Goal: Task Accomplishment & Management: Use online tool/utility

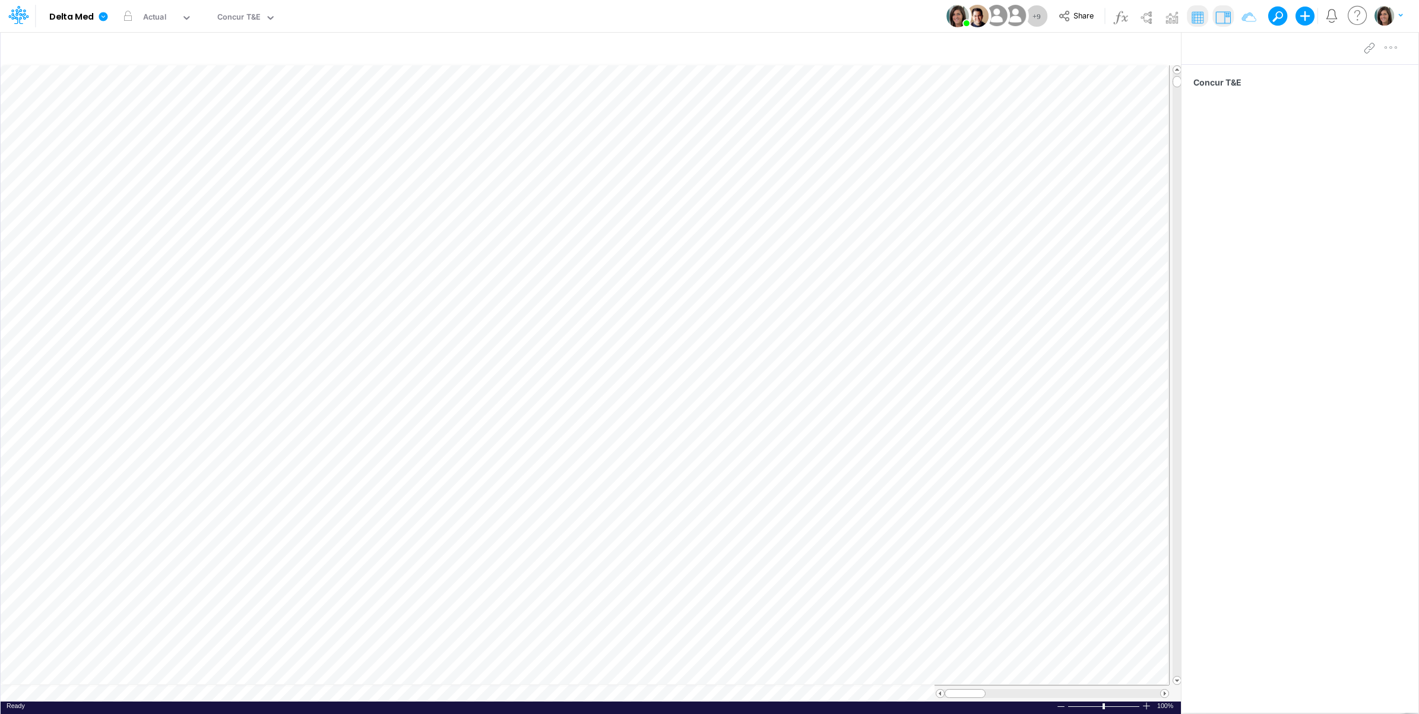
click at [394, 12] on div "Model Delta Med Edit model settings Duplicate Import QuickBooks QuickBooks Onli…" at bounding box center [709, 16] width 1277 height 32
click at [100, 9] on link at bounding box center [106, 16] width 24 height 31
click at [147, 120] on button "View model info" at bounding box center [163, 123] width 127 height 18
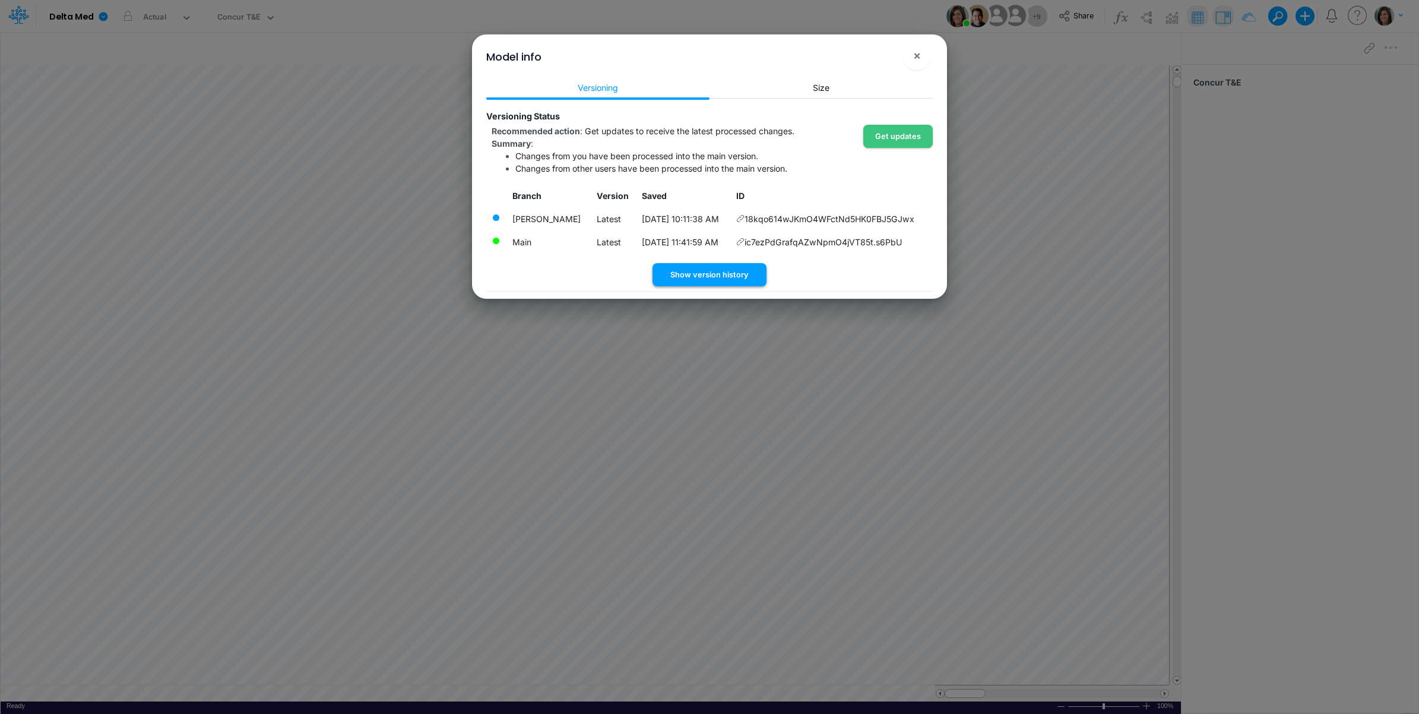
click at [705, 282] on button "Show version history" at bounding box center [710, 274] width 114 height 23
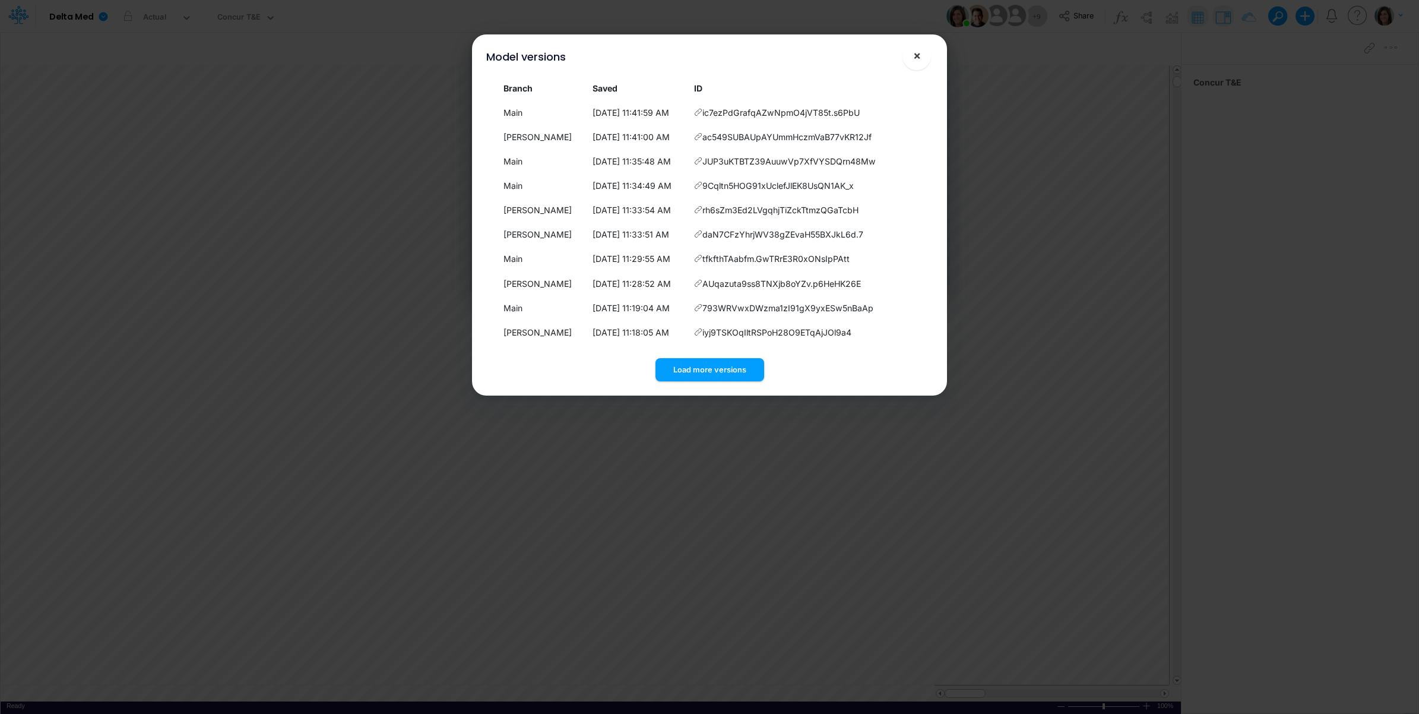
click at [919, 52] on span "×" at bounding box center [917, 55] width 8 height 14
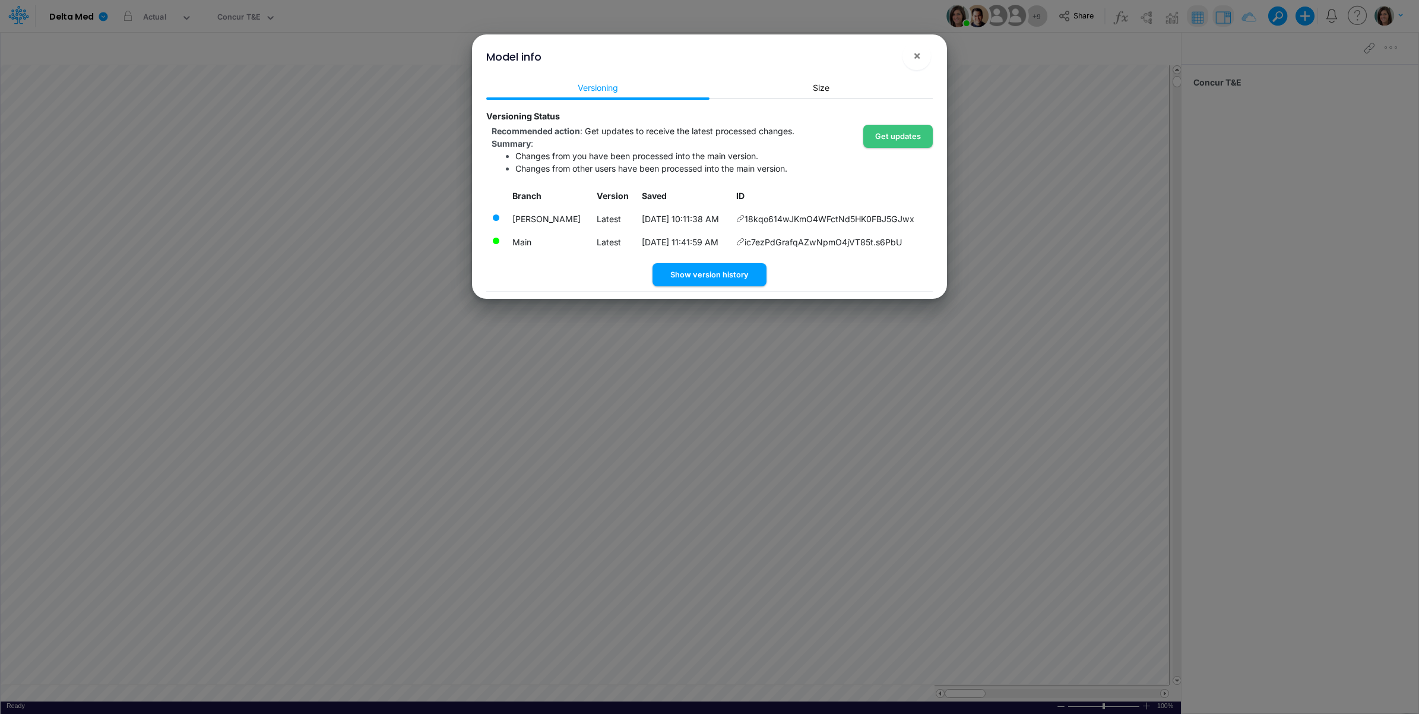
click at [930, 52] on div "Model info ×" at bounding box center [709, 54] width 465 height 40
click at [916, 52] on span "×" at bounding box center [917, 55] width 8 height 14
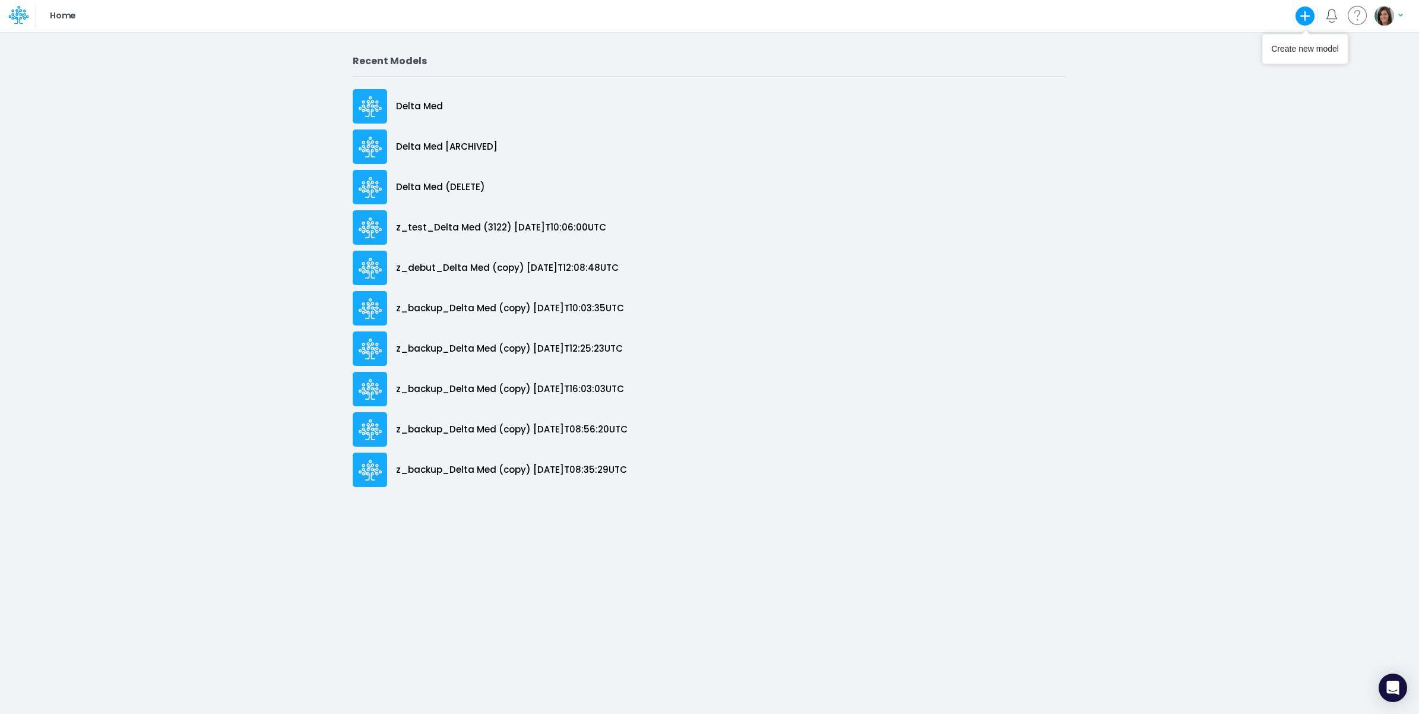
click at [1301, 18] on icon "button" at bounding box center [1306, 17] width 20 height 20
click at [1180, 65] on button "Blank Model" at bounding box center [1226, 63] width 182 height 18
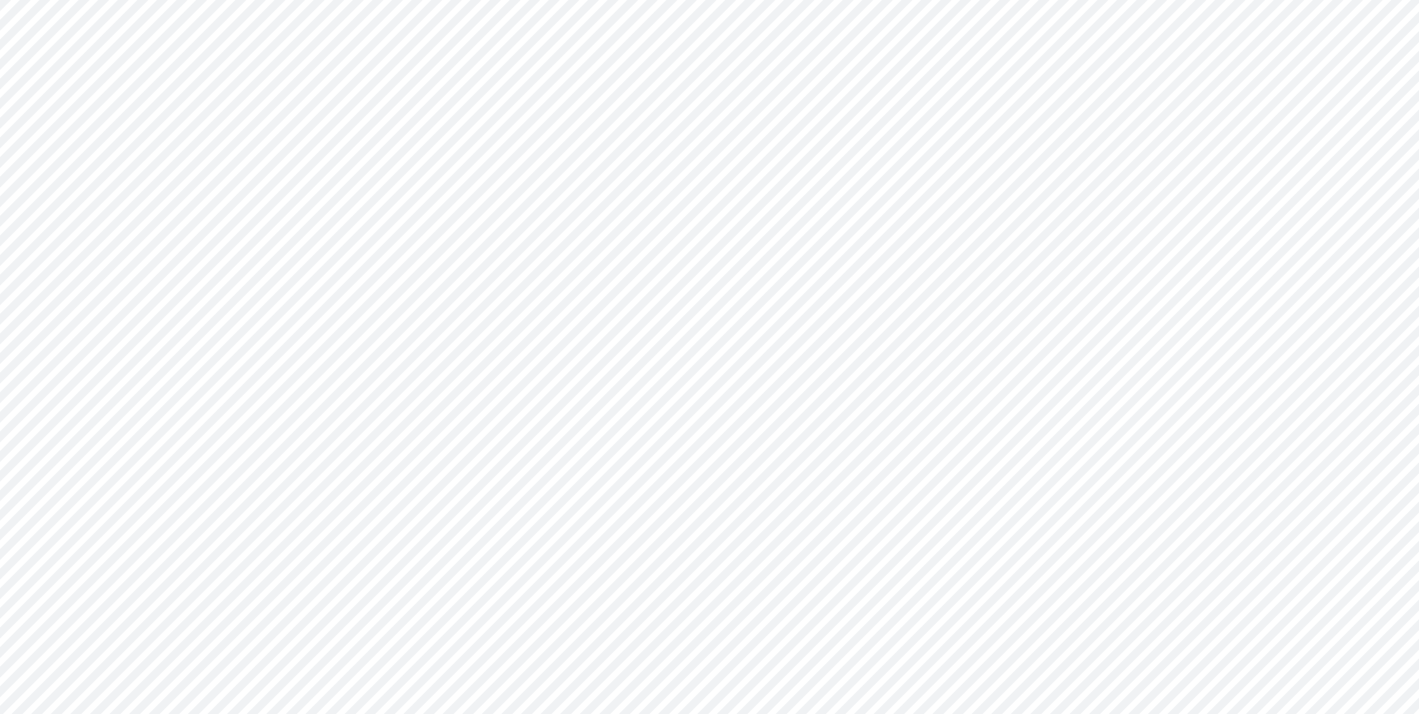
type input "0"
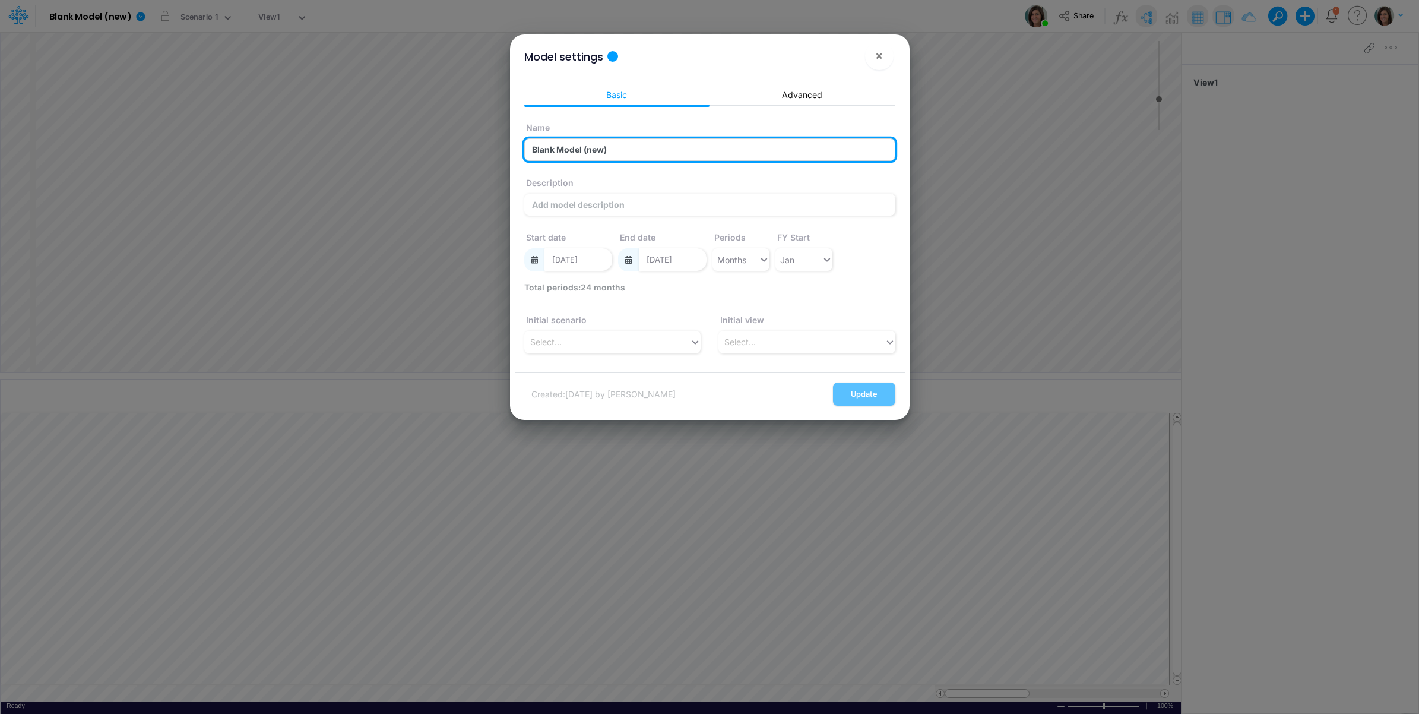
click at [578, 147] on input "Blank Model (new)" at bounding box center [709, 149] width 371 height 23
type input "F"
type input "F(t) Examples"
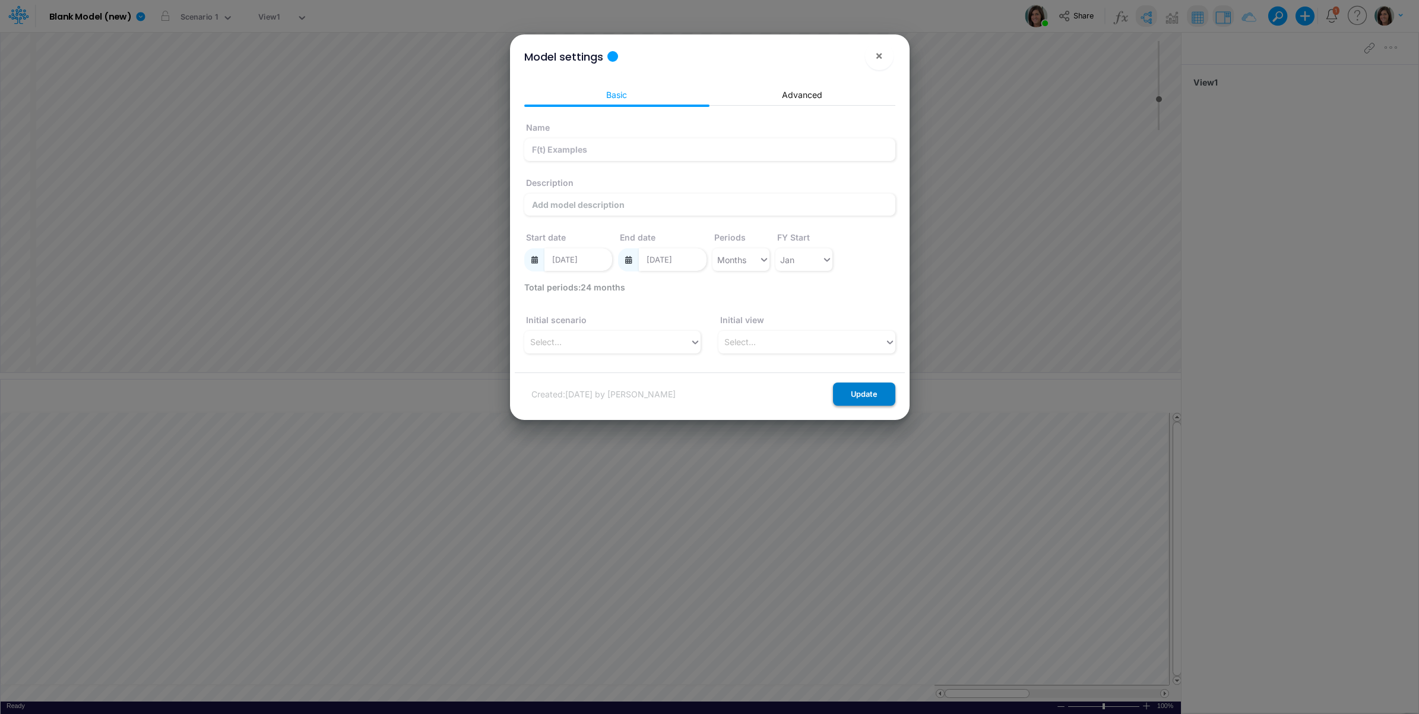
click at [873, 392] on button "Update" at bounding box center [864, 393] width 62 height 23
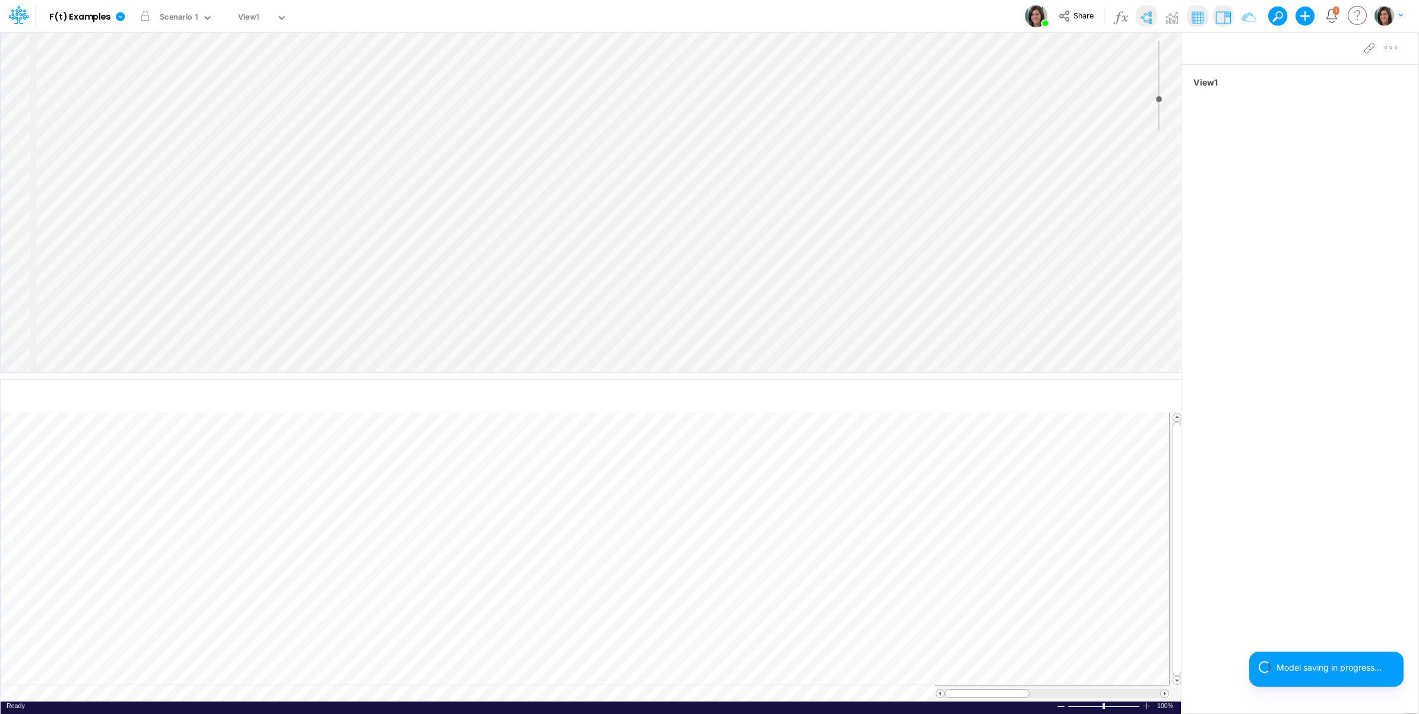
click at [102, 61] on div "Insert node Component Variable Constant Group Addition Subtraction Multiplicati…" at bounding box center [591, 202] width 1180 height 340
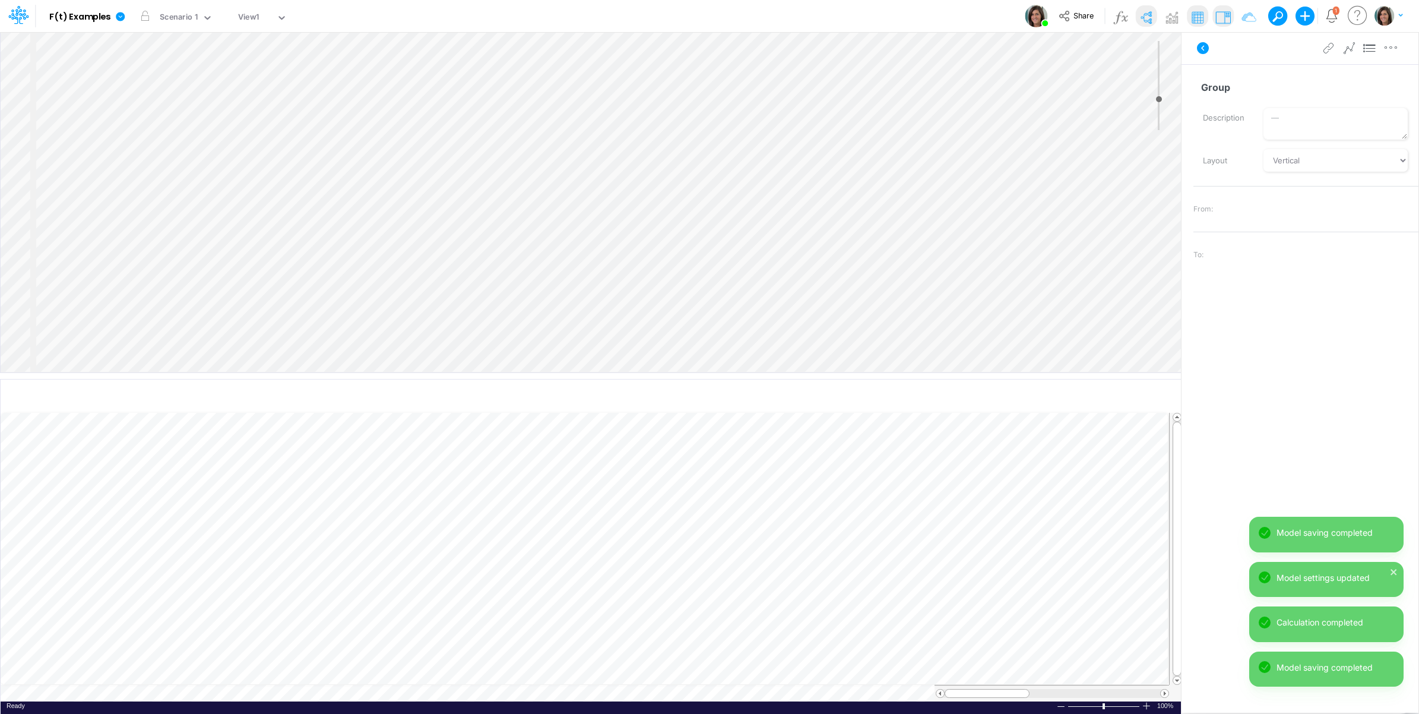
click at [113, 52] on div "Insert node Component Variable Constant Group Addition Subtraction Multiplicati…" at bounding box center [591, 202] width 1180 height 340
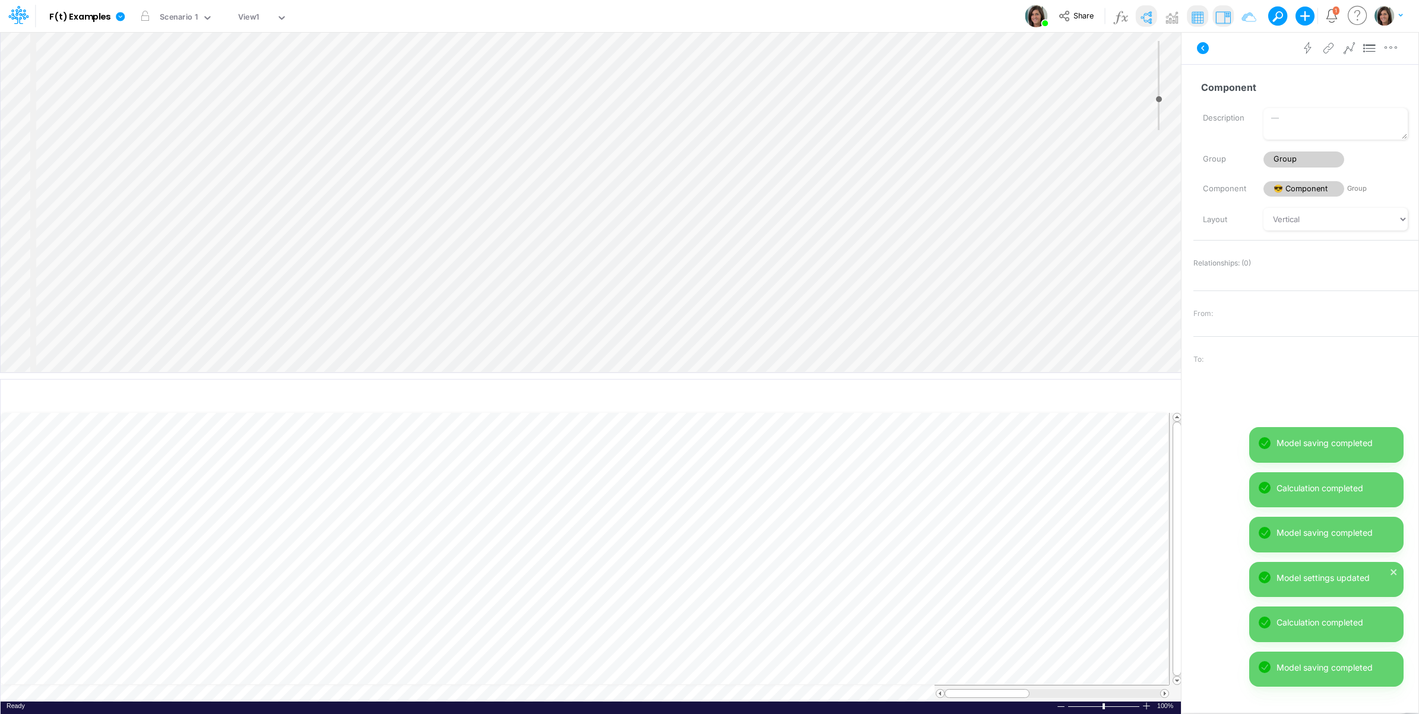
click at [131, 64] on div "Insert node Variable Constant Group Addition Subtraction Multiplication Divisio…" at bounding box center [591, 202] width 1180 height 340
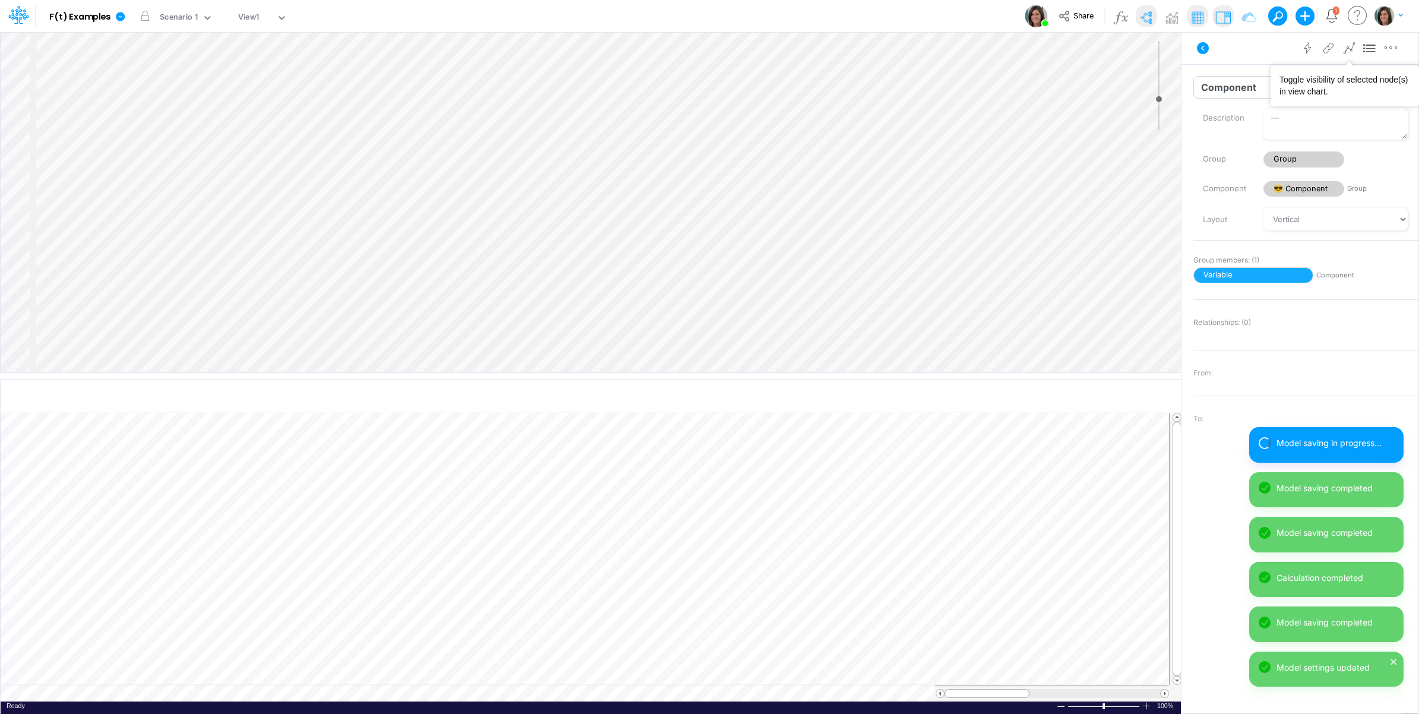
drag, startPoint x: 1366, startPoint y: 45, endPoint x: 1259, endPoint y: 88, distance: 115.3
click at [1366, 45] on icon at bounding box center [1370, 48] width 18 height 12
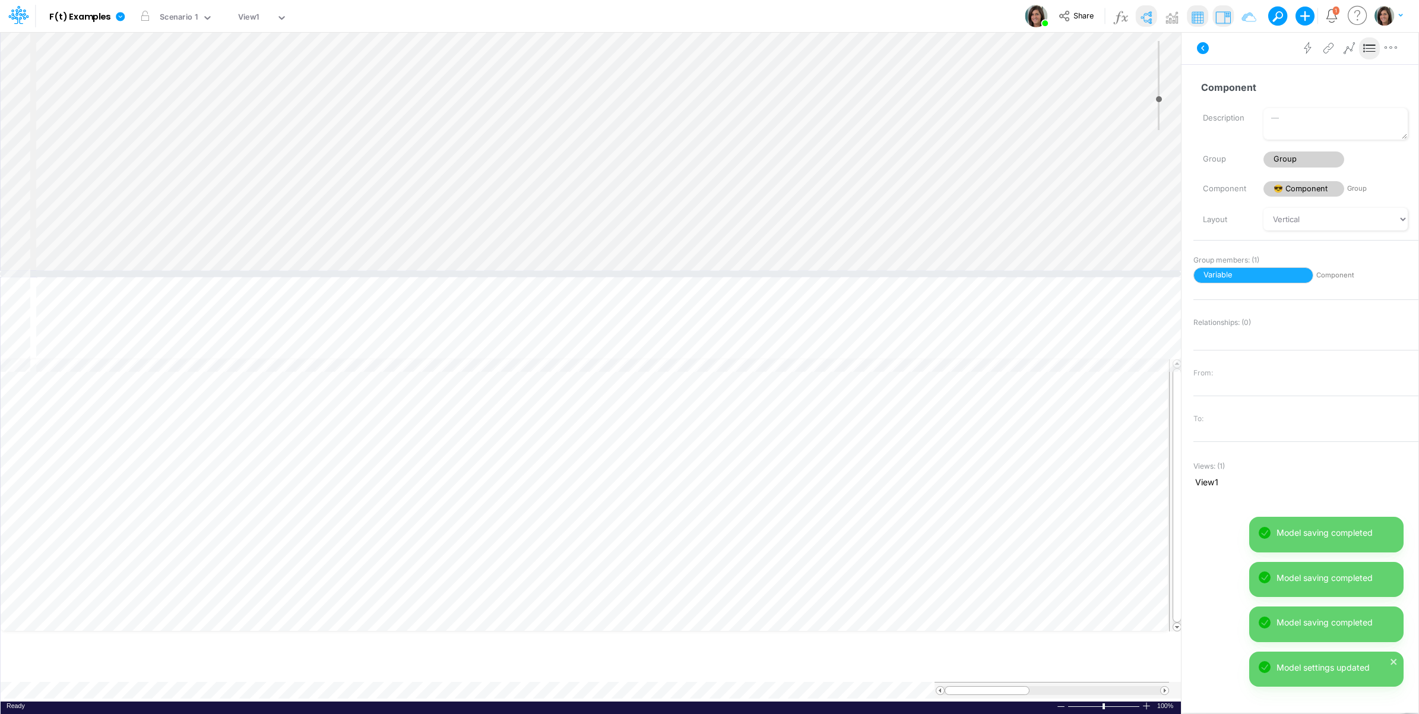
drag, startPoint x: 294, startPoint y: 375, endPoint x: 297, endPoint y: 273, distance: 102.2
click at [297, 273] on div at bounding box center [590, 274] width 1181 height 6
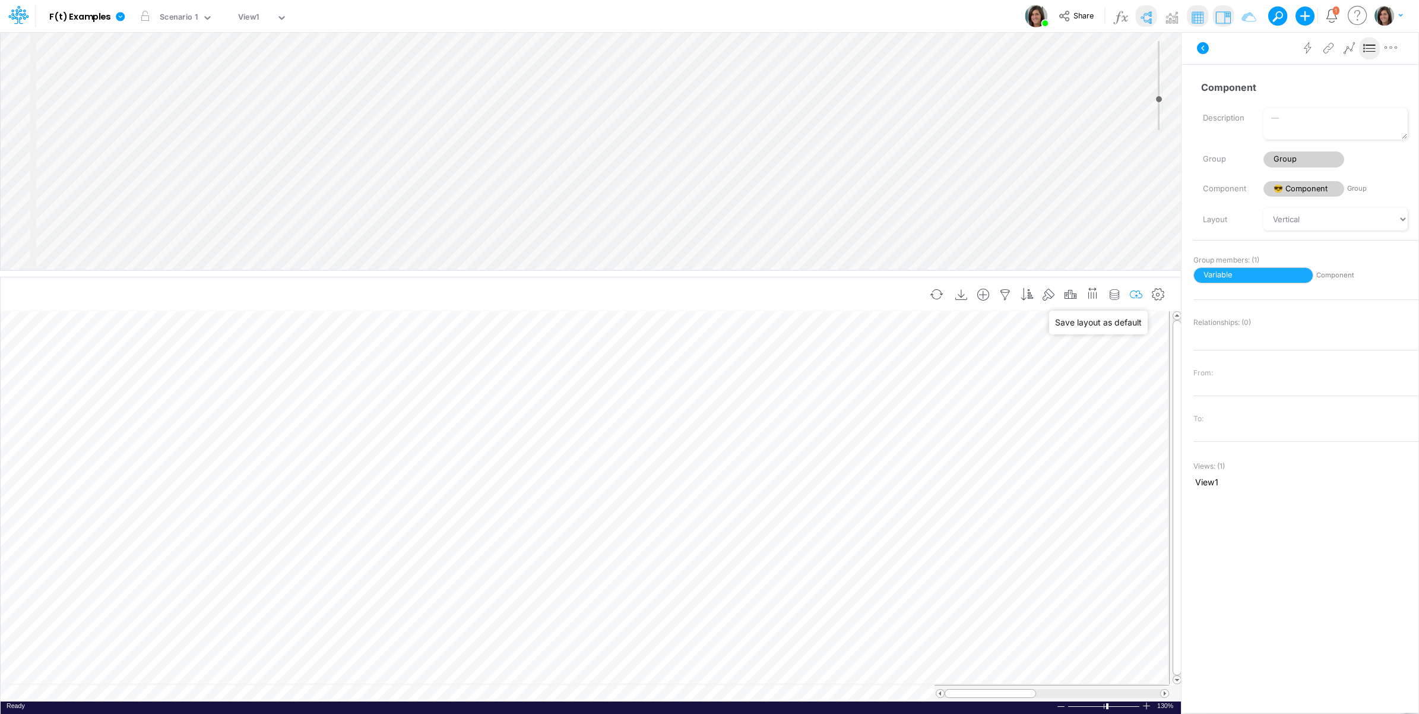
click at [1140, 297] on icon "button" at bounding box center [1137, 295] width 18 height 12
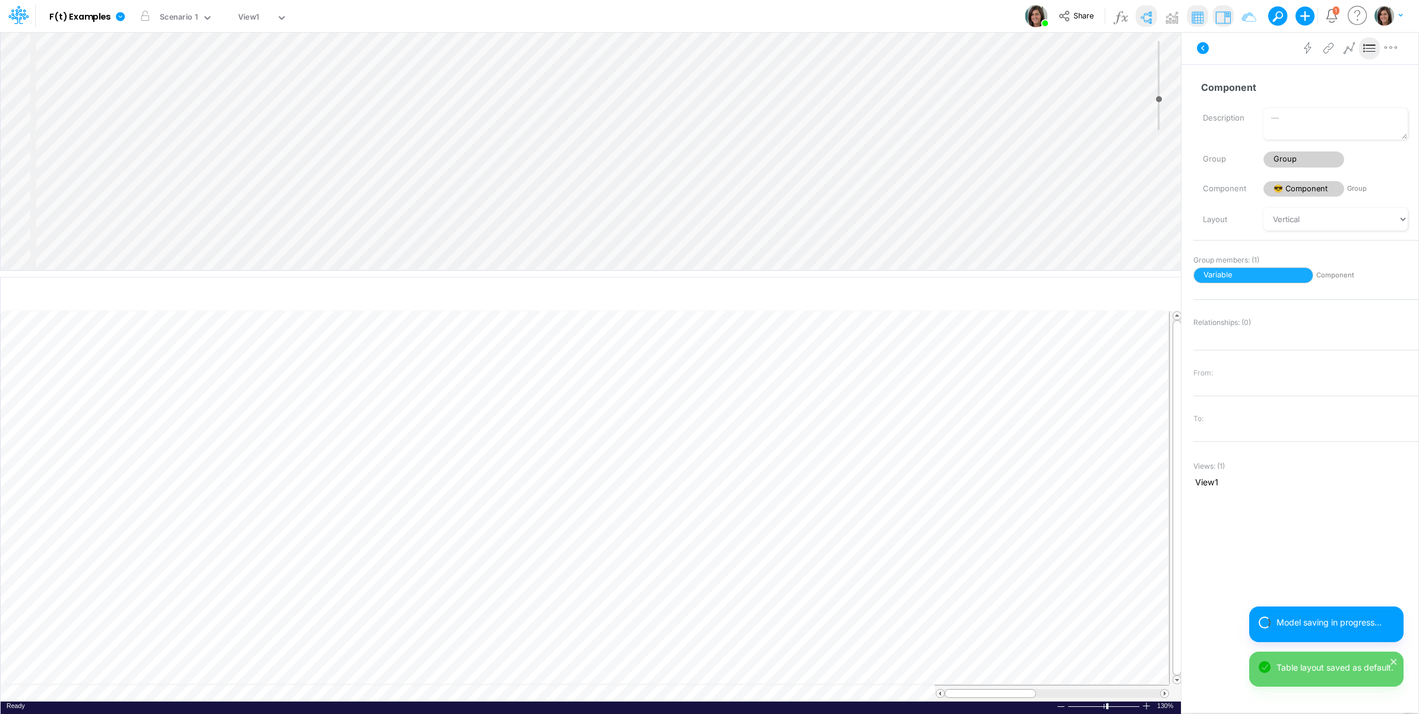
click at [1142, 19] on img at bounding box center [1145, 17] width 19 height 19
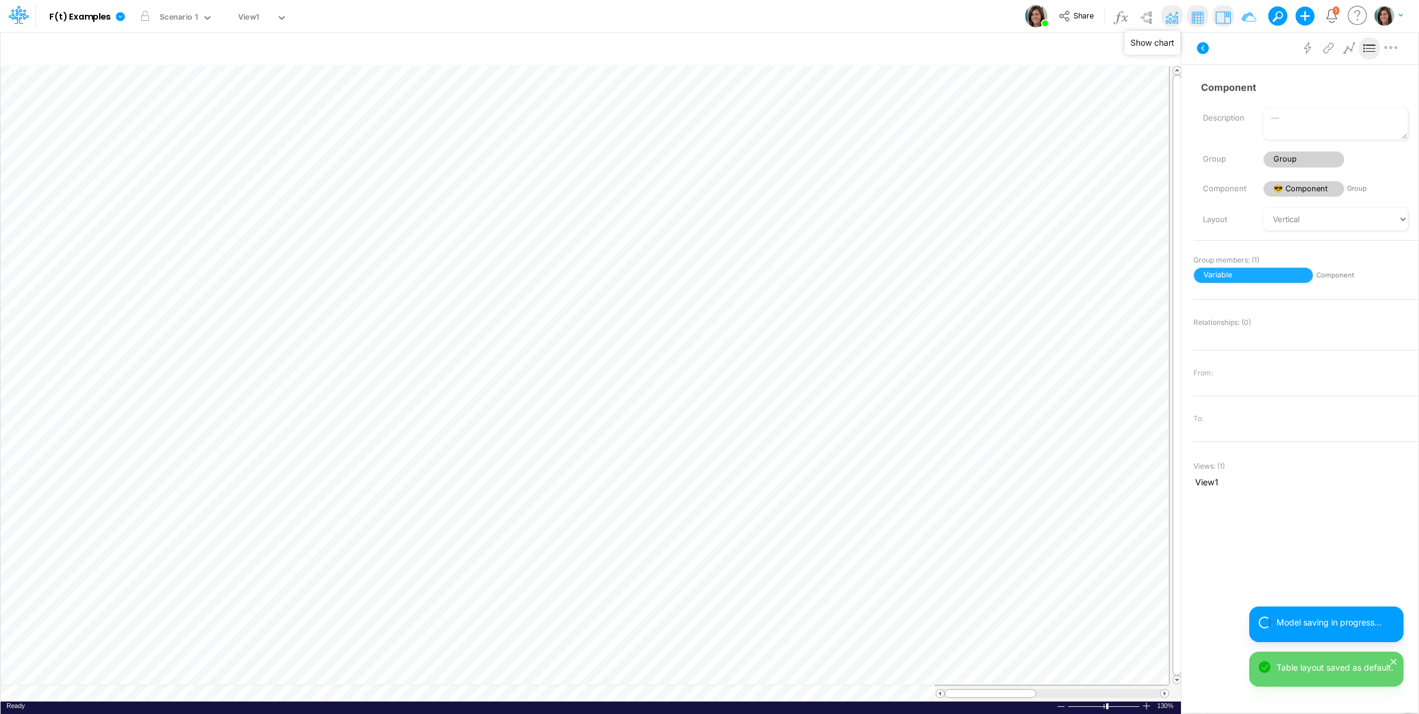
click at [1170, 13] on img at bounding box center [1171, 17] width 19 height 19
click at [1208, 48] on icon at bounding box center [1203, 48] width 12 height 12
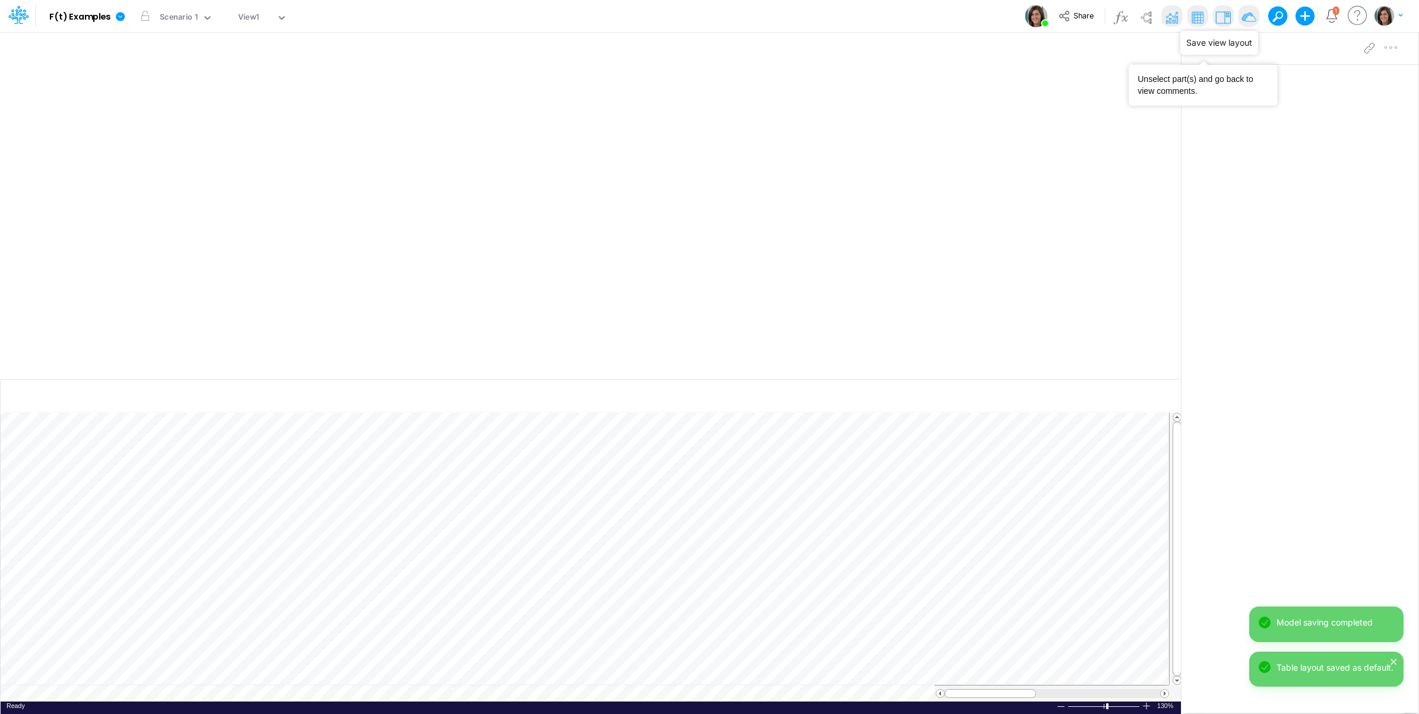
click at [1248, 18] on img at bounding box center [1248, 17] width 19 height 19
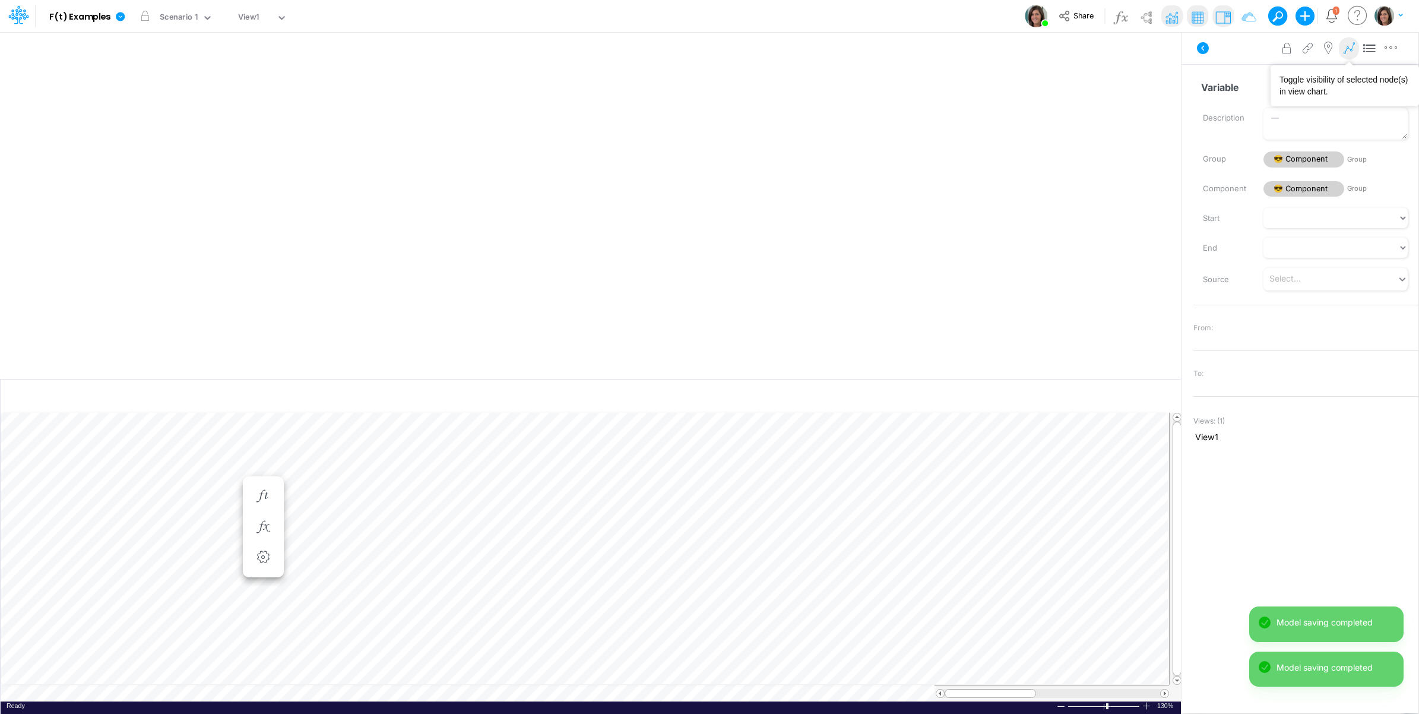
drag, startPoint x: 1352, startPoint y: 46, endPoint x: 1347, endPoint y: 49, distance: 6.1
click at [1352, 49] on icon at bounding box center [1349, 48] width 18 height 12
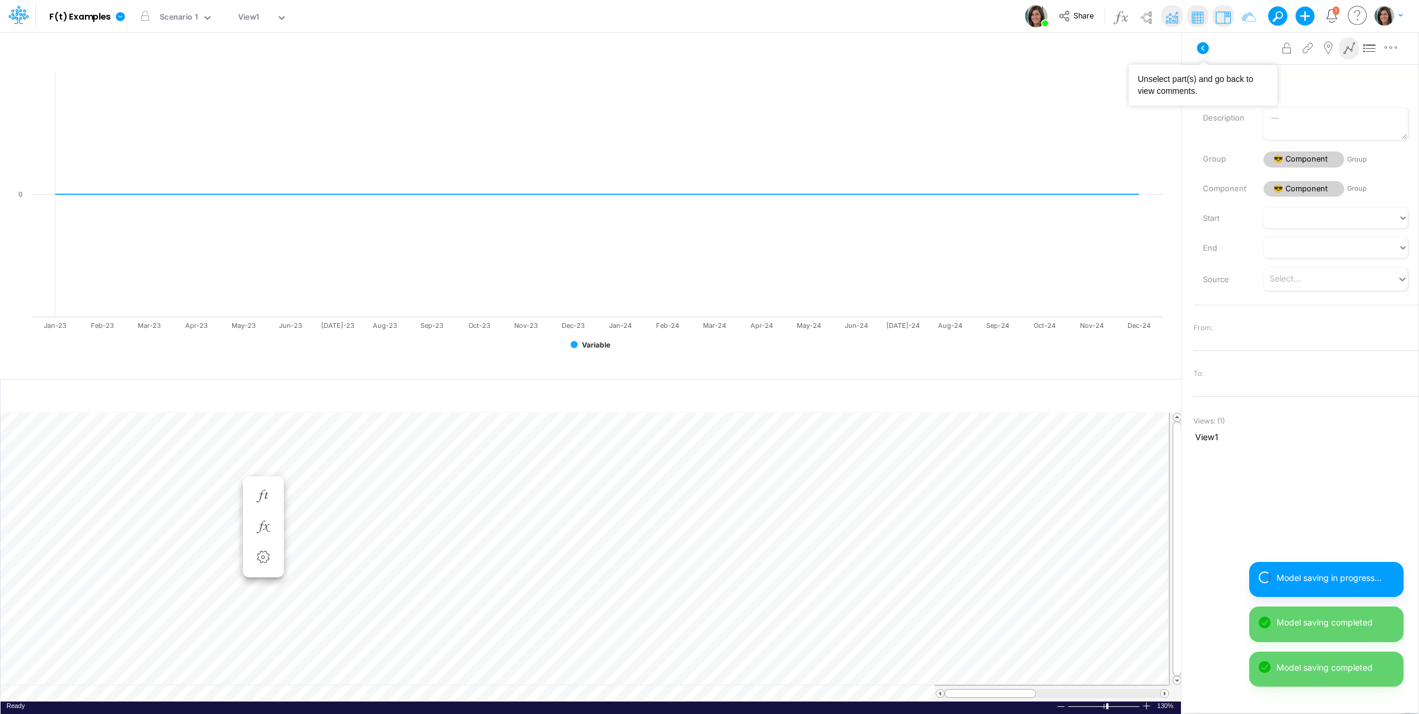
click at [1209, 53] on icon at bounding box center [1203, 48] width 14 height 14
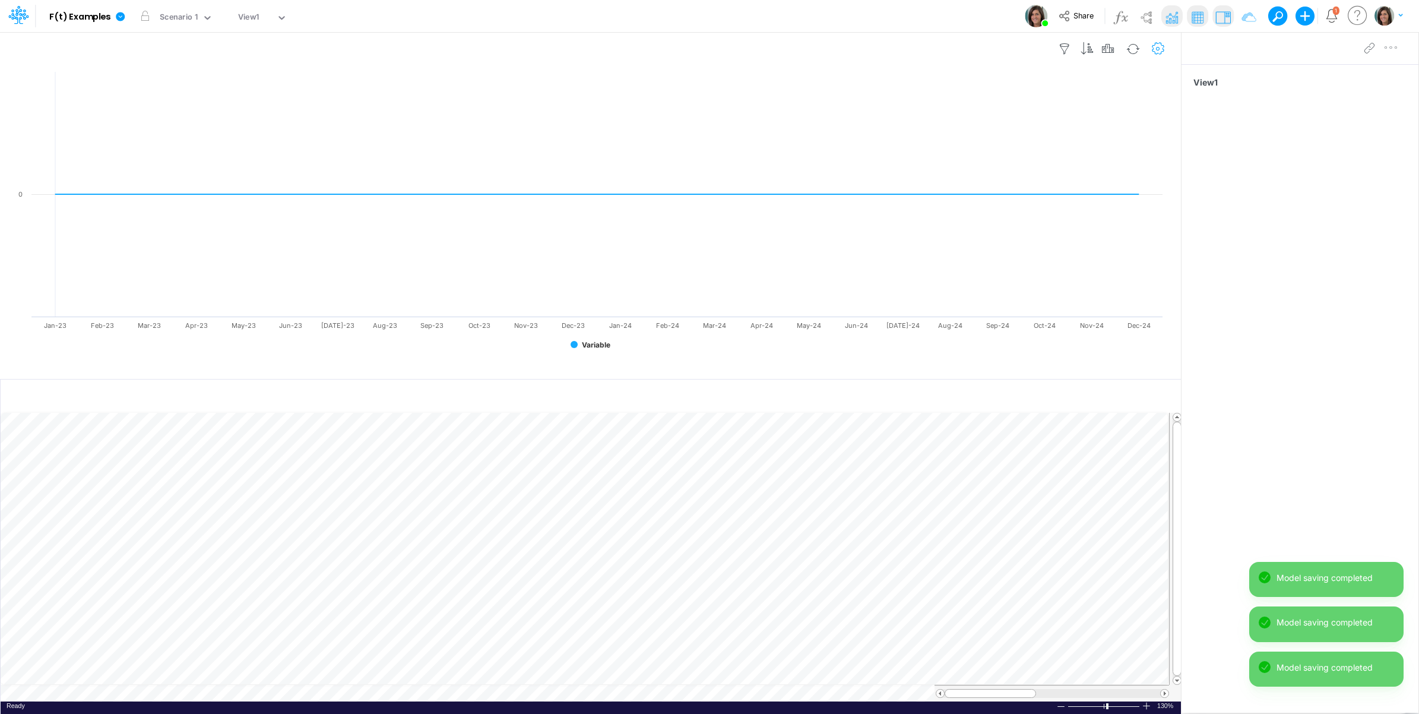
click at [1159, 49] on icon "button" at bounding box center [1158, 49] width 18 height 12
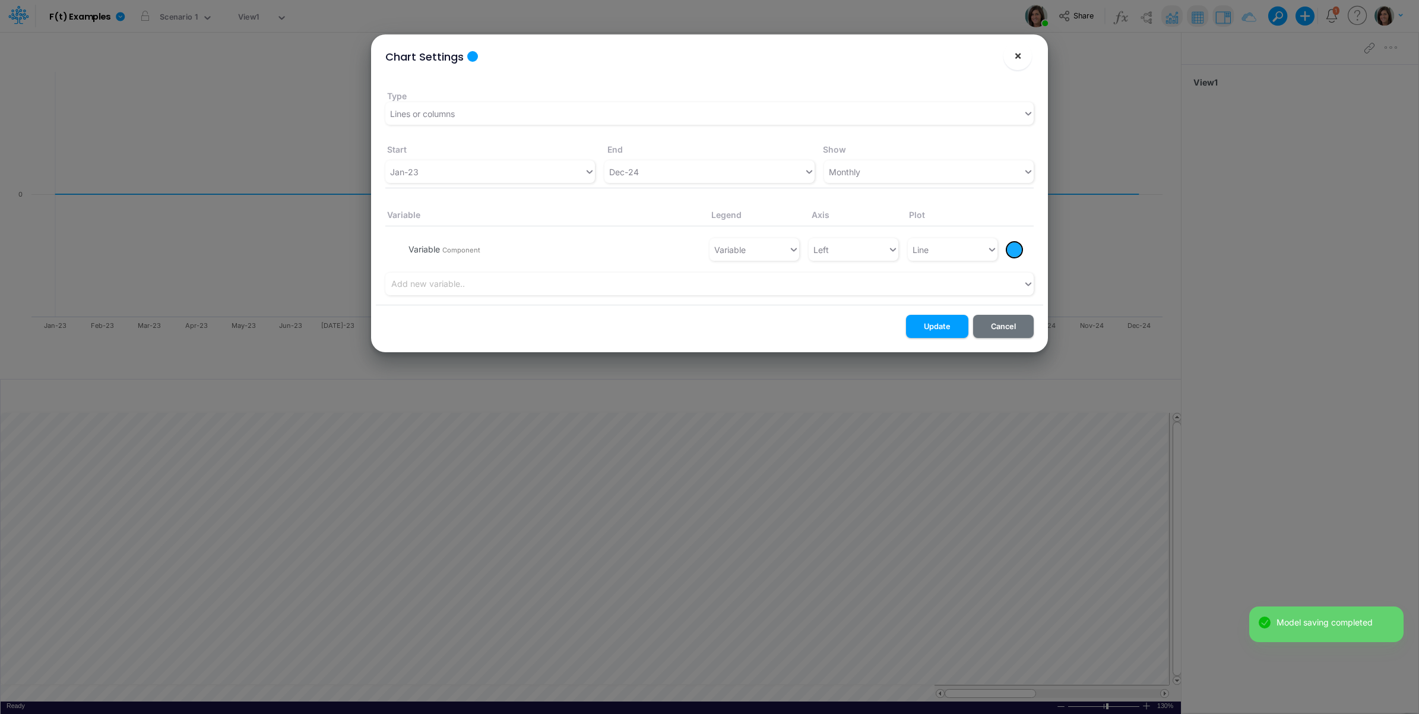
click at [1016, 53] on span "×" at bounding box center [1018, 55] width 8 height 14
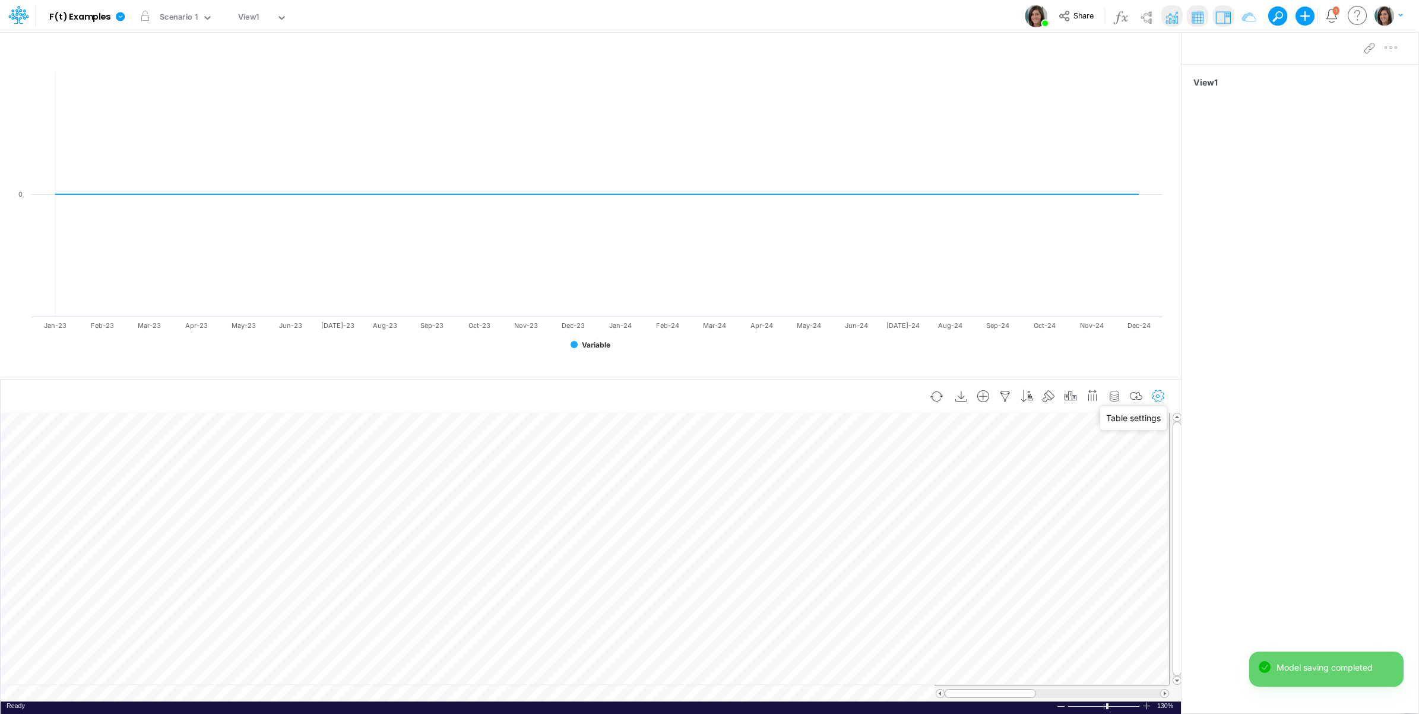
click at [1152, 404] on button "button" at bounding box center [1158, 397] width 22 height 24
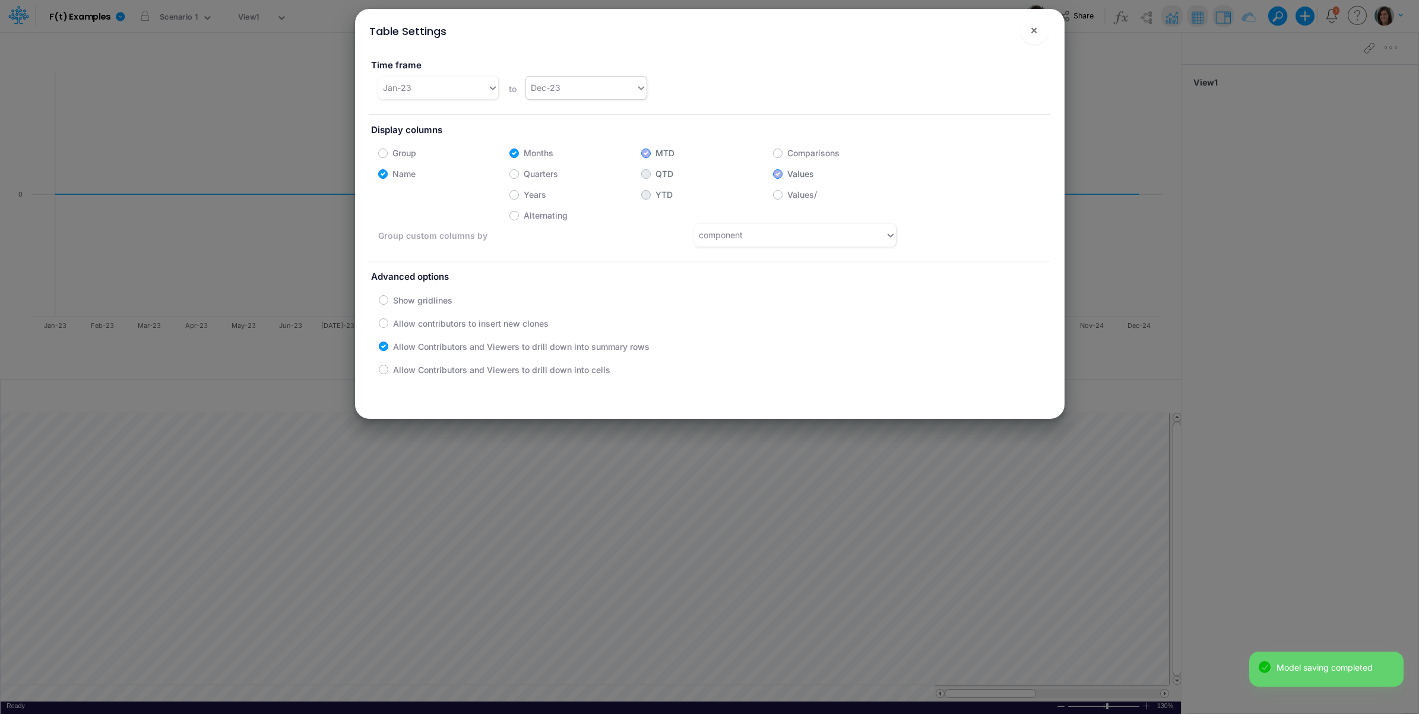
click at [612, 90] on div "Dec-23" at bounding box center [581, 88] width 110 height 20
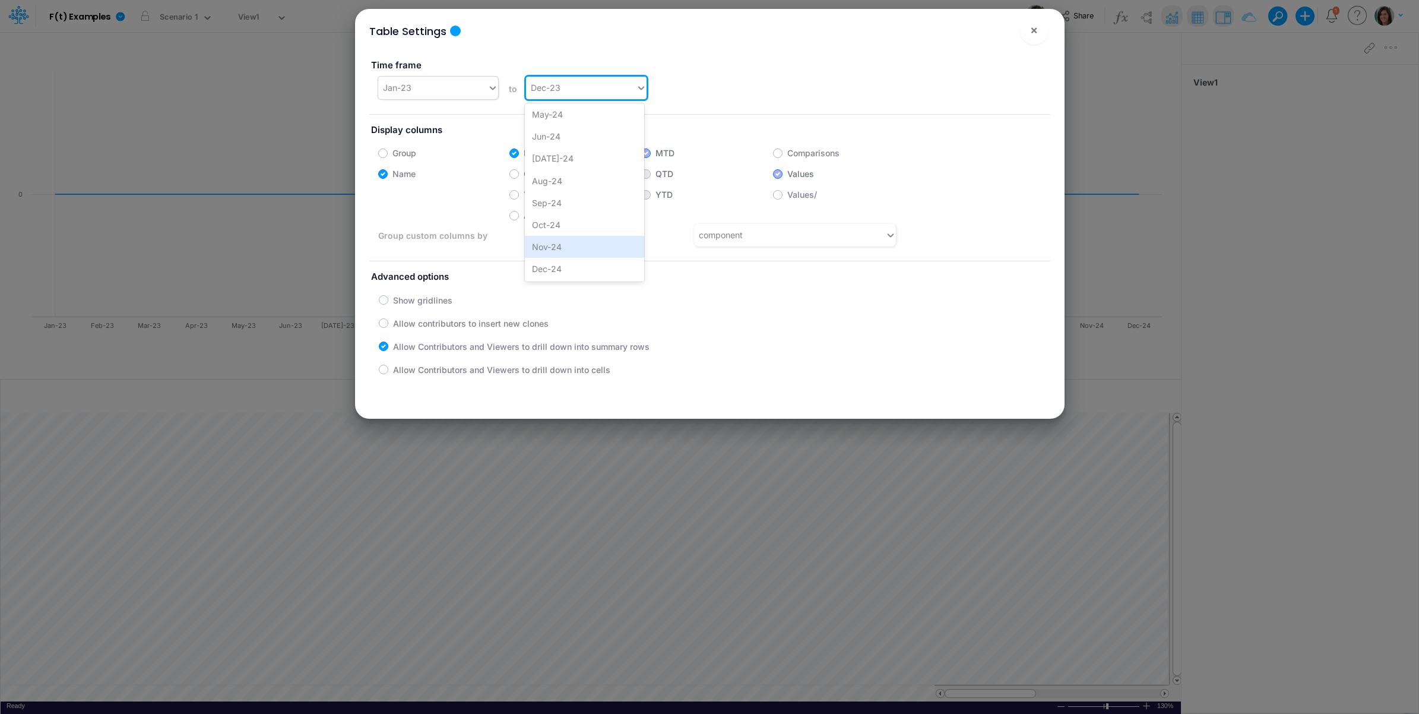
drag, startPoint x: 429, startPoint y: 78, endPoint x: 425, endPoint y: 87, distance: 9.8
click at [425, 87] on div "Jan-23" at bounding box center [433, 88] width 110 height 20
click at [636, 84] on icon at bounding box center [641, 88] width 11 height 12
click at [568, 267] on div "Dec-24" at bounding box center [584, 269] width 119 height 22
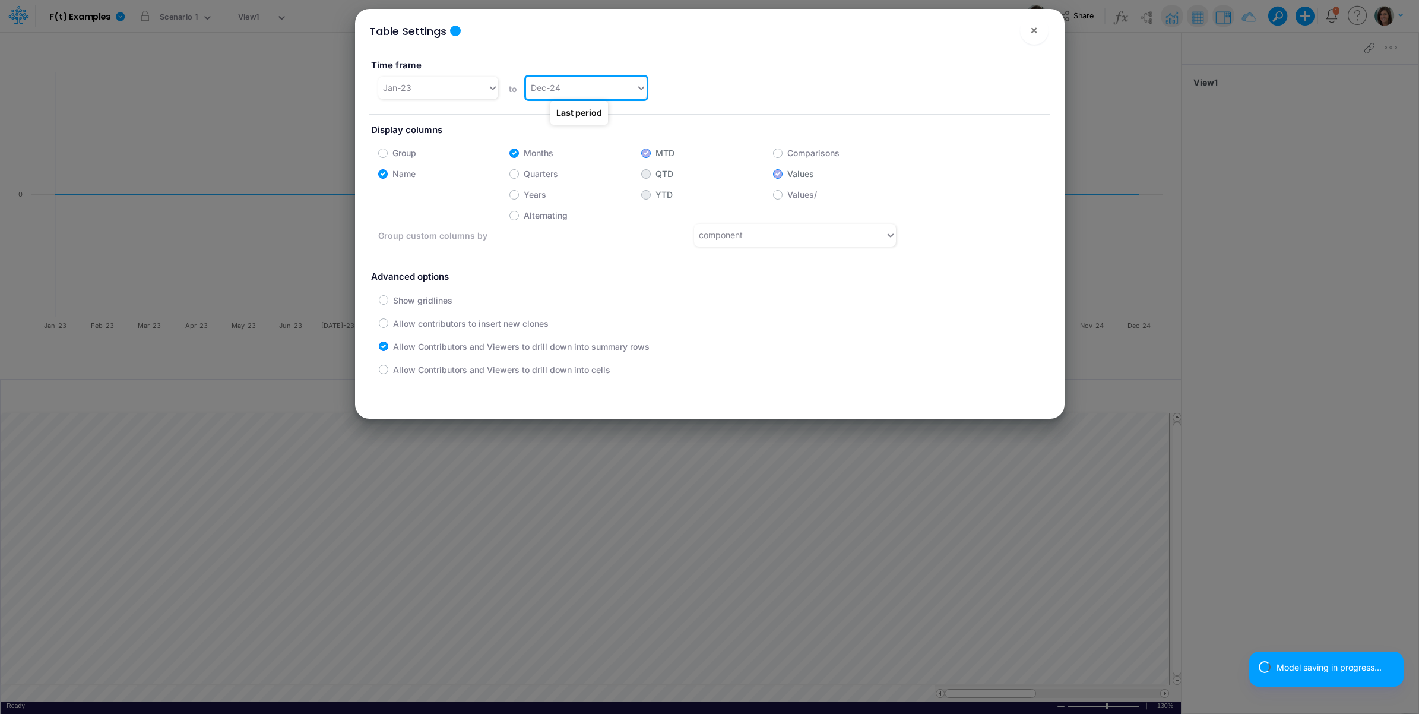
click at [873, 72] on div "Time frame Jan-23 to option Dec-24, selected. 0 results available. Select is fo…" at bounding box center [709, 74] width 699 height 51
drag, startPoint x: 1038, startPoint y: 28, endPoint x: 1023, endPoint y: 42, distance: 20.2
click at [1036, 33] on button "×" at bounding box center [1034, 30] width 28 height 28
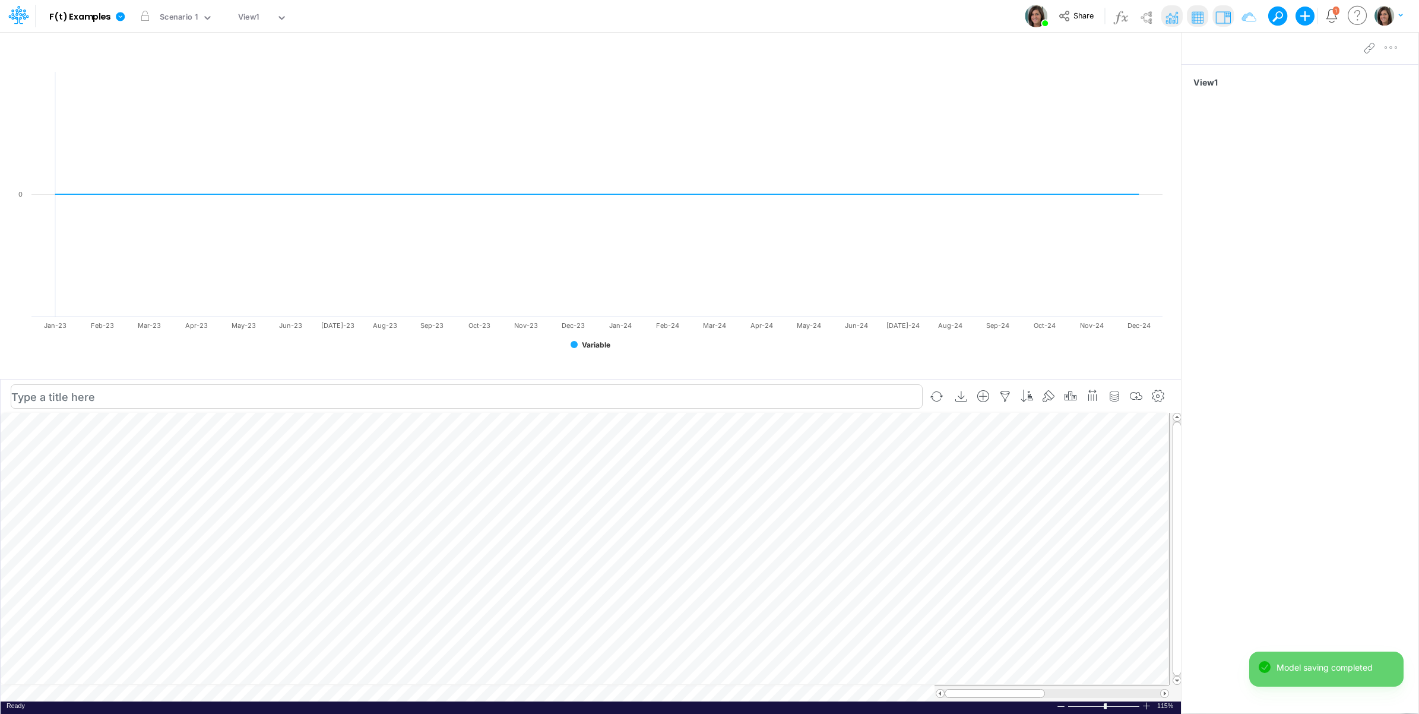
scroll to position [0, 1]
click at [1132, 398] on icon "button" at bounding box center [1137, 396] width 18 height 12
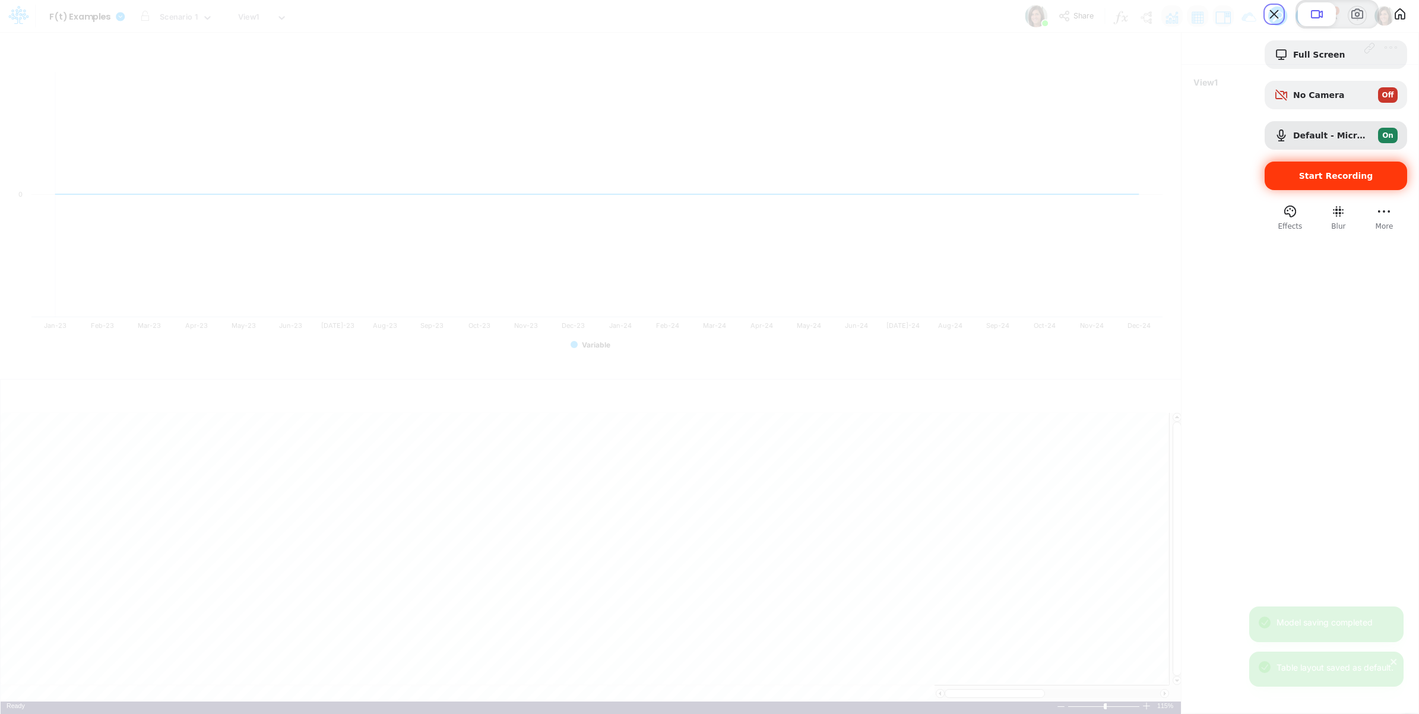
click at [1328, 180] on span "Start Recording" at bounding box center [1336, 175] width 74 height 9
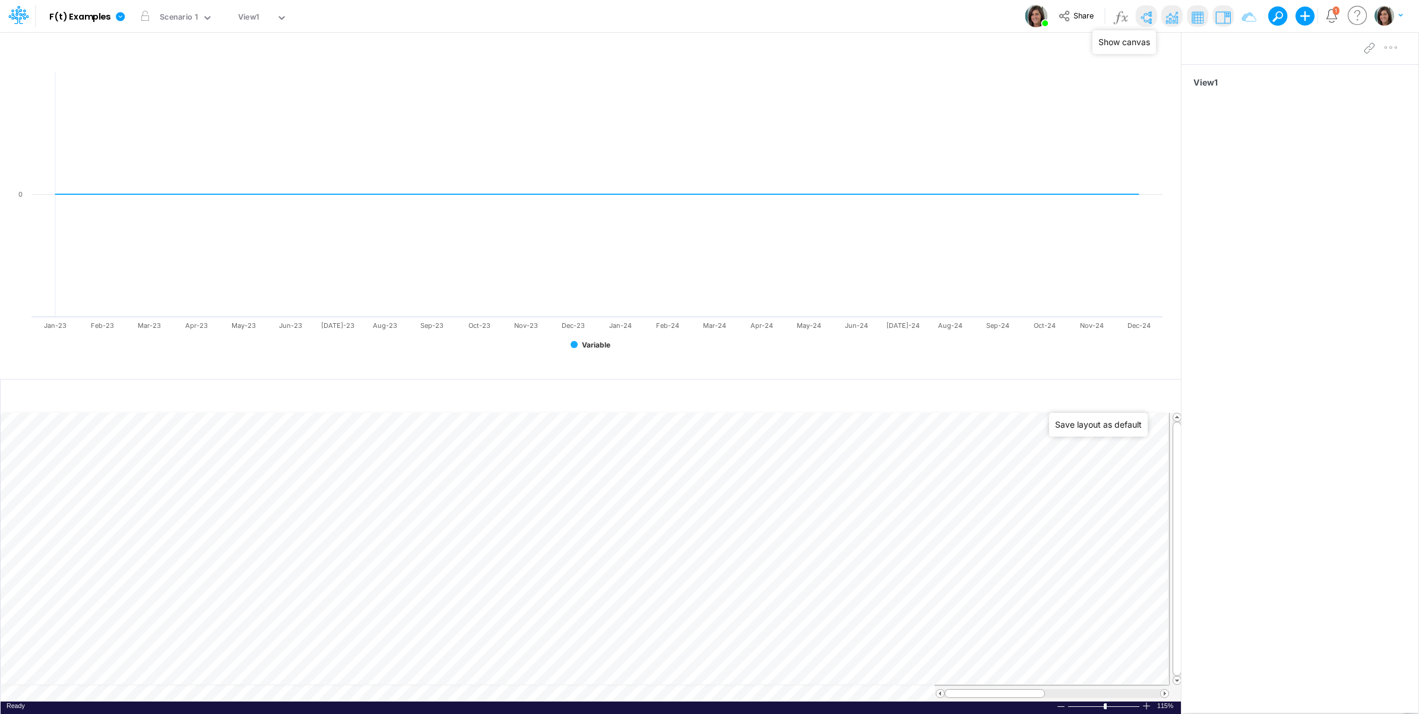
click at [1149, 13] on img at bounding box center [1145, 17] width 19 height 19
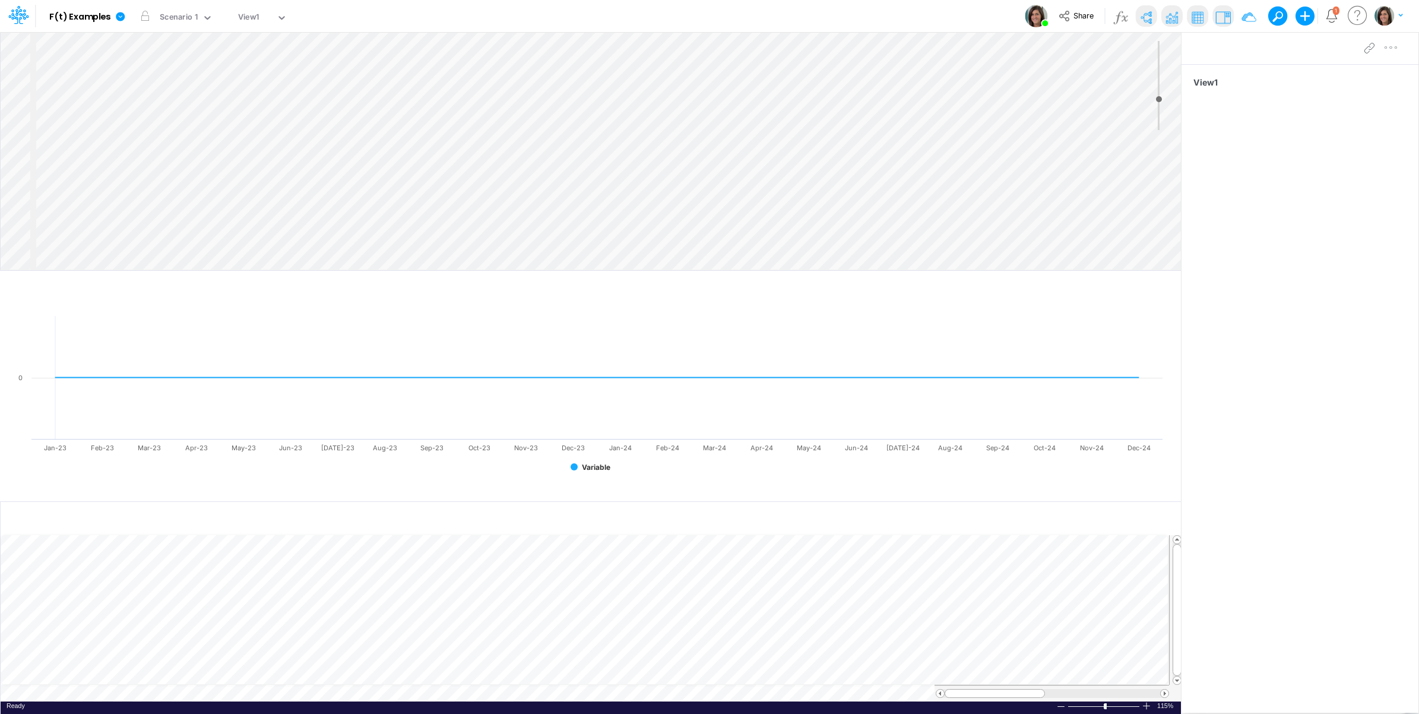
click at [179, 81] on div "Insert node Component Variable Constant Group Addition Subtraction Multiplicati…" at bounding box center [591, 151] width 1180 height 238
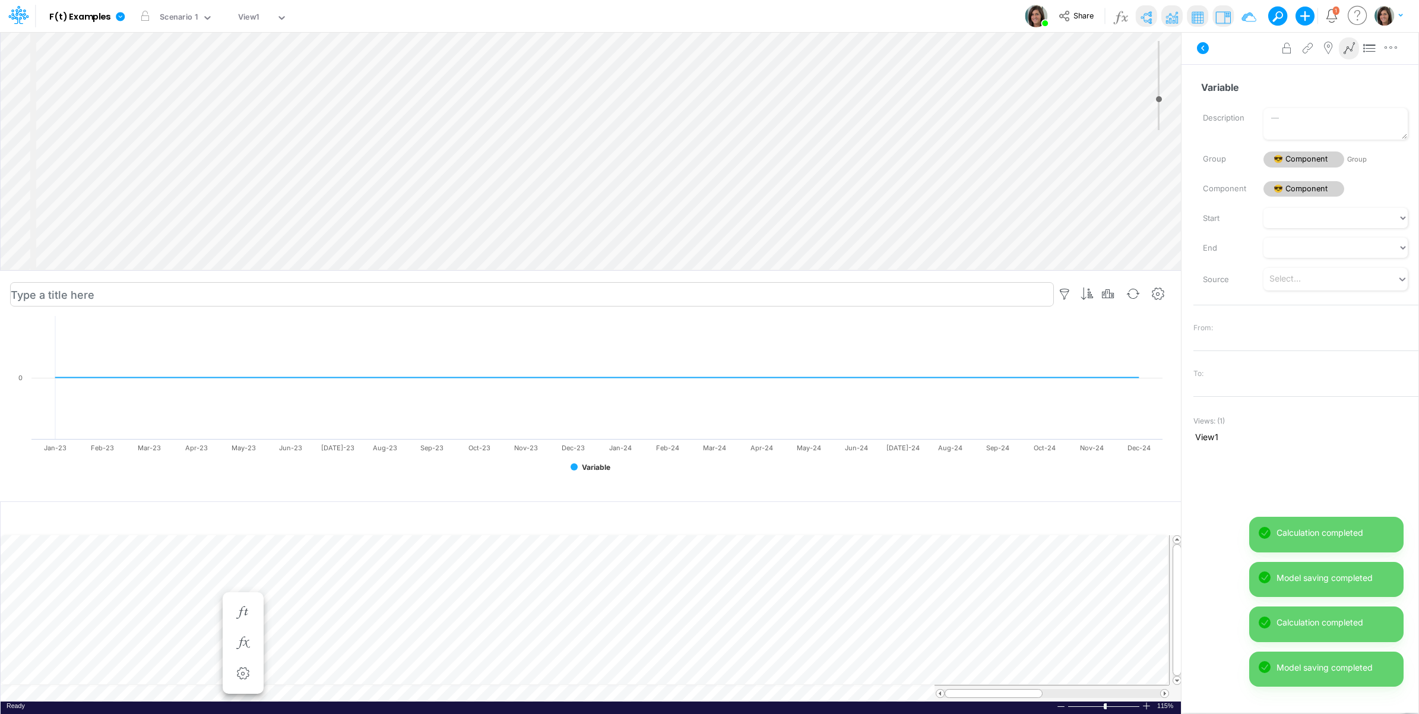
scroll to position [0, 1]
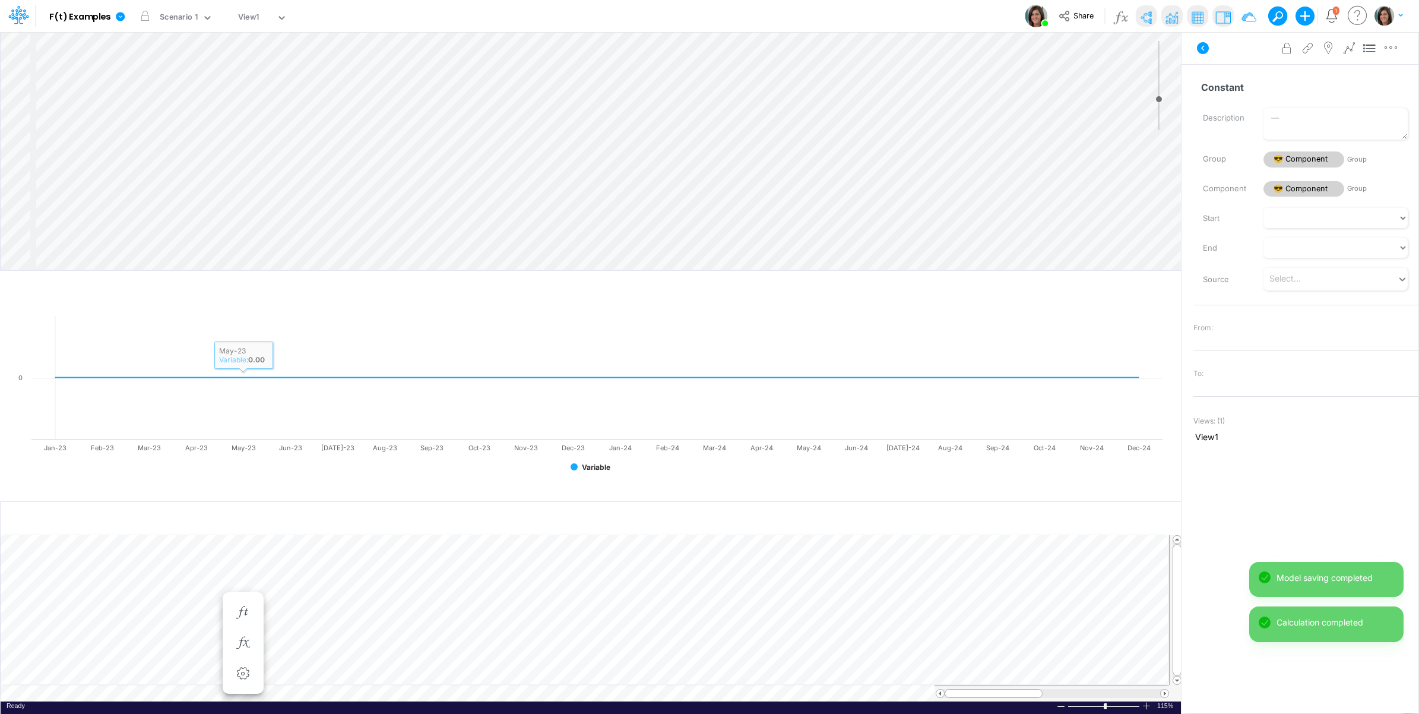
scroll to position [0, 1]
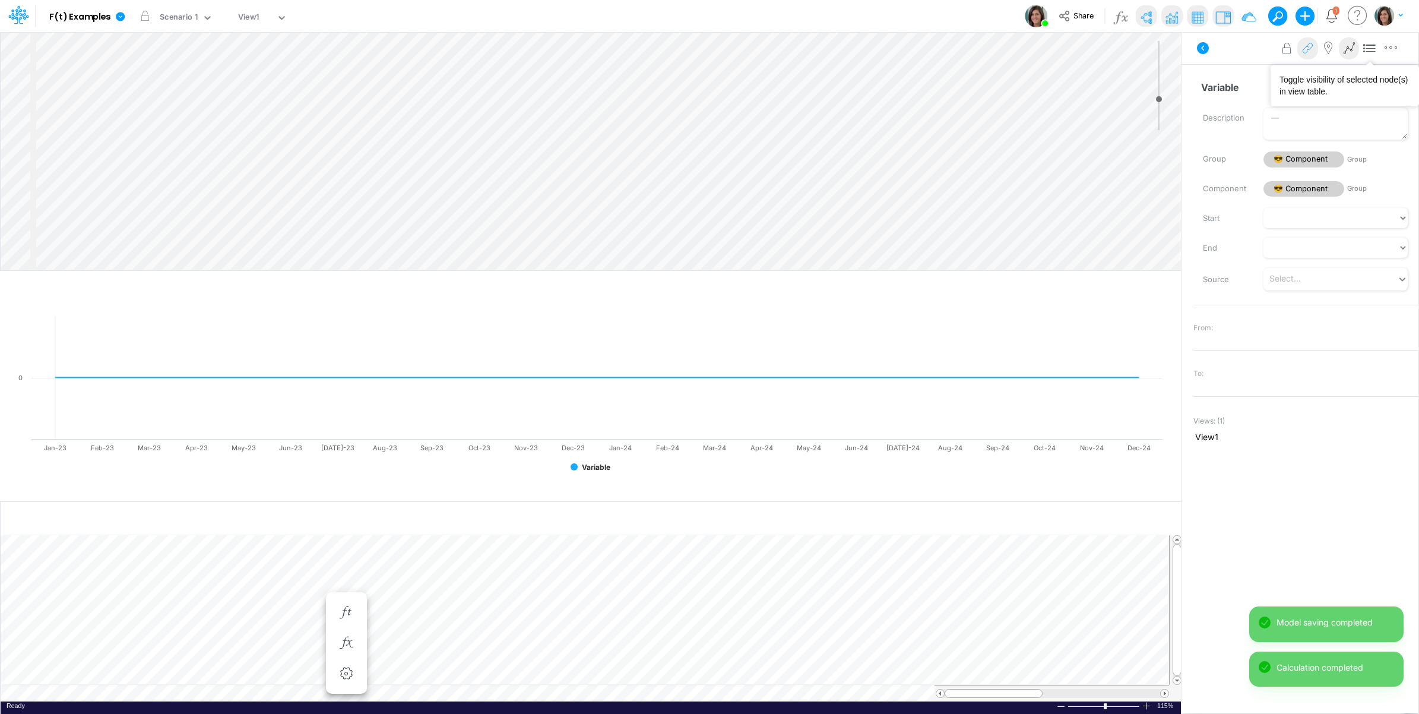
drag, startPoint x: 1351, startPoint y: 48, endPoint x: 1314, endPoint y: 45, distance: 37.5
click at [1351, 48] on icon at bounding box center [1349, 48] width 18 height 12
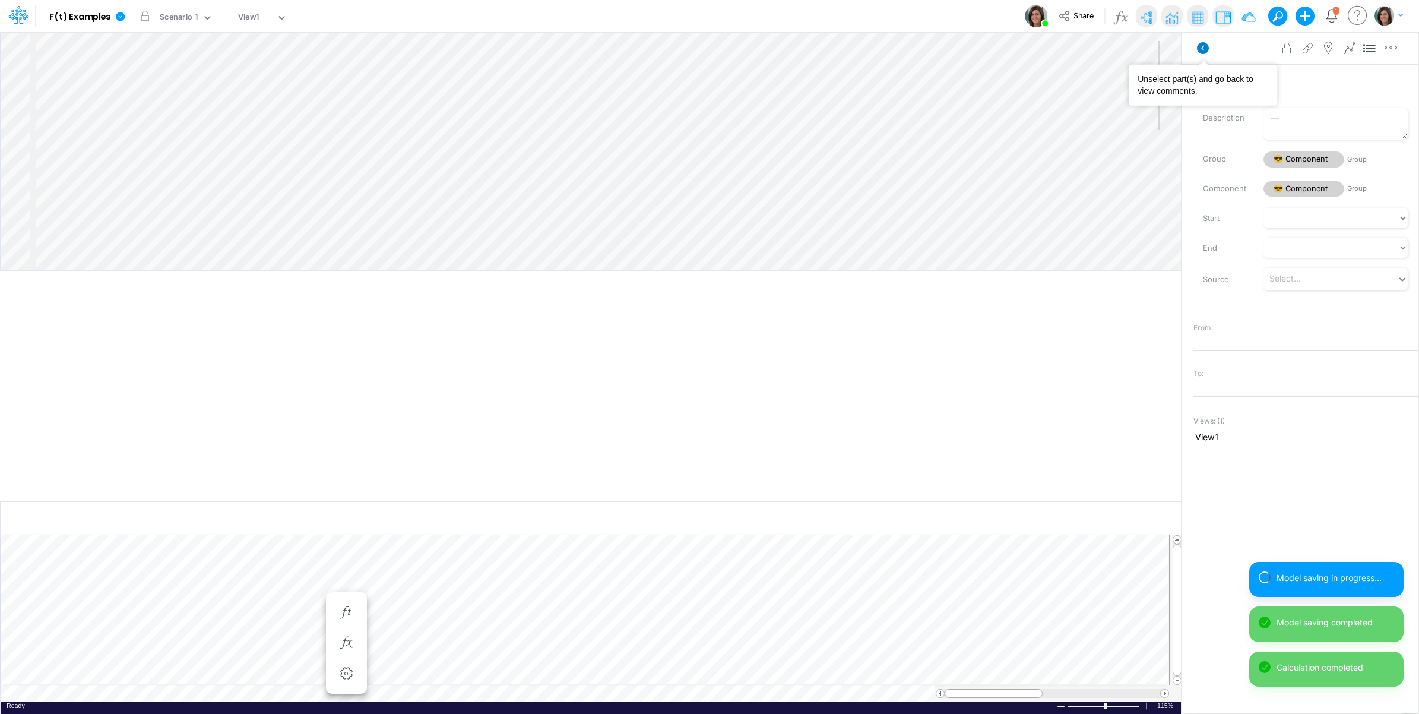
click at [1201, 45] on icon at bounding box center [1203, 48] width 12 height 12
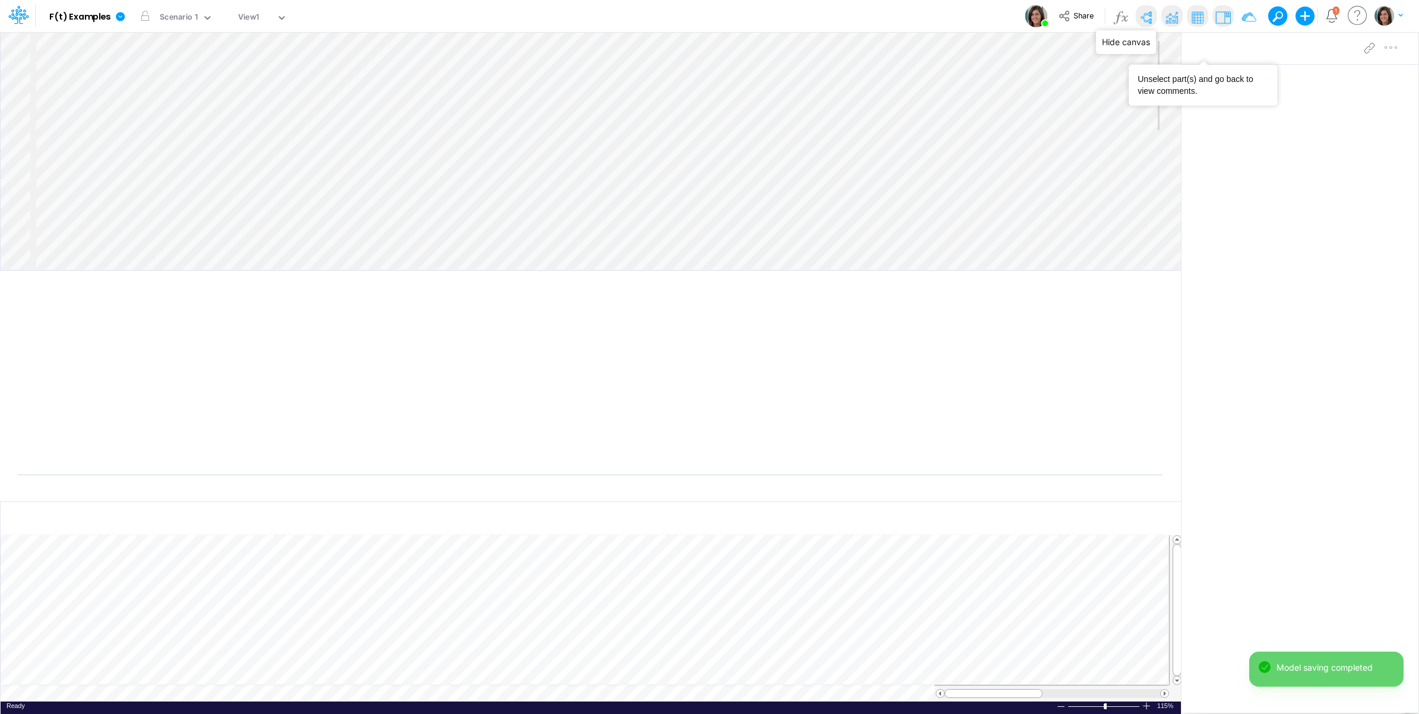
click at [1145, 13] on img at bounding box center [1145, 17] width 19 height 19
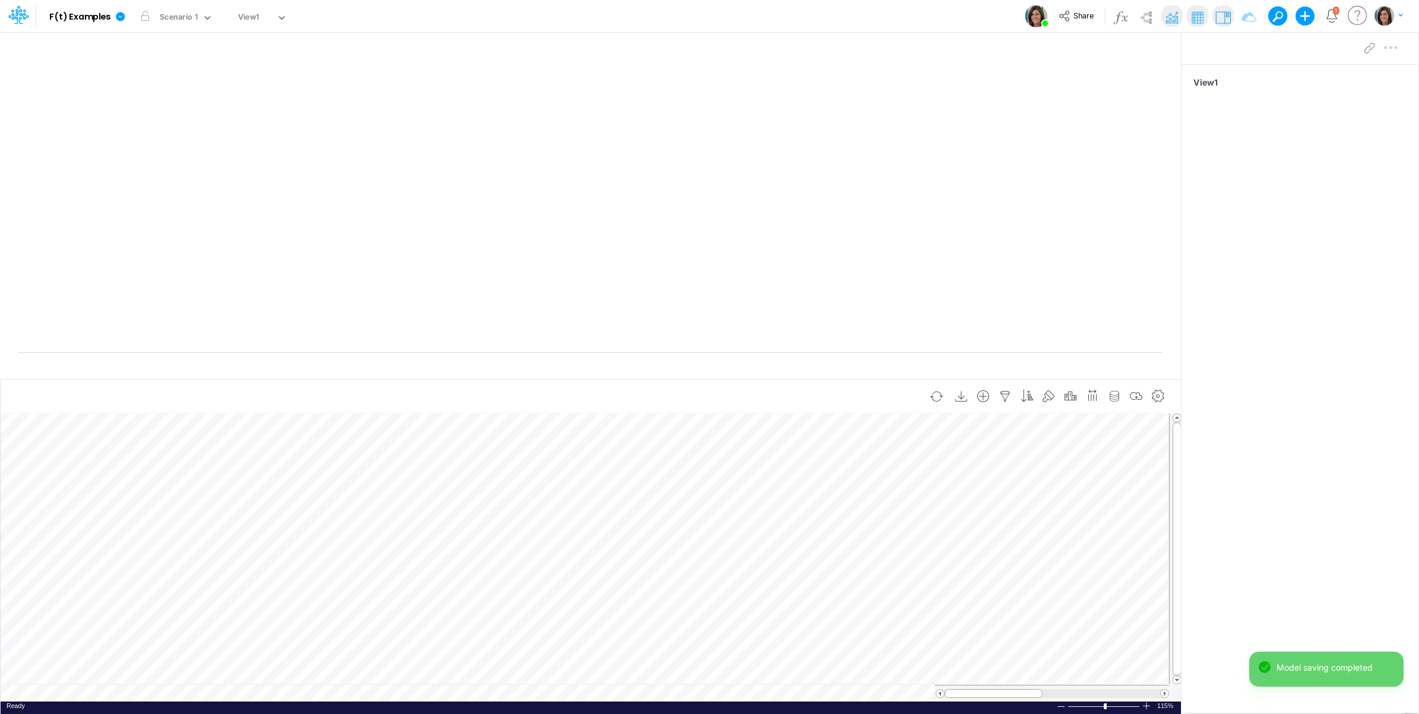
scroll to position [0, 1]
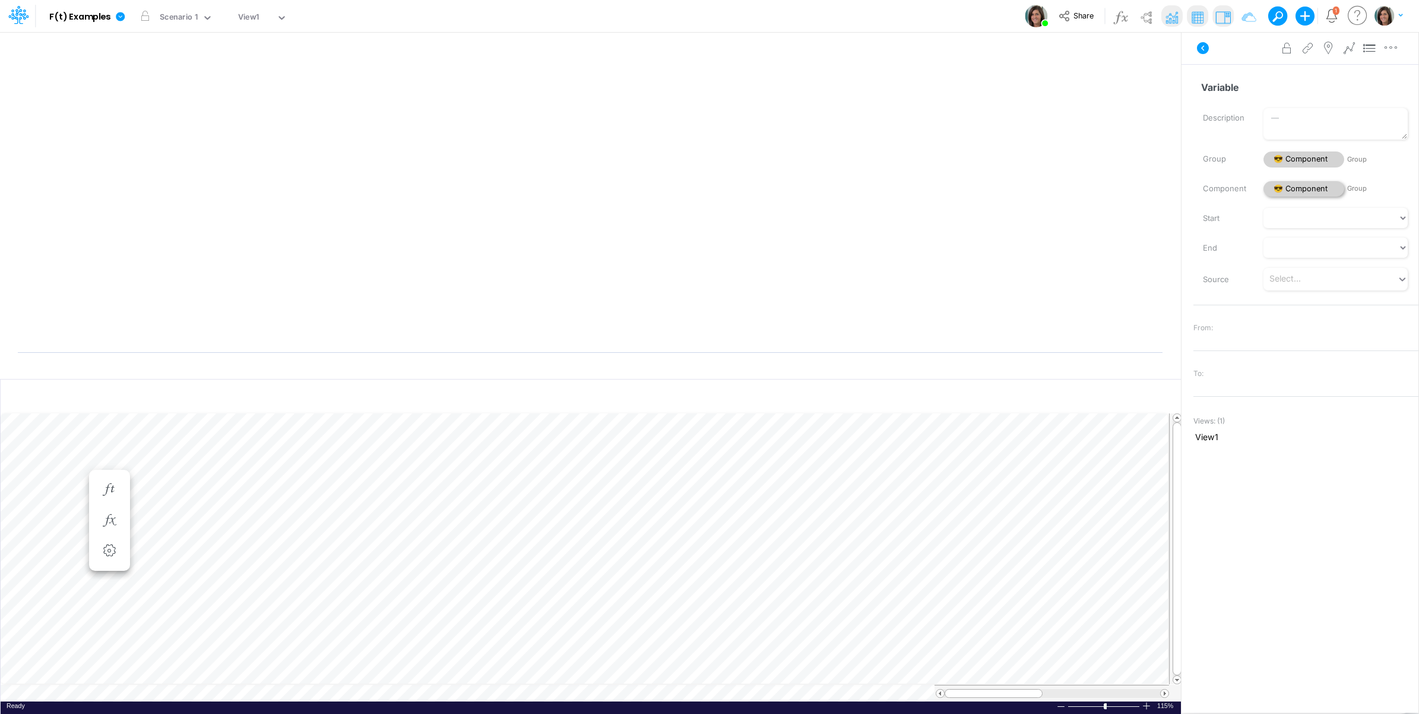
click at [1289, 188] on span "😎 Component" at bounding box center [1303, 189] width 81 height 16
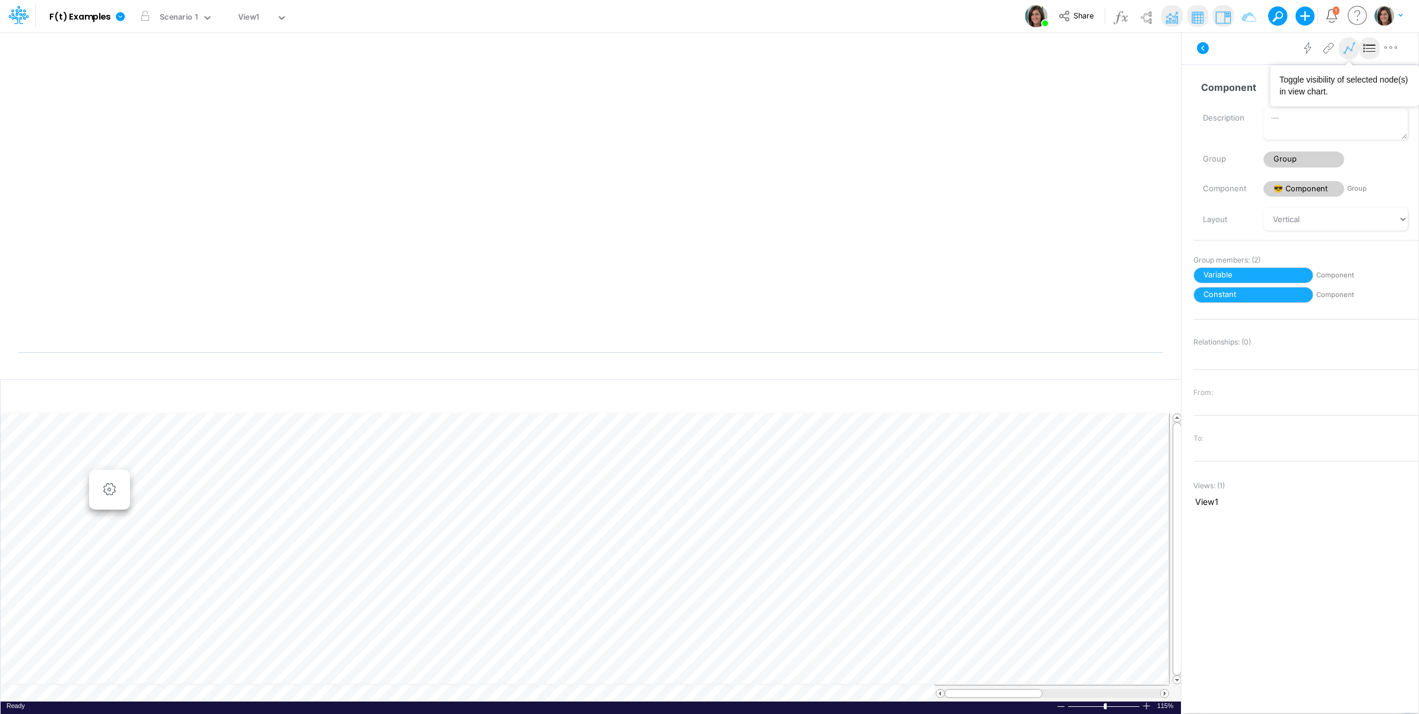
click at [1349, 53] on icon at bounding box center [1349, 48] width 18 height 12
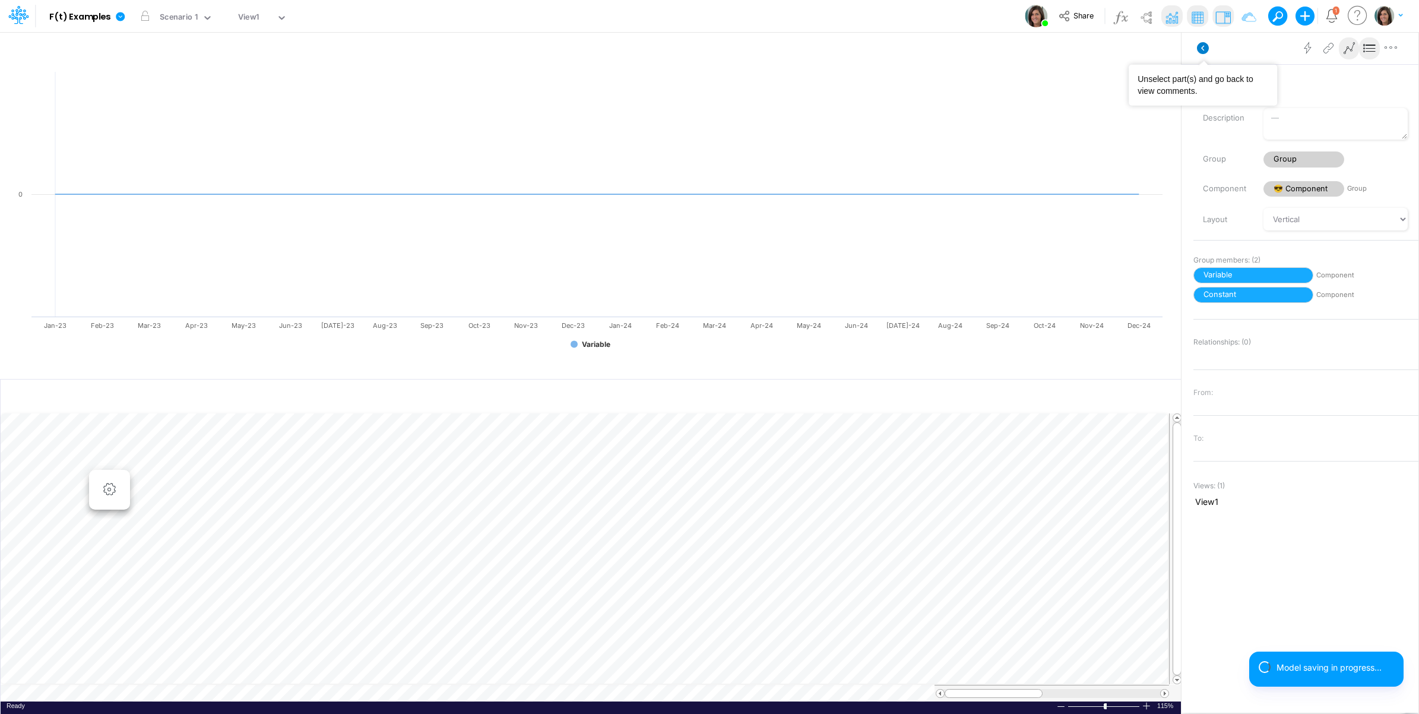
click at [1201, 43] on icon at bounding box center [1203, 48] width 12 height 12
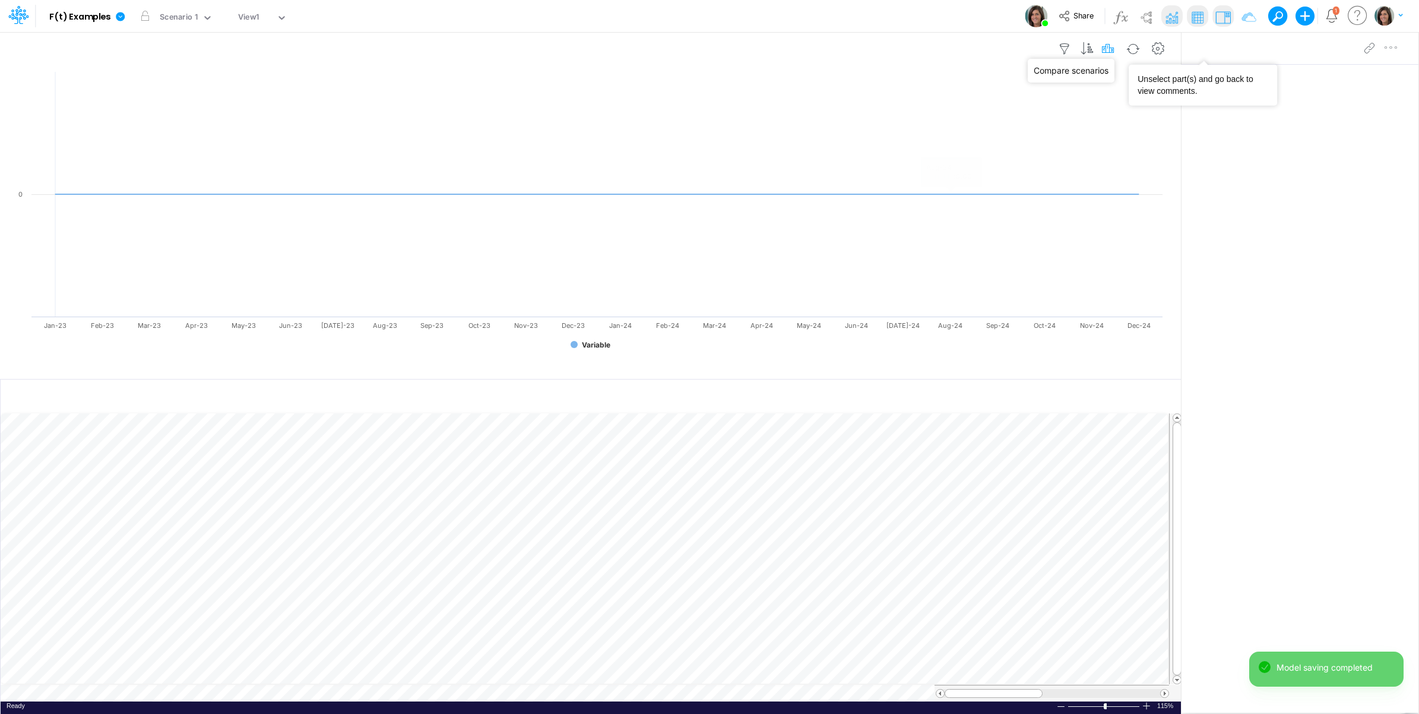
click at [1109, 45] on icon "button" at bounding box center [1109, 49] width 18 height 12
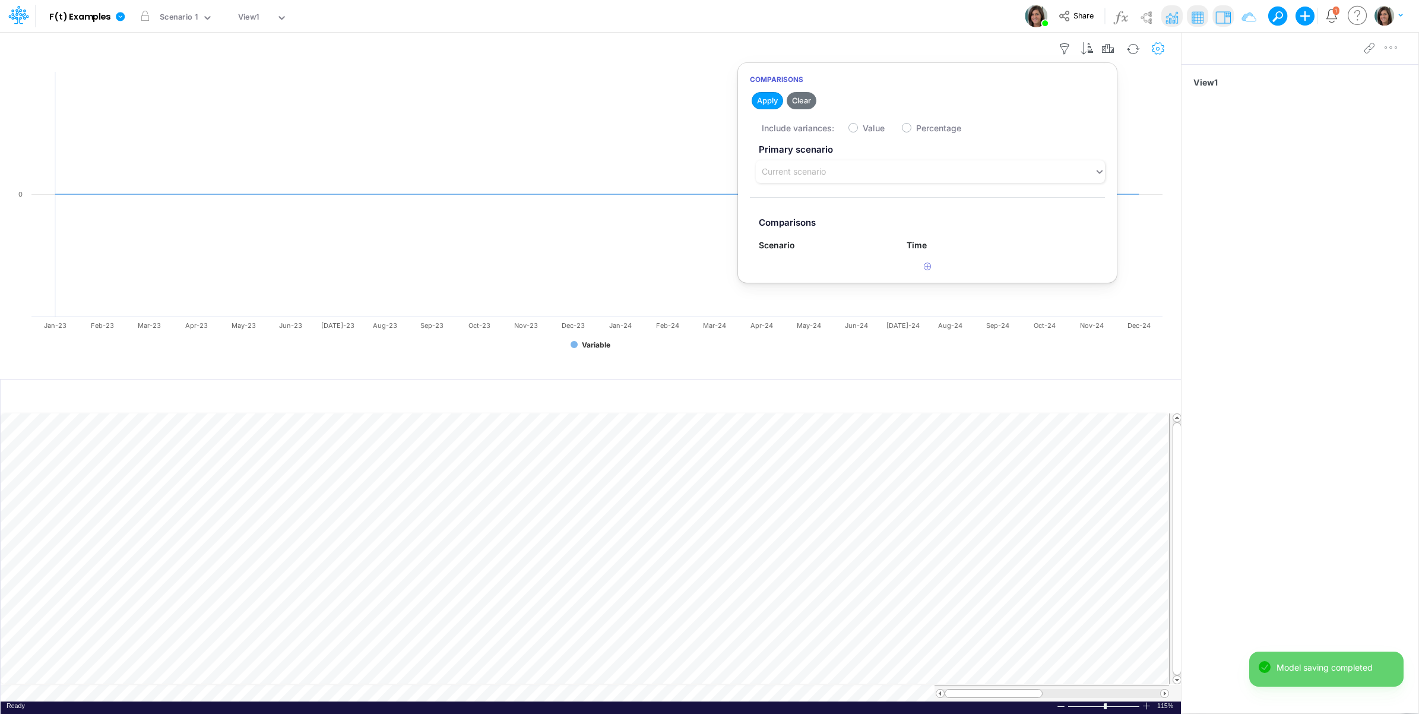
click at [1168, 49] on button "button" at bounding box center [1158, 49] width 22 height 24
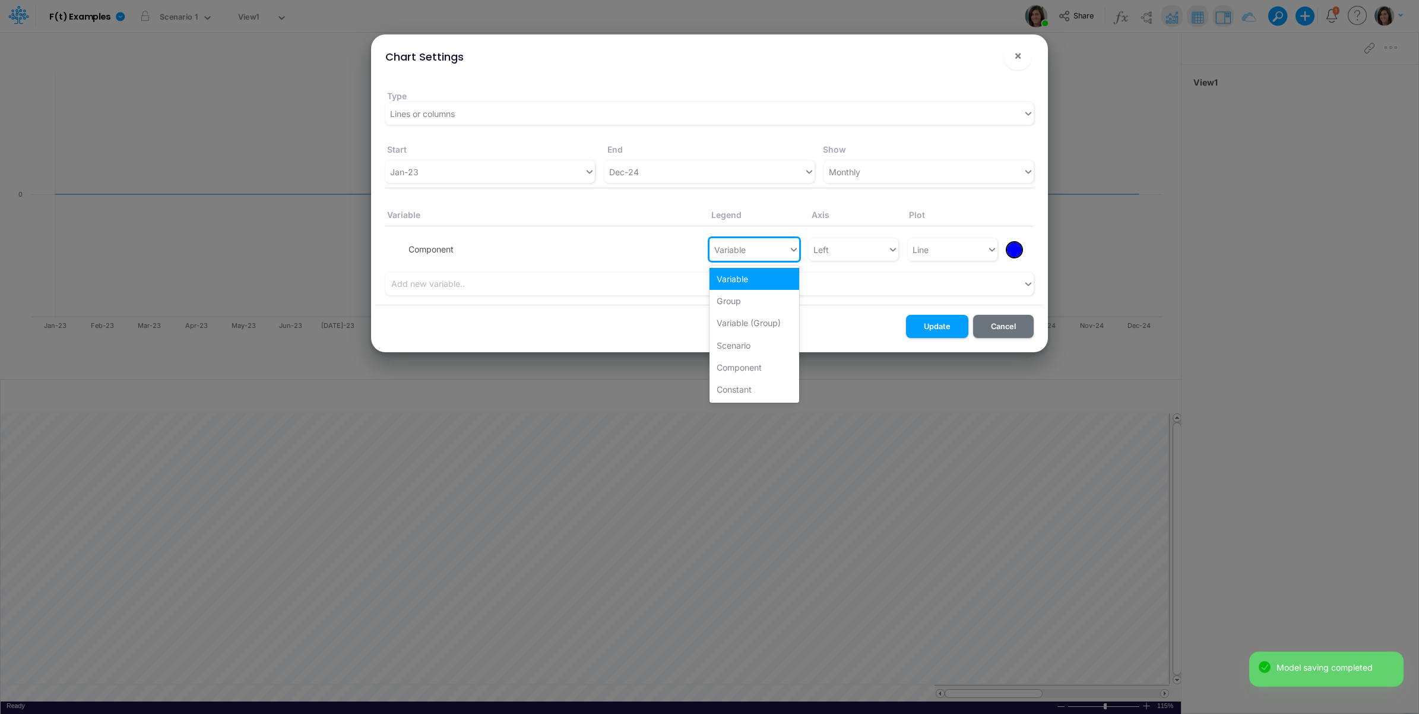
click at [766, 250] on div "Variable" at bounding box center [749, 250] width 79 height 20
click at [745, 381] on div "Constant" at bounding box center [755, 389] width 90 height 22
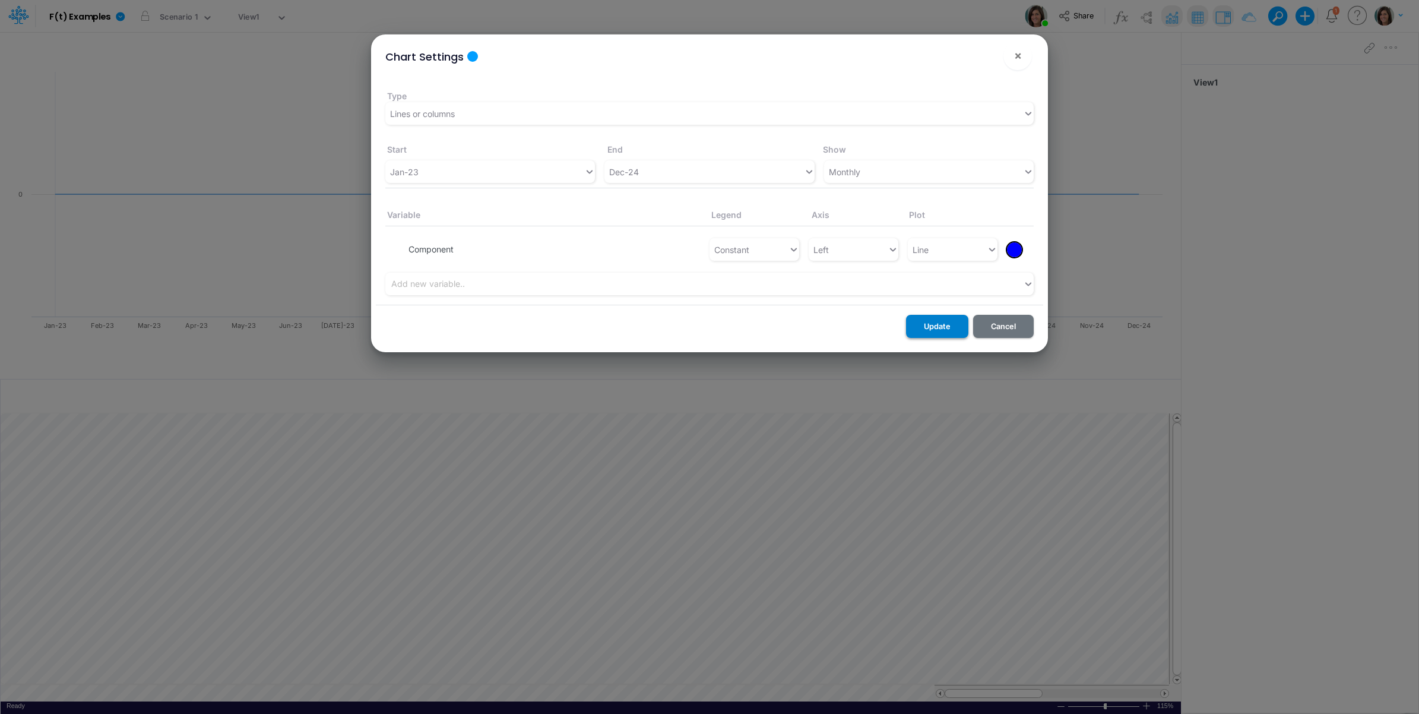
click at [945, 316] on button "Update" at bounding box center [937, 326] width 62 height 23
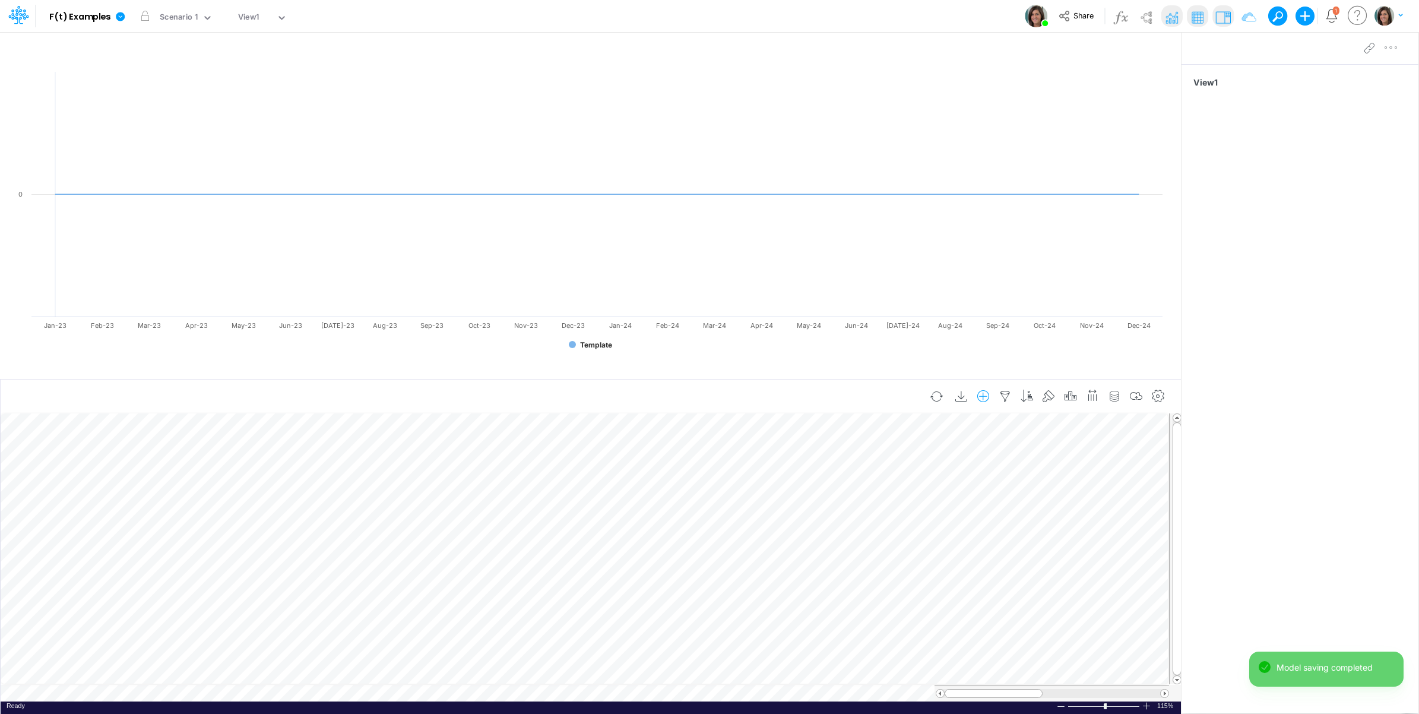
click at [978, 395] on icon "button" at bounding box center [983, 396] width 18 height 12
click at [923, 446] on li "Component" at bounding box center [923, 448] width 139 height 14
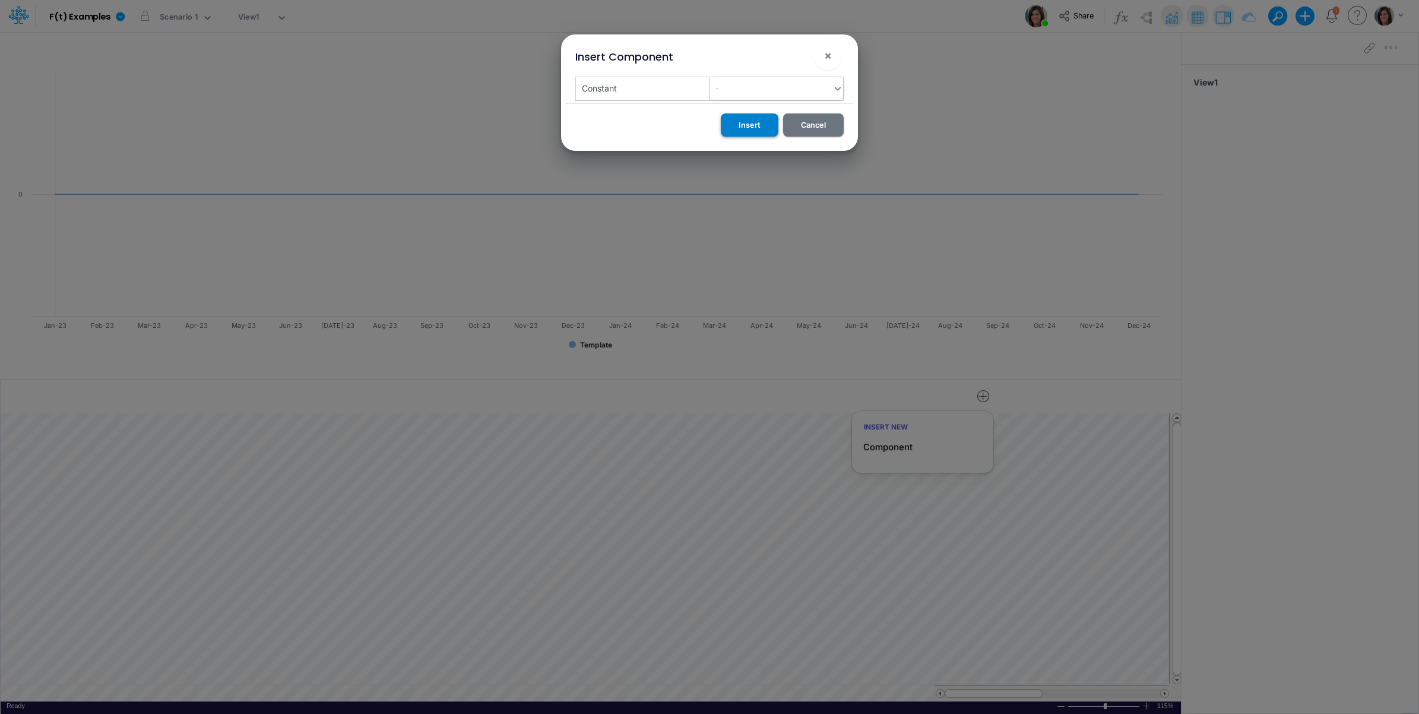
click at [756, 122] on button "Insert" at bounding box center [750, 124] width 58 height 23
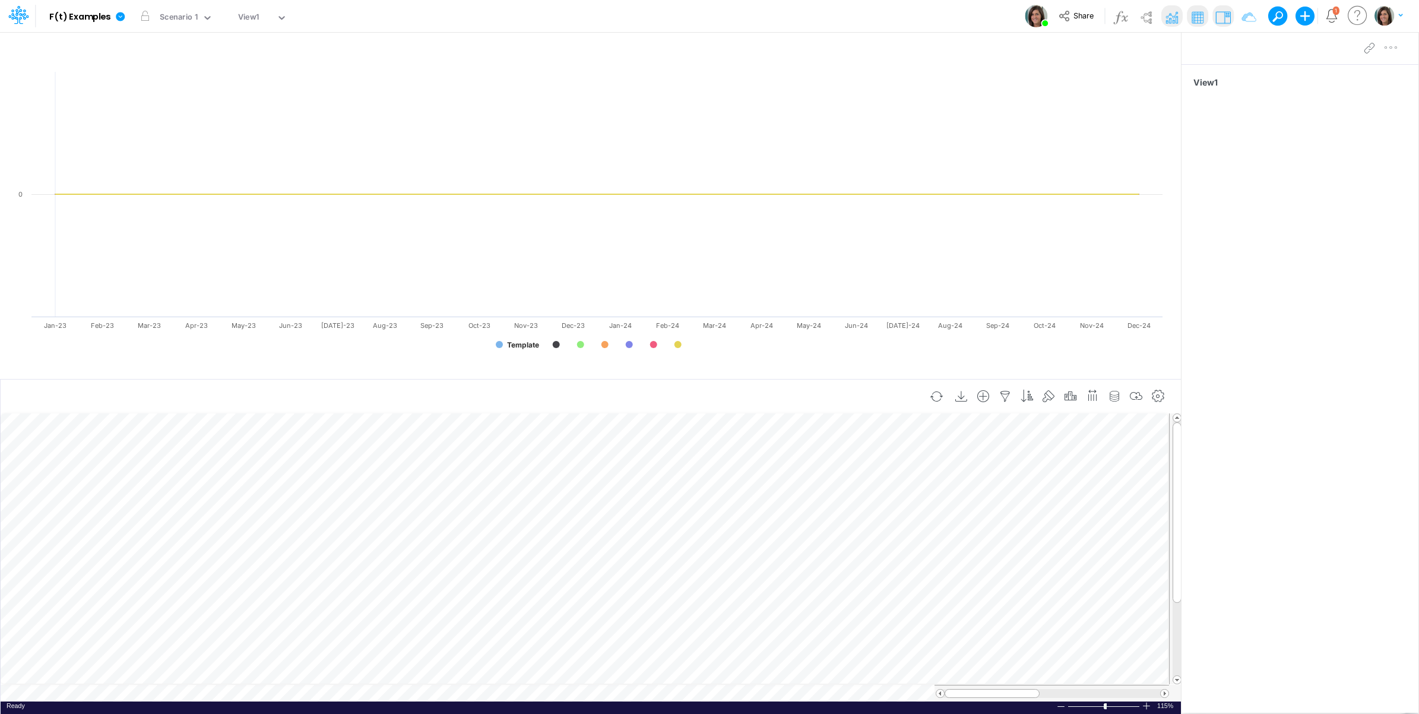
scroll to position [0, 1]
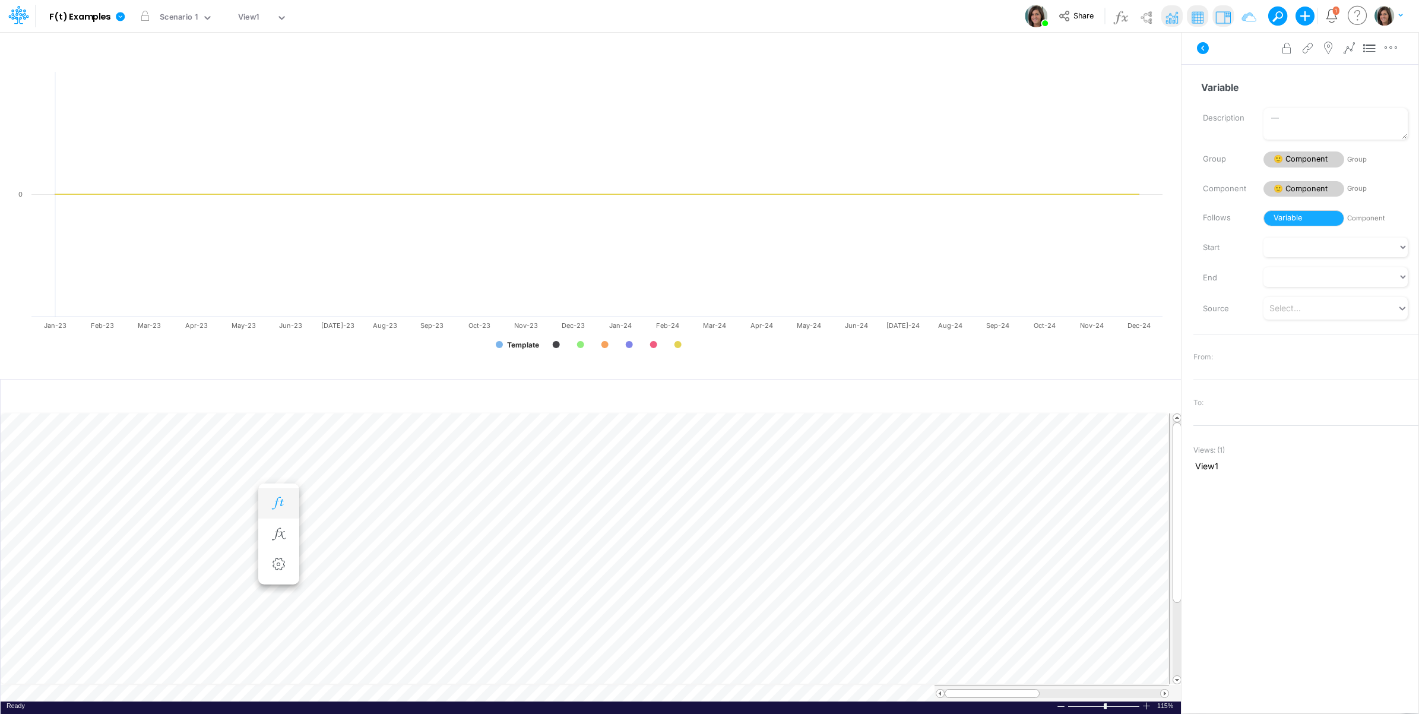
scroll to position [0, 1]
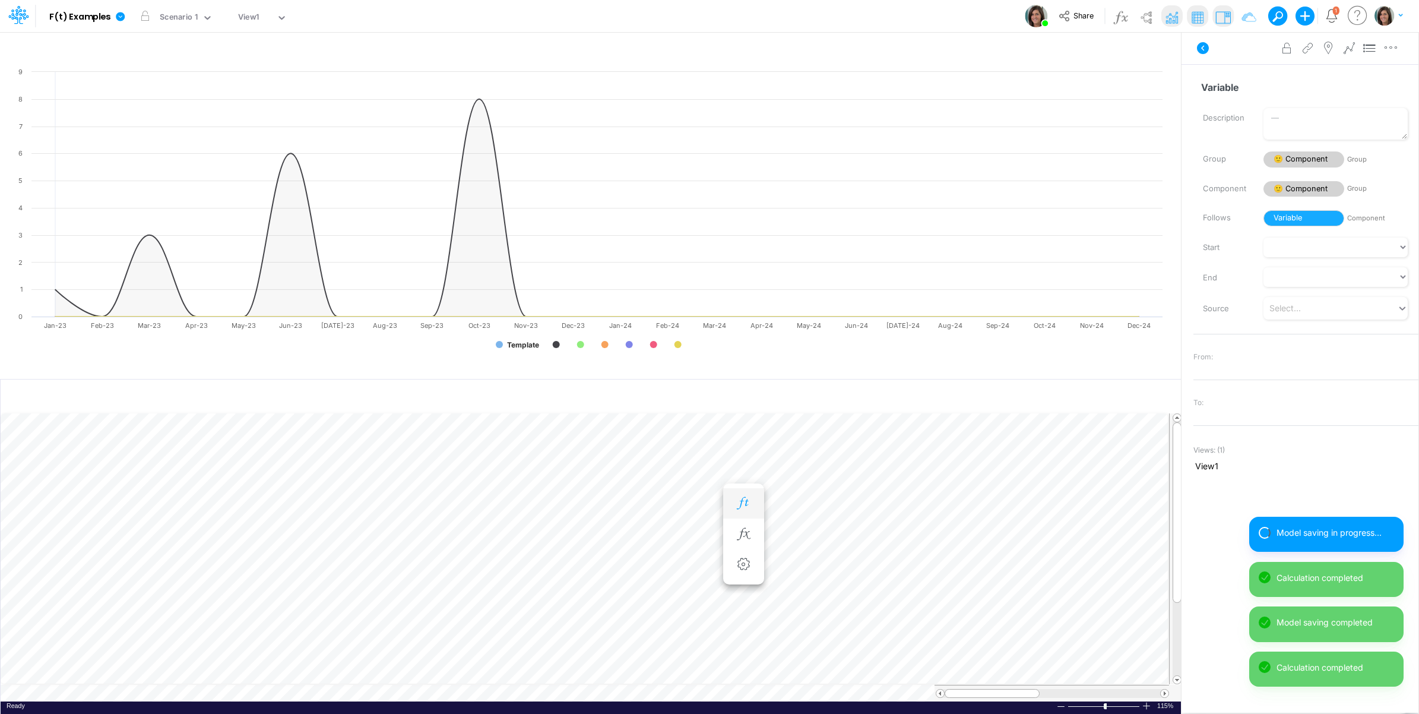
scroll to position [0, 1]
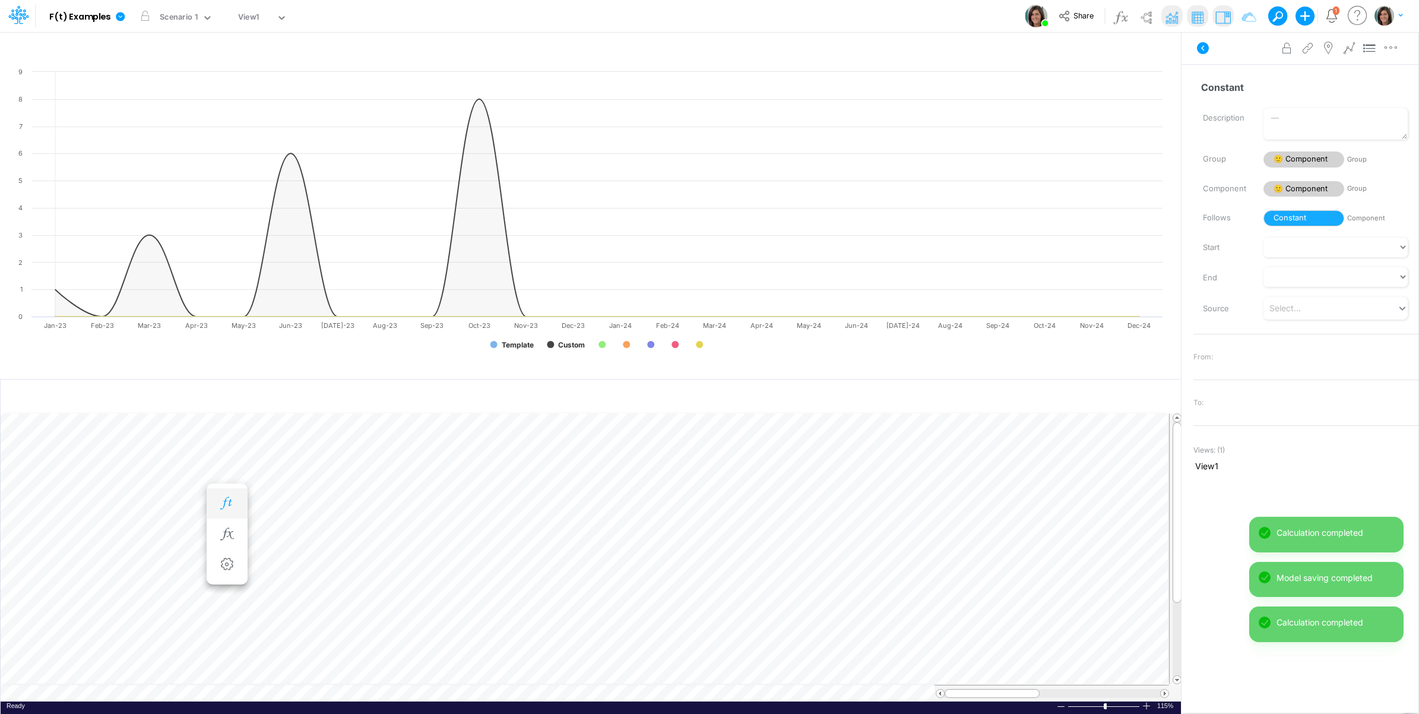
scroll to position [0, 1]
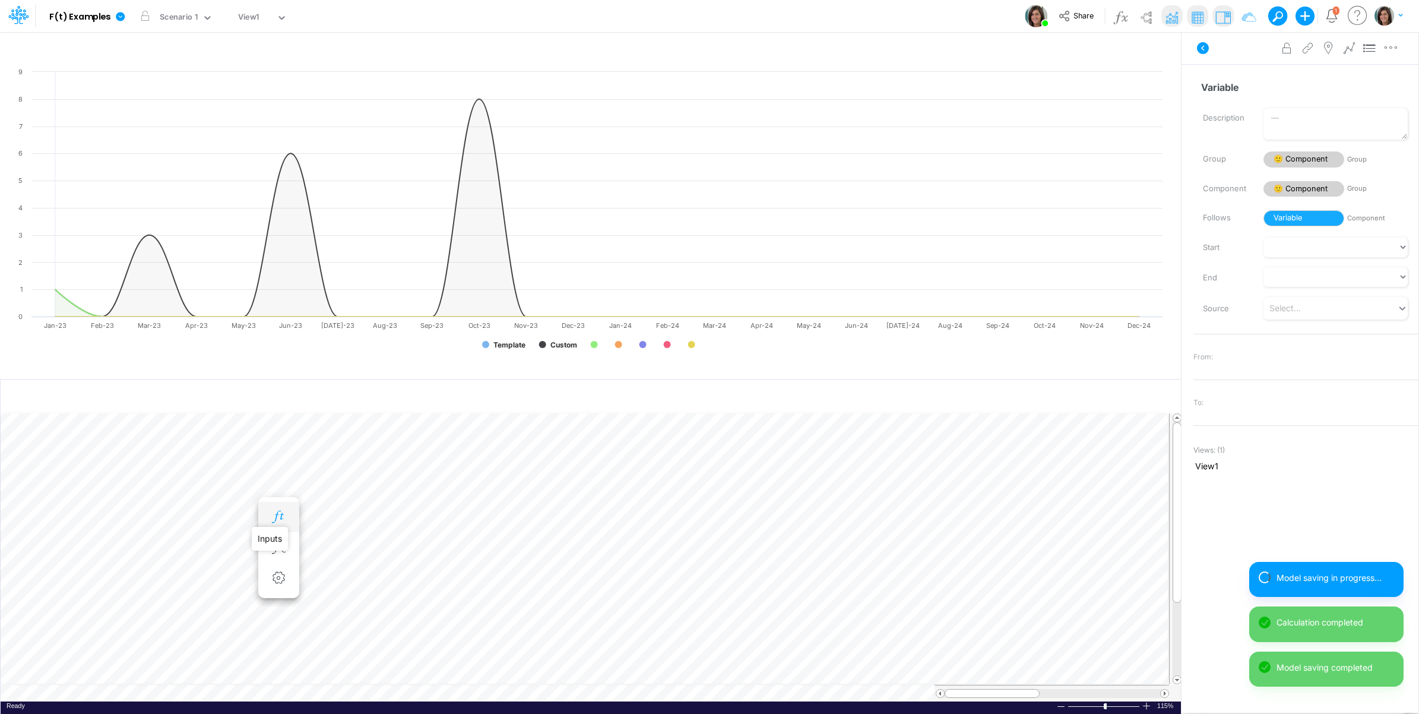
click at [283, 517] on icon "button" at bounding box center [279, 517] width 18 height 12
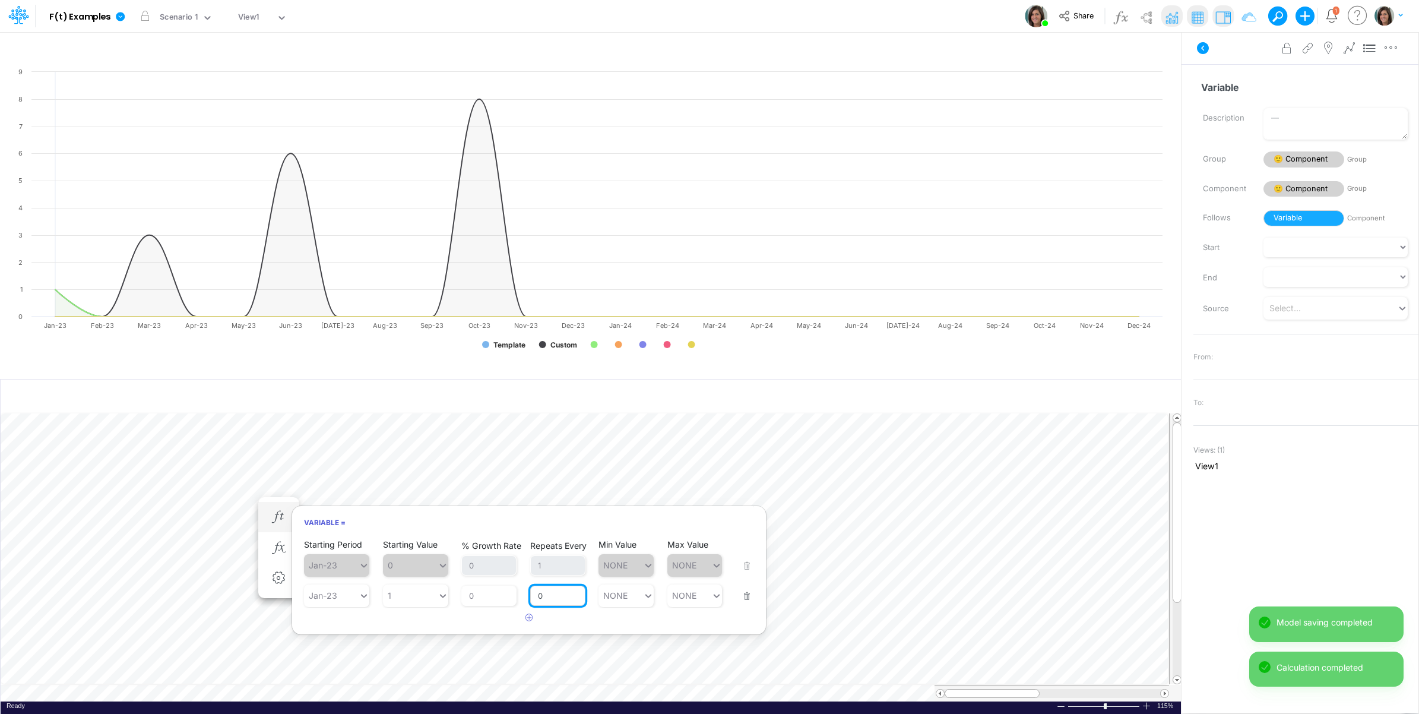
drag, startPoint x: 546, startPoint y: 597, endPoint x: 535, endPoint y: 597, distance: 11.3
click at [535, 597] on input "0" at bounding box center [557, 595] width 55 height 20
type input "1"
click at [434, 624] on div "Starting Period Jan-23 Starting Value 0 % Growth Rate 0 Repeats Every 1 Min Val…" at bounding box center [529, 582] width 474 height 90
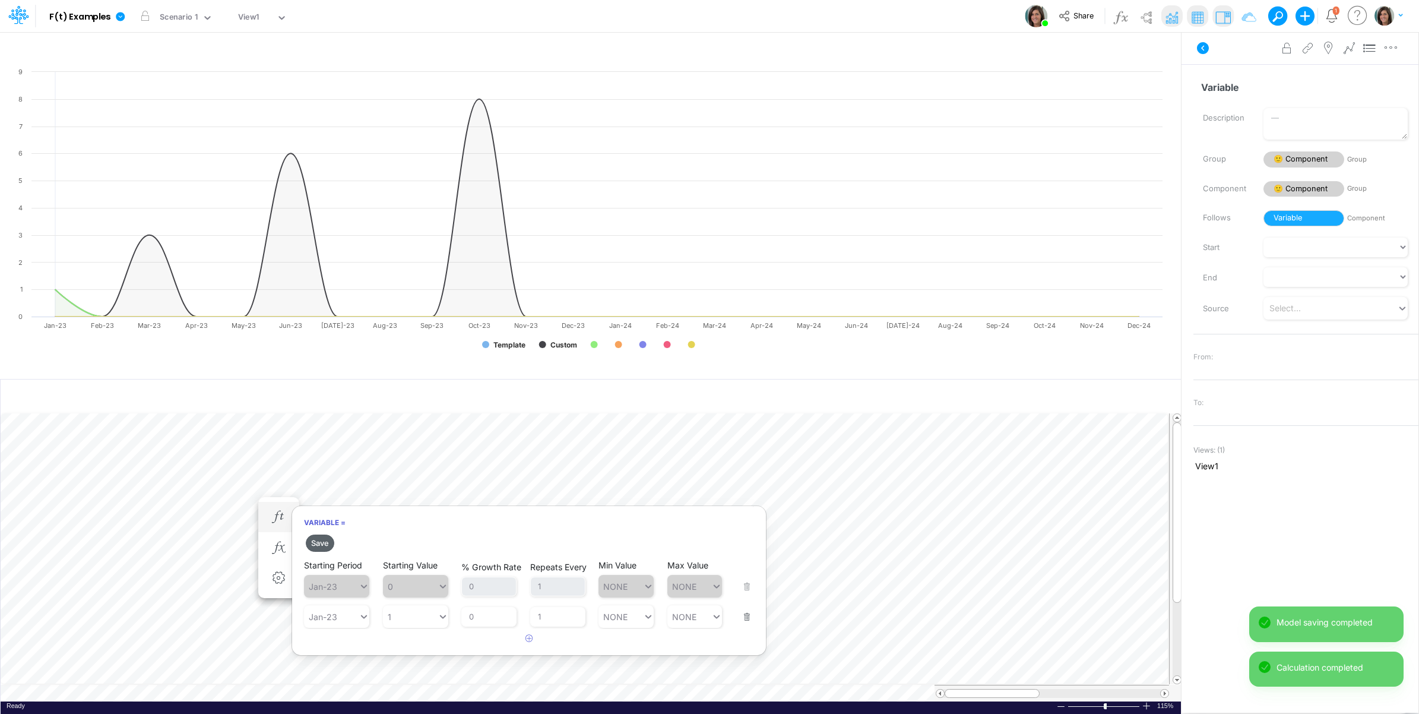
click at [313, 540] on button "Save" at bounding box center [320, 542] width 28 height 17
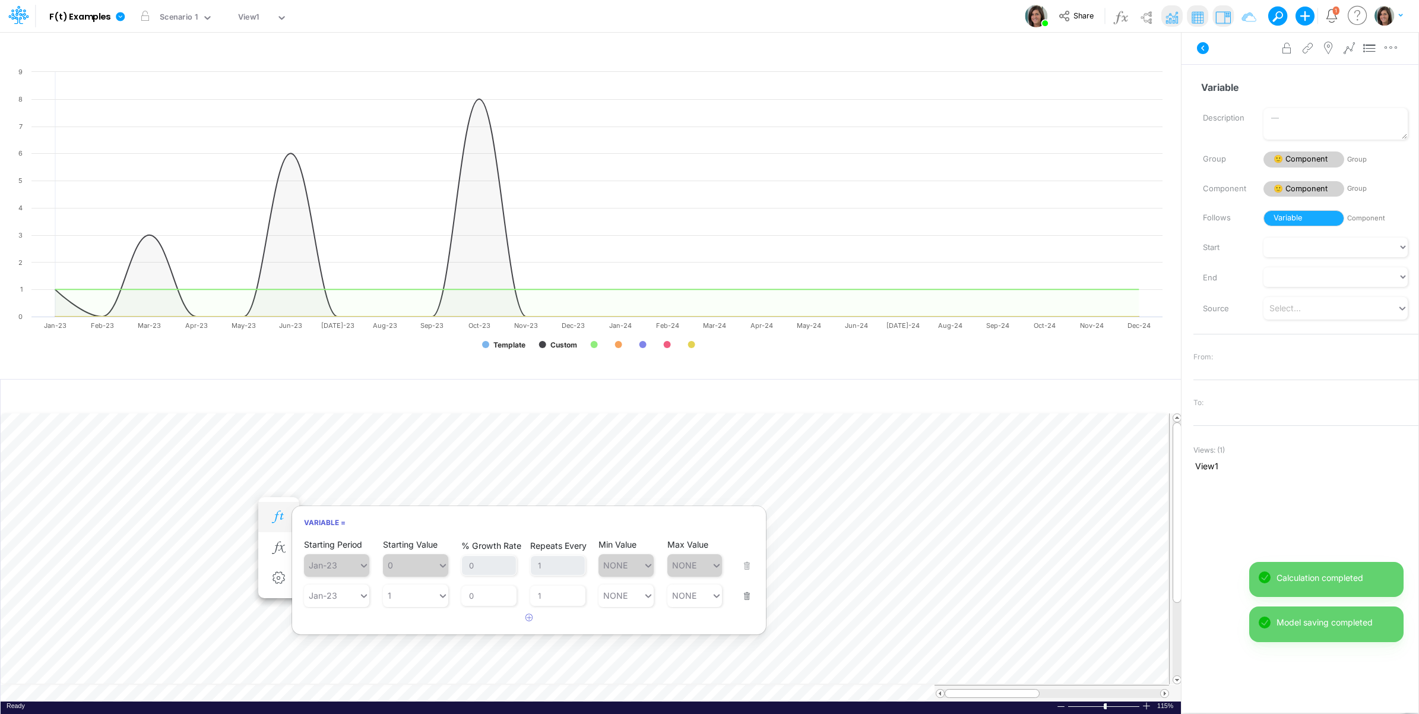
scroll to position [0, 1]
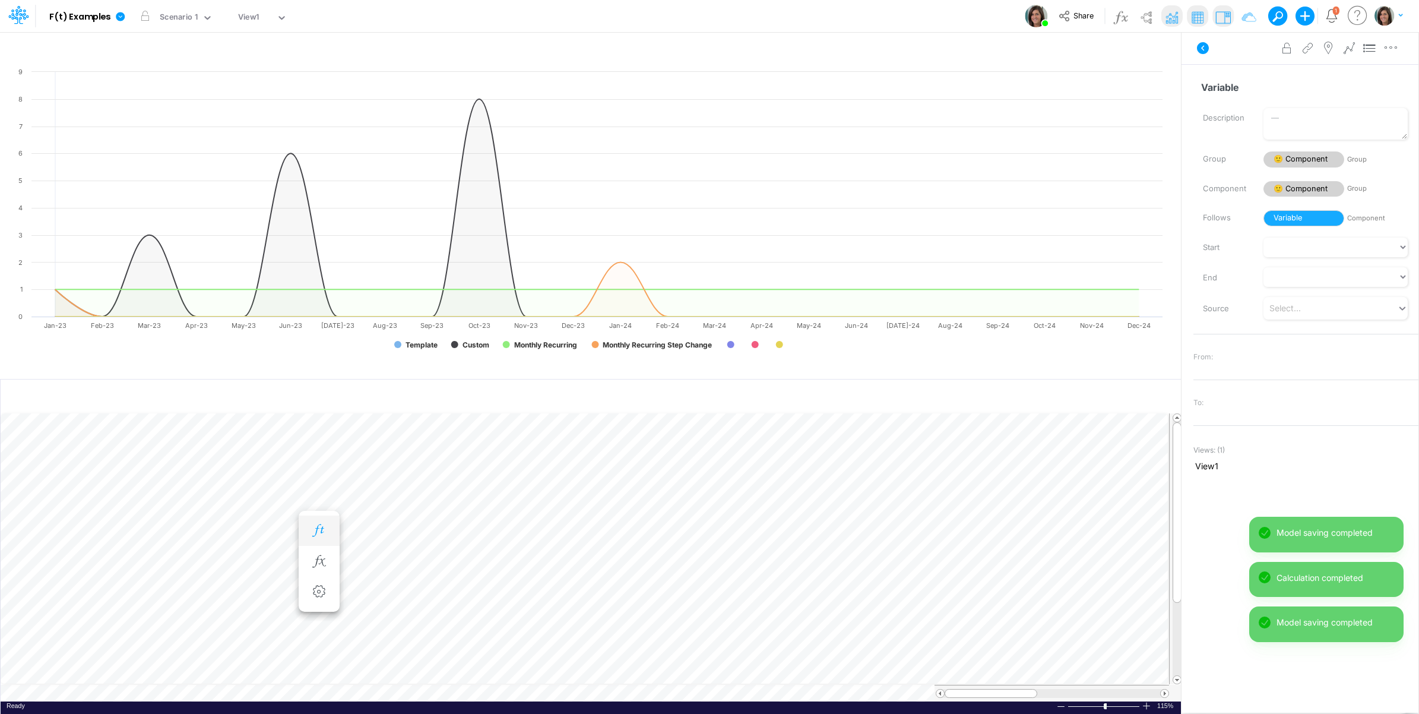
click at [315, 524] on icon "button" at bounding box center [319, 530] width 18 height 12
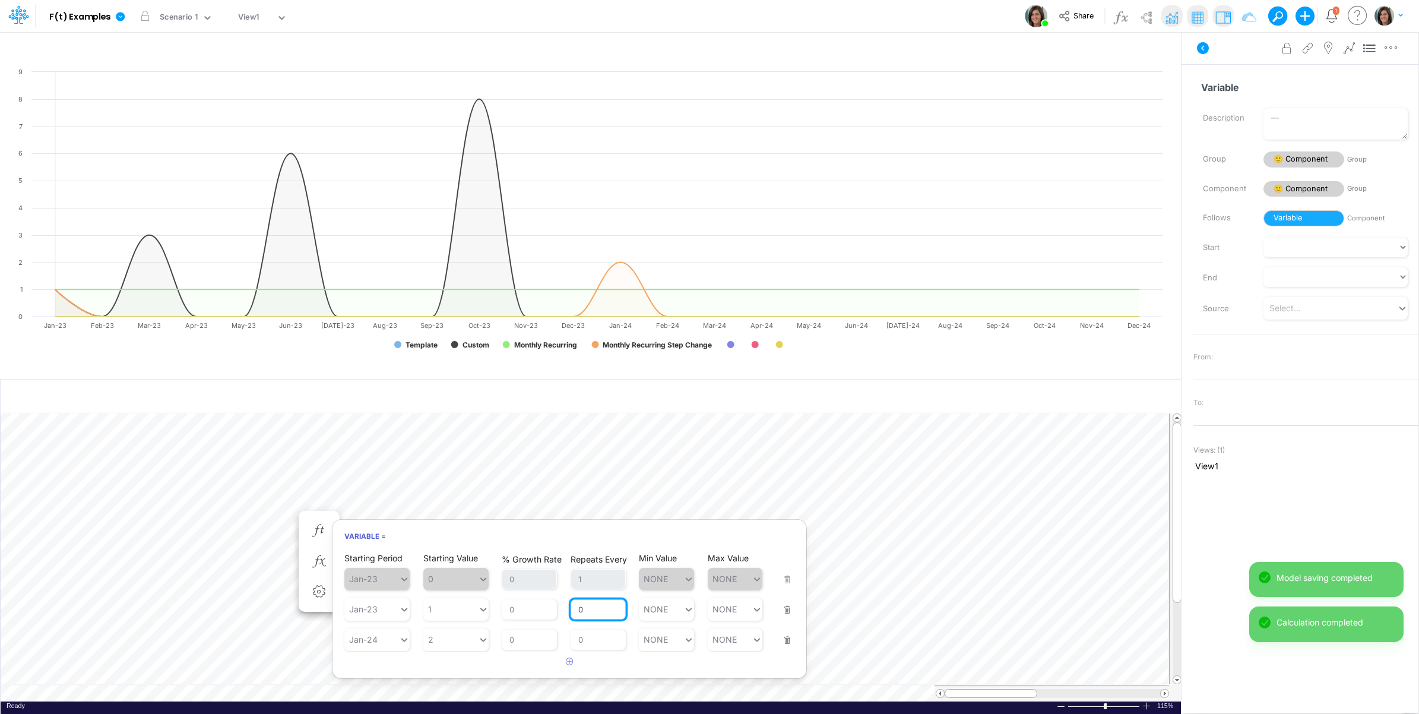
drag, startPoint x: 587, startPoint y: 609, endPoint x: 563, endPoint y: 609, distance: 23.7
click at [563, 609] on div "Starting Period Jan-23 Starting Value 1 % Growth Rate 0 Repeats Every 0 Min Val…" at bounding box center [569, 601] width 450 height 37
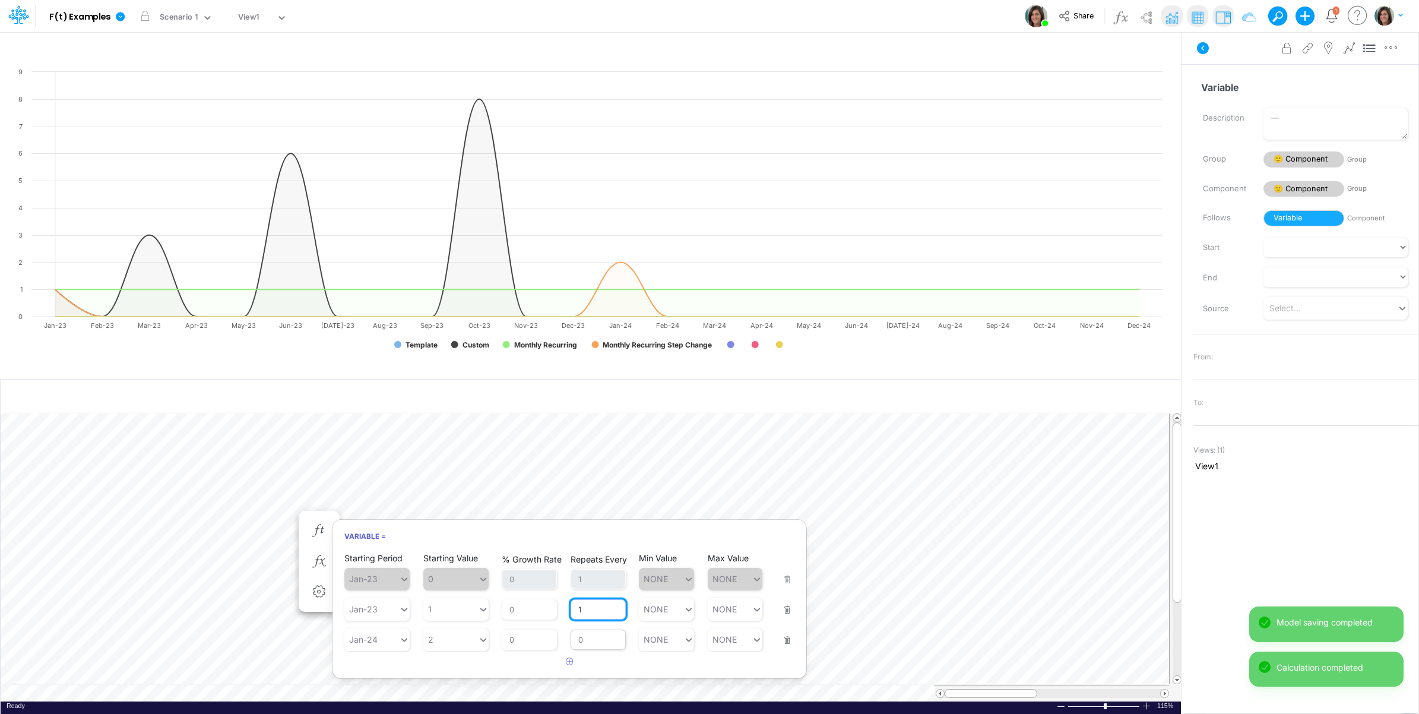
type input "1"
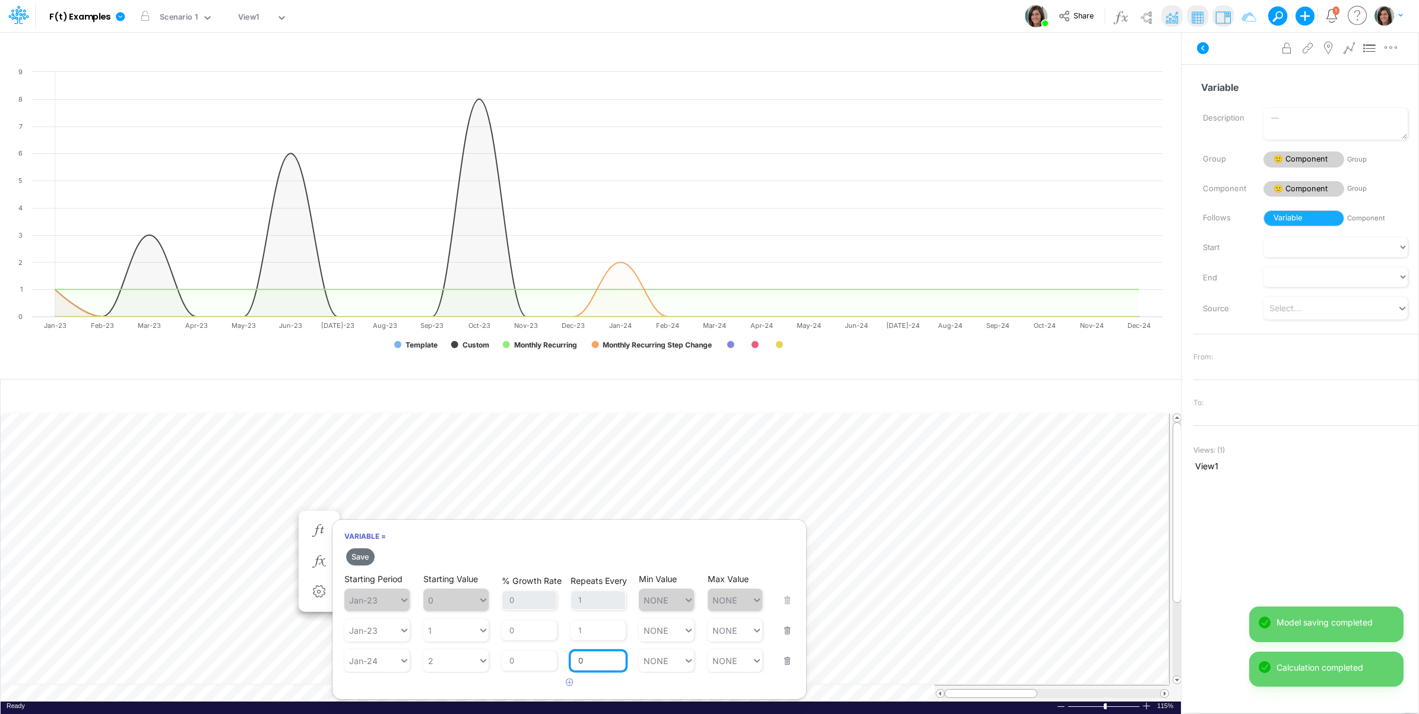
drag, startPoint x: 601, startPoint y: 650, endPoint x: 576, endPoint y: 650, distance: 24.9
click at [576, 650] on div "Repeats Every 0" at bounding box center [598, 653] width 55 height 35
type input "1"
click at [361, 556] on button "Save" at bounding box center [360, 556] width 28 height 17
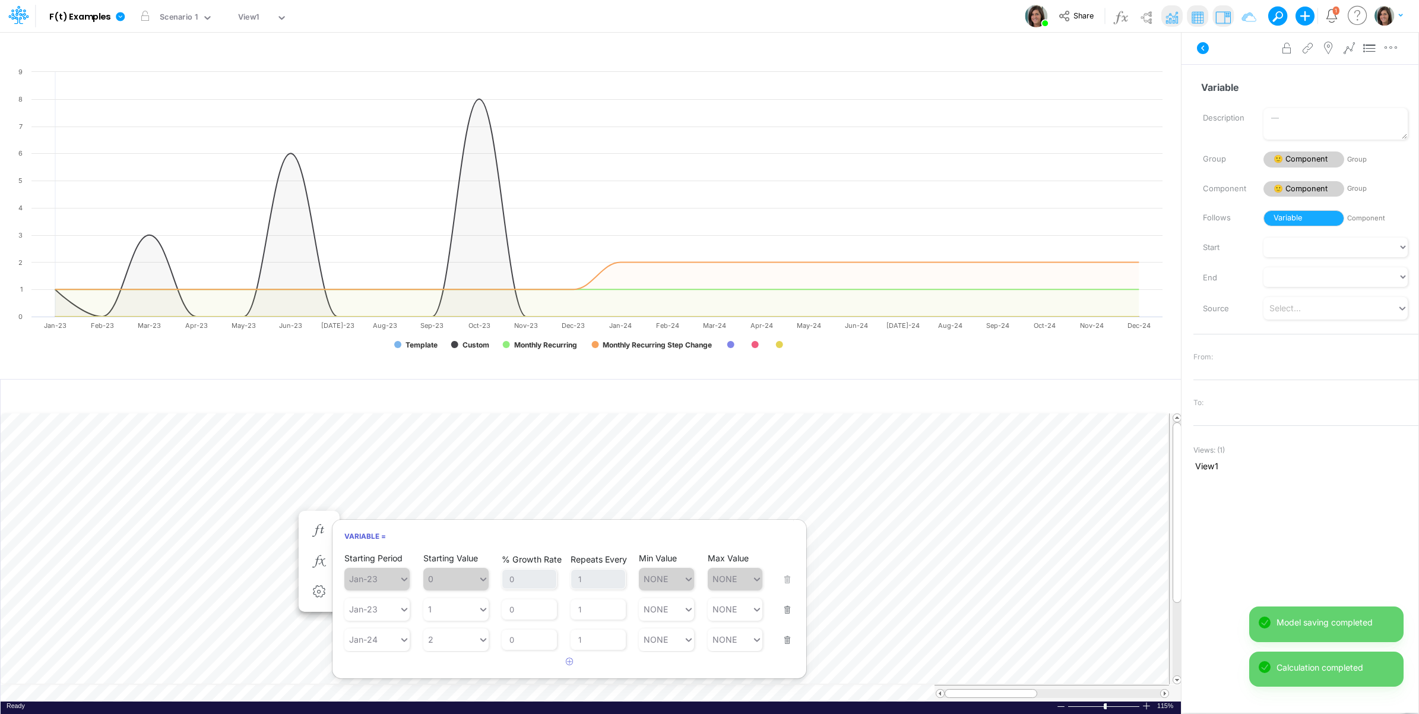
scroll to position [0, 1]
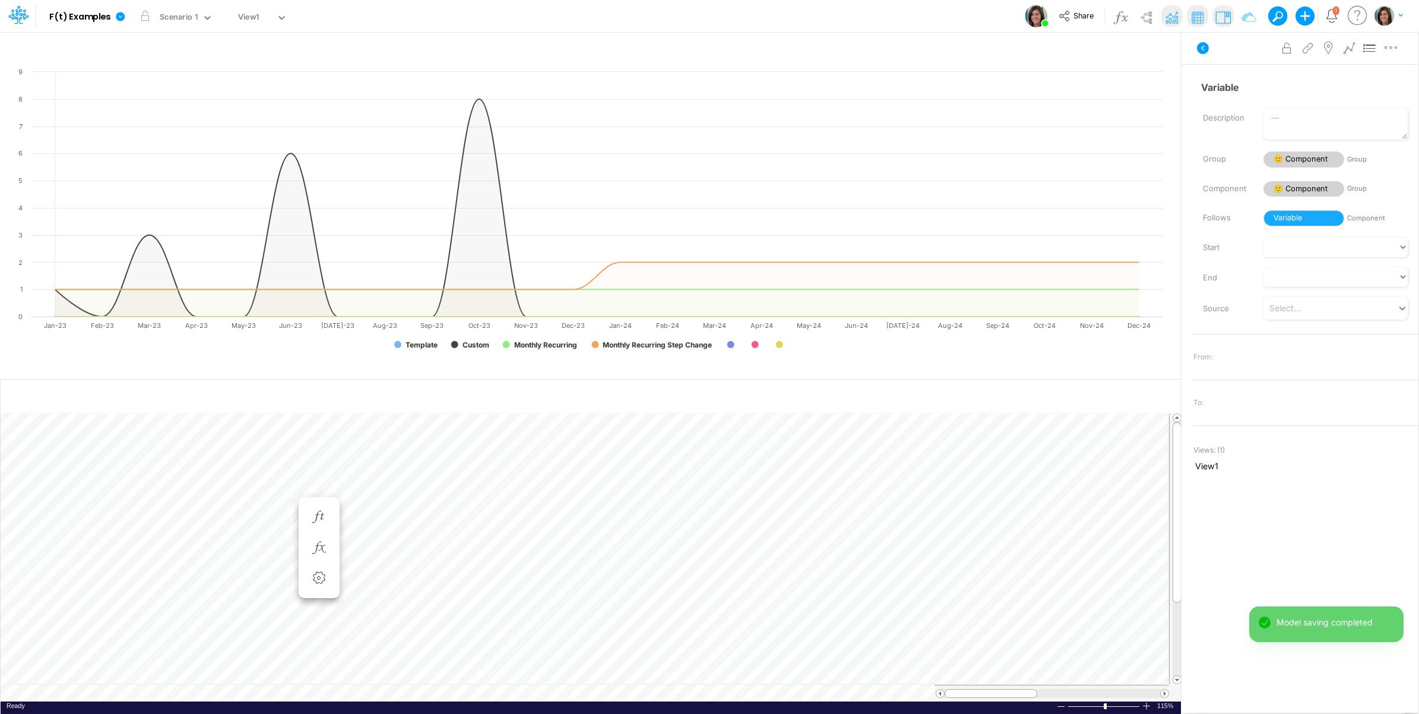
scroll to position [0, 1]
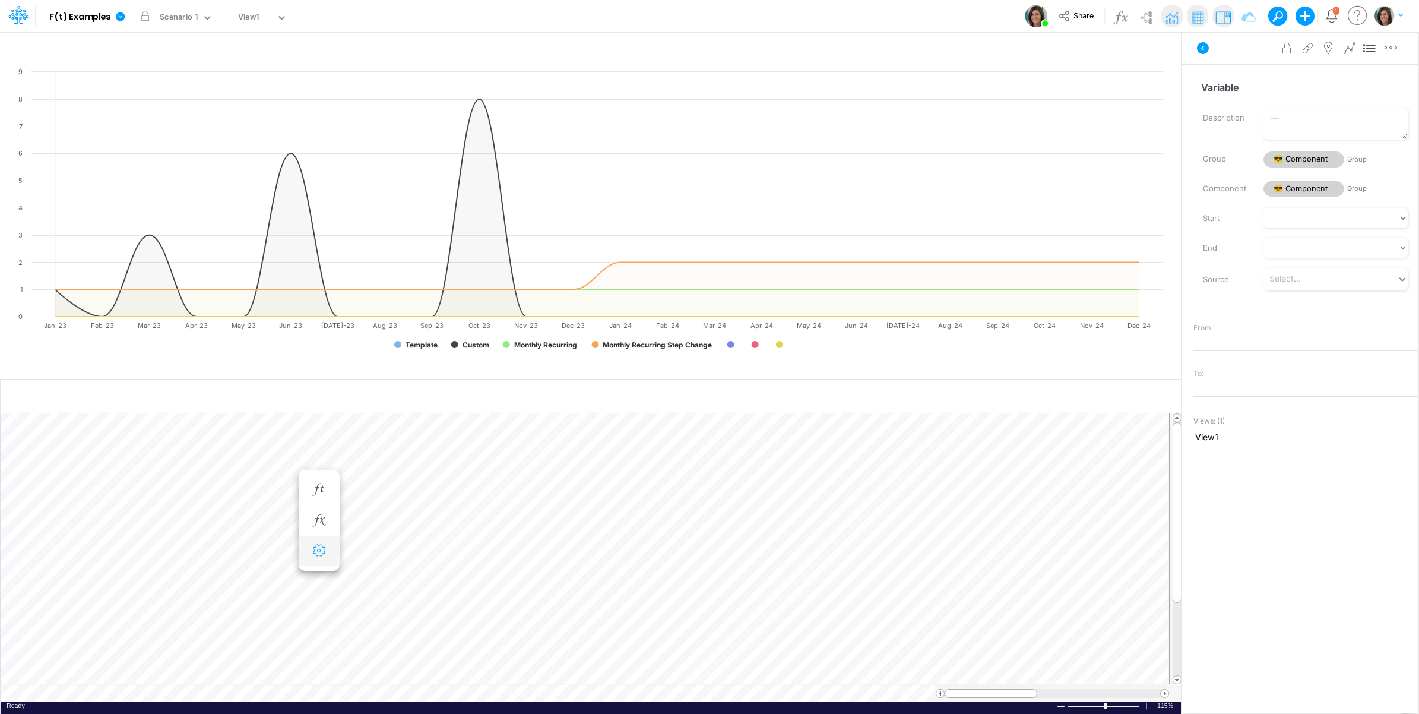
click at [322, 553] on icon "button" at bounding box center [319, 550] width 18 height 12
select select "sum"
select select "field"
select select "Number"
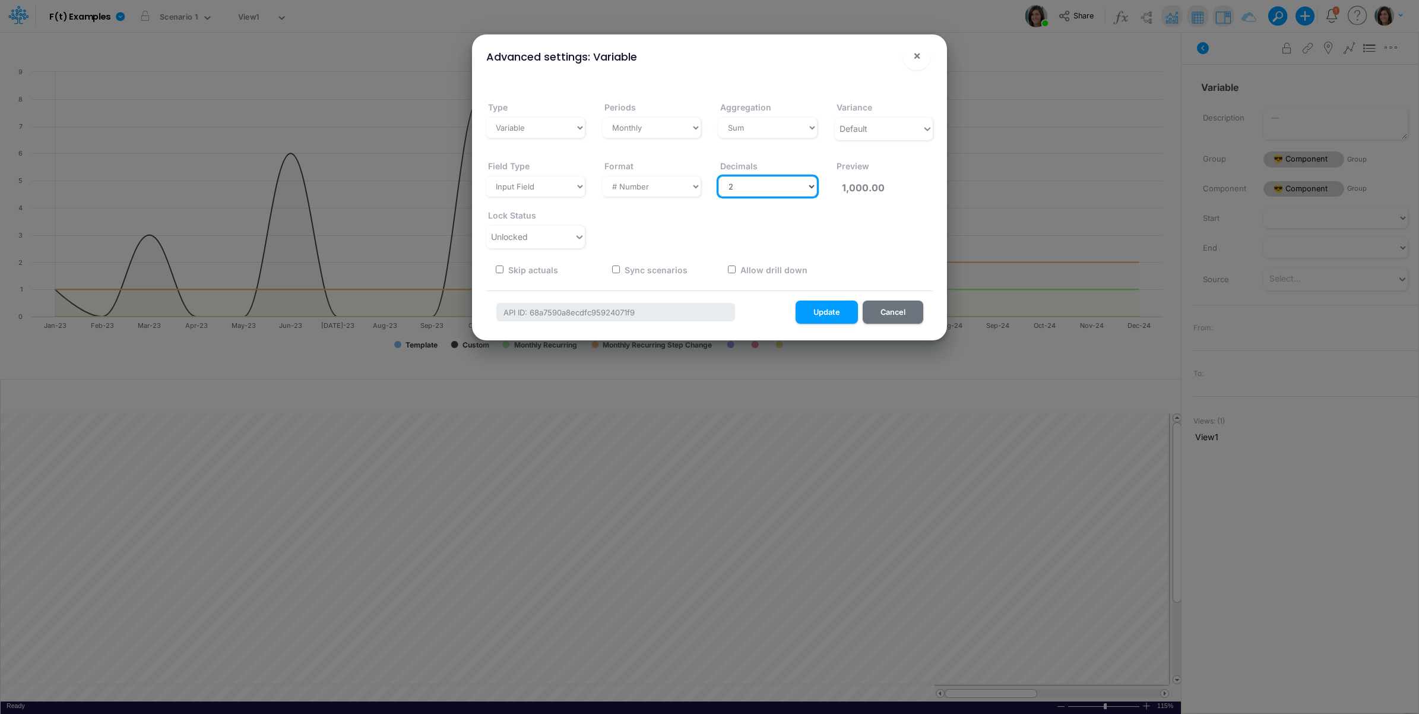
click at [774, 182] on select "Select decimals places 0 1 2 3 4 5 6 7 8 9 10" at bounding box center [767, 186] width 99 height 20
select select "0"
click at [718, 176] on select "Select decimals places 0 1 2 3 4 5 6 7 8 9 10" at bounding box center [767, 186] width 99 height 20
type input "1,000"
click at [812, 312] on button "Update" at bounding box center [827, 311] width 62 height 23
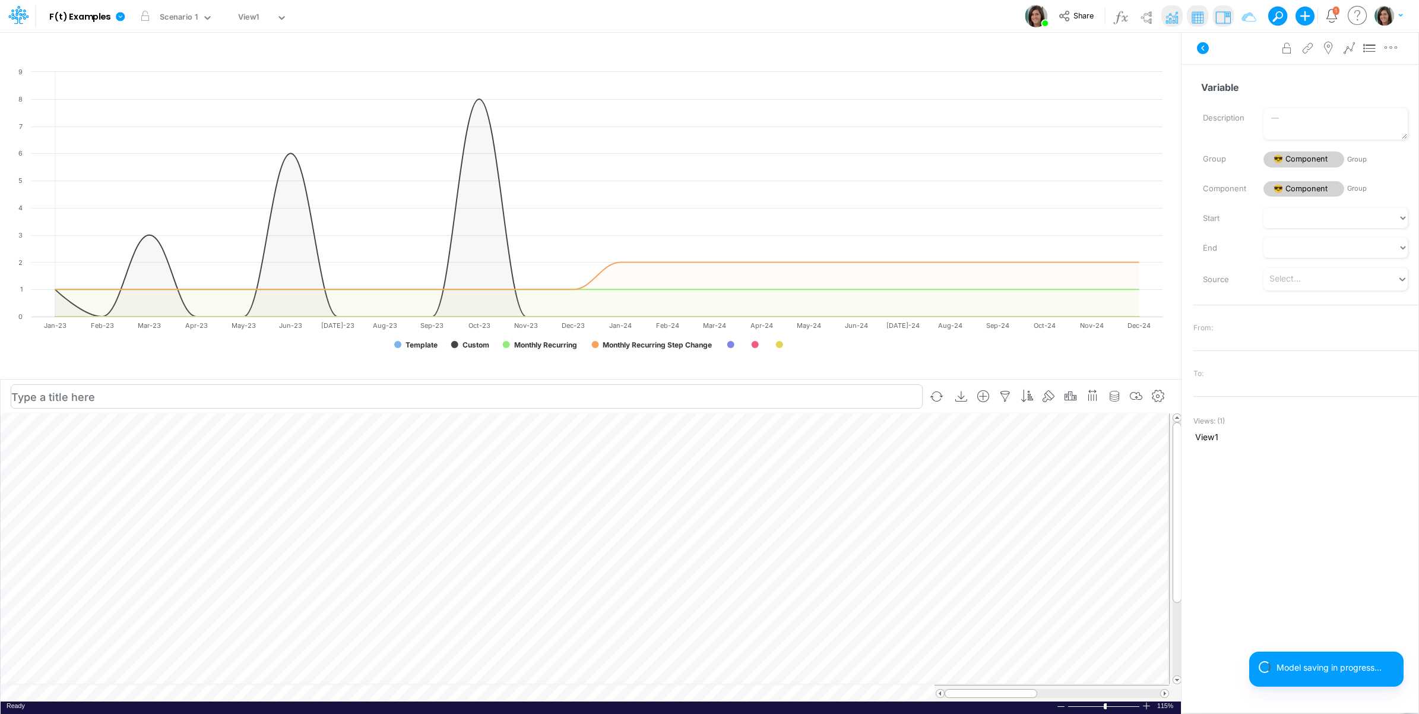
scroll to position [0, 1]
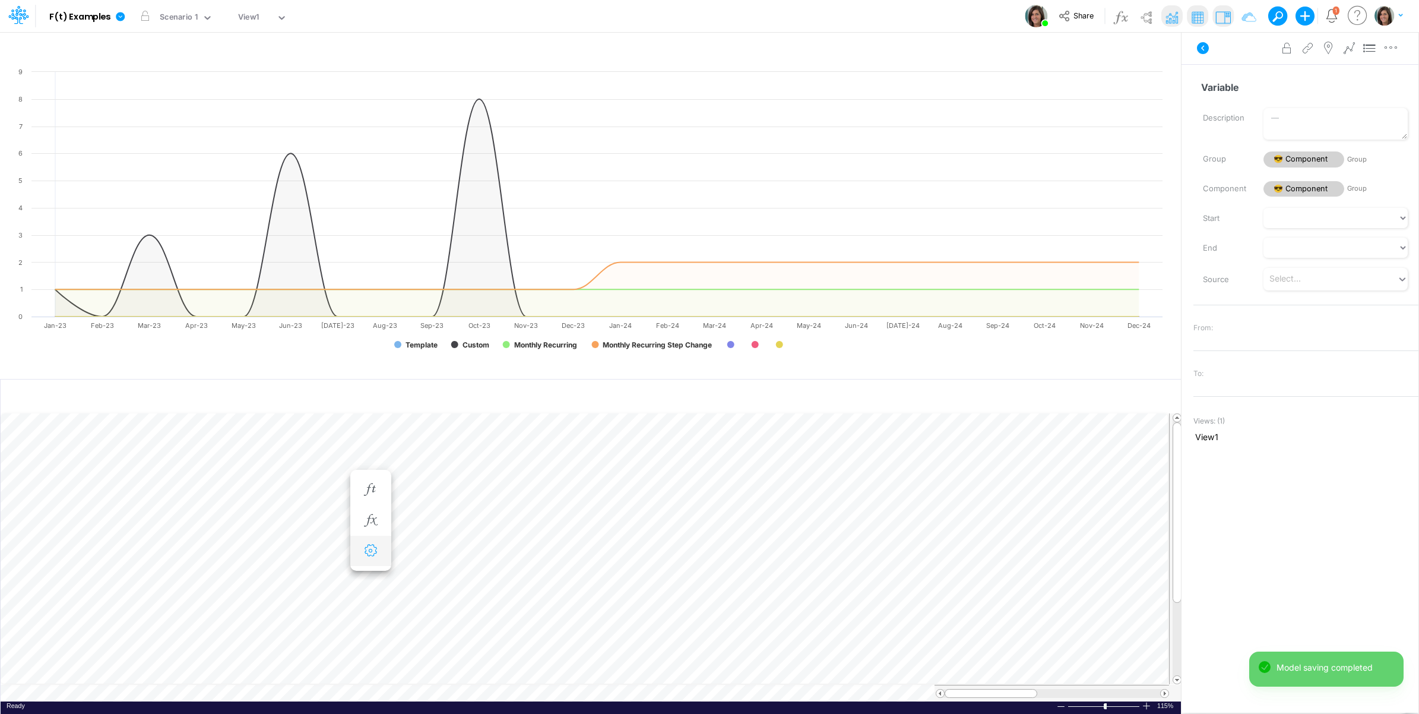
click at [374, 556] on icon "button" at bounding box center [371, 550] width 18 height 12
select select "sum"
select select "field"
select select "Number"
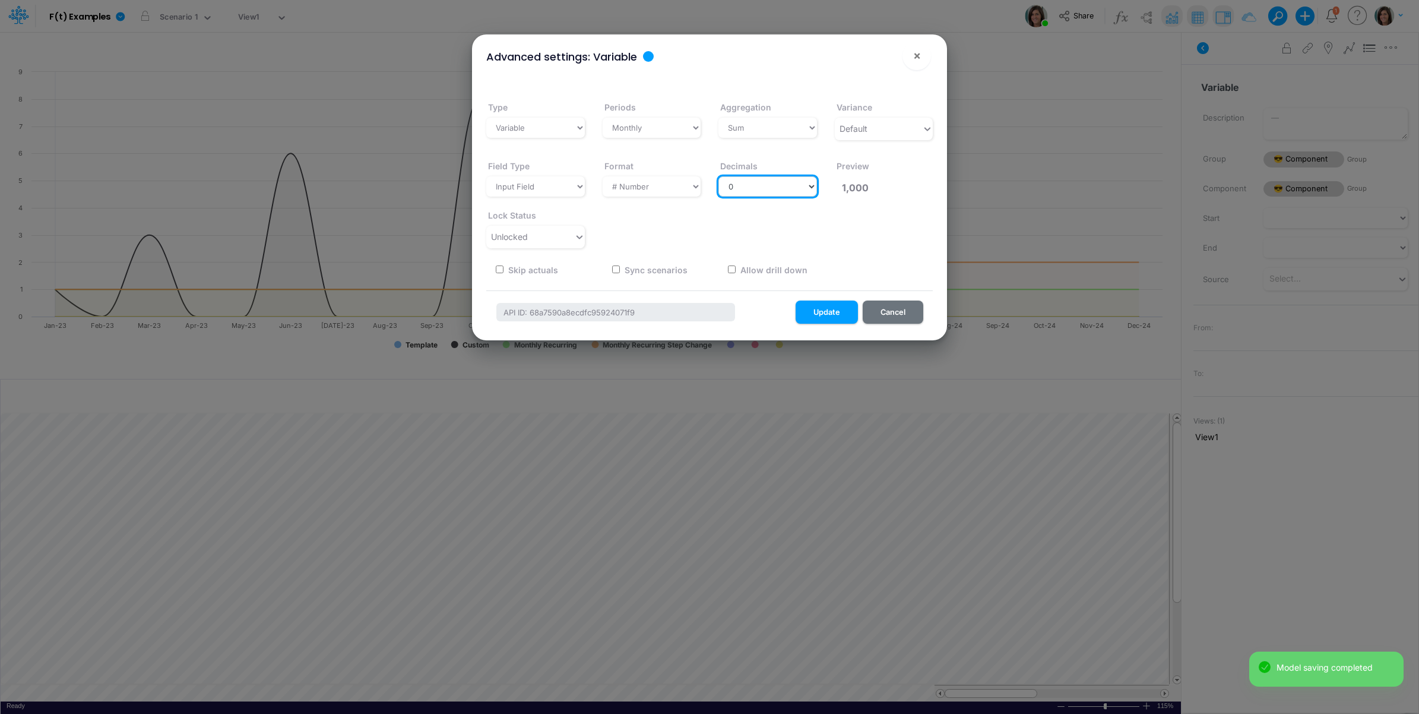
click at [752, 184] on select "Select decimals places 0 1 2 3 4 5 6 7 8 9 10" at bounding box center [767, 186] width 99 height 20
select select "2"
click at [718, 176] on select "Select decimals places 0 1 2 3 4 5 6 7 8 9 10" at bounding box center [767, 186] width 99 height 20
type input "1,000.00"
click at [836, 301] on button "Update" at bounding box center [827, 311] width 62 height 23
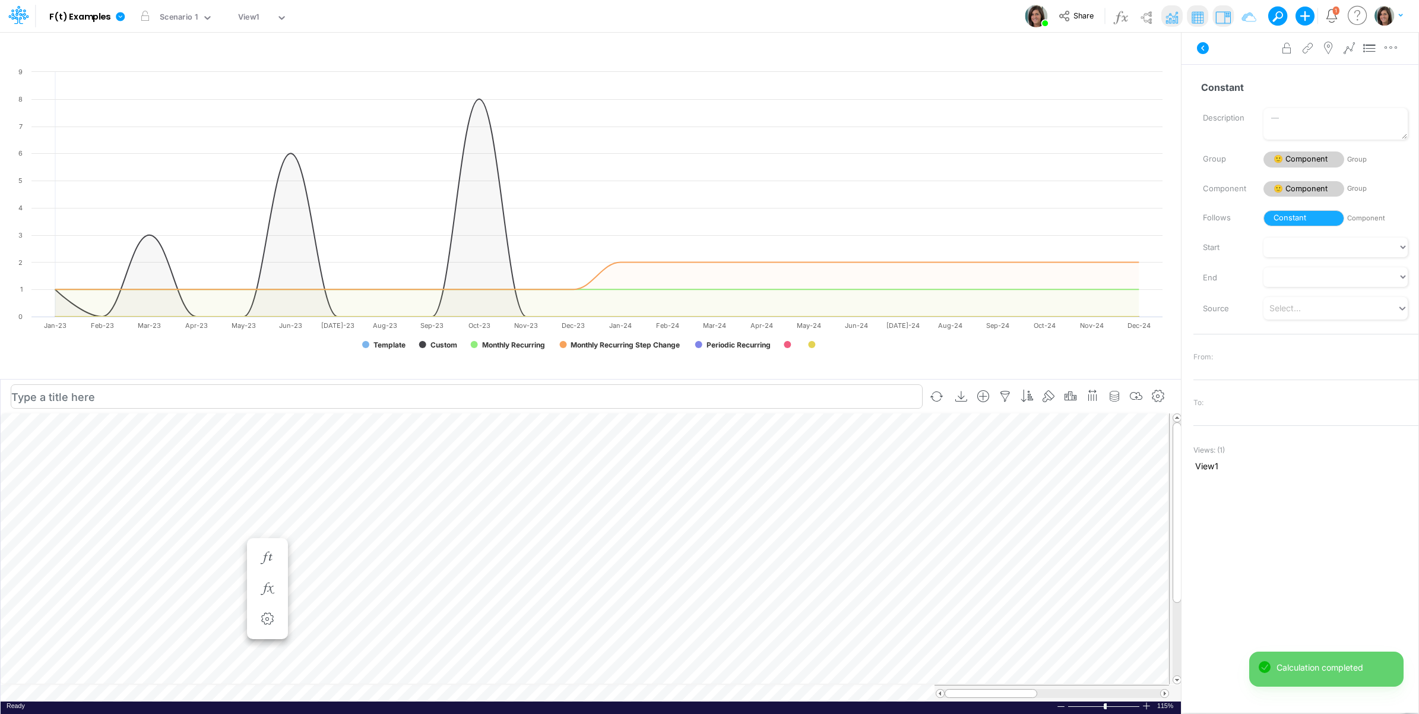
scroll to position [0, 1]
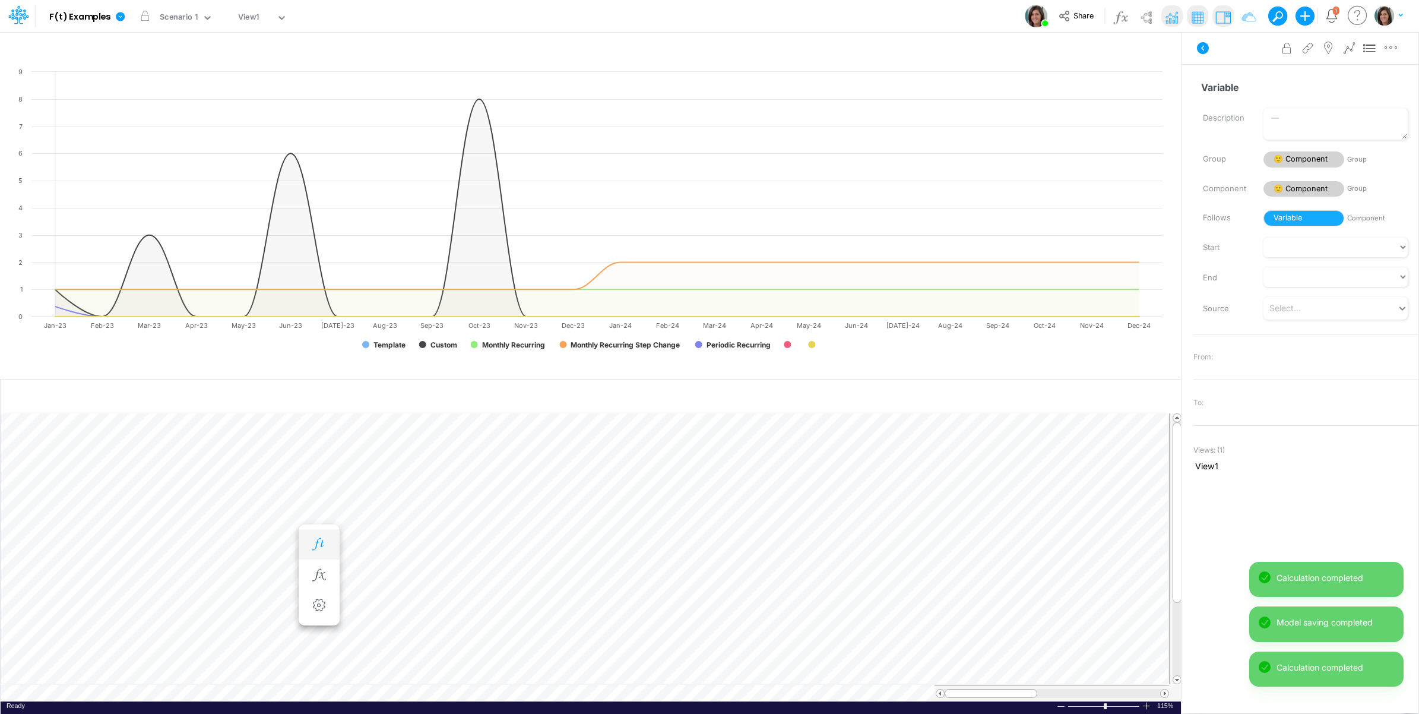
scroll to position [0, 1]
click at [375, 539] on icon "button" at bounding box center [371, 544] width 18 height 12
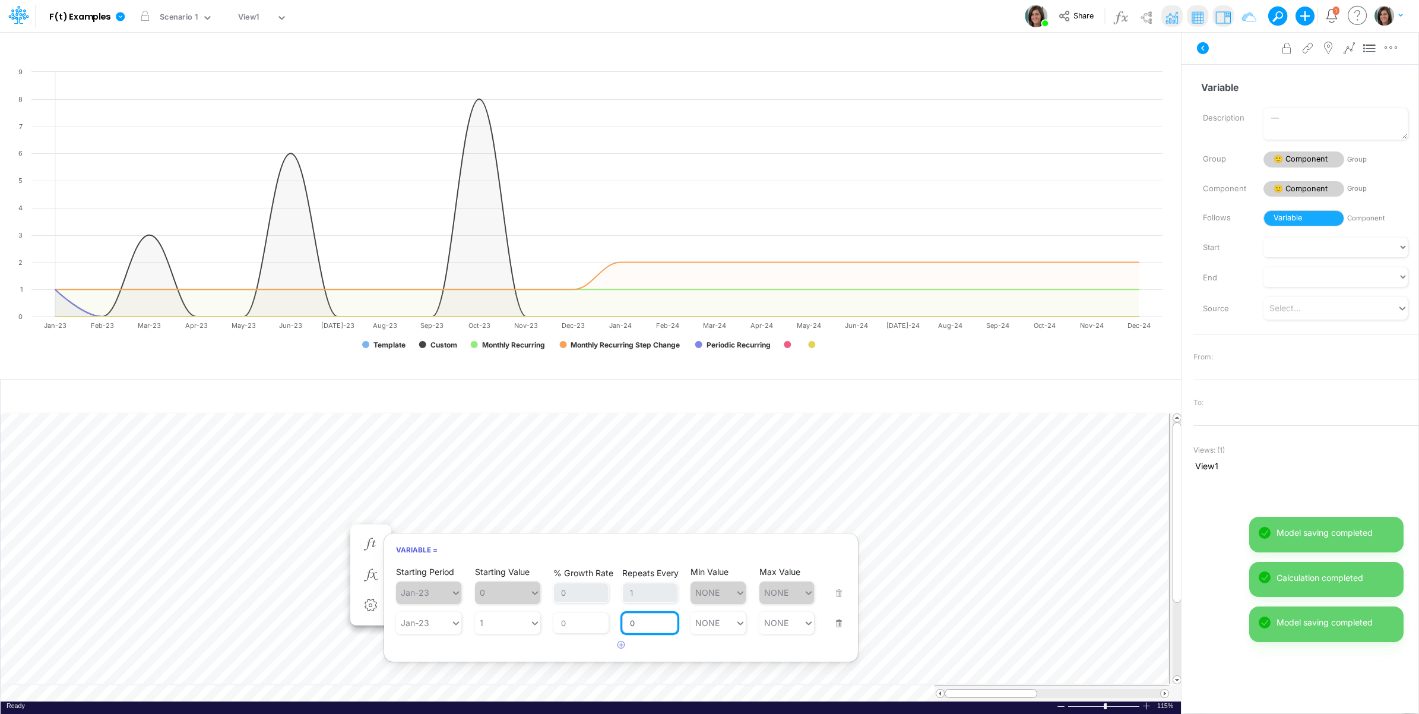
drag, startPoint x: 640, startPoint y: 622, endPoint x: 623, endPoint y: 623, distance: 16.7
click at [623, 623] on input "0" at bounding box center [649, 623] width 55 height 20
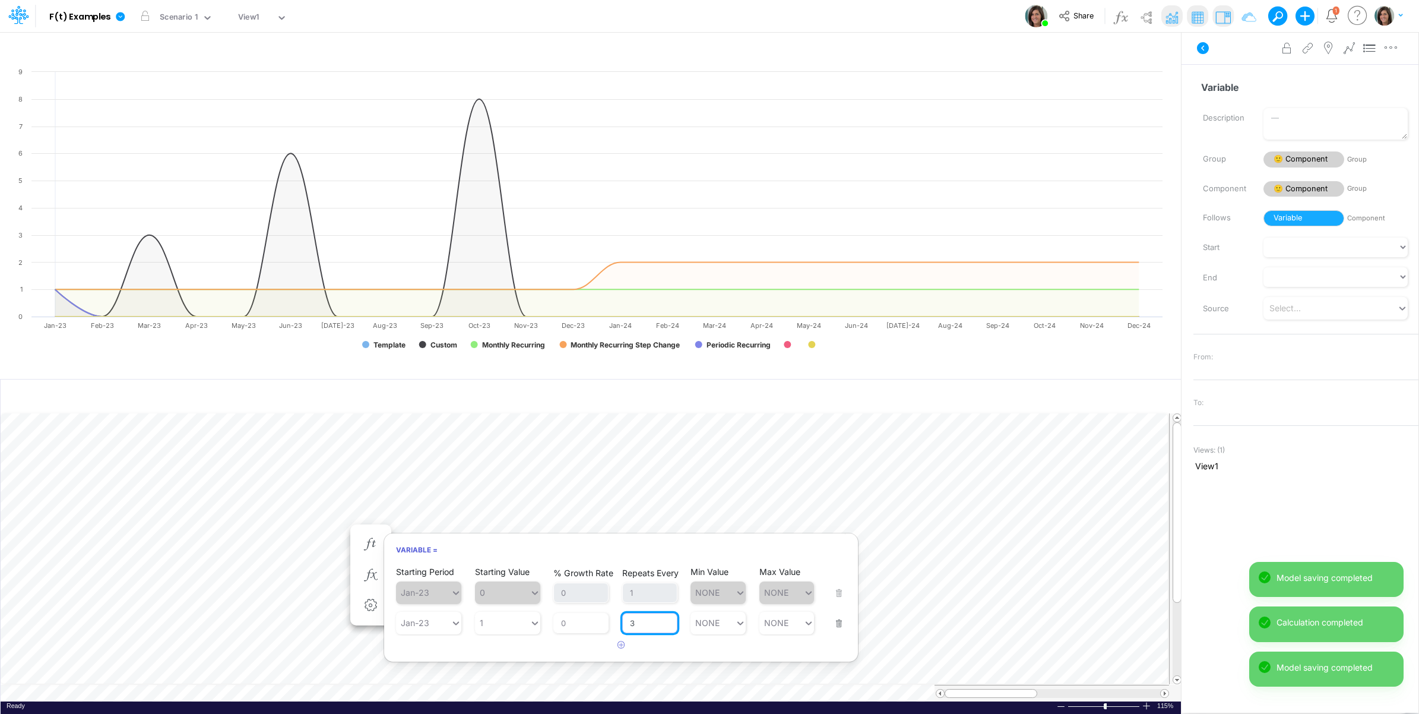
type input "3"
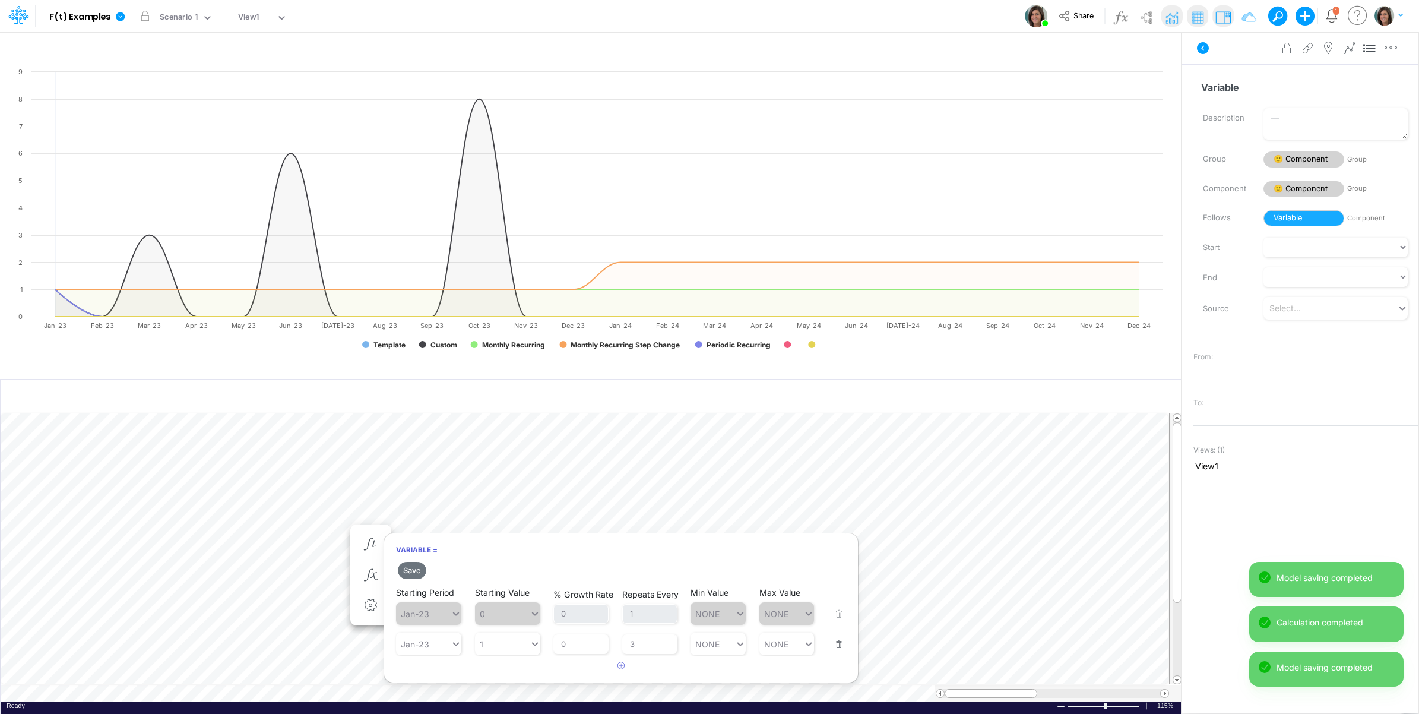
click at [478, 642] on div "Save Starting Period Jan-23 Starting Value 0 % Growth Rate 0 Repeats Every 1 Mi…" at bounding box center [621, 618] width 474 height 116
click at [413, 571] on button "Save" at bounding box center [412, 570] width 28 height 17
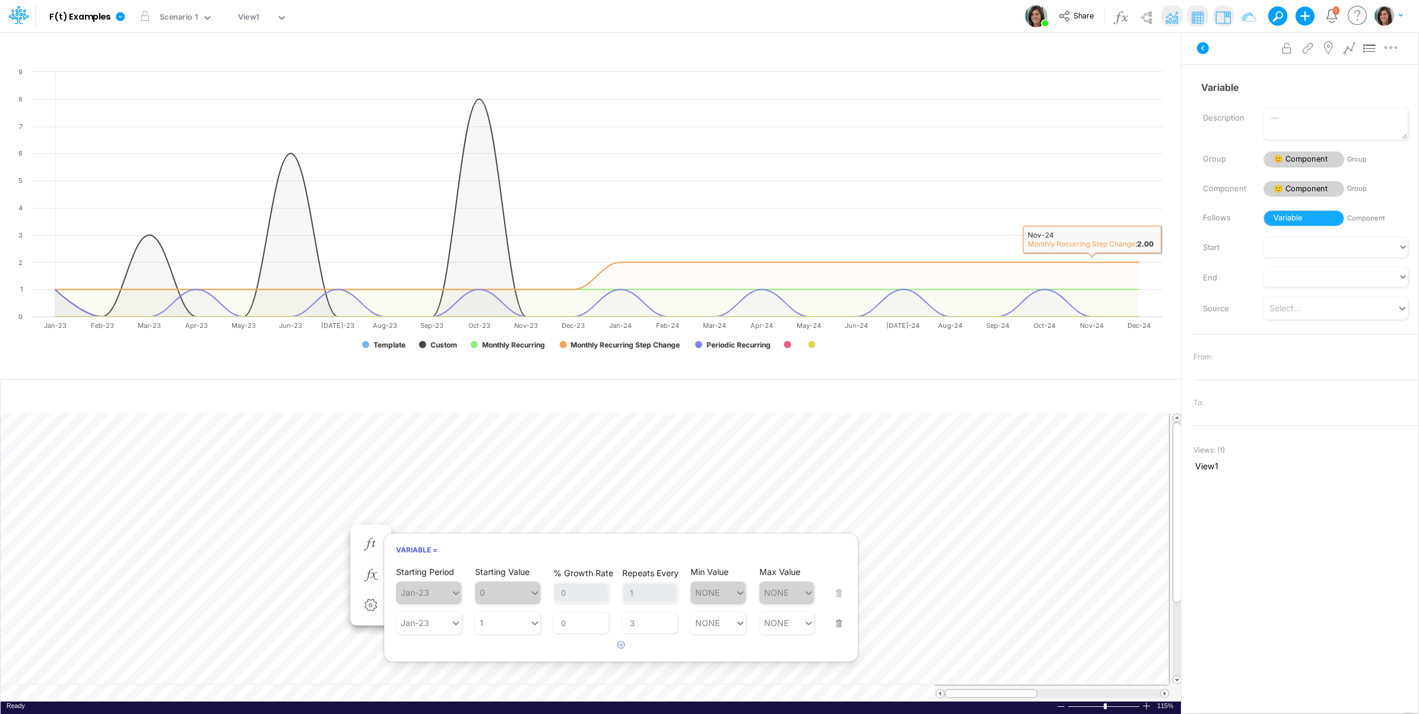
drag, startPoint x: 1244, startPoint y: 73, endPoint x: 1206, endPoint y: 60, distance: 40.2
click at [1242, 73] on div "Variable Name already in use Description Group 🙂 Component Group Component 🙂 Co…" at bounding box center [1300, 371] width 237 height 615
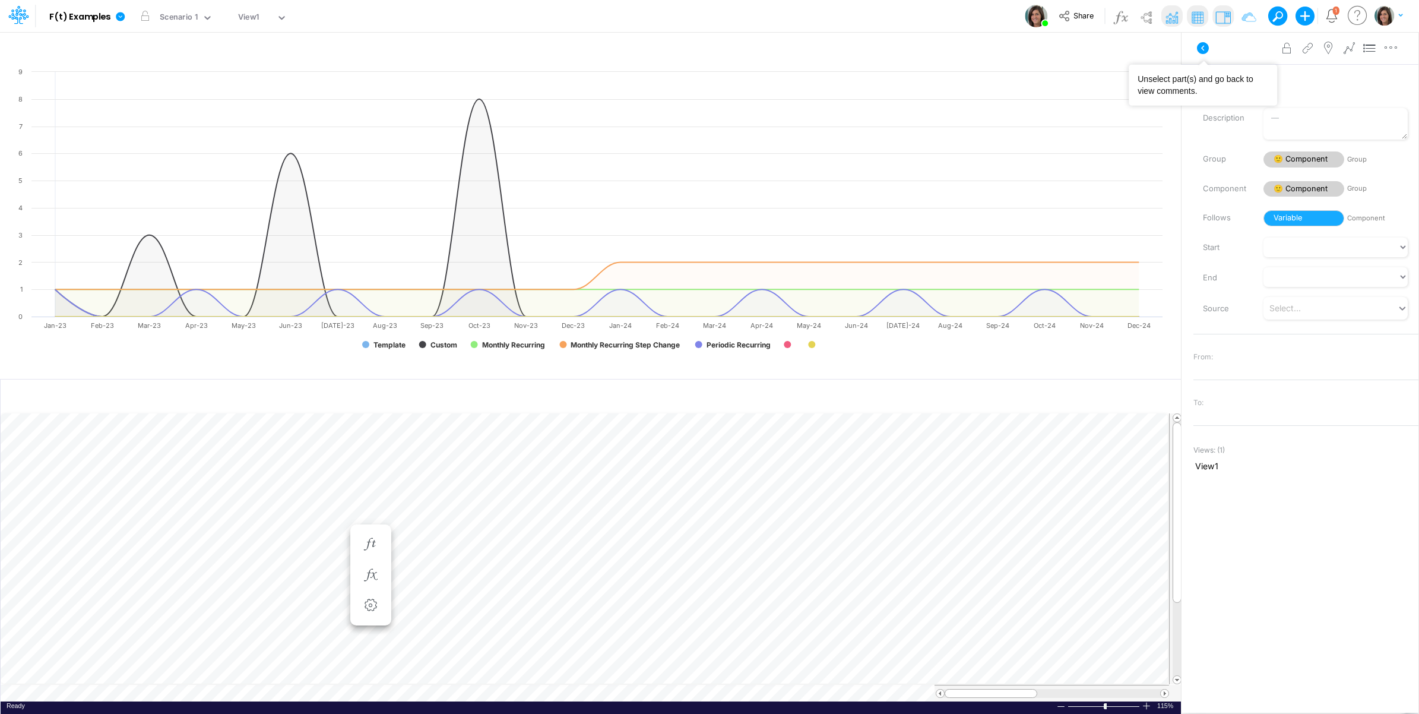
click at [1202, 52] on icon at bounding box center [1203, 48] width 12 height 12
click at [1173, 12] on img at bounding box center [1171, 17] width 19 height 19
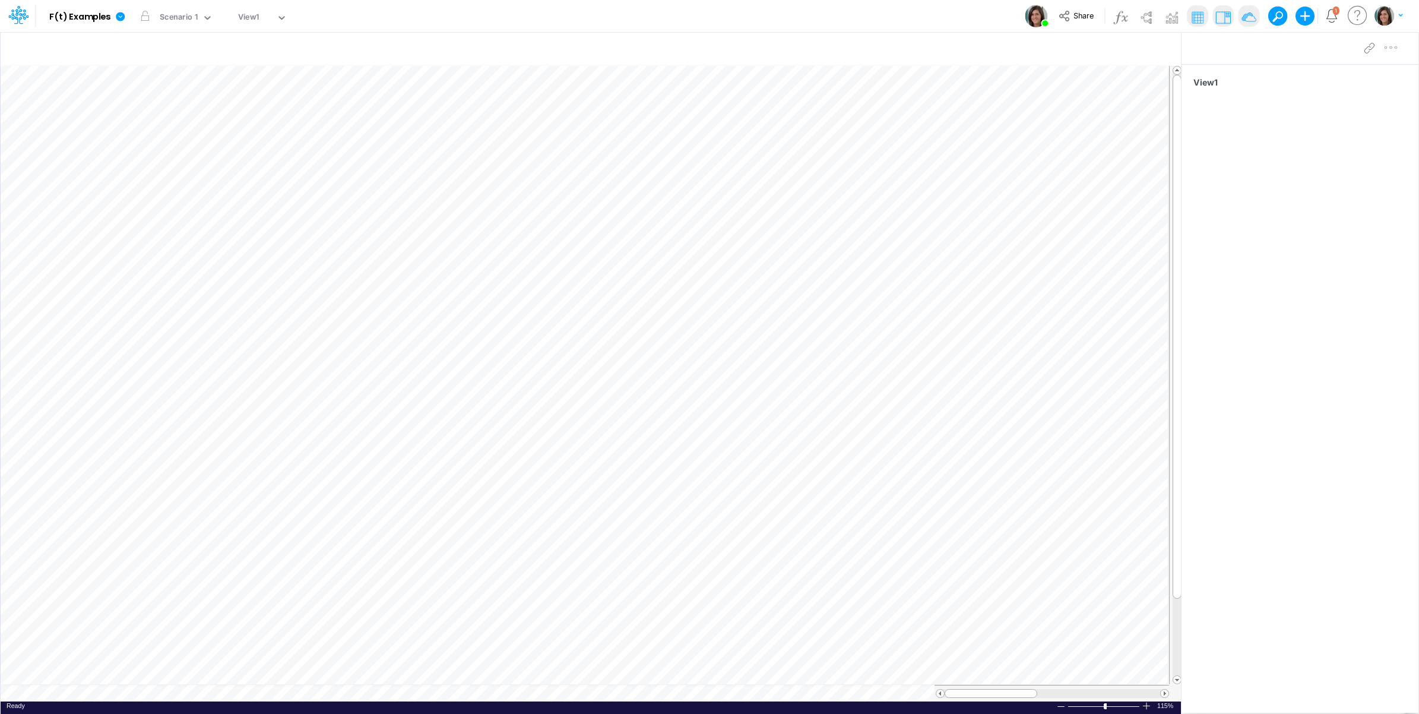
click at [1253, 20] on img at bounding box center [1248, 17] width 19 height 19
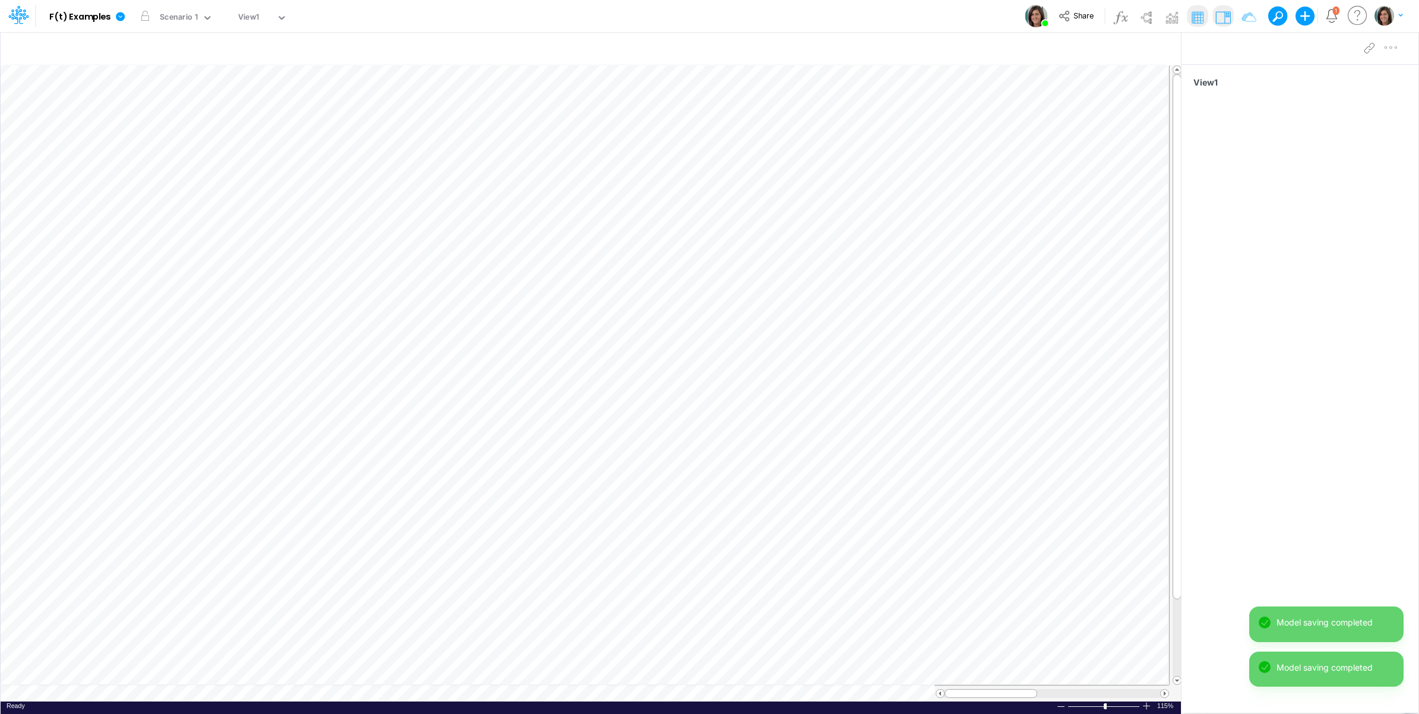
scroll to position [0, 1]
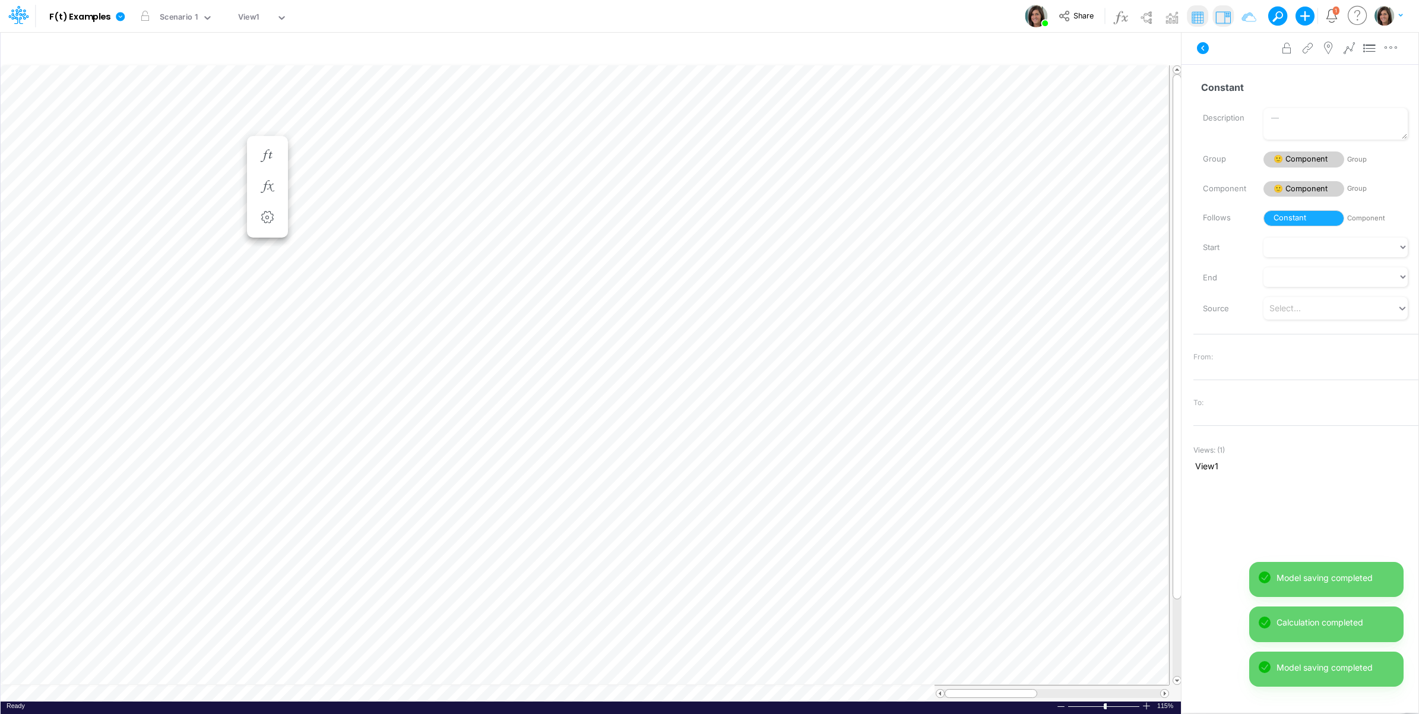
scroll to position [0, 1]
click at [371, 211] on icon "button" at bounding box center [371, 210] width 18 height 12
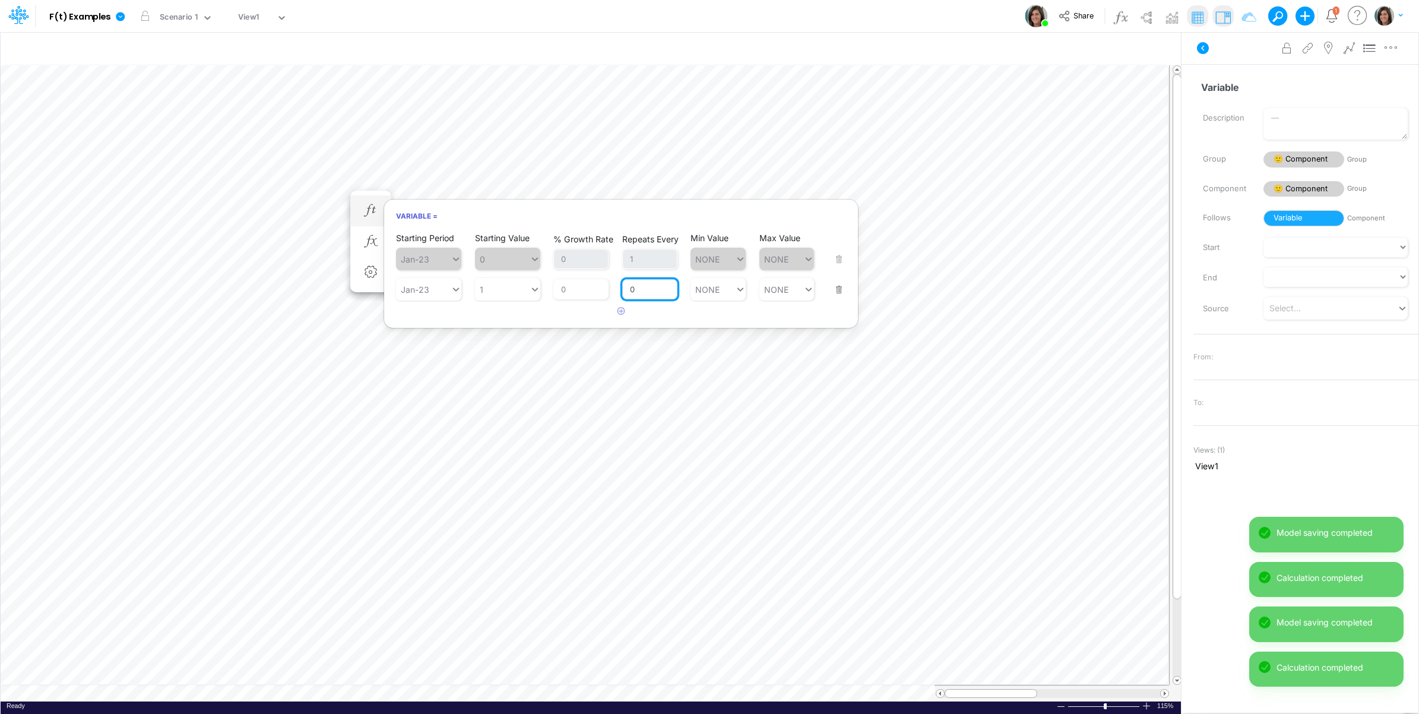
drag, startPoint x: 641, startPoint y: 288, endPoint x: 624, endPoint y: 289, distance: 17.3
click at [624, 289] on input "0" at bounding box center [649, 289] width 55 height 20
type input "1"
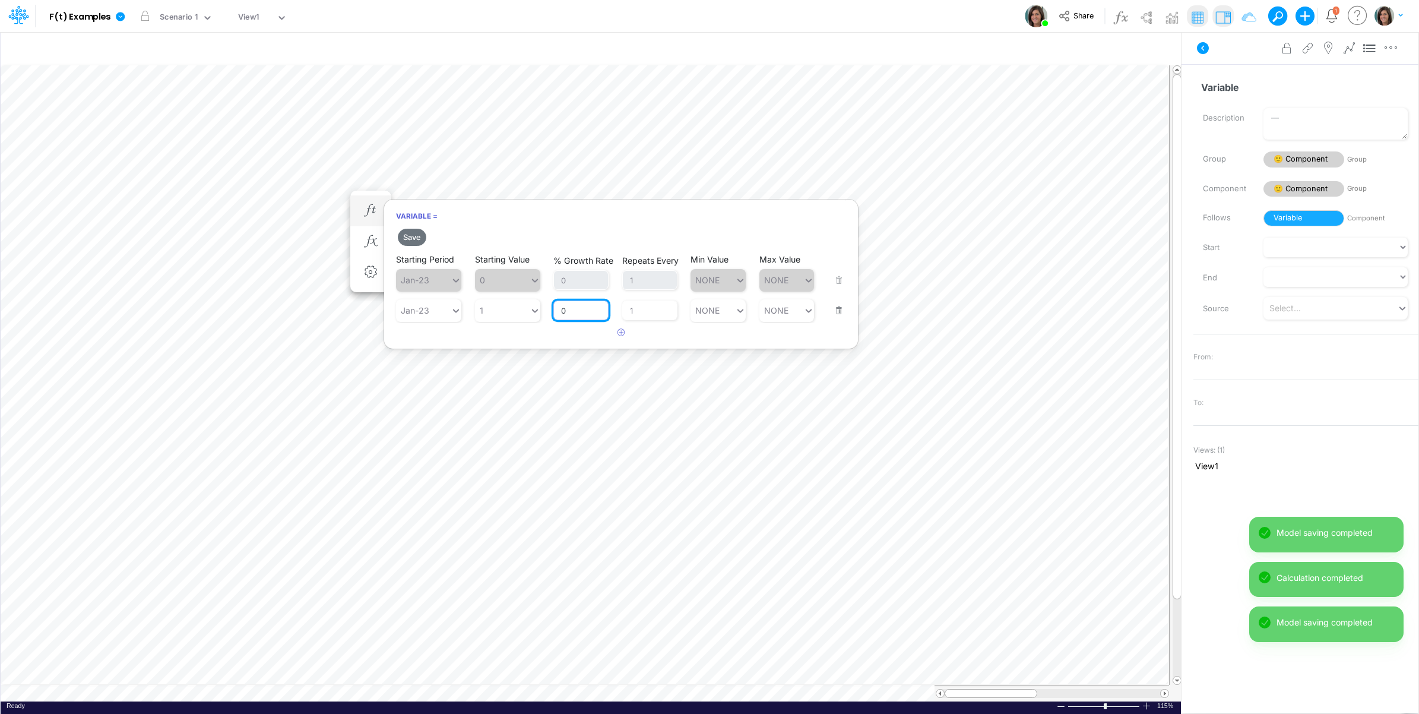
drag, startPoint x: 582, startPoint y: 290, endPoint x: 553, endPoint y: 291, distance: 29.1
click at [553, 291] on div "% Growth Rate 0" at bounding box center [580, 303] width 55 height 35
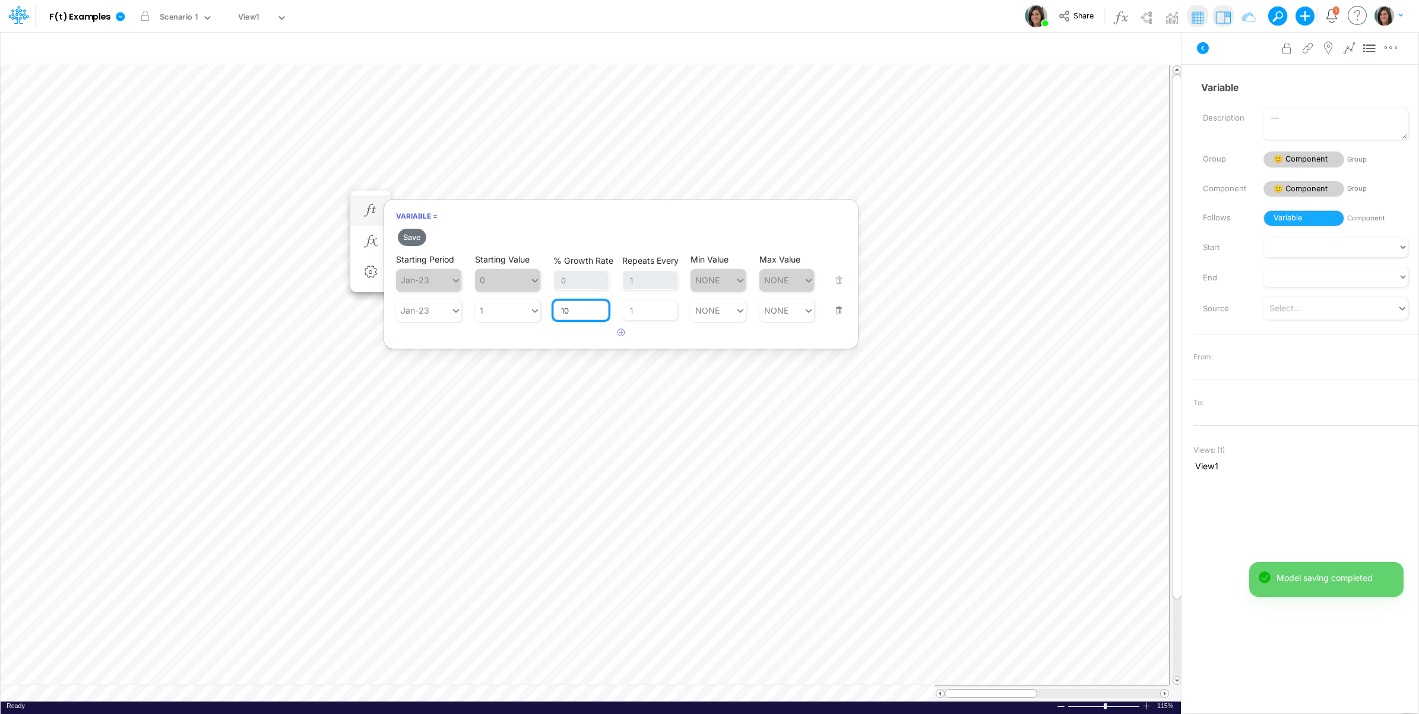
type input "10"
click at [575, 332] on article at bounding box center [621, 333] width 474 height 20
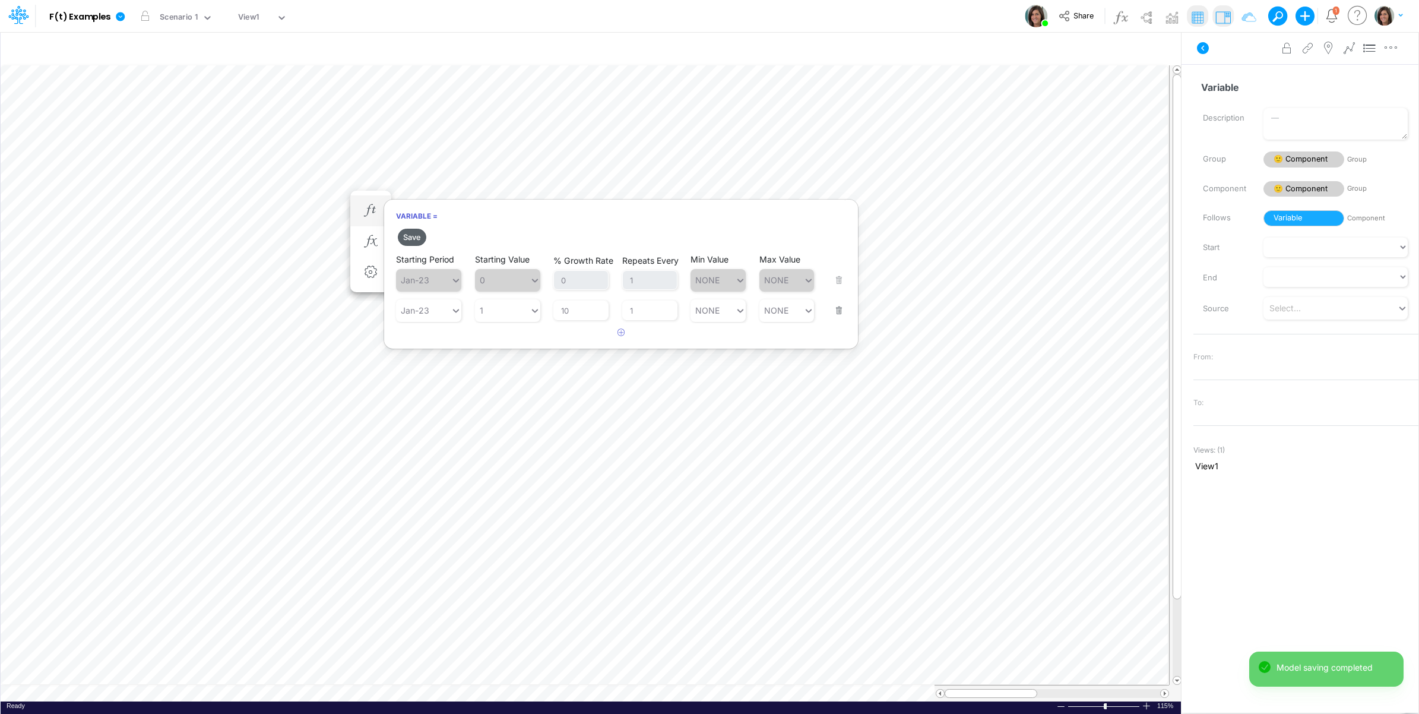
click at [417, 235] on button "Save" at bounding box center [412, 237] width 28 height 17
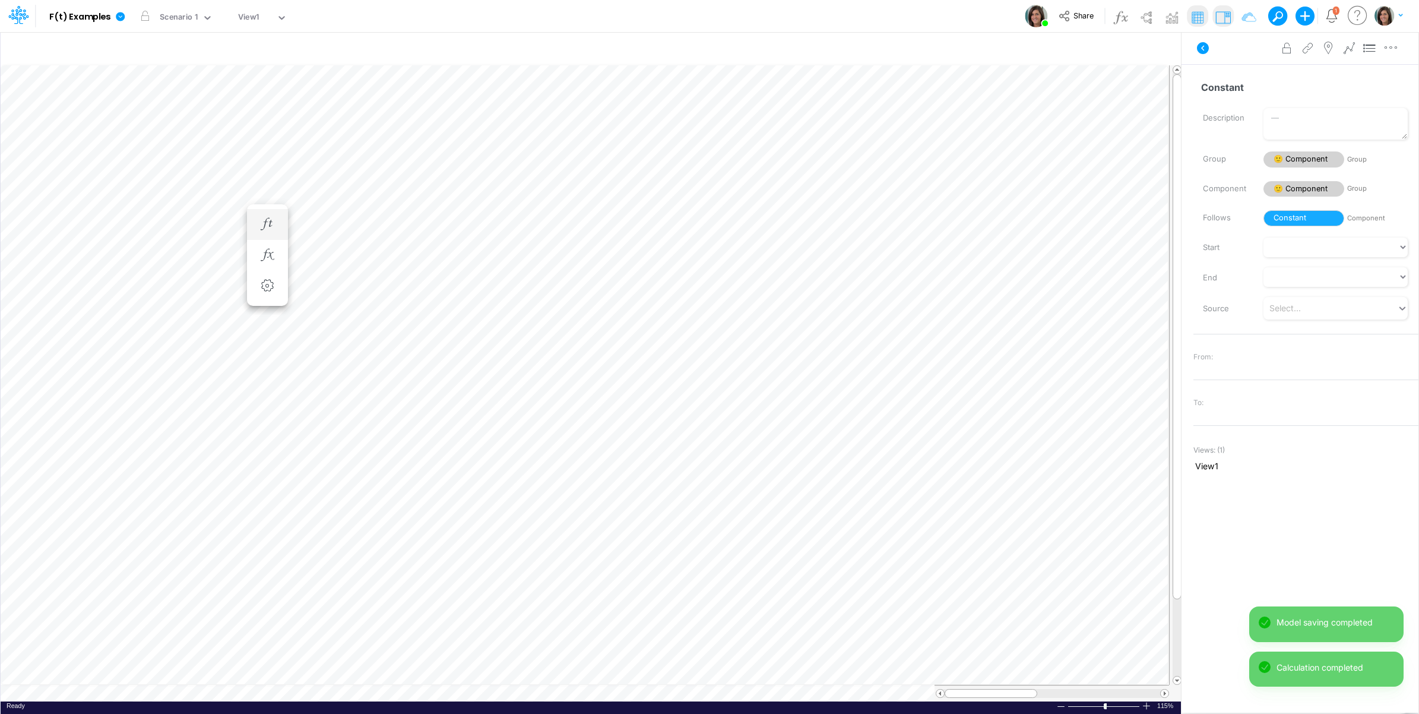
scroll to position [0, 1]
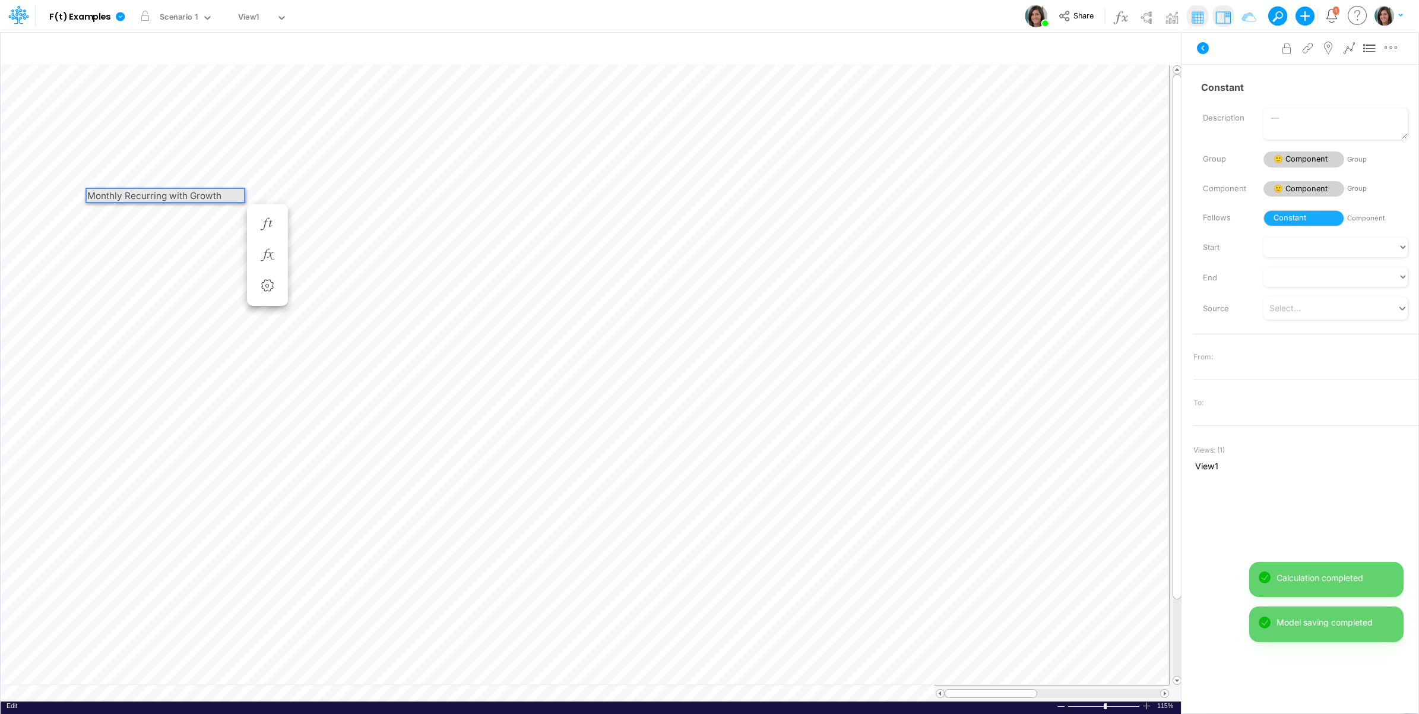
click at [96, 194] on div "Monthly Recurring with Growth" at bounding box center [165, 195] width 157 height 13
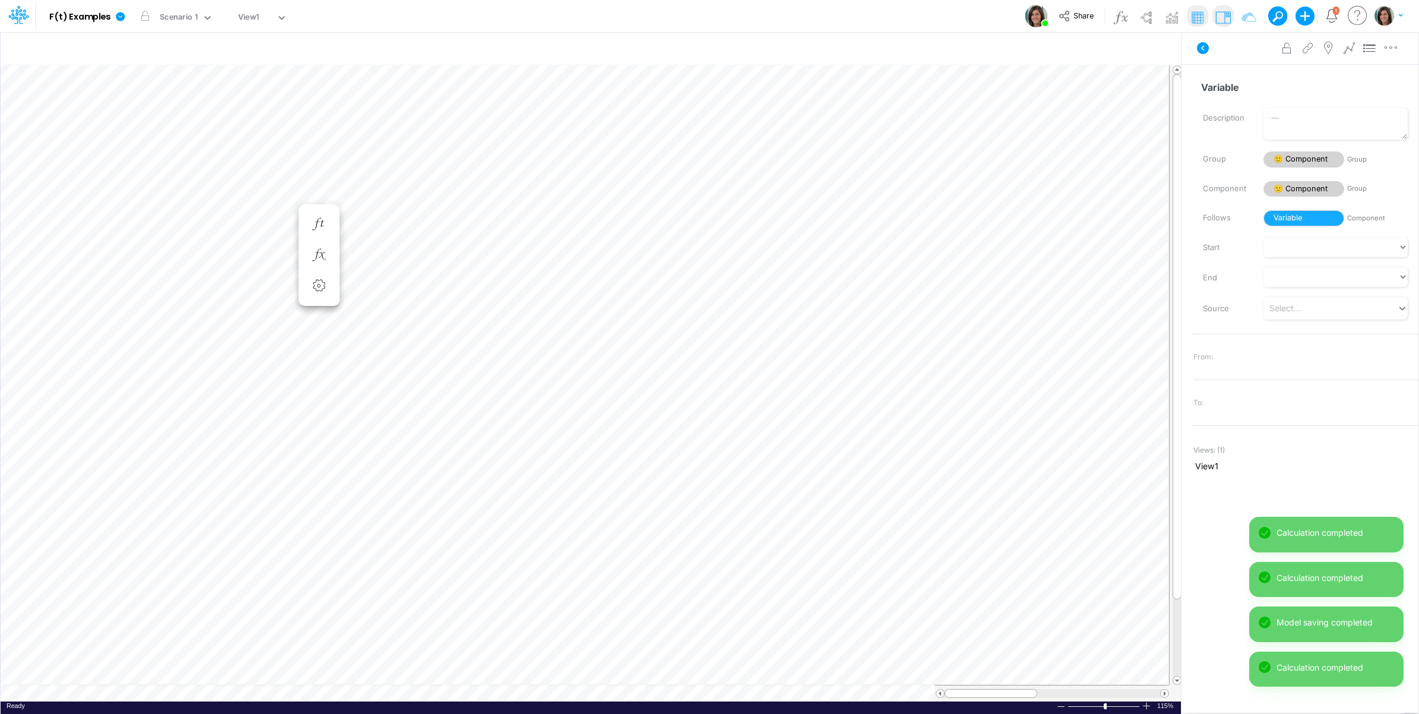
scroll to position [0, 1]
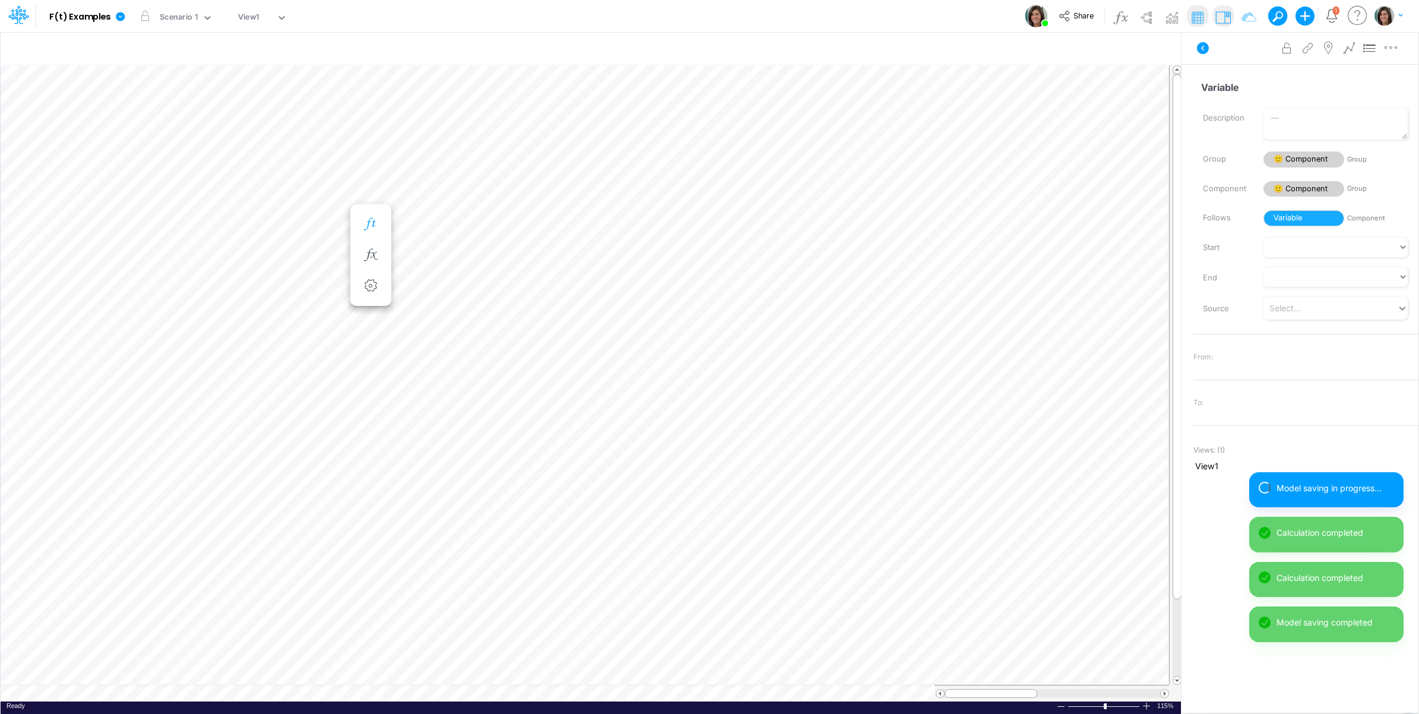
drag, startPoint x: 372, startPoint y: 223, endPoint x: 380, endPoint y: 232, distance: 11.8
click at [373, 223] on icon "button" at bounding box center [371, 224] width 18 height 12
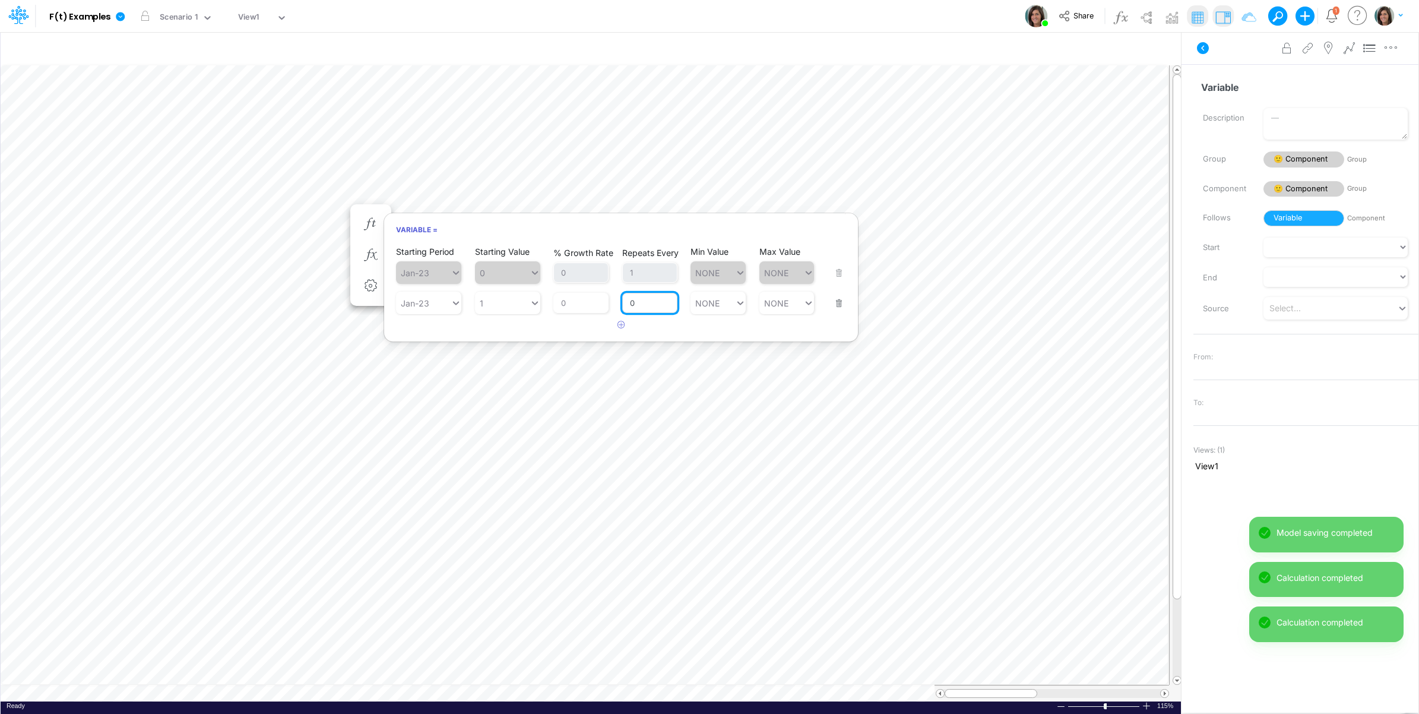
drag, startPoint x: 647, startPoint y: 298, endPoint x: 622, endPoint y: 303, distance: 25.4
click at [622, 303] on input "0" at bounding box center [649, 303] width 55 height 20
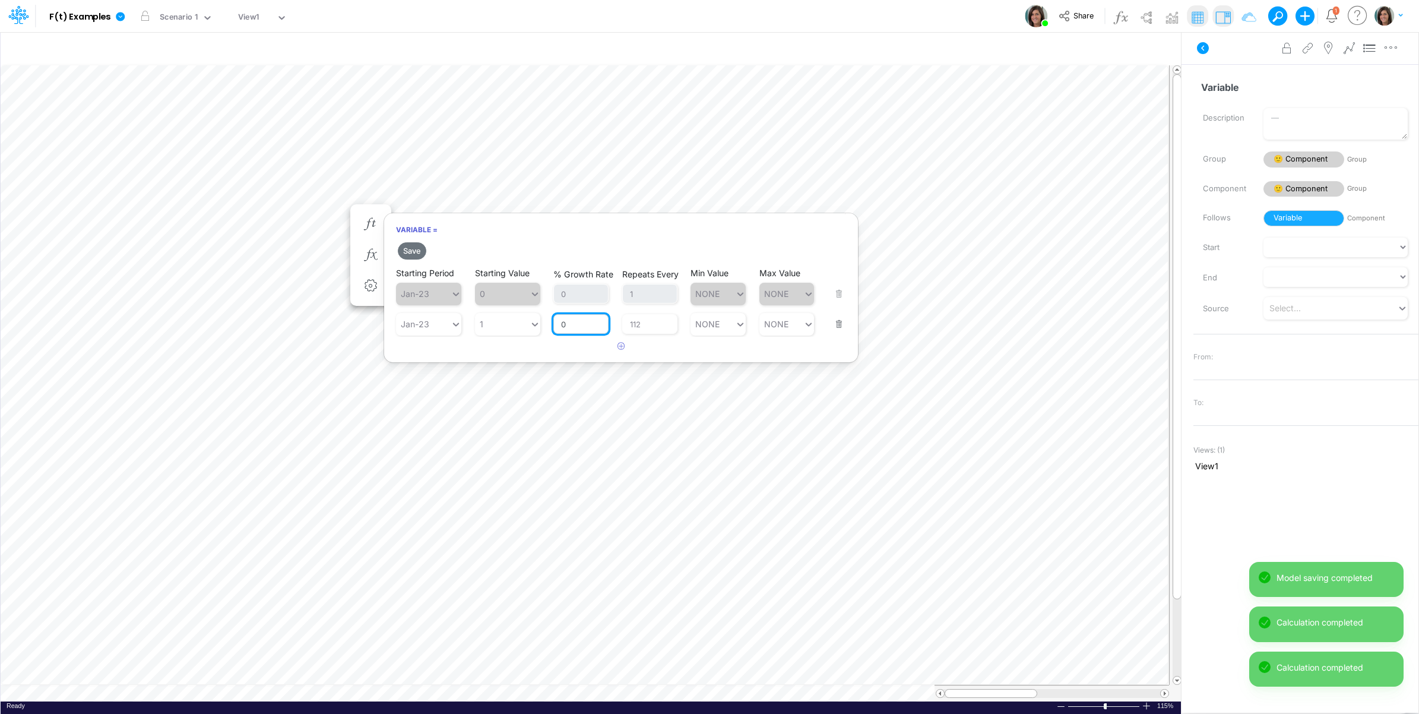
click at [591, 309] on div "% Growth Rate 0" at bounding box center [580, 316] width 55 height 35
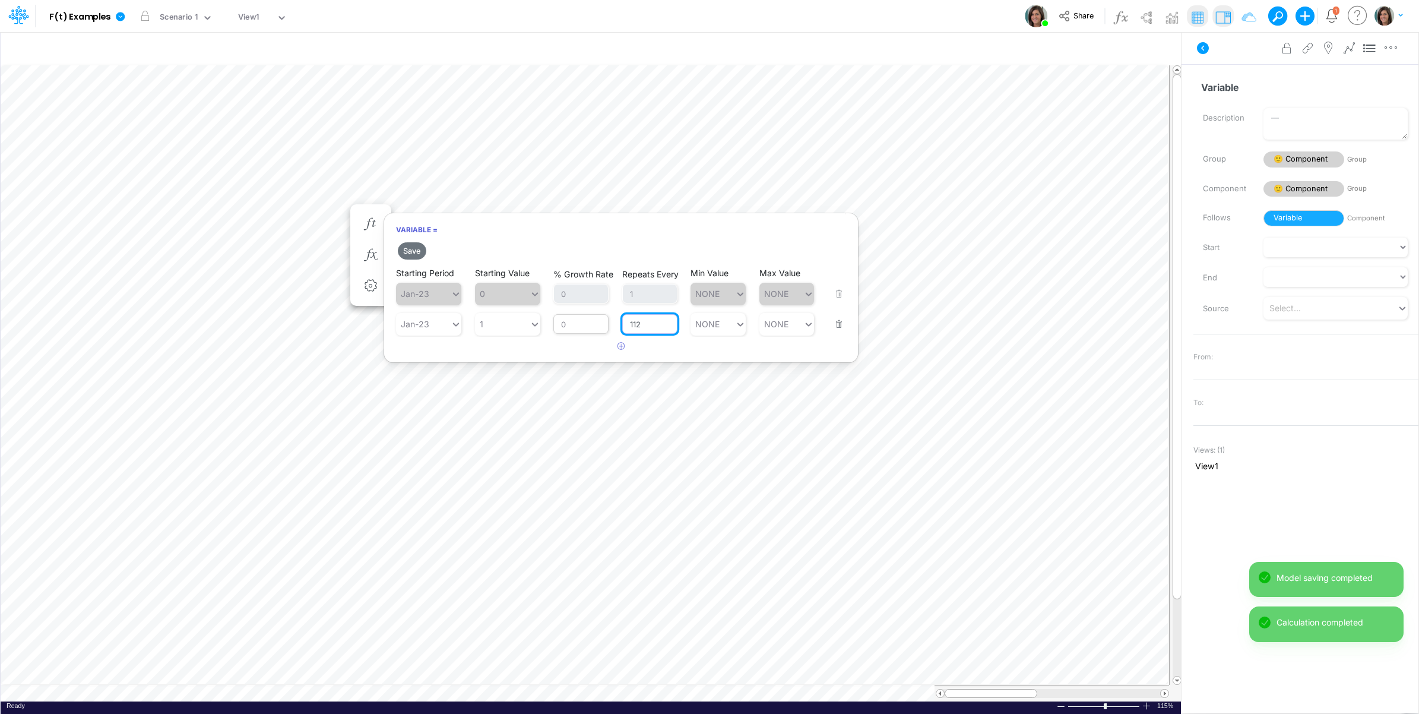
drag, startPoint x: 654, startPoint y: 322, endPoint x: 591, endPoint y: 330, distance: 62.8
click at [591, 330] on div "Starting Period Jan-23 Starting Value 1 % Growth Rate 0 Repeats Every 112 Min V…" at bounding box center [621, 316] width 450 height 37
type input "12"
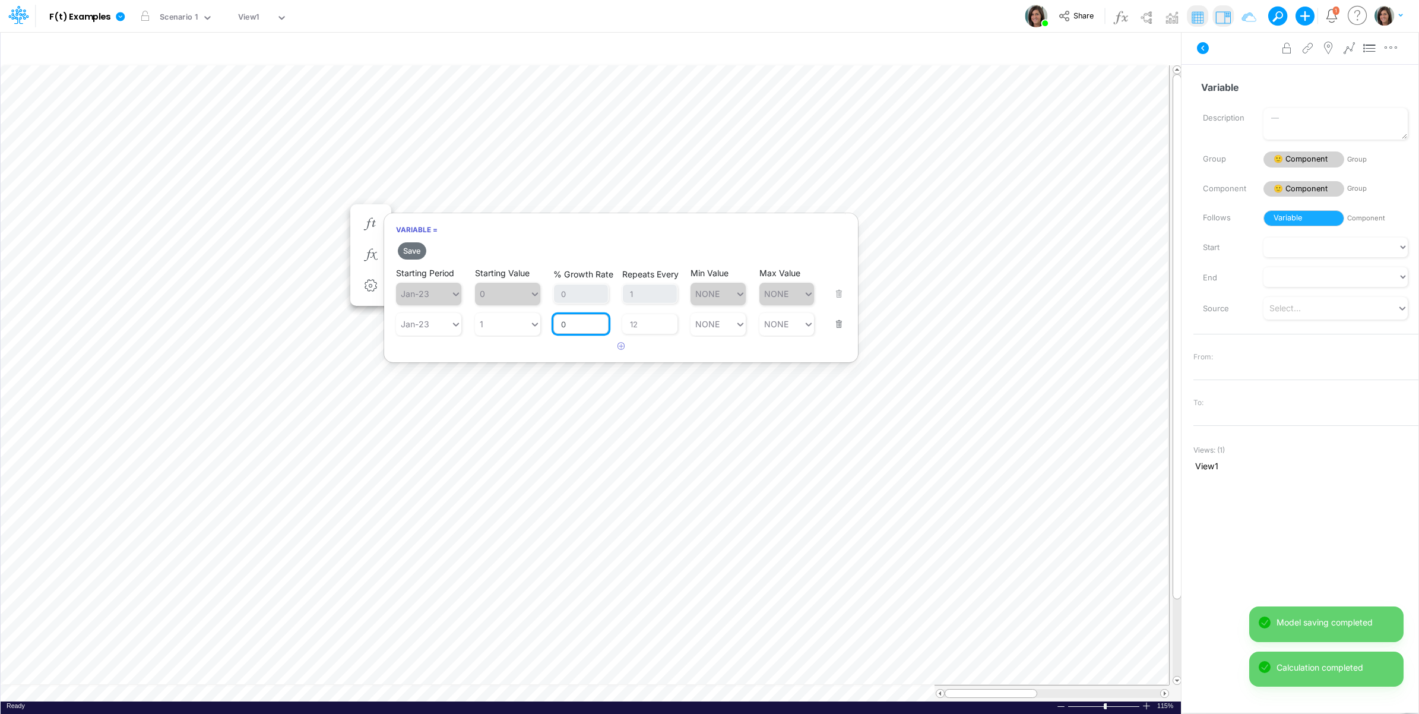
click at [575, 330] on input "0" at bounding box center [580, 324] width 55 height 20
drag, startPoint x: 565, startPoint y: 328, endPoint x: 556, endPoint y: 328, distance: 8.9
click at [556, 328] on input "0" at bounding box center [580, 324] width 55 height 20
type input "10"
click at [549, 349] on article at bounding box center [621, 347] width 474 height 20
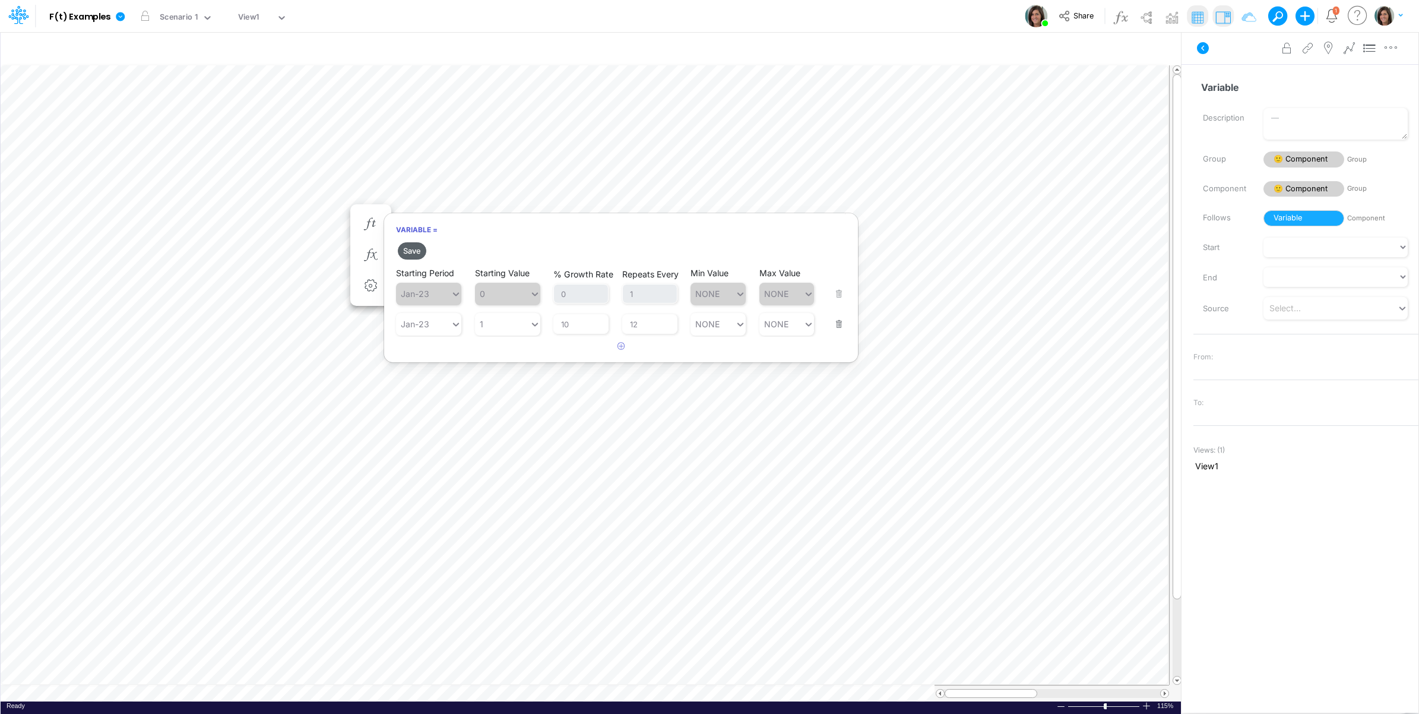
click at [416, 251] on button "Save" at bounding box center [412, 250] width 28 height 17
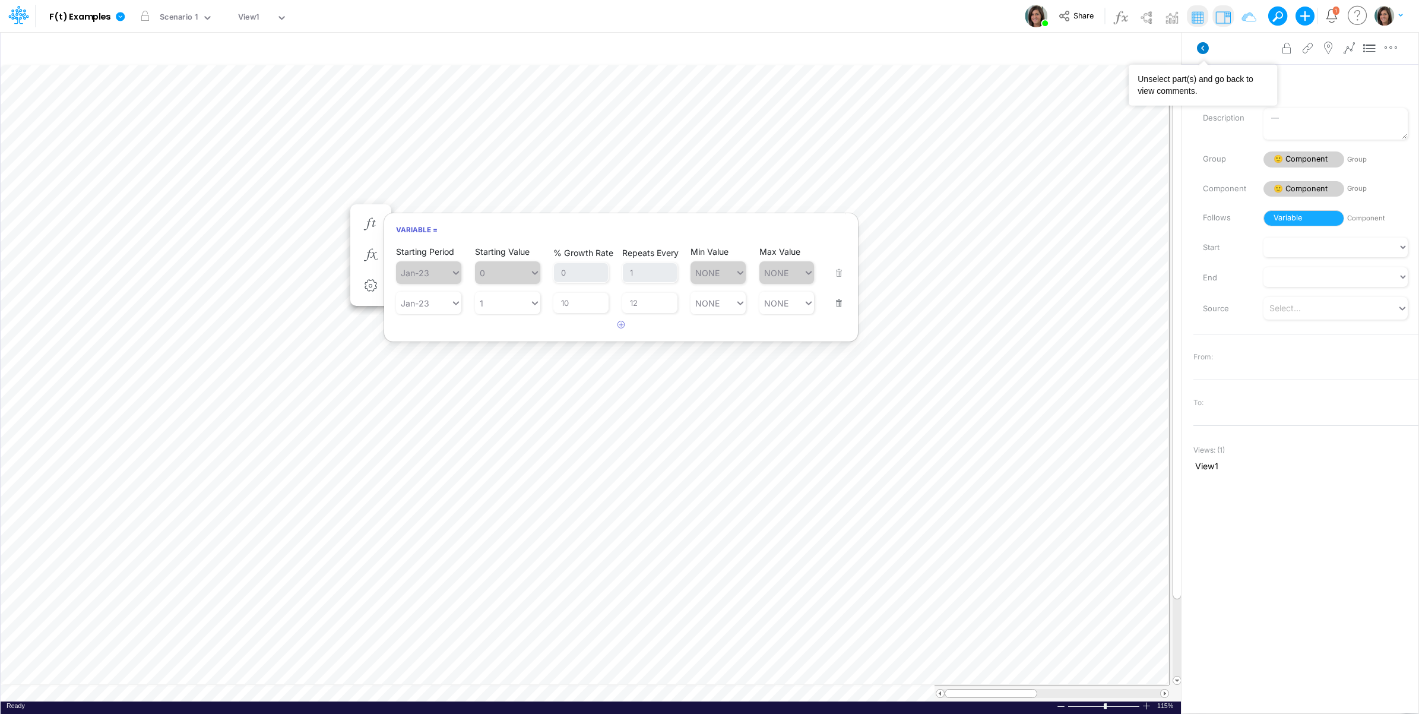
click at [1204, 47] on icon at bounding box center [1203, 48] width 12 height 12
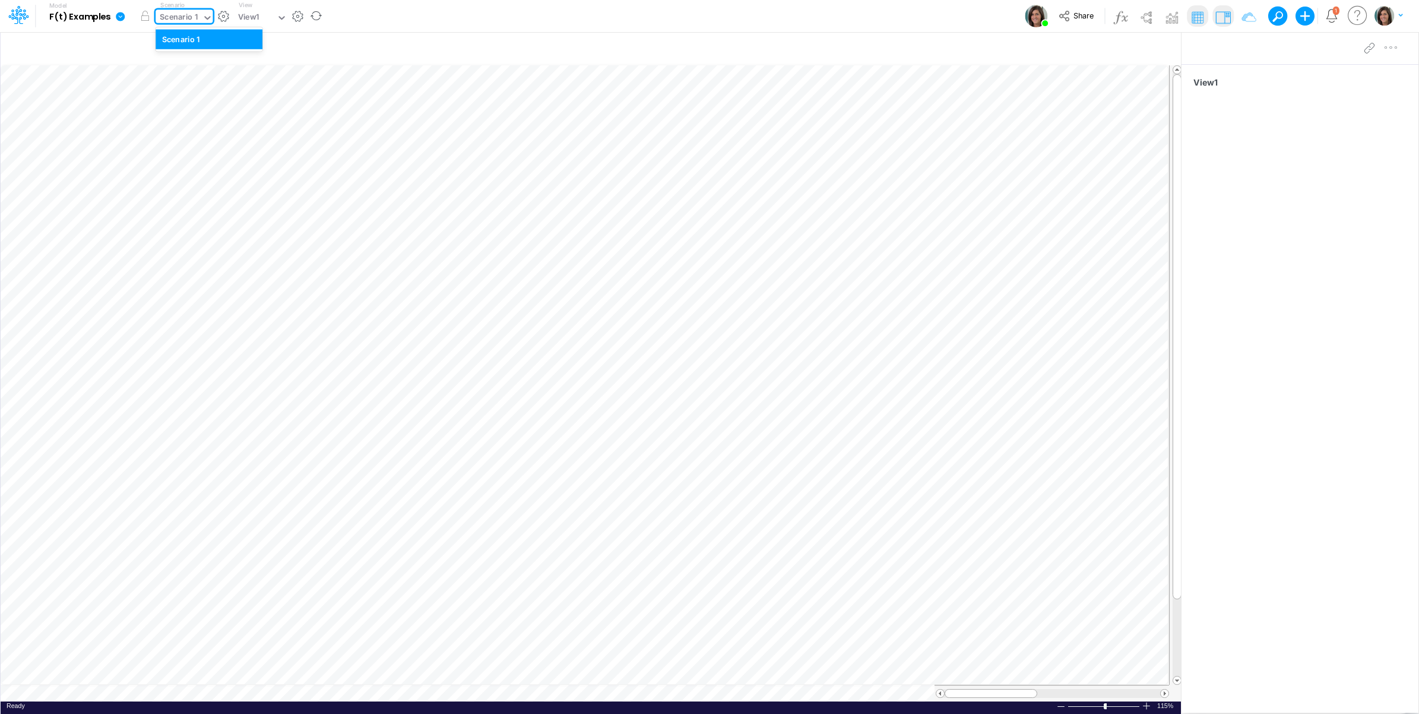
click at [190, 21] on div "Scenario 1" at bounding box center [179, 18] width 38 height 14
click at [377, 16] on div "Model F(t) Examples Edit model settings Duplicate Import QuickBooks QuickBooks …" at bounding box center [709, 16] width 1277 height 32
click at [120, 15] on icon at bounding box center [120, 16] width 9 height 9
click at [149, 49] on button "Edit model settings" at bounding box center [179, 48] width 127 height 18
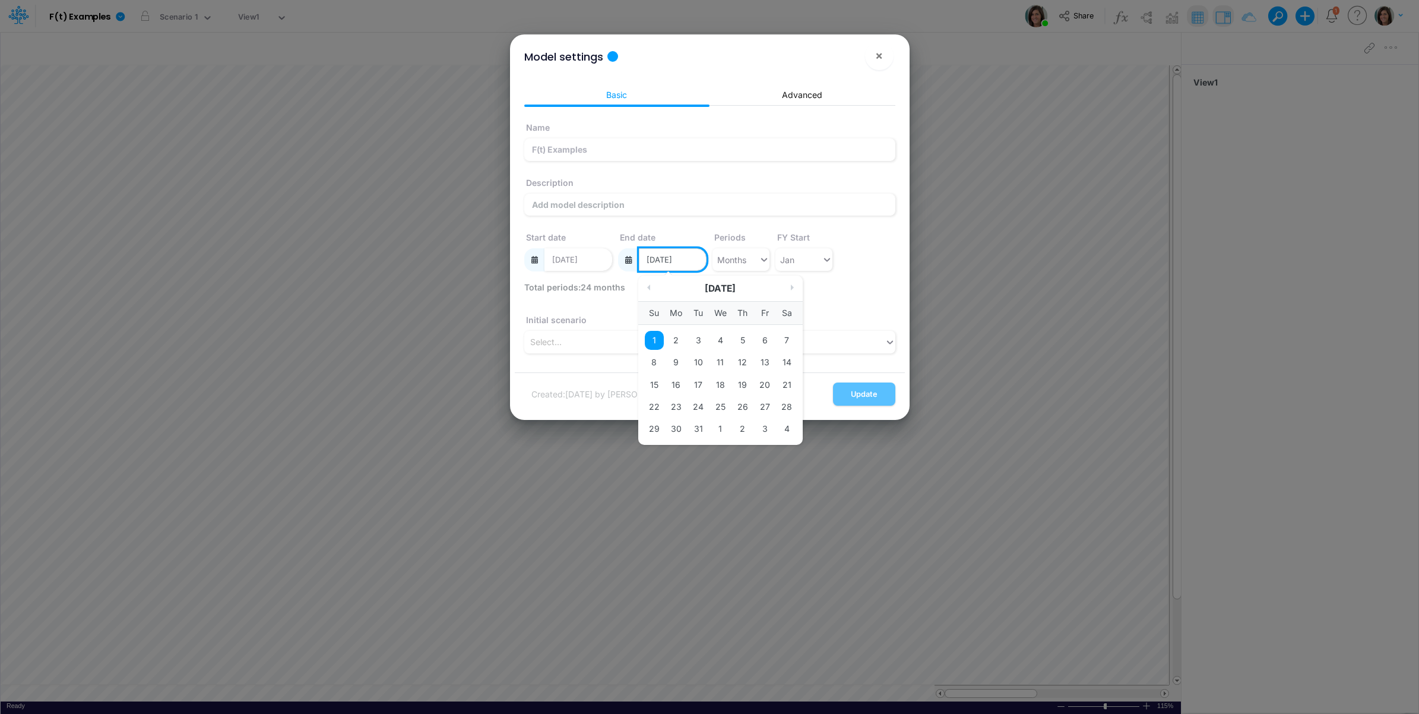
click at [692, 259] on input "12/01/2024" at bounding box center [673, 259] width 68 height 23
drag, startPoint x: 683, startPoint y: 259, endPoint x: 695, endPoint y: 259, distance: 12.5
click at [695, 259] on input "12/01/2024" at bounding box center [673, 259] width 68 height 23
type input "12/01/2026"
click at [876, 250] on div "Name F(t) Examples Description Start date 01/01/2023 End date 12/01/2026 Previo…" at bounding box center [709, 198] width 377 height 166
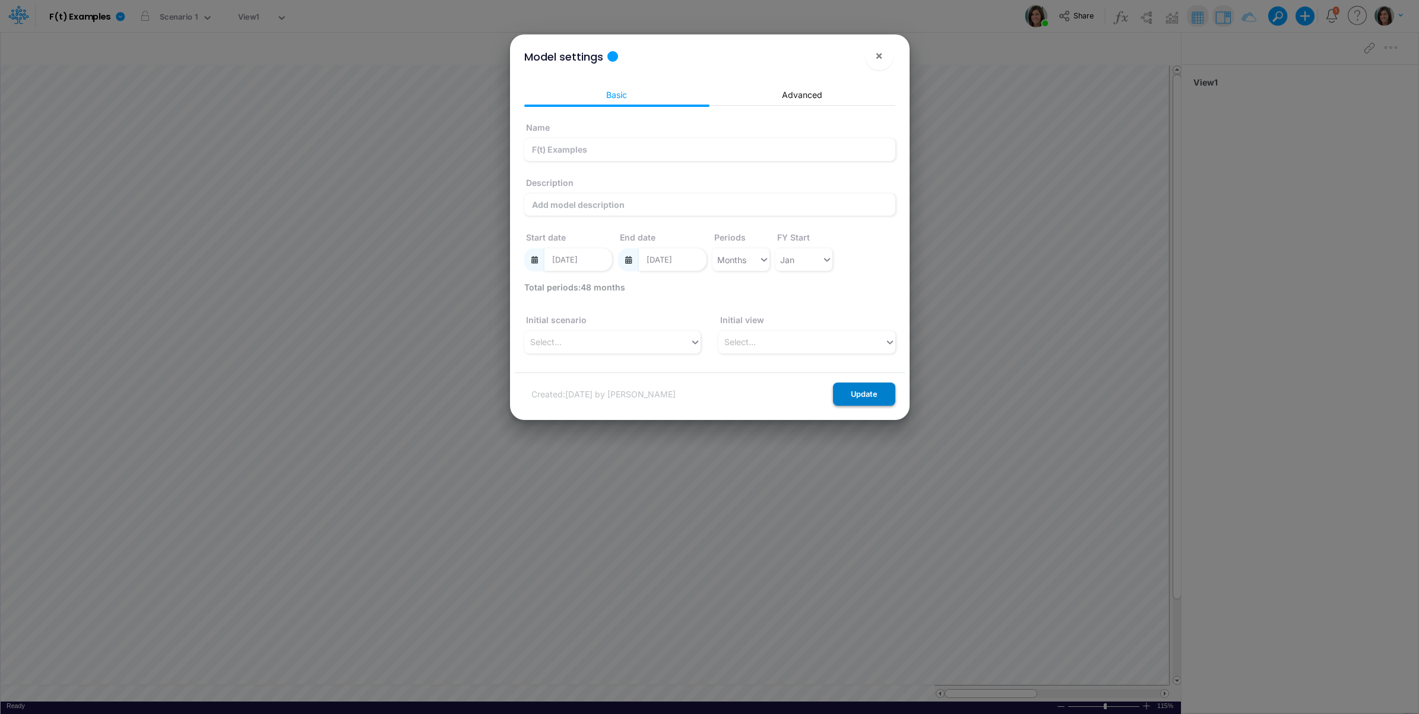
click at [872, 392] on button "Update" at bounding box center [864, 393] width 62 height 23
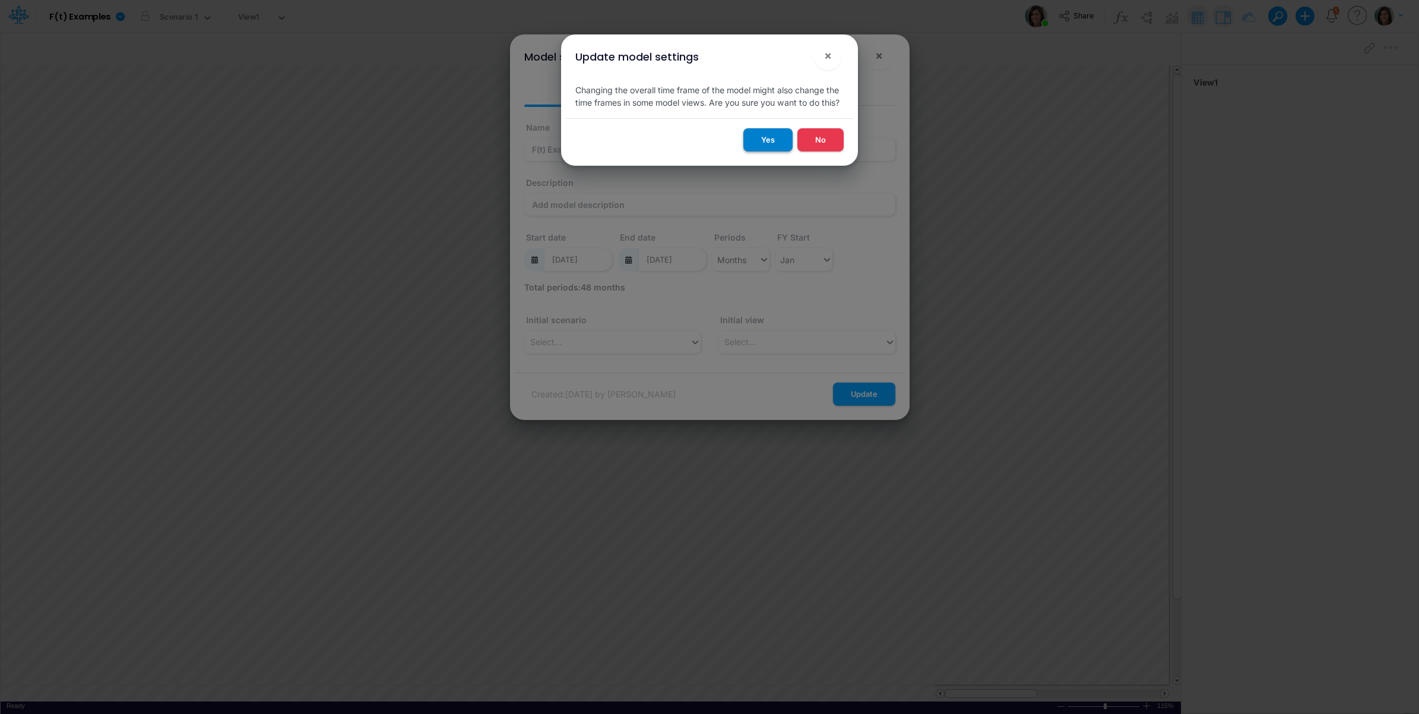
click at [767, 131] on button "Yes" at bounding box center [767, 139] width 49 height 23
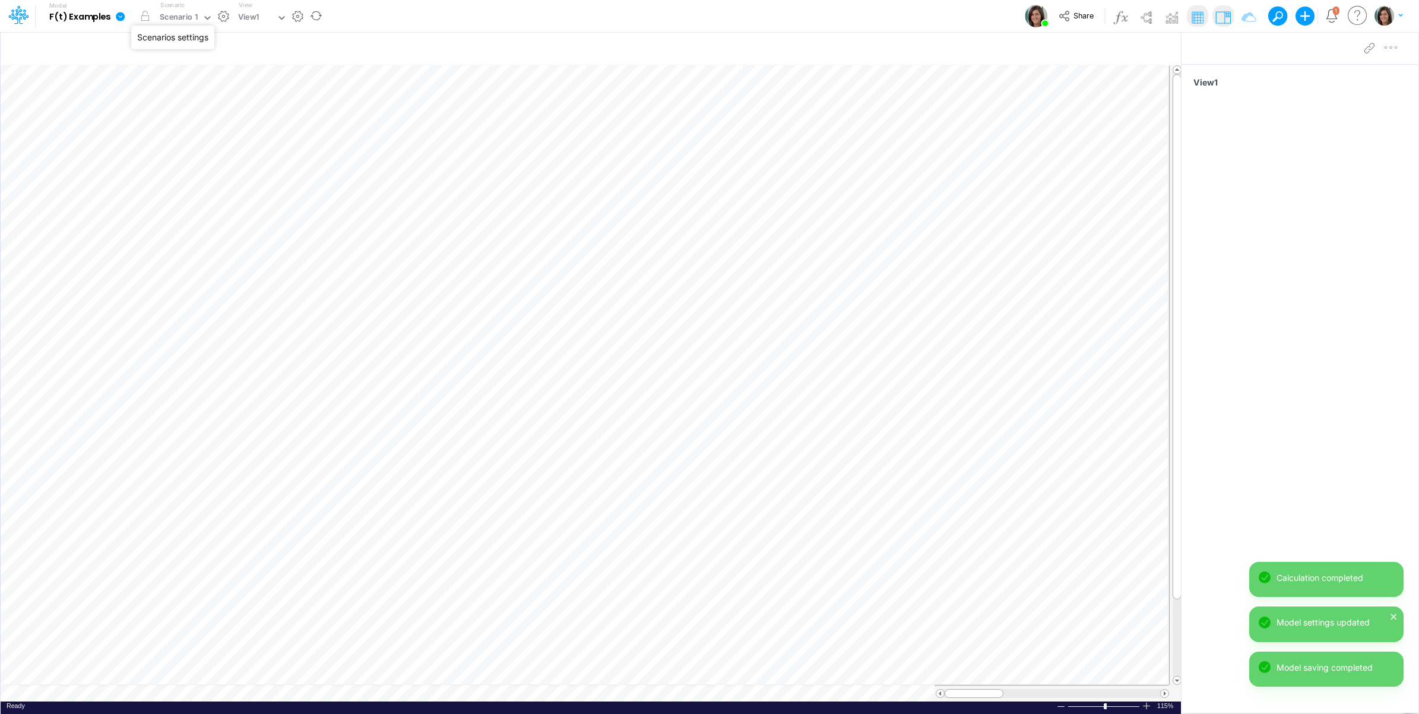
click at [224, 14] on button "button" at bounding box center [223, 16] width 12 height 12
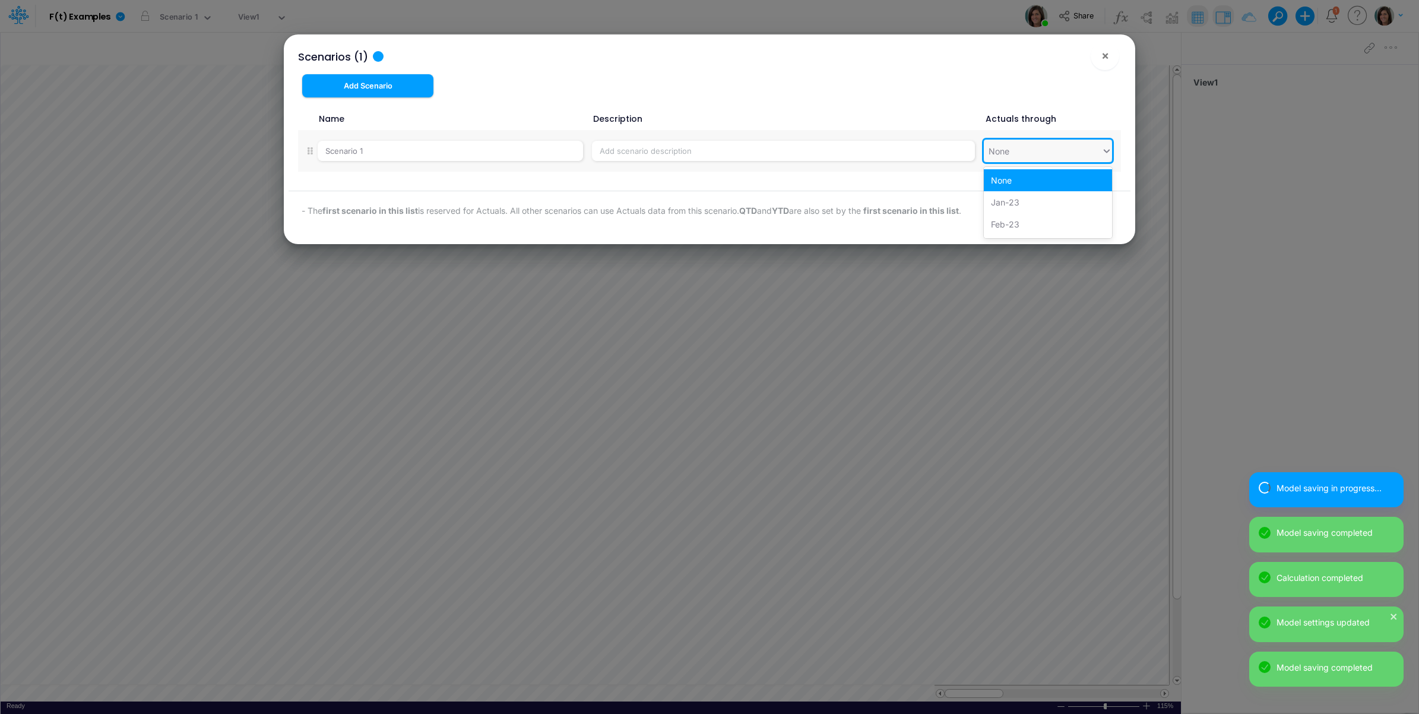
click at [1044, 154] on div "None" at bounding box center [1043, 151] width 118 height 20
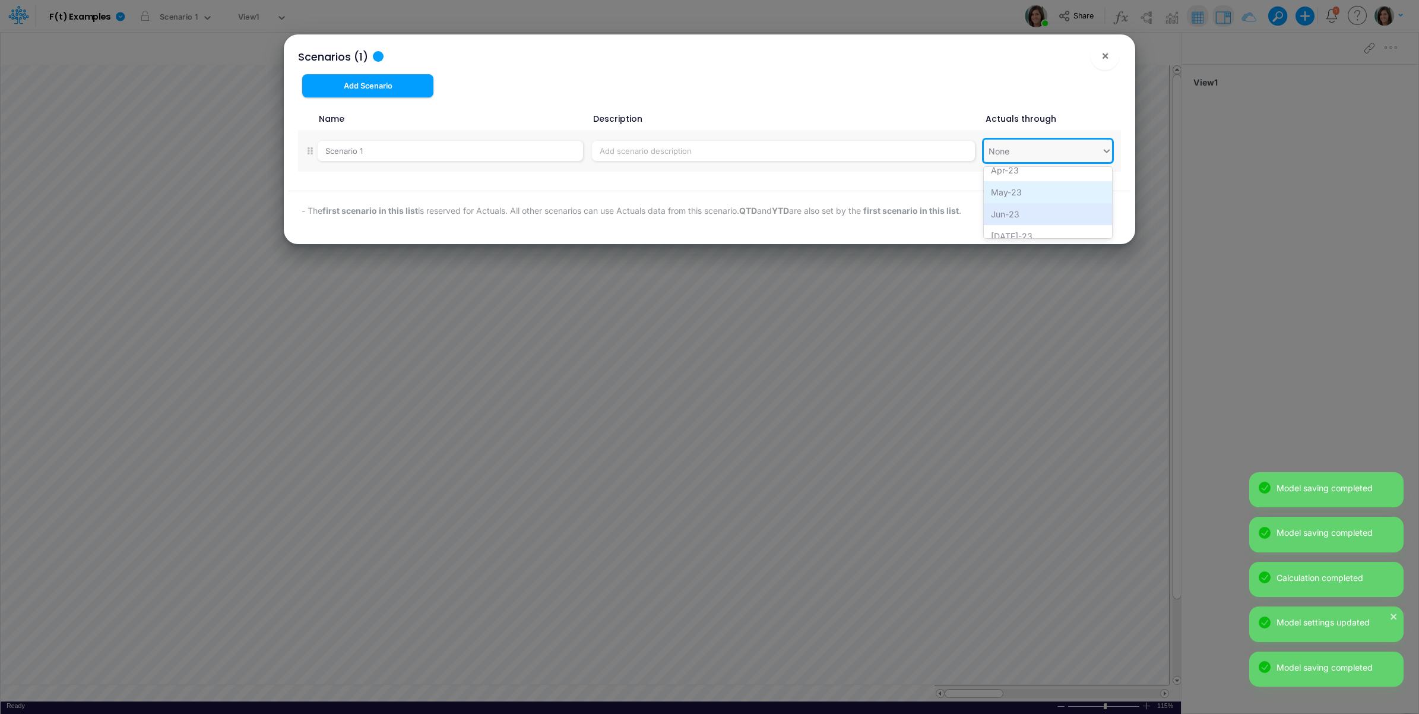
scroll to position [198, 0]
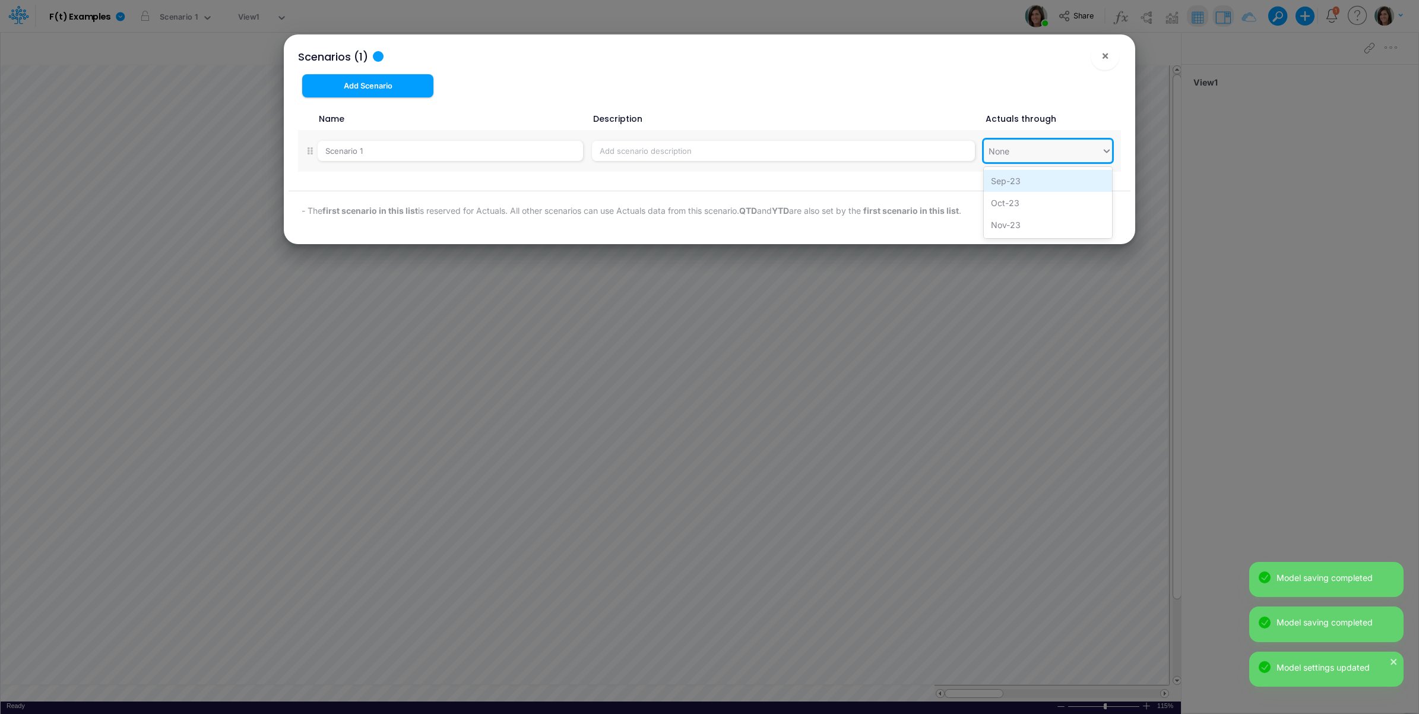
click at [1043, 182] on div "Sep-23" at bounding box center [1048, 181] width 128 height 22
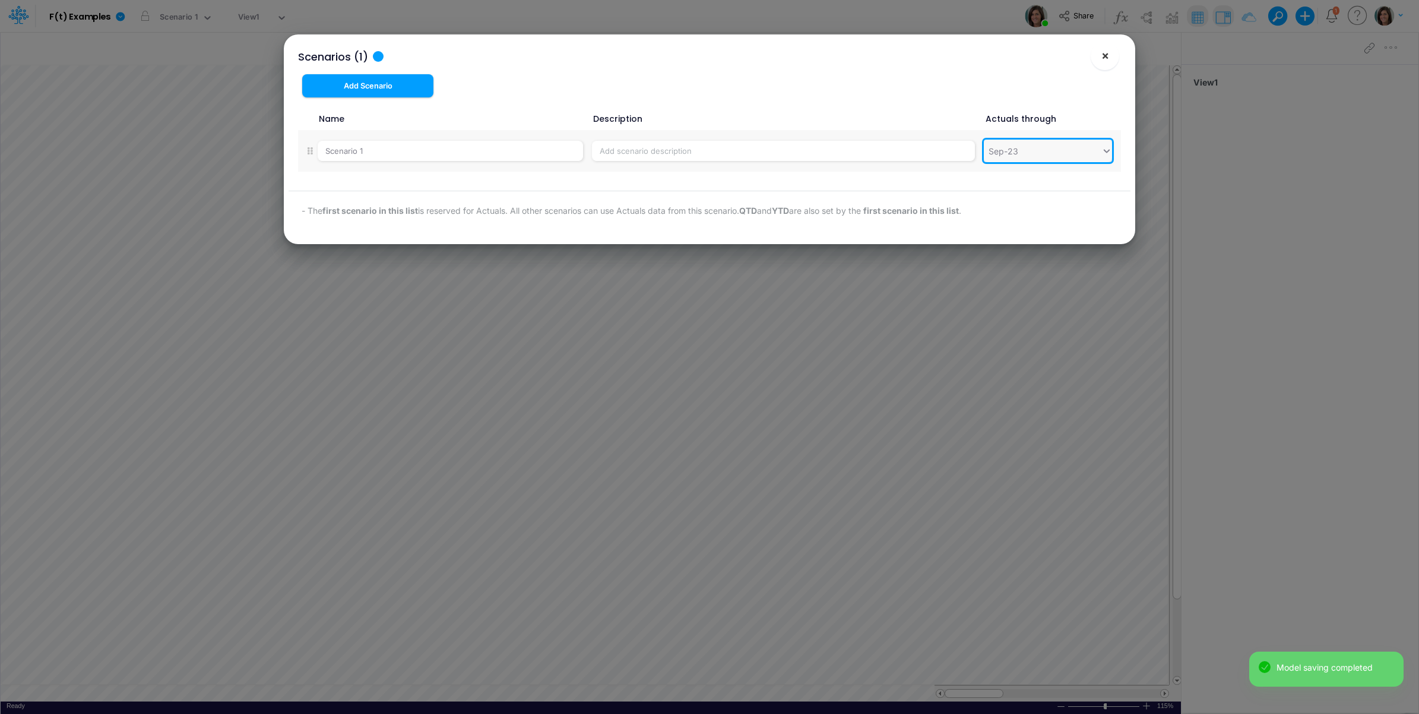
click at [1108, 55] on span "×" at bounding box center [1105, 55] width 8 height 14
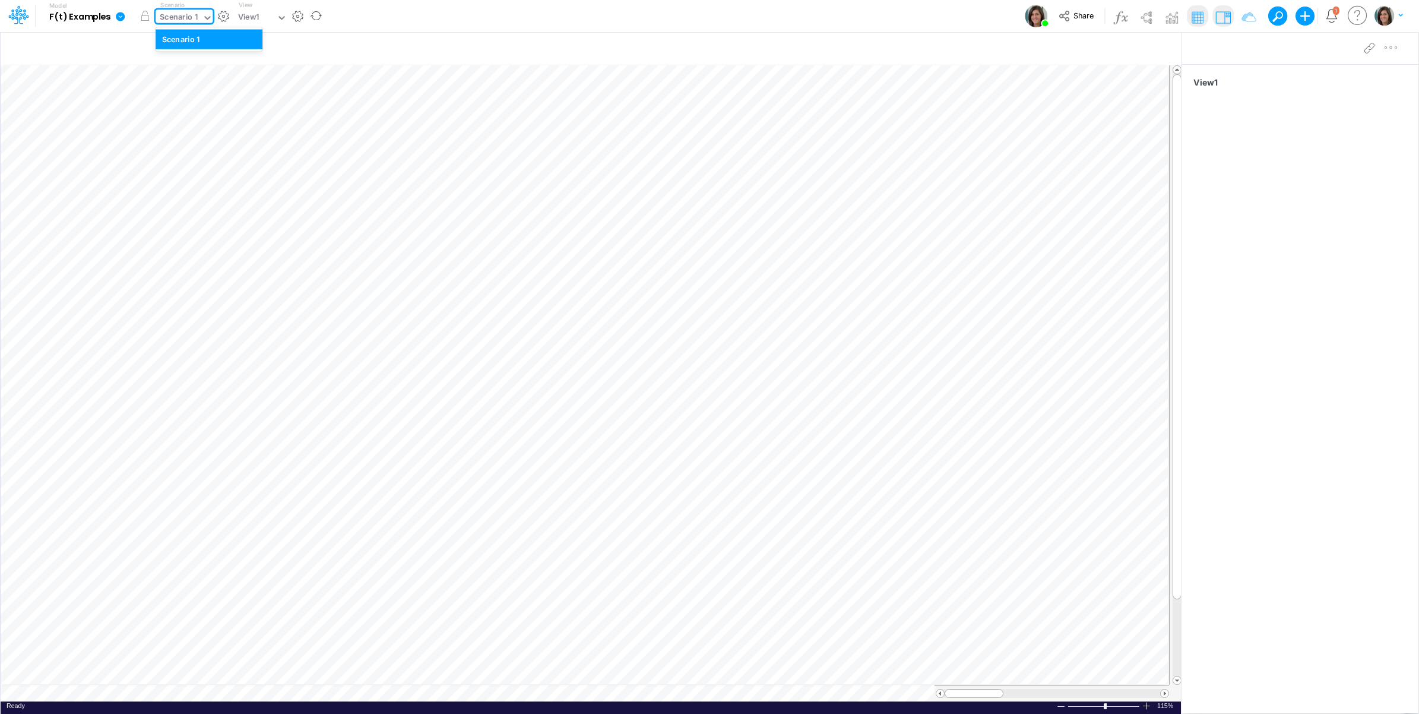
click at [185, 18] on div "Scenario 1" at bounding box center [179, 18] width 38 height 14
click at [196, 47] on div "Scenario 1" at bounding box center [209, 39] width 107 height 20
click at [226, 19] on button "button" at bounding box center [223, 16] width 12 height 12
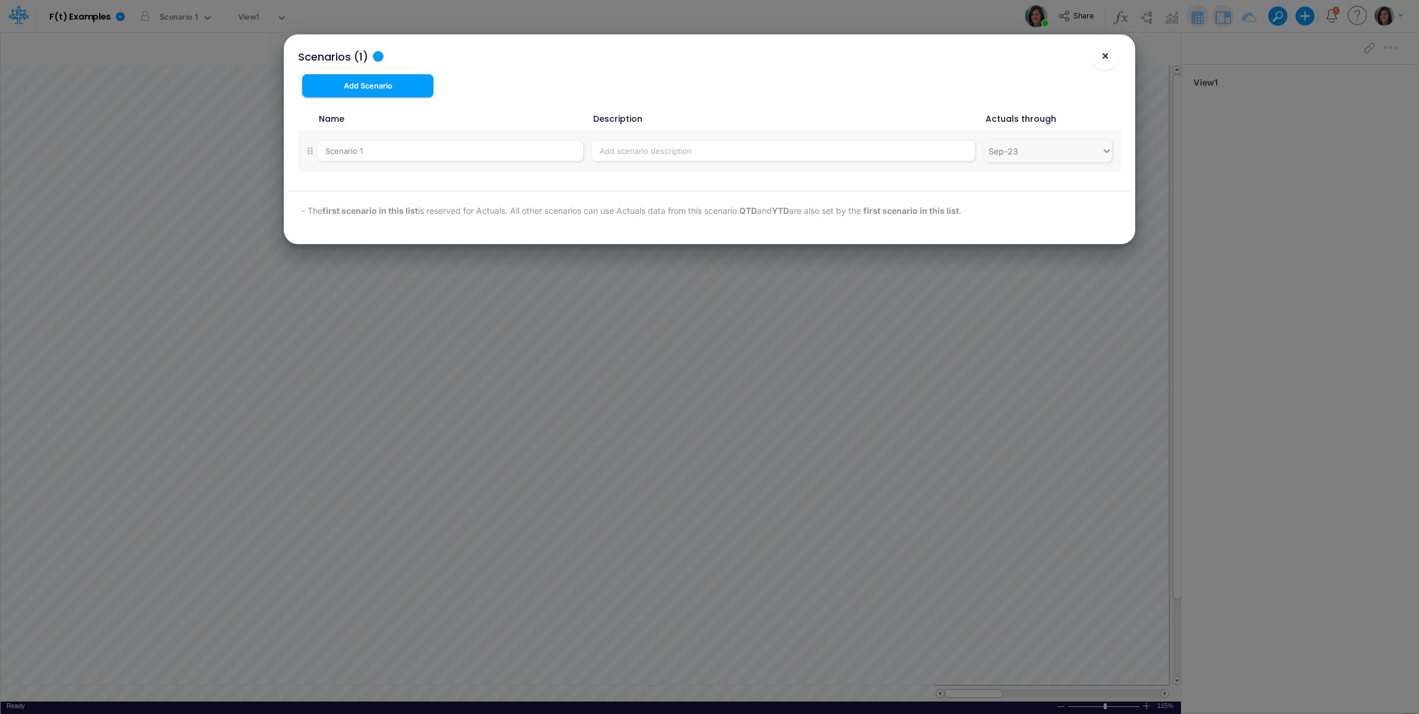
click at [1103, 54] on span "×" at bounding box center [1105, 55] width 8 height 14
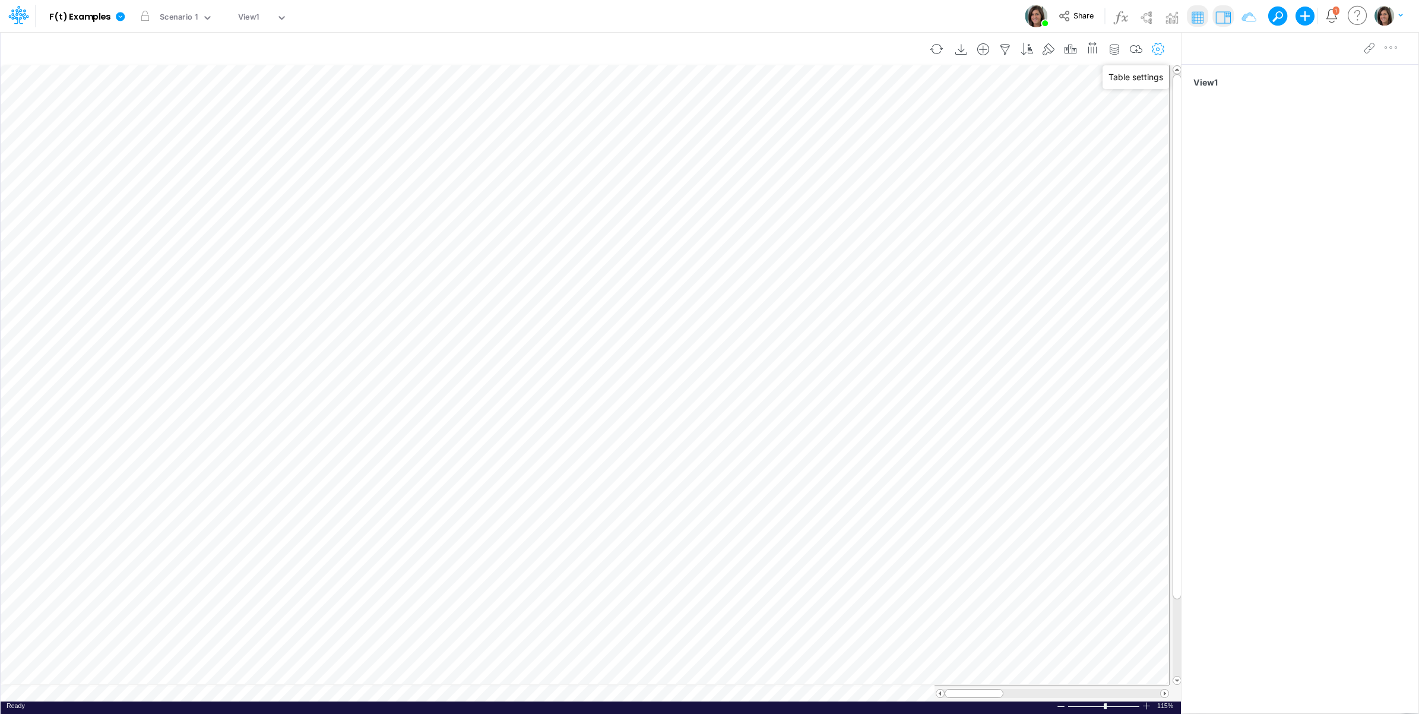
click at [1155, 47] on icon "button" at bounding box center [1158, 49] width 18 height 12
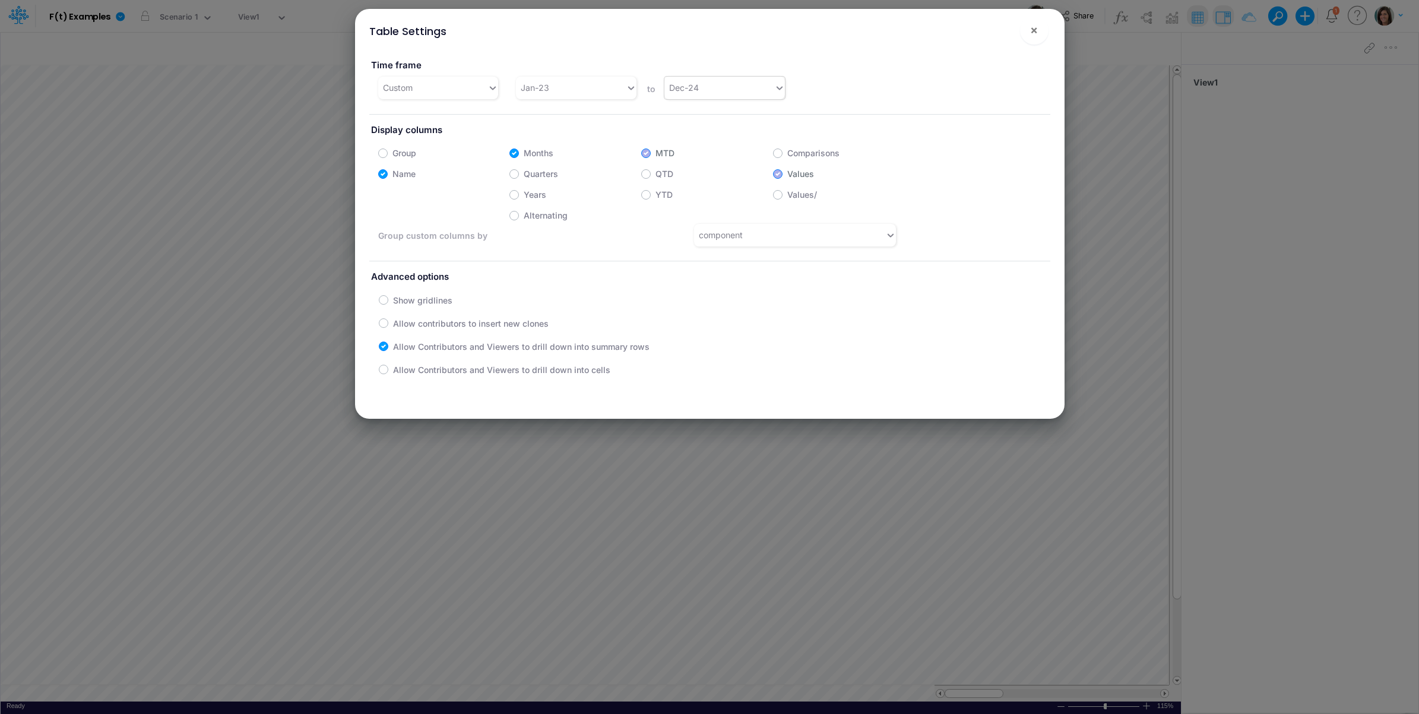
click at [742, 84] on div "Dec-24" at bounding box center [719, 88] width 110 height 20
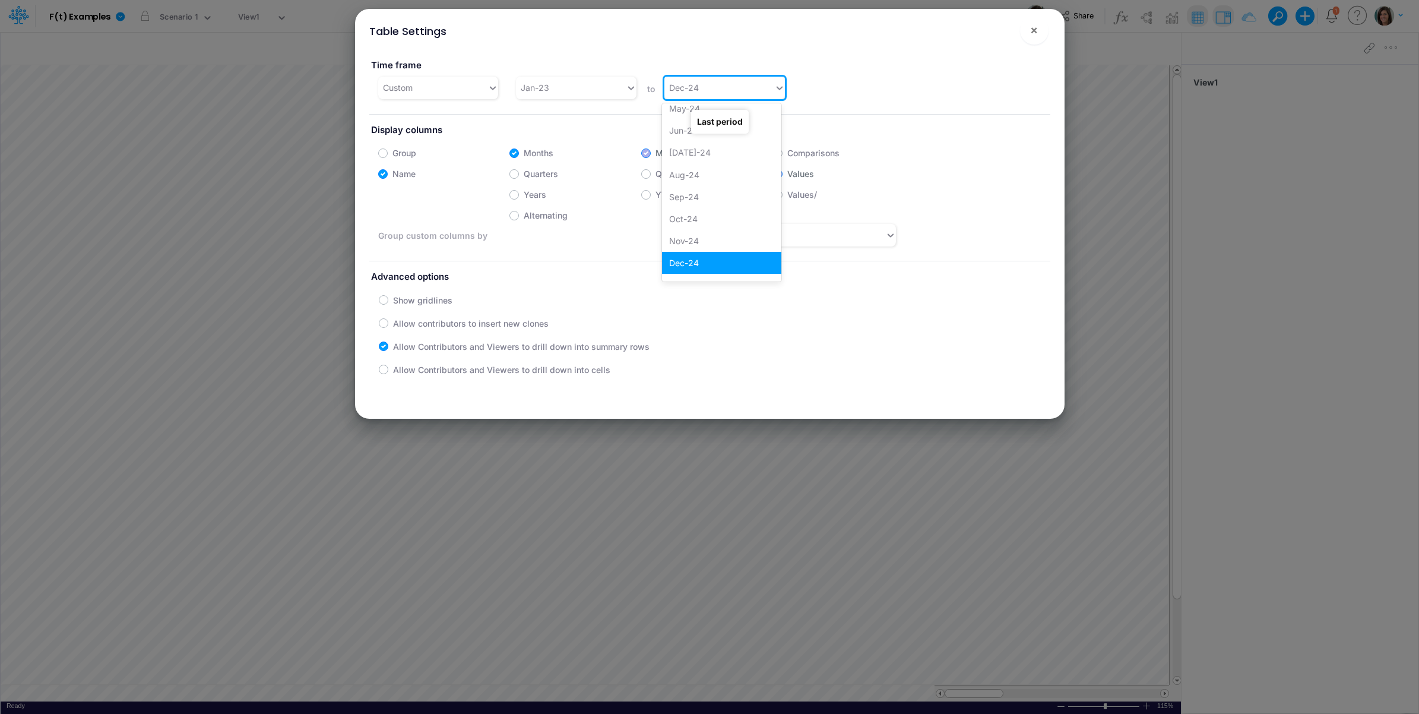
scroll to position [883, 0]
drag, startPoint x: 696, startPoint y: 264, endPoint x: 878, endPoint y: 81, distance: 257.8
click at [695, 264] on div "Dec-26" at bounding box center [721, 269] width 119 height 22
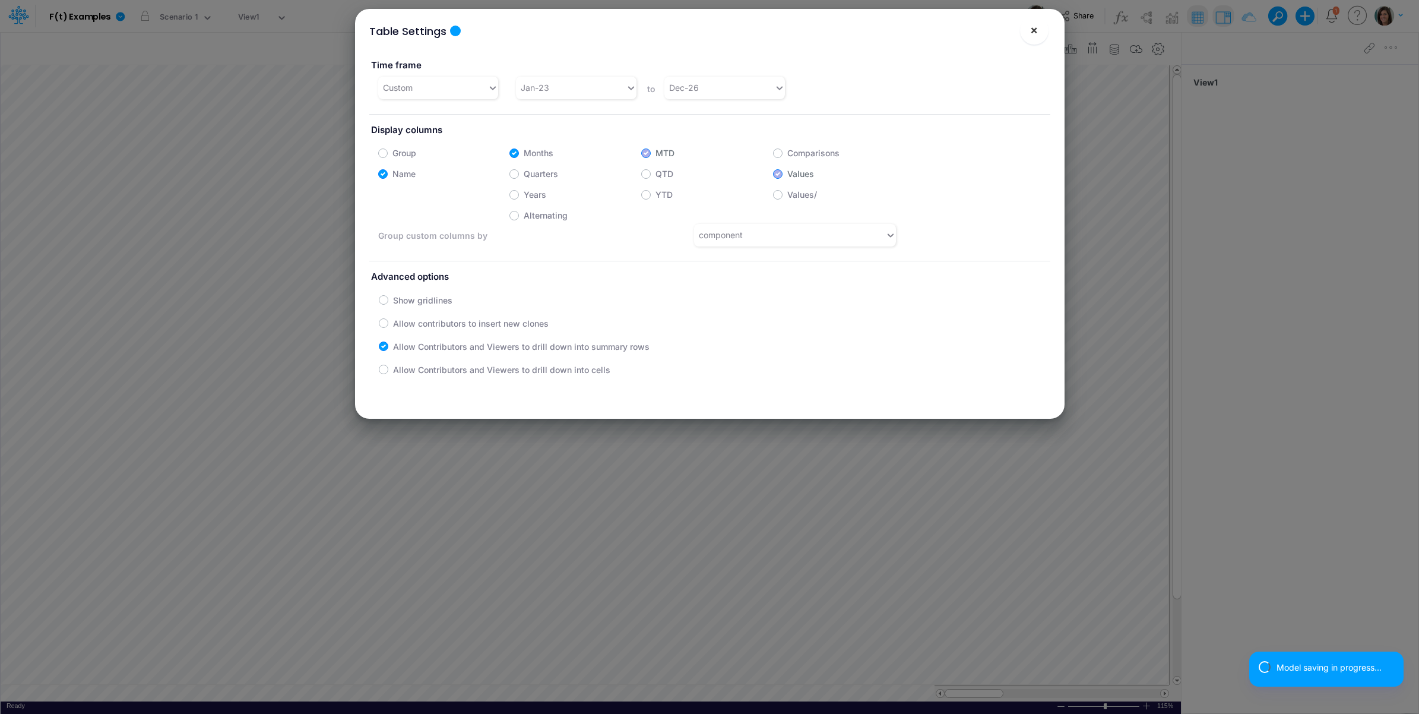
drag, startPoint x: 1042, startPoint y: 24, endPoint x: 1015, endPoint y: 49, distance: 36.5
click at [1042, 24] on button "×" at bounding box center [1034, 30] width 28 height 28
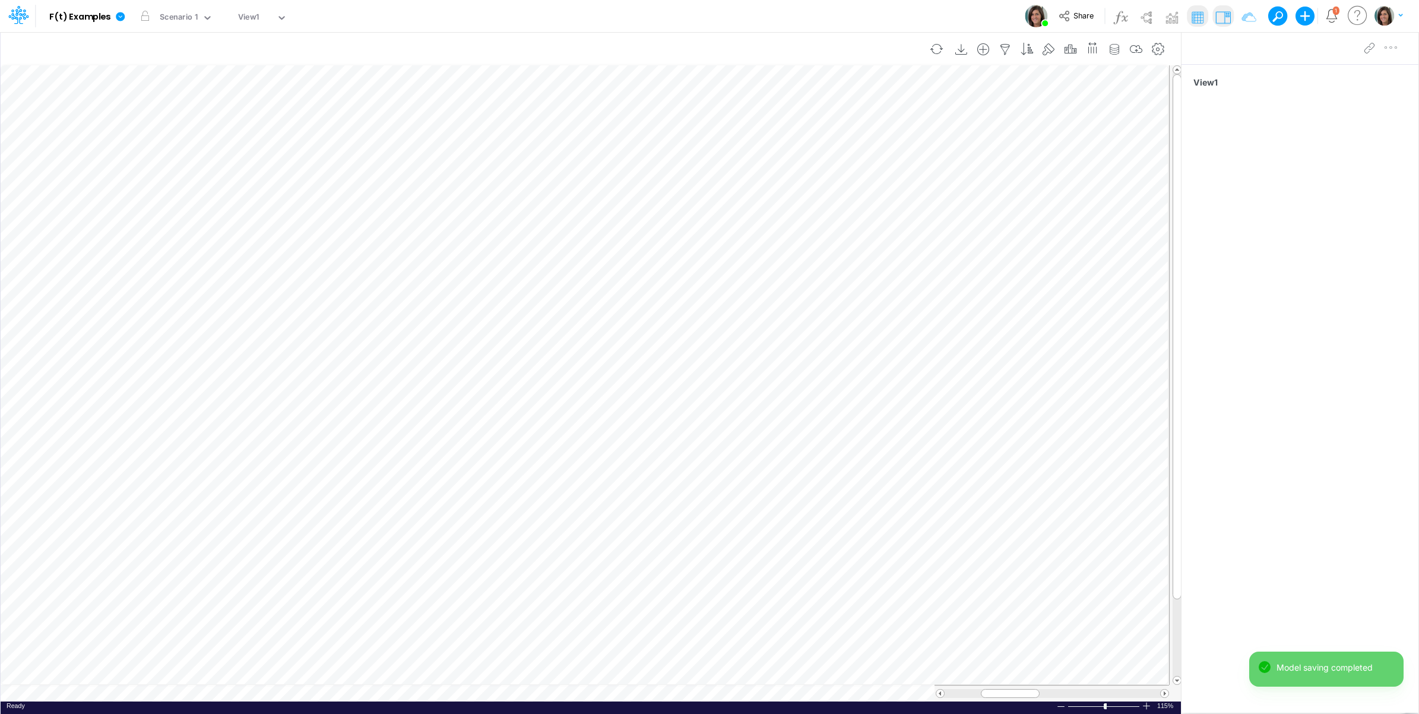
scroll to position [0, 1]
click at [1137, 43] on icon "button" at bounding box center [1137, 49] width 18 height 12
click at [123, 21] on icon at bounding box center [120, 16] width 11 height 11
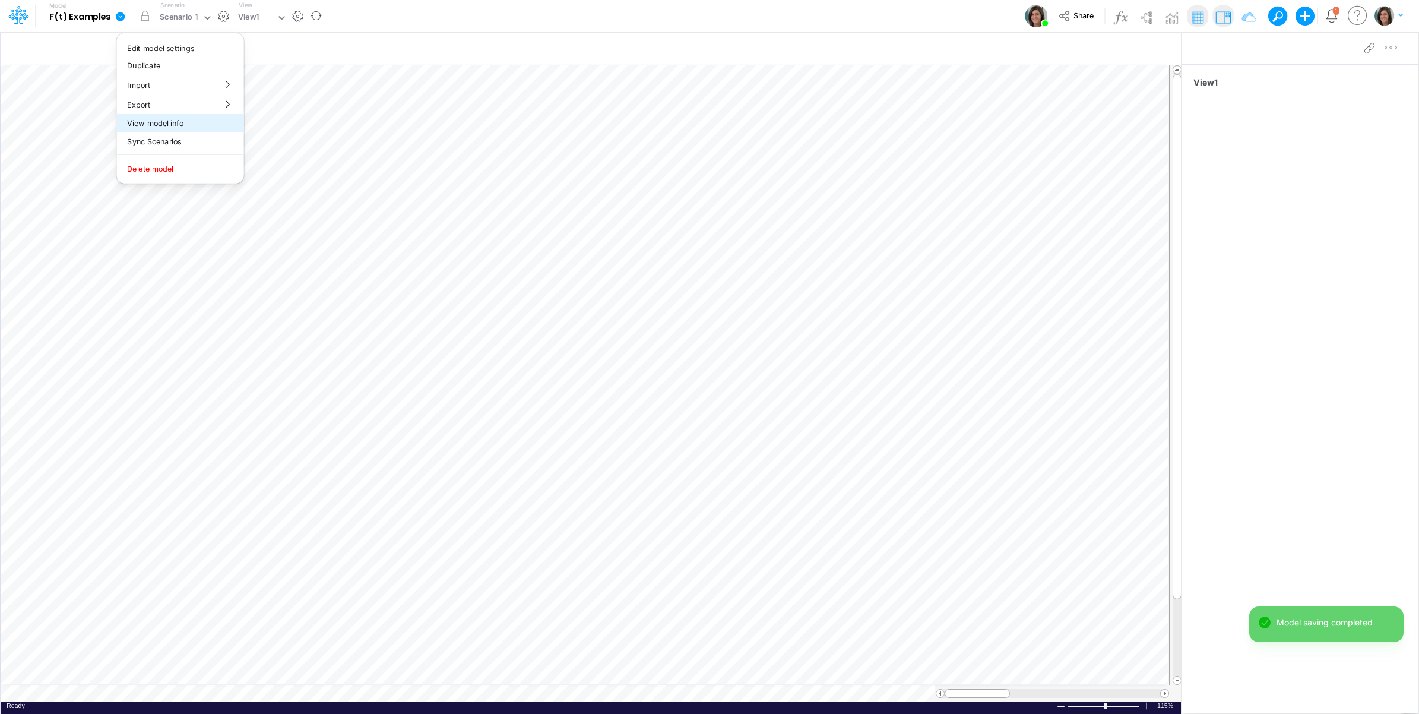
click at [159, 123] on button "View model info" at bounding box center [179, 123] width 127 height 18
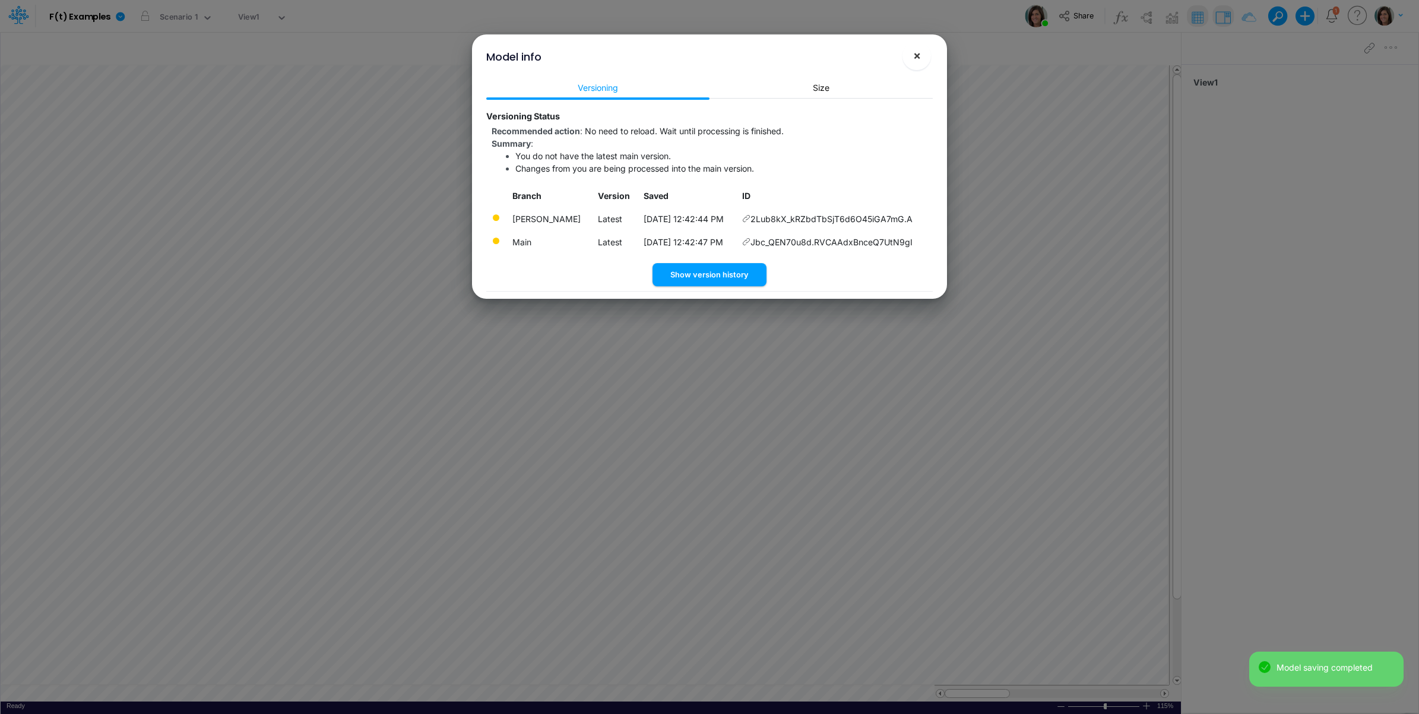
click at [925, 55] on button "×" at bounding box center [916, 56] width 28 height 28
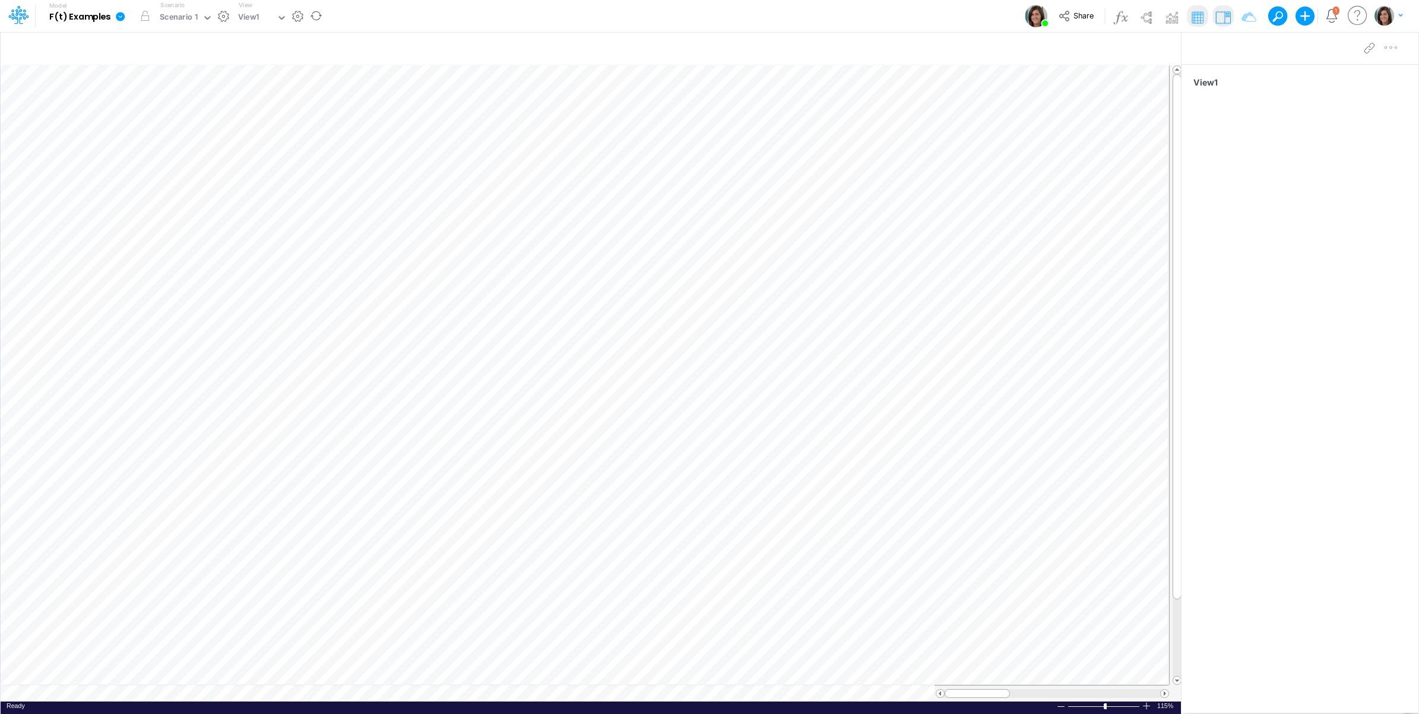
click at [116, 20] on icon at bounding box center [120, 16] width 11 height 11
click at [153, 128] on button "View model info" at bounding box center [179, 123] width 127 height 18
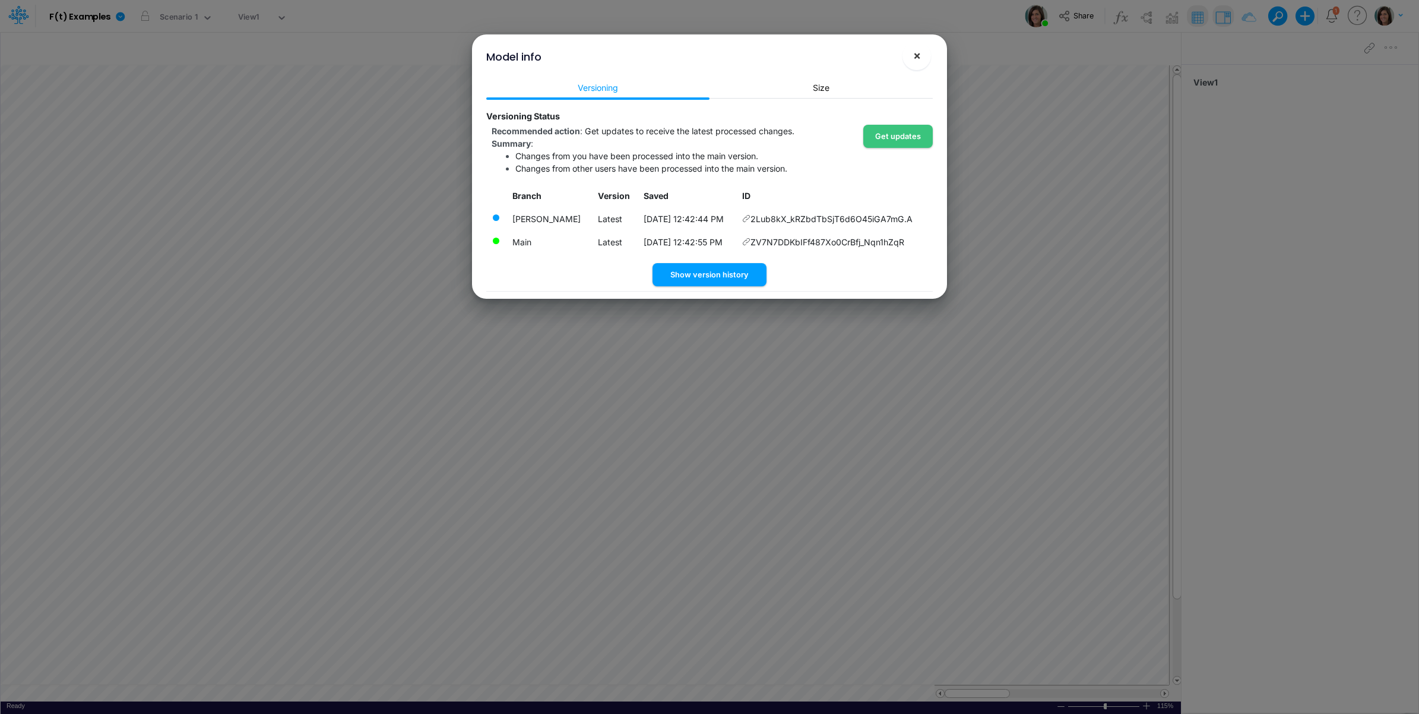
click at [918, 54] on span "×" at bounding box center [917, 55] width 8 height 14
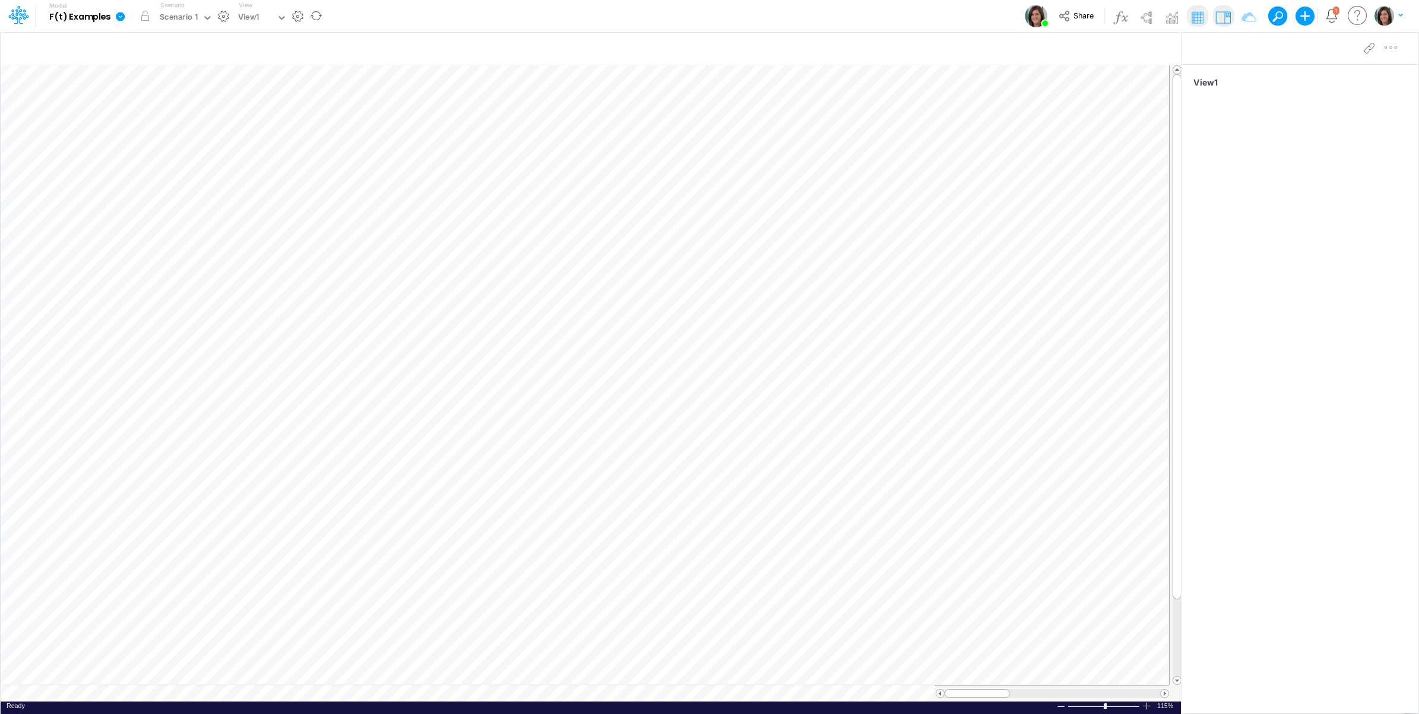
click at [119, 15] on icon at bounding box center [120, 16] width 9 height 9
click at [173, 119] on button "View model info" at bounding box center [179, 123] width 127 height 18
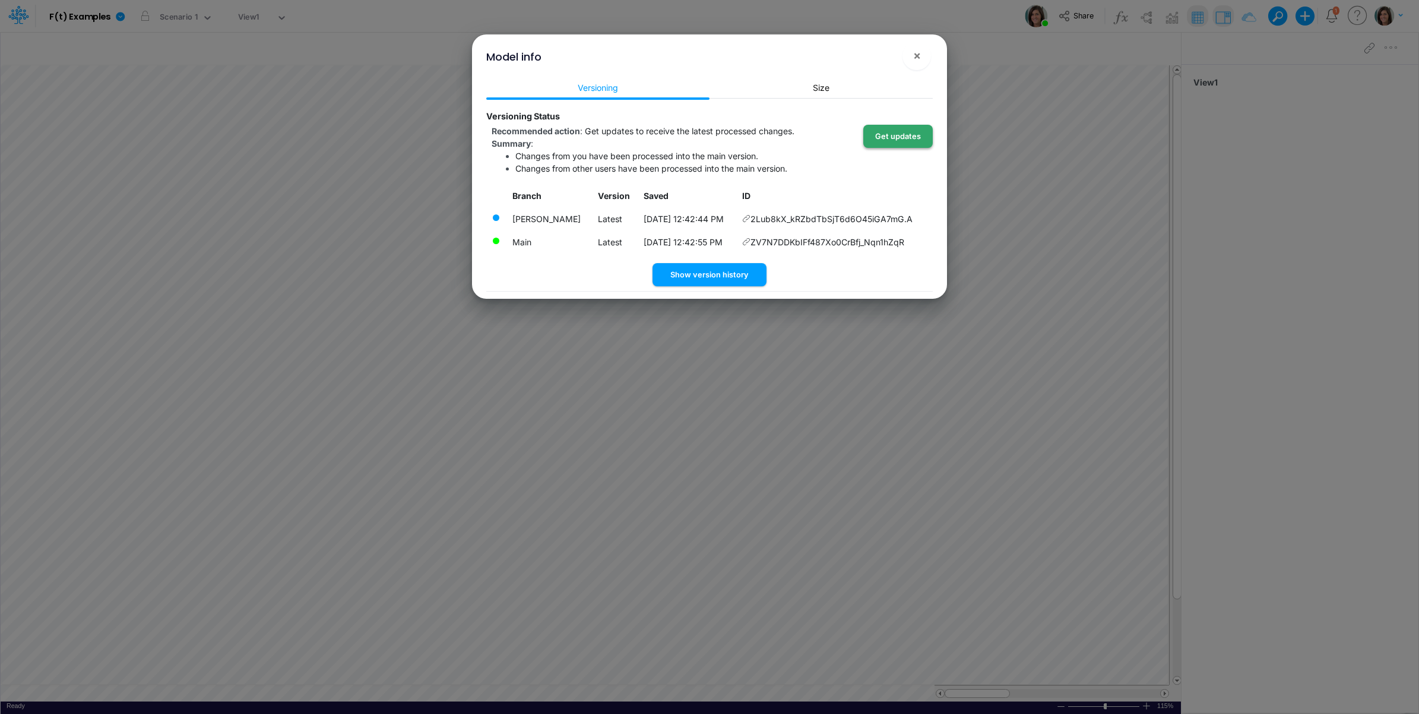
click at [913, 132] on button "Get updates" at bounding box center [897, 136] width 69 height 23
click at [920, 58] on span "×" at bounding box center [917, 55] width 8 height 14
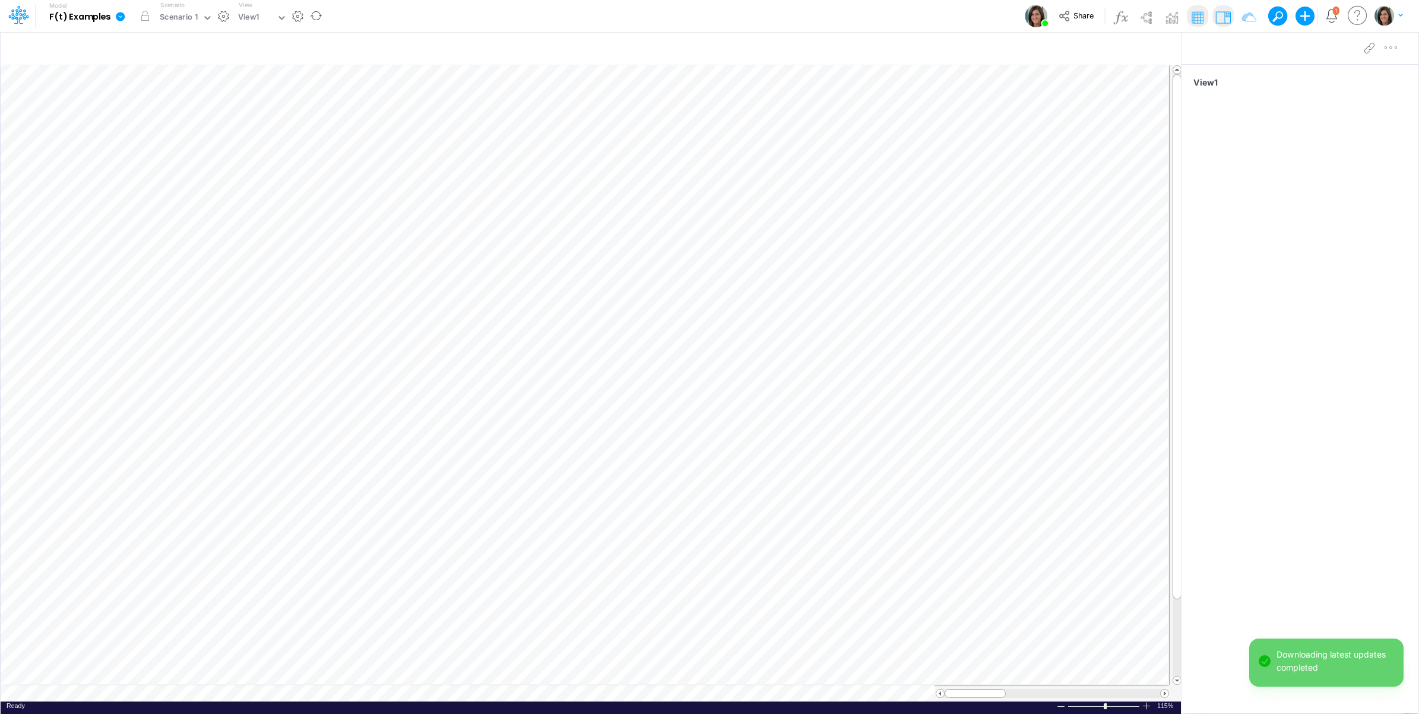
click at [118, 19] on icon at bounding box center [120, 16] width 9 height 9
click at [163, 128] on button "View model info" at bounding box center [179, 123] width 127 height 18
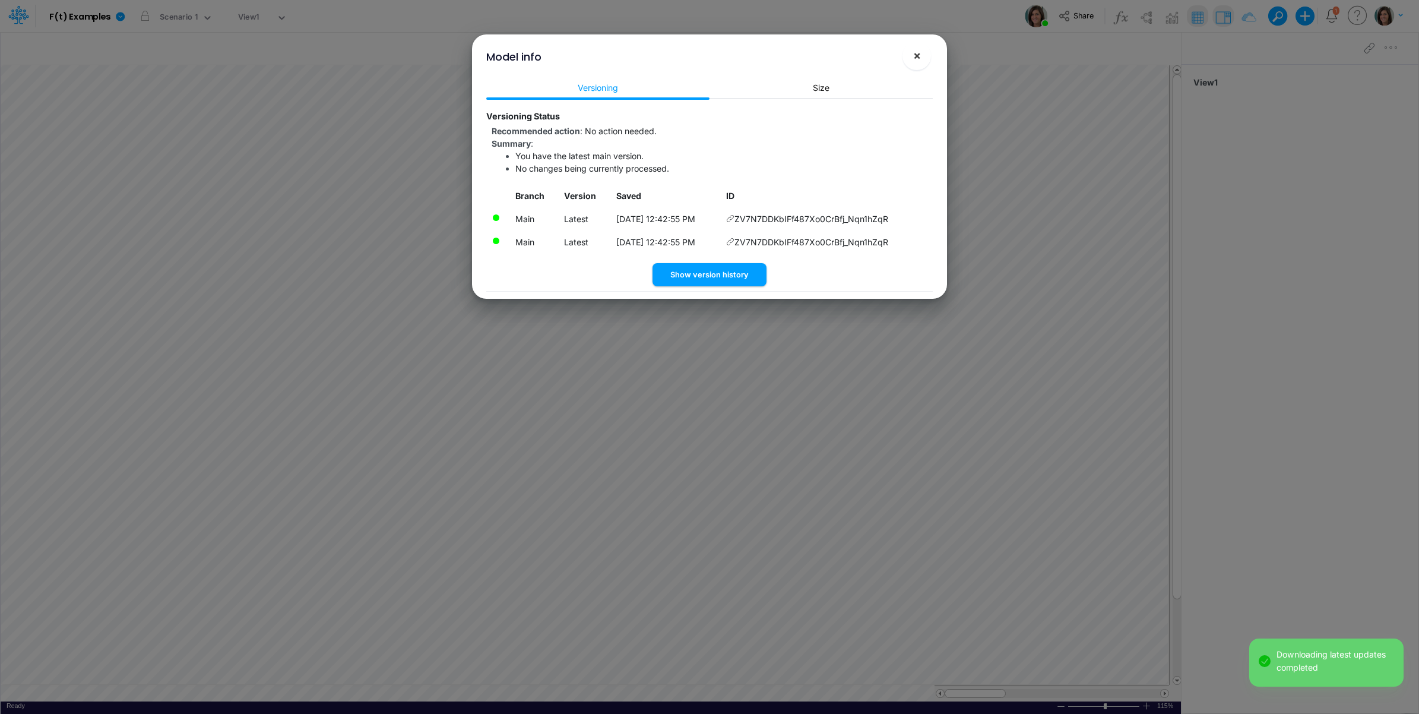
click at [913, 57] on span "×" at bounding box center [917, 55] width 8 height 14
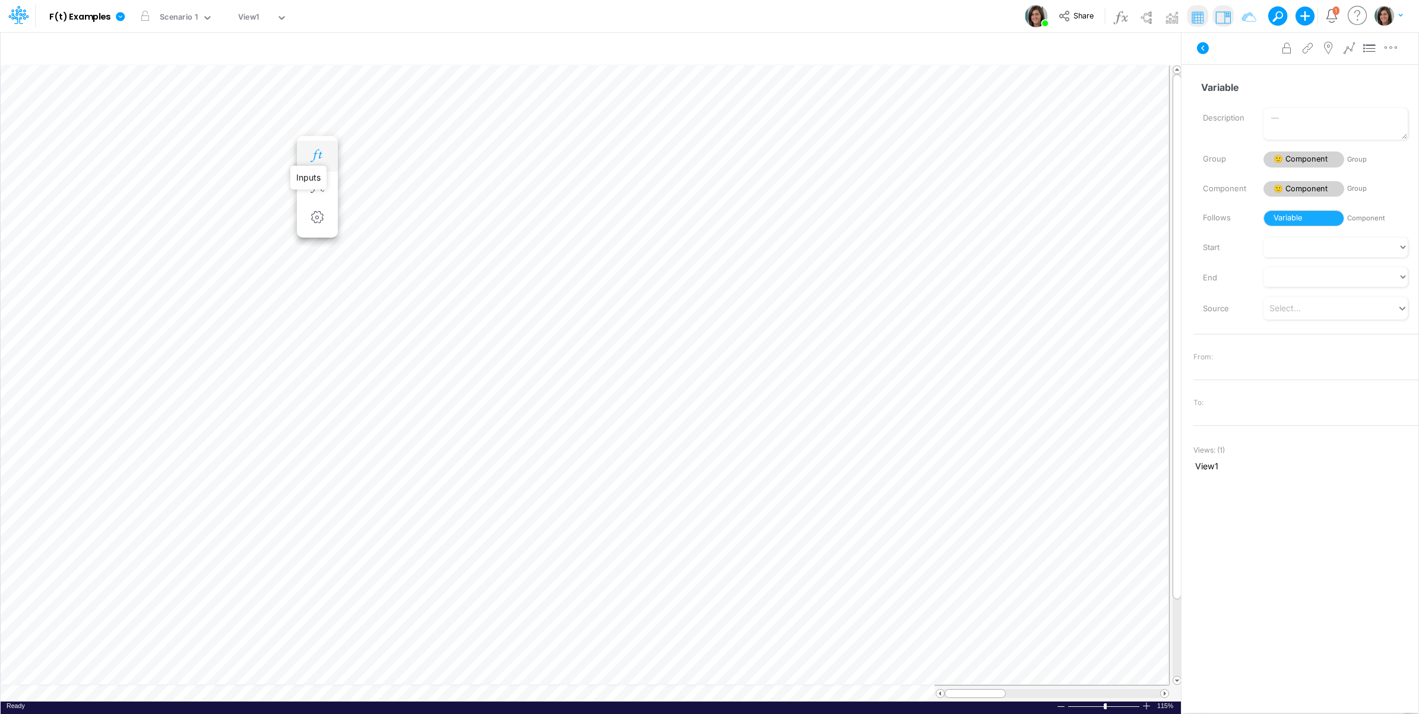
click at [319, 152] on icon "button" at bounding box center [317, 156] width 18 height 12
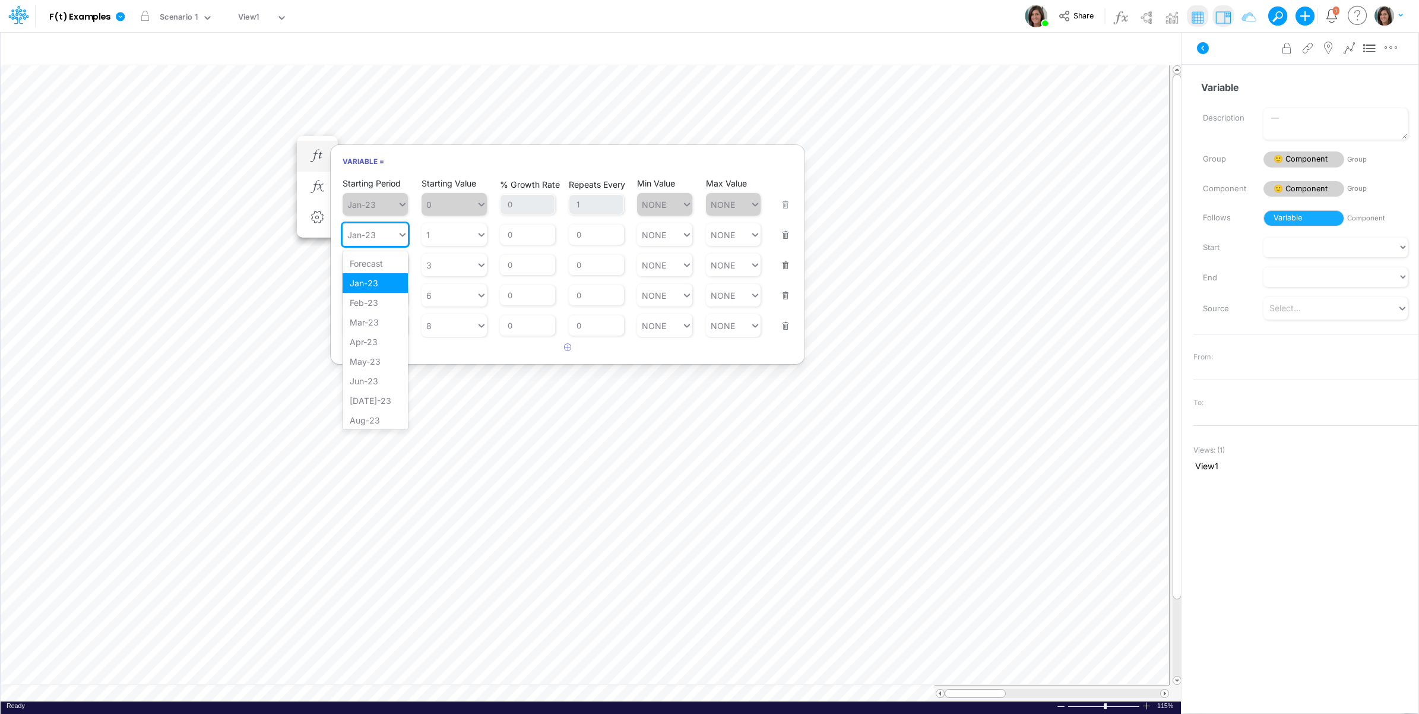
click at [388, 235] on div "Jan-23" at bounding box center [370, 234] width 55 height 17
click at [376, 330] on div "Jan-24" at bounding box center [375, 321] width 65 height 20
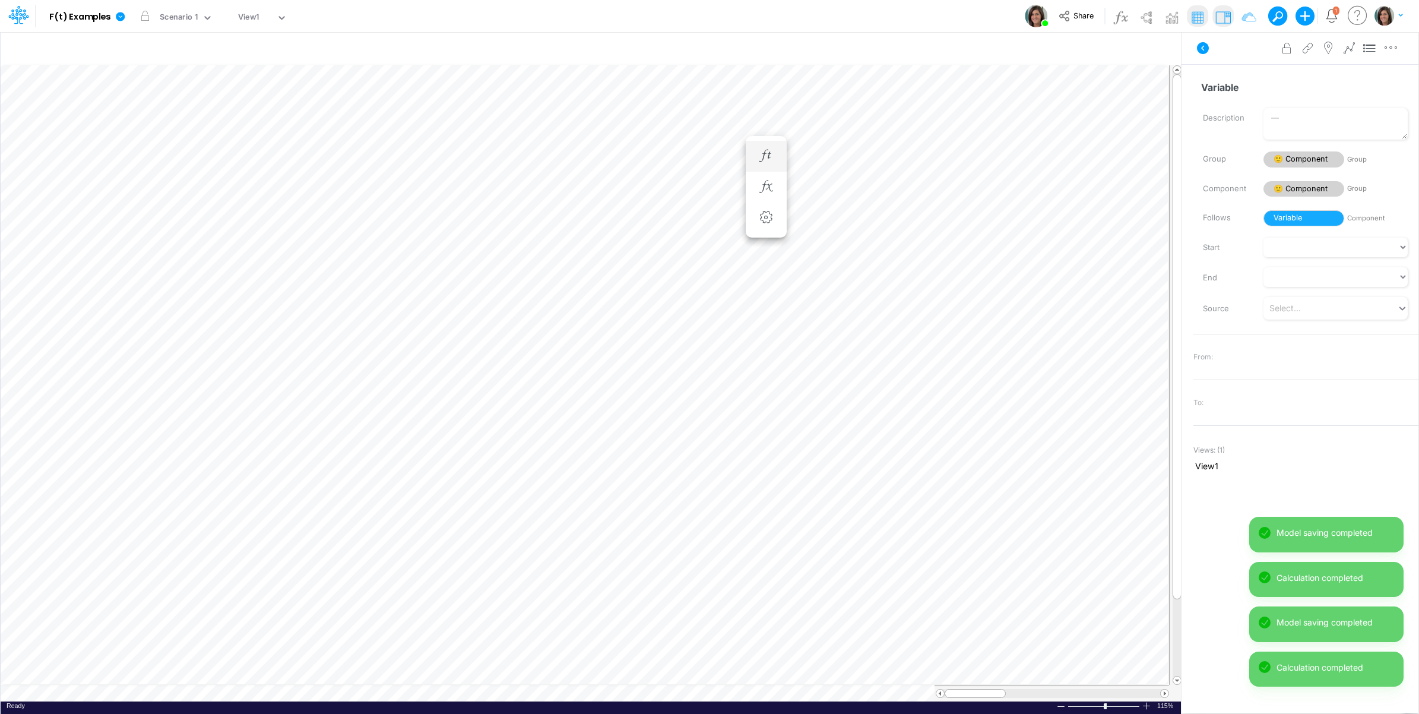
scroll to position [0, 1]
click at [311, 172] on icon "button" at bounding box center [317, 169] width 18 height 12
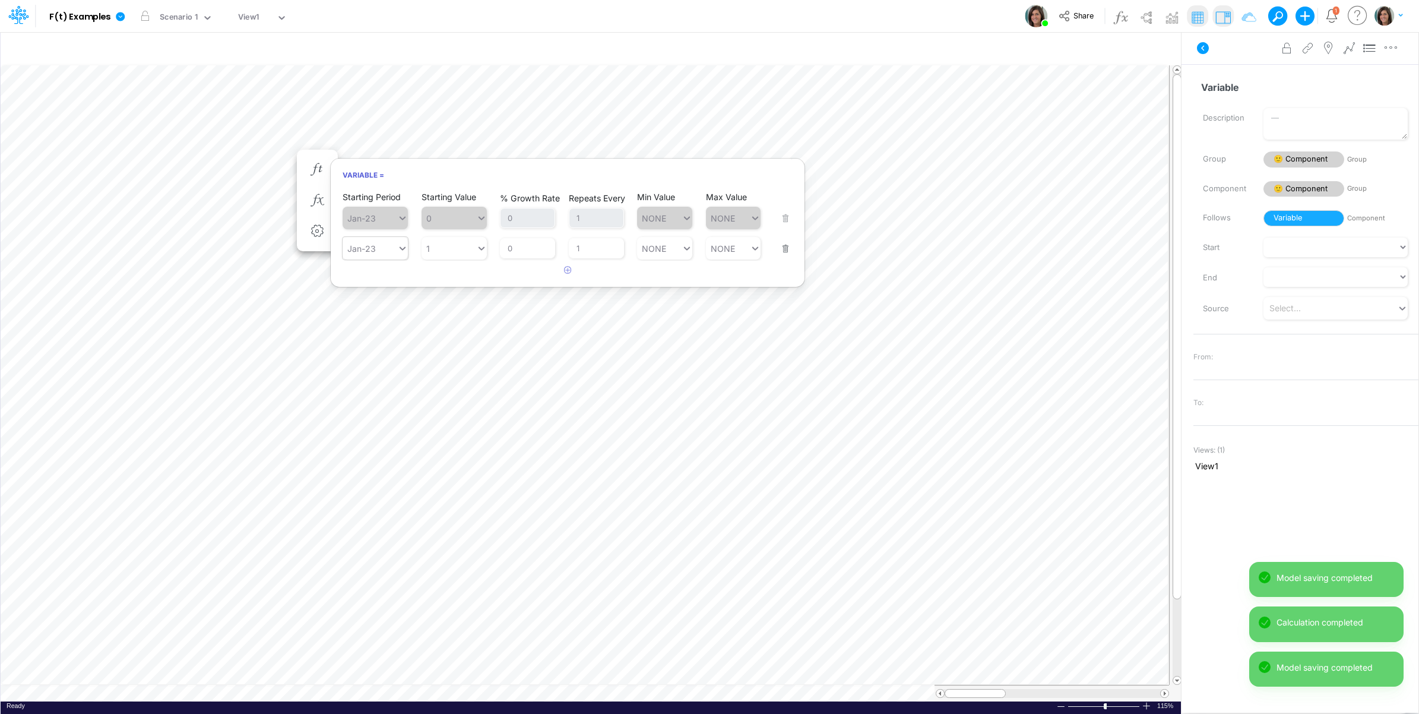
click at [375, 255] on div "Jan-23" at bounding box center [370, 248] width 55 height 17
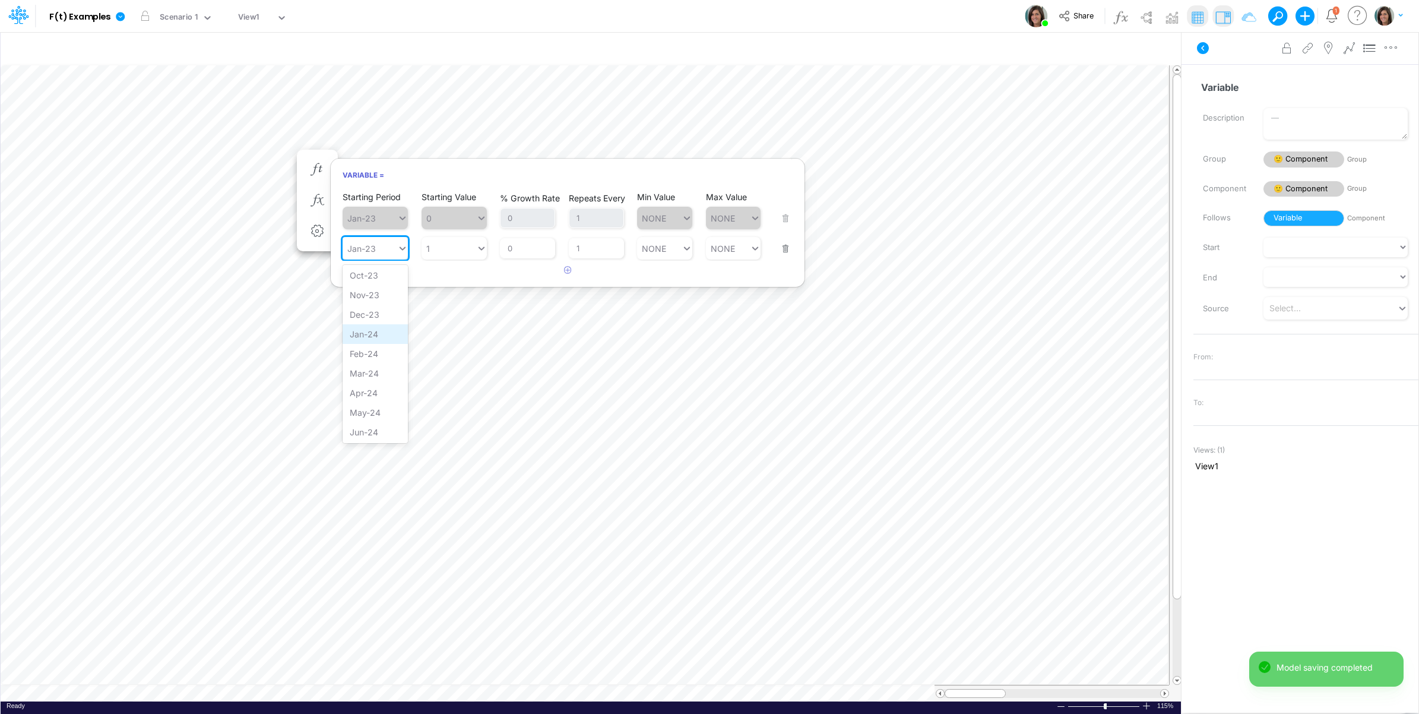
click at [371, 344] on div "Jan-24" at bounding box center [375, 334] width 65 height 20
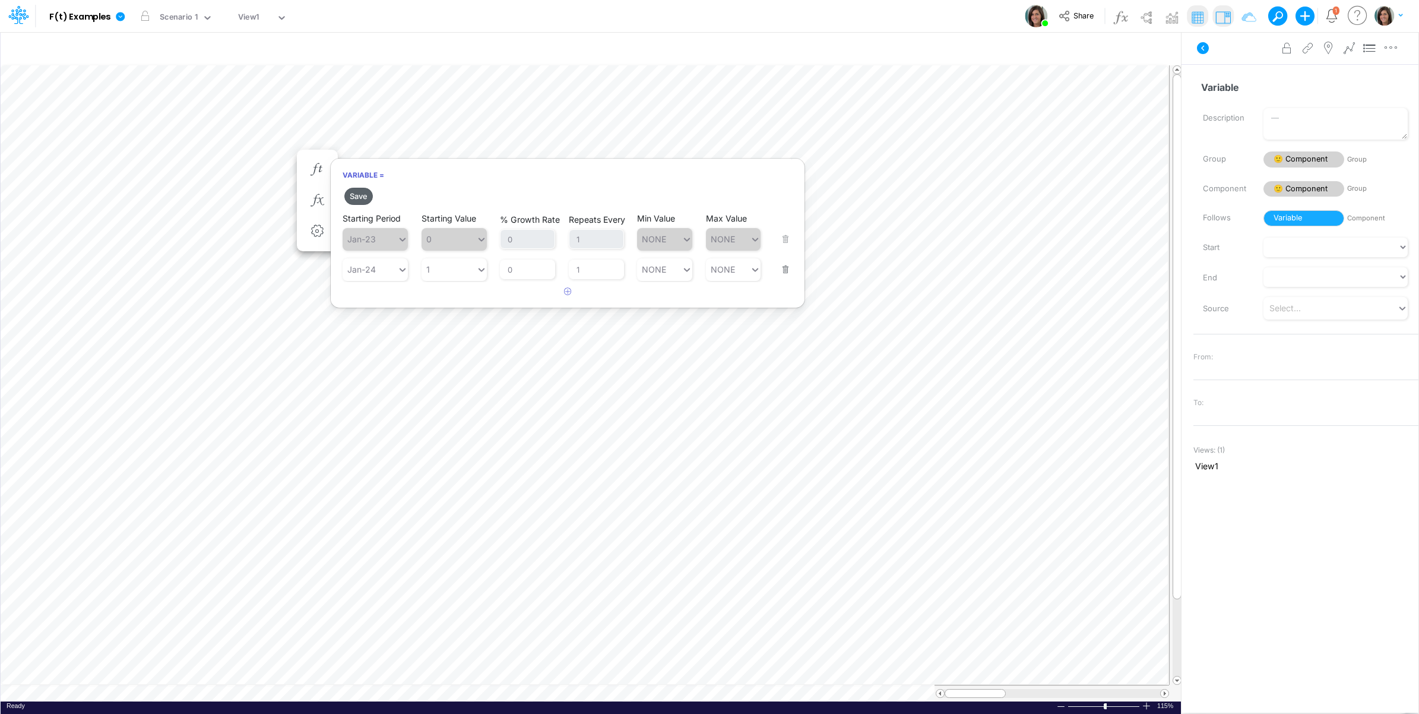
click at [354, 196] on button "Save" at bounding box center [358, 196] width 28 height 17
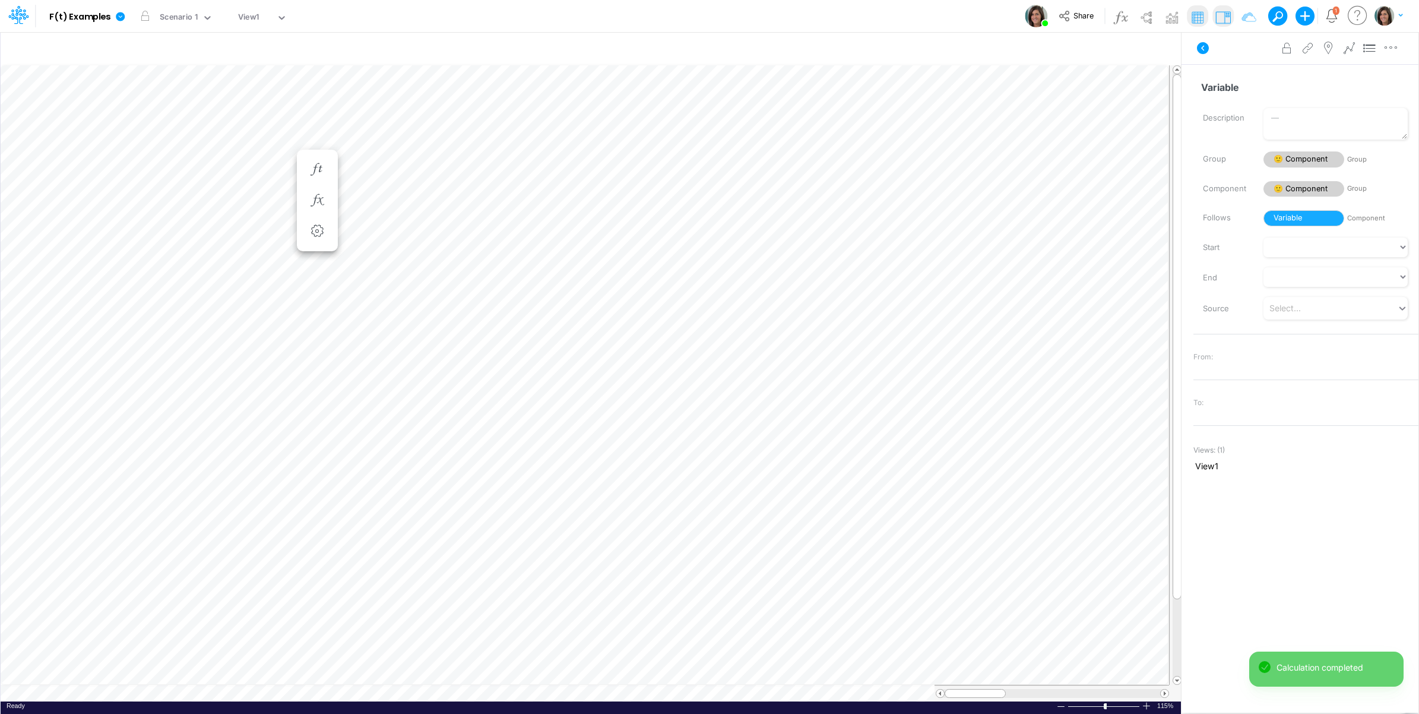
scroll to position [0, 1]
click at [316, 181] on icon "button" at bounding box center [317, 183] width 18 height 12
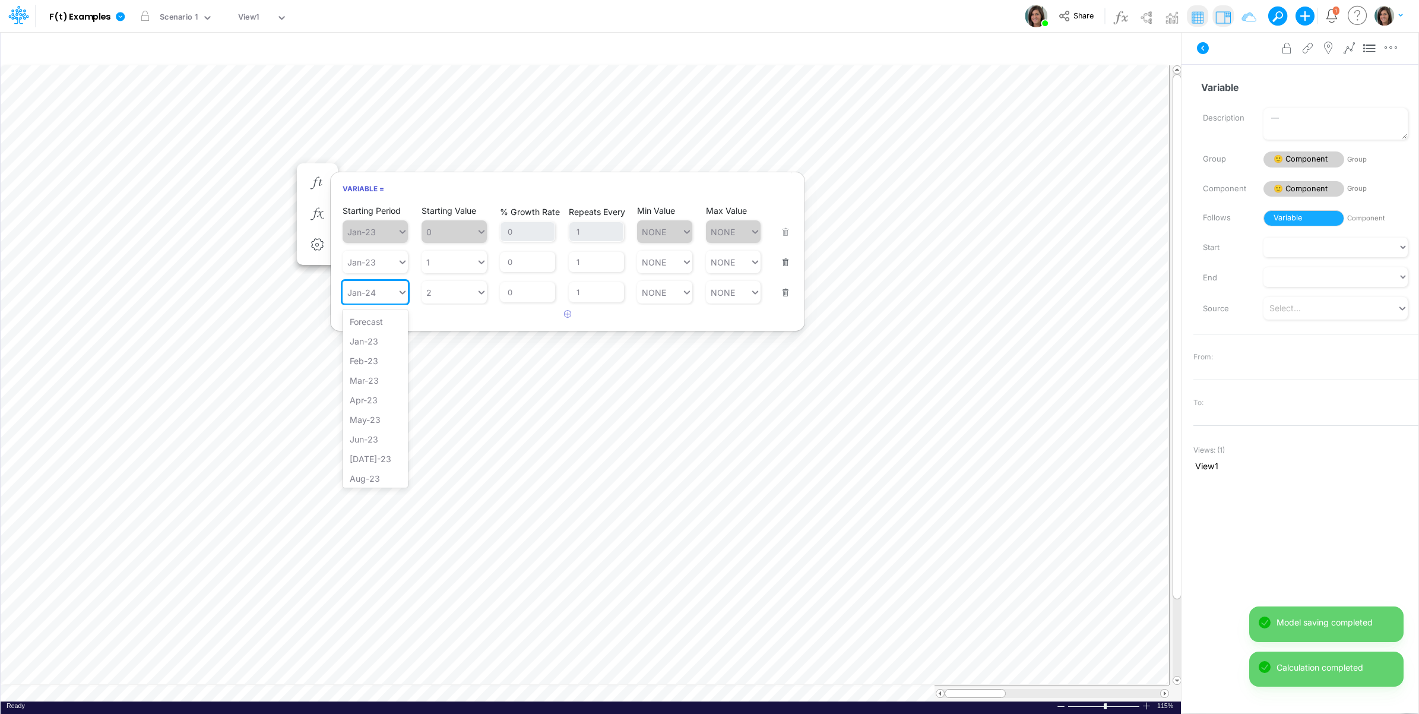
click at [384, 294] on div "Jan-24" at bounding box center [370, 292] width 55 height 17
click at [373, 414] on div "Jan-25" at bounding box center [375, 407] width 65 height 20
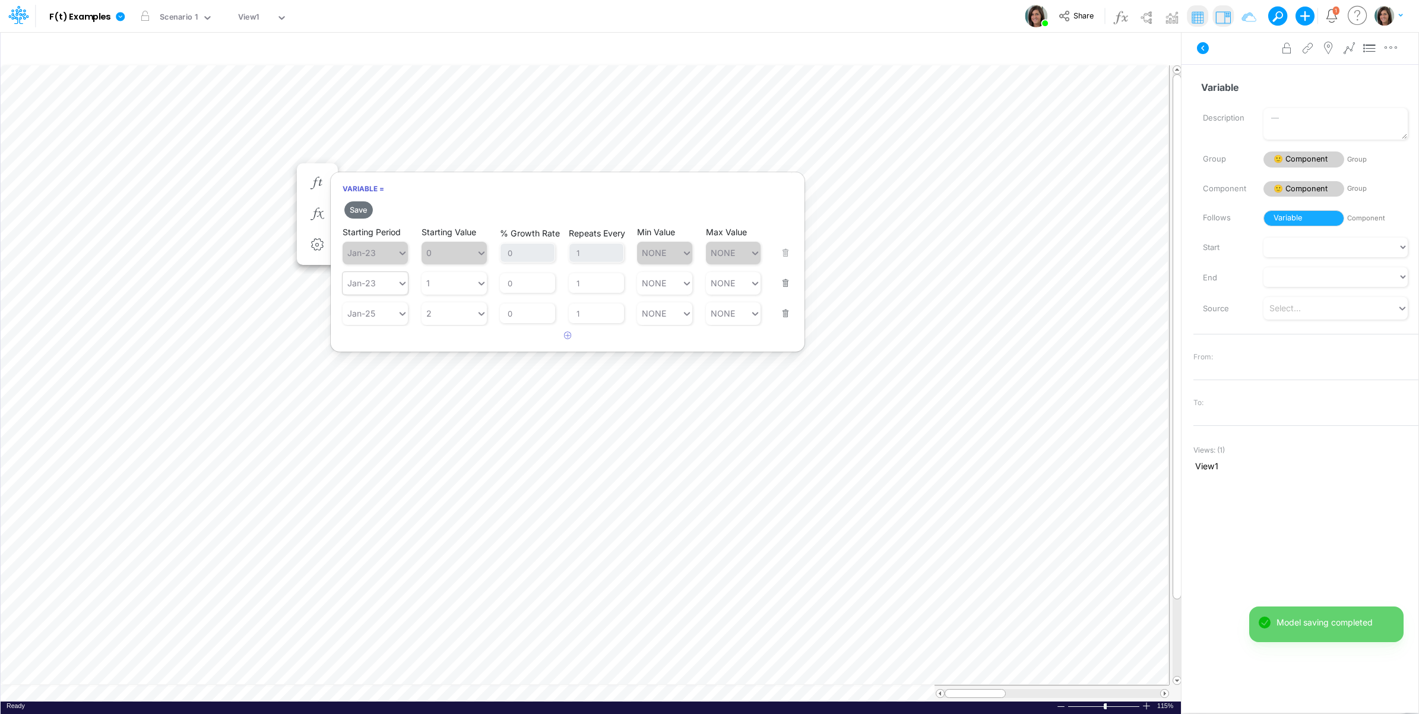
click at [375, 283] on div "Jan-23" at bounding box center [361, 283] width 28 height 10
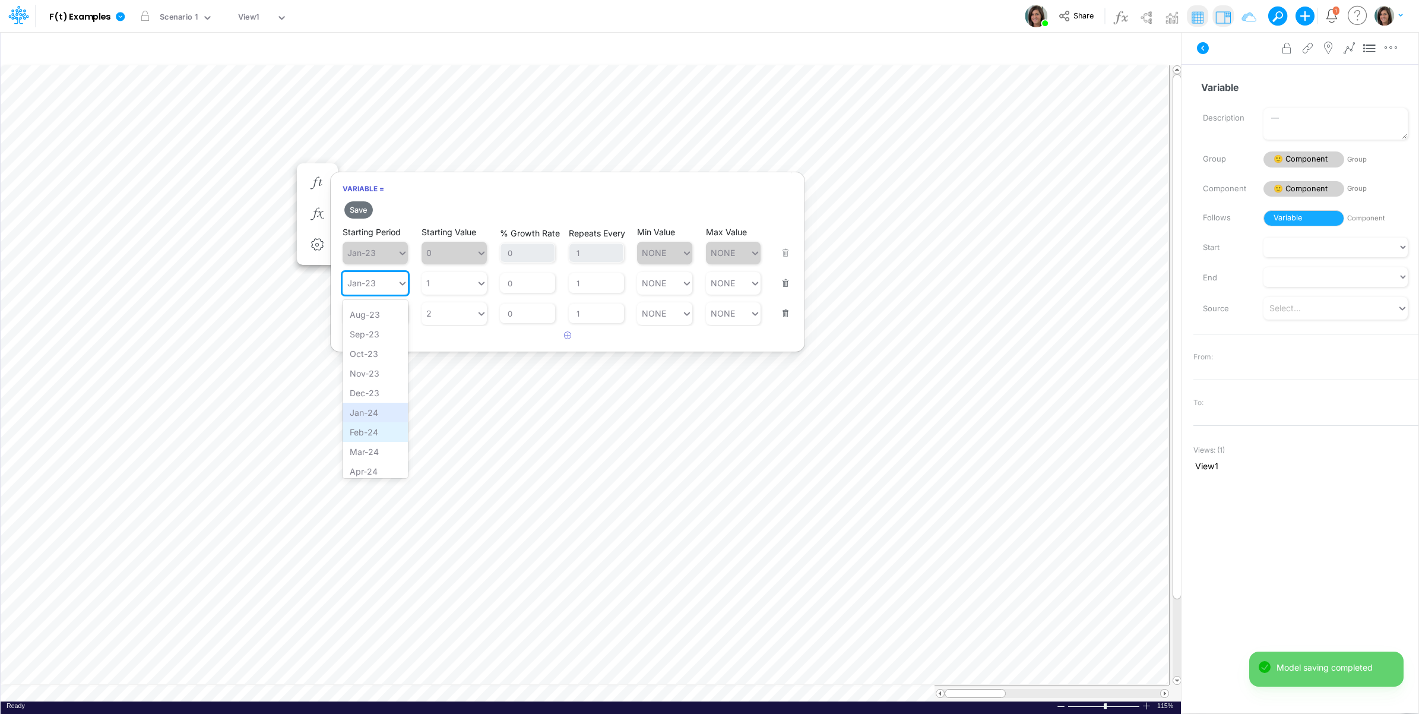
scroll to position [198, 0]
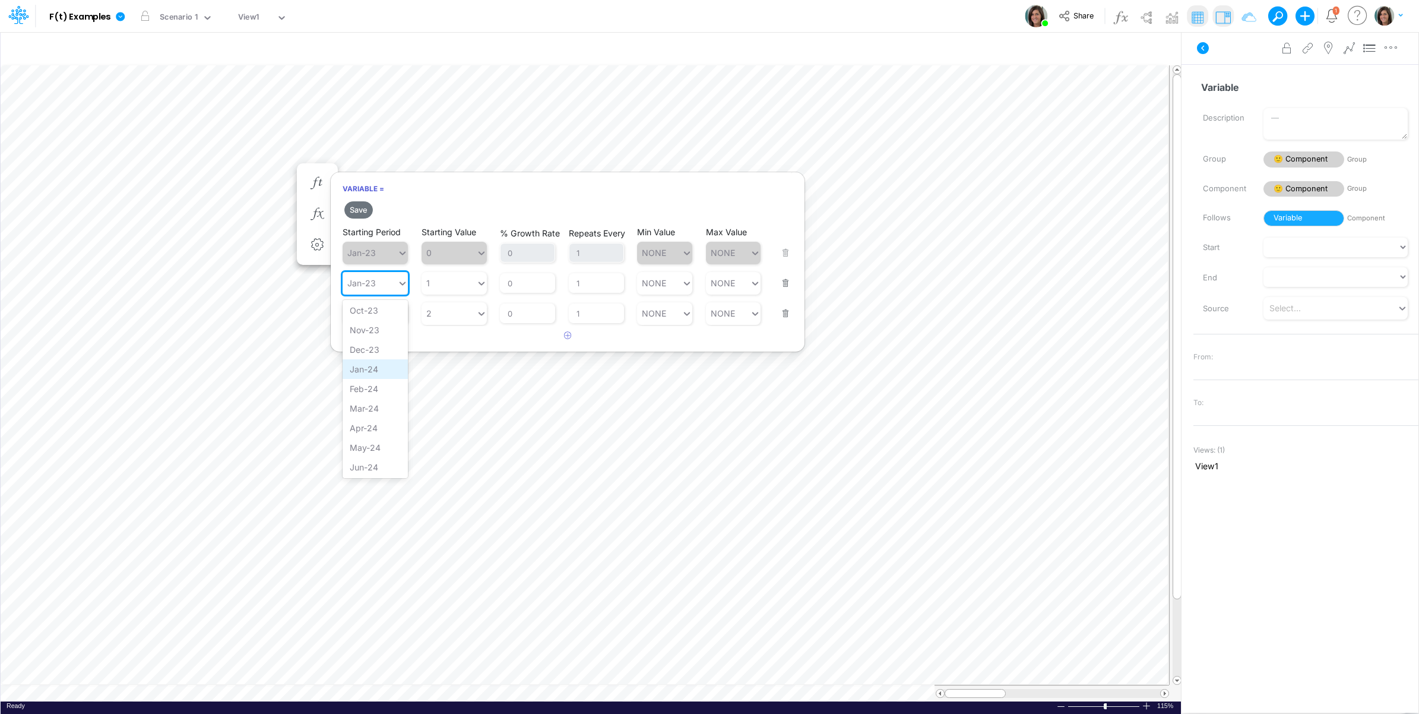
click at [374, 377] on div "Jan-24" at bounding box center [375, 369] width 65 height 20
click at [366, 201] on button "Save" at bounding box center [358, 209] width 28 height 17
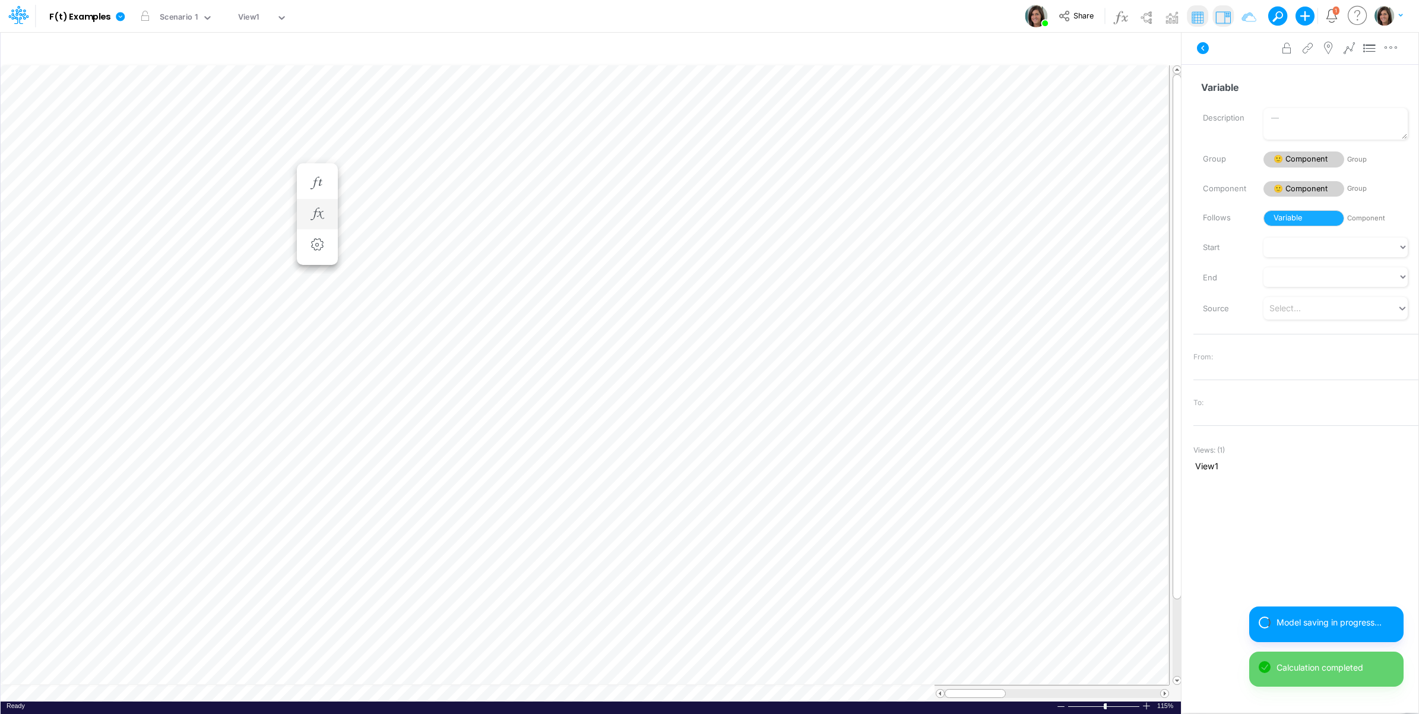
scroll to position [0, 1]
click at [328, 193] on li "Variable =" at bounding box center [317, 197] width 41 height 31
click at [318, 194] on icon "button" at bounding box center [317, 197] width 18 height 12
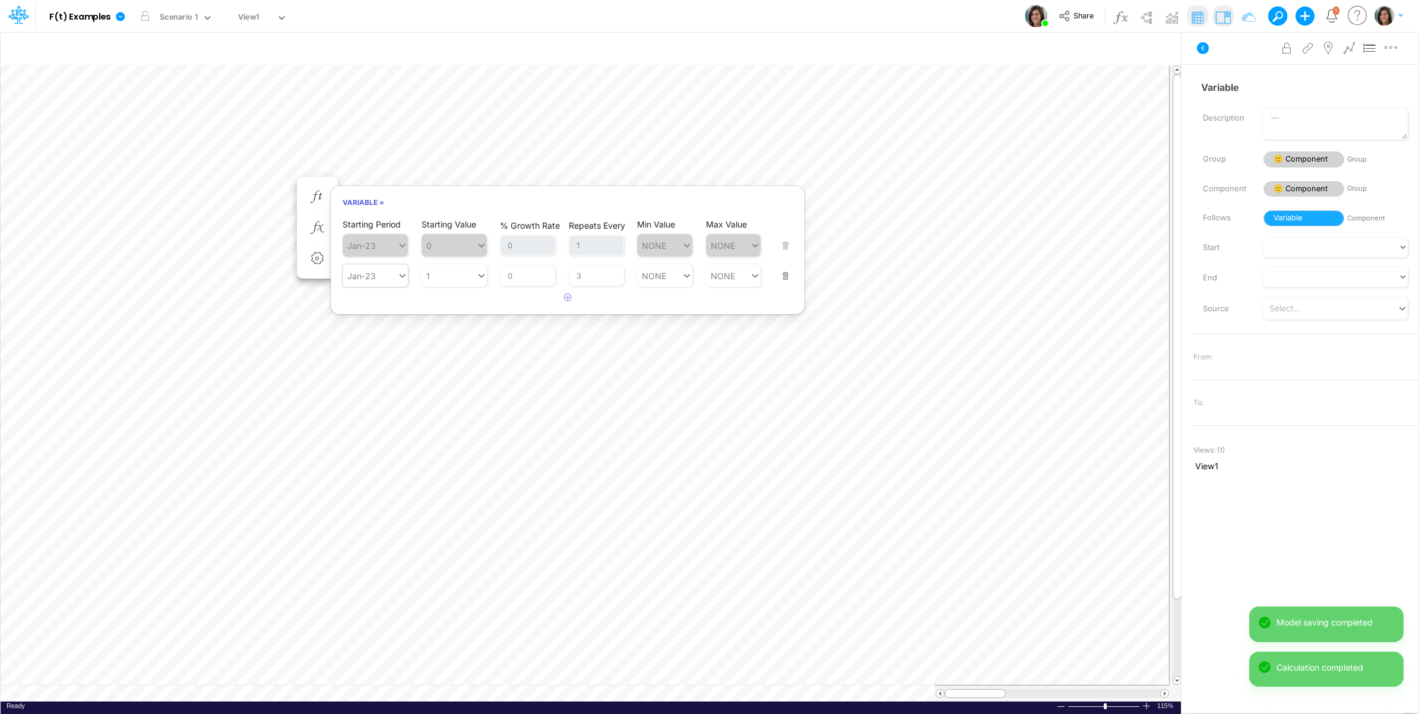
drag, startPoint x: 381, startPoint y: 273, endPoint x: 384, endPoint y: 280, distance: 7.2
click at [383, 280] on div "Jan-23" at bounding box center [370, 275] width 55 height 17
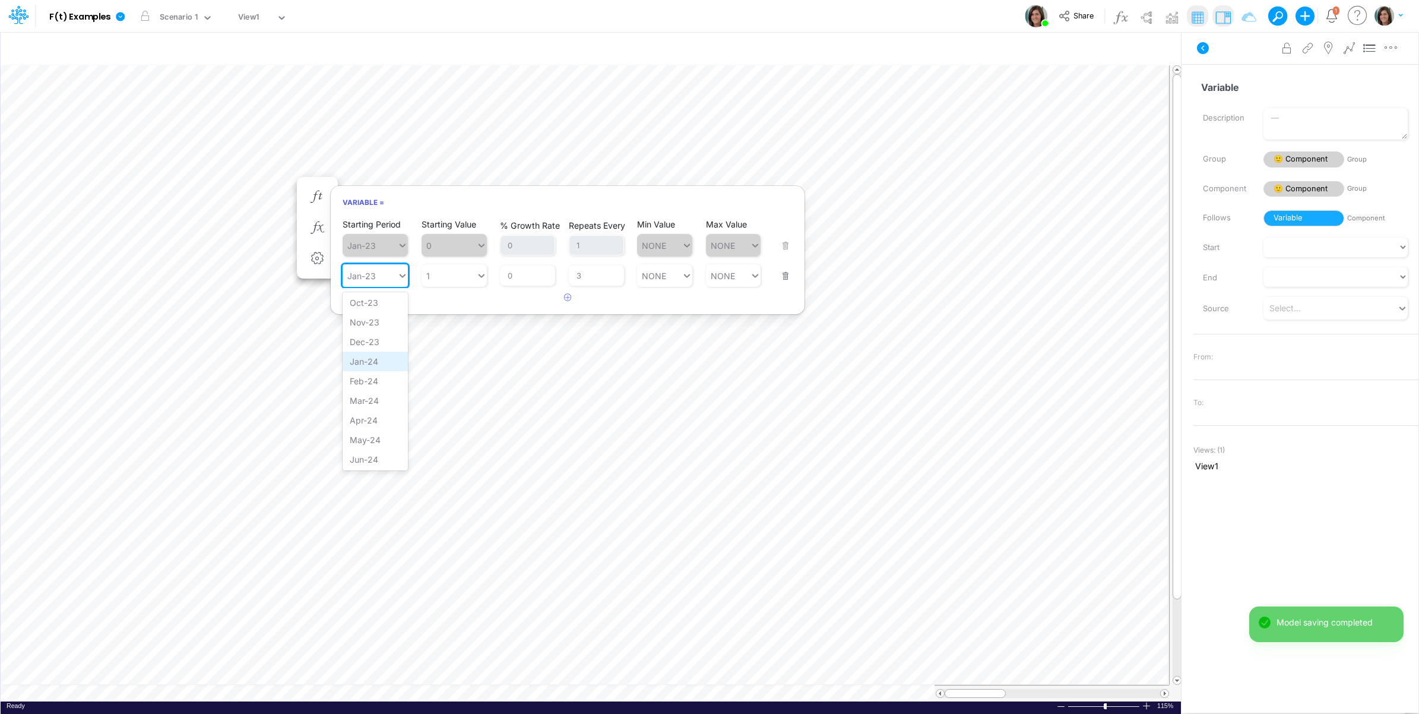
click at [381, 369] on div "Jan-24" at bounding box center [375, 361] width 65 height 20
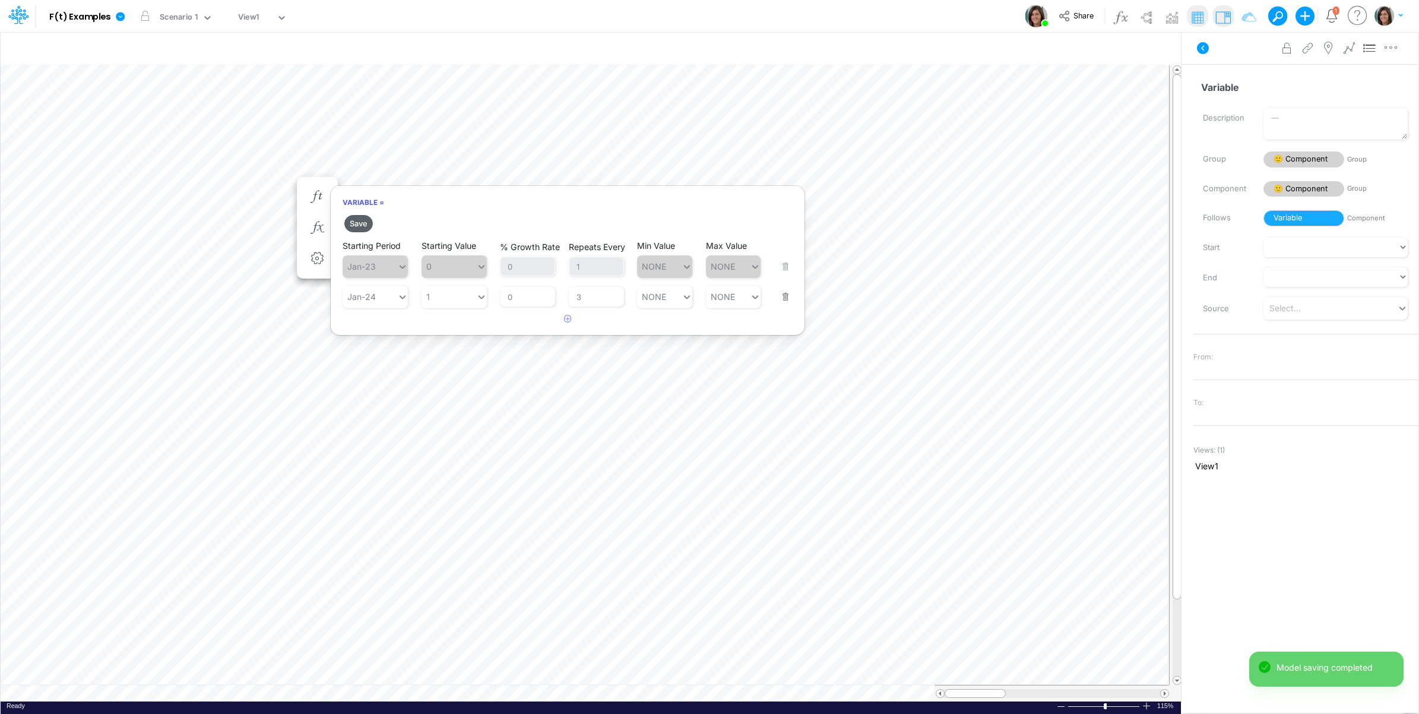
click at [358, 221] on button "Save" at bounding box center [358, 223] width 28 height 17
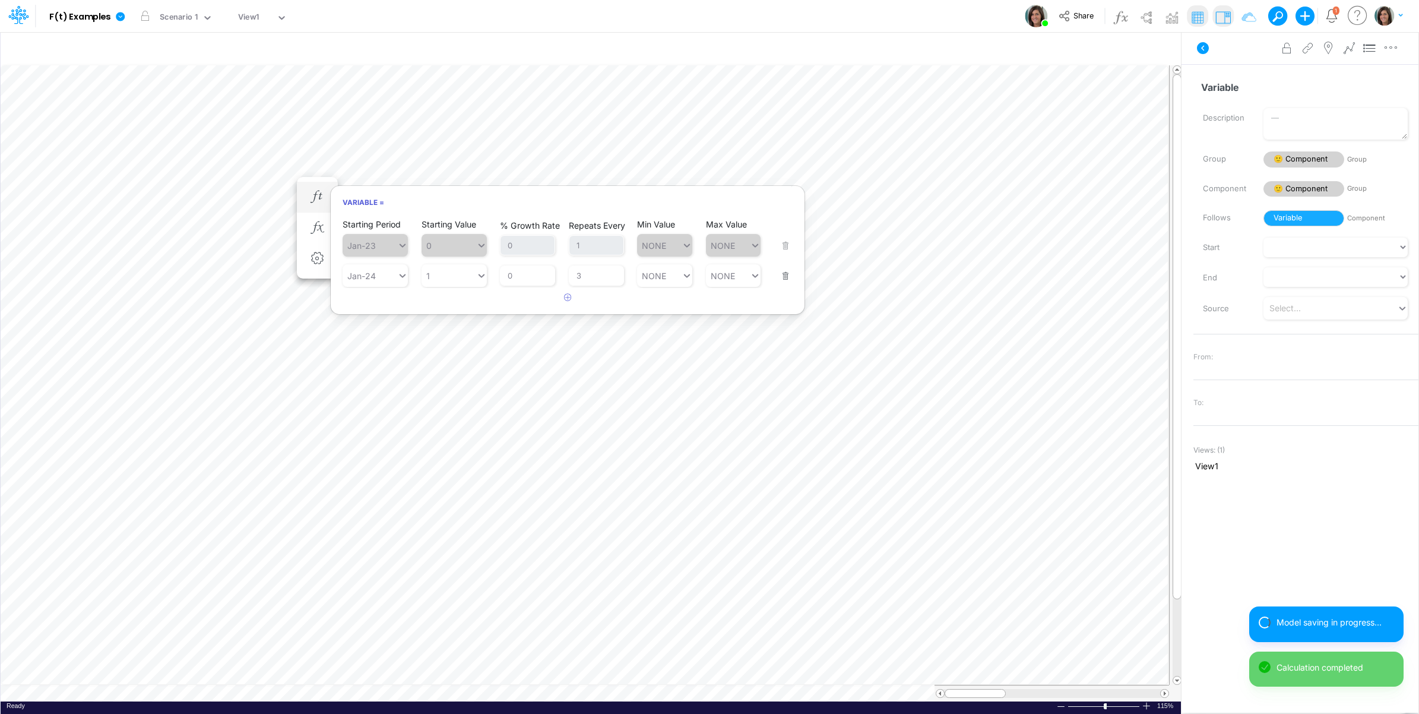
scroll to position [0, 1]
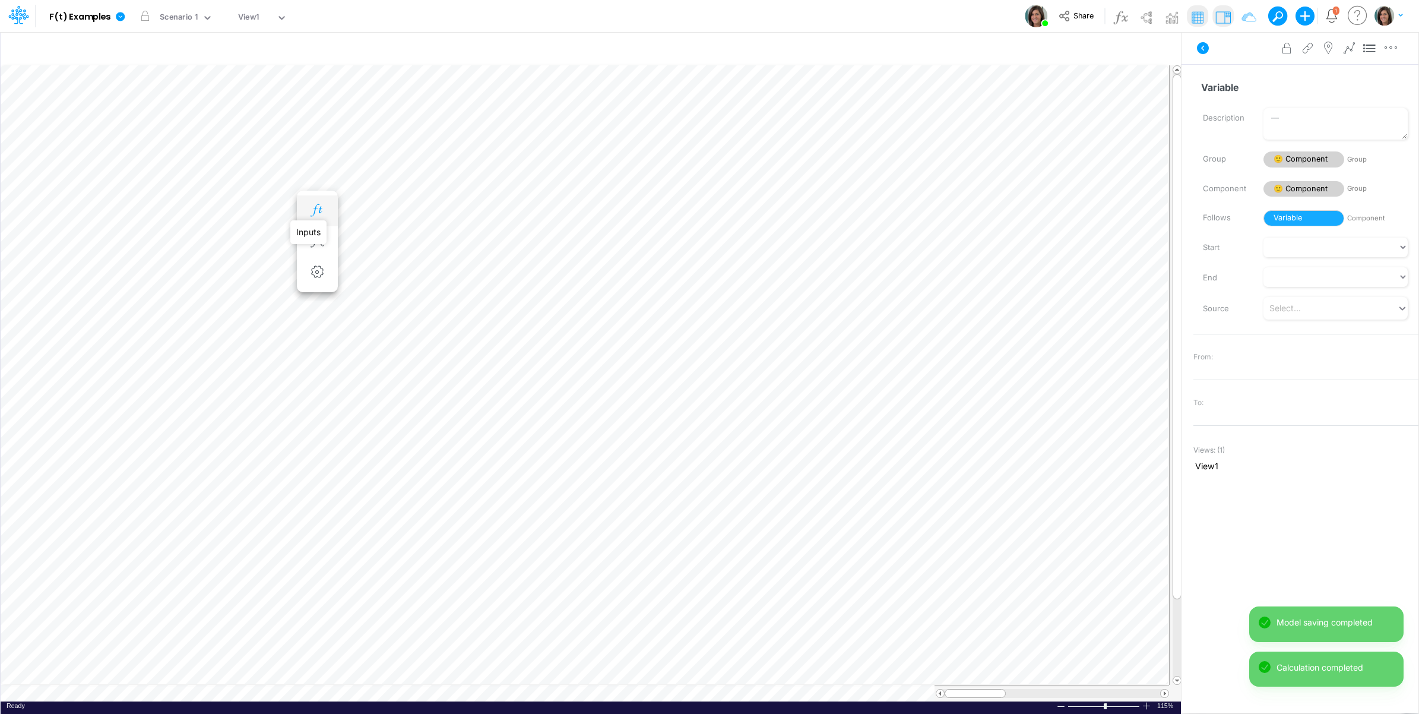
click at [321, 211] on icon "button" at bounding box center [317, 210] width 18 height 12
click at [381, 292] on div "Jan-23" at bounding box center [370, 289] width 55 height 17
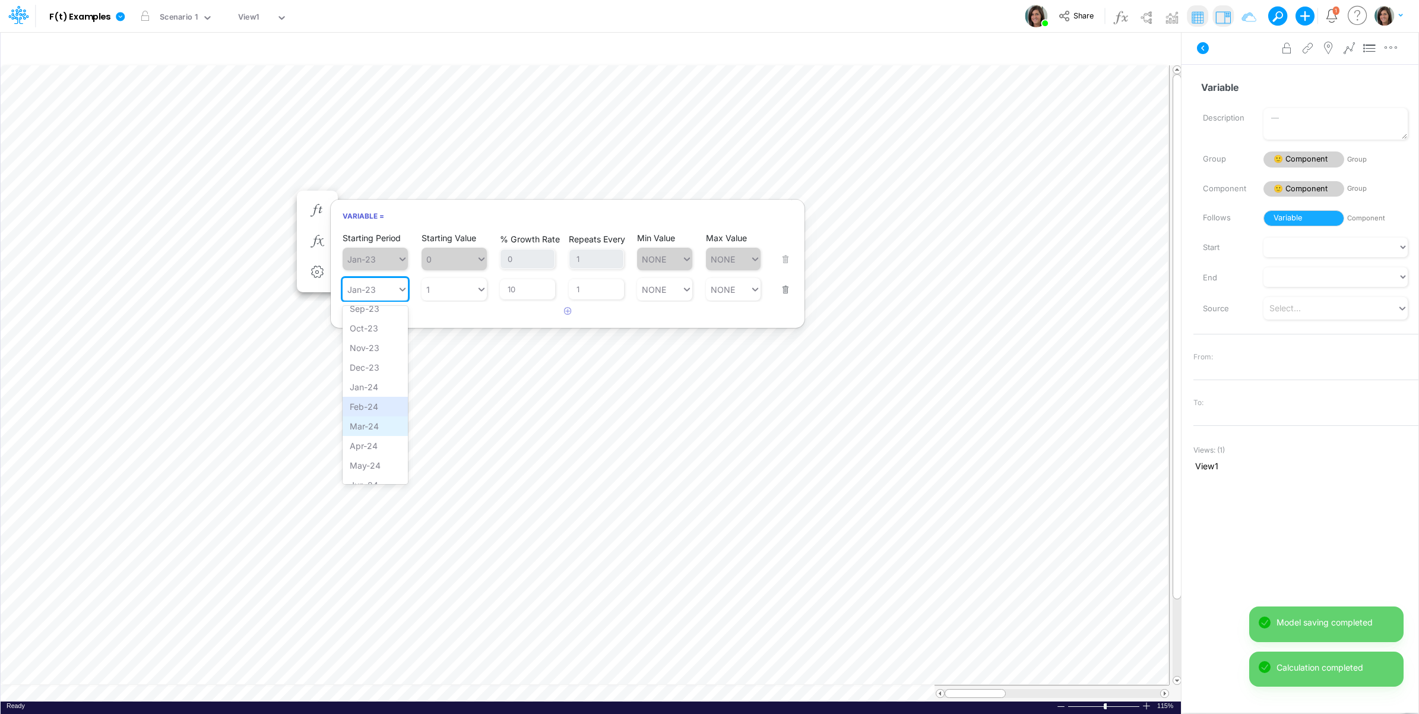
scroll to position [198, 0]
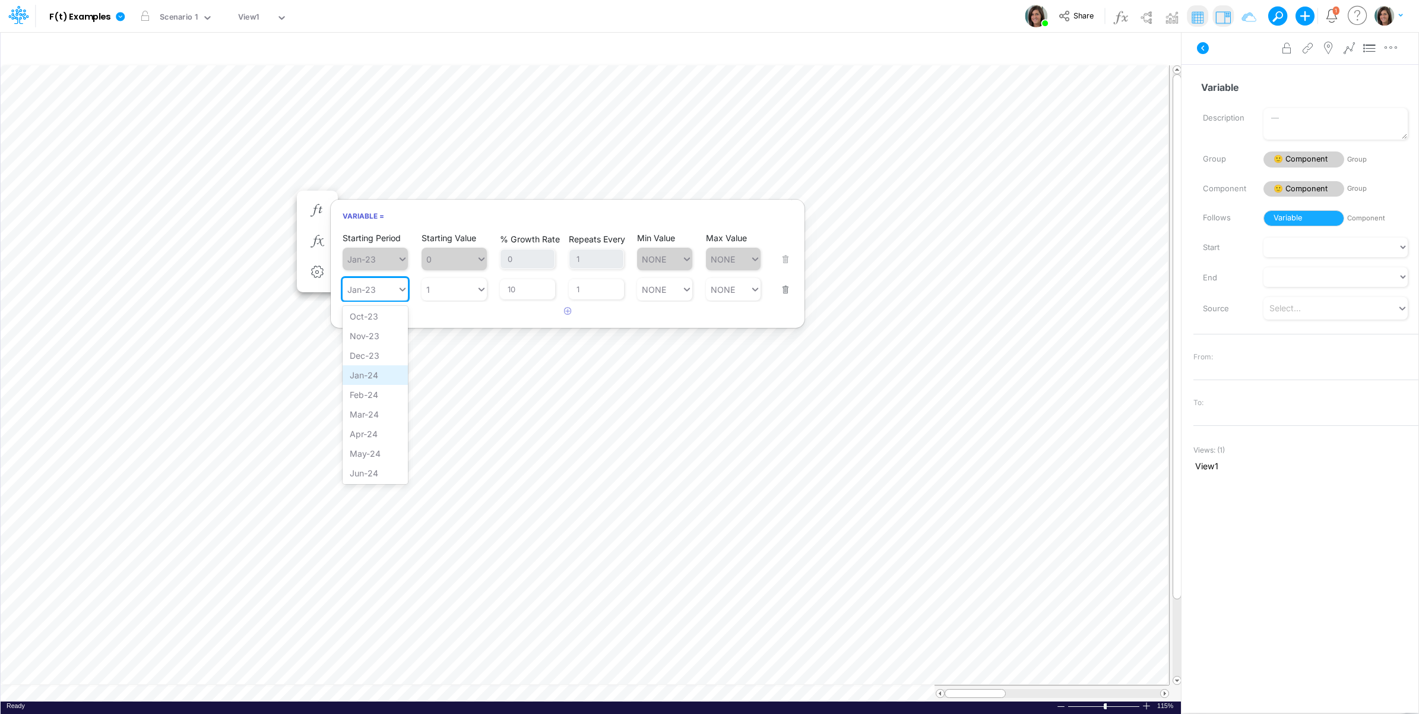
click at [379, 384] on div "Jan-24" at bounding box center [375, 375] width 65 height 20
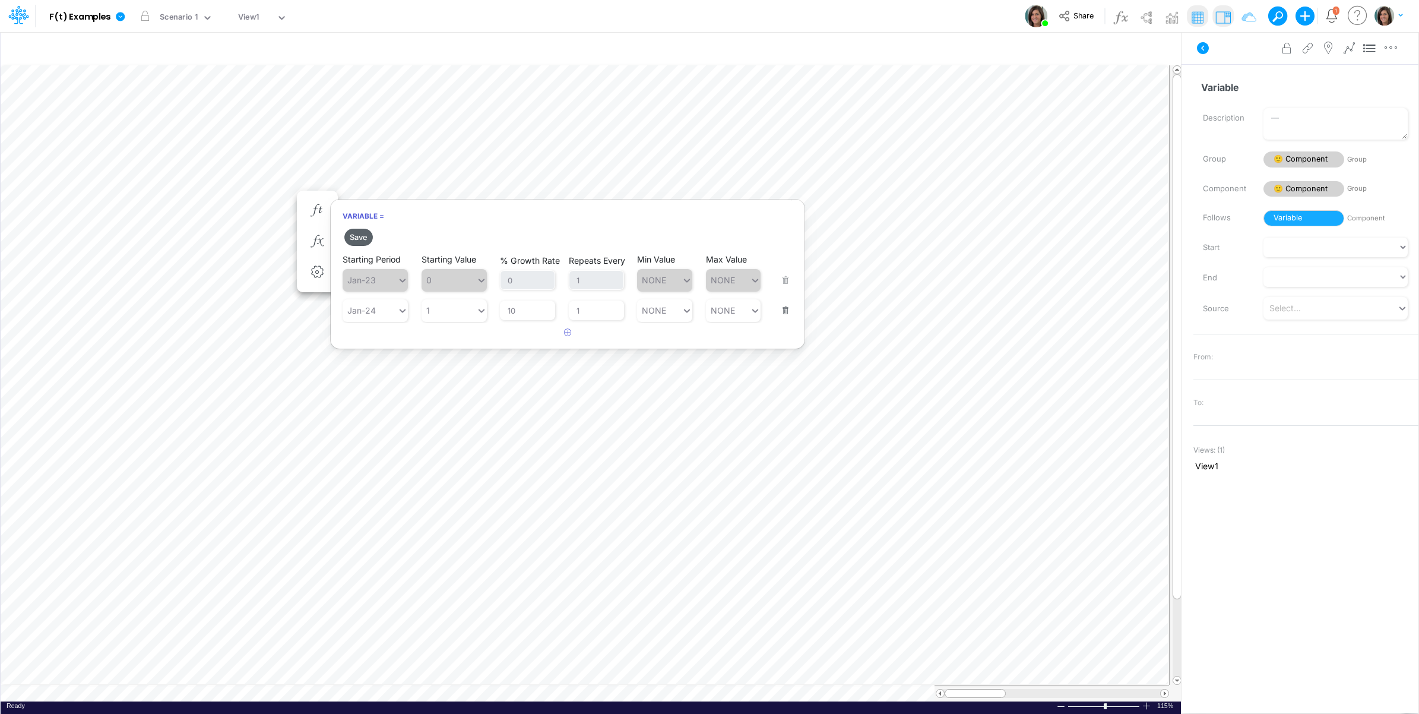
click at [356, 241] on button "Save" at bounding box center [358, 237] width 28 height 17
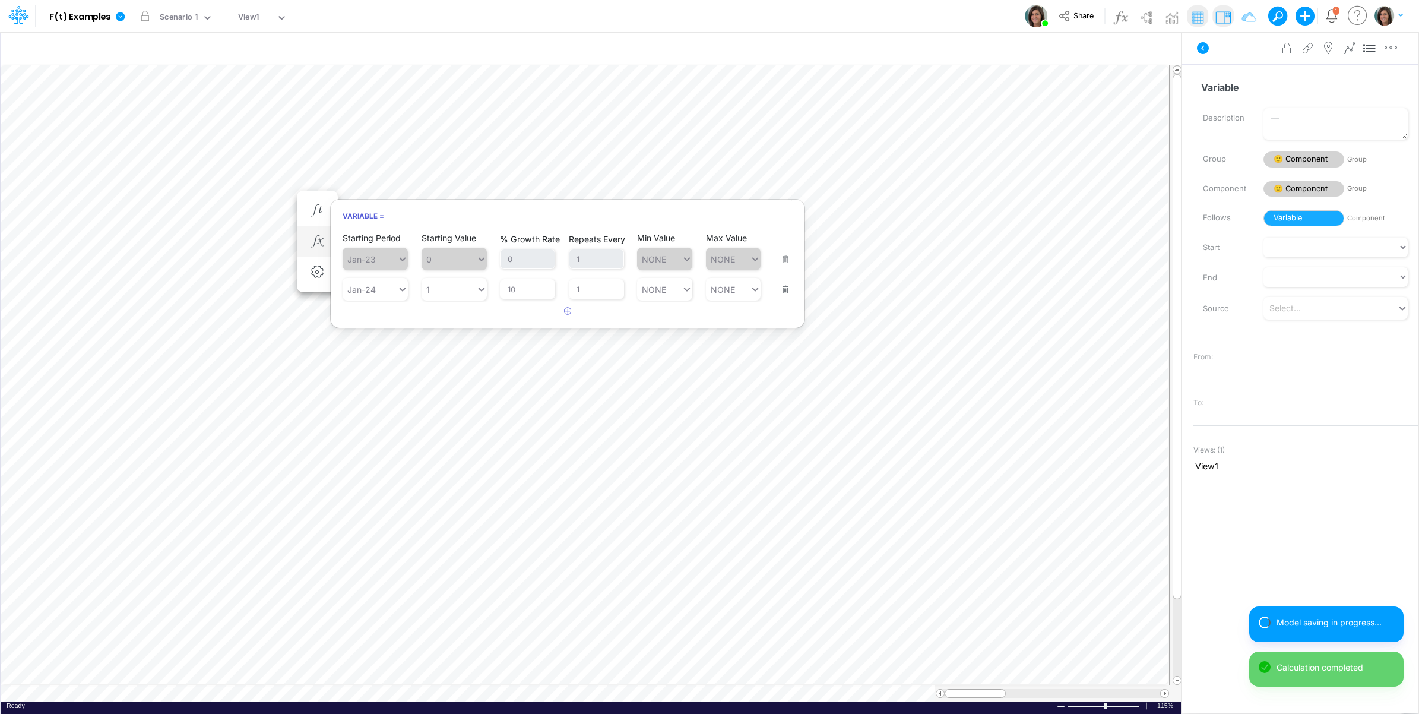
scroll to position [0, 1]
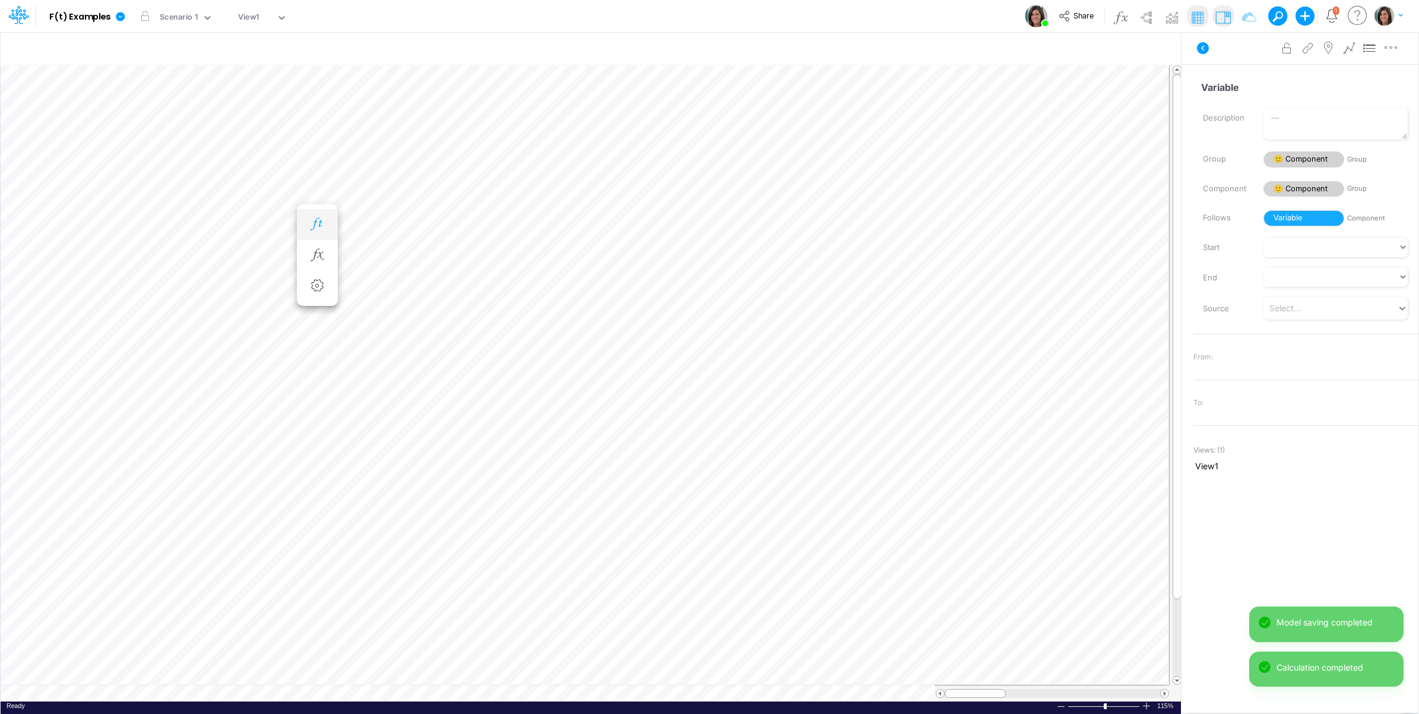
click at [319, 223] on icon "button" at bounding box center [317, 224] width 18 height 12
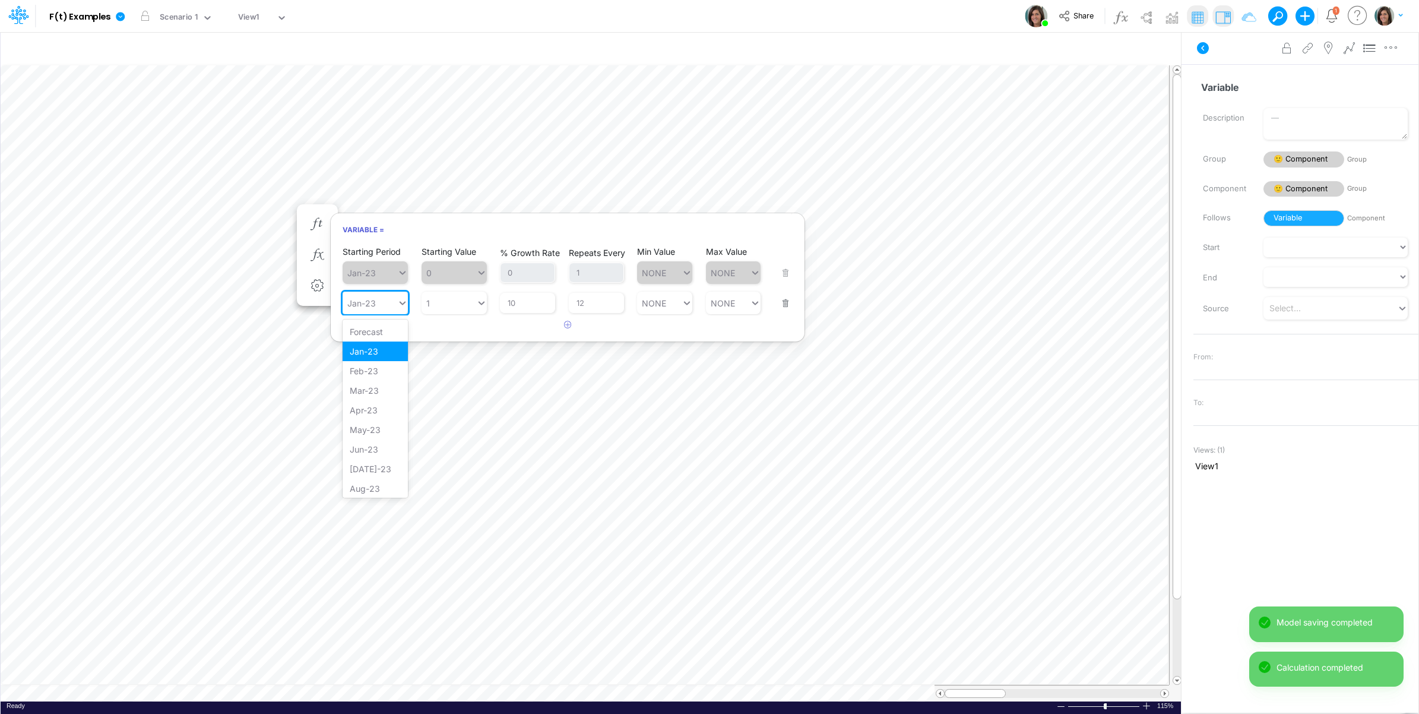
click at [388, 305] on div "Jan-23" at bounding box center [370, 302] width 55 height 17
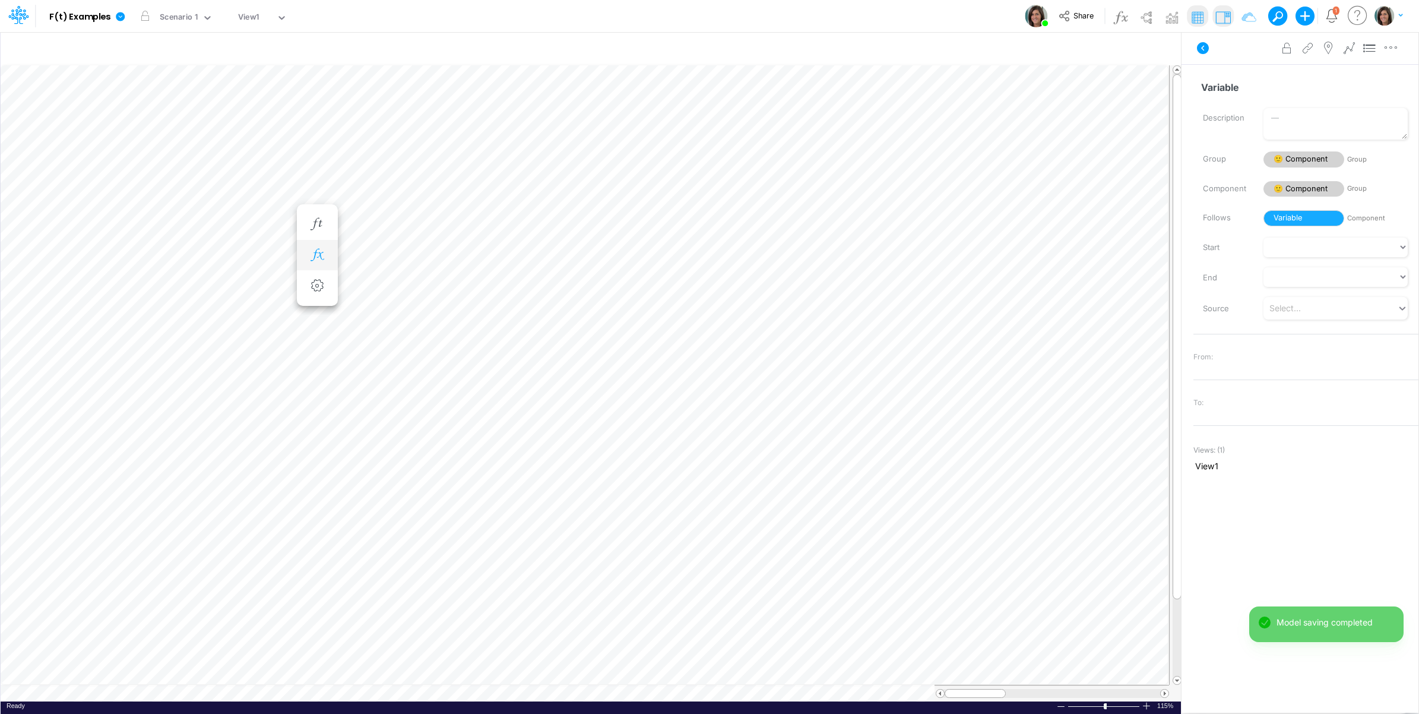
scroll to position [0, 1]
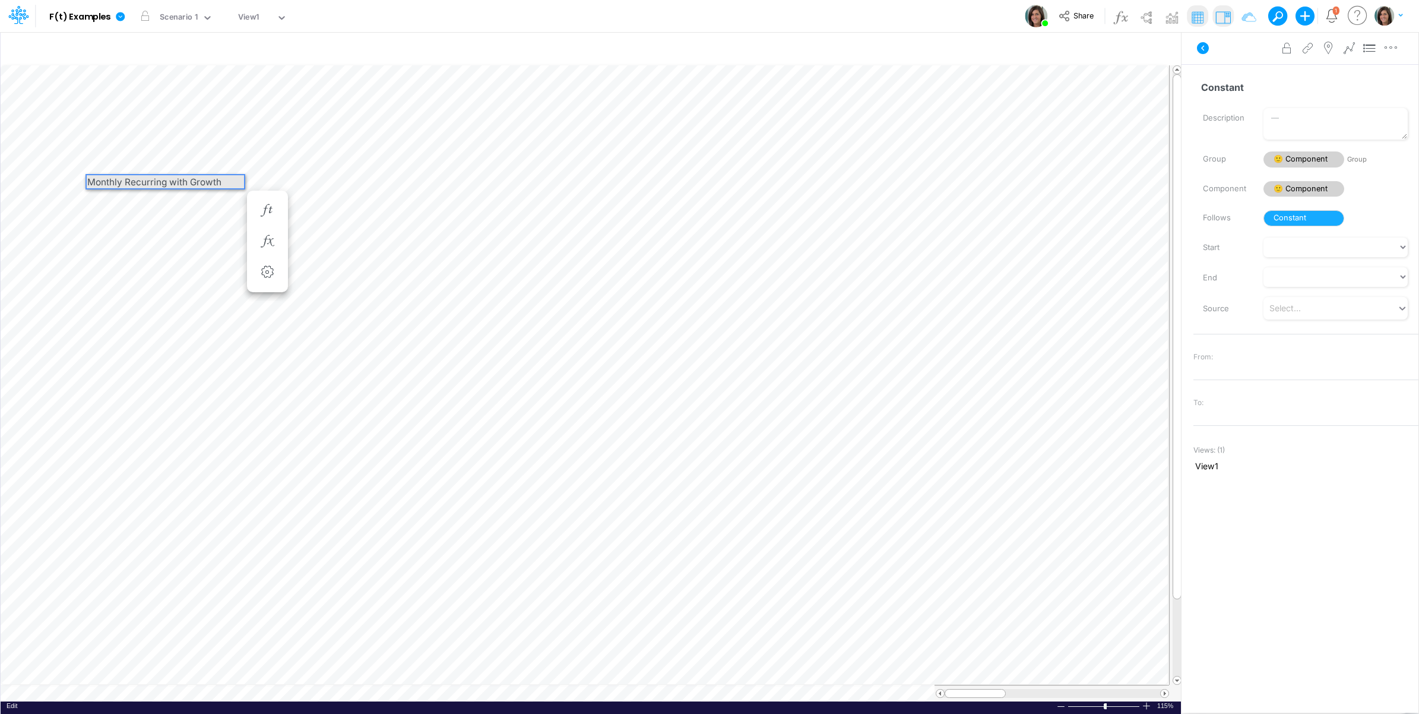
click at [191, 182] on div "Monthly Recurring with Growth" at bounding box center [165, 181] width 157 height 13
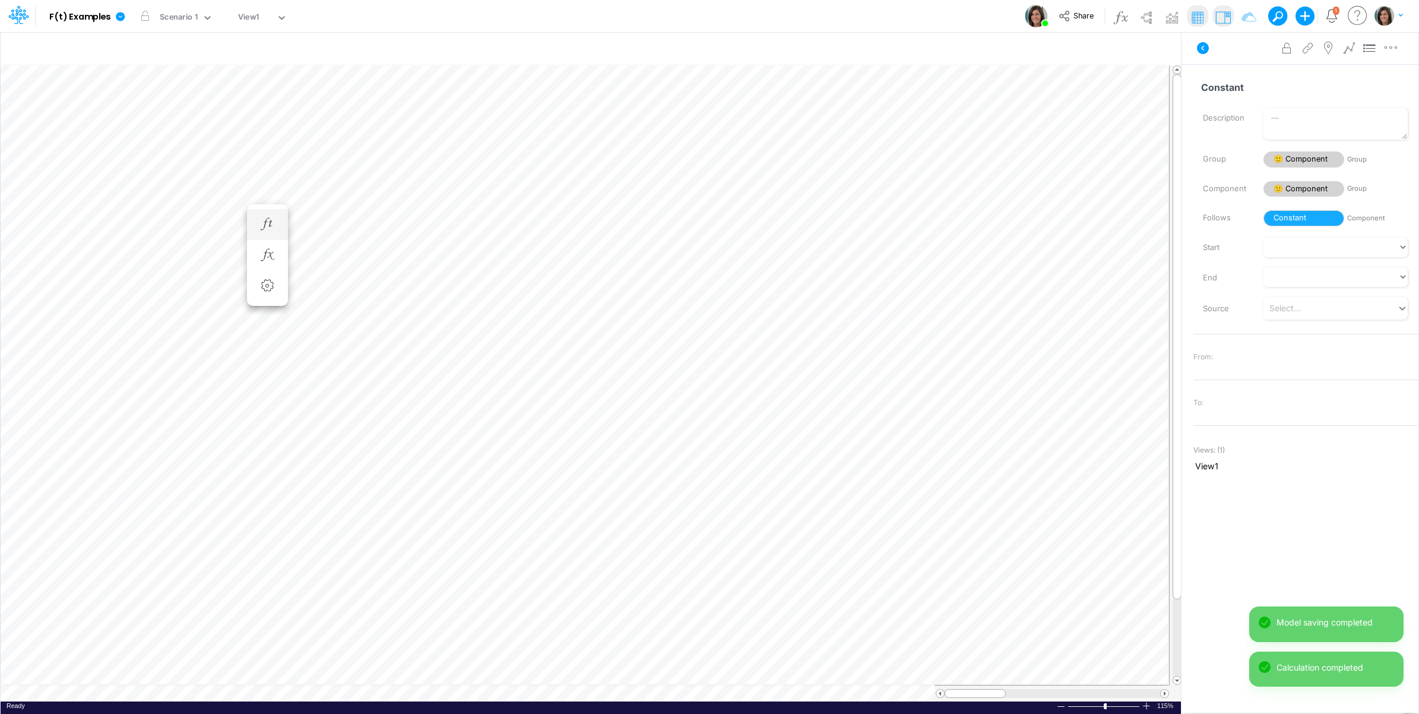
scroll to position [0, 1]
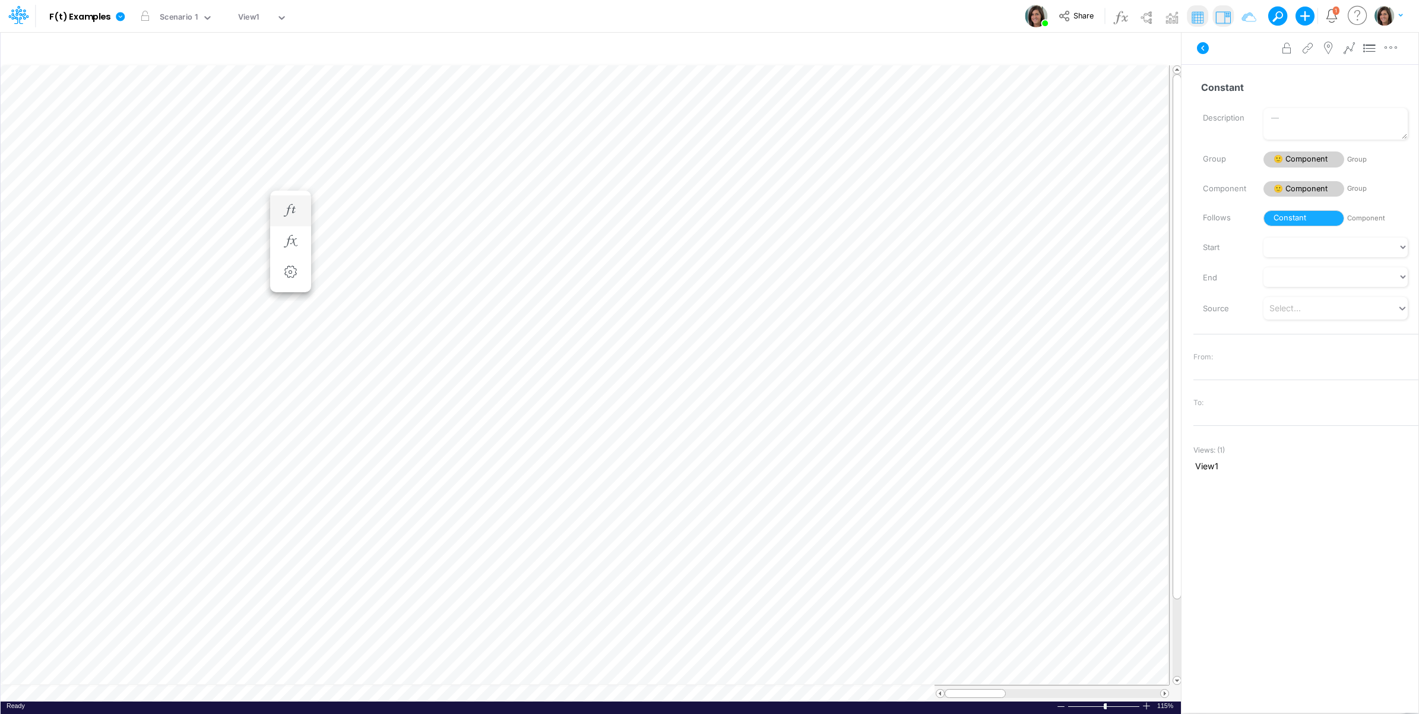
scroll to position [0, 1]
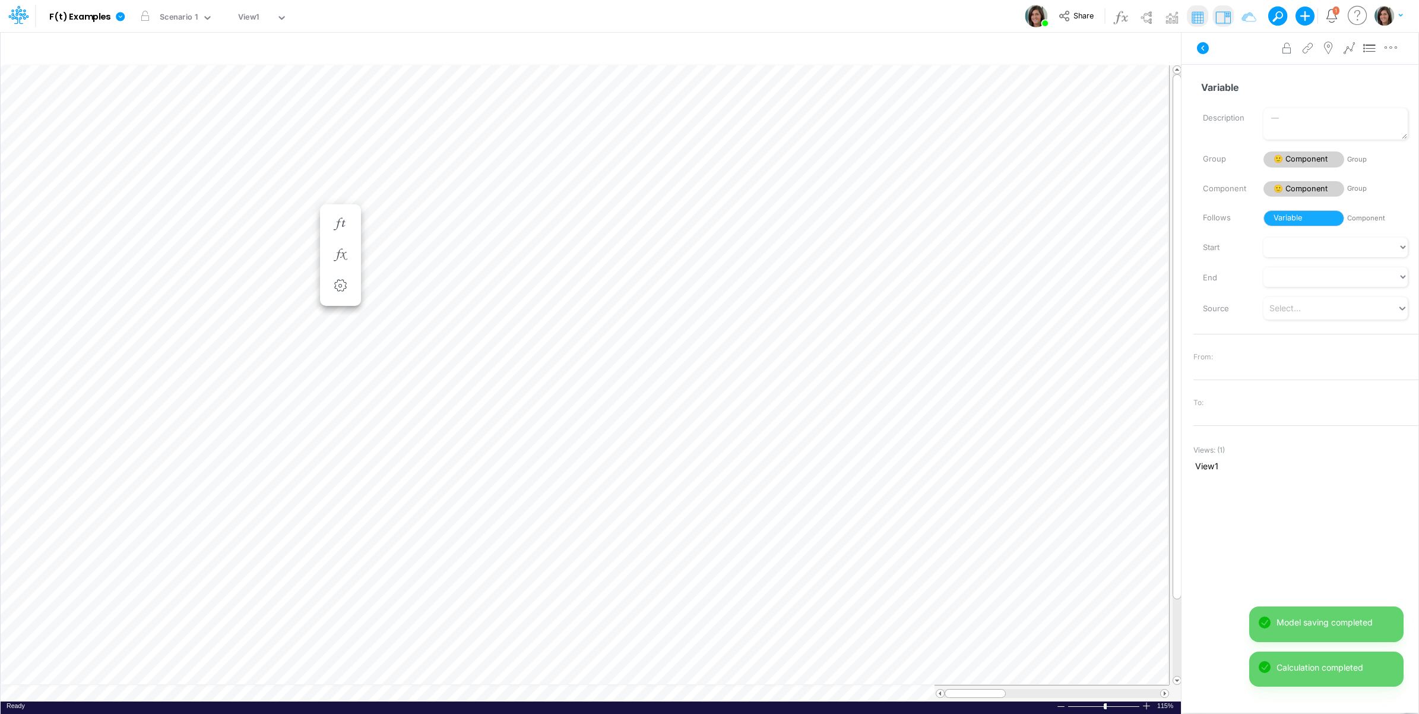
scroll to position [0, 1]
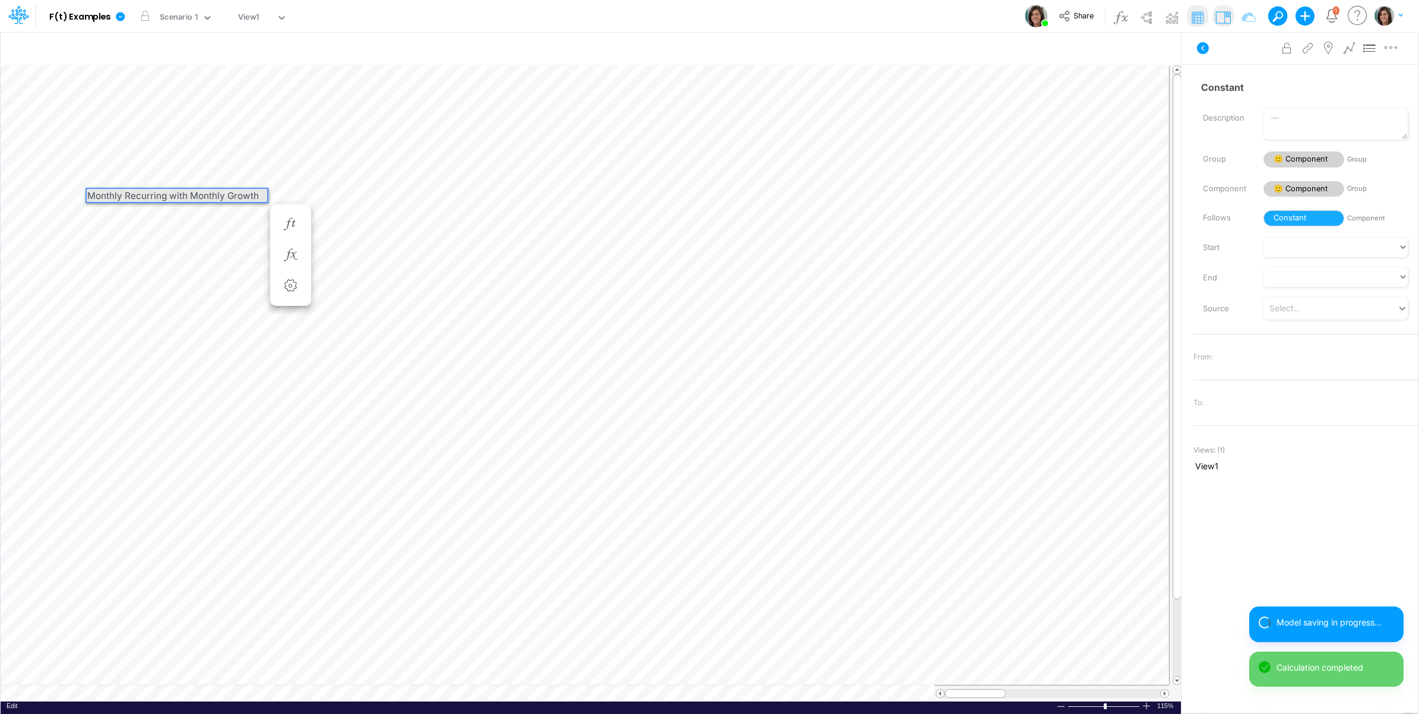
click at [175, 197] on div "Monthly Recurring with Monthly Growth" at bounding box center [177, 195] width 180 height 13
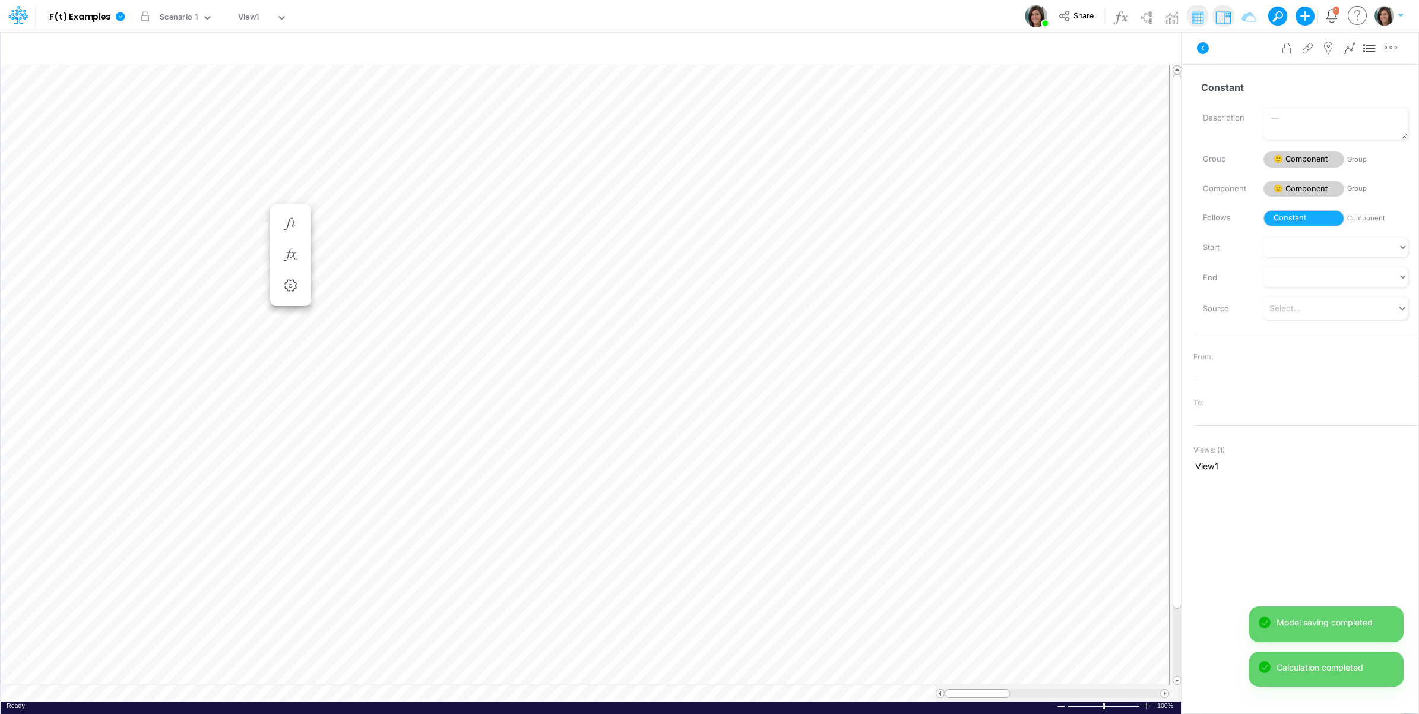
scroll to position [0, 1]
click at [357, 207] on li "Variable =" at bounding box center [342, 206] width 41 height 31
click at [343, 201] on icon "button" at bounding box center [343, 205] width 18 height 12
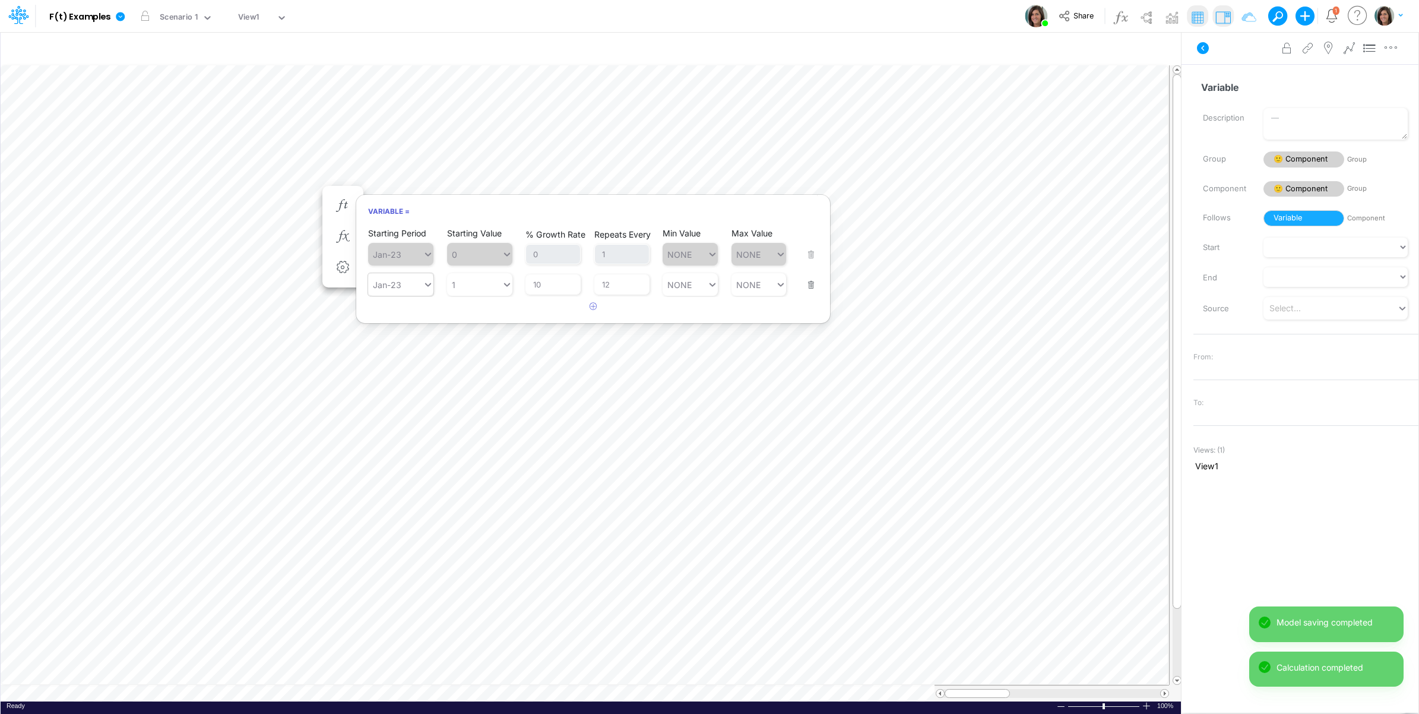
click at [407, 282] on div "Jan-23" at bounding box center [395, 284] width 55 height 17
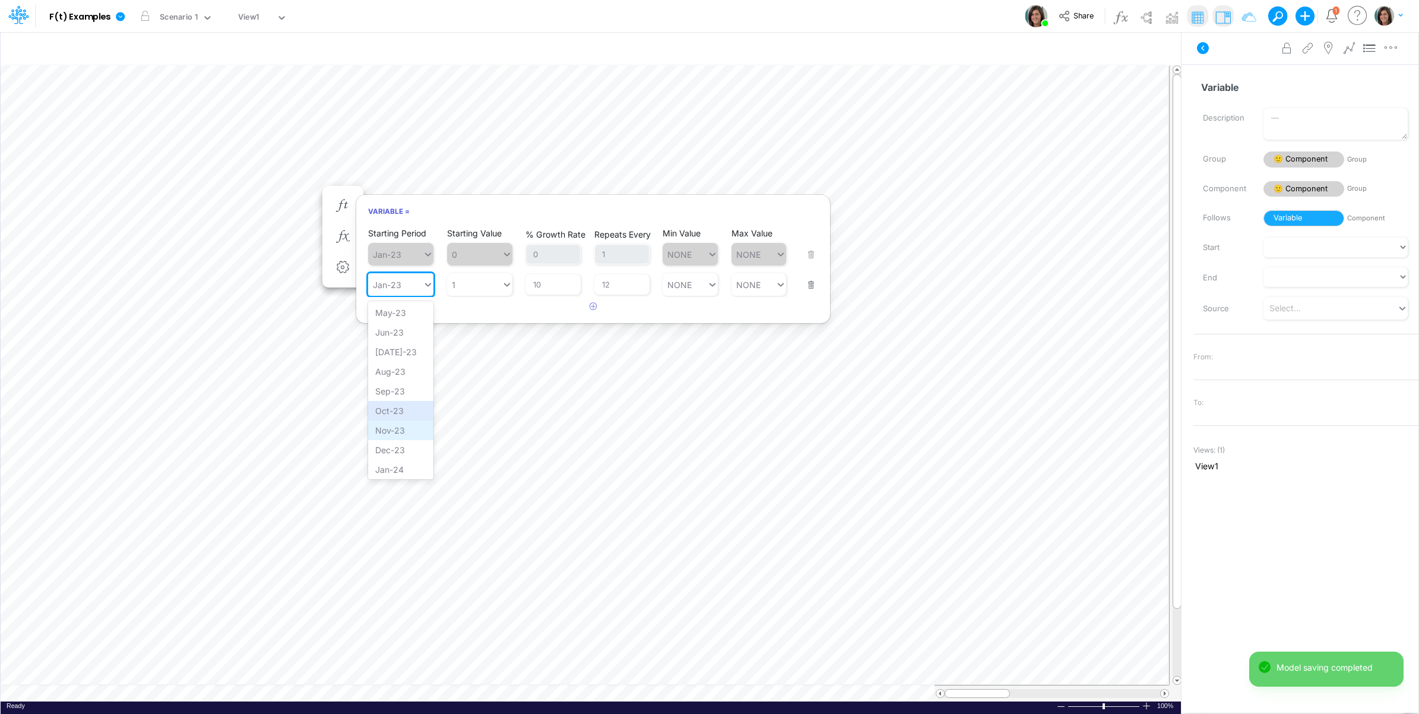
scroll to position [198, 0]
click at [401, 380] on div "Jan-24" at bounding box center [400, 370] width 65 height 20
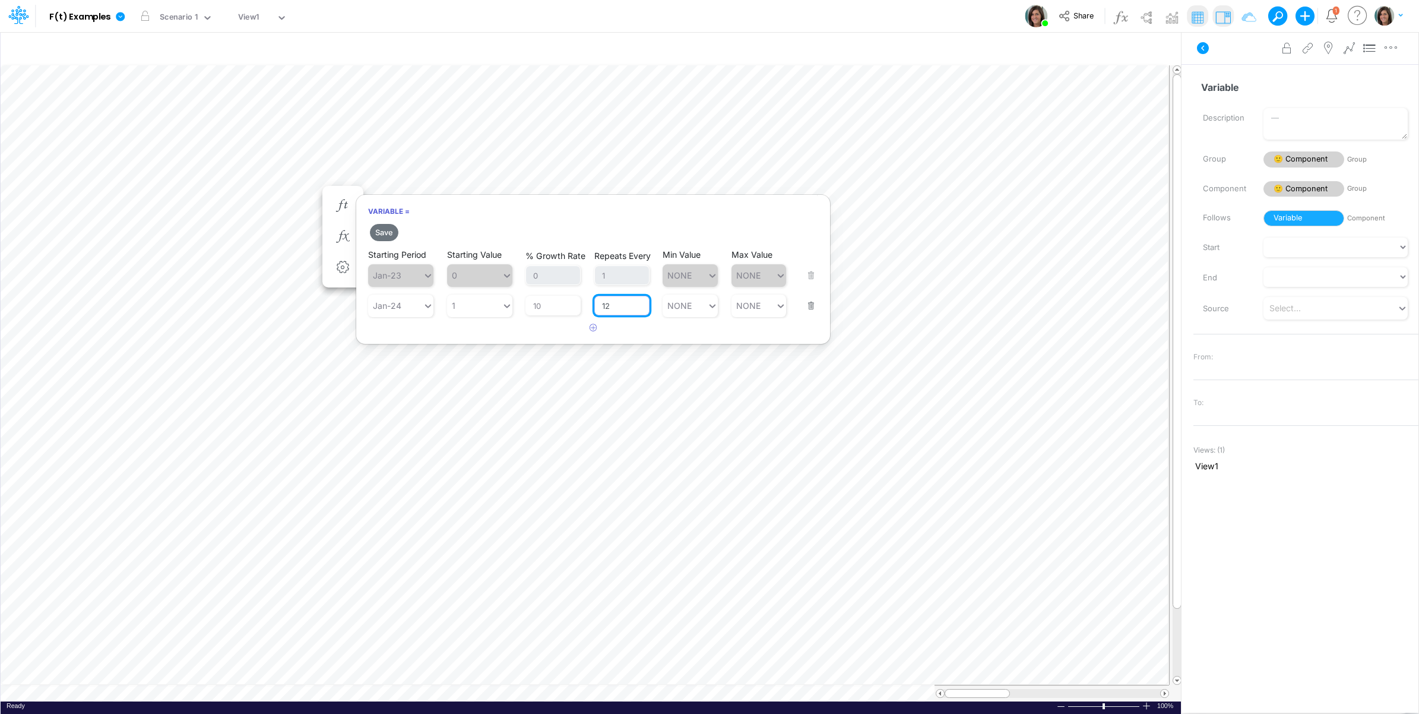
drag, startPoint x: 617, startPoint y: 308, endPoint x: 586, endPoint y: 309, distance: 31.5
click at [586, 309] on div "Starting Period Jan-24 Starting Value 1 % Growth Rate 10 Repeats Every 12 Min V…" at bounding box center [593, 298] width 450 height 37
type input "1"
click at [390, 233] on button "Save" at bounding box center [384, 232] width 28 height 17
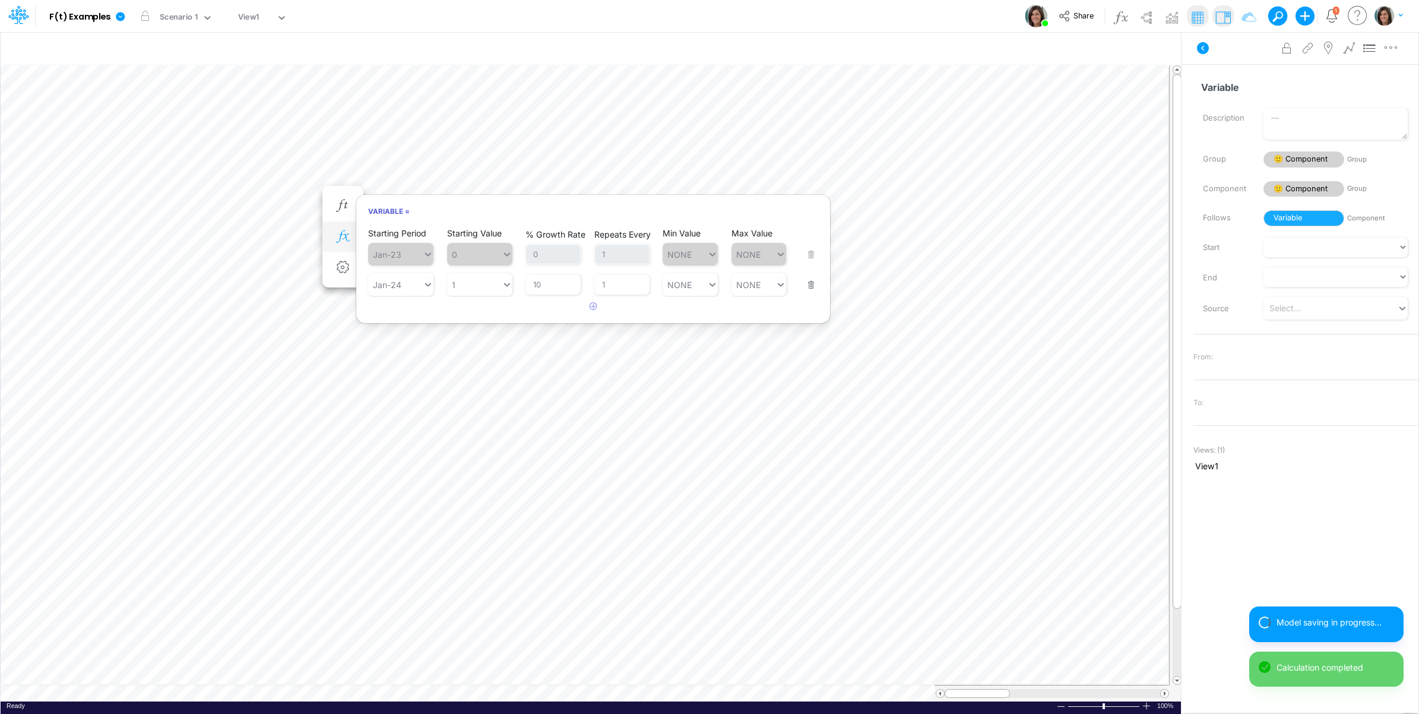
scroll to position [0, 1]
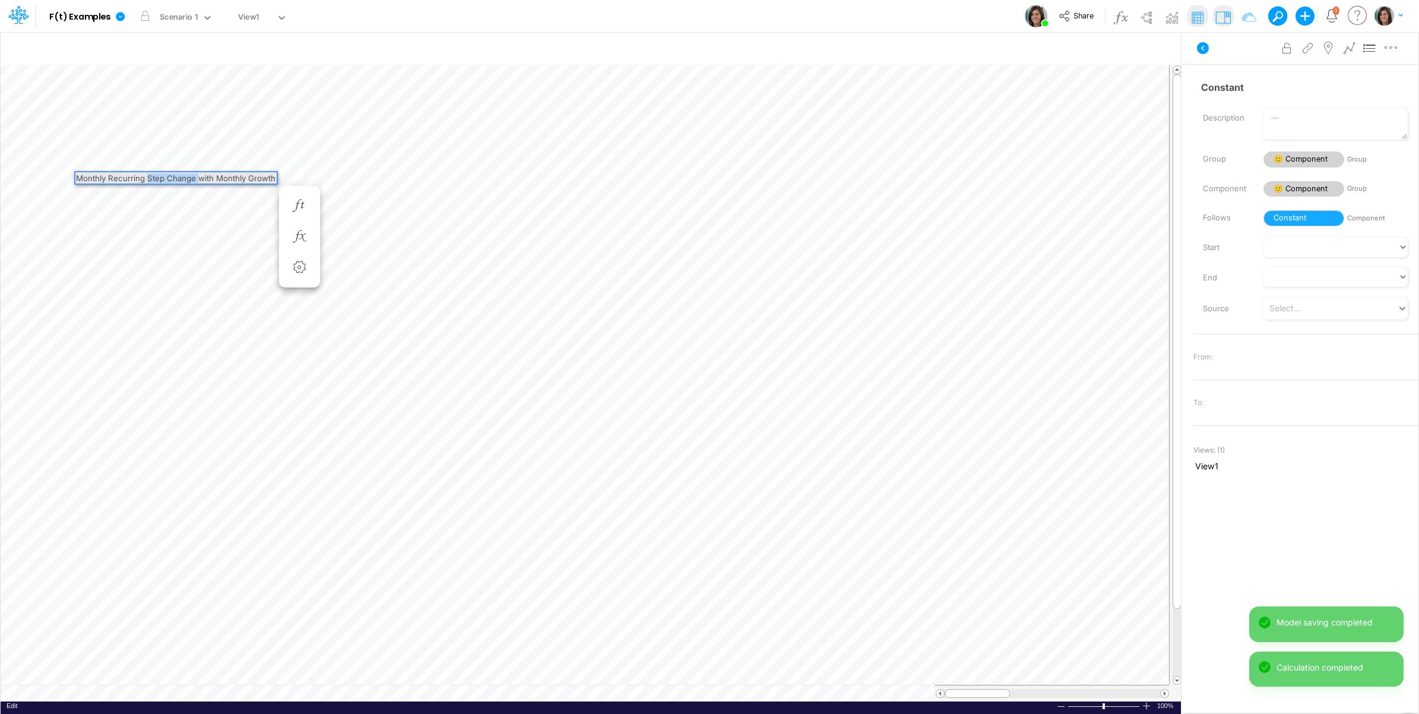
drag, startPoint x: 147, startPoint y: 176, endPoint x: 199, endPoint y: 179, distance: 52.3
click at [199, 179] on div "Monthly Recurring Step Change with Monthly Growth" at bounding box center [175, 177] width 201 height 11
click at [233, 180] on div "Monthly Recurring with Monthly Growth" at bounding box center [175, 177] width 201 height 11
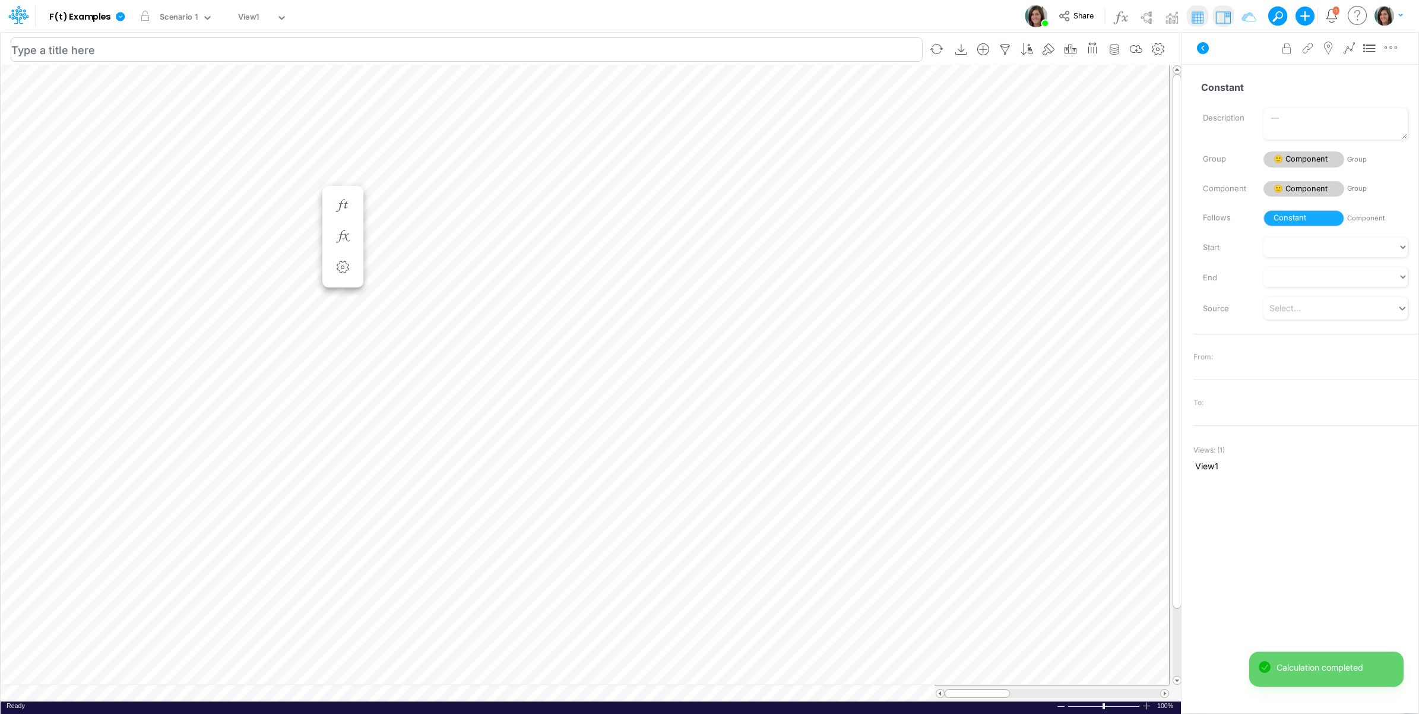
scroll to position [0, 1]
click at [1135, 48] on icon "button" at bounding box center [1137, 49] width 18 height 12
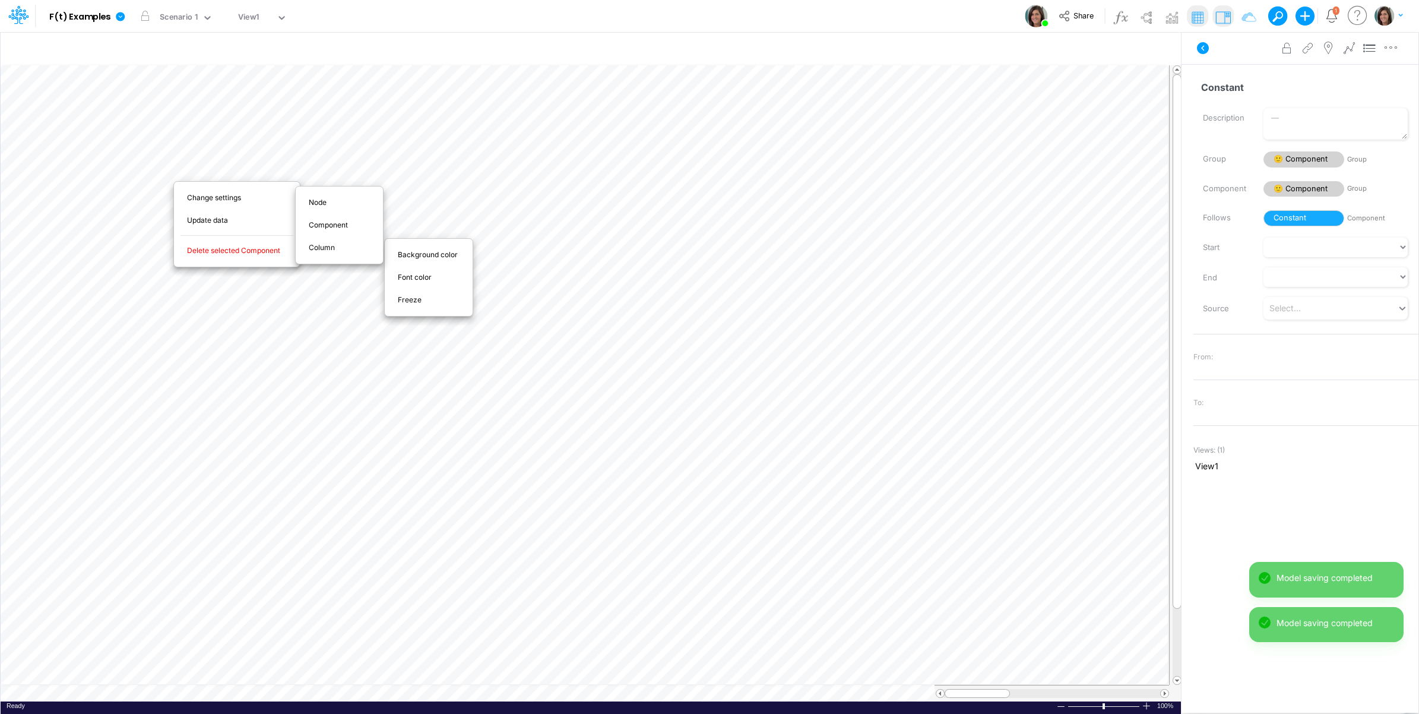
click at [395, 300] on div "Freeze" at bounding box center [429, 300] width 80 height 14
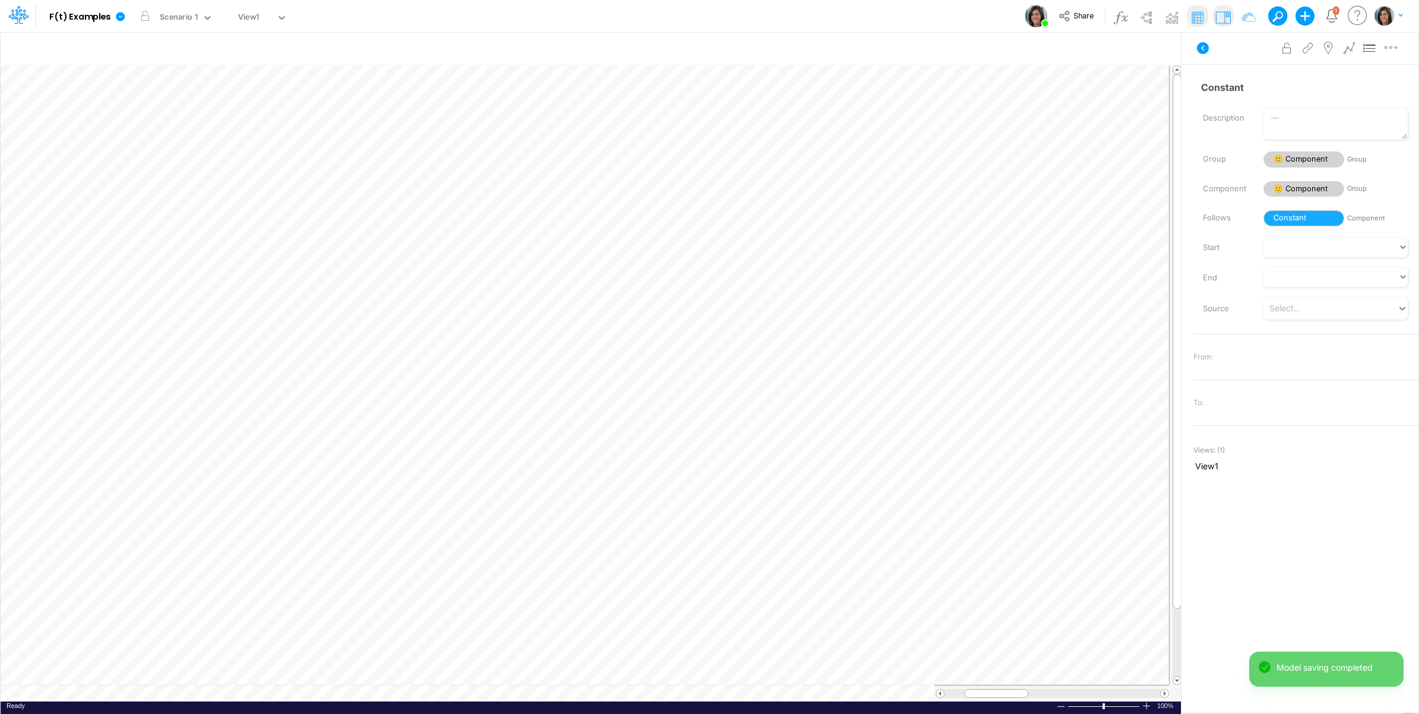
scroll to position [0, 1]
click at [620, 204] on icon "button" at bounding box center [619, 205] width 18 height 12
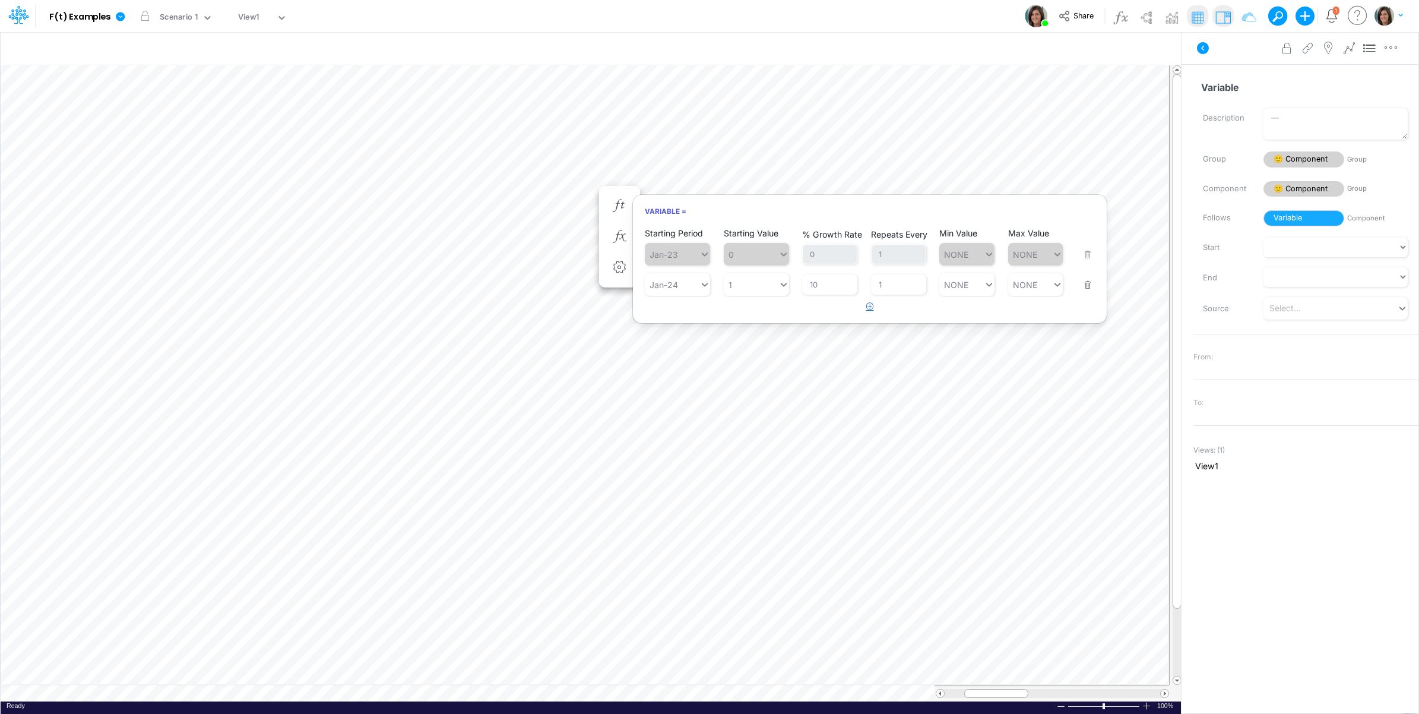
click at [866, 312] on button "button" at bounding box center [870, 307] width 23 height 20
click at [663, 322] on div "Type to search..." at bounding box center [672, 314] width 55 height 17
click at [682, 445] on div "Jan-25" at bounding box center [677, 439] width 65 height 20
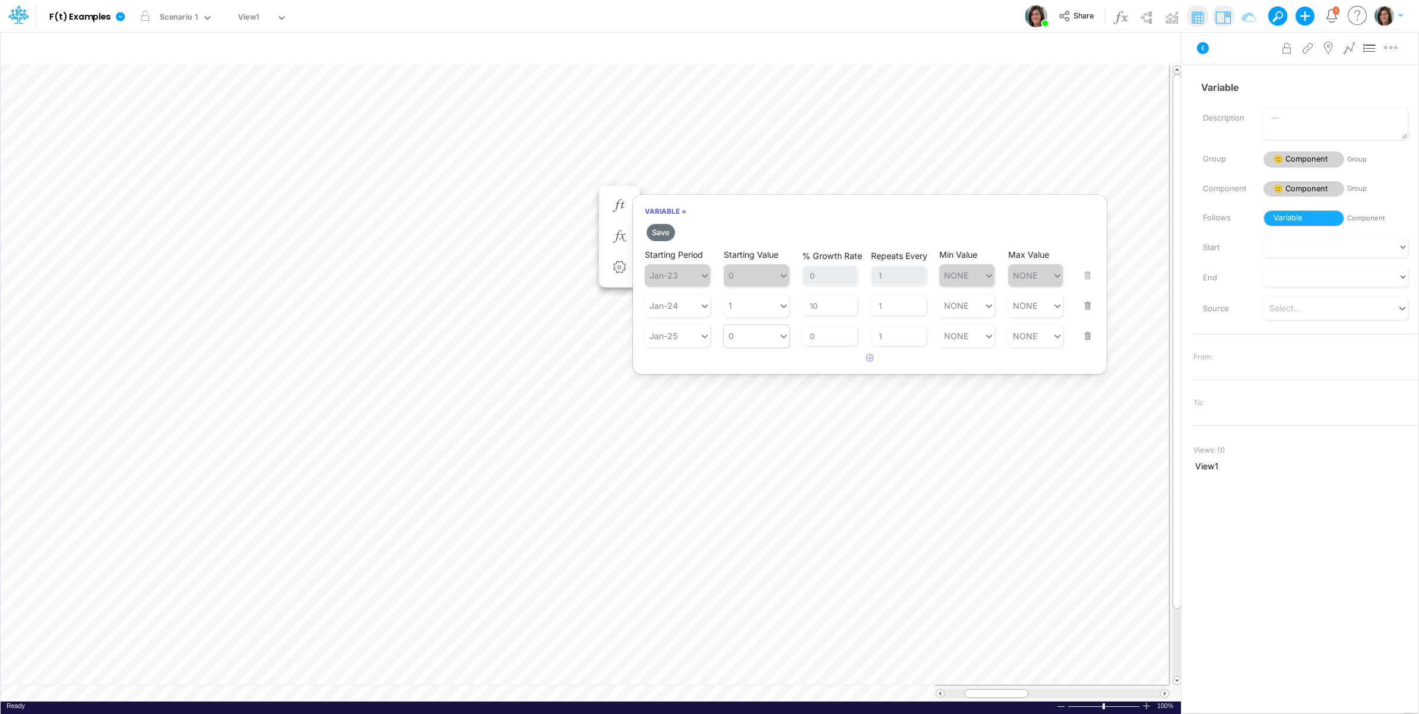
type input "0"
click at [773, 341] on div "0 0" at bounding box center [751, 335] width 55 height 17
click at [764, 366] on div "LATEST" at bounding box center [756, 366] width 65 height 20
drag, startPoint x: 835, startPoint y: 337, endPoint x: 811, endPoint y: 337, distance: 24.3
click at [811, 337] on input "0" at bounding box center [829, 336] width 55 height 20
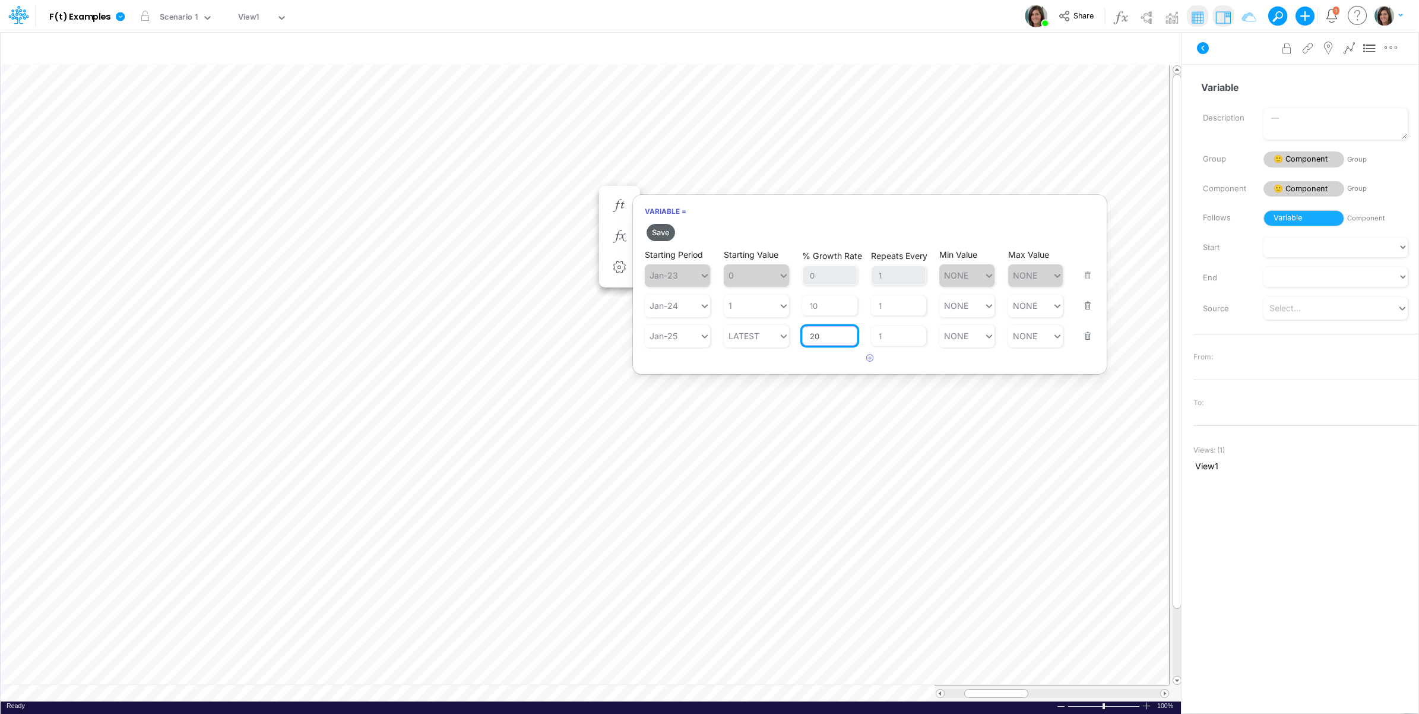
type input "20"
click at [660, 233] on button "Save" at bounding box center [661, 232] width 28 height 17
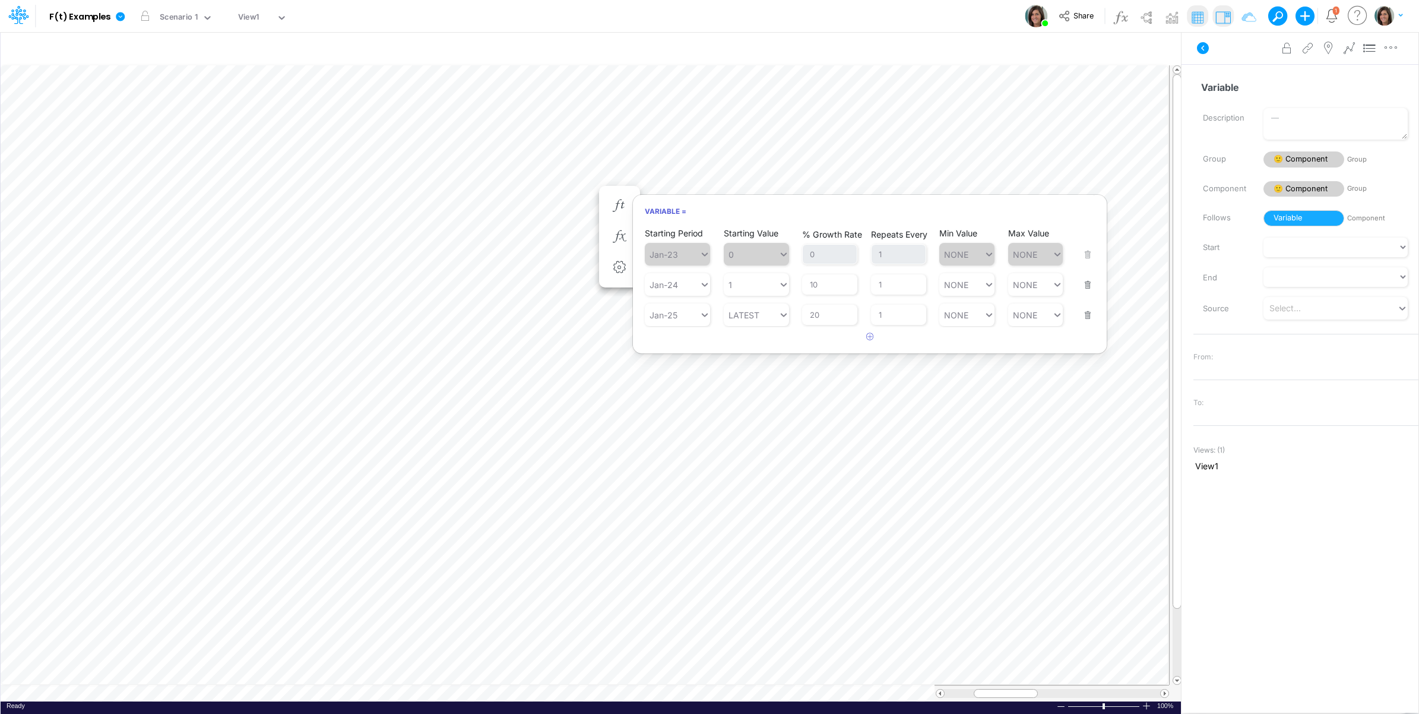
drag, startPoint x: 1240, startPoint y: 55, endPoint x: 1188, endPoint y: 51, distance: 51.8
click at [1239, 55] on div "Advanced settings Delete" at bounding box center [1300, 47] width 237 height 33
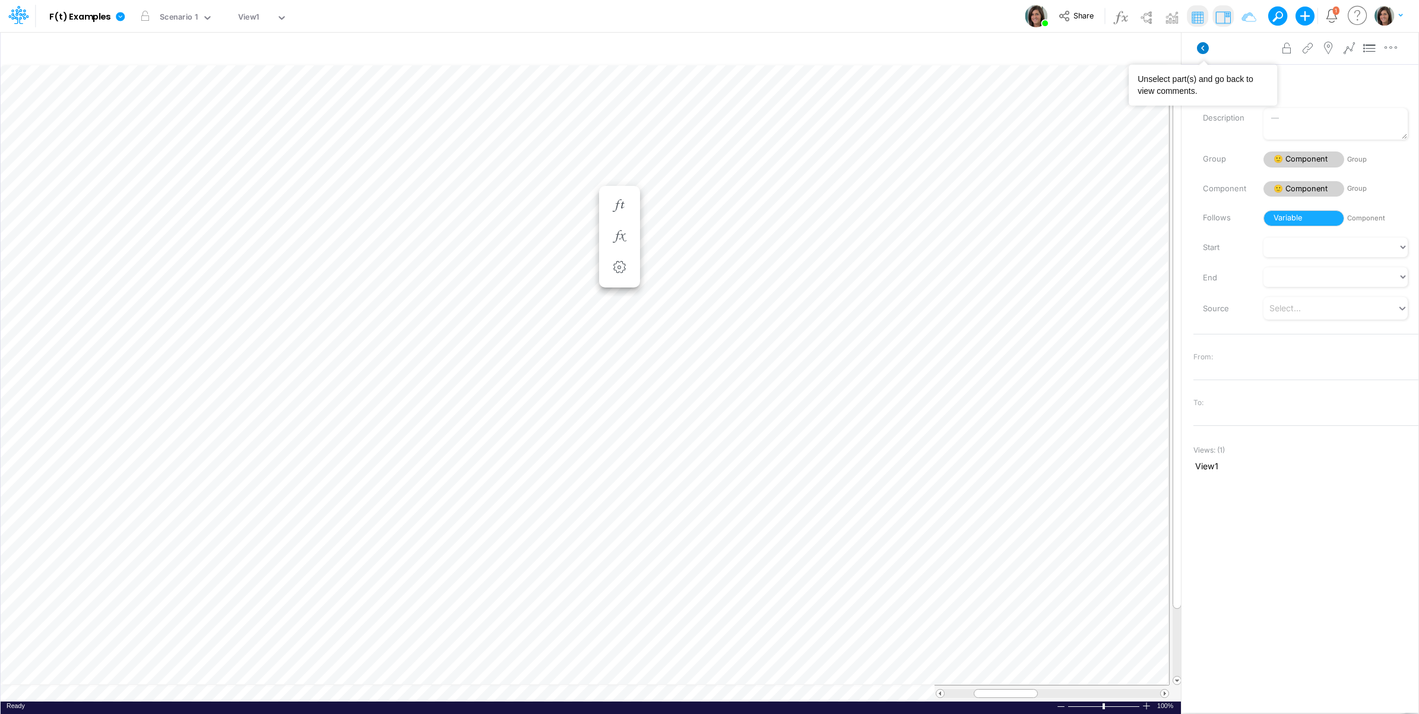
click at [1208, 48] on icon at bounding box center [1203, 48] width 12 height 12
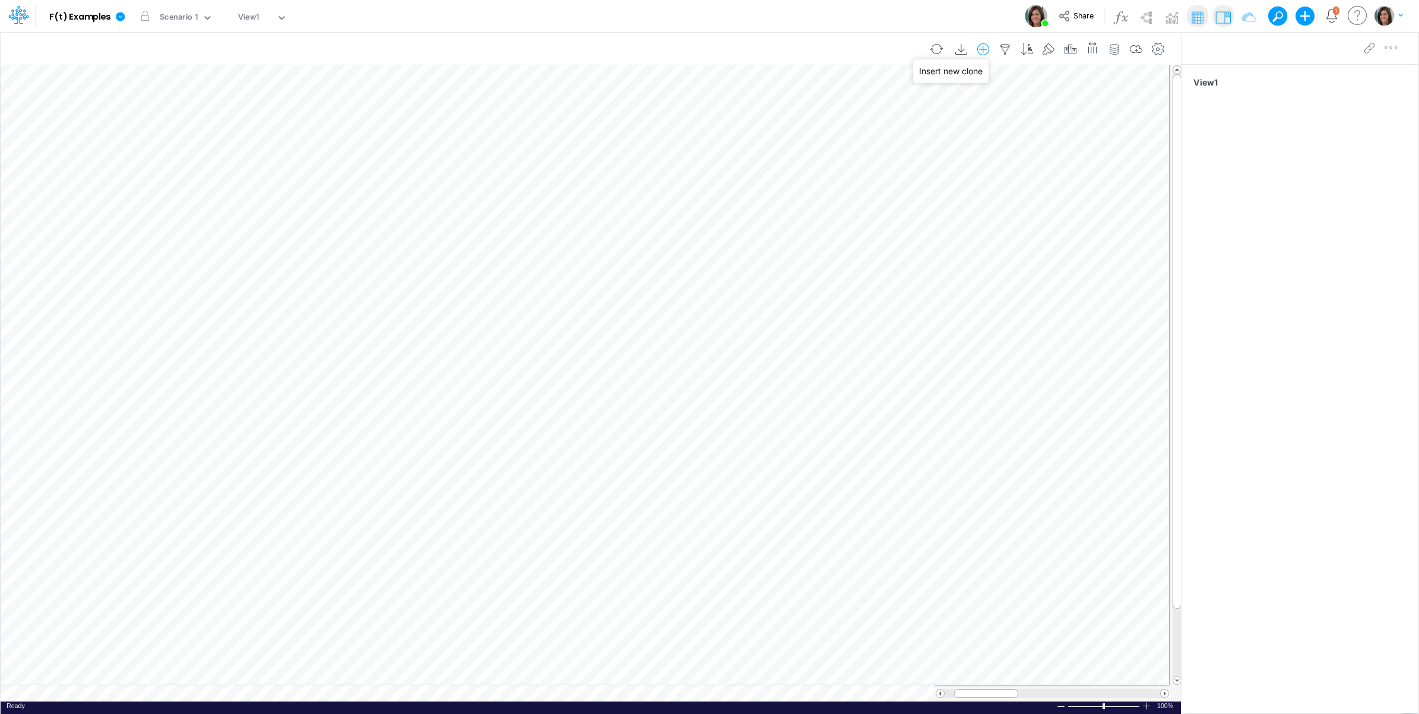
click at [980, 43] on icon "button" at bounding box center [983, 49] width 18 height 12
click at [944, 100] on li "Component" at bounding box center [923, 100] width 139 height 14
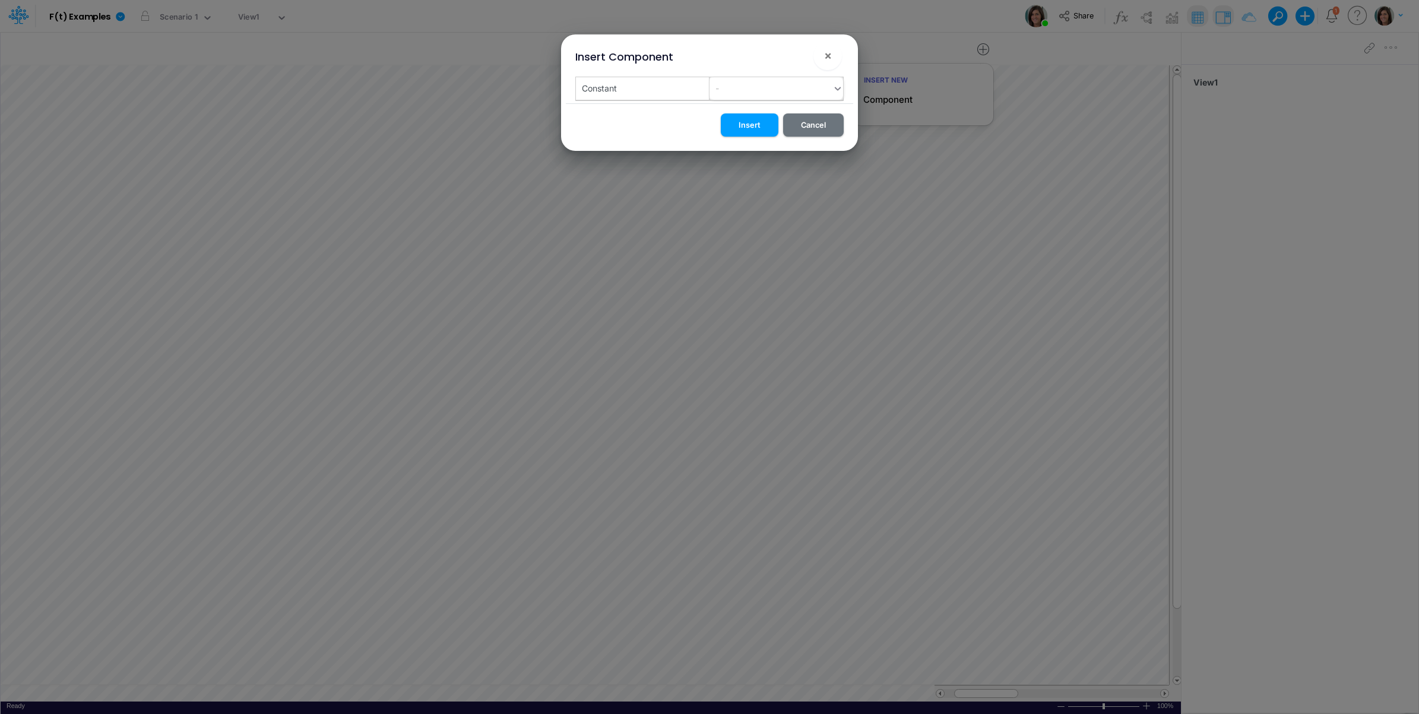
click at [786, 89] on div "-" at bounding box center [771, 88] width 123 height 20
click at [748, 62] on div "Insert Component ×" at bounding box center [709, 54] width 287 height 40
click at [752, 122] on button "Insert" at bounding box center [750, 124] width 58 height 23
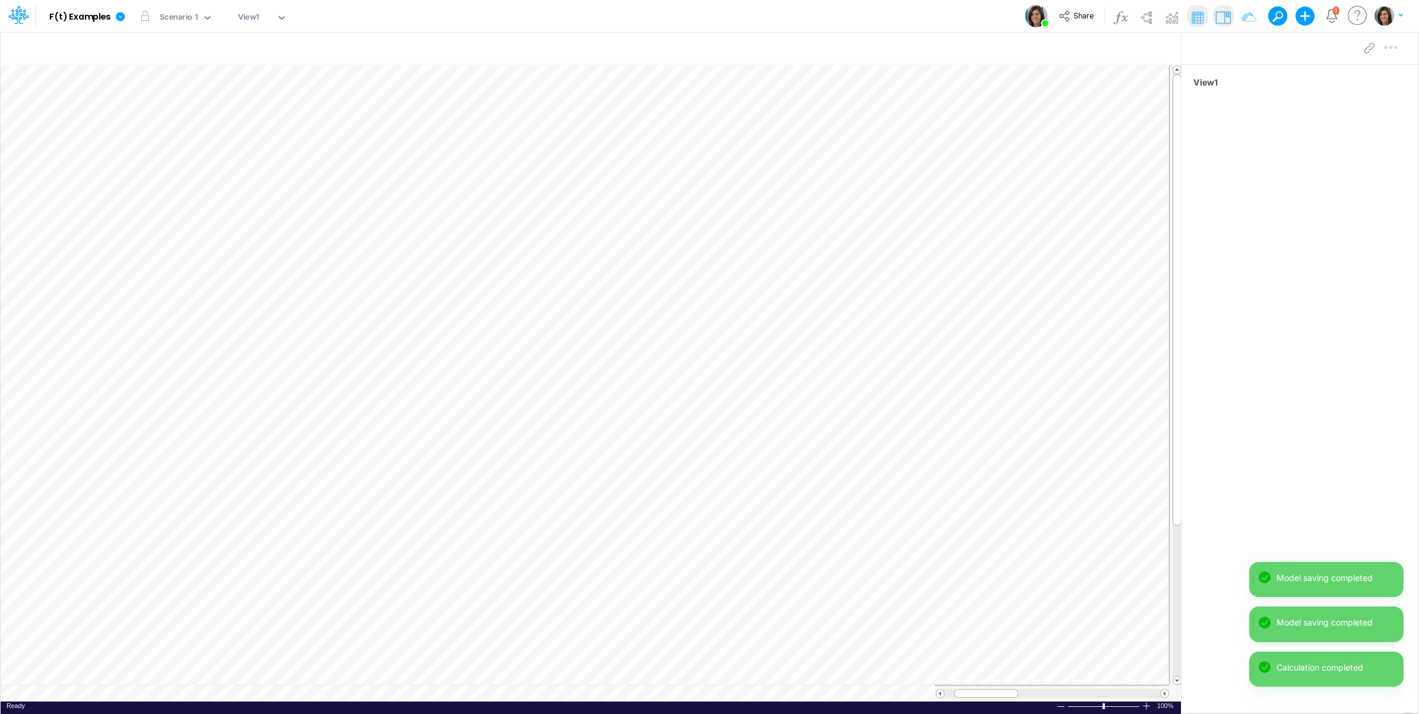
scroll to position [0, 1]
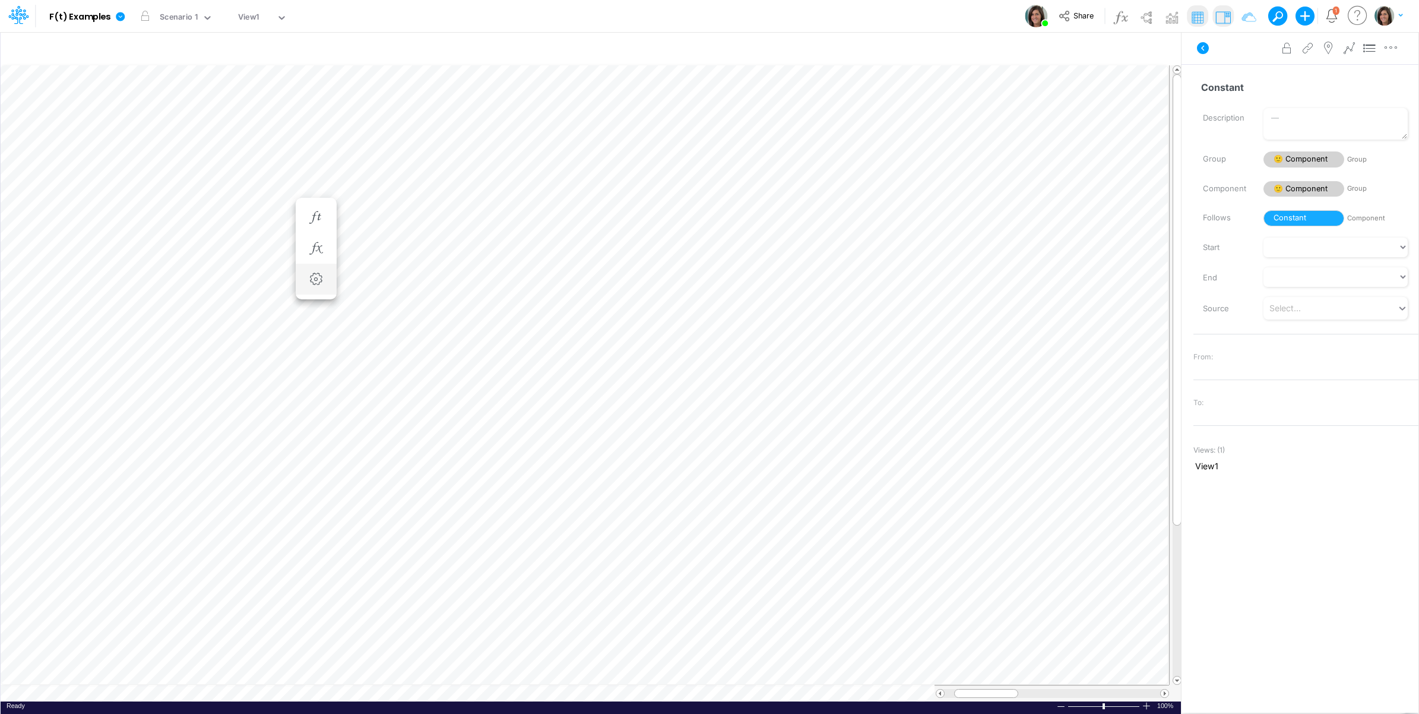
scroll to position [0, 1]
click at [799, 214] on icon "button" at bounding box center [793, 217] width 18 height 12
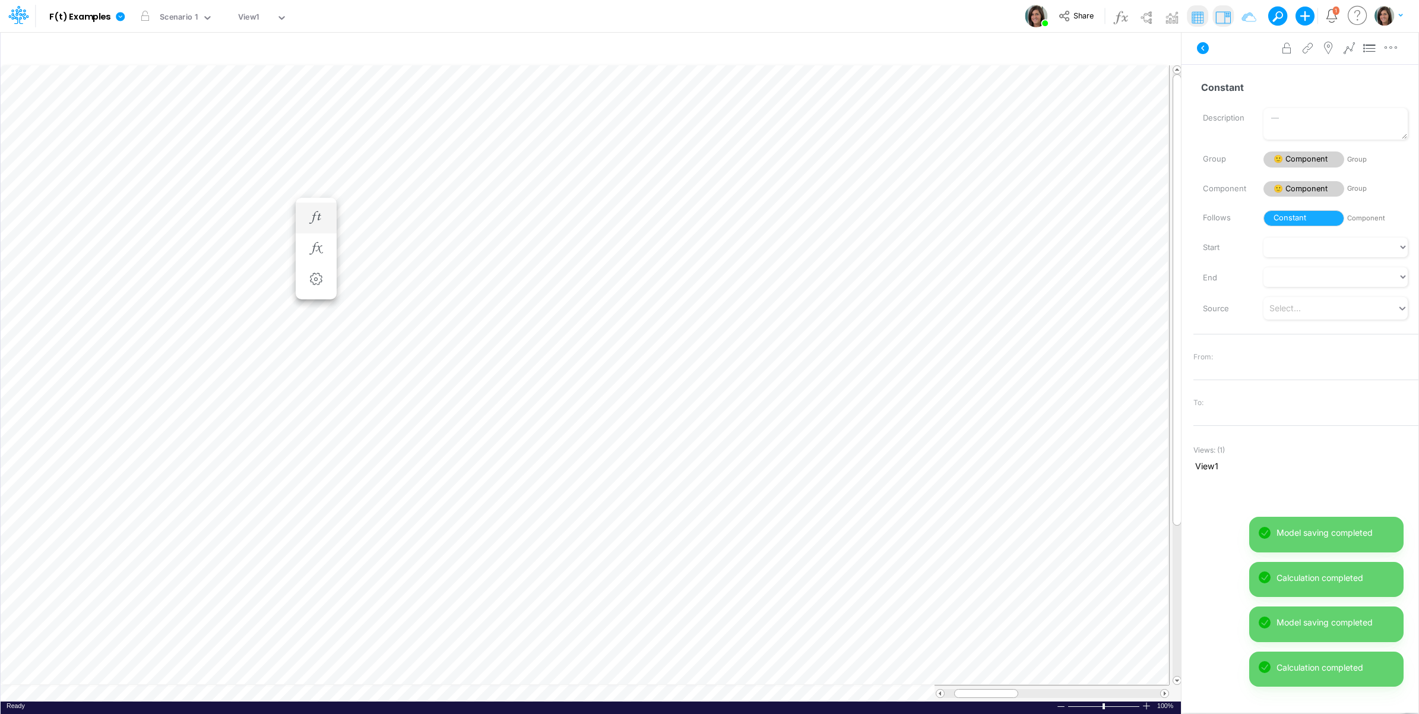
scroll to position [0, 1]
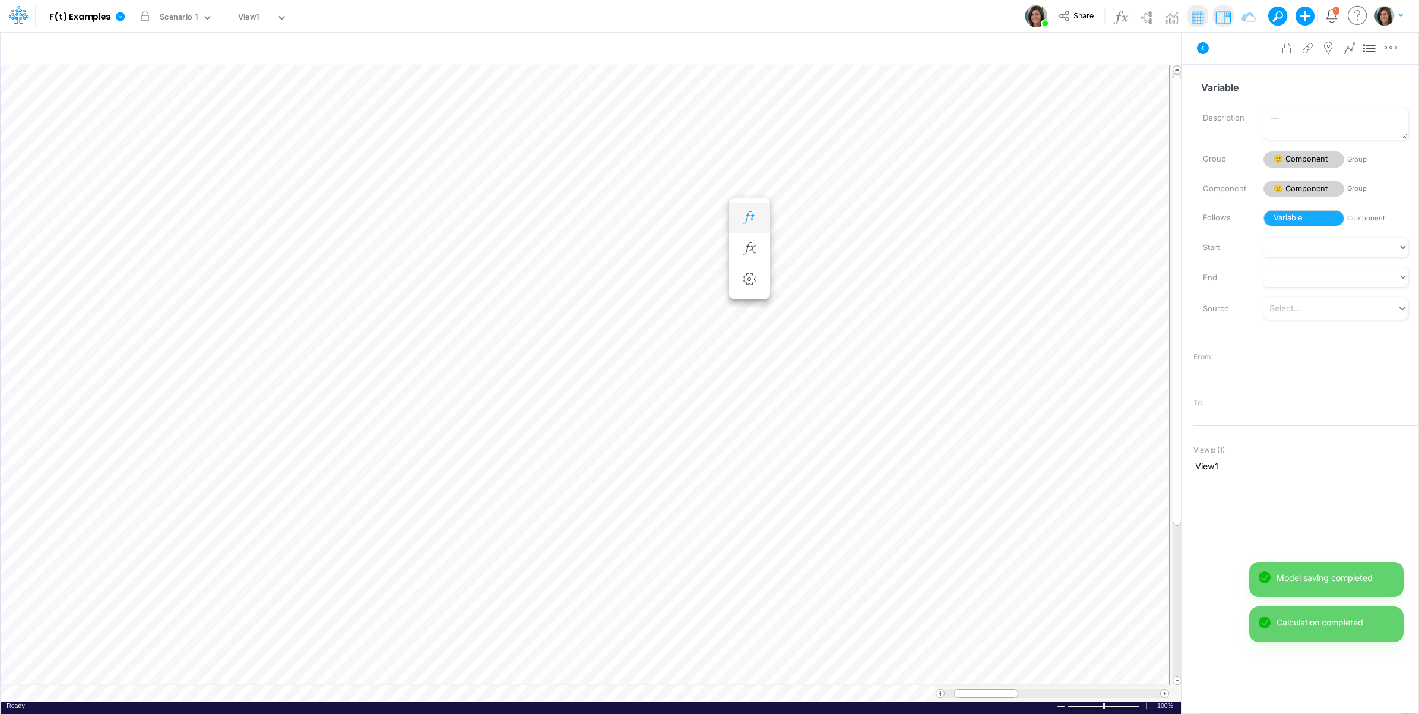
click at [752, 216] on icon "button" at bounding box center [749, 217] width 18 height 12
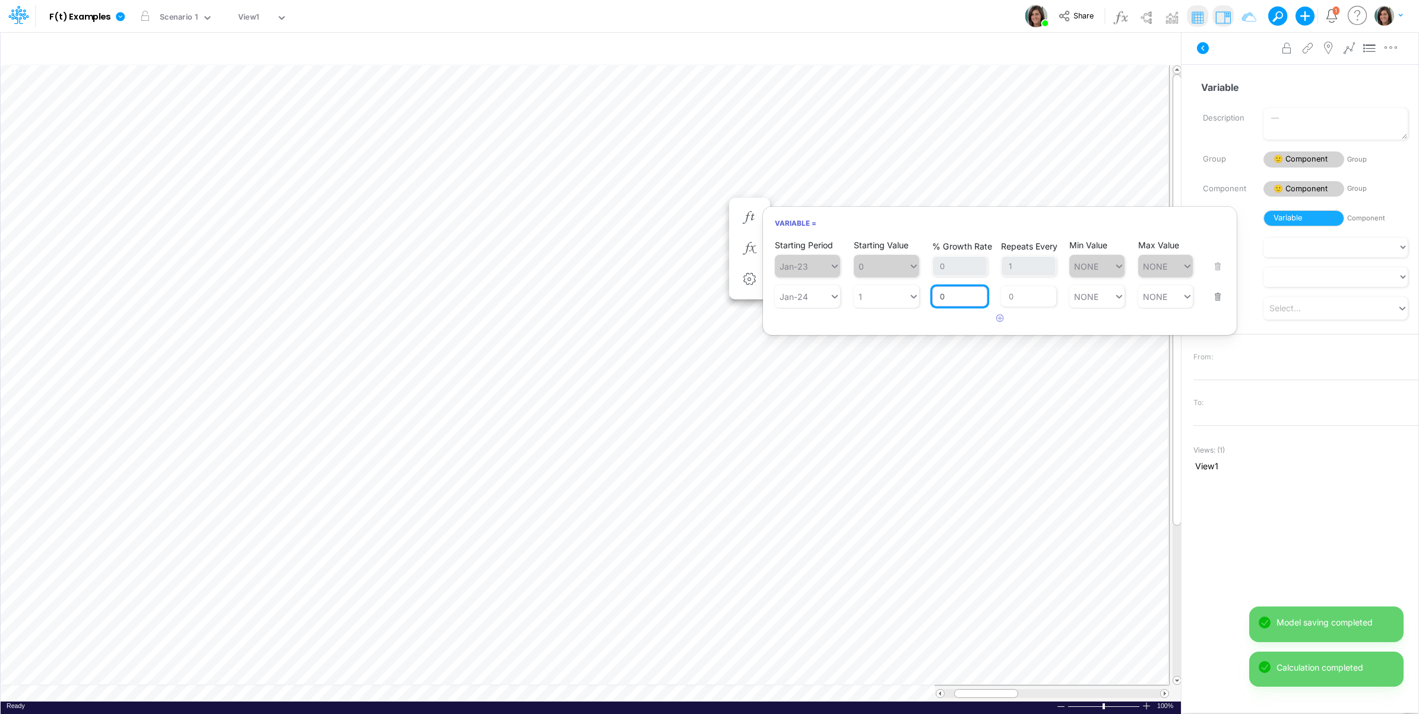
drag, startPoint x: 966, startPoint y: 300, endPoint x: 930, endPoint y: 301, distance: 35.6
click at [930, 301] on div "Starting Period Jan-24 Starting Value 1 % Growth Rate 0 Repeats Every 0 Min Val…" at bounding box center [1000, 288] width 450 height 37
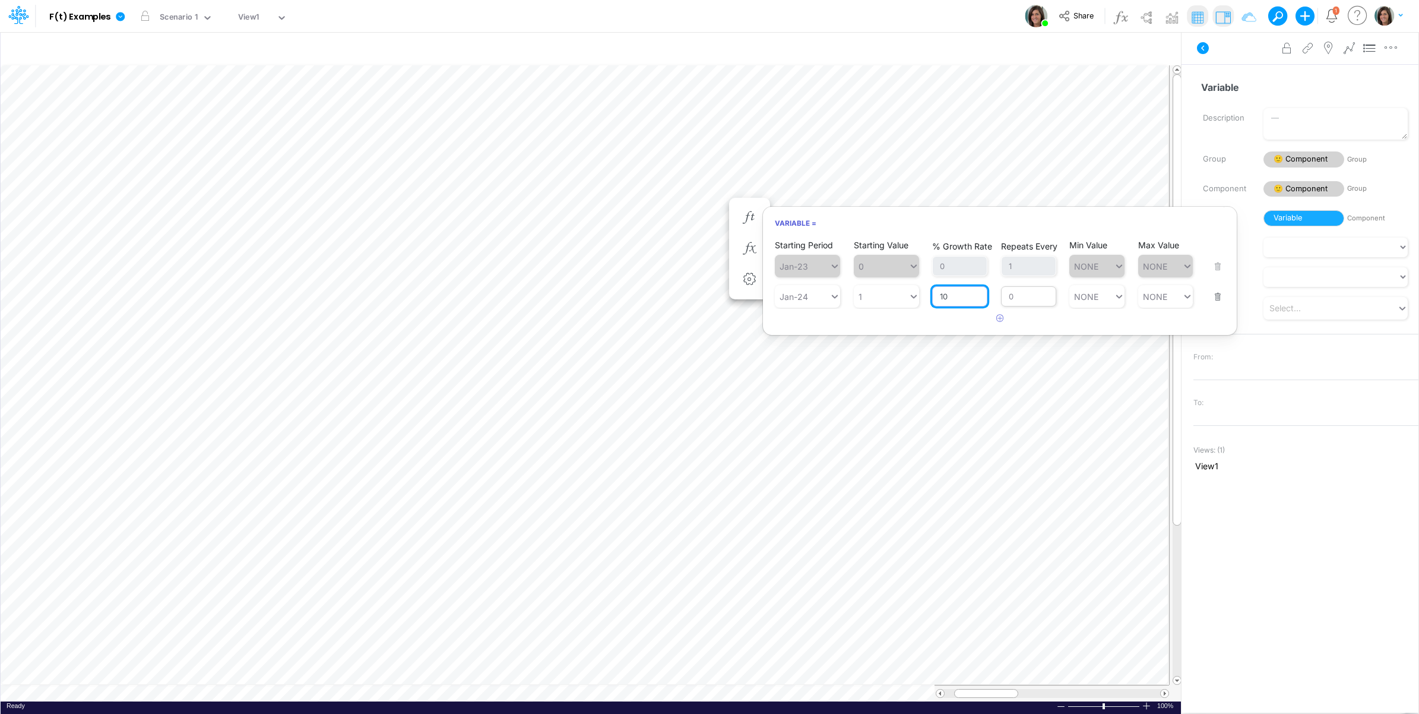
type input "10"
click at [1035, 301] on div "Repeats Every 0" at bounding box center [1028, 288] width 55 height 35
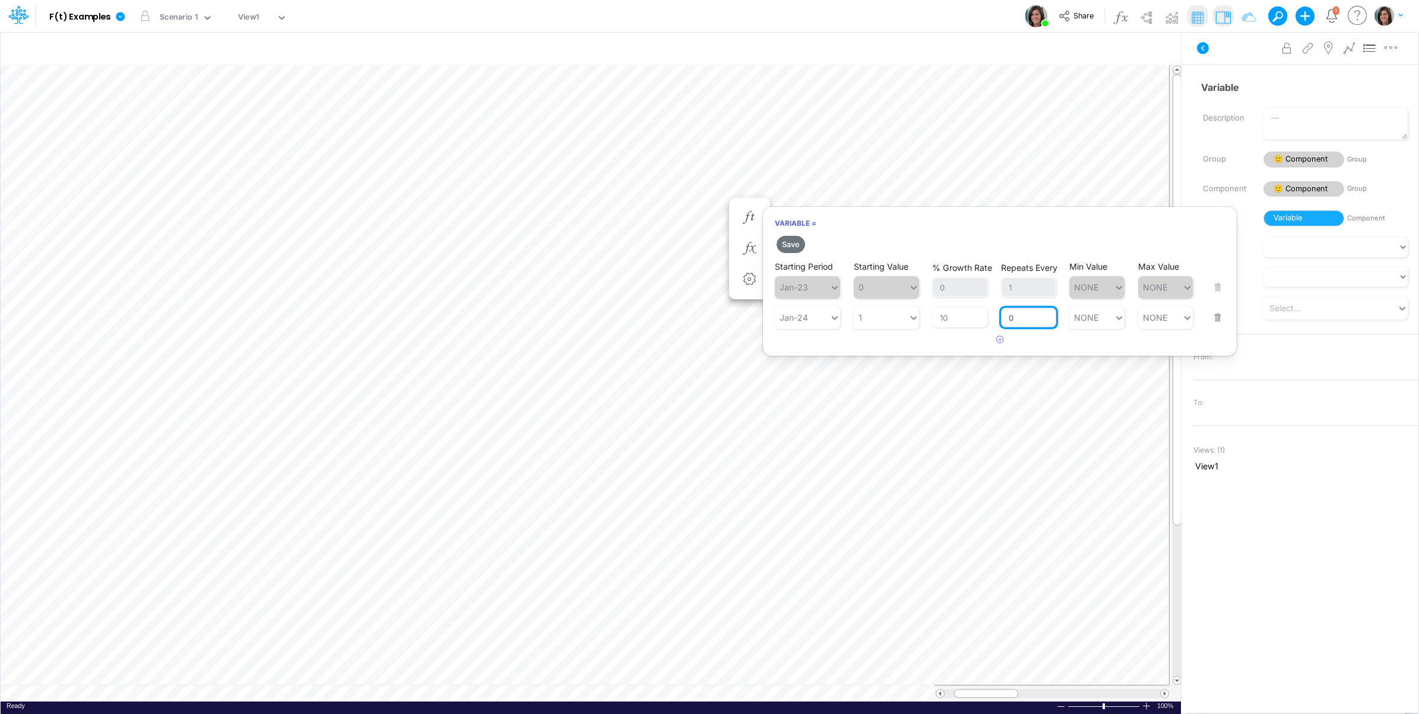
drag, startPoint x: 1021, startPoint y: 321, endPoint x: 1002, endPoint y: 319, distance: 19.0
click at [1002, 321] on input "0" at bounding box center [1028, 318] width 55 height 20
click at [794, 243] on button "Save" at bounding box center [791, 244] width 28 height 17
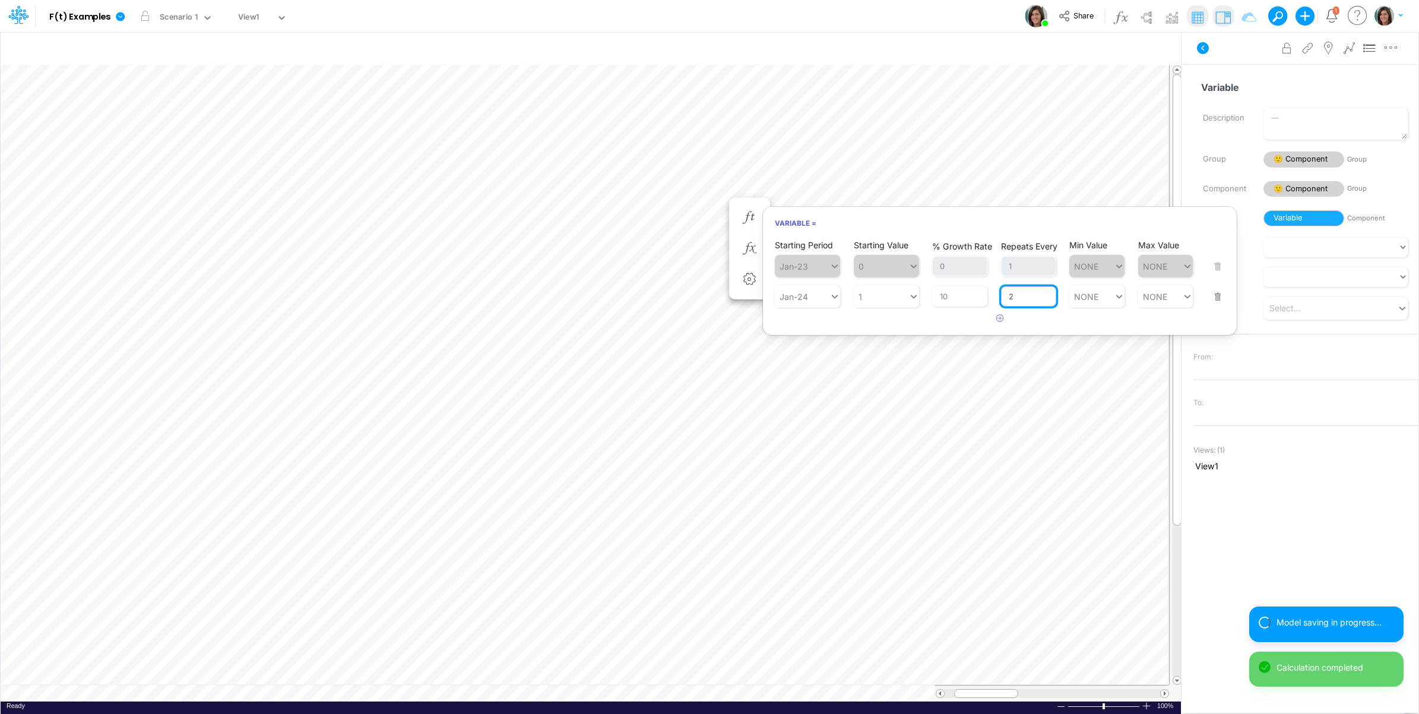
drag, startPoint x: 1043, startPoint y: 300, endPoint x: 999, endPoint y: 303, distance: 43.5
click at [1002, 303] on input "2" at bounding box center [1028, 296] width 55 height 20
type input "1"
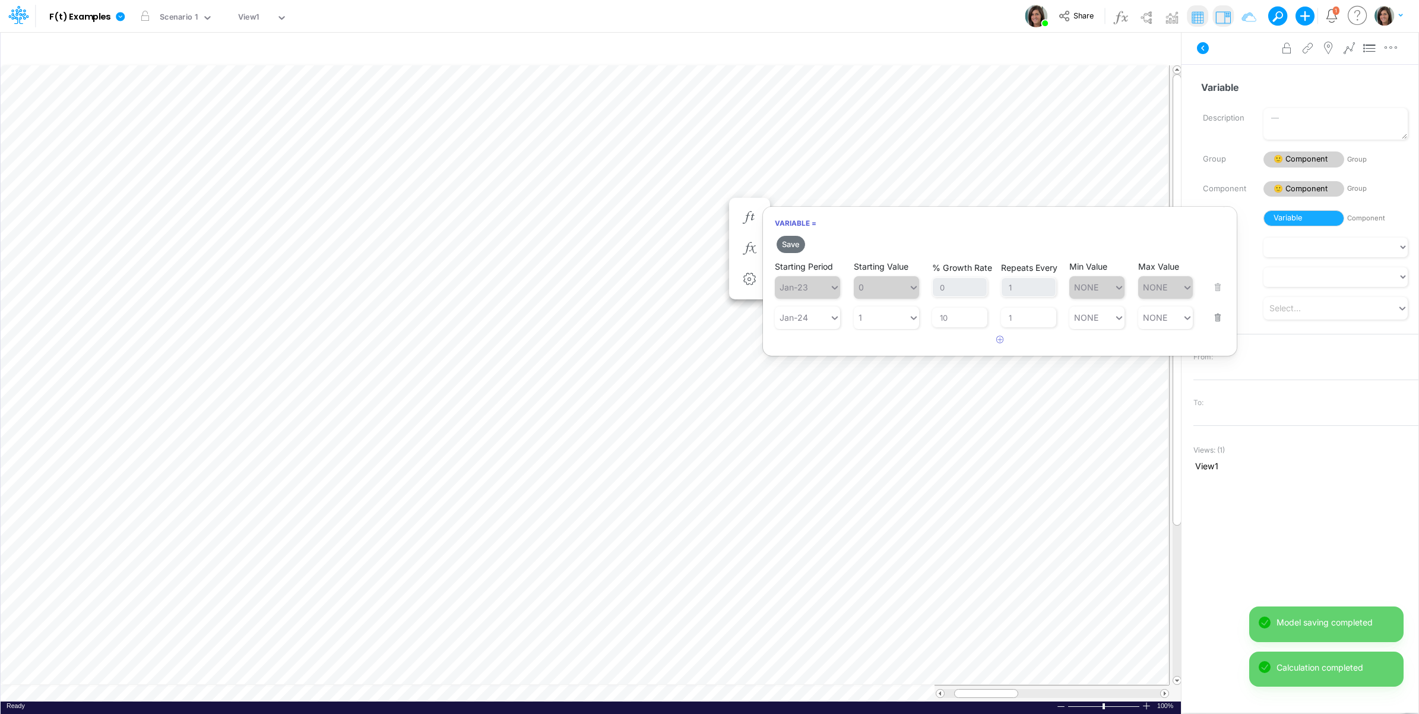
click at [963, 322] on div "Save Starting Period Jan-23 Starting Value 0 % Growth Rate 0 Repeats Every 1 Mi…" at bounding box center [1000, 291] width 474 height 116
type input "NONE"
click at [1180, 321] on div "NONE NONE" at bounding box center [1160, 317] width 45 height 17
click at [1167, 346] on div "Set value 2" at bounding box center [1167, 347] width 58 height 20
type input "2"
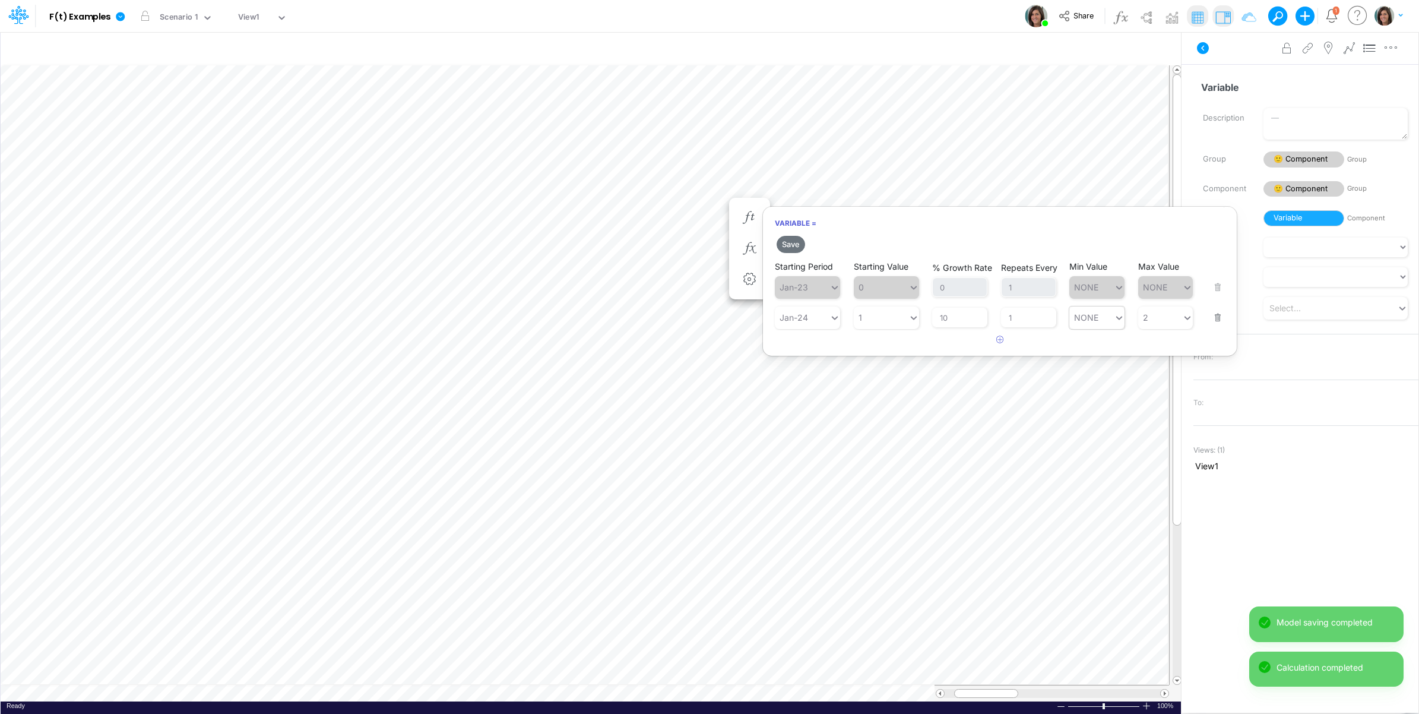
drag, startPoint x: 790, startPoint y: 242, endPoint x: 917, endPoint y: 232, distance: 128.1
click at [793, 242] on button "Save" at bounding box center [791, 244] width 28 height 17
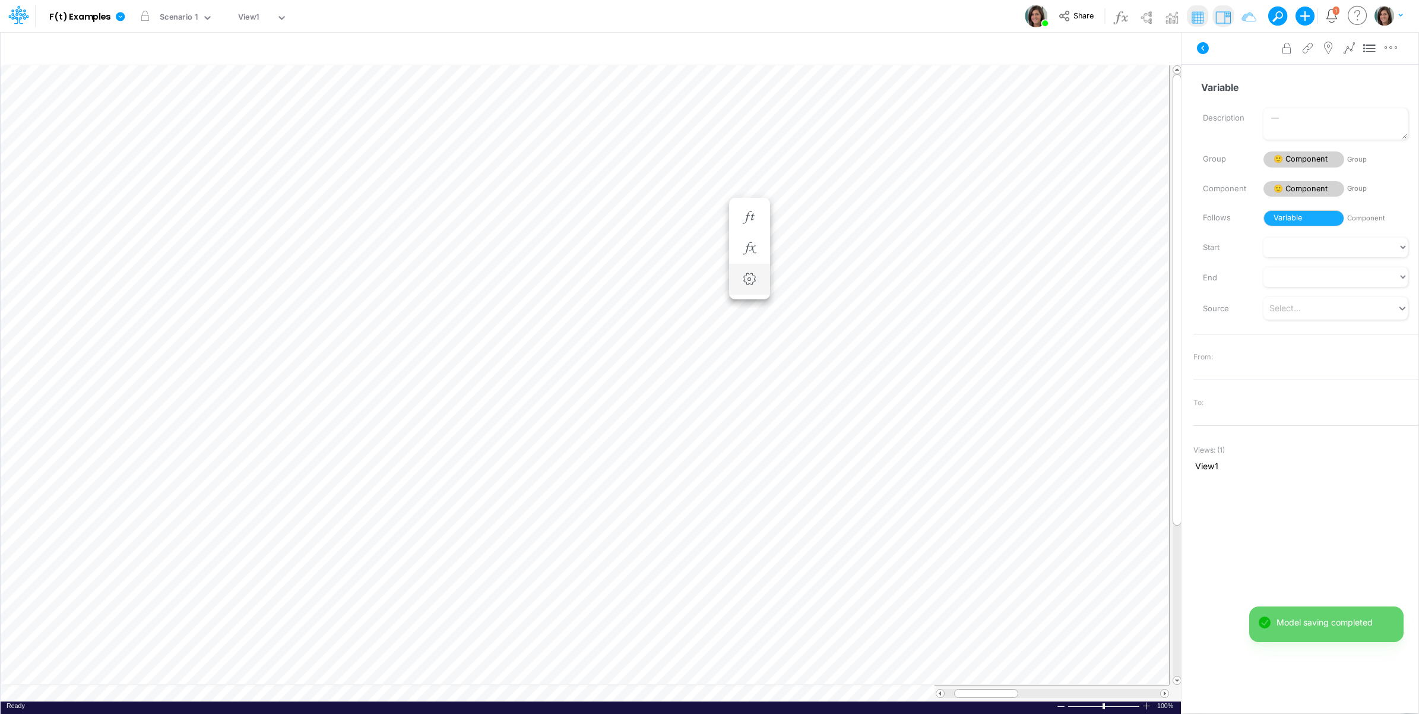
scroll to position [0, 1]
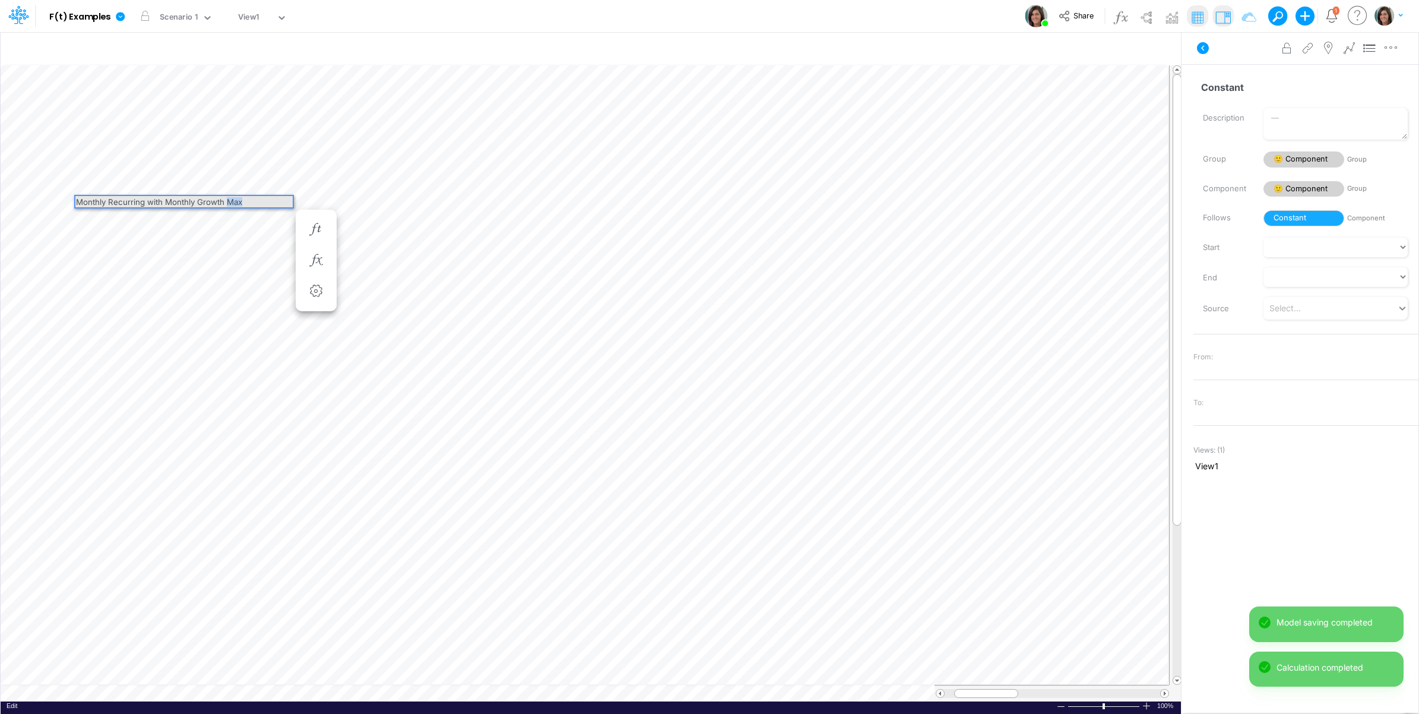
drag, startPoint x: 227, startPoint y: 203, endPoint x: 248, endPoint y: 204, distance: 20.8
click at [248, 204] on div "Monthly Recurring with Monthly Growth Max" at bounding box center [183, 201] width 217 height 11
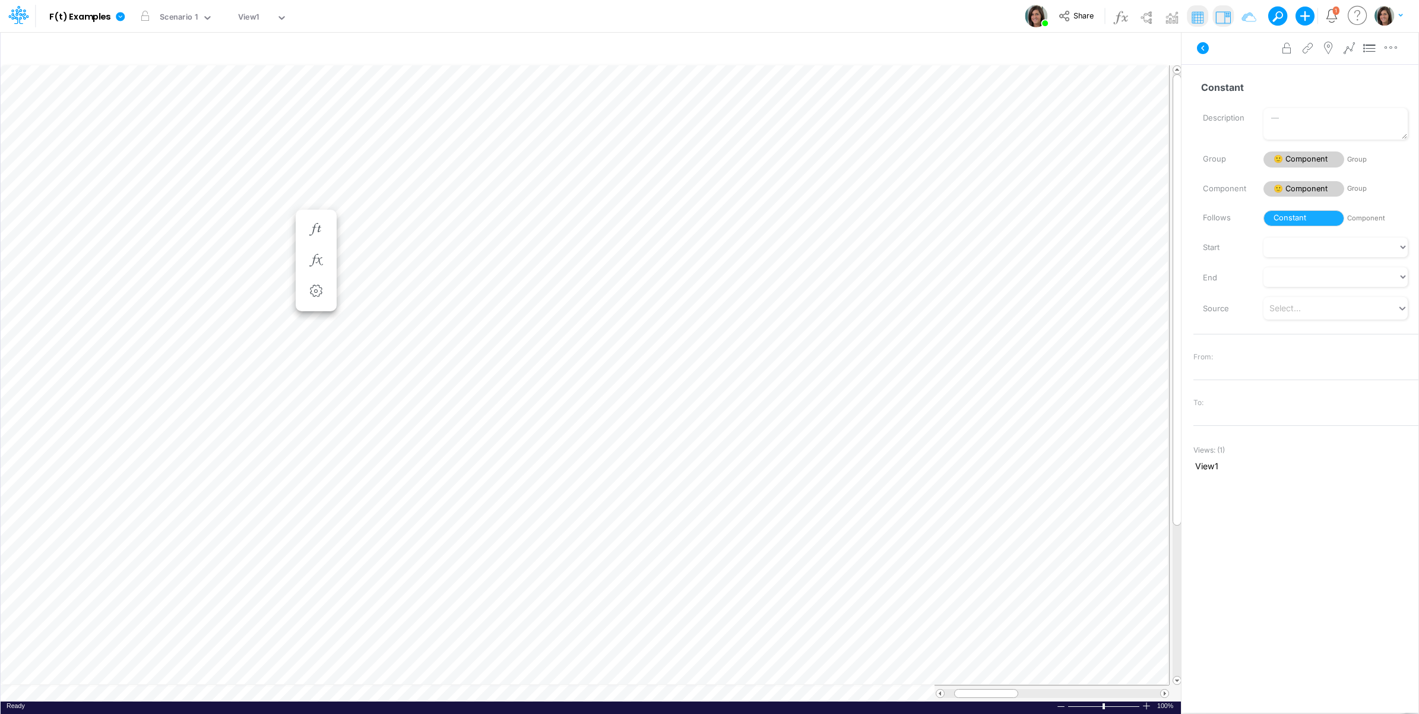
scroll to position [0, 1]
click at [748, 226] on icon "button" at bounding box center [749, 229] width 18 height 12
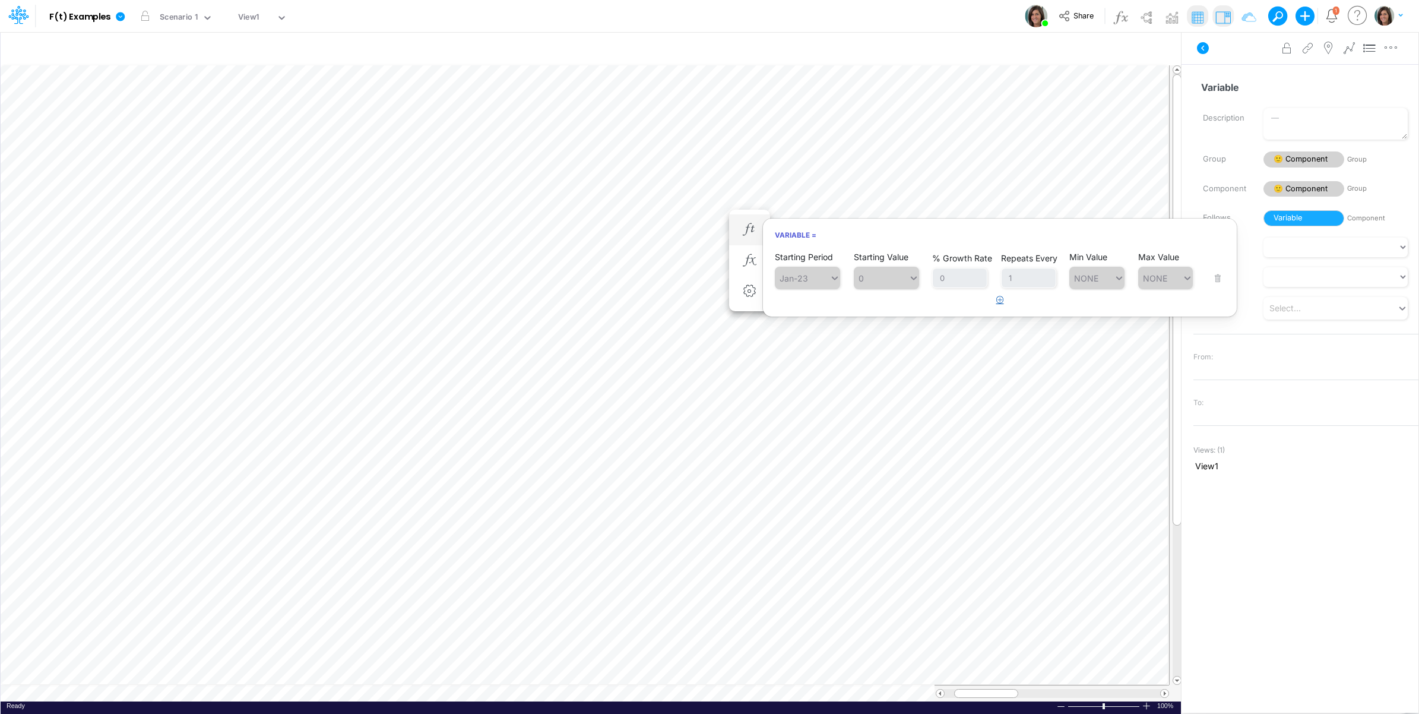
click at [995, 304] on button "button" at bounding box center [1000, 300] width 23 height 20
click at [846, 309] on div "Starting Period Type to search... Starting Value 0 % Growth Rate 0 Repeats Ever…" at bounding box center [1000, 300] width 450 height 37
click at [830, 312] on icon at bounding box center [834, 308] width 11 height 12
click at [813, 306] on div "Type to search..." at bounding box center [813, 308] width 65 height 10
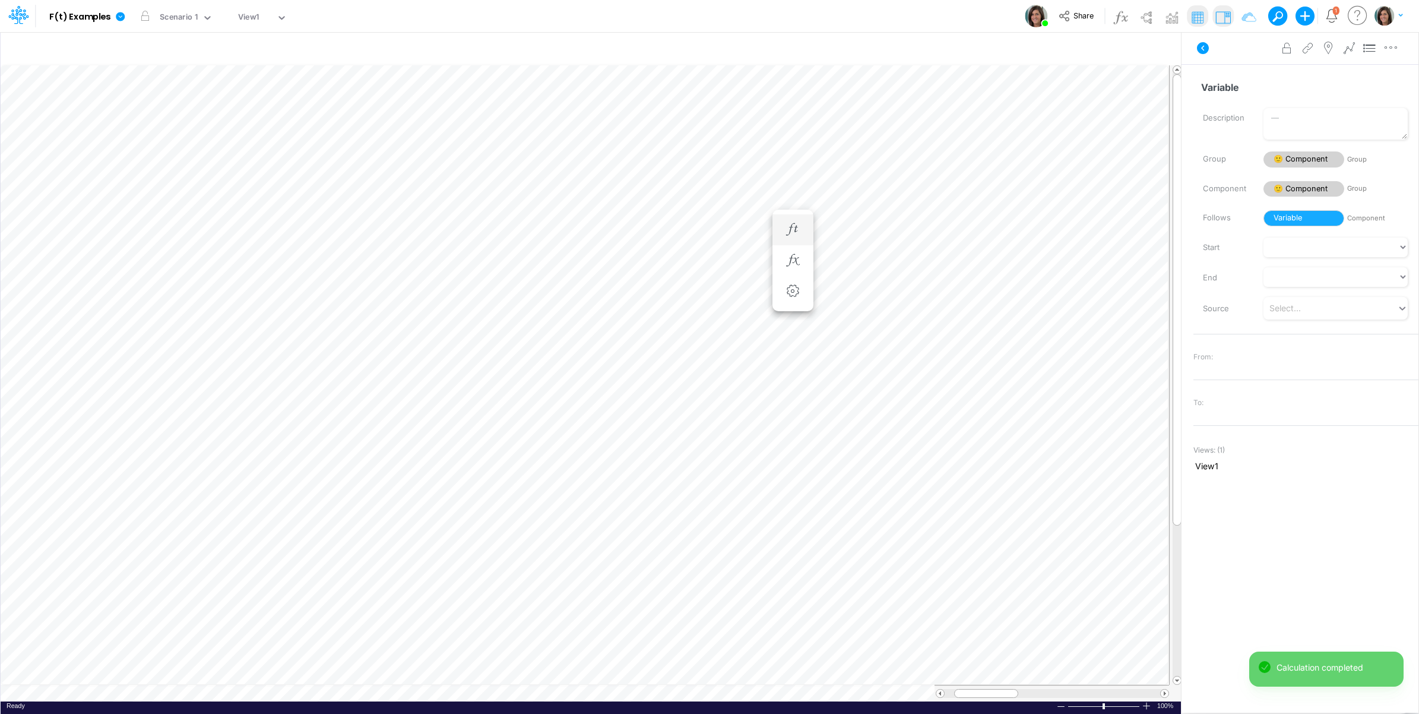
scroll to position [0, 1]
click at [794, 230] on icon "button" at bounding box center [793, 229] width 18 height 12
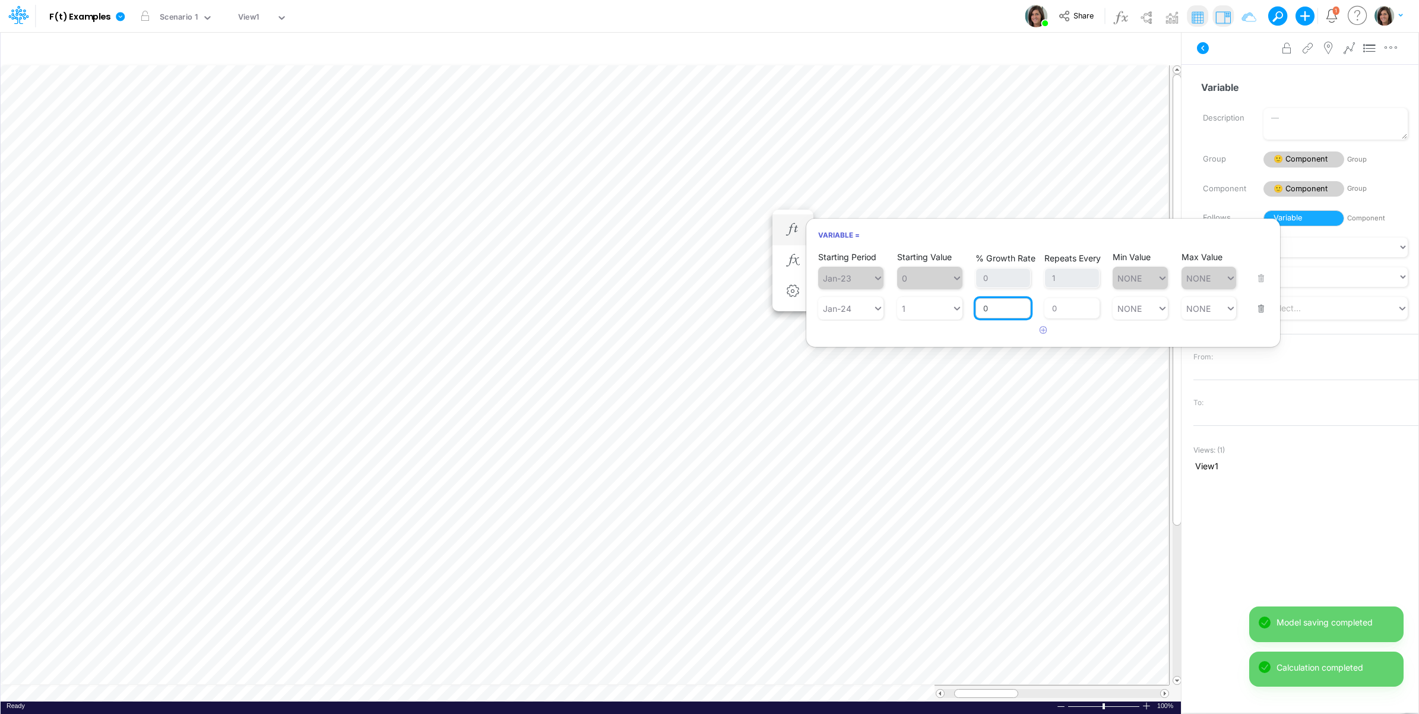
drag, startPoint x: 999, startPoint y: 310, endPoint x: 977, endPoint y: 310, distance: 21.4
click at [977, 310] on input "0" at bounding box center [1003, 308] width 55 height 20
type input "-10"
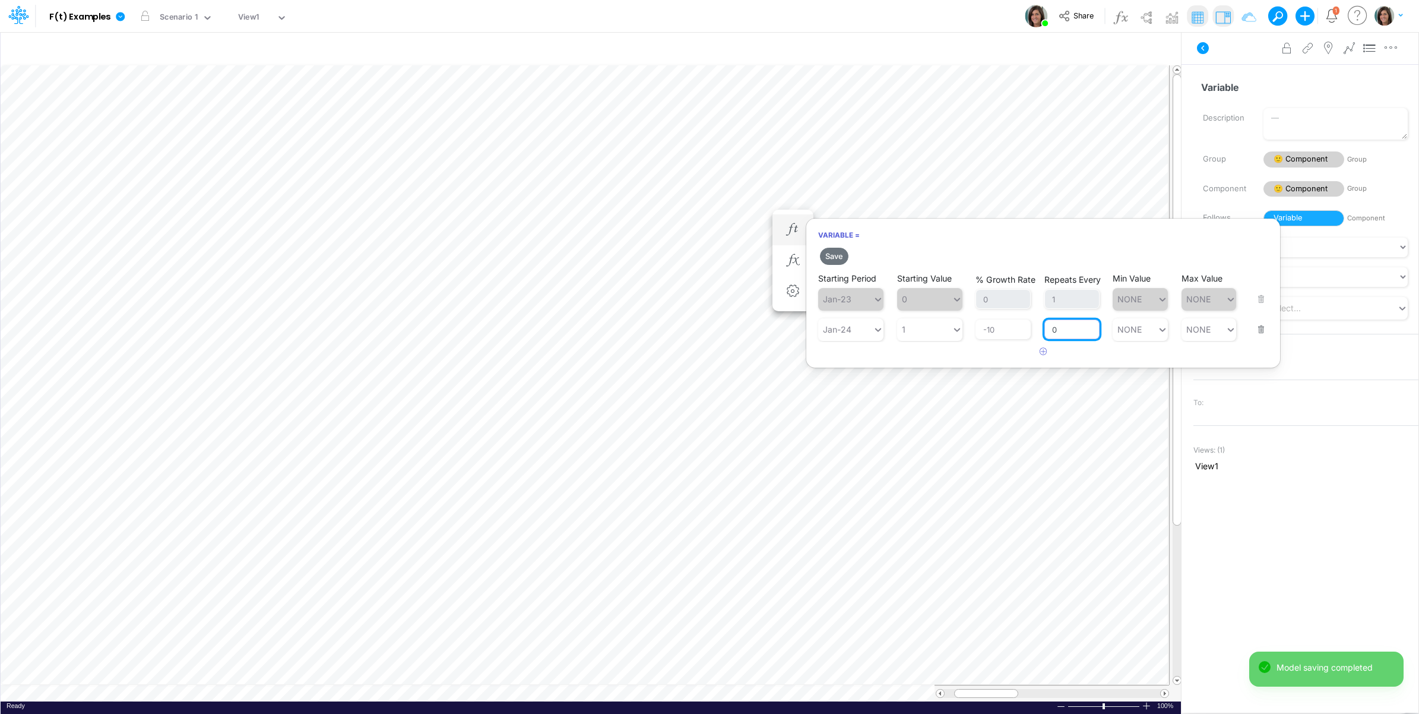
drag, startPoint x: 1073, startPoint y: 312, endPoint x: 1049, endPoint y: 313, distance: 24.9
click at [1049, 313] on div "Repeats Every 0" at bounding box center [1071, 322] width 55 height 35
type input "1"
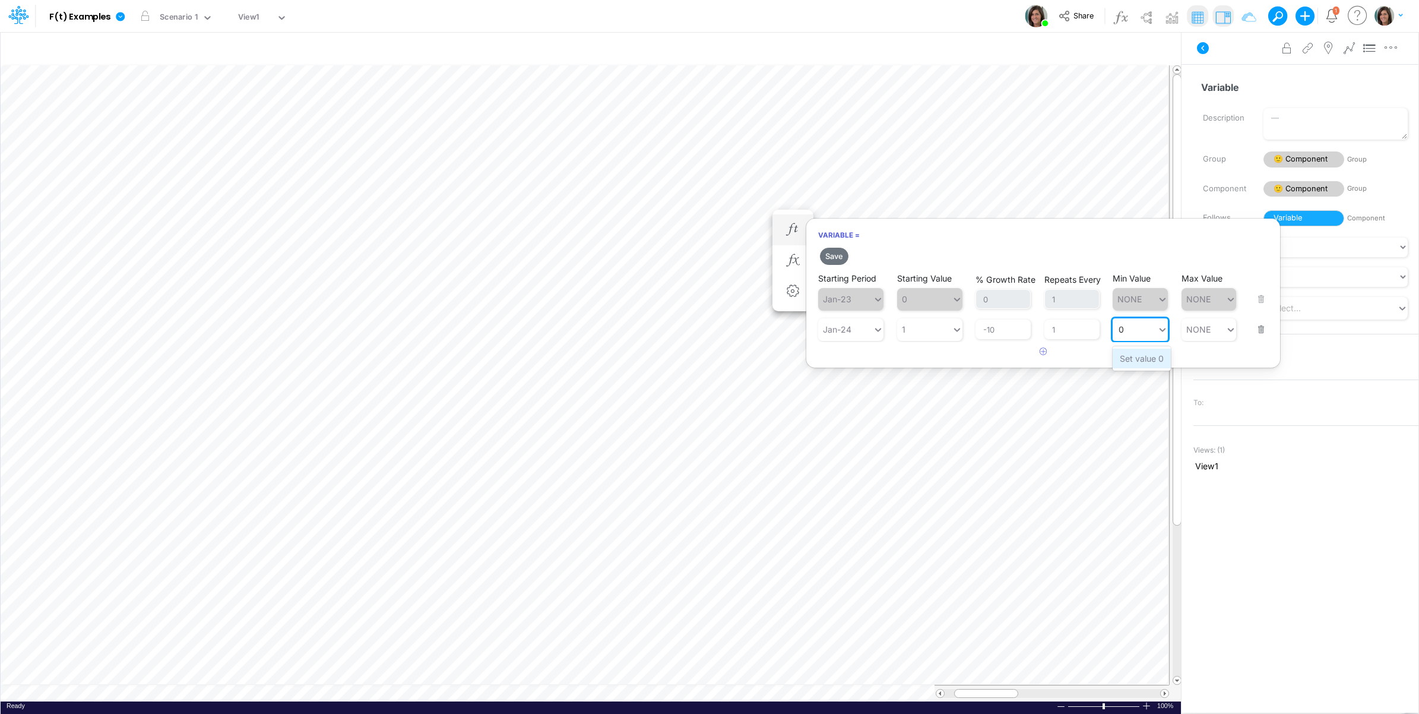
click at [1141, 354] on div "Set value 0" at bounding box center [1142, 359] width 58 height 20
type input "0"
click at [833, 255] on button "Save" at bounding box center [834, 256] width 28 height 17
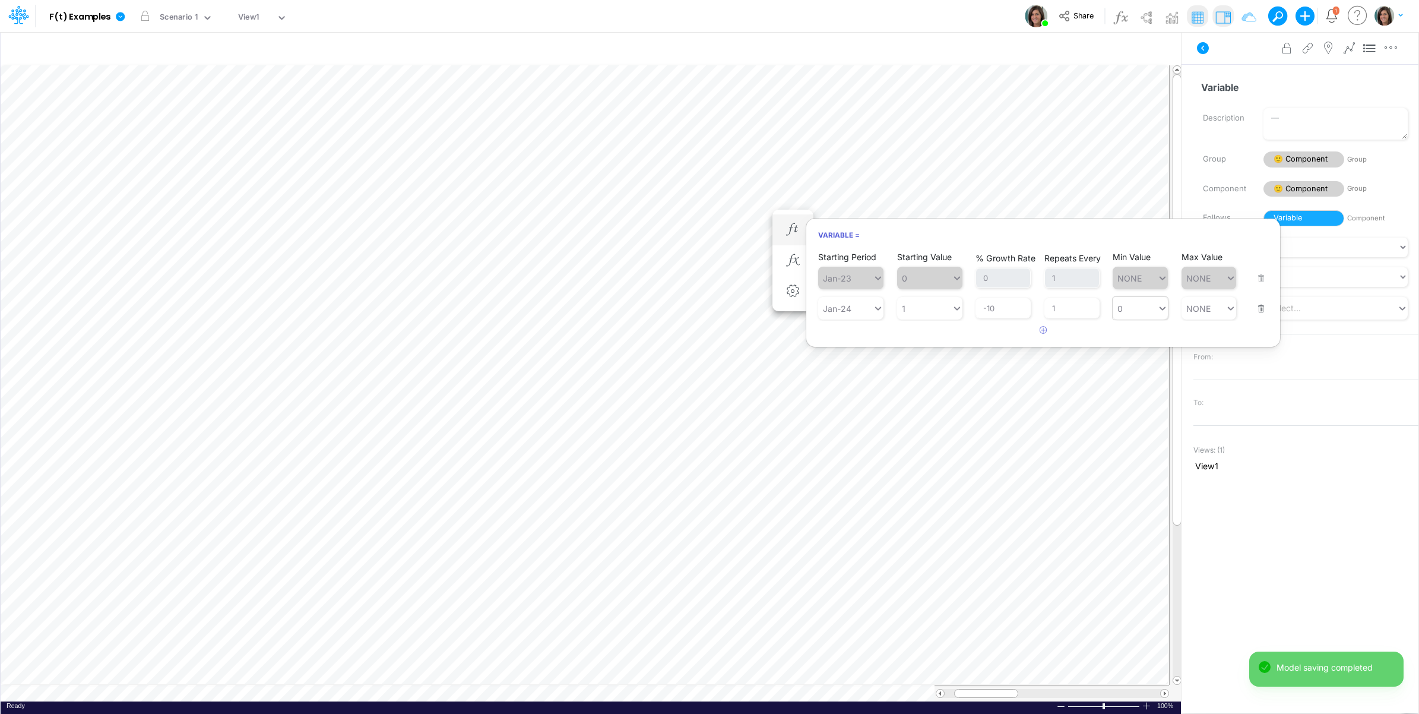
click at [1126, 311] on div "0 0" at bounding box center [1135, 308] width 45 height 17
type input "0"
drag, startPoint x: 1139, startPoint y: 330, endPoint x: 1132, endPoint y: 330, distance: 6.5
click at [1132, 330] on div "Set value 0.5" at bounding box center [1145, 337] width 65 height 20
type input "0.5"
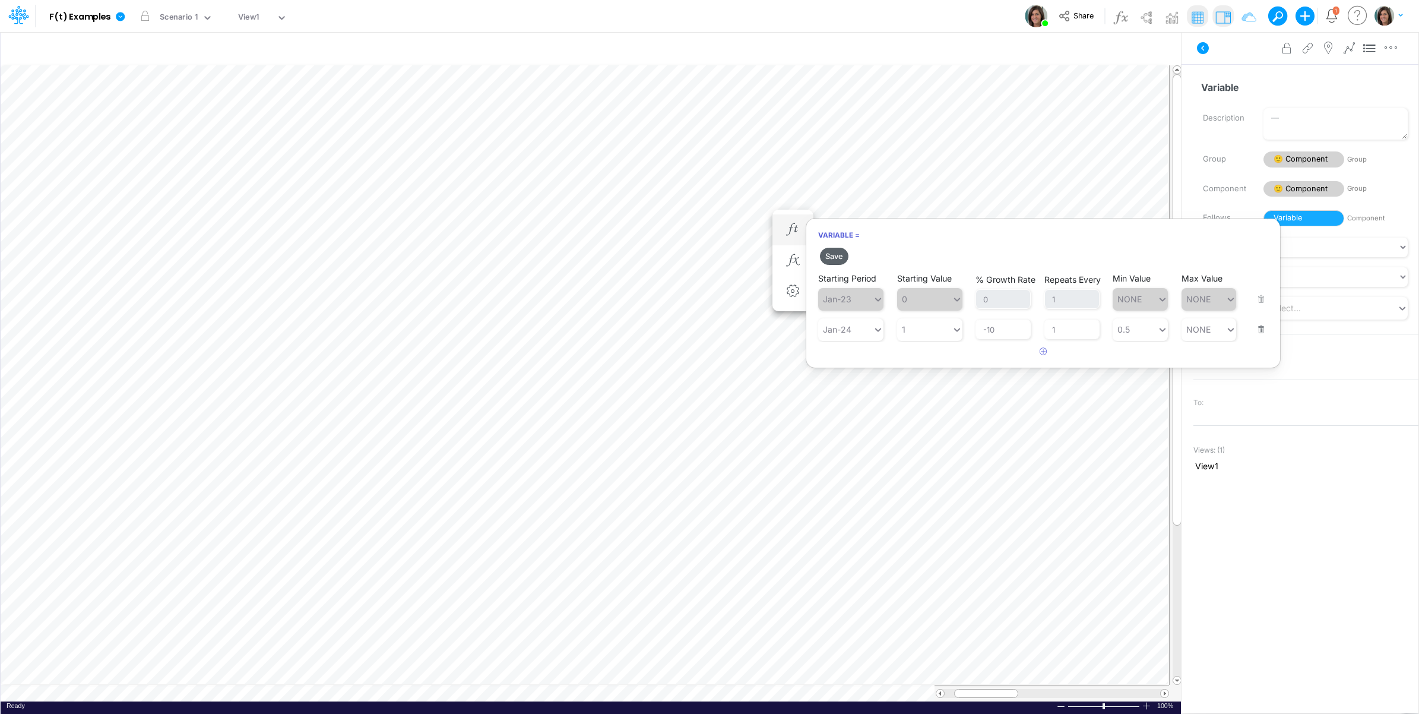
click at [832, 259] on button "Save" at bounding box center [834, 256] width 28 height 17
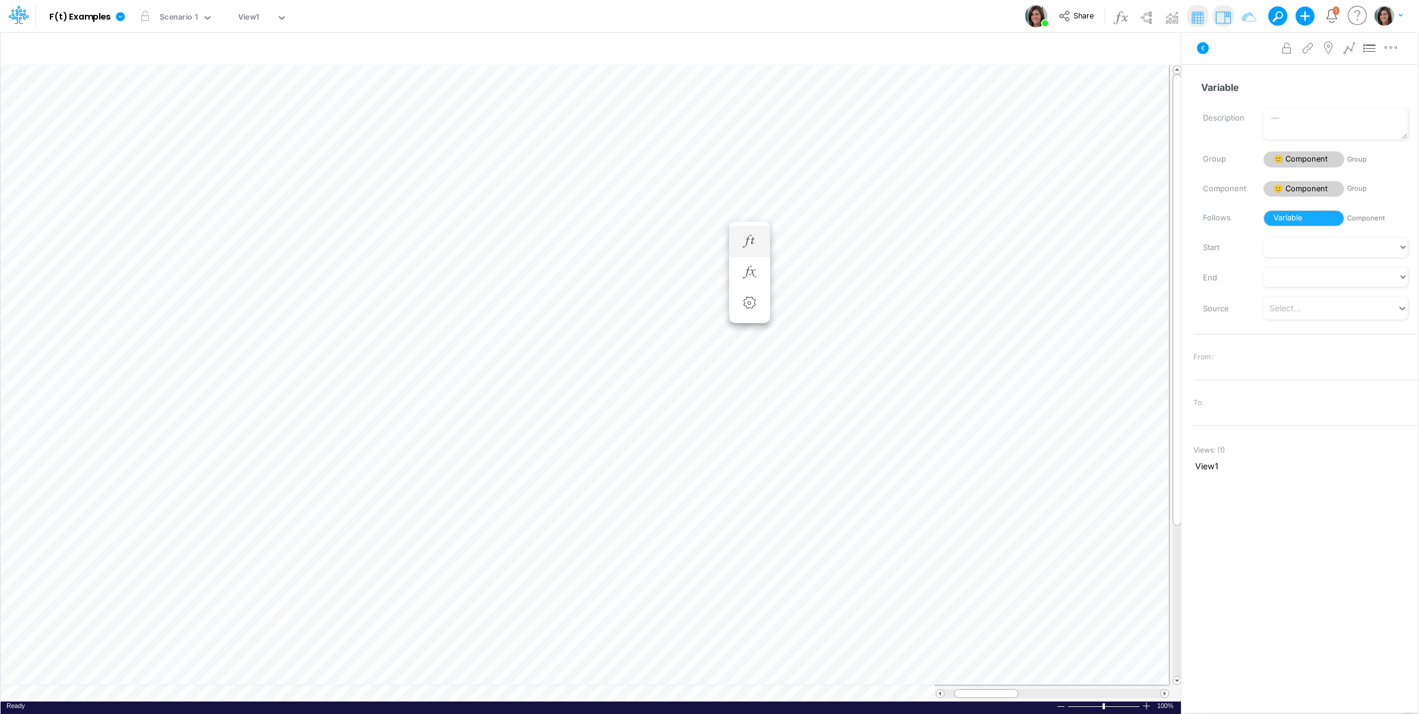
scroll to position [0, 1]
click at [756, 242] on icon "button" at bounding box center [749, 241] width 18 height 12
click at [996, 310] on icon "button" at bounding box center [1000, 312] width 8 height 8
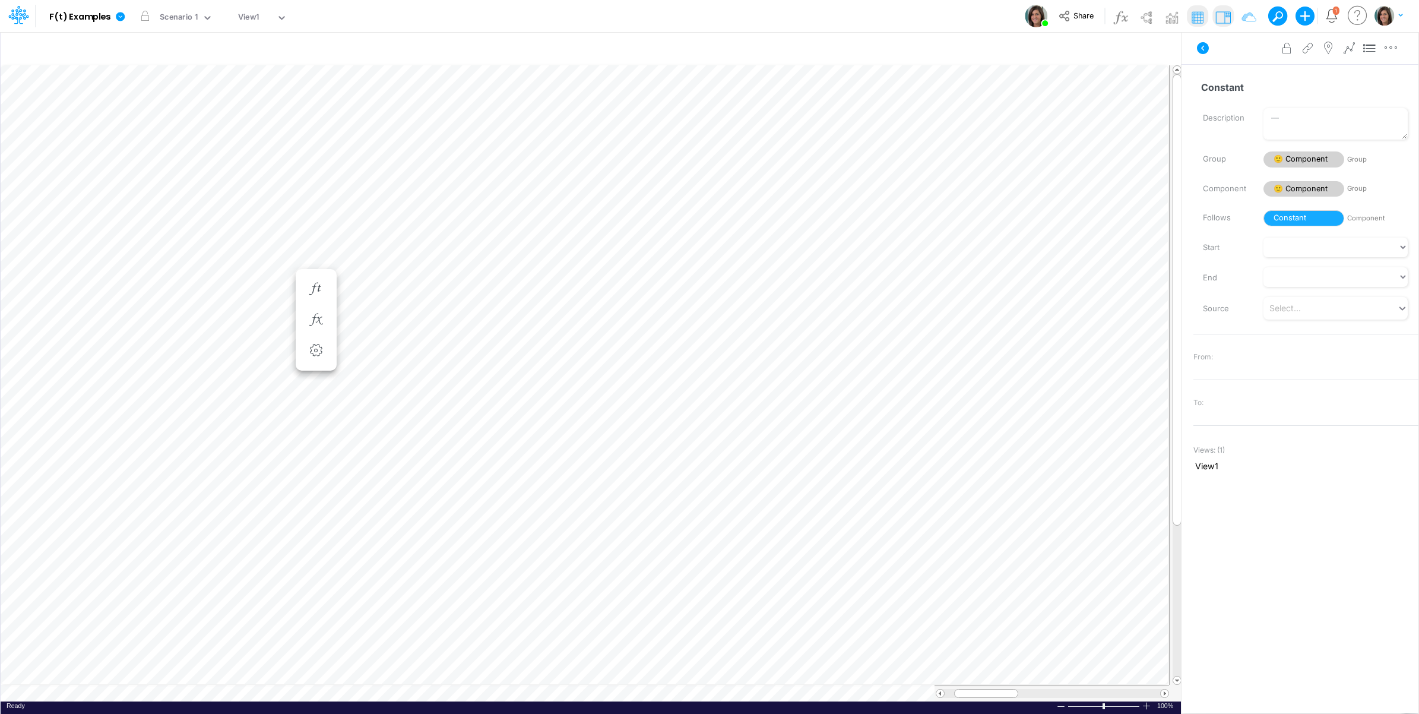
scroll to position [0, 1]
click at [749, 226] on icon "button" at bounding box center [749, 229] width 18 height 12
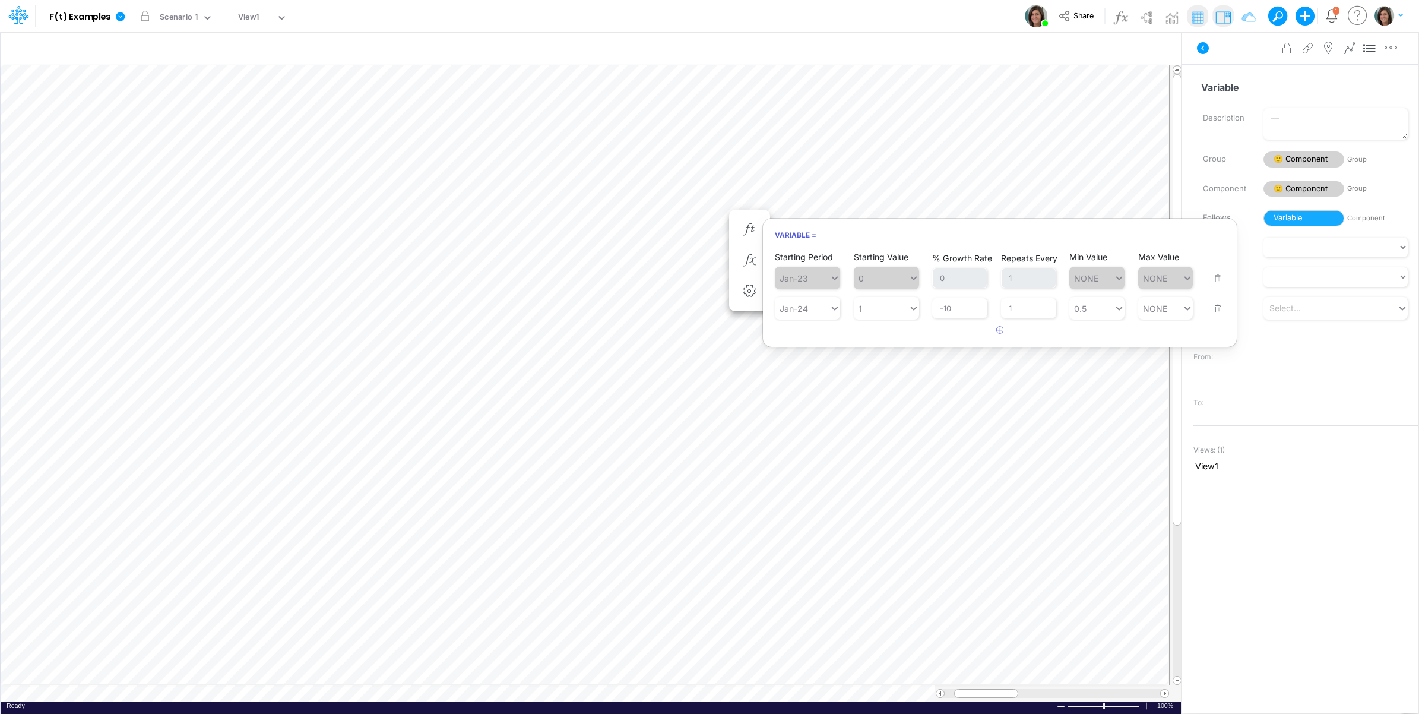
scroll to position [0, 1]
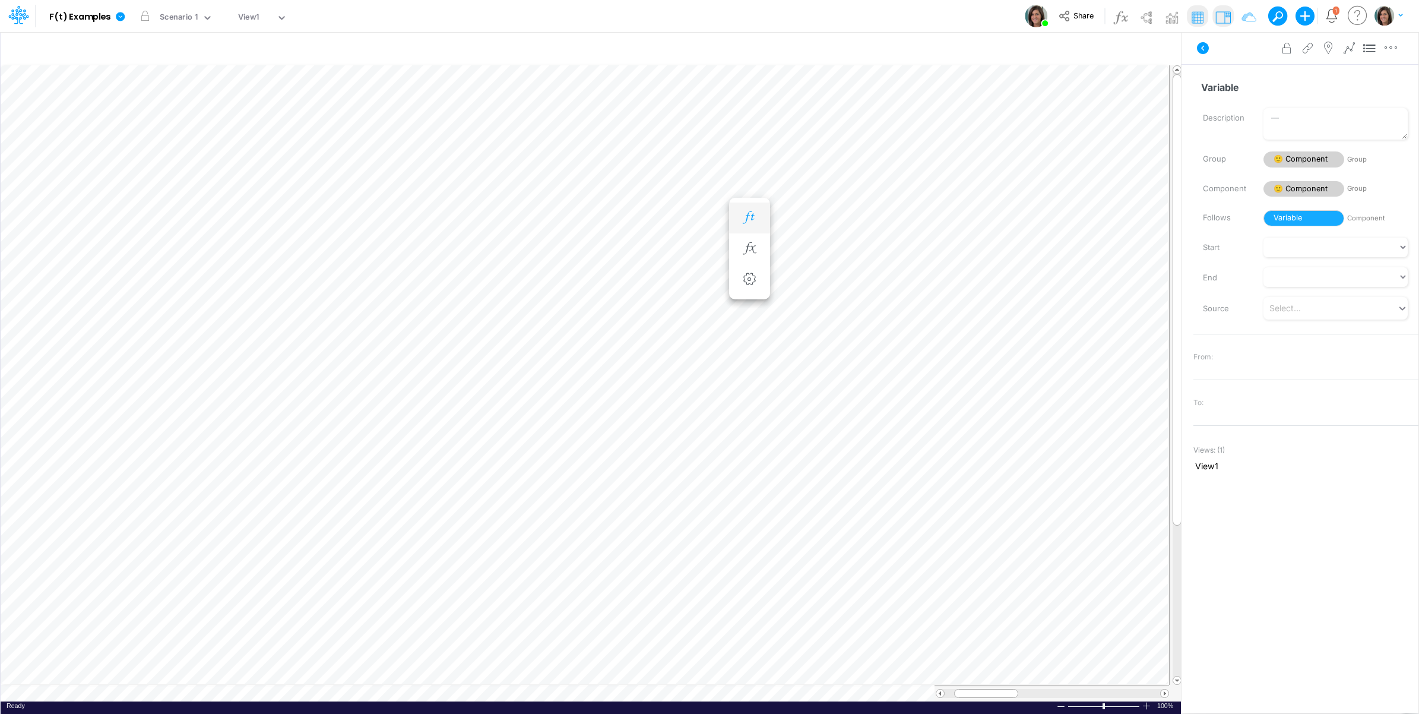
click at [749, 214] on icon "button" at bounding box center [749, 217] width 18 height 12
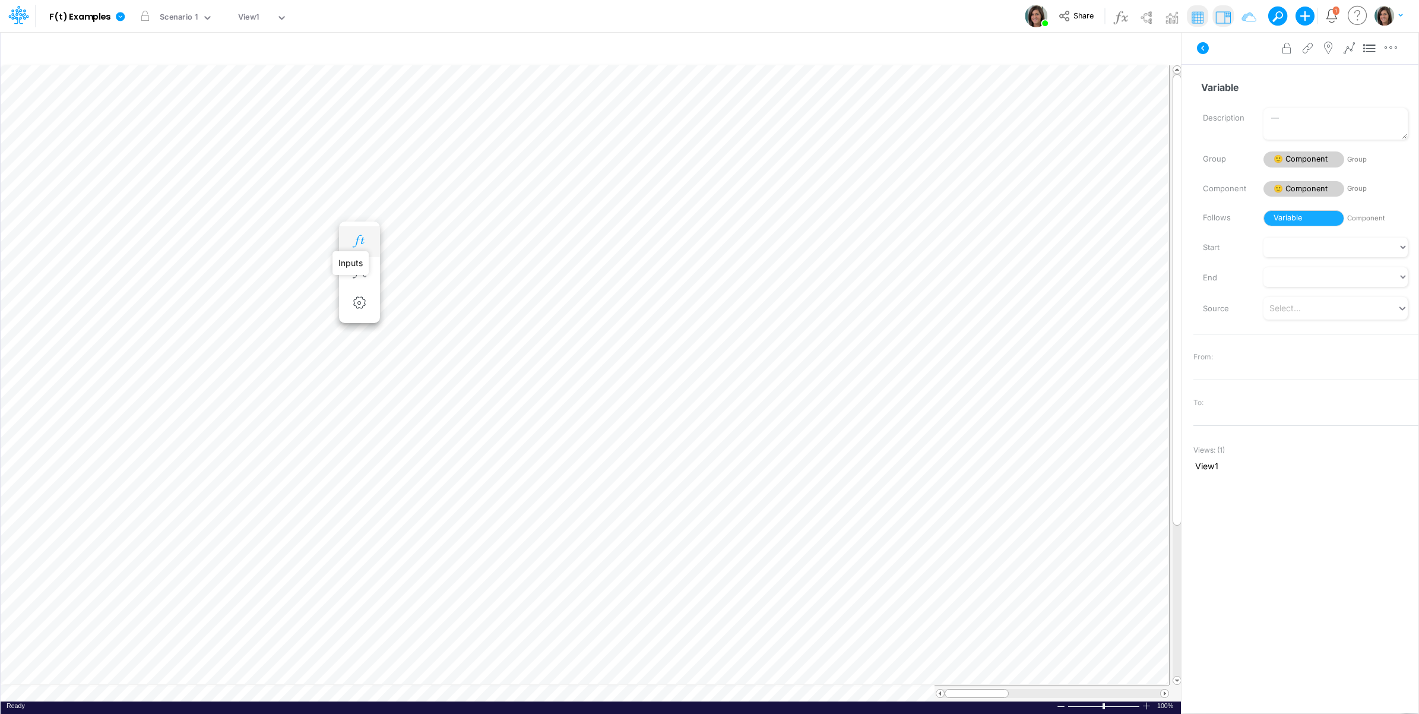
click at [360, 238] on icon "button" at bounding box center [359, 241] width 18 height 12
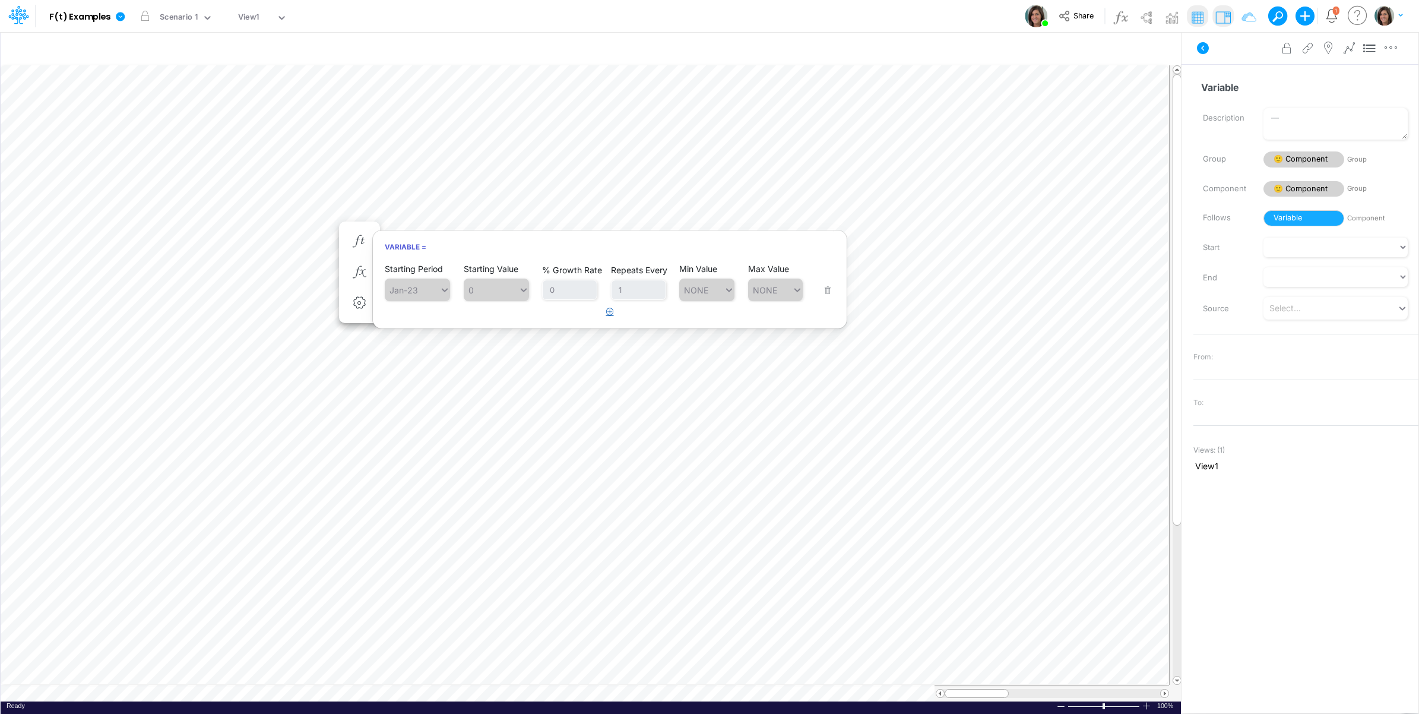
click at [610, 311] on icon "button" at bounding box center [610, 312] width 8 height 8
click at [436, 324] on div "Type to search..." at bounding box center [423, 320] width 65 height 10
type input "0"
click at [520, 322] on icon at bounding box center [523, 320] width 11 height 12
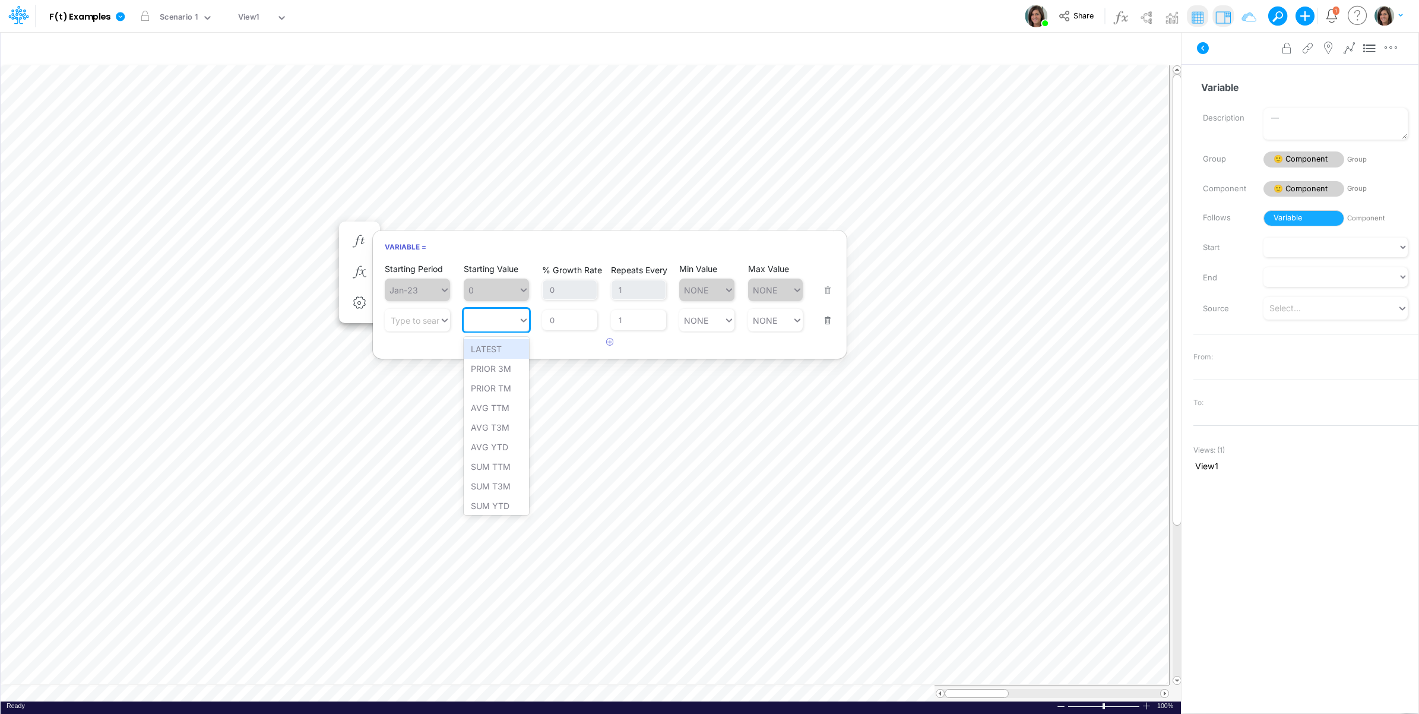
click at [733, 346] on article at bounding box center [610, 342] width 474 height 20
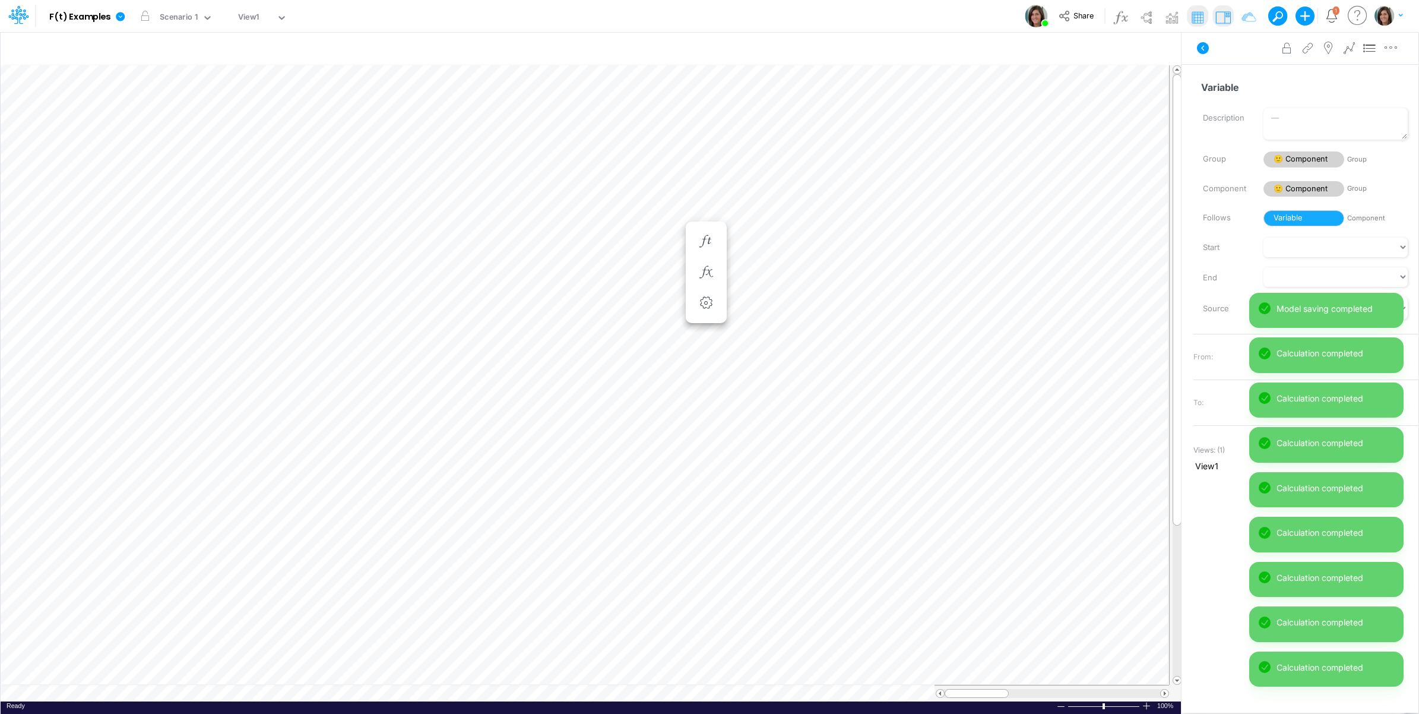
scroll to position [0, 1]
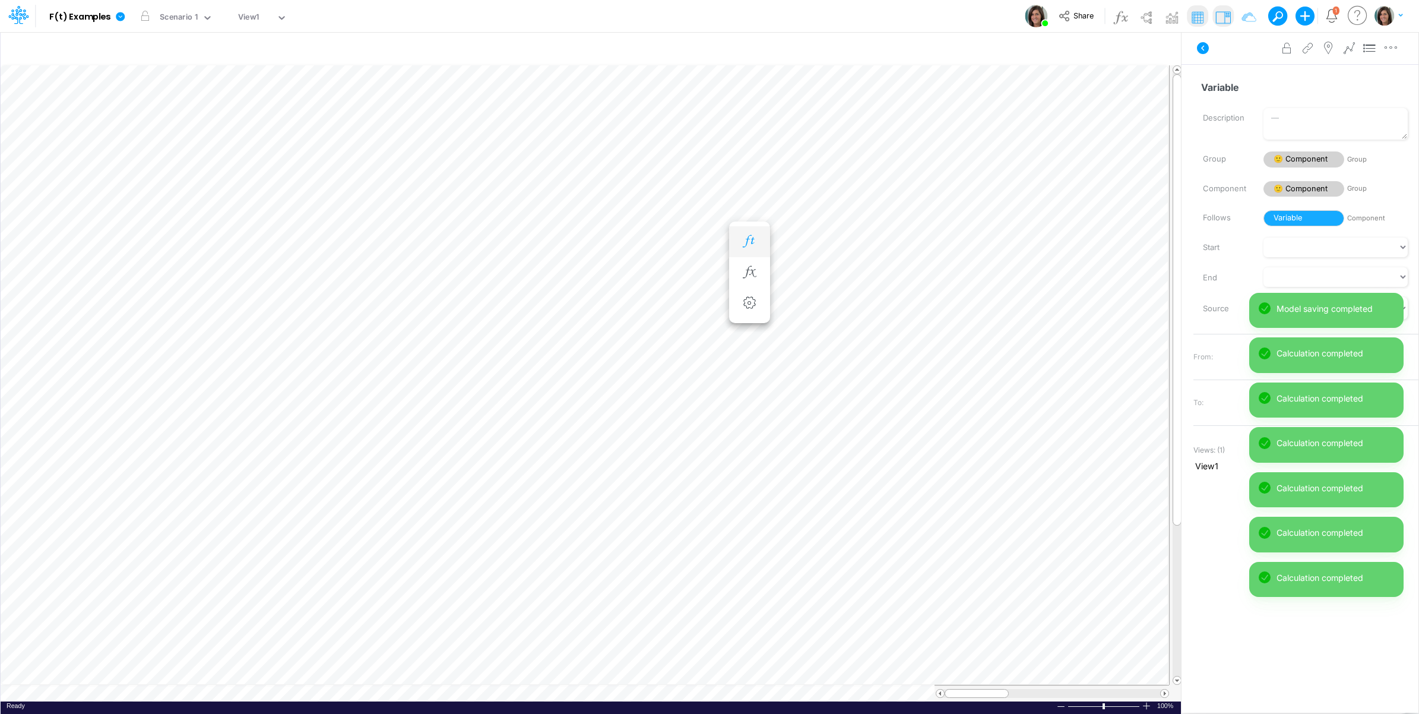
click at [756, 236] on icon "button" at bounding box center [749, 241] width 18 height 12
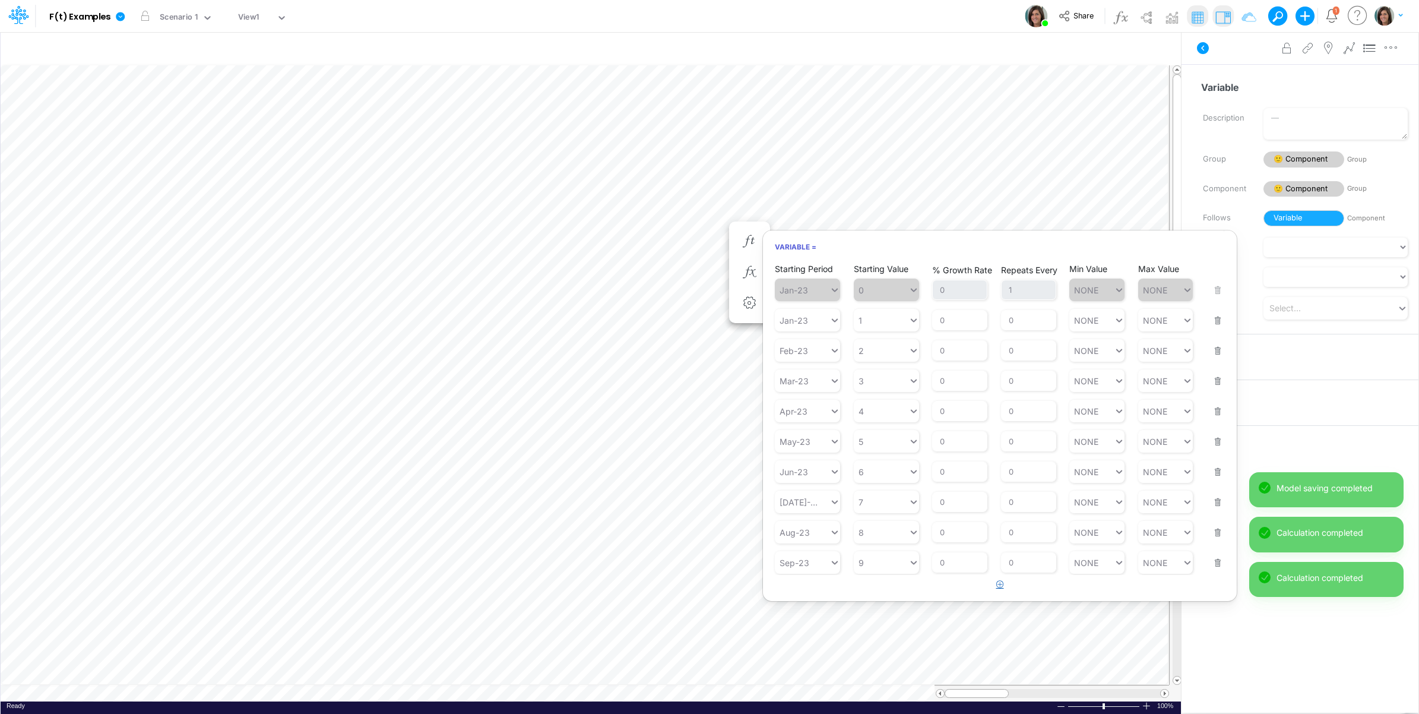
click at [996, 592] on button "button" at bounding box center [1000, 585] width 23 height 20
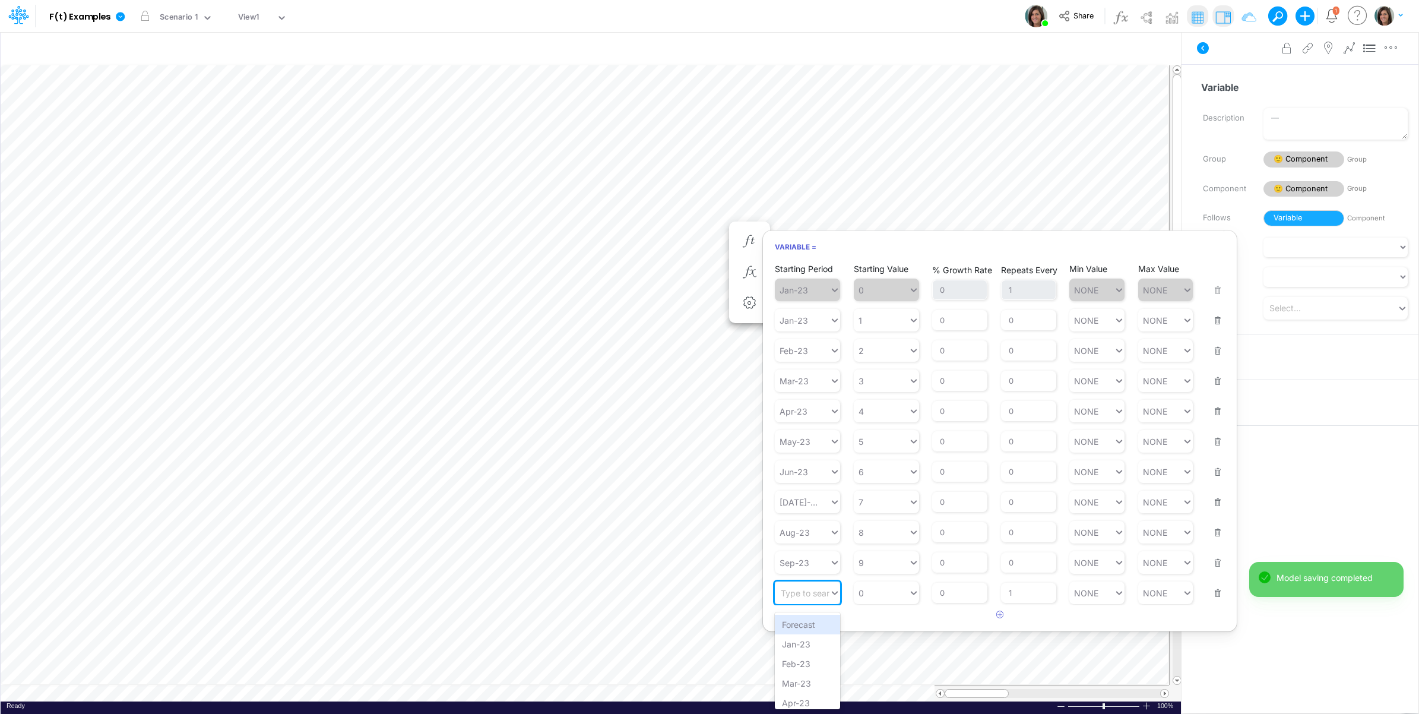
click at [816, 601] on div "Type to search..." at bounding box center [802, 592] width 55 height 17
drag, startPoint x: 810, startPoint y: 628, endPoint x: 874, endPoint y: 601, distance: 68.7
click at [812, 627] on div "Forecast" at bounding box center [807, 625] width 65 height 20
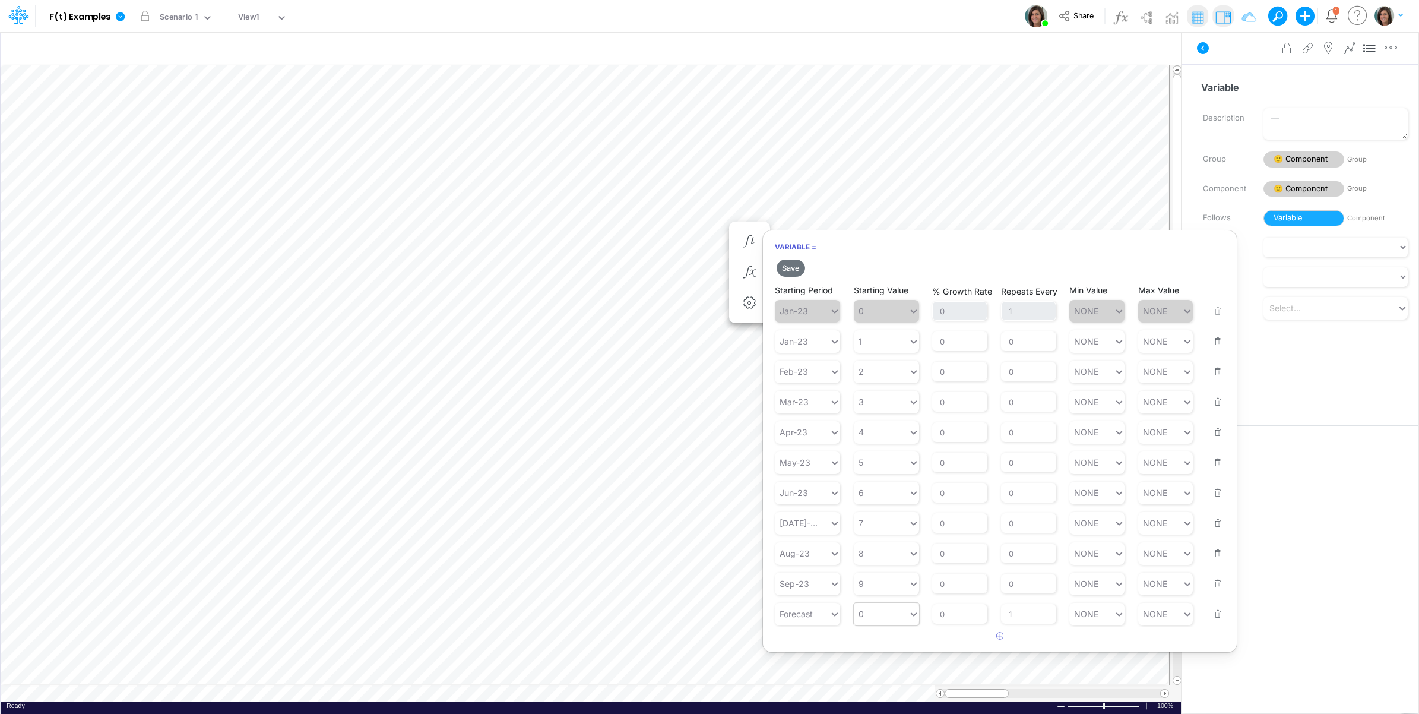
type input "0"
click at [894, 616] on div "0 0" at bounding box center [881, 613] width 55 height 17
click at [891, 438] on div "LATEST" at bounding box center [886, 435] width 65 height 20
click at [791, 269] on button "Save" at bounding box center [791, 267] width 28 height 17
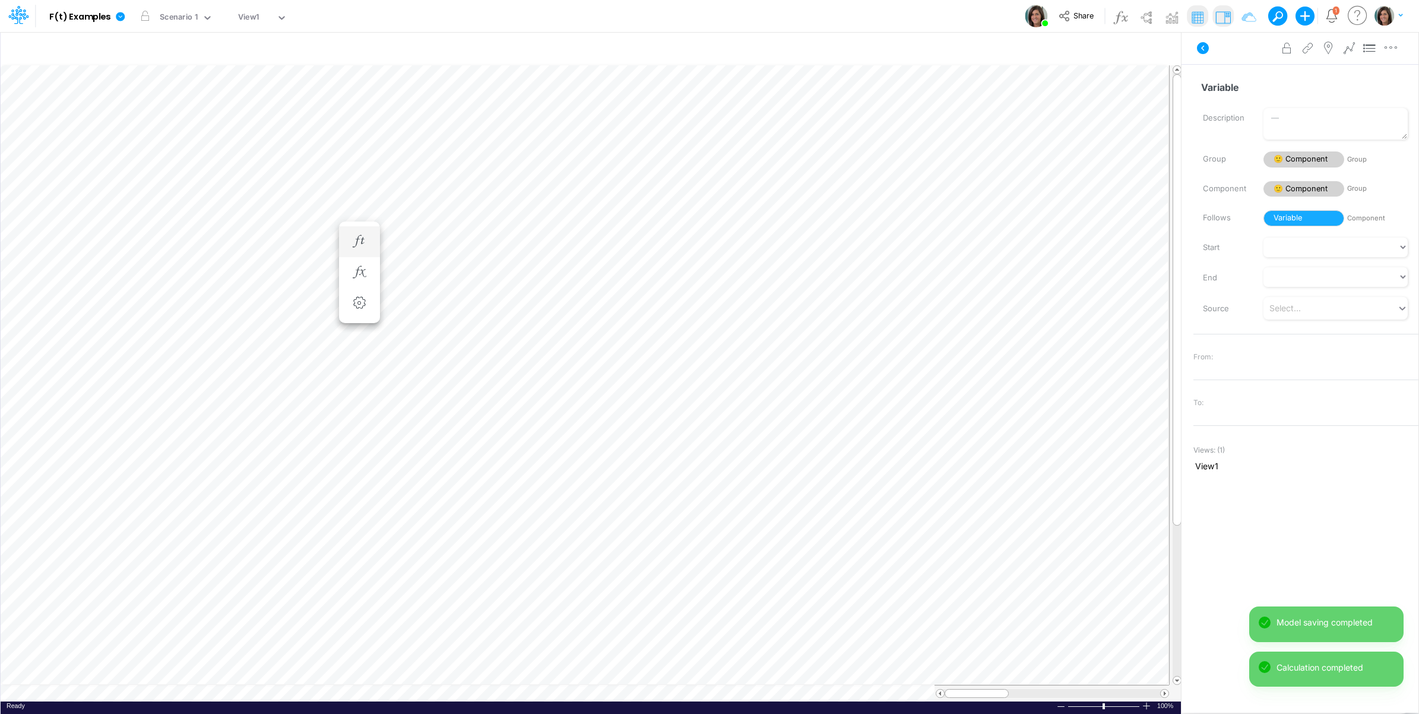
scroll to position [0, 1]
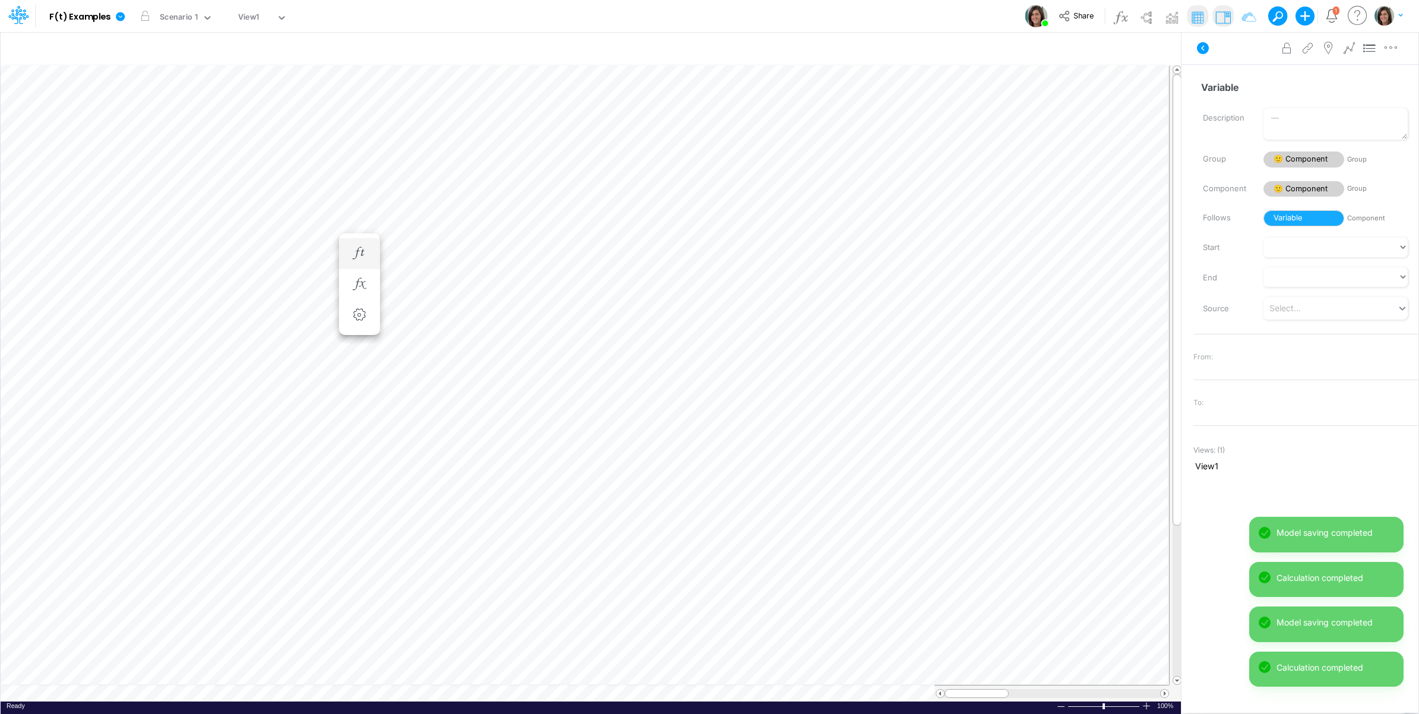
scroll to position [0, 1]
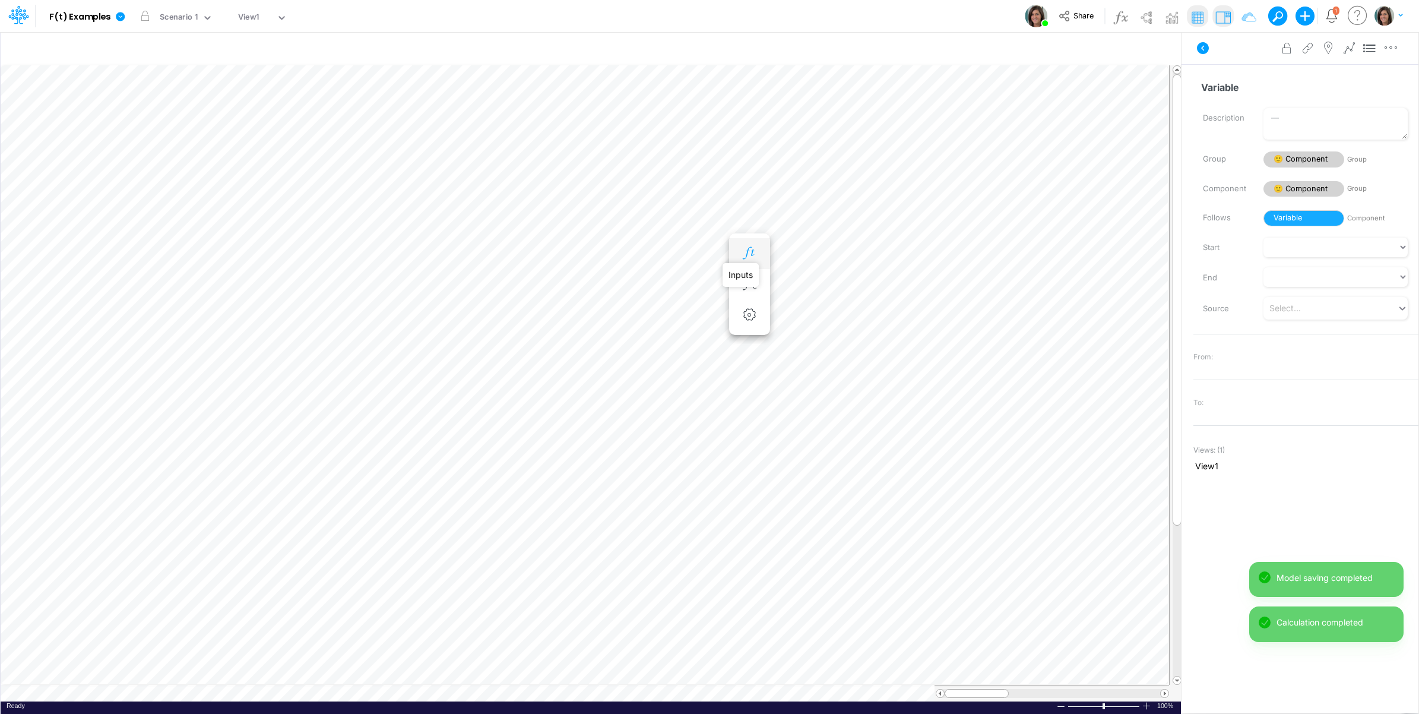
click at [749, 247] on icon "button" at bounding box center [749, 253] width 18 height 12
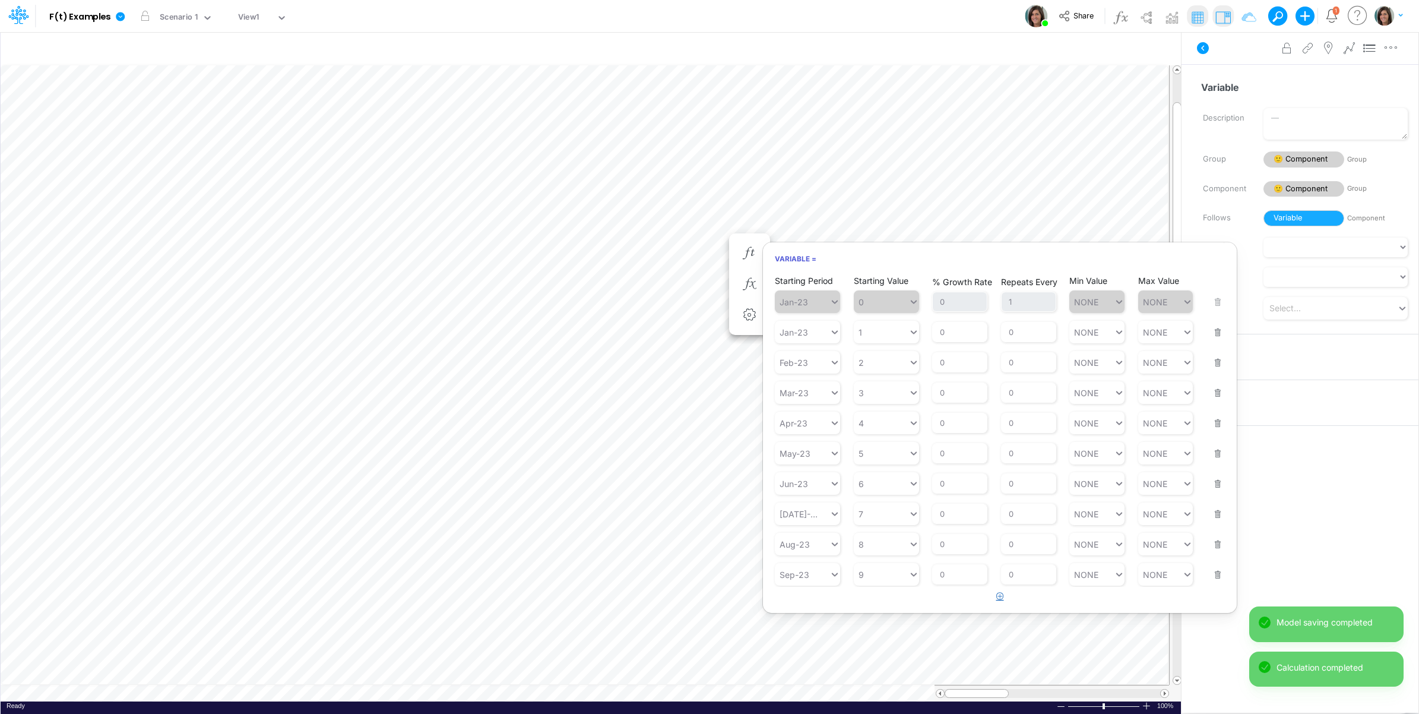
click at [997, 598] on icon "button" at bounding box center [1000, 596] width 8 height 8
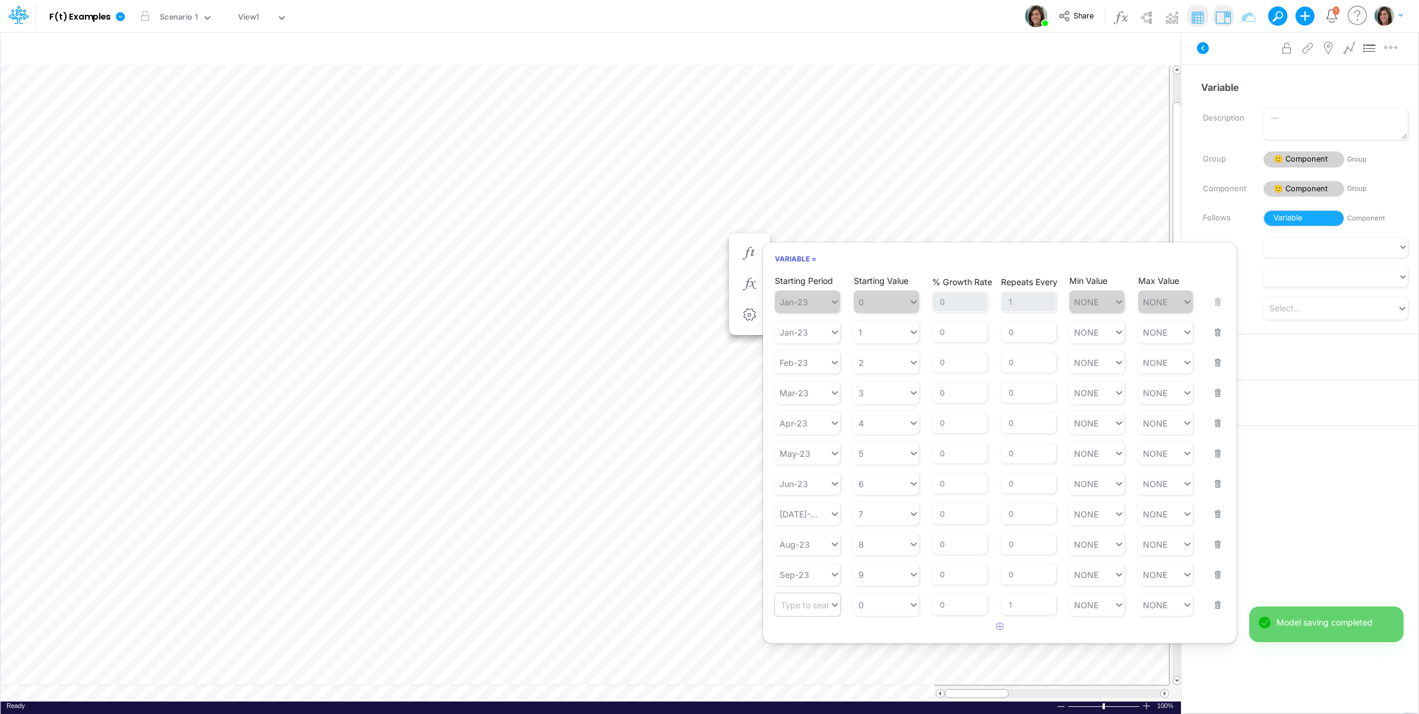
click at [815, 606] on div "Type to search..." at bounding box center [813, 605] width 65 height 10
click at [809, 637] on div "Forecast" at bounding box center [807, 636] width 65 height 20
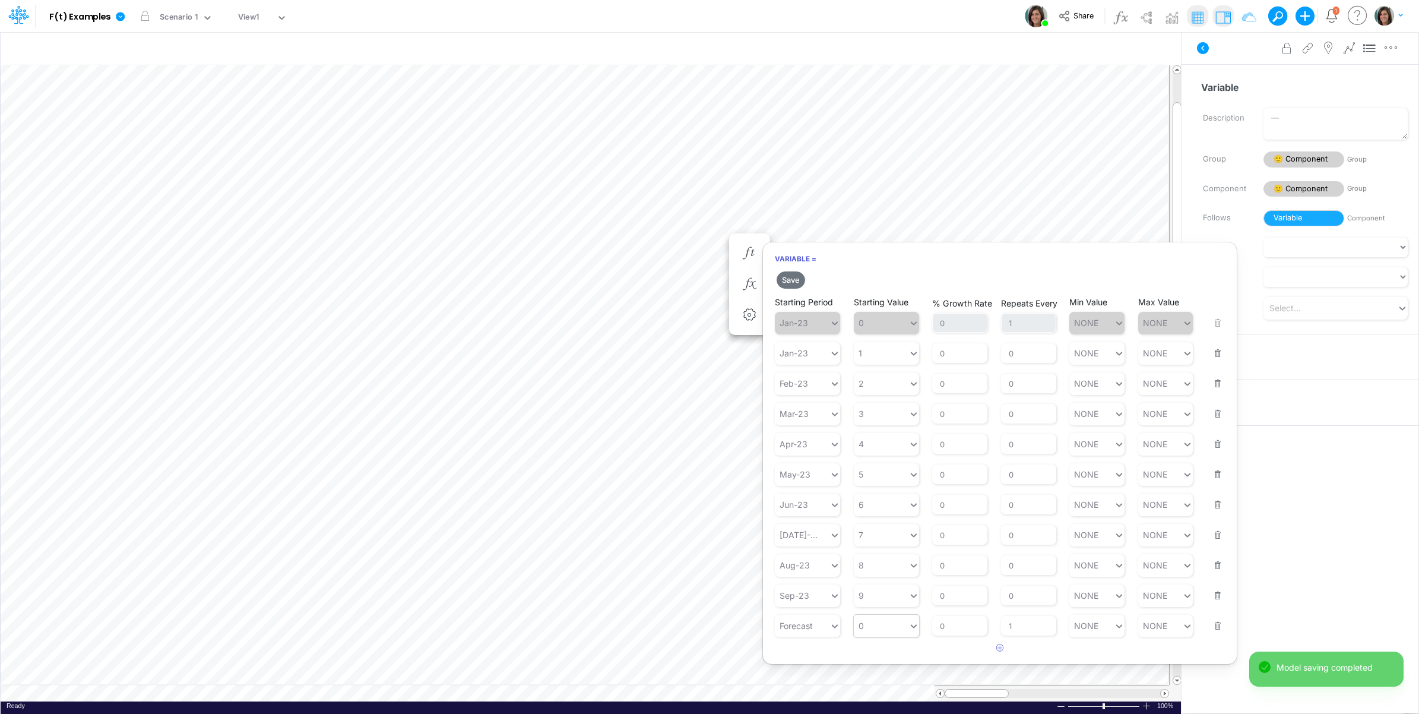
type input "0"
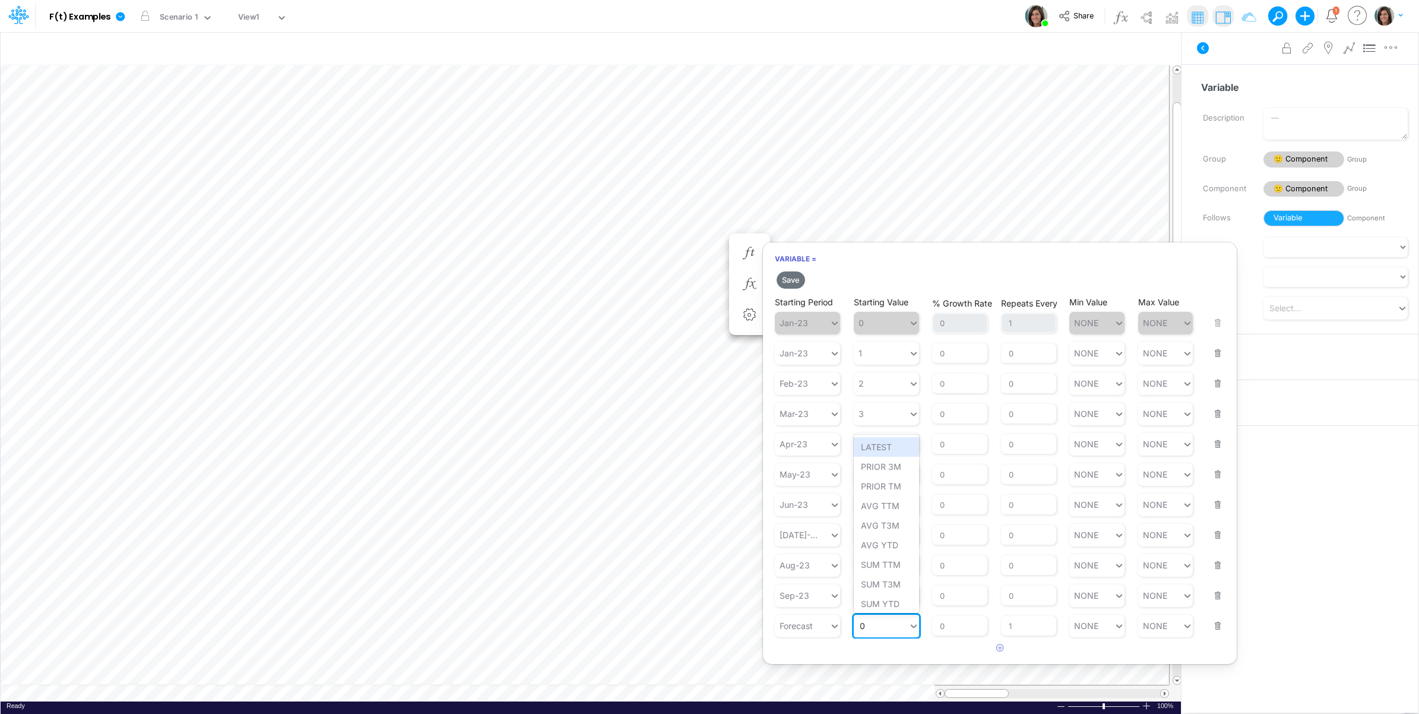
click at [891, 628] on div "0 0" at bounding box center [881, 625] width 55 height 17
type input "0"
click at [888, 632] on div "0 0" at bounding box center [881, 625] width 55 height 17
type input "0"
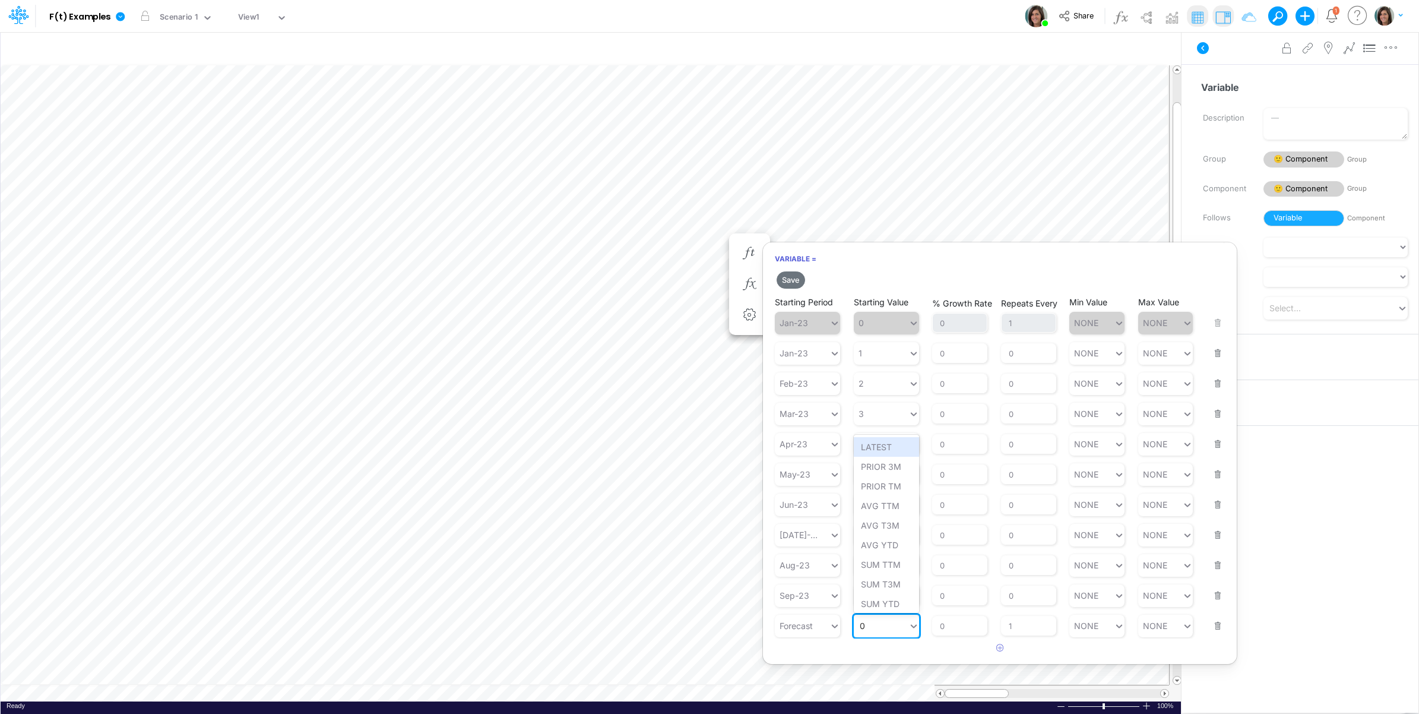
click at [898, 634] on div "0 0" at bounding box center [881, 625] width 55 height 17
click at [891, 448] on div "LATEST" at bounding box center [886, 447] width 65 height 20
drag, startPoint x: 951, startPoint y: 624, endPoint x: 935, endPoint y: 625, distance: 16.1
click at [935, 625] on input "0" at bounding box center [959, 626] width 55 height 20
type input "10"
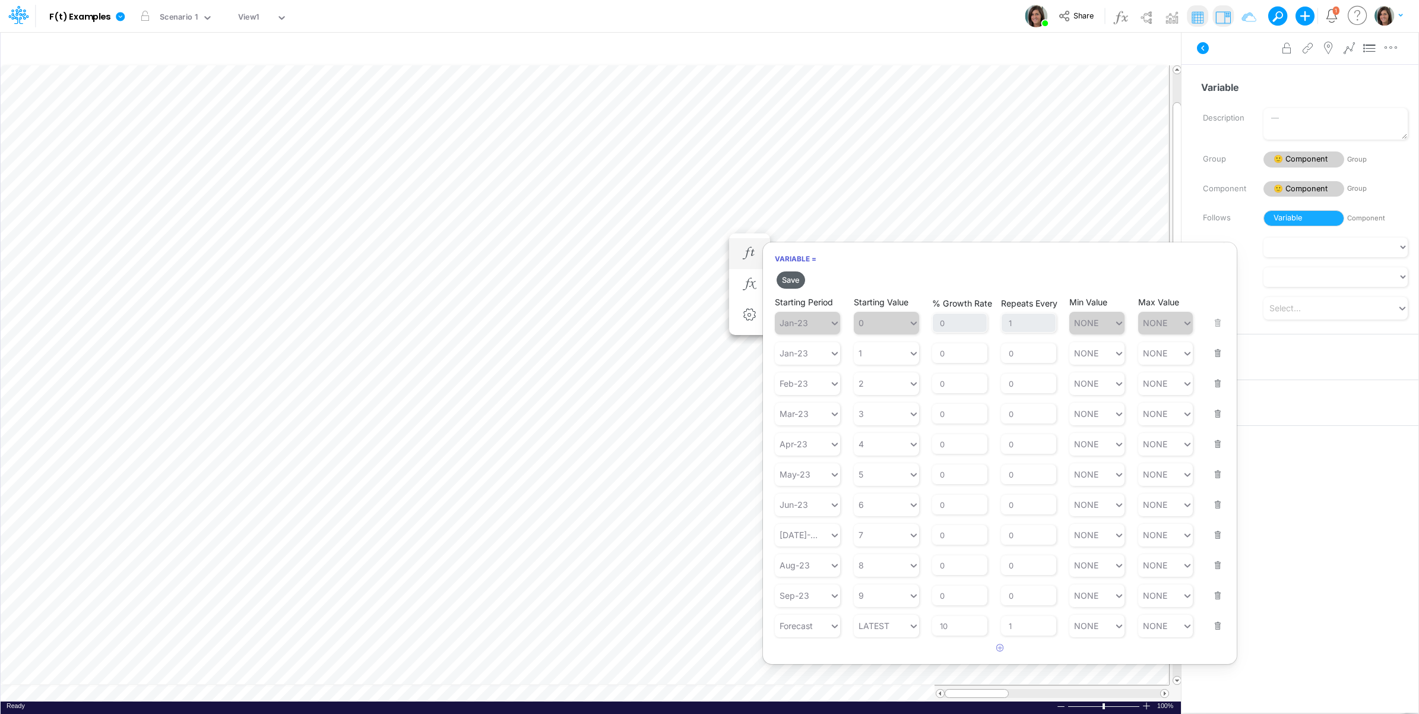
click at [797, 280] on button "Save" at bounding box center [791, 279] width 28 height 17
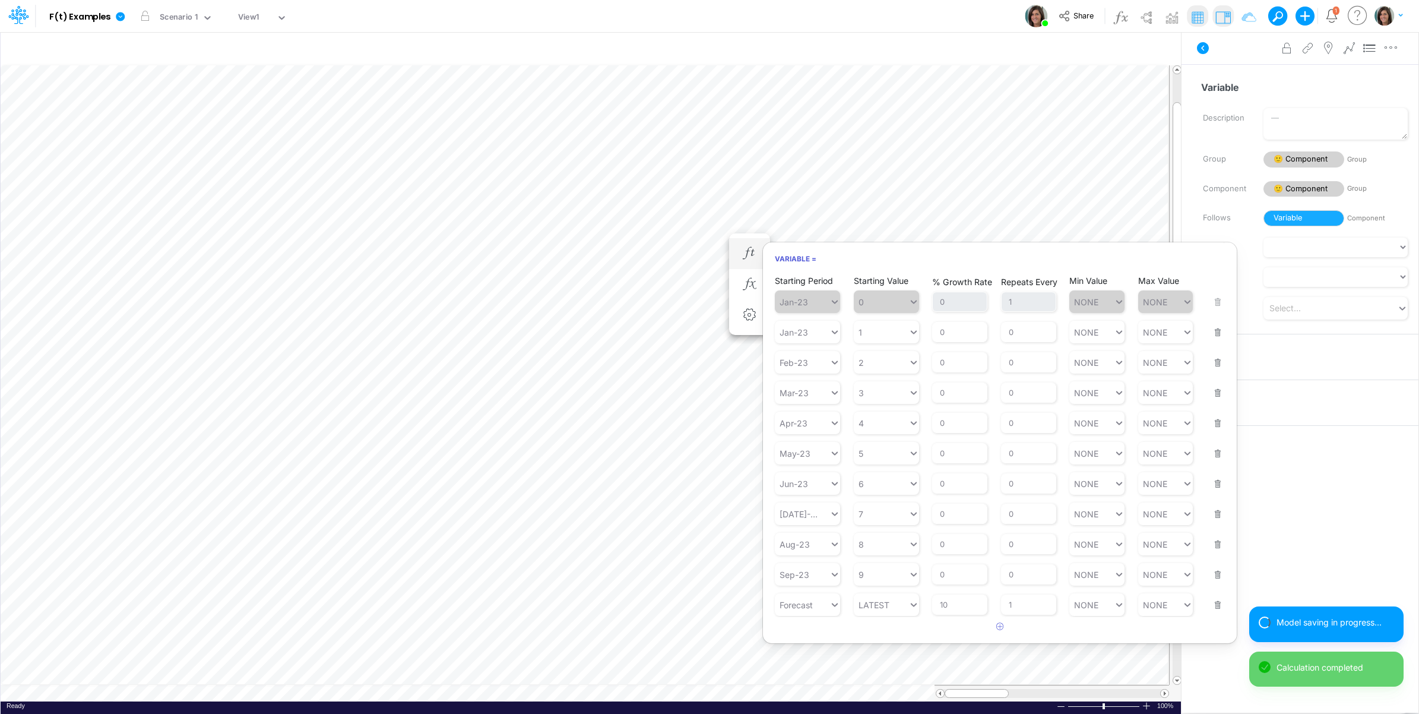
scroll to position [0, 1]
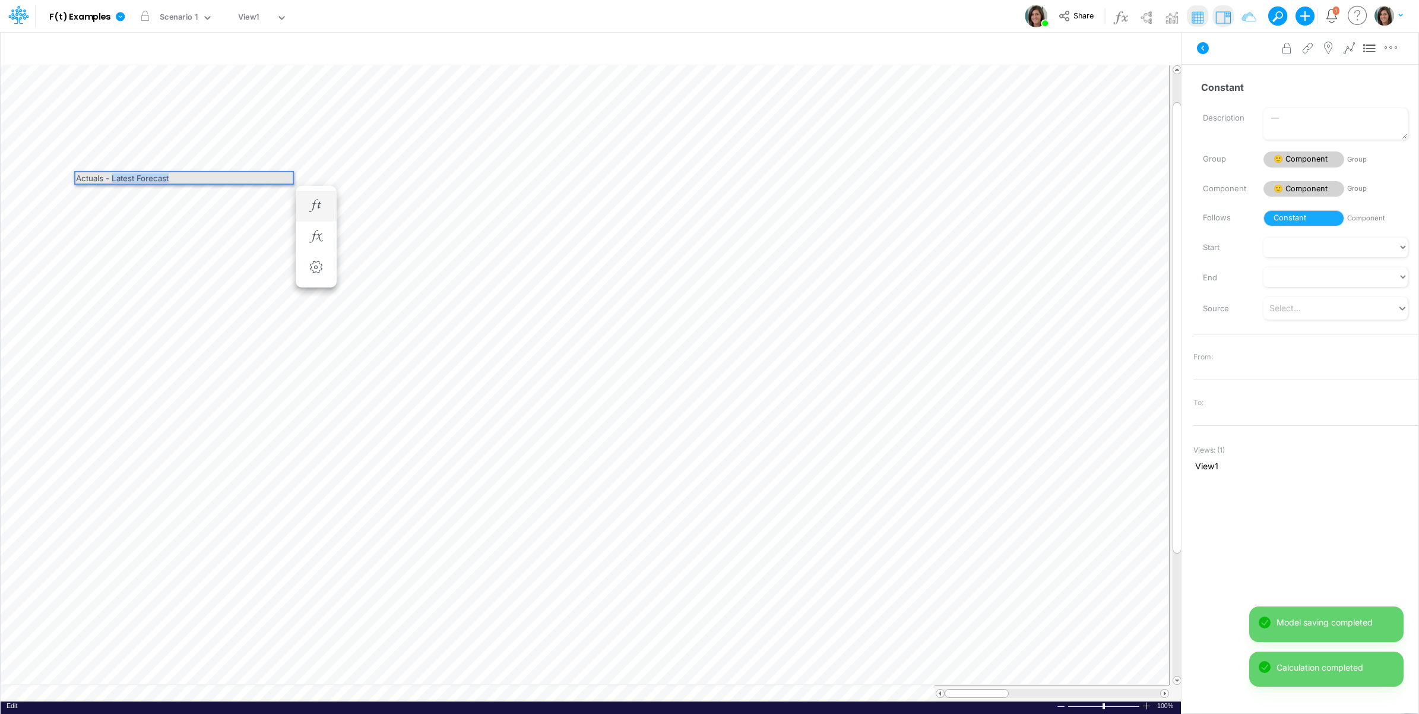
drag, startPoint x: 112, startPoint y: 178, endPoint x: 194, endPoint y: 178, distance: 81.9
click at [194, 178] on div "Actuals - Latest Forecast" at bounding box center [183, 177] width 217 height 11
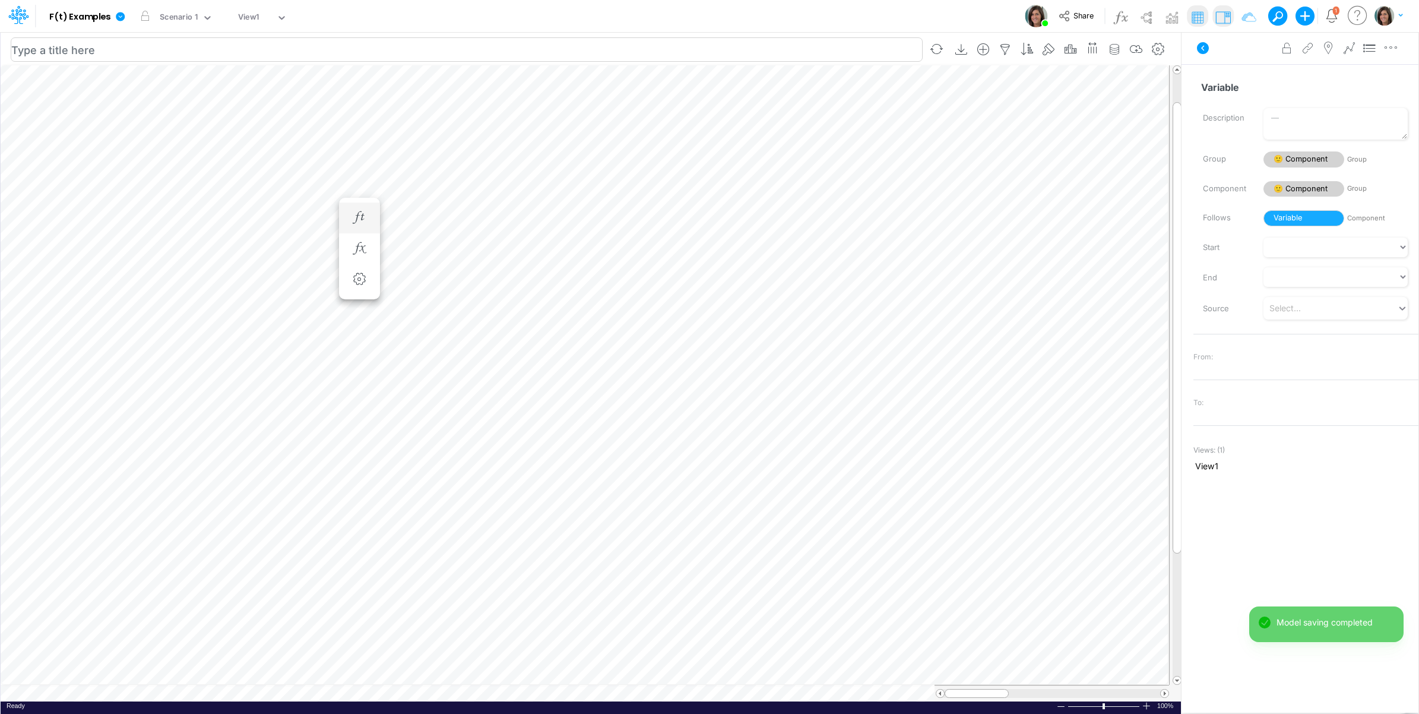
scroll to position [0, 1]
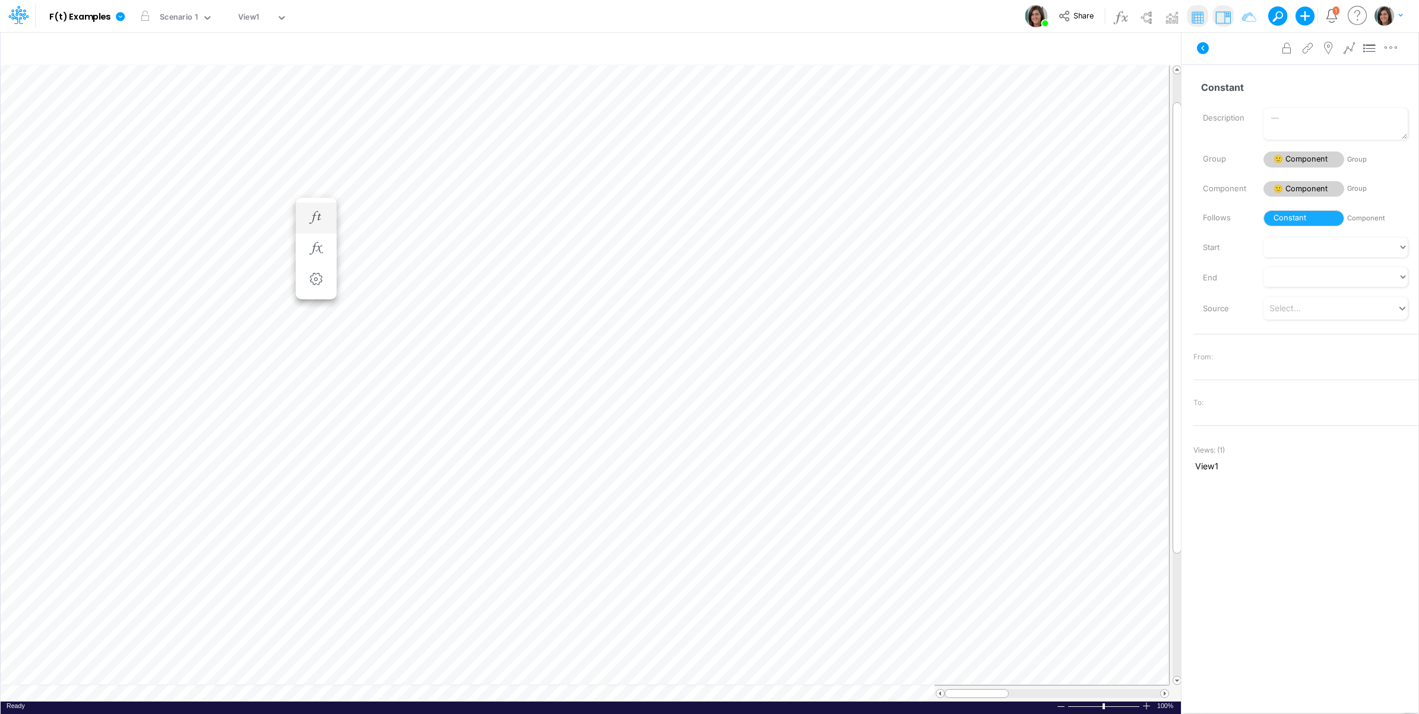
scroll to position [0, 1]
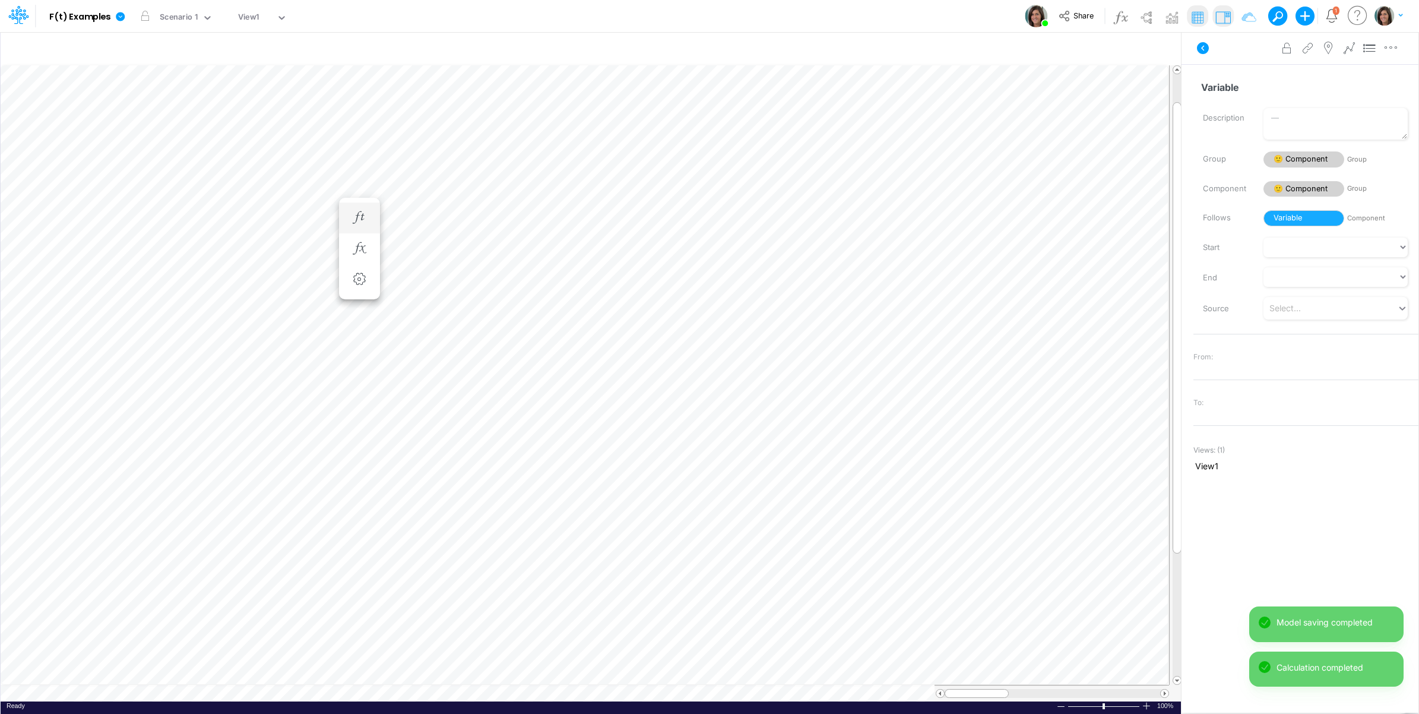
scroll to position [0, 1]
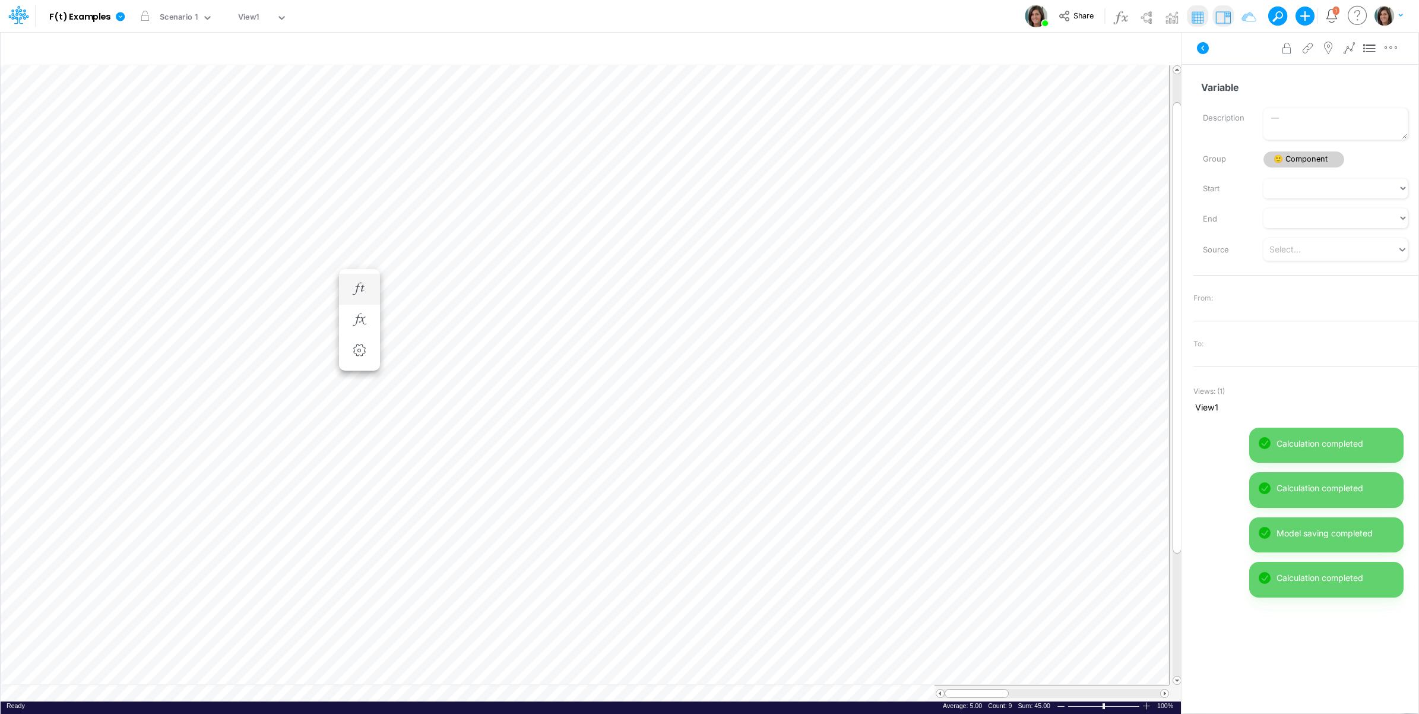
scroll to position [0, 1]
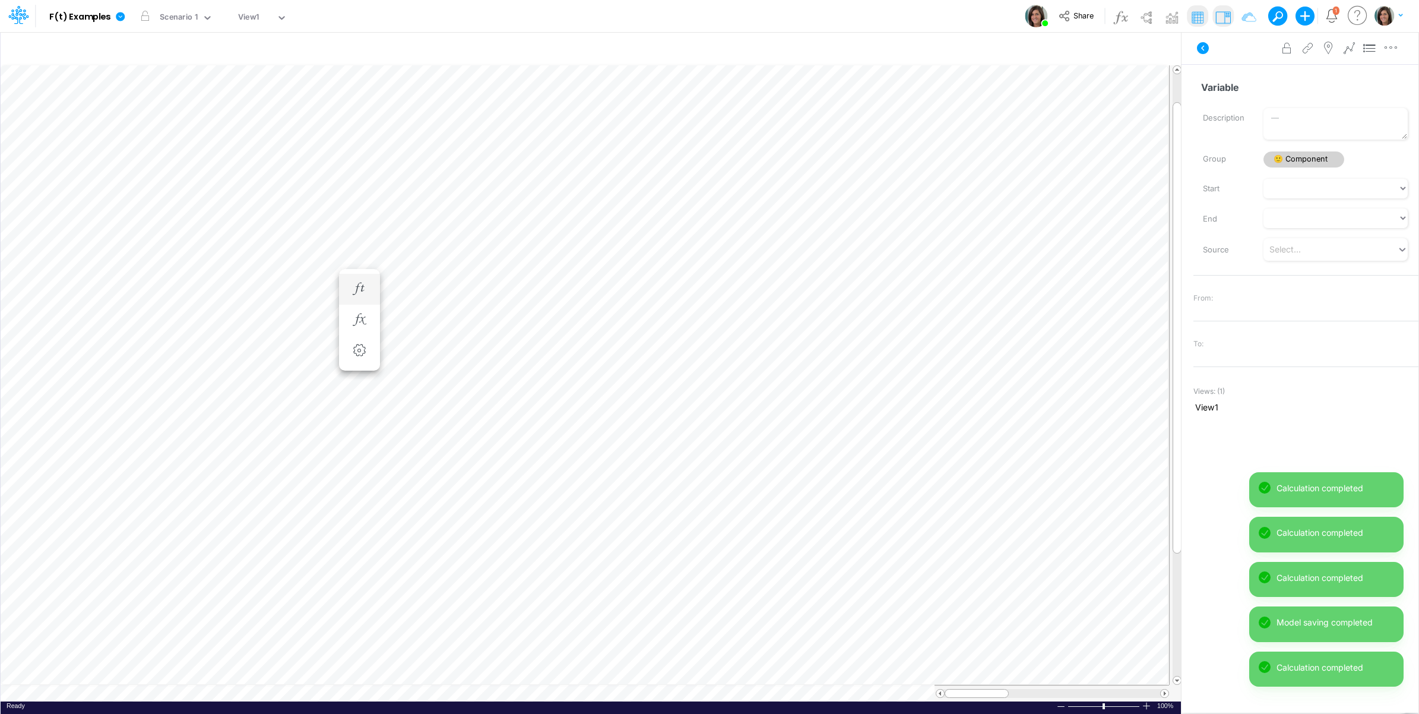
scroll to position [0, 1]
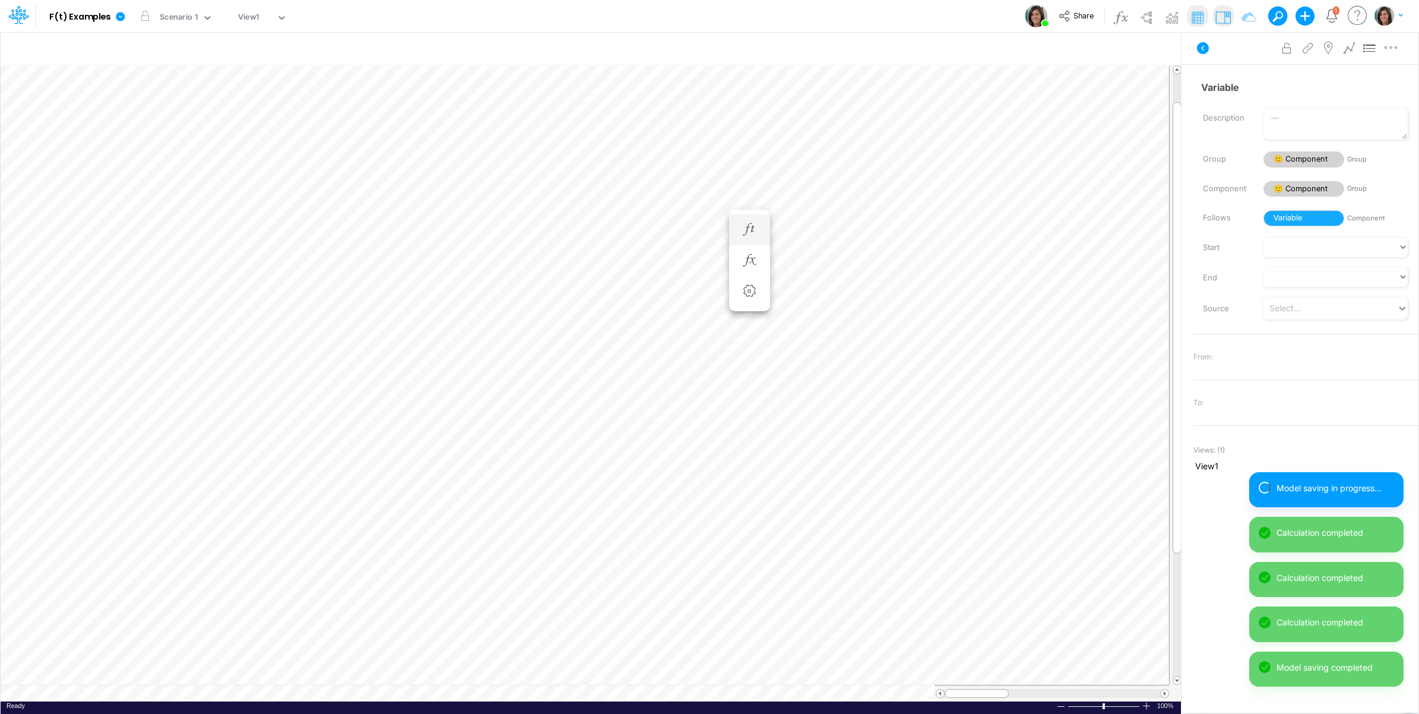
scroll to position [0, 1]
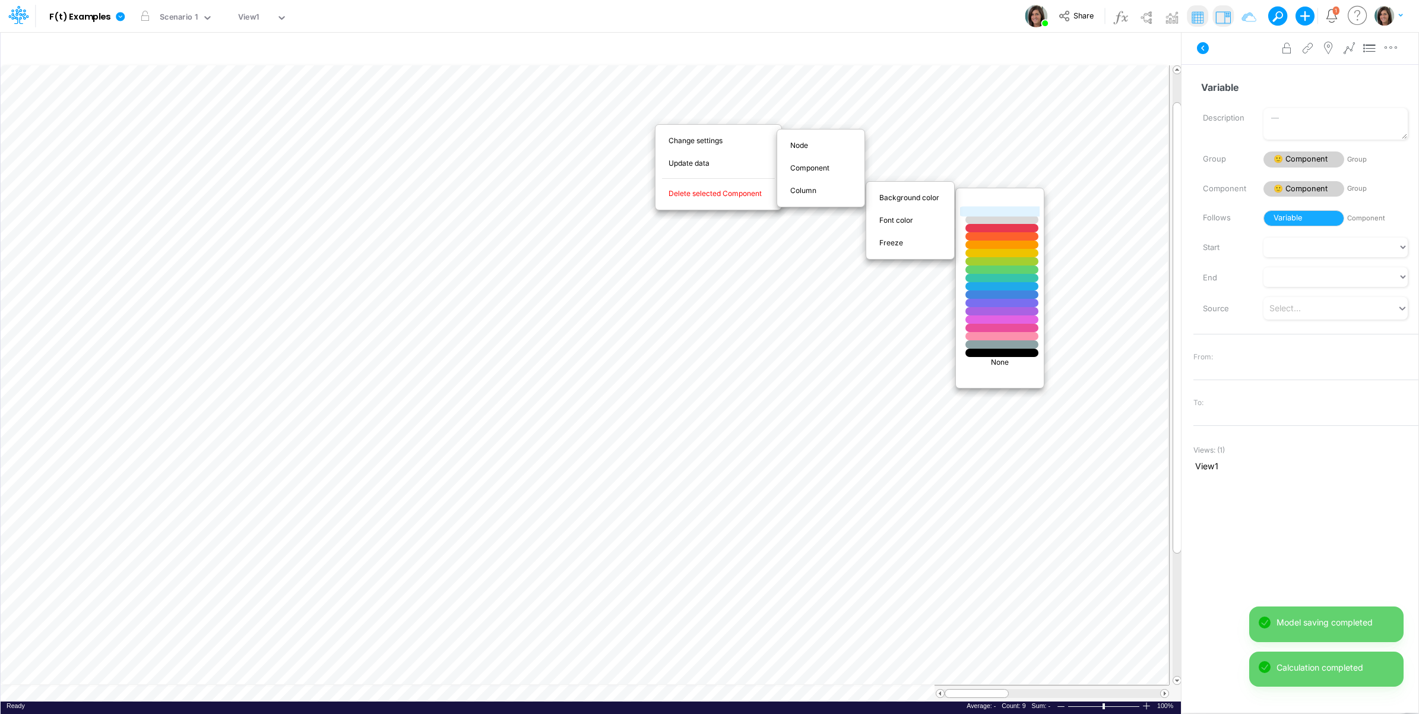
click at [1004, 212] on div at bounding box center [1001, 212] width 87 height 10
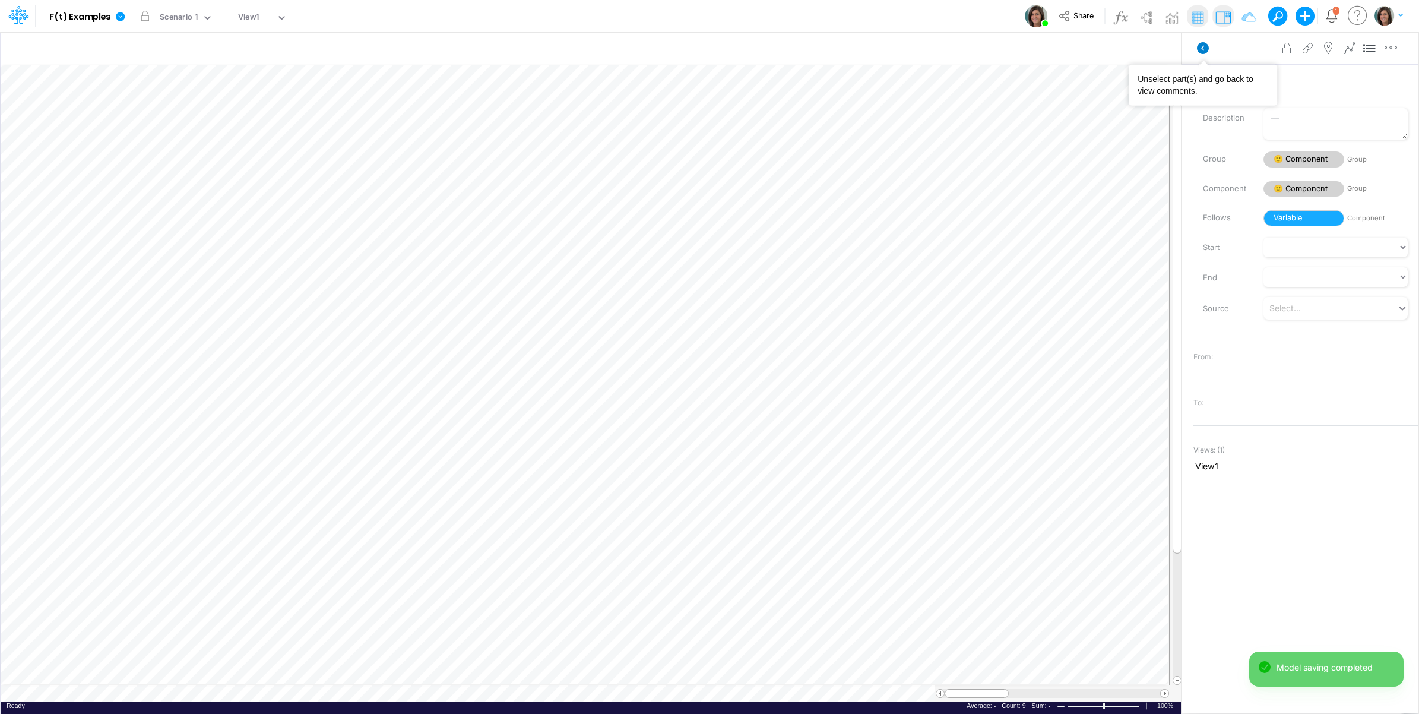
click at [1201, 52] on icon at bounding box center [1203, 48] width 12 height 12
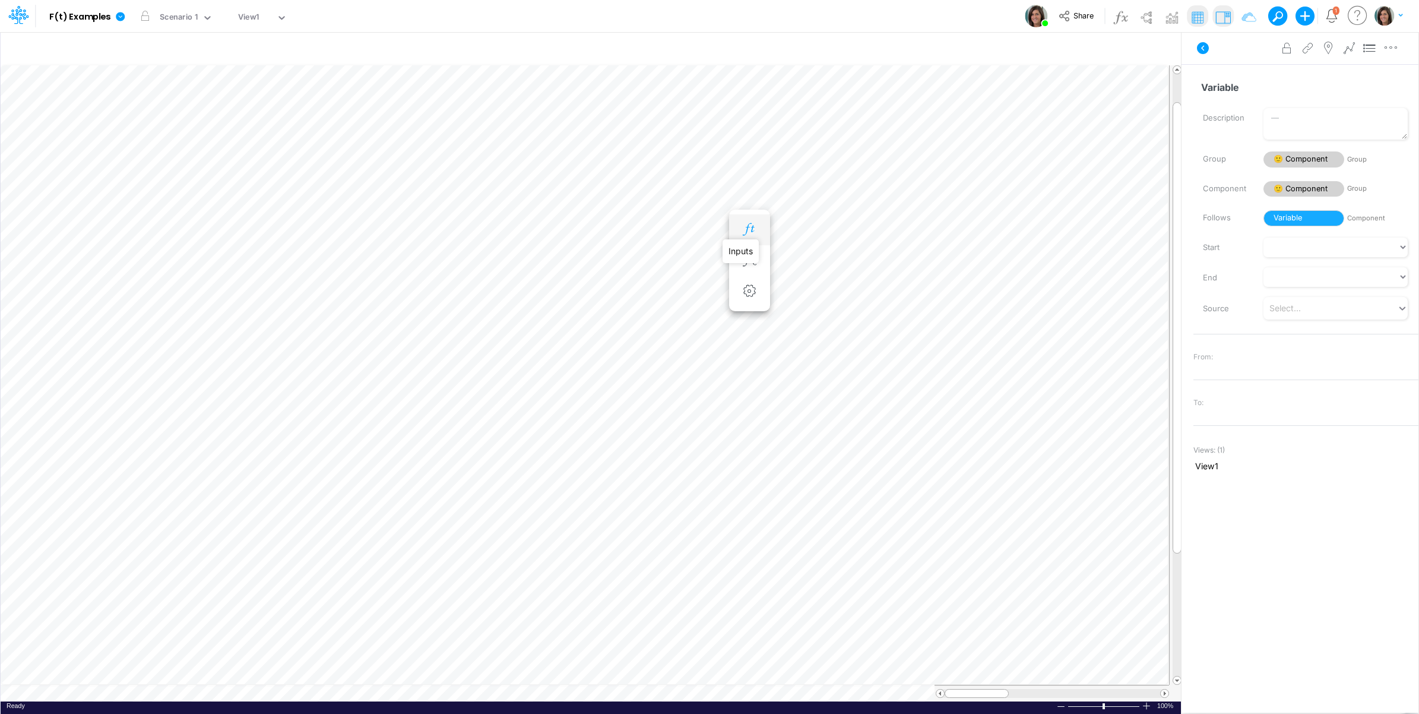
click at [755, 229] on icon "button" at bounding box center [749, 229] width 18 height 12
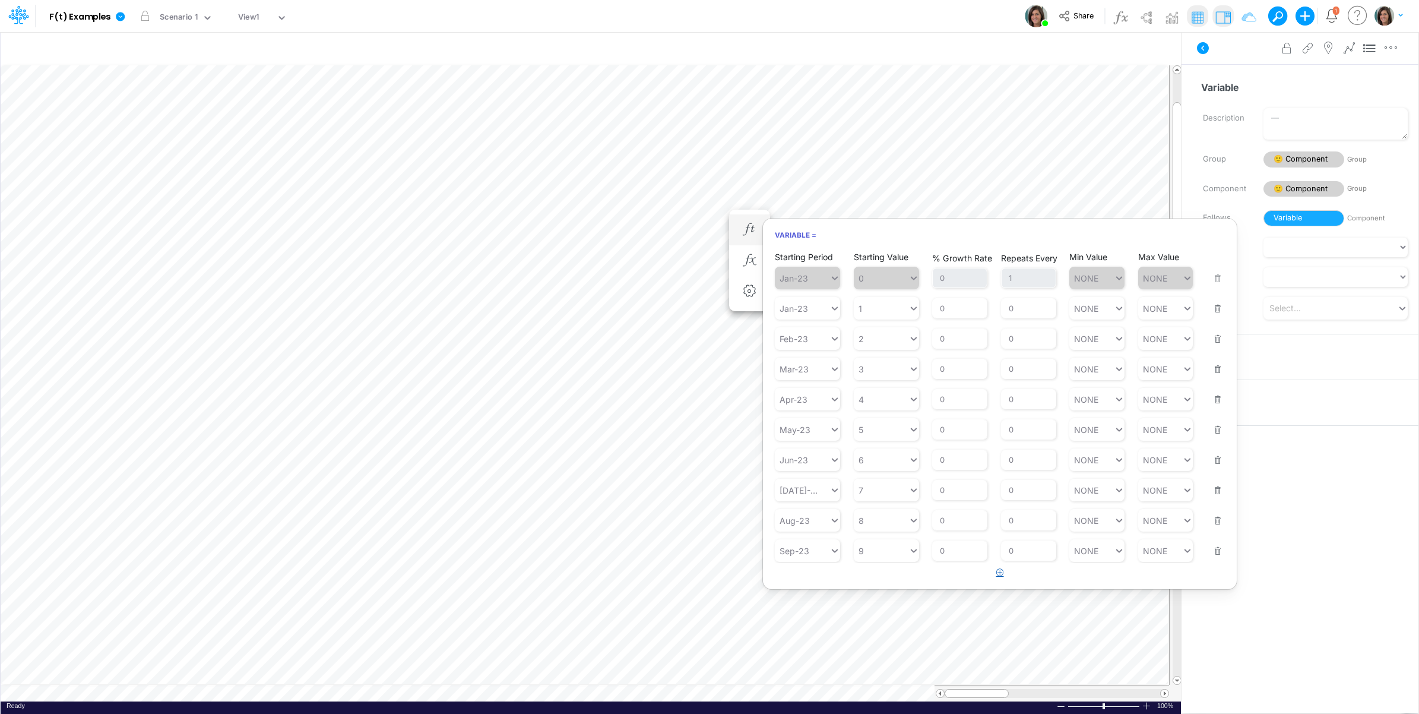
click at [999, 574] on icon "button" at bounding box center [1000, 572] width 8 height 8
click at [815, 586] on div "Type to search..." at bounding box center [813, 581] width 65 height 10
click at [806, 617] on div "Forecast" at bounding box center [807, 613] width 65 height 20
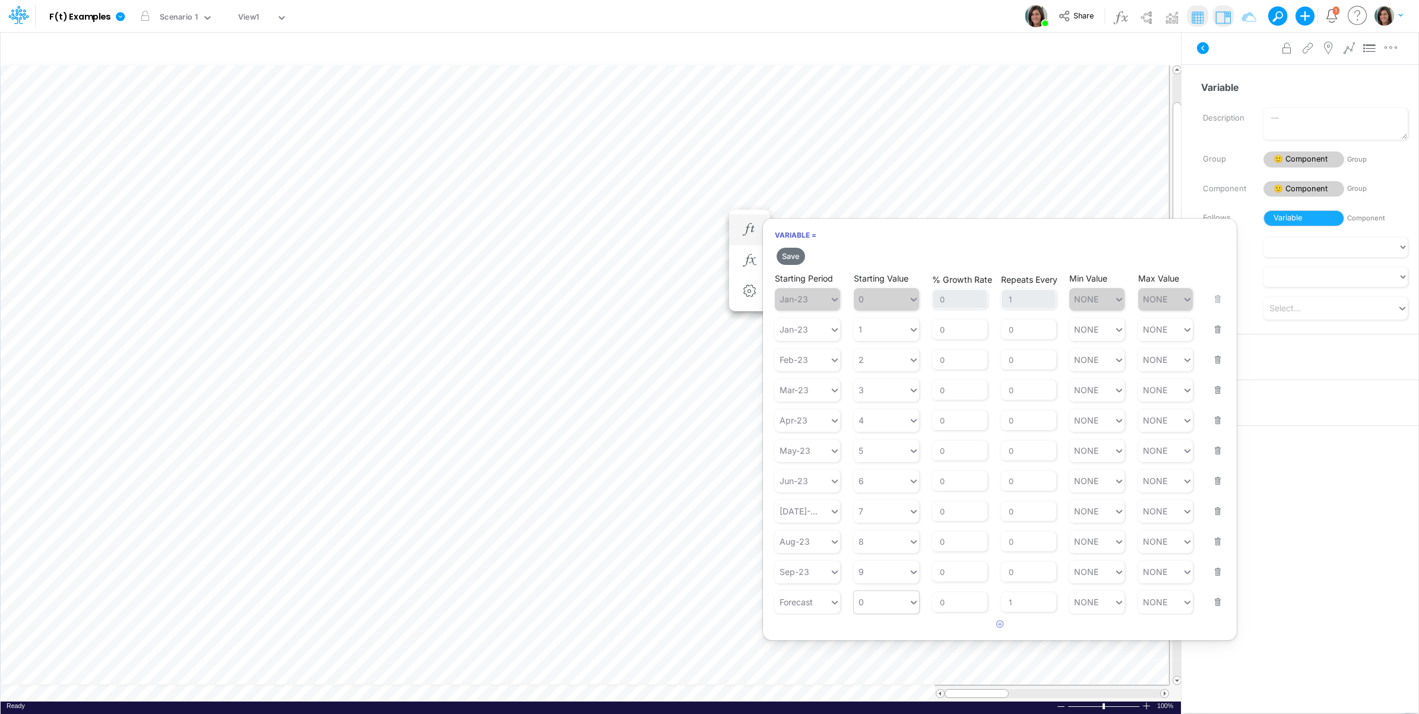
type input "0"
click at [895, 609] on div "0 0" at bounding box center [881, 601] width 55 height 17
click at [892, 657] on div "PRIOR 3M" at bounding box center [886, 653] width 65 height 20
click at [790, 256] on button "Save" at bounding box center [791, 256] width 28 height 17
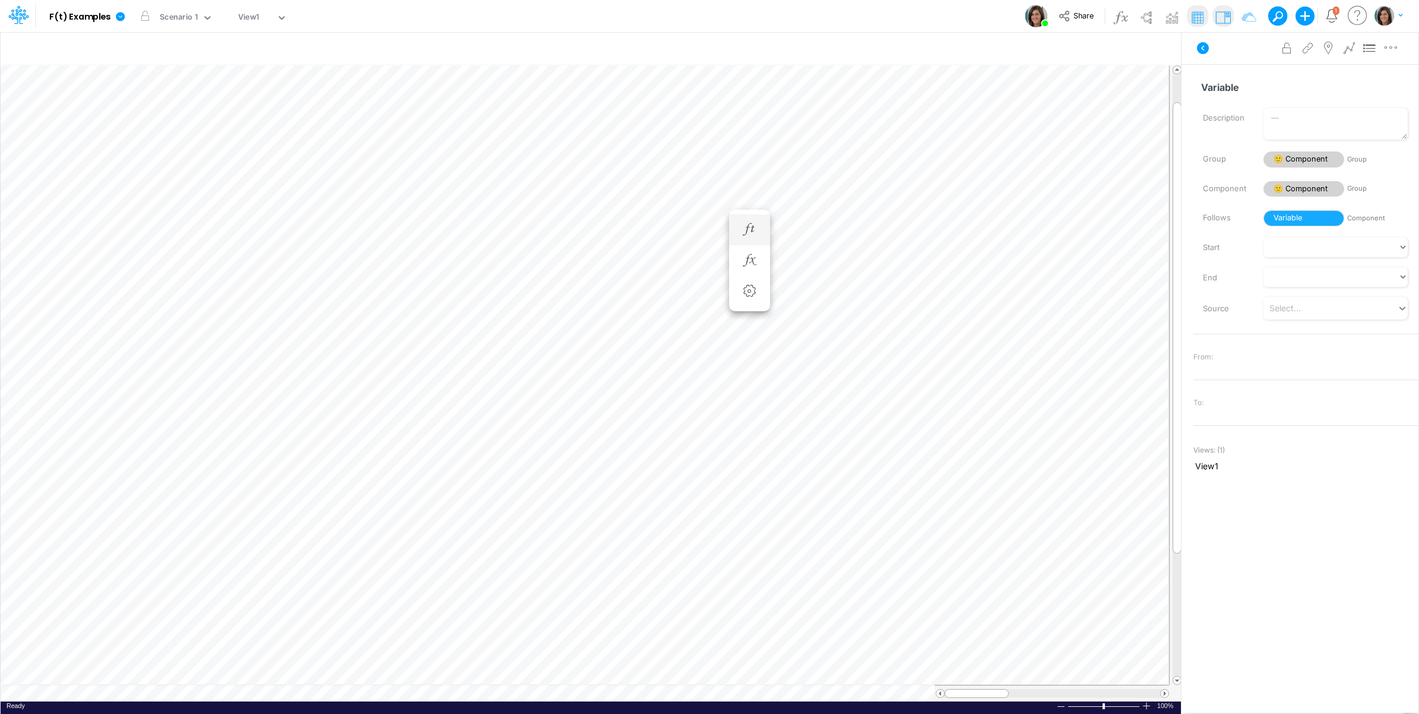
scroll to position [0, 1]
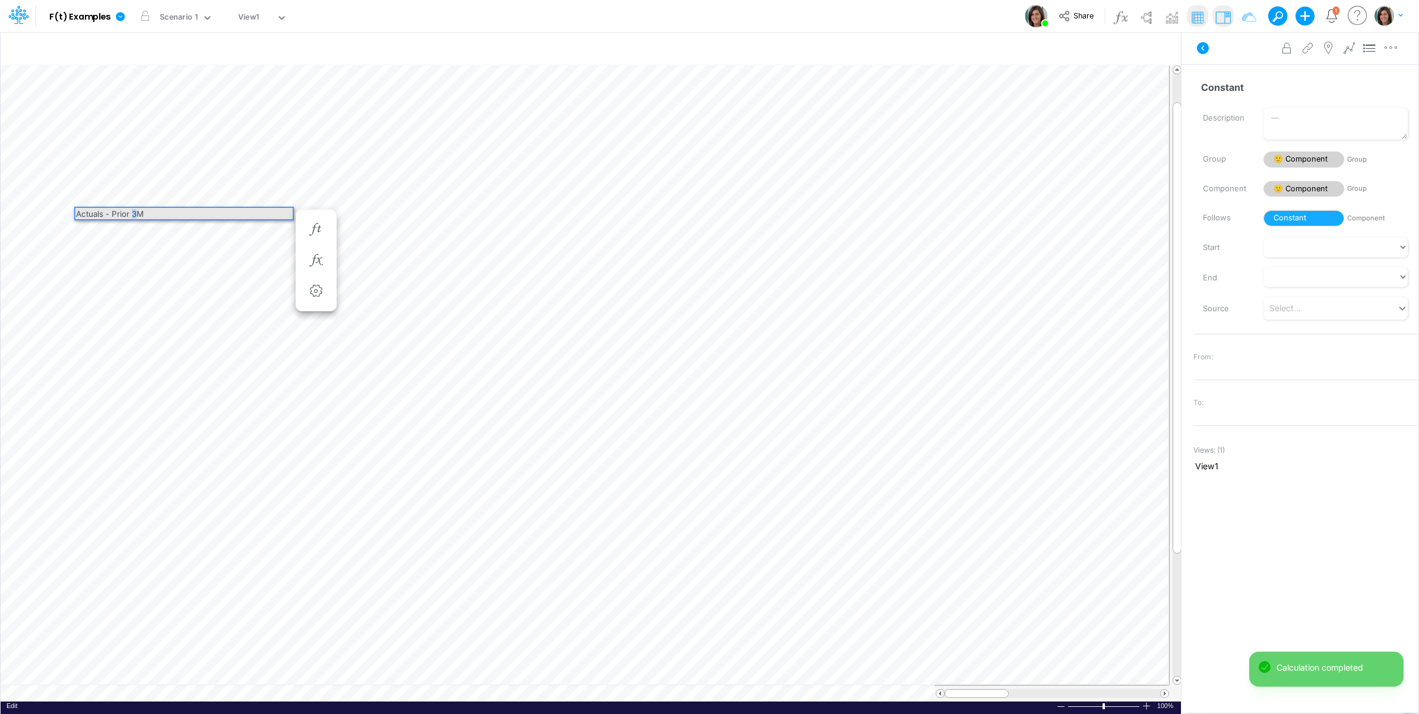
click at [137, 209] on div "Actuals - Prior 3M" at bounding box center [183, 213] width 217 height 11
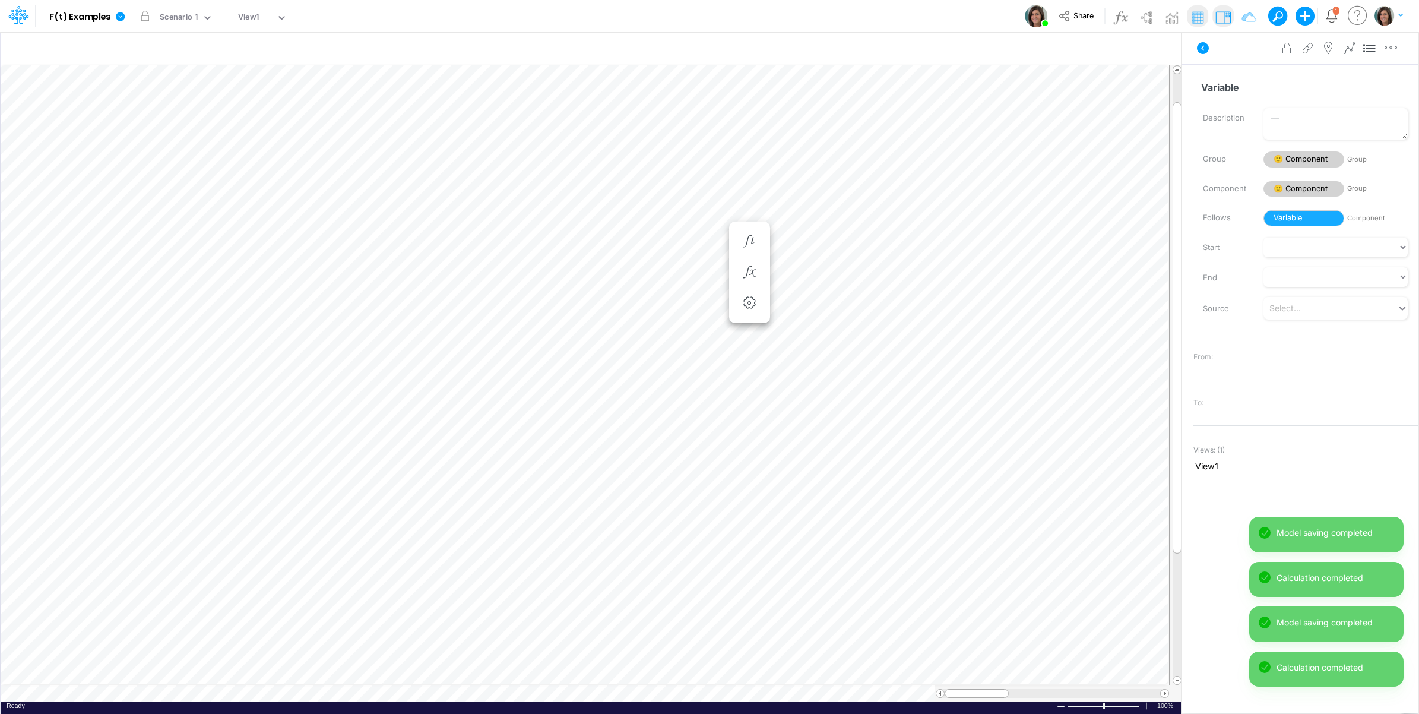
scroll to position [0, 1]
click at [752, 235] on icon "button" at bounding box center [749, 241] width 18 height 12
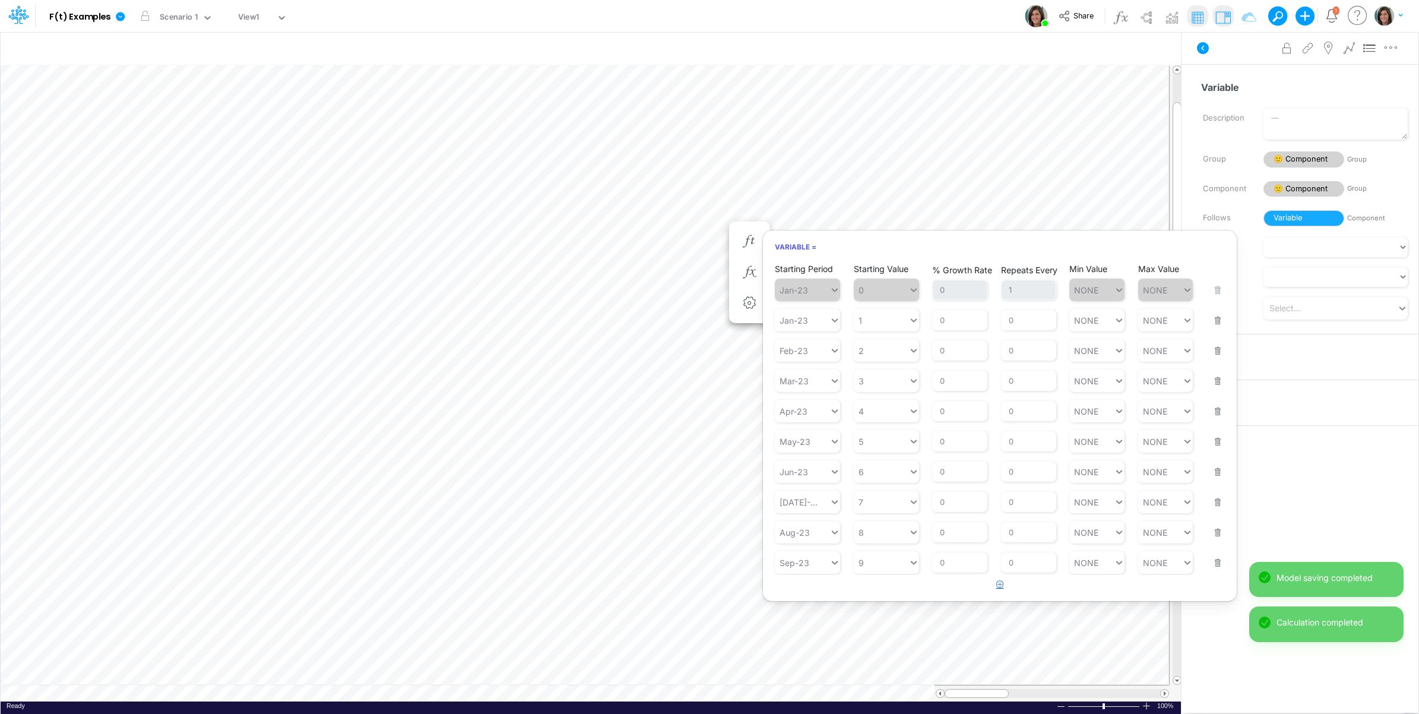
click at [996, 588] on icon "button" at bounding box center [1000, 584] width 8 height 8
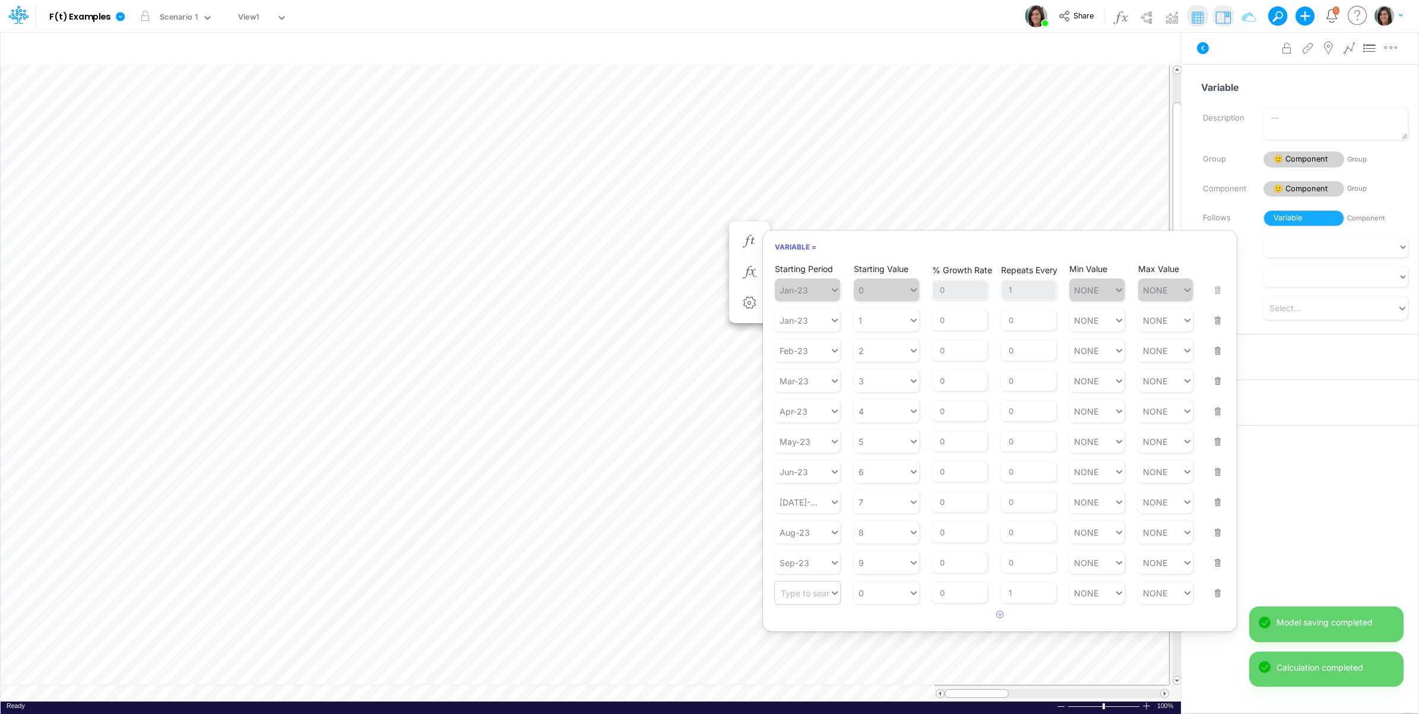
drag, startPoint x: 996, startPoint y: 591, endPoint x: 838, endPoint y: 592, distance: 158.5
click at [841, 592] on div "Starting Period Type to search... Starting Value 0 % Growth Rate 0 Repeats Ever…" at bounding box center [1000, 584] width 450 height 37
click at [824, 598] on div "Type to search..." at bounding box center [813, 593] width 65 height 10
click at [816, 620] on div "Forecast" at bounding box center [807, 625] width 65 height 20
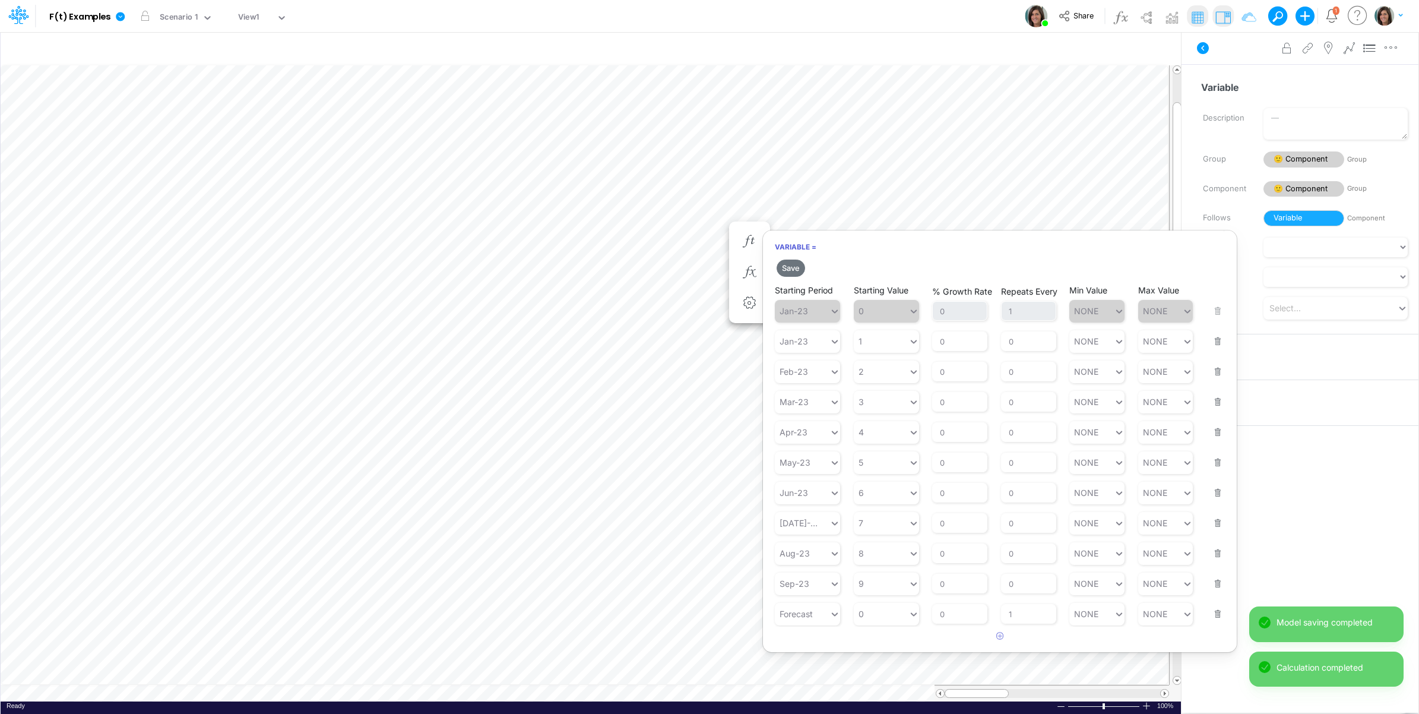
click at [894, 600] on div "Starting Value 0" at bounding box center [886, 606] width 65 height 37
type input "0"
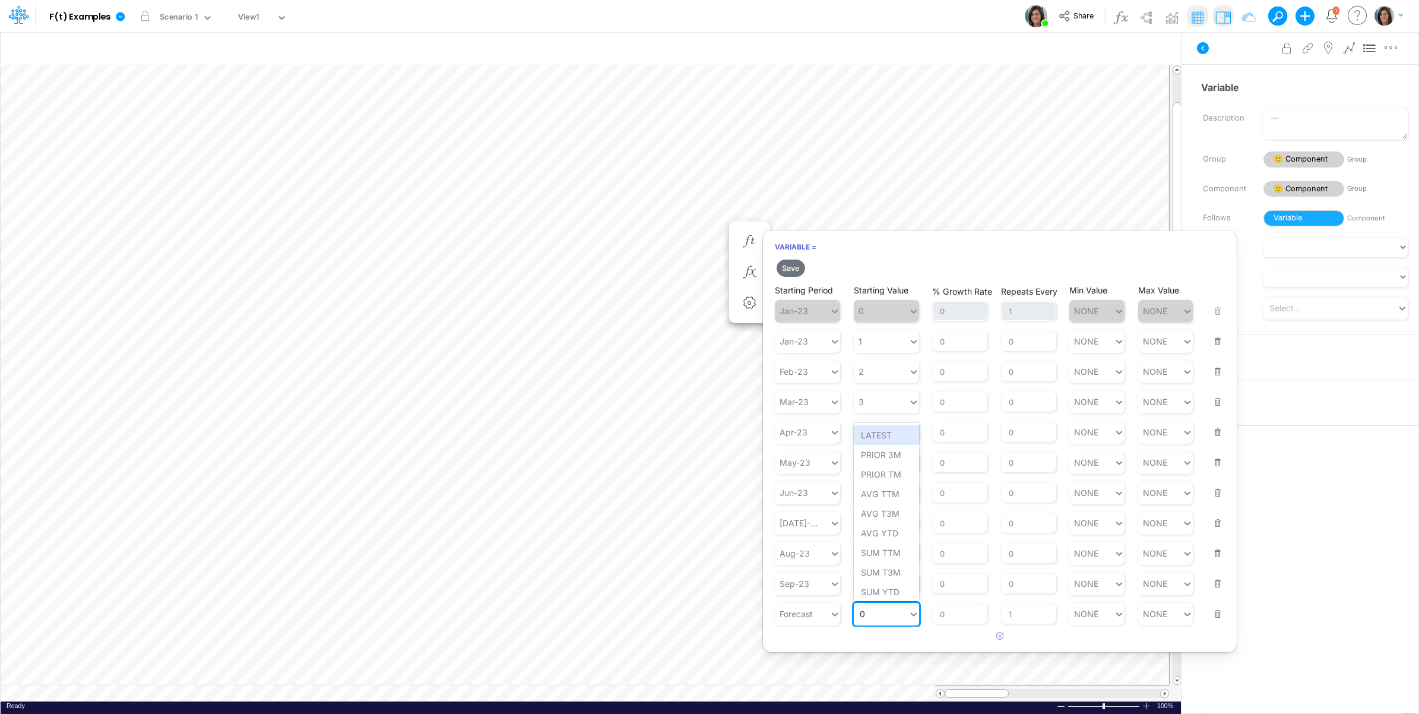
click at [886, 616] on div "0 0" at bounding box center [881, 613] width 55 height 17
click at [894, 477] on div "PRIOR TM" at bounding box center [886, 474] width 65 height 20
click at [794, 263] on button "Save" at bounding box center [791, 267] width 28 height 17
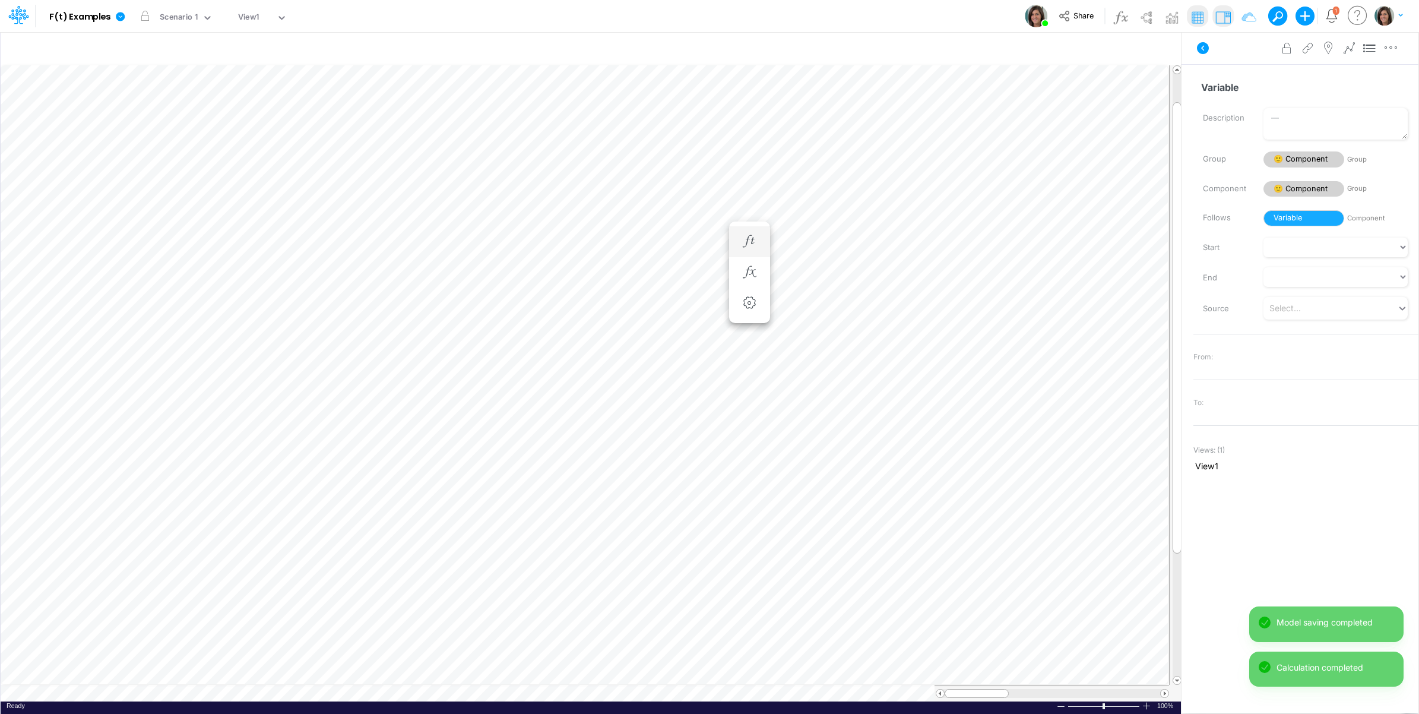
scroll to position [0, 1]
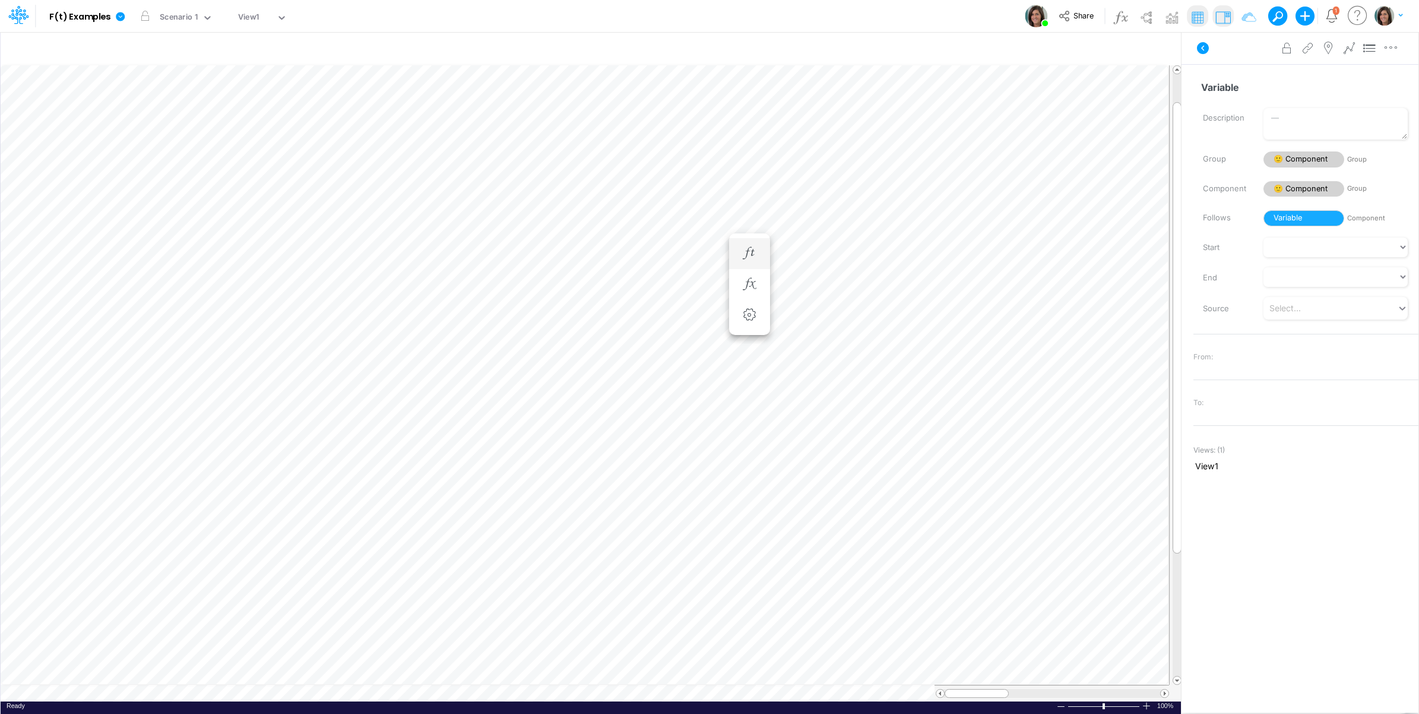
scroll to position [0, 1]
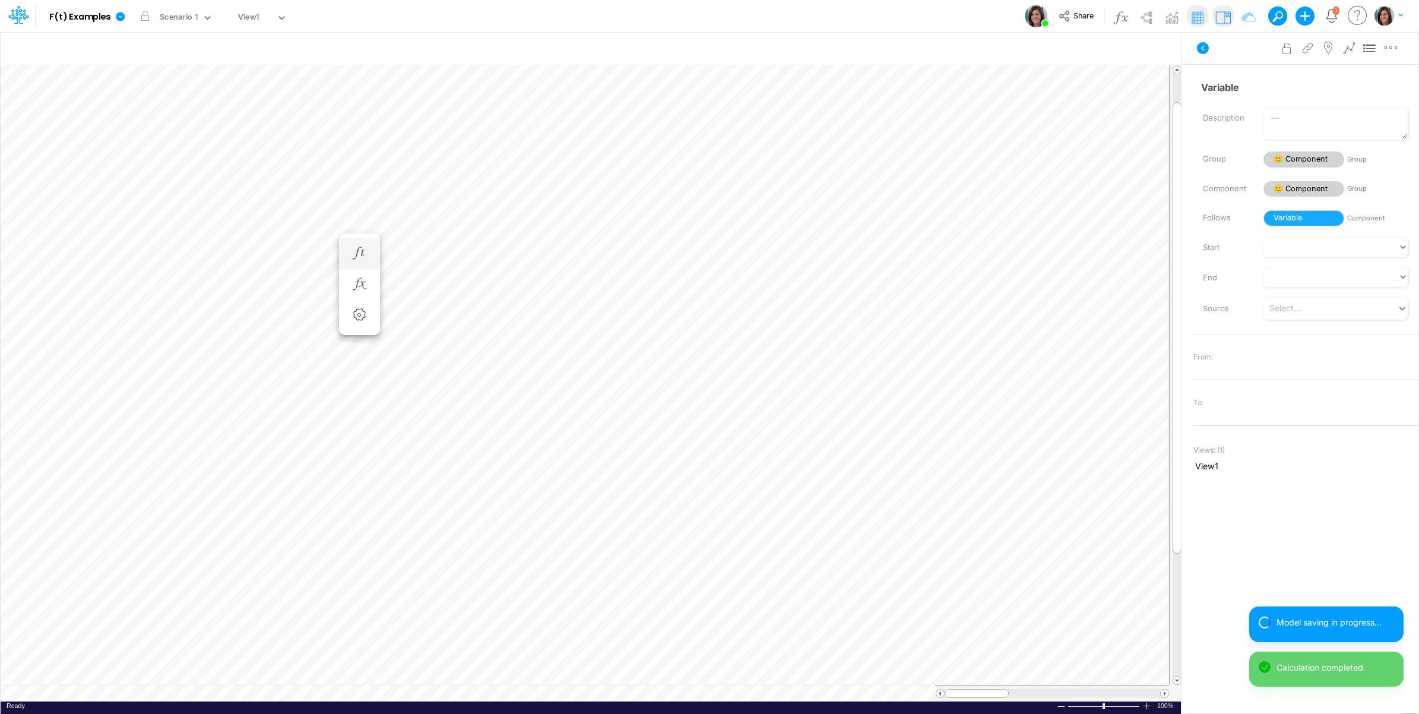
scroll to position [0, 1]
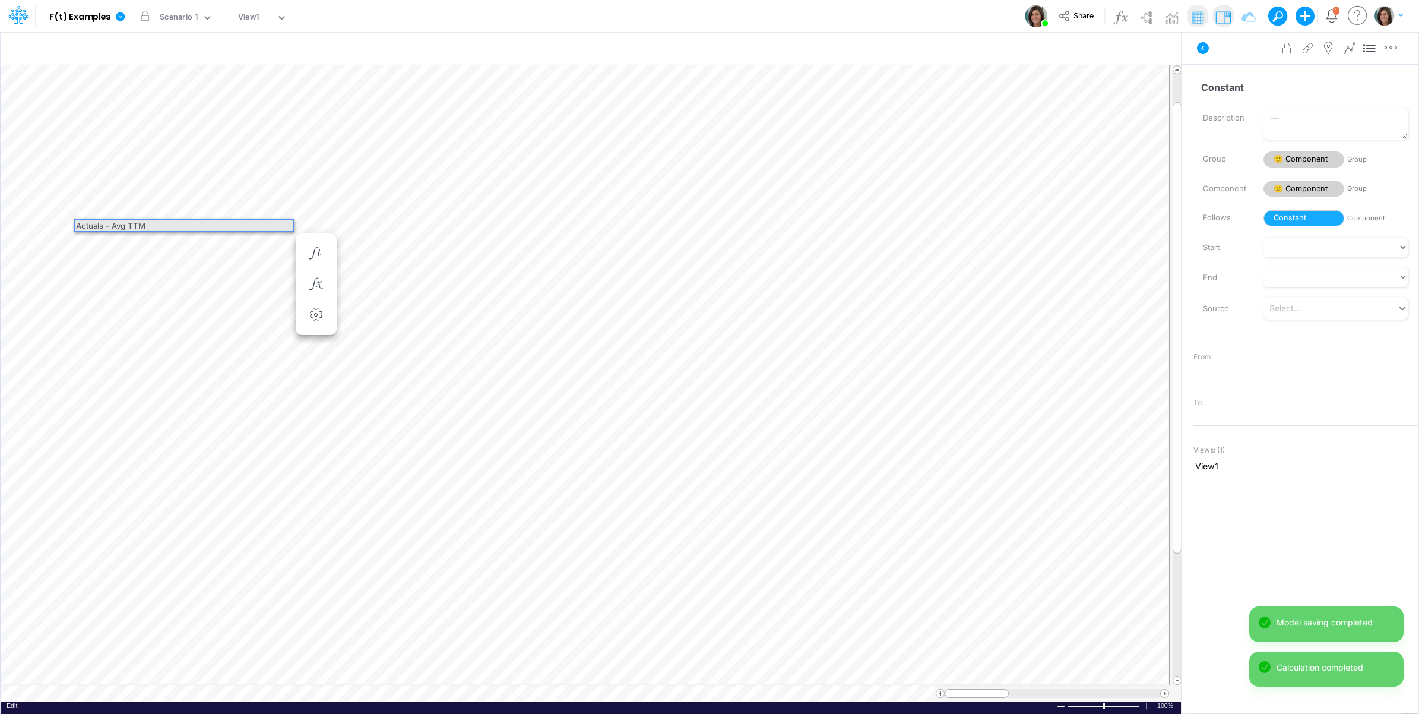
click at [137, 224] on div "Actuals - Avg TTM" at bounding box center [183, 225] width 217 height 11
click at [132, 224] on div "Actuals - Avg TTM" at bounding box center [183, 225] width 217 height 11
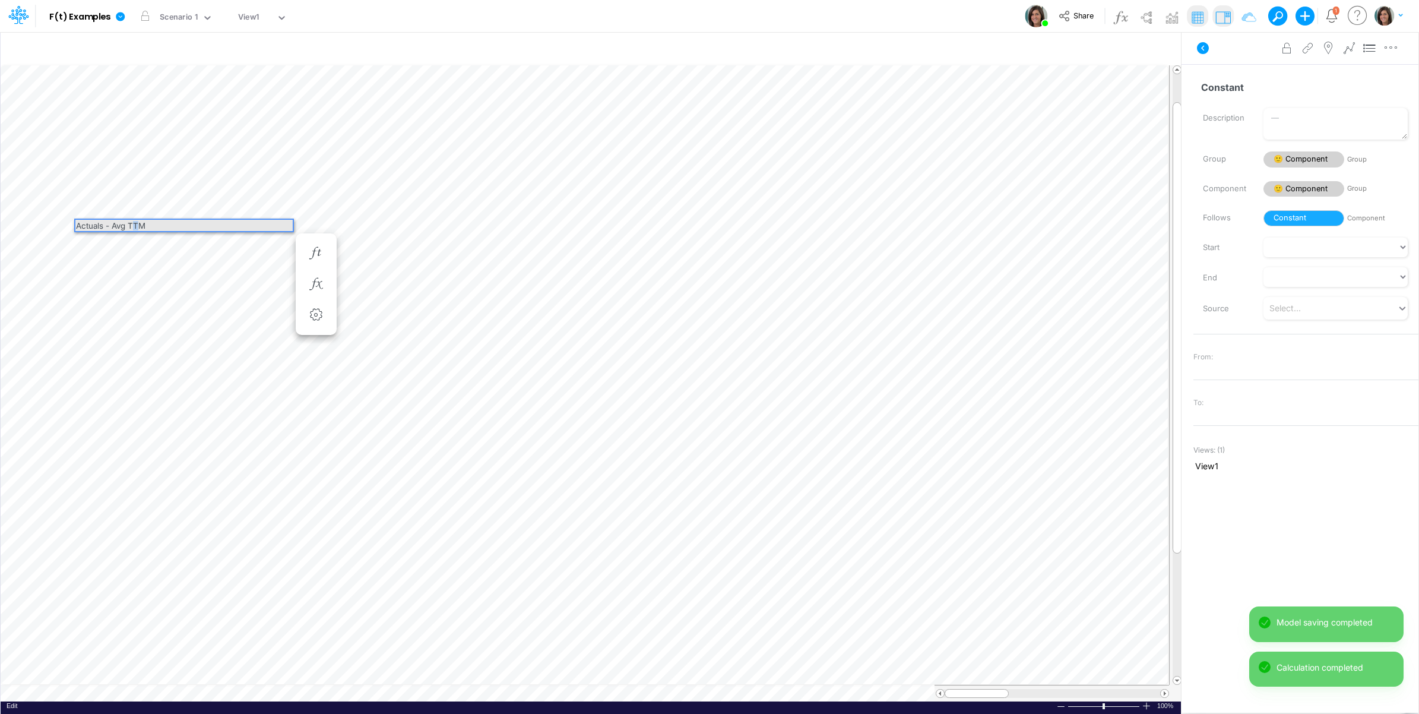
click at [137, 224] on div "Actuals - Avg TTM" at bounding box center [183, 225] width 217 height 11
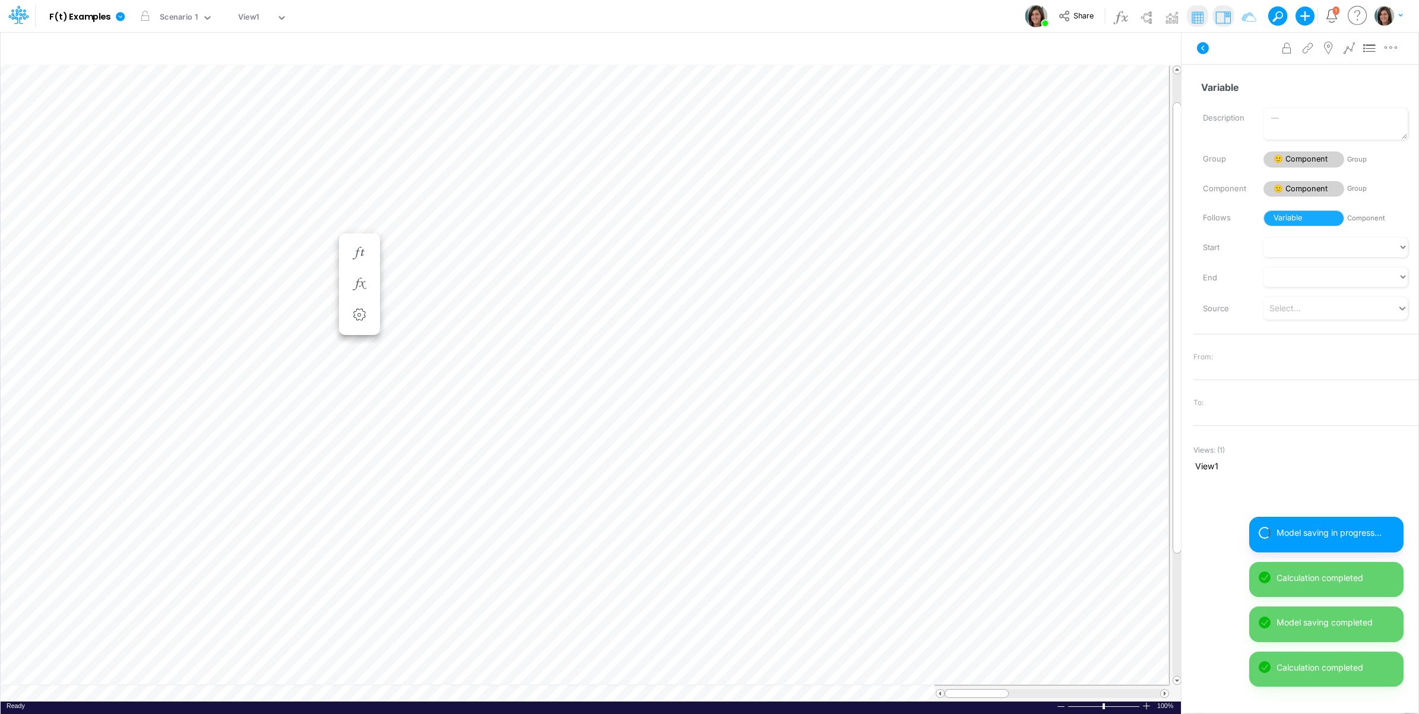
scroll to position [0, 1]
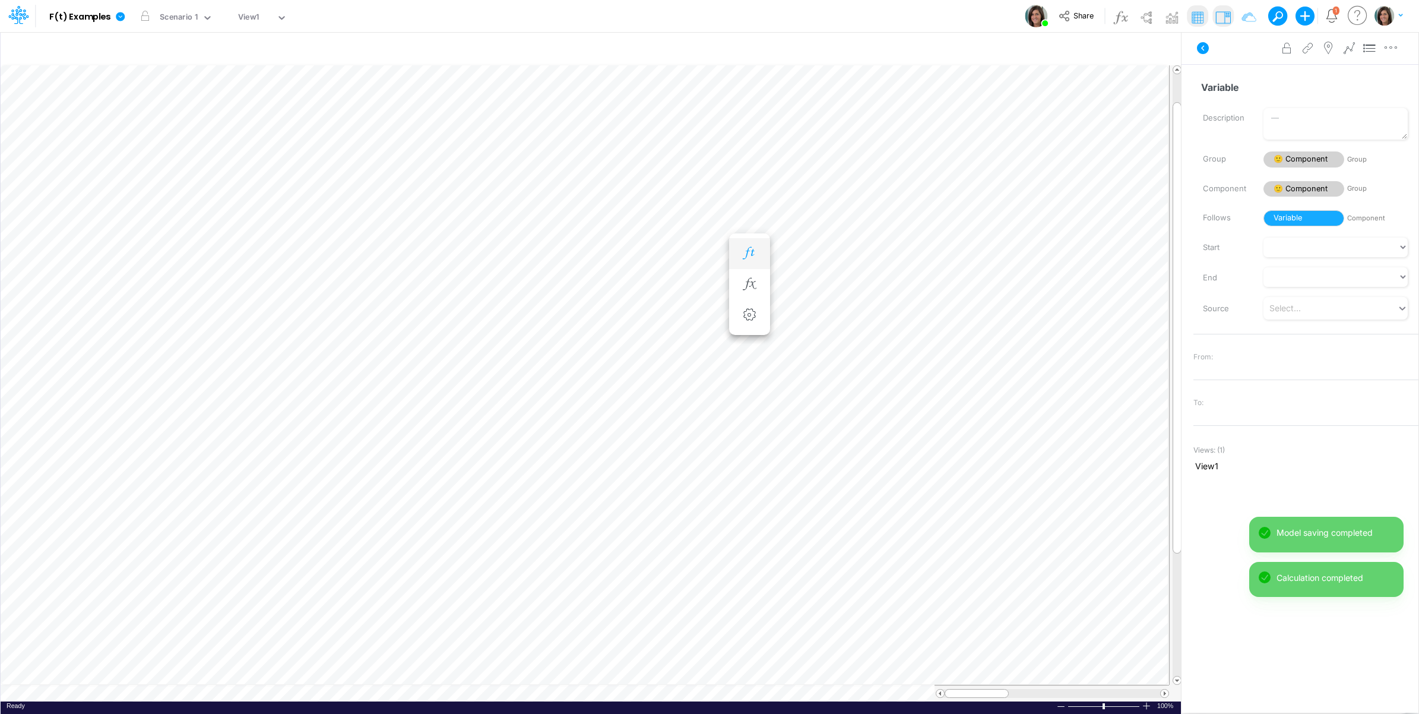
click at [743, 252] on icon "button" at bounding box center [749, 253] width 18 height 12
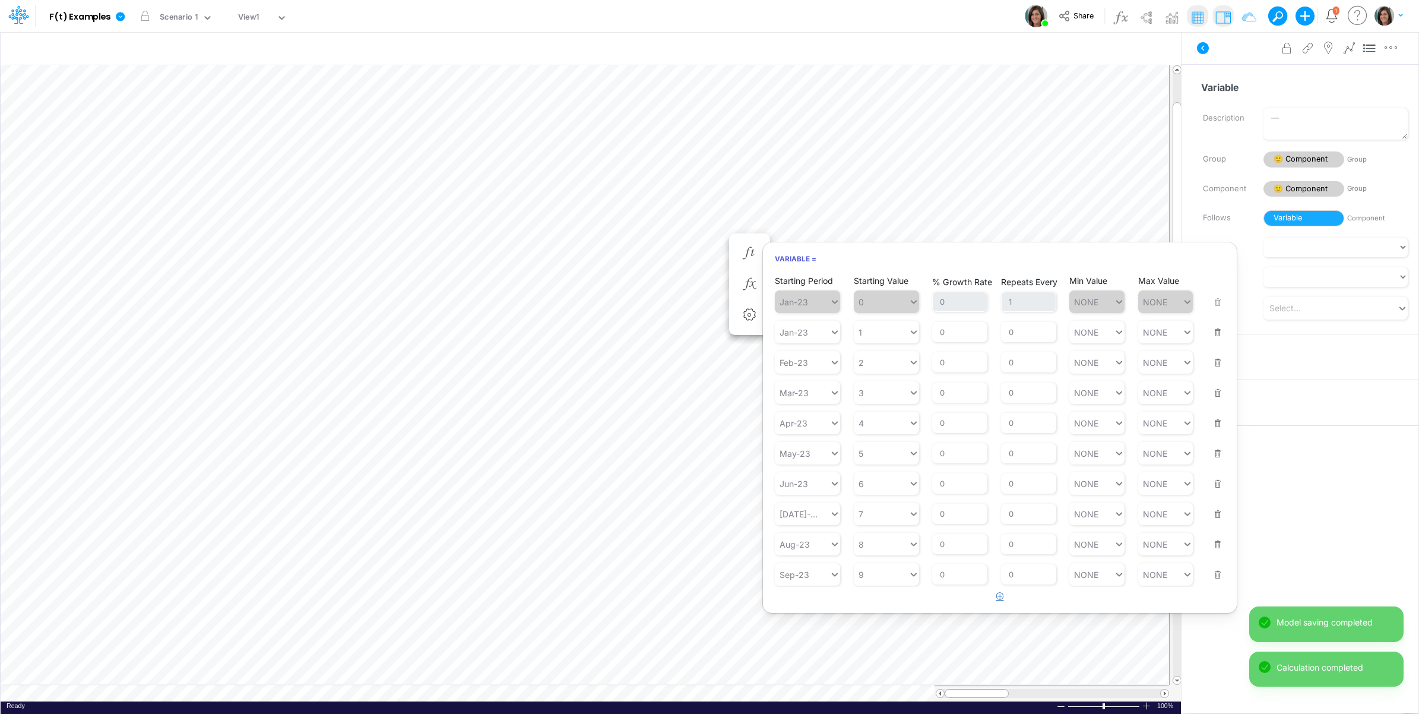
click at [995, 601] on button "button" at bounding box center [1000, 597] width 23 height 20
click at [818, 609] on div "Type to search..." at bounding box center [813, 605] width 65 height 10
click at [818, 631] on div "Forecast" at bounding box center [807, 636] width 65 height 20
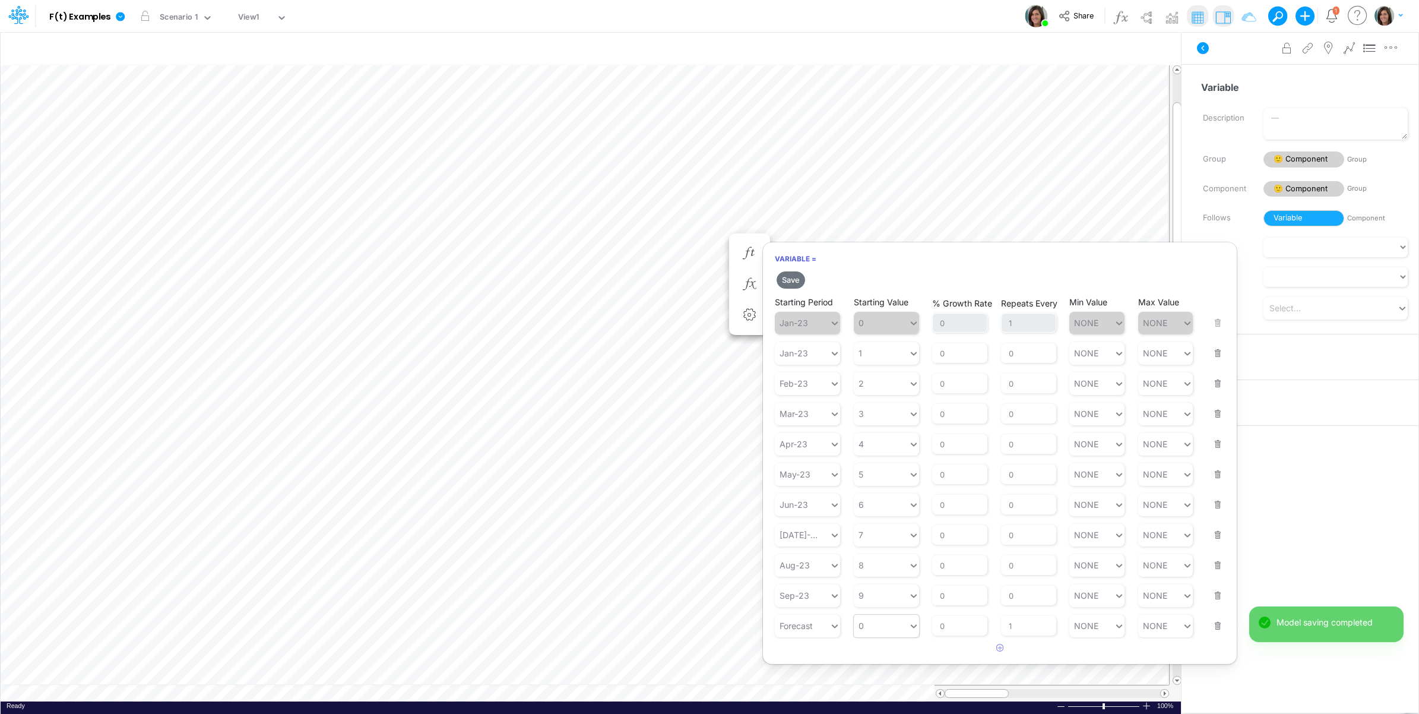
type input "0"
click at [901, 632] on div "0 0" at bounding box center [881, 625] width 55 height 17
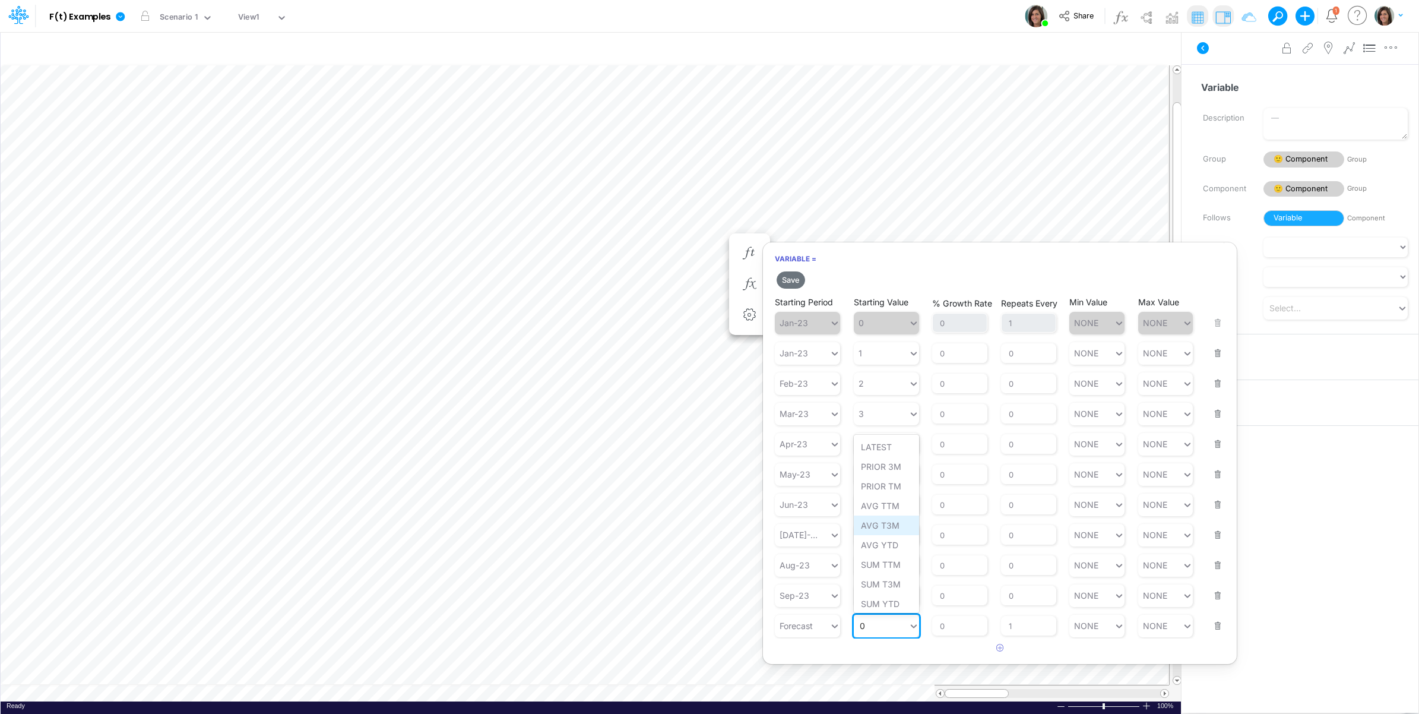
click at [904, 528] on div "AVG T3M" at bounding box center [886, 525] width 65 height 20
click at [796, 282] on button "Save" at bounding box center [791, 279] width 28 height 17
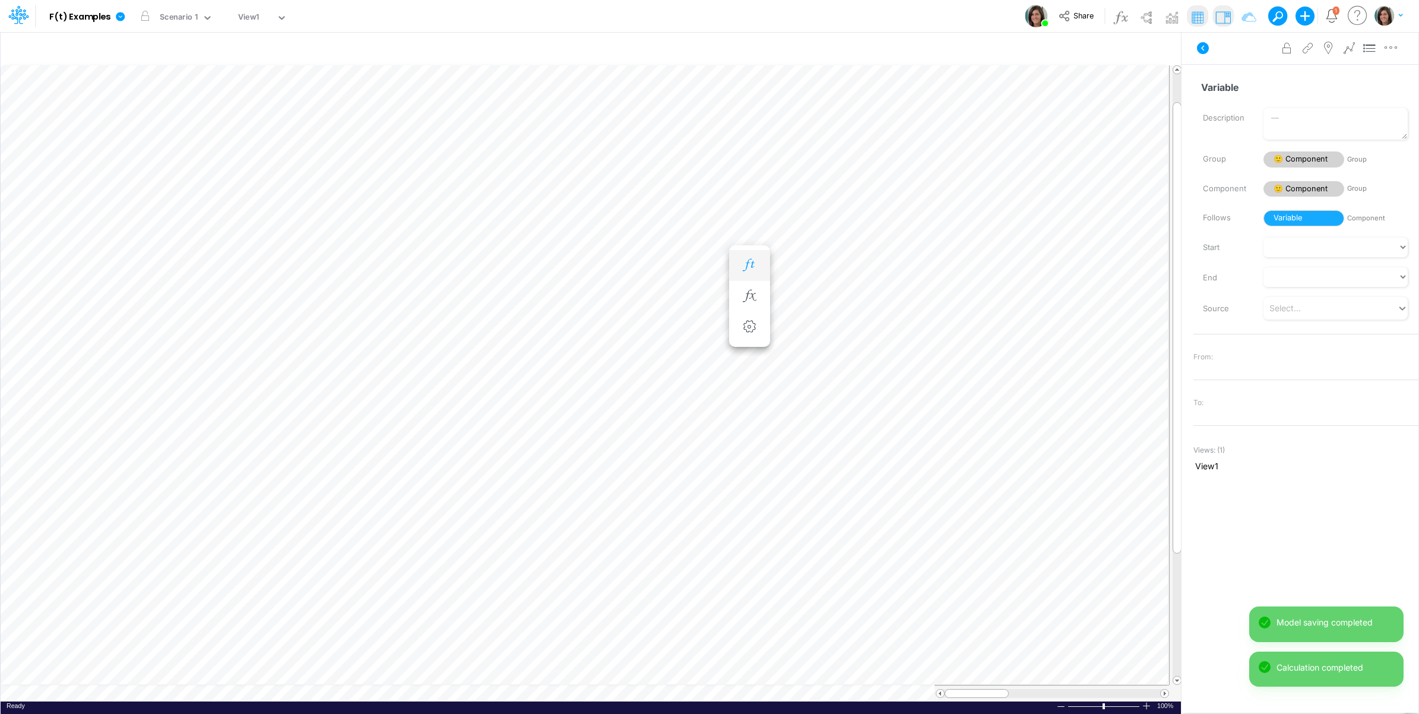
click at [752, 258] on button "button" at bounding box center [750, 266] width 22 height 24
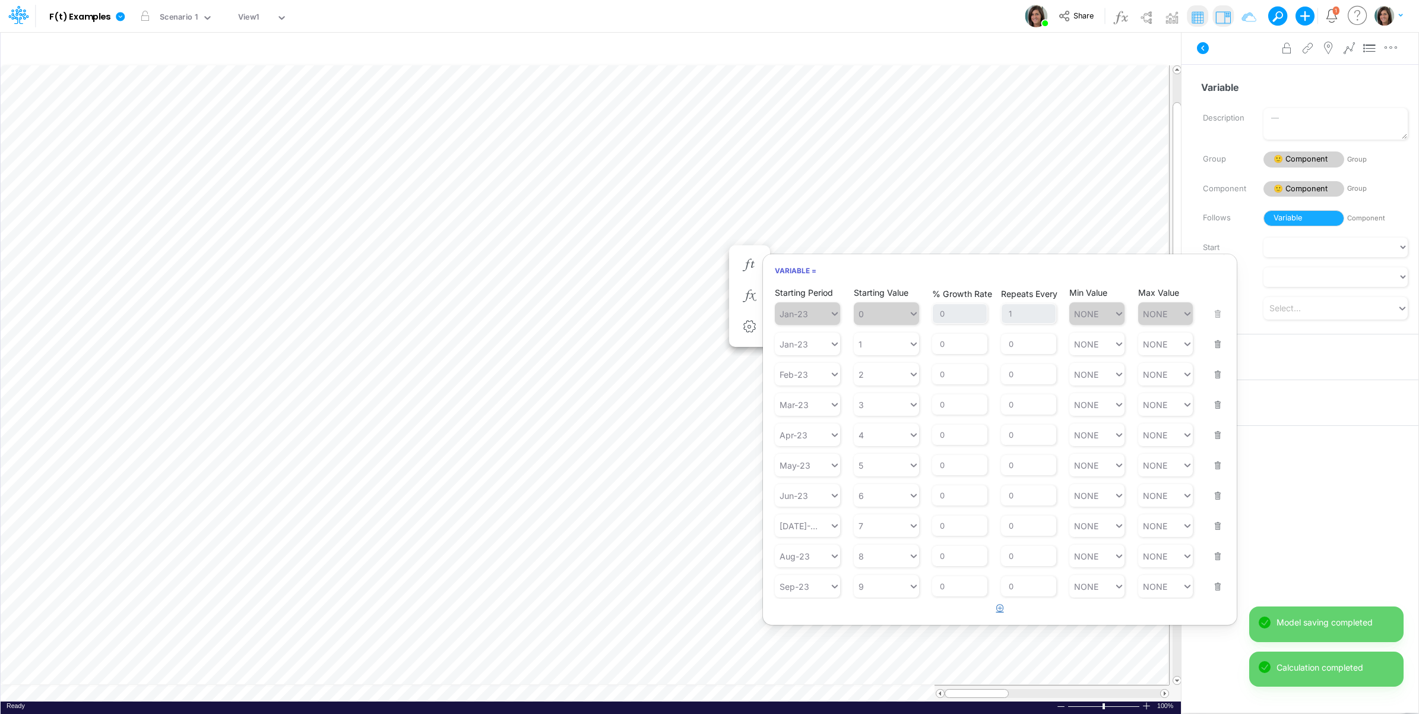
drag, startPoint x: 996, startPoint y: 615, endPoint x: 990, endPoint y: 616, distance: 6.0
click at [990, 616] on button "button" at bounding box center [1000, 608] width 23 height 20
click at [812, 620] on div "Type to search..." at bounding box center [813, 617] width 65 height 10
click at [812, 443] on div "Forecast" at bounding box center [807, 438] width 65 height 20
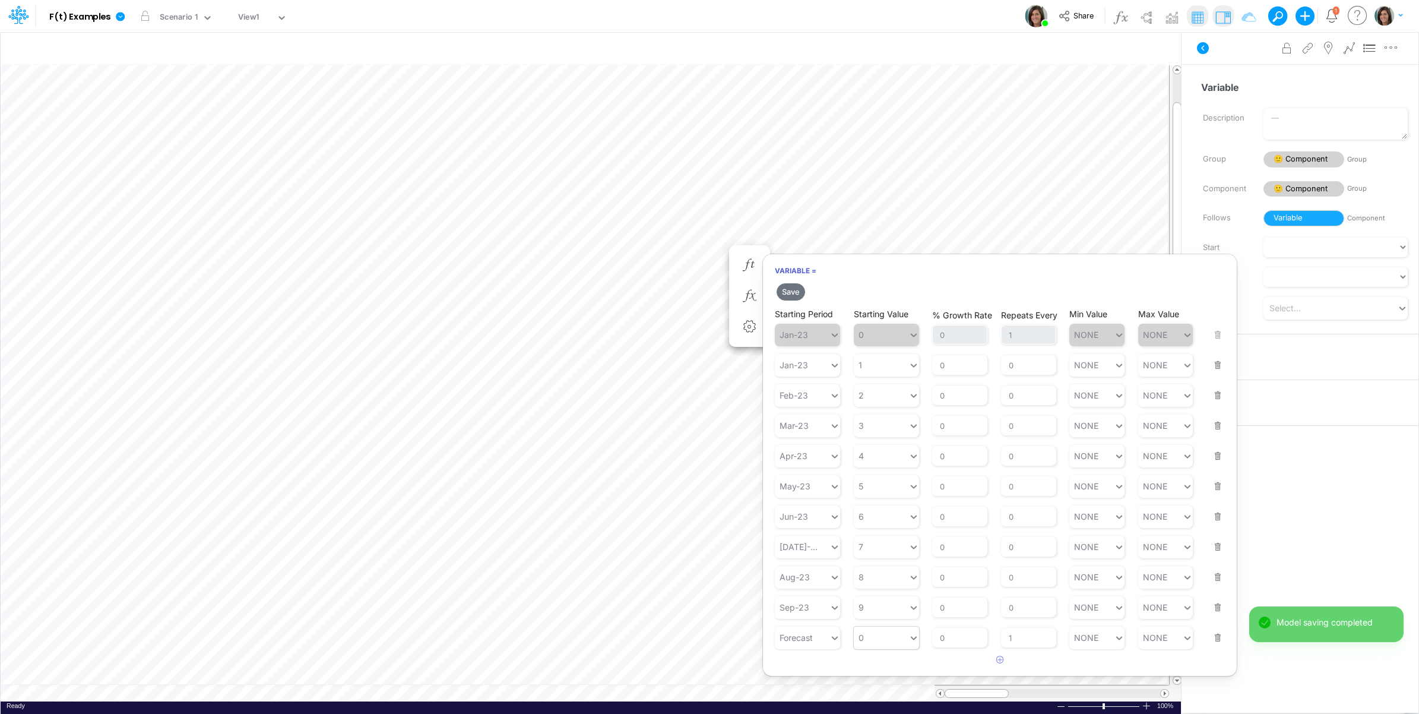
type input "0"
click at [889, 646] on div "0 0" at bounding box center [881, 637] width 55 height 17
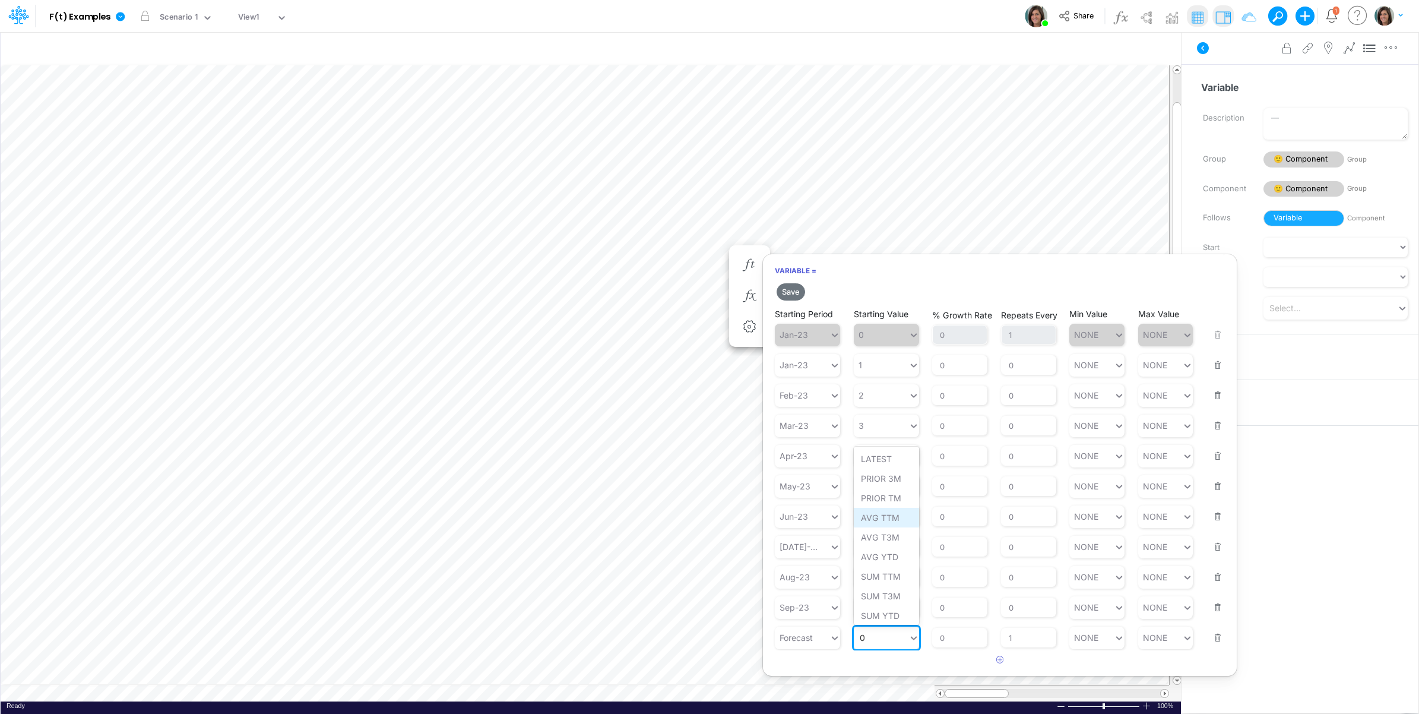
click at [905, 524] on div "AVG TTM" at bounding box center [886, 518] width 65 height 20
click at [793, 294] on button "Save" at bounding box center [791, 291] width 28 height 17
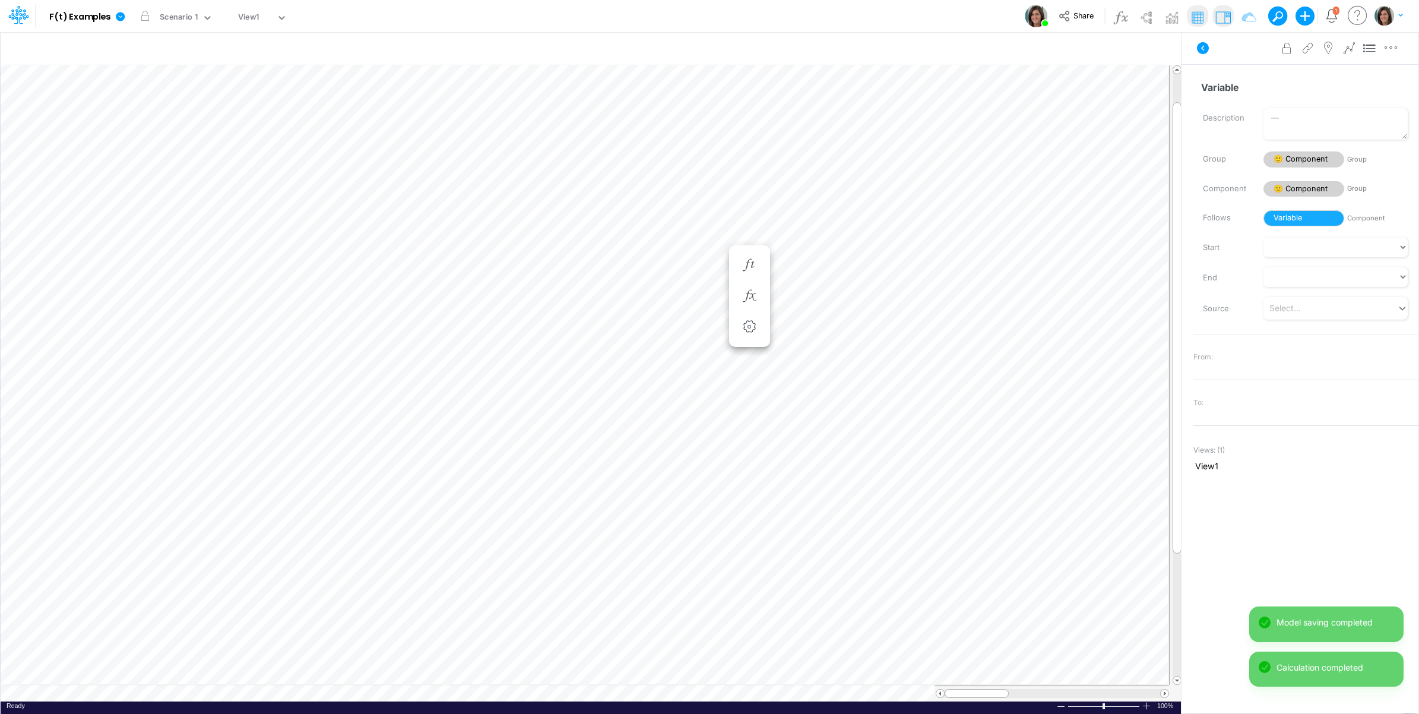
scroll to position [0, 1]
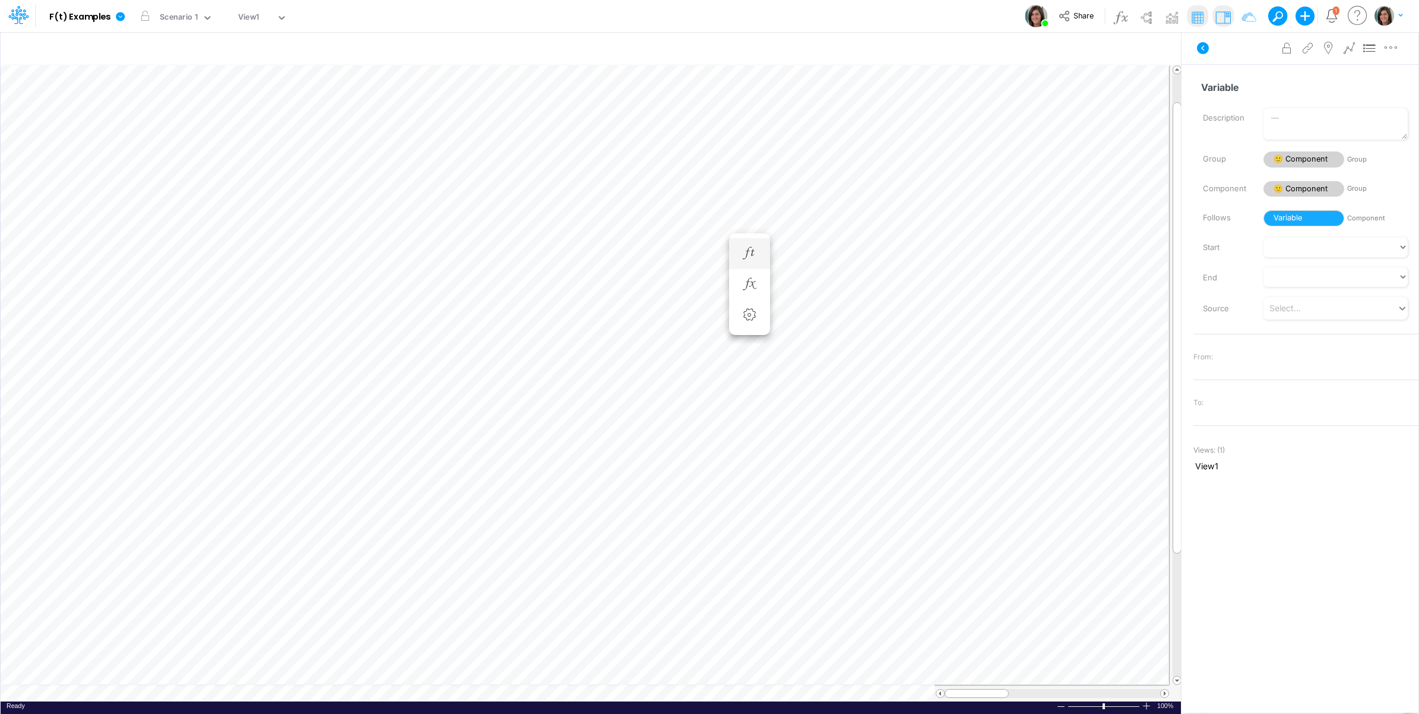
scroll to position [0, 1]
click at [752, 248] on icon "button" at bounding box center [749, 253] width 18 height 12
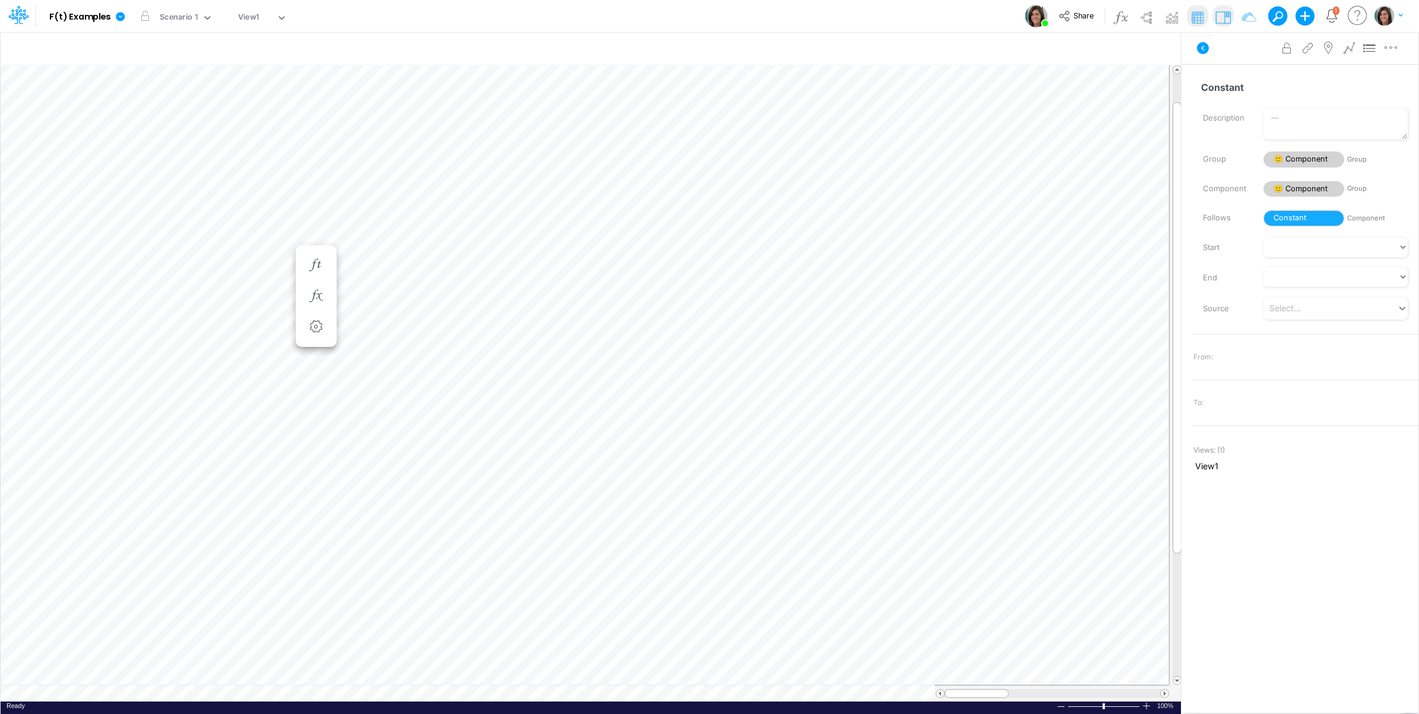
scroll to position [0, 1]
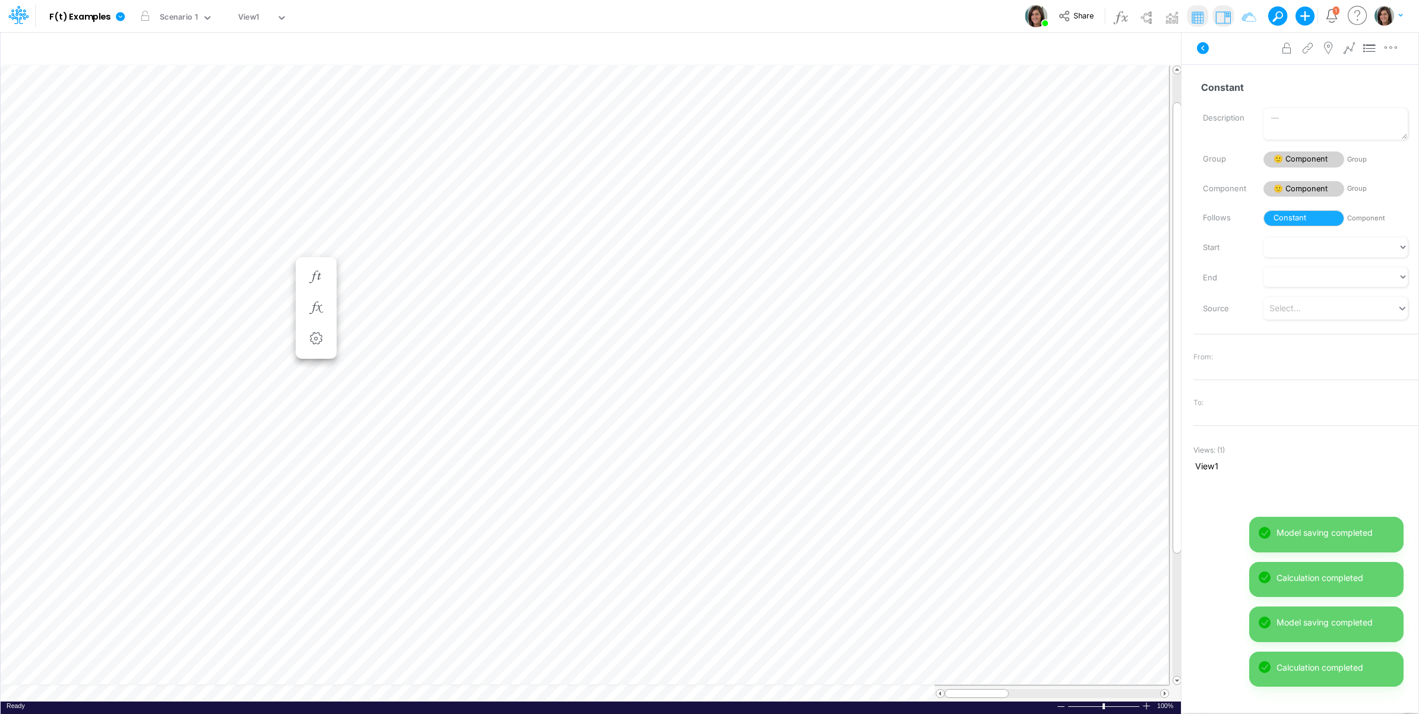
scroll to position [0, 1]
click at [759, 274] on button "button" at bounding box center [750, 277] width 22 height 24
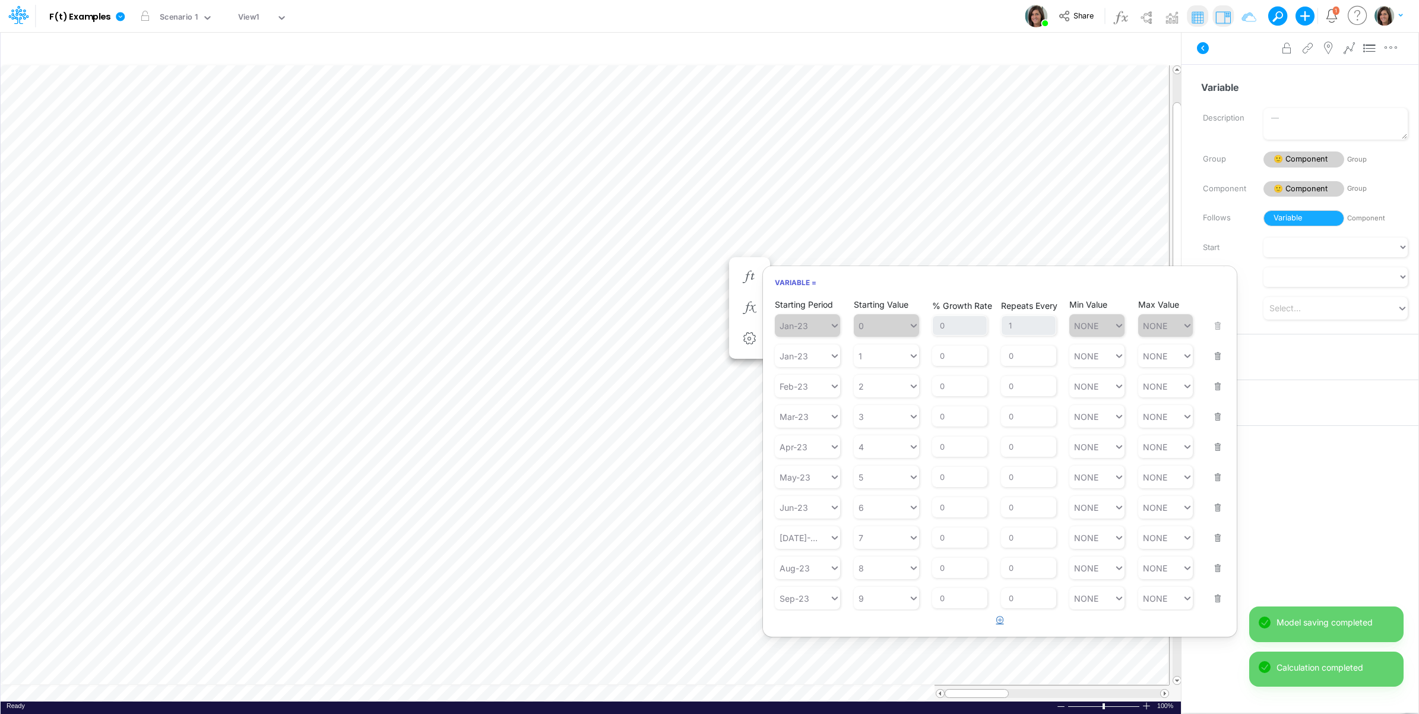
click at [1002, 627] on button "button" at bounding box center [1000, 620] width 23 height 20
click at [825, 637] on div "Type to search..." at bounding box center [802, 628] width 55 height 17
click at [815, 450] on div "Forecast" at bounding box center [807, 450] width 65 height 20
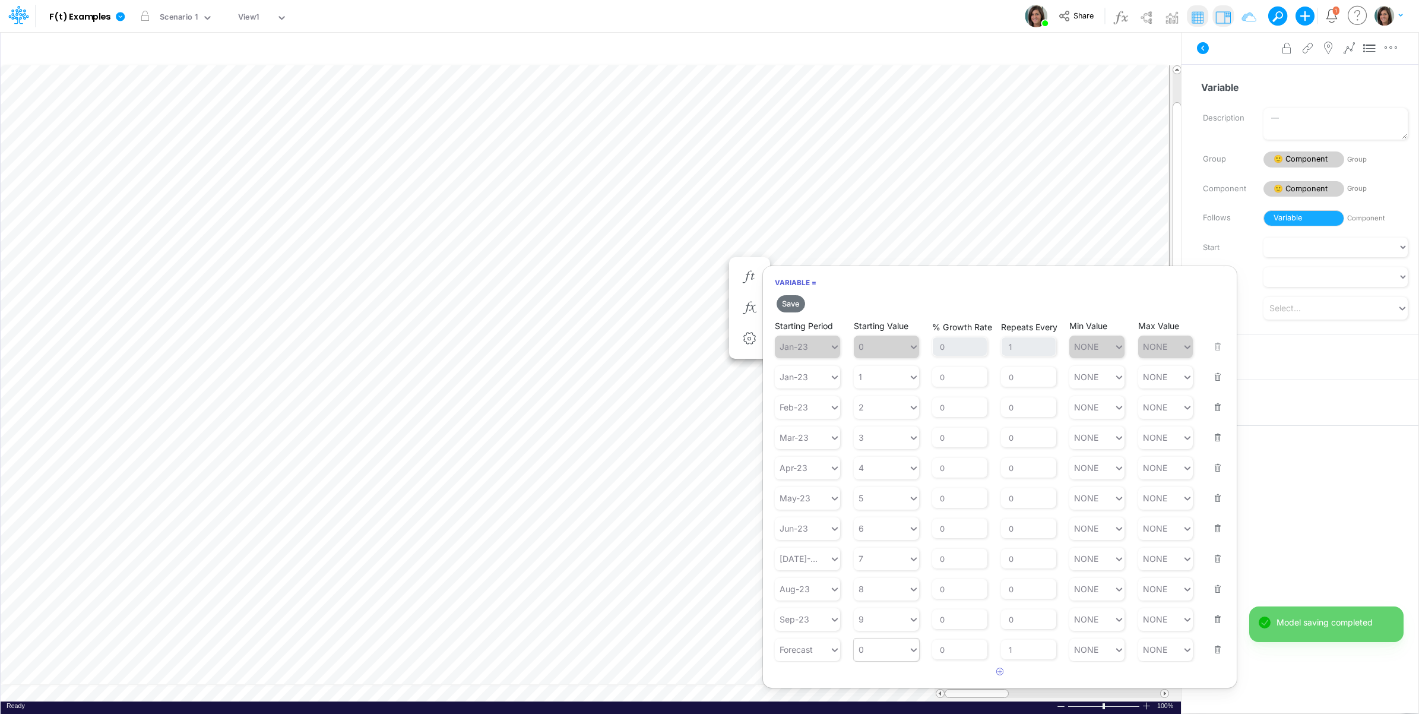
type input "0"
click at [891, 661] on div "0 0" at bounding box center [886, 649] width 65 height 23
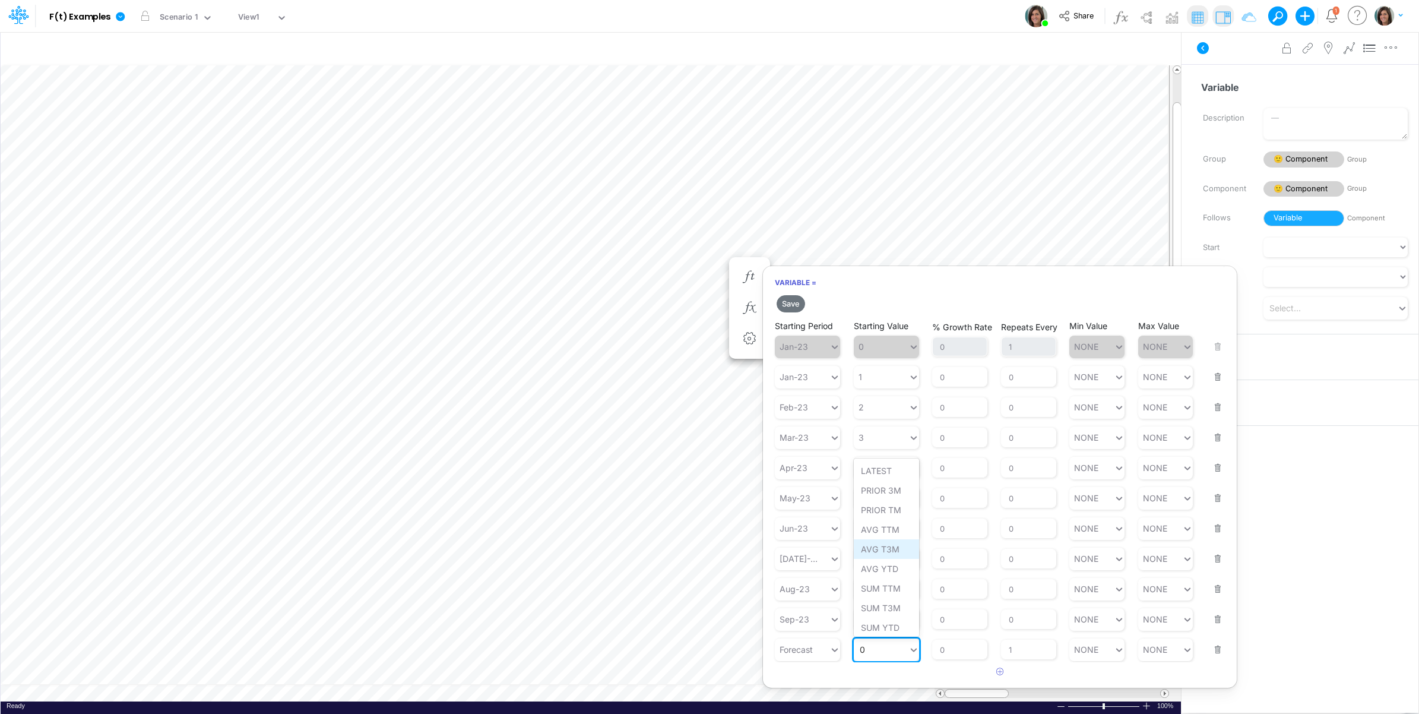
click at [900, 553] on div "AVG T3M" at bounding box center [886, 549] width 65 height 20
click at [998, 675] on icon "button" at bounding box center [1000, 671] width 8 height 8
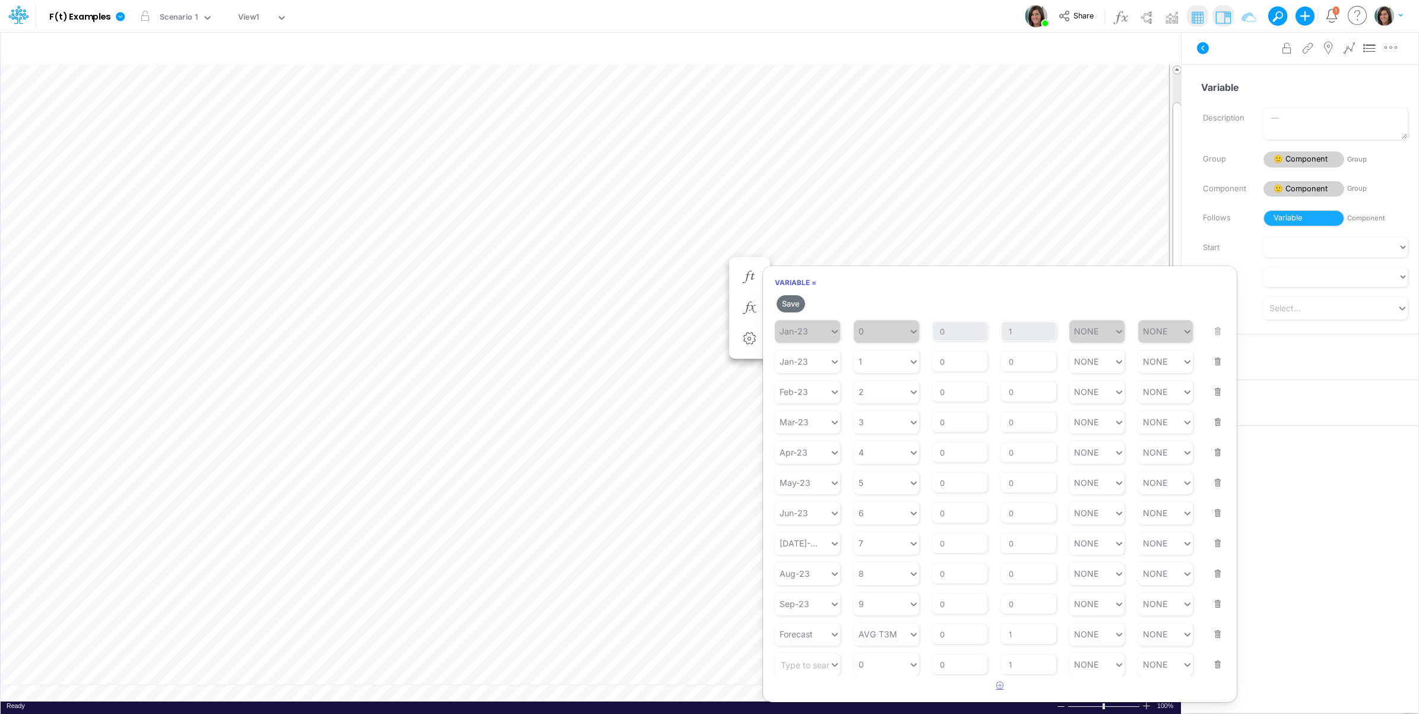
scroll to position [20, 0]
click at [808, 672] on div "Type to search..." at bounding box center [807, 663] width 65 height 23
type input "0"
click at [889, 666] on div "0 0" at bounding box center [881, 662] width 55 height 17
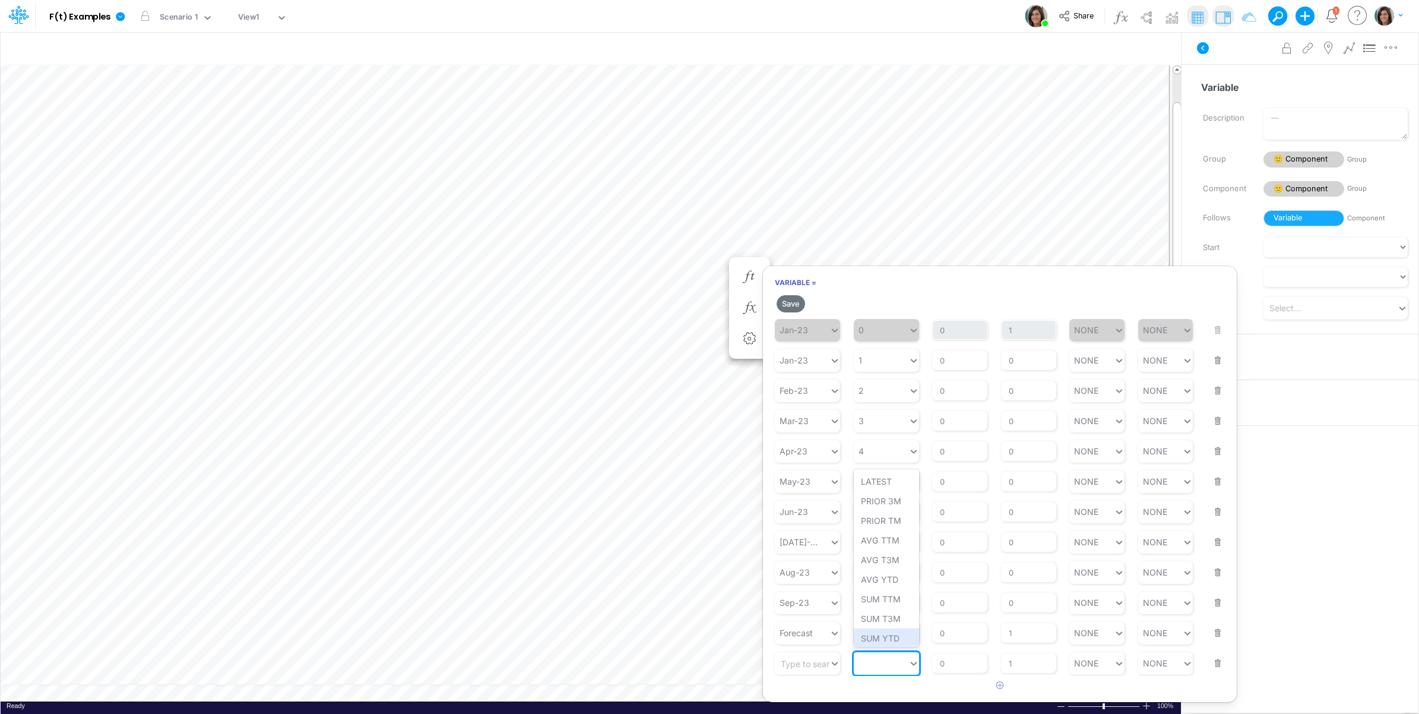
click at [1209, 659] on button "button" at bounding box center [1213, 655] width 15 height 32
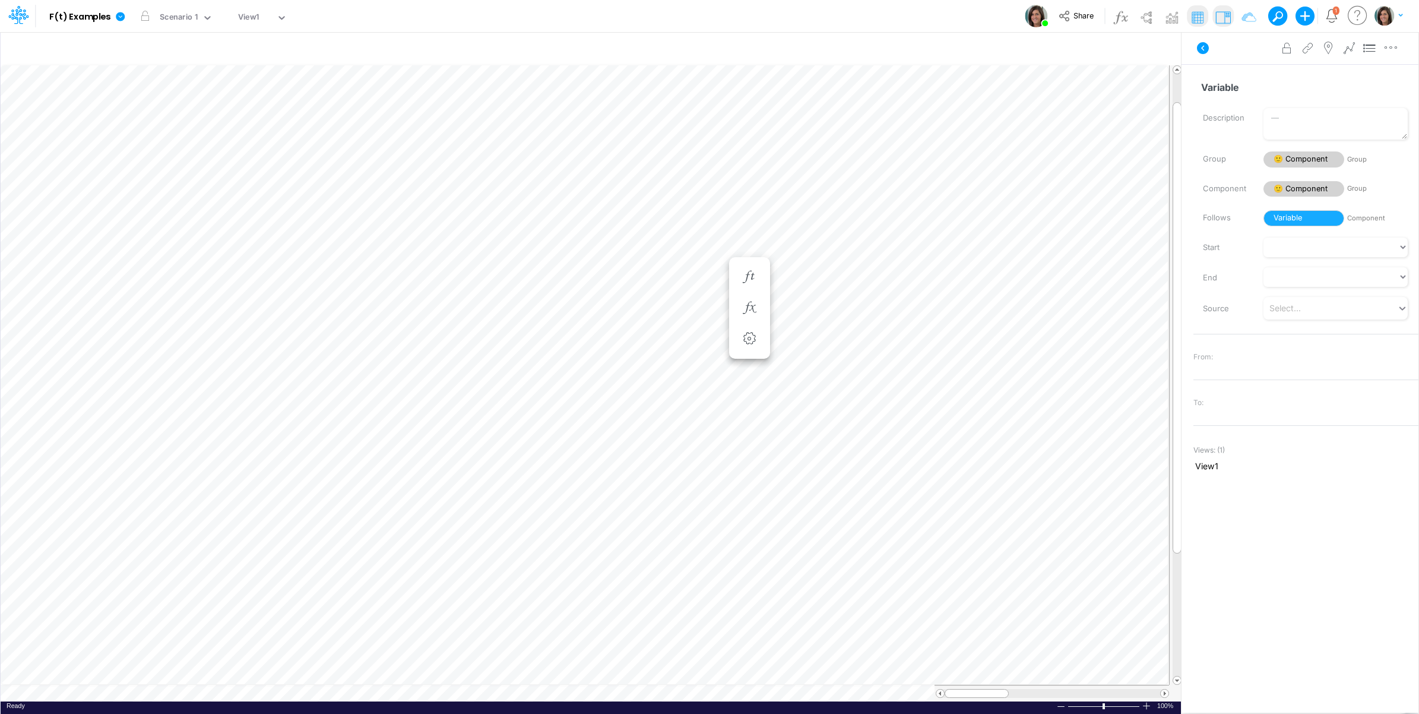
scroll to position [0, 1]
click at [113, 248] on div "Actuals - YTD" at bounding box center [183, 248] width 217 height 11
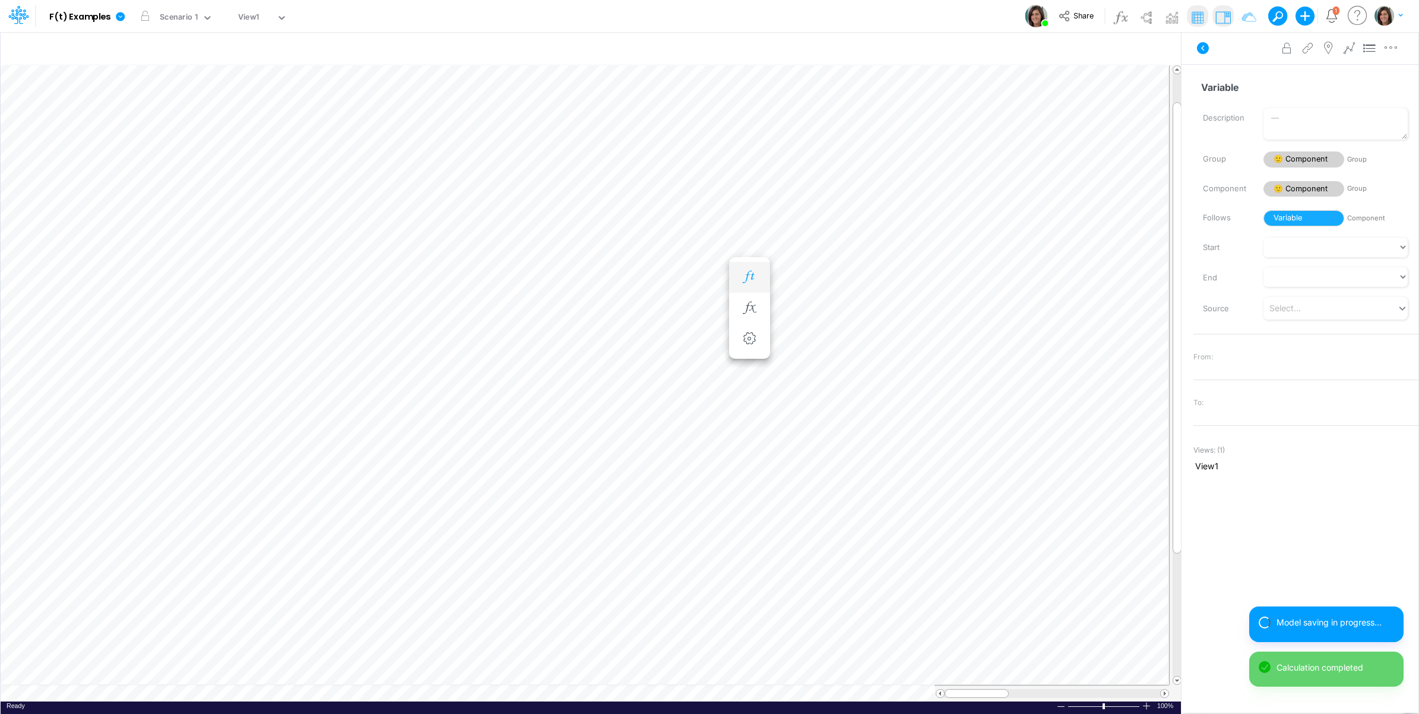
click at [751, 268] on button "button" at bounding box center [750, 277] width 22 height 24
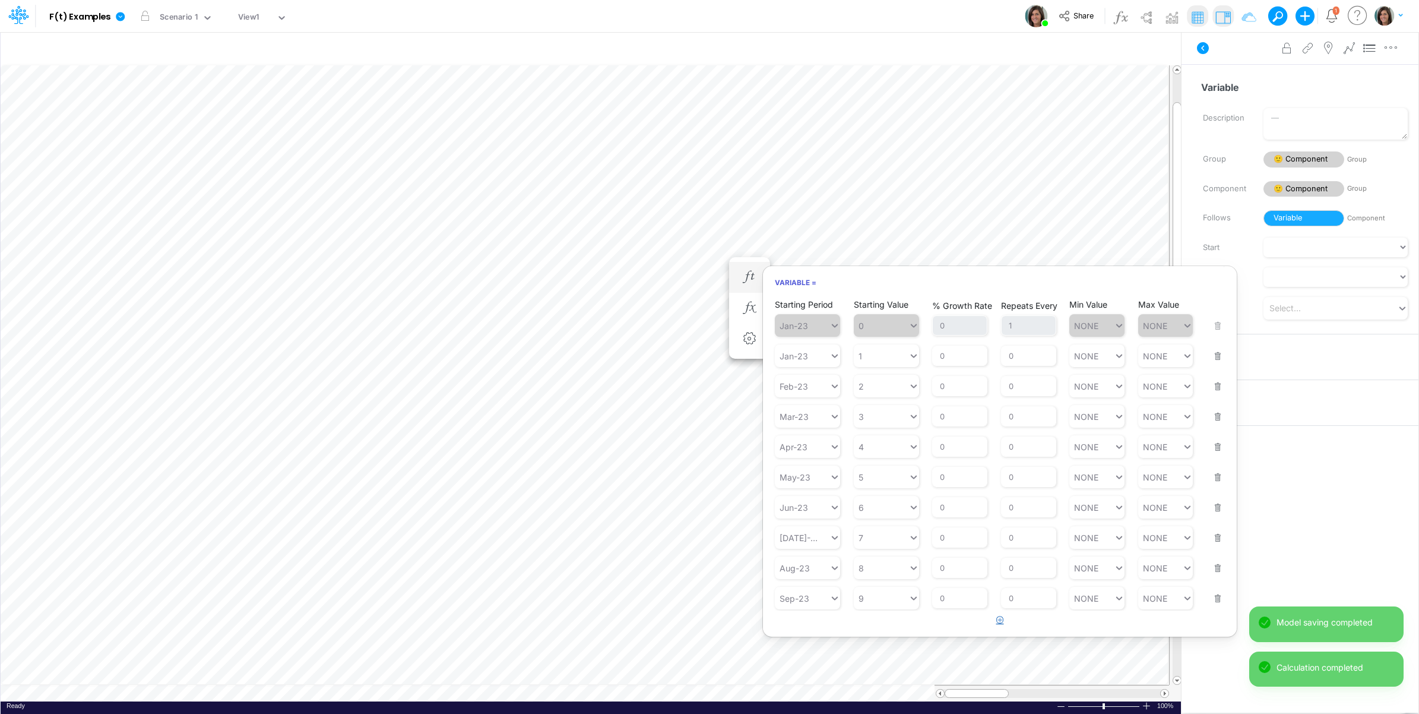
click at [1004, 628] on button "button" at bounding box center [1000, 620] width 23 height 20
click at [829, 634] on icon at bounding box center [834, 628] width 11 height 12
click at [810, 455] on div "Forecast" at bounding box center [807, 450] width 65 height 20
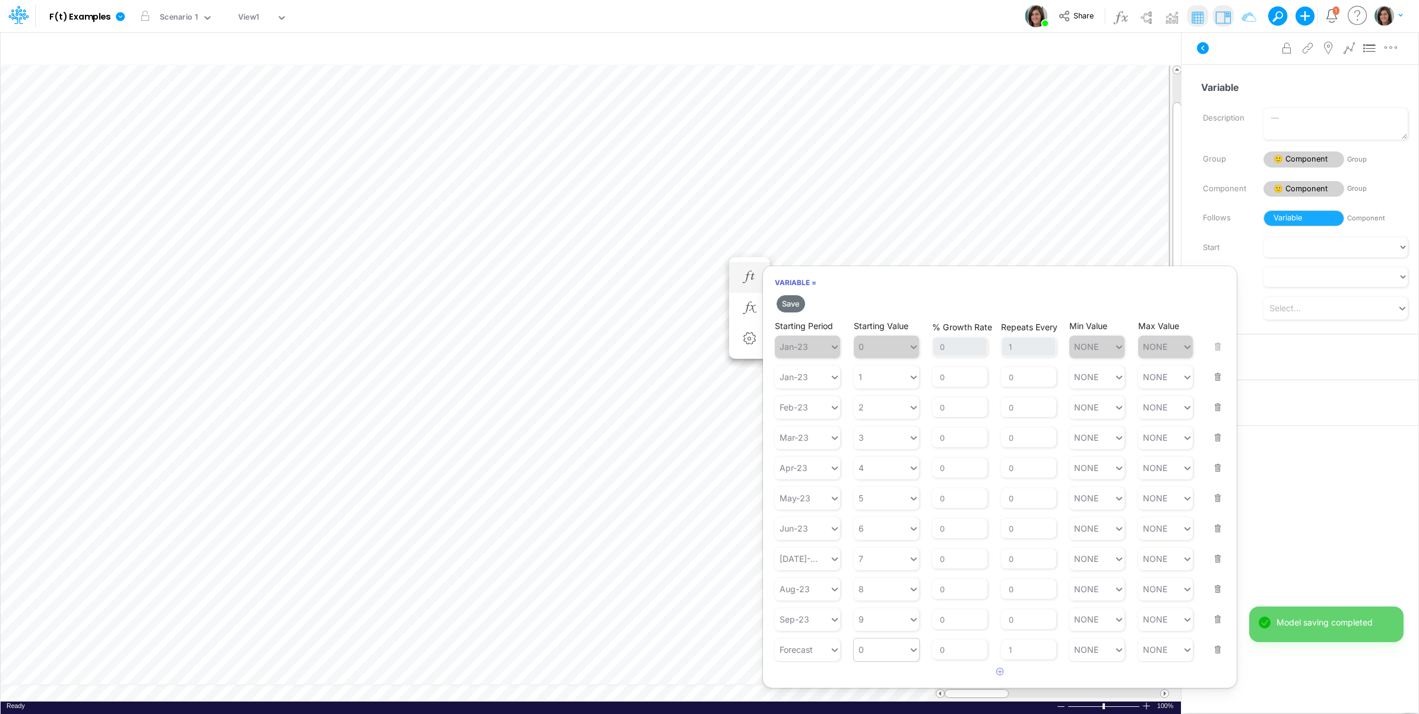
type input "0"
click at [891, 654] on div "0 0" at bounding box center [881, 649] width 55 height 17
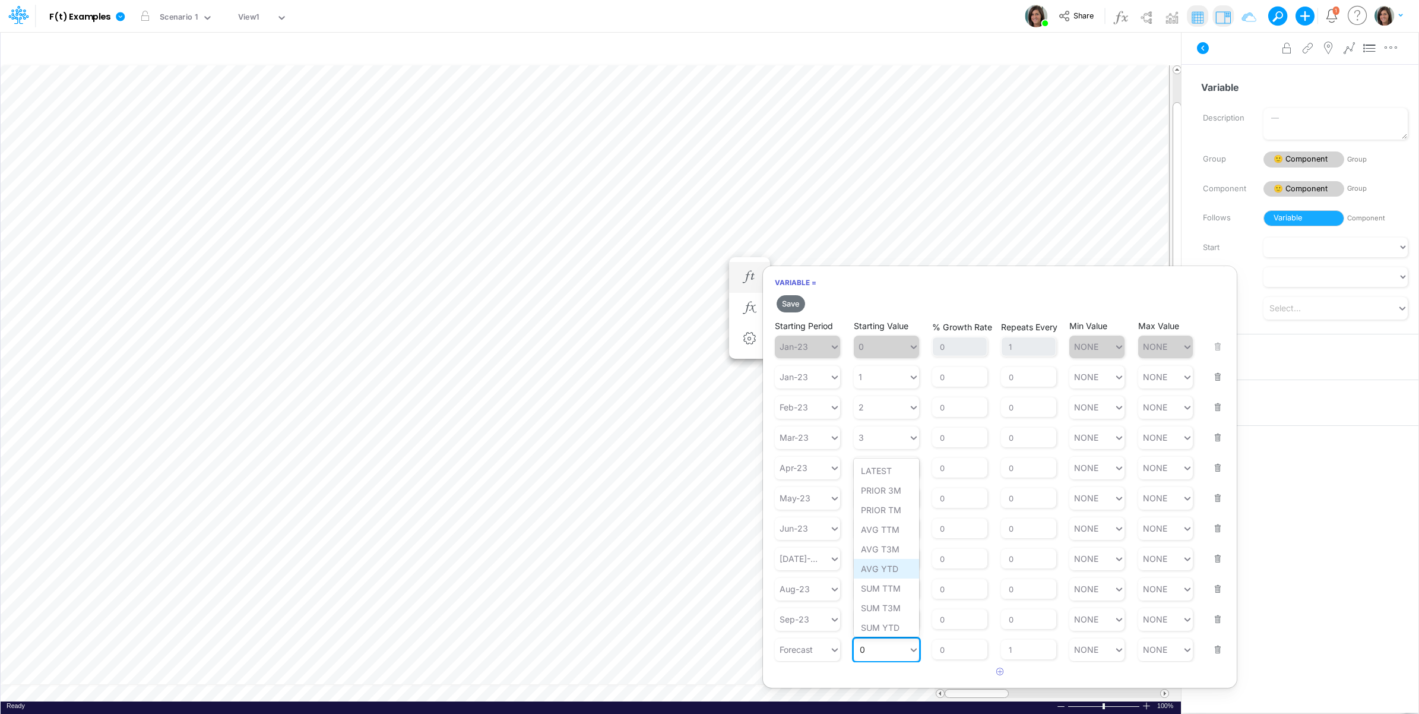
click at [892, 569] on div "AVG YTD" at bounding box center [886, 569] width 65 height 20
drag, startPoint x: 790, startPoint y: 304, endPoint x: 779, endPoint y: 289, distance: 19.1
click at [791, 304] on button "Save" at bounding box center [791, 303] width 28 height 17
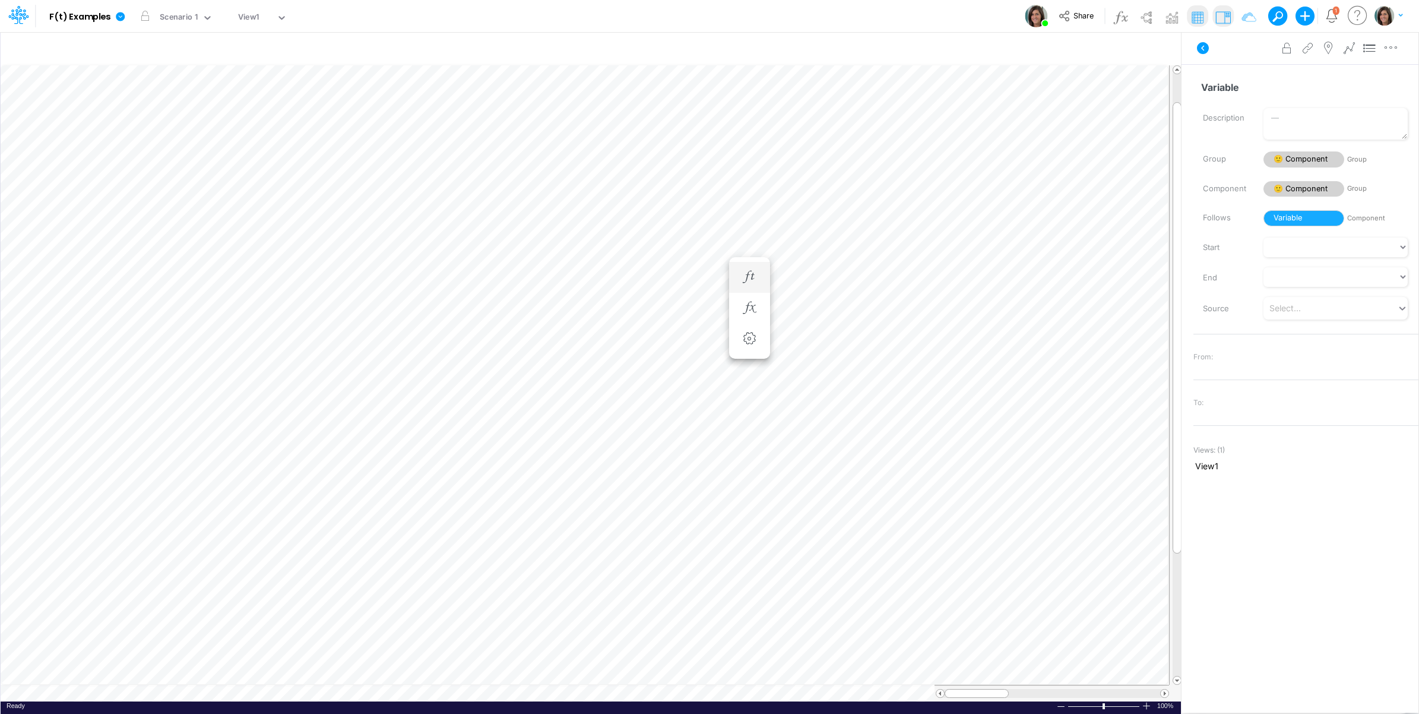
scroll to position [0, 1]
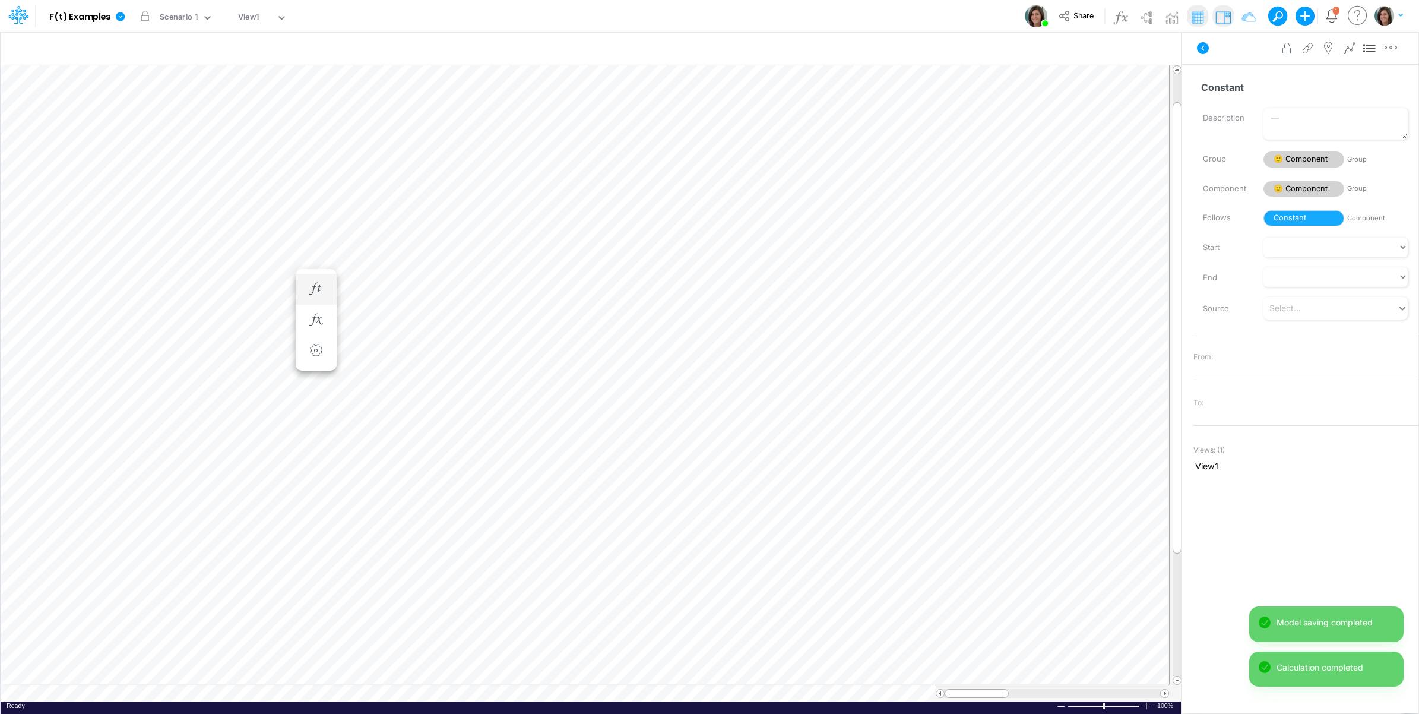
scroll to position [0, 1]
click at [759, 286] on button "button" at bounding box center [750, 289] width 22 height 24
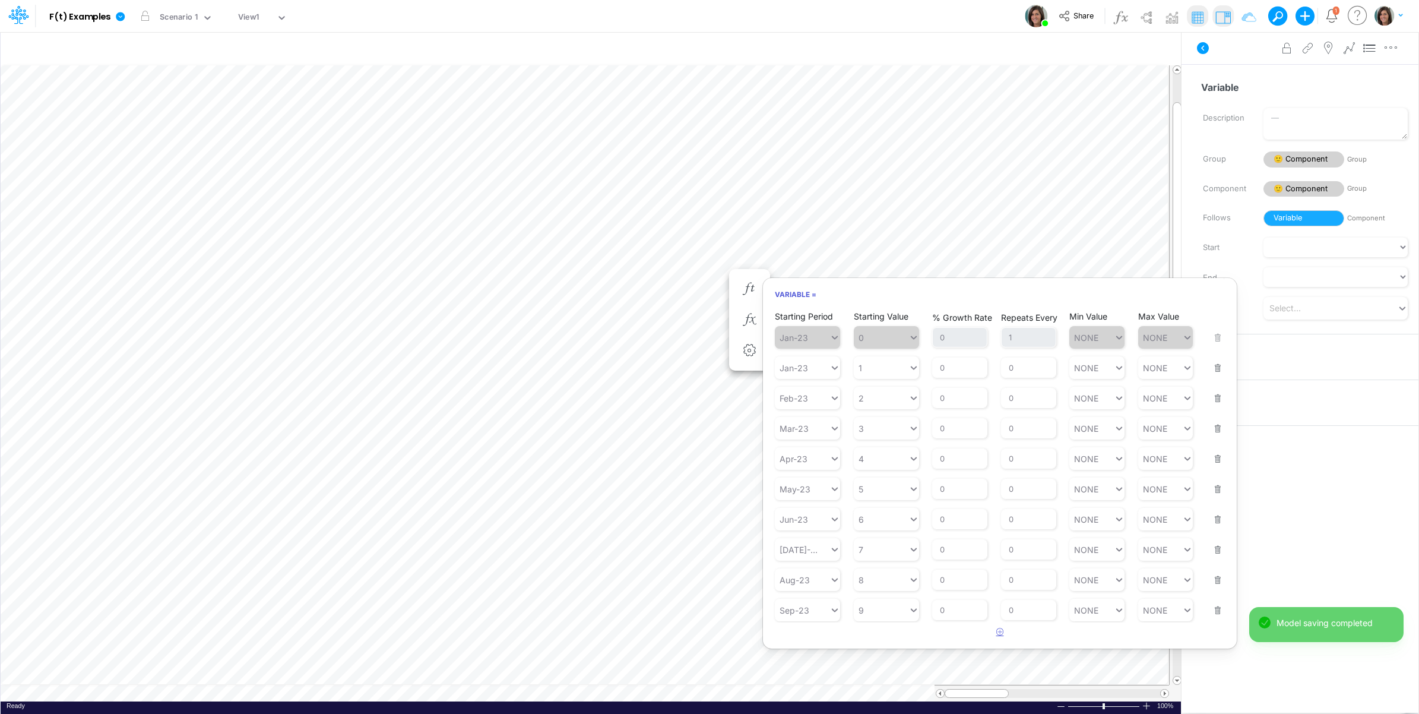
drag, startPoint x: 996, startPoint y: 639, endPoint x: 815, endPoint y: 661, distance: 182.4
click at [995, 639] on button "button" at bounding box center [1000, 632] width 23 height 20
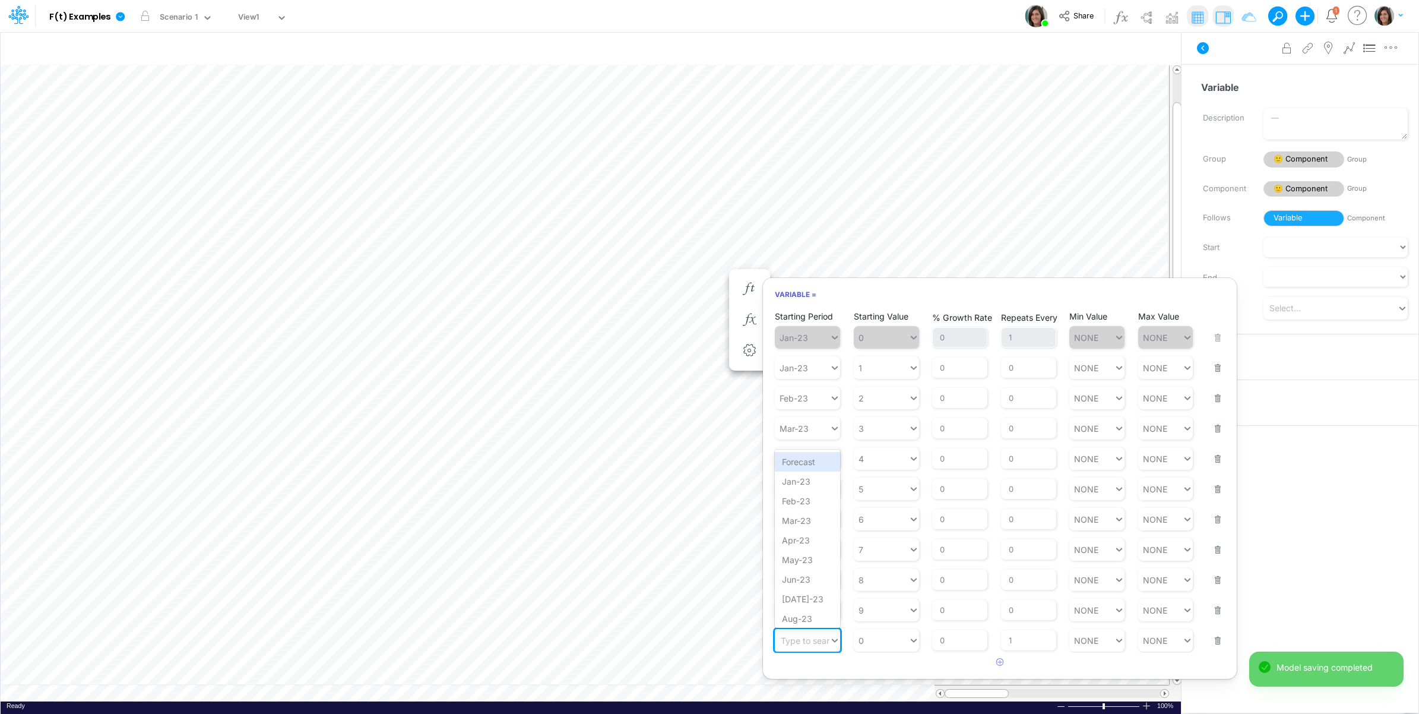
click at [818, 649] on div "Type to search..." at bounding box center [802, 640] width 55 height 17
click at [810, 465] on div "Forecast" at bounding box center [807, 462] width 65 height 20
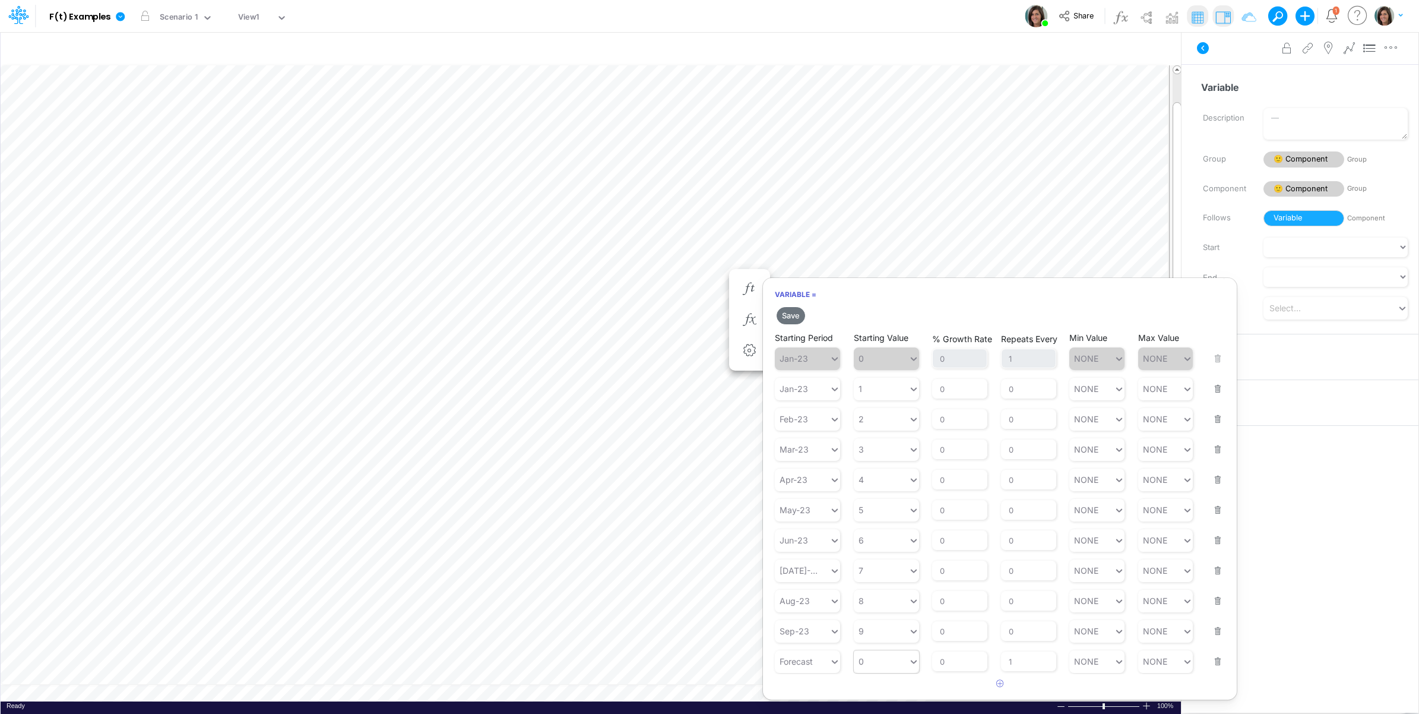
type input "0"
click at [880, 670] on div "0 0" at bounding box center [881, 661] width 55 height 17
click at [888, 486] on div "LATEST" at bounding box center [886, 483] width 65 height 20
type input "LATEST"
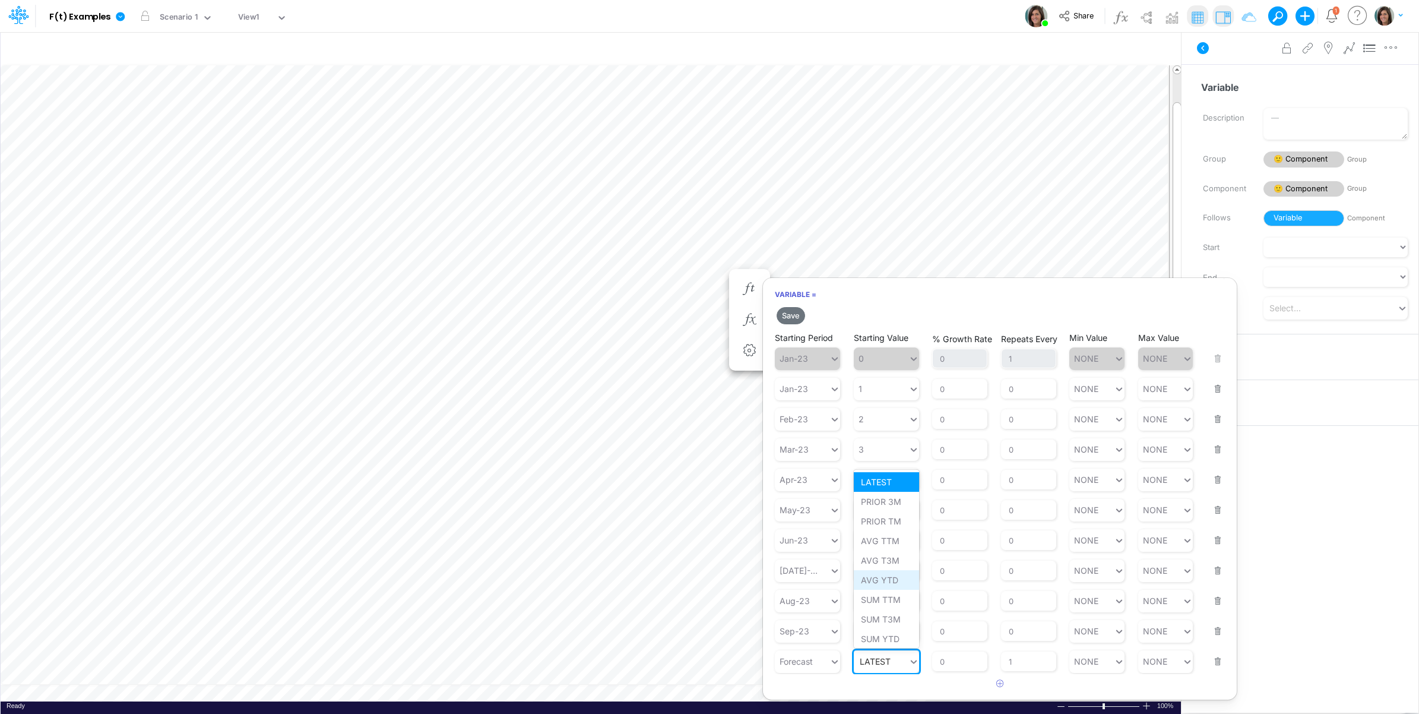
scroll to position [5, 0]
click at [894, 616] on div "SUM T3M" at bounding box center [886, 616] width 65 height 20
click at [797, 315] on button "Save" at bounding box center [791, 315] width 28 height 17
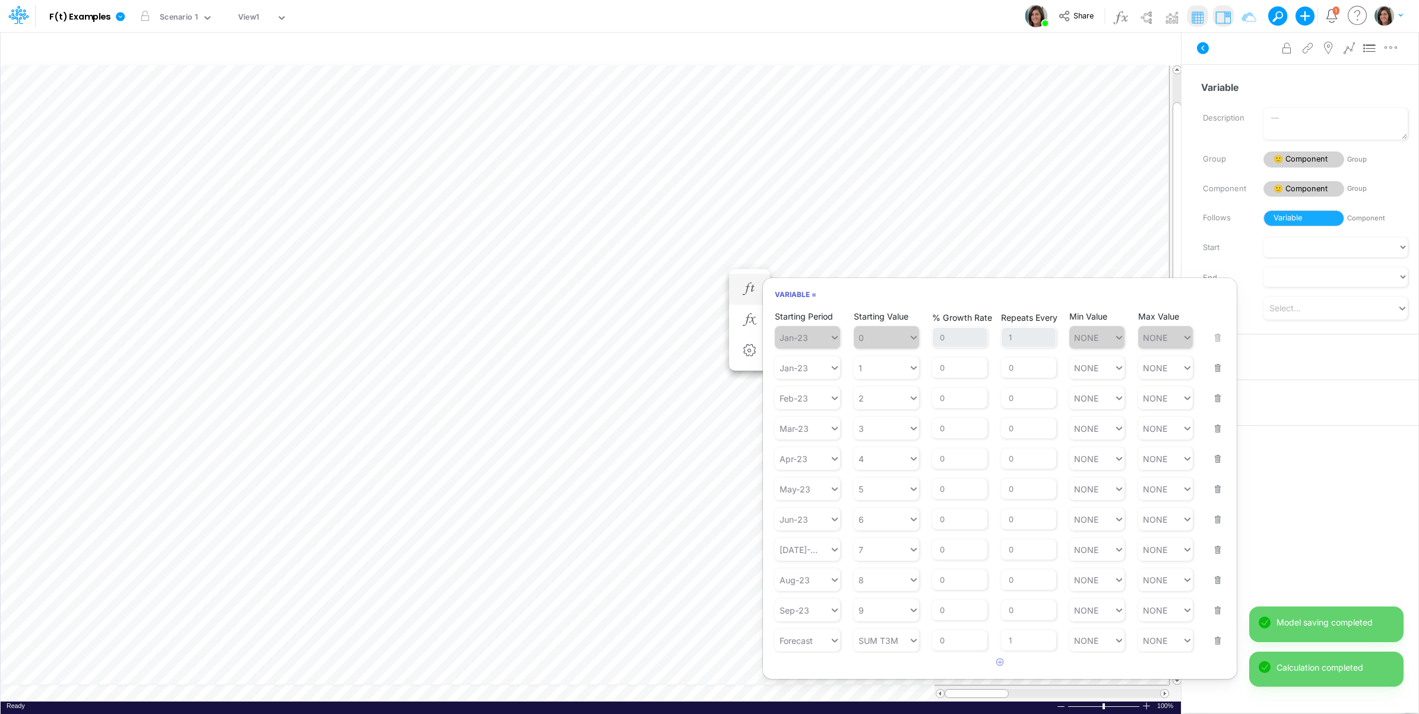
scroll to position [0, 1]
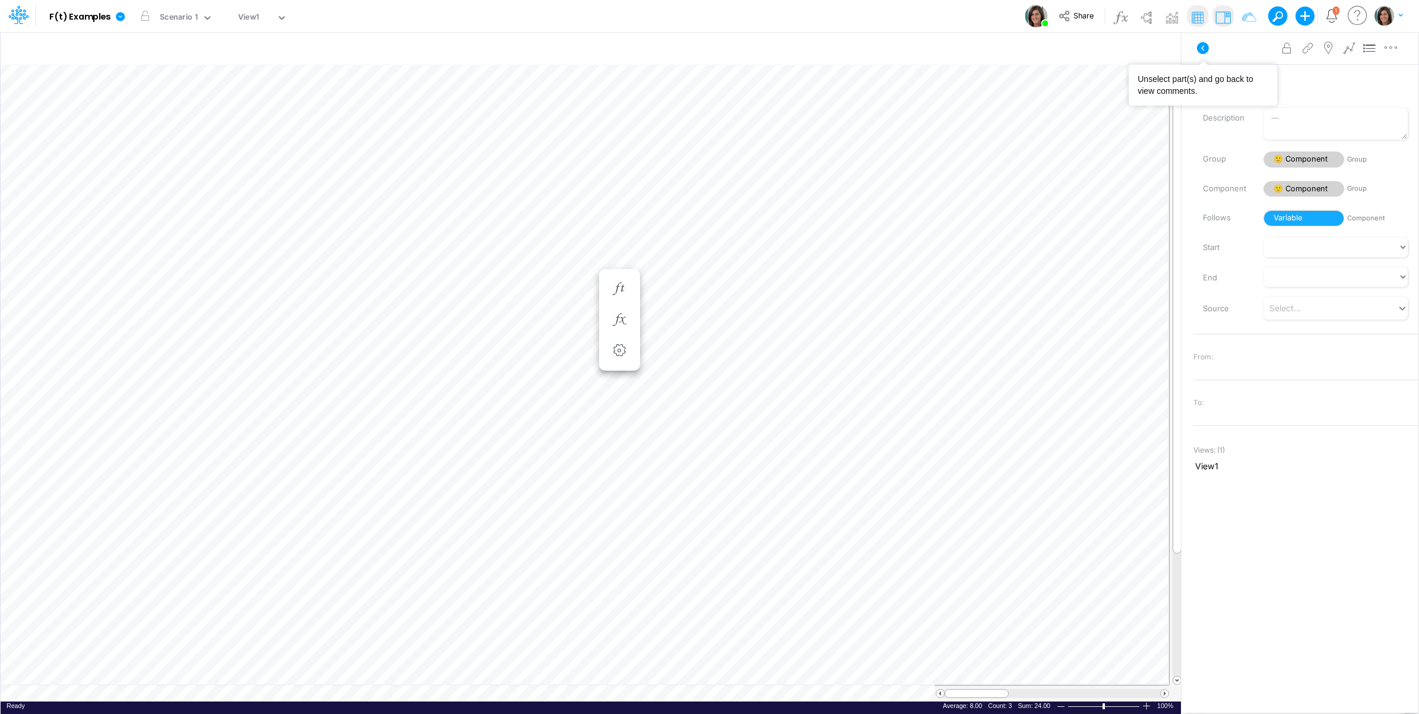
click at [1203, 46] on icon at bounding box center [1203, 48] width 14 height 14
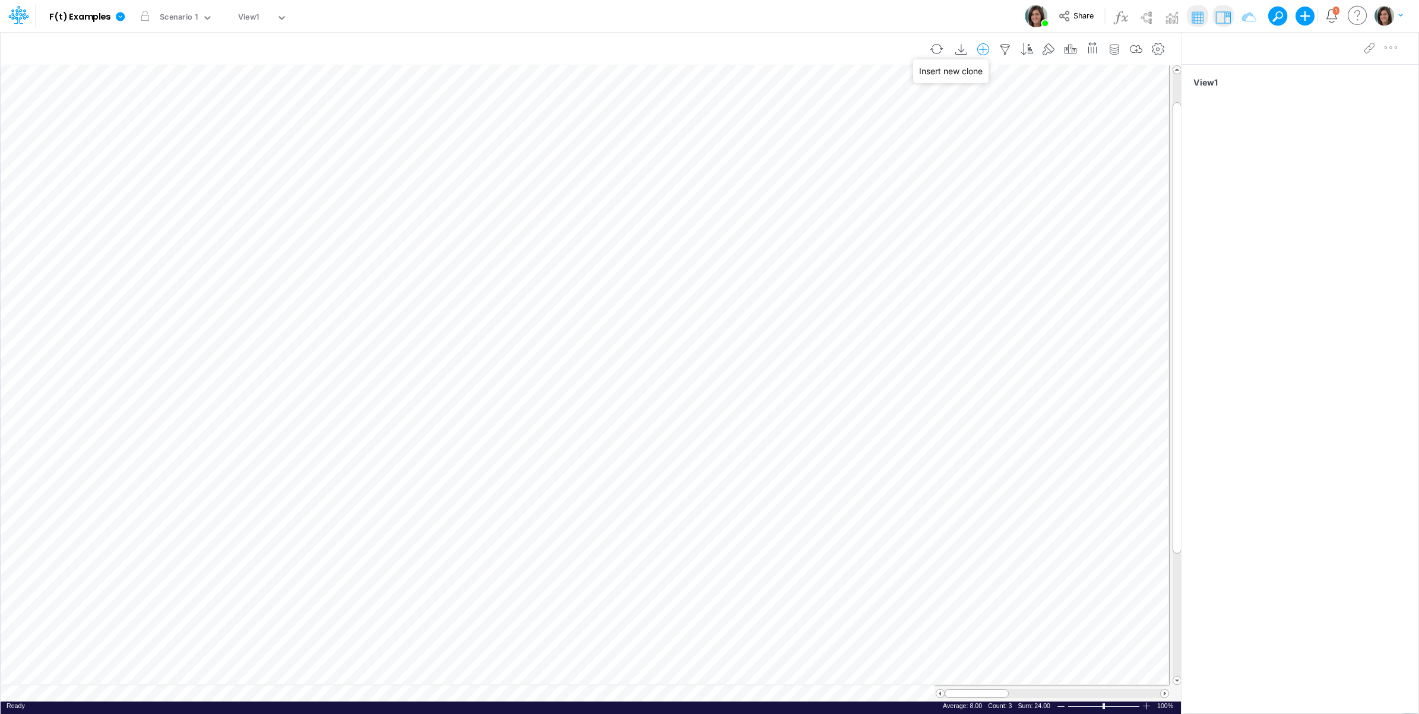
click at [978, 49] on icon "button" at bounding box center [983, 49] width 18 height 12
click at [916, 101] on li "Component" at bounding box center [923, 100] width 139 height 14
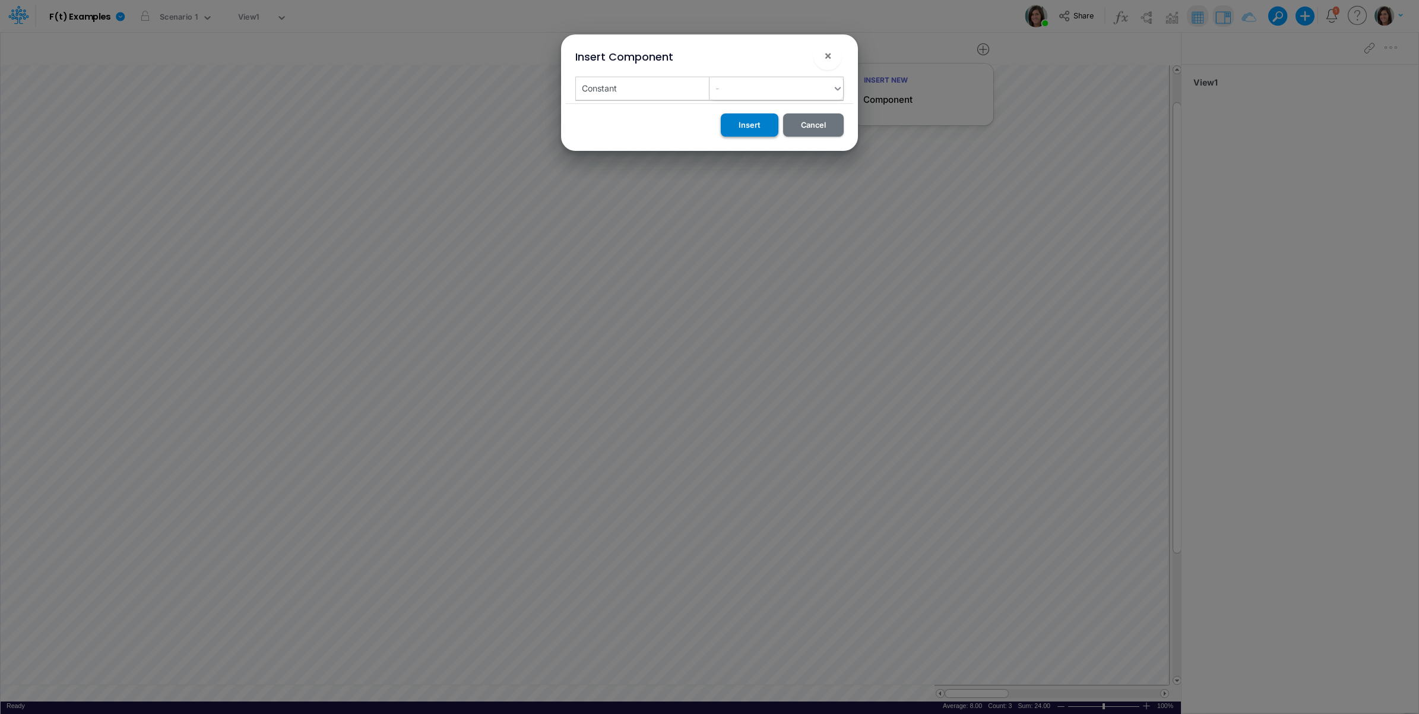
click at [750, 129] on button "Insert" at bounding box center [750, 124] width 58 height 23
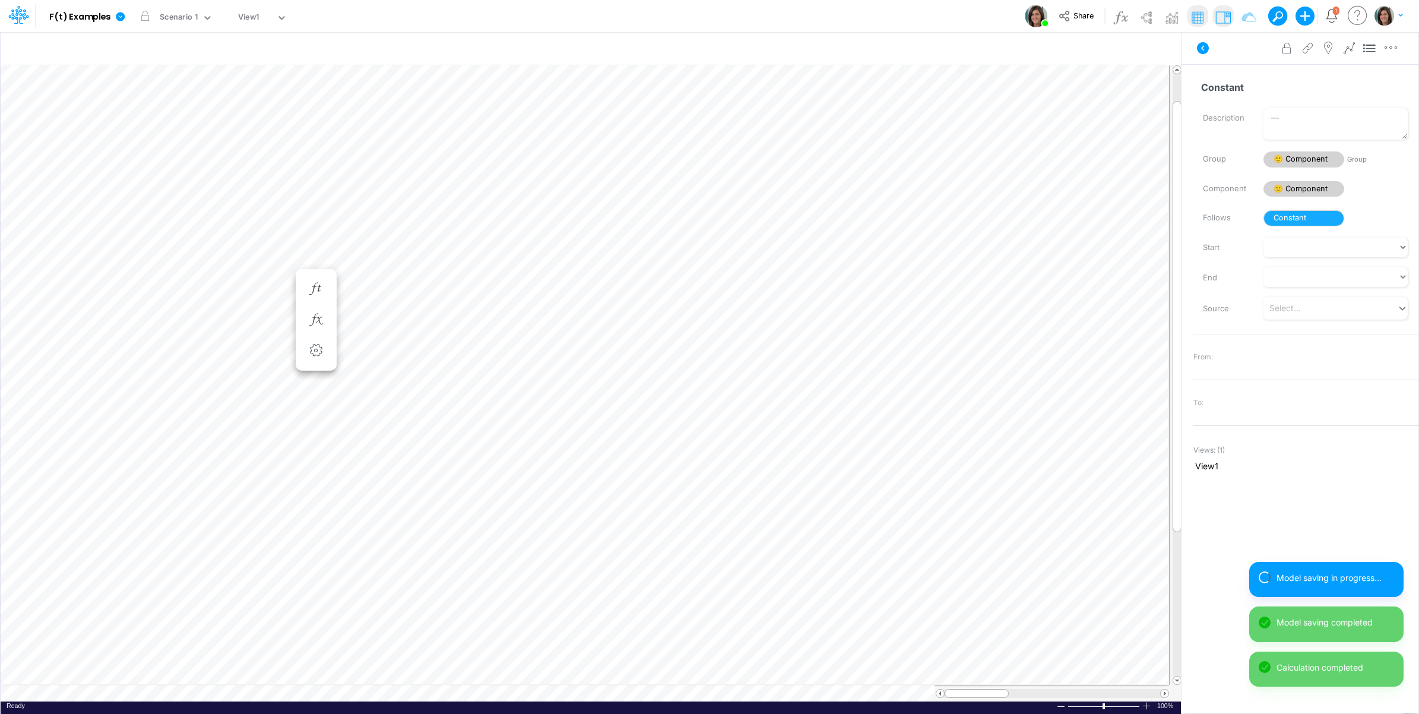
scroll to position [0, 1]
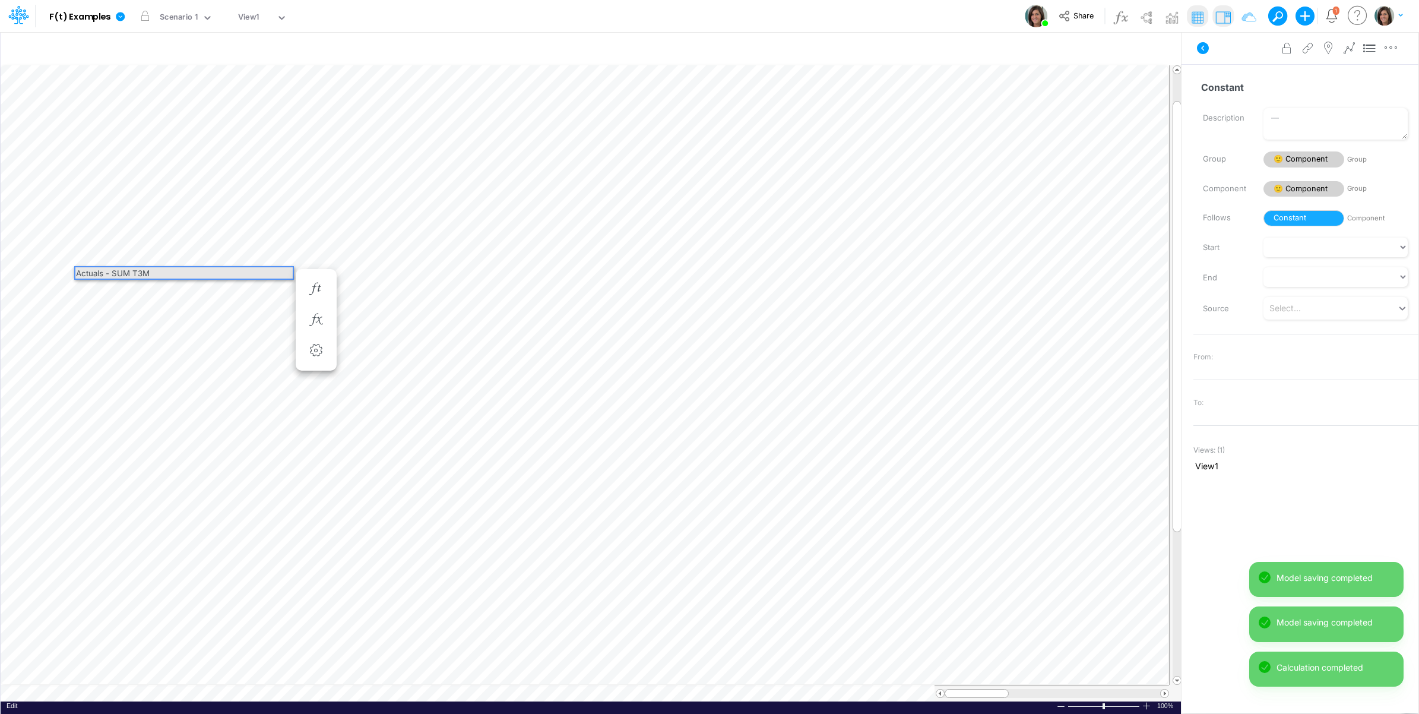
click at [132, 272] on div "Actuals - SUM T3M" at bounding box center [183, 272] width 217 height 11
click at [141, 272] on div "Actuals - SUM T3M" at bounding box center [183, 272] width 217 height 11
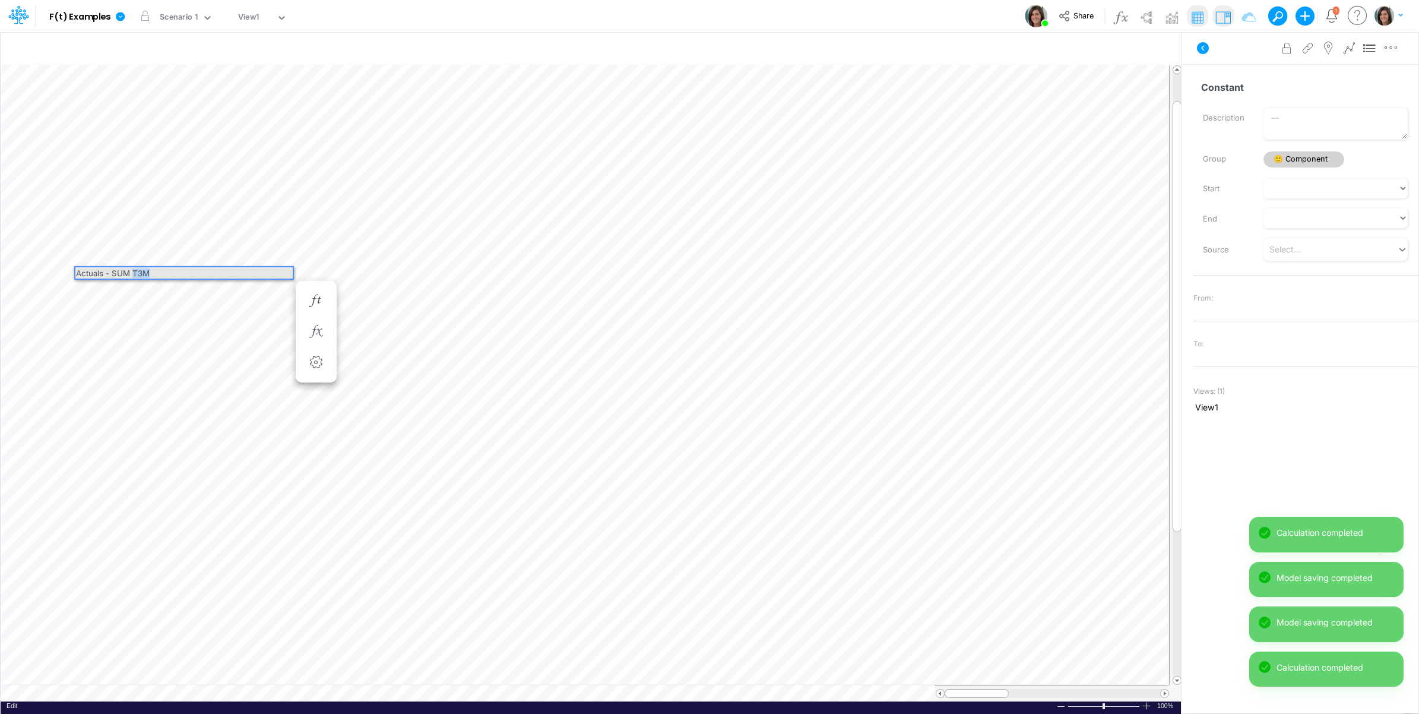
click at [138, 274] on div "Actuals - SUM T3M" at bounding box center [183, 272] width 217 height 11
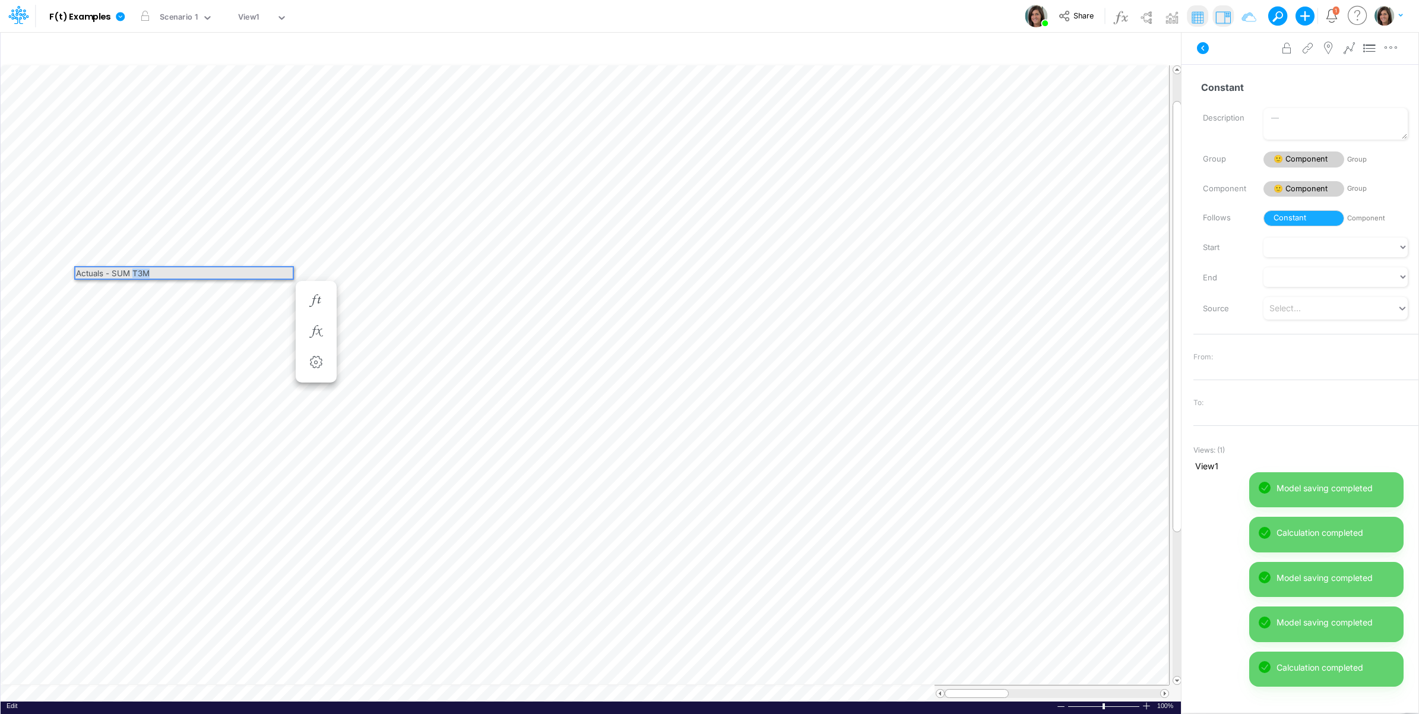
click at [138, 274] on div "Actuals - SUM T3M" at bounding box center [183, 272] width 217 height 11
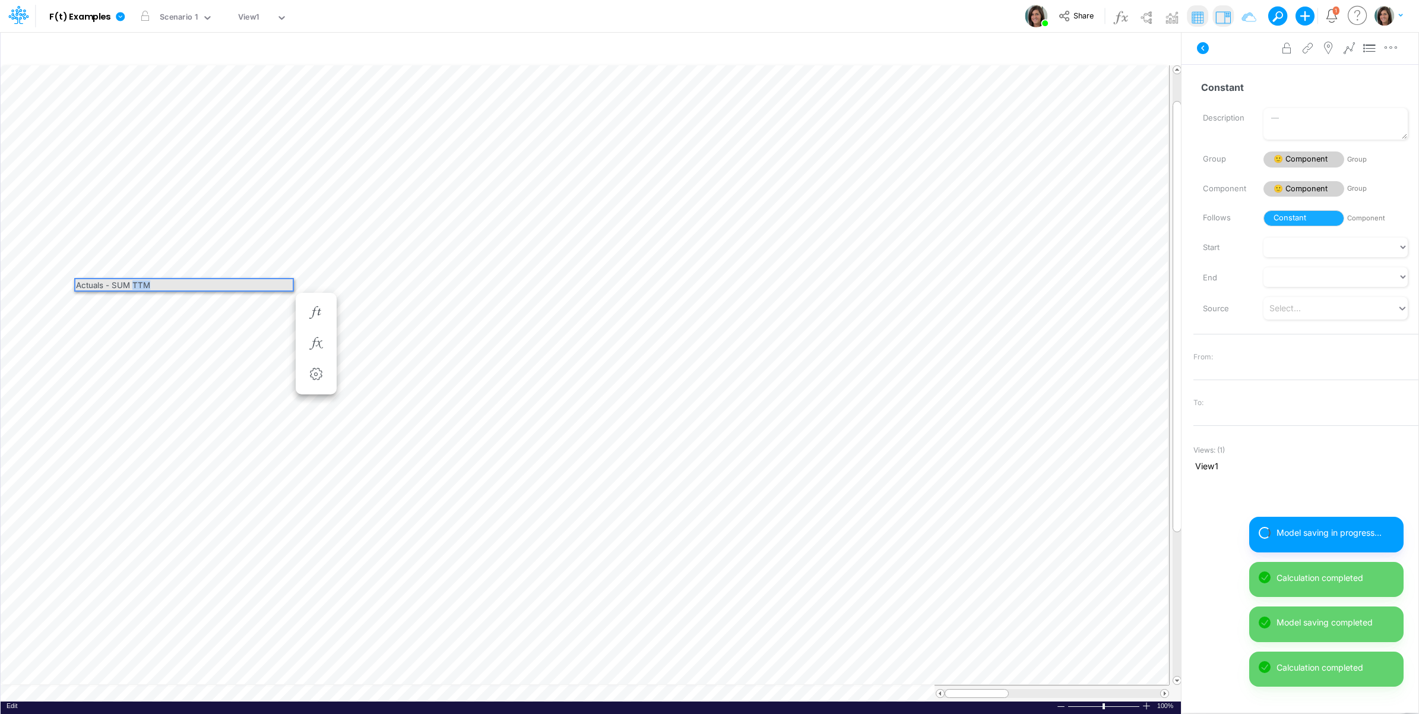
drag, startPoint x: 131, startPoint y: 283, endPoint x: 162, endPoint y: 284, distance: 30.9
click at [158, 283] on div "Actuals - SUM TTM" at bounding box center [183, 284] width 217 height 11
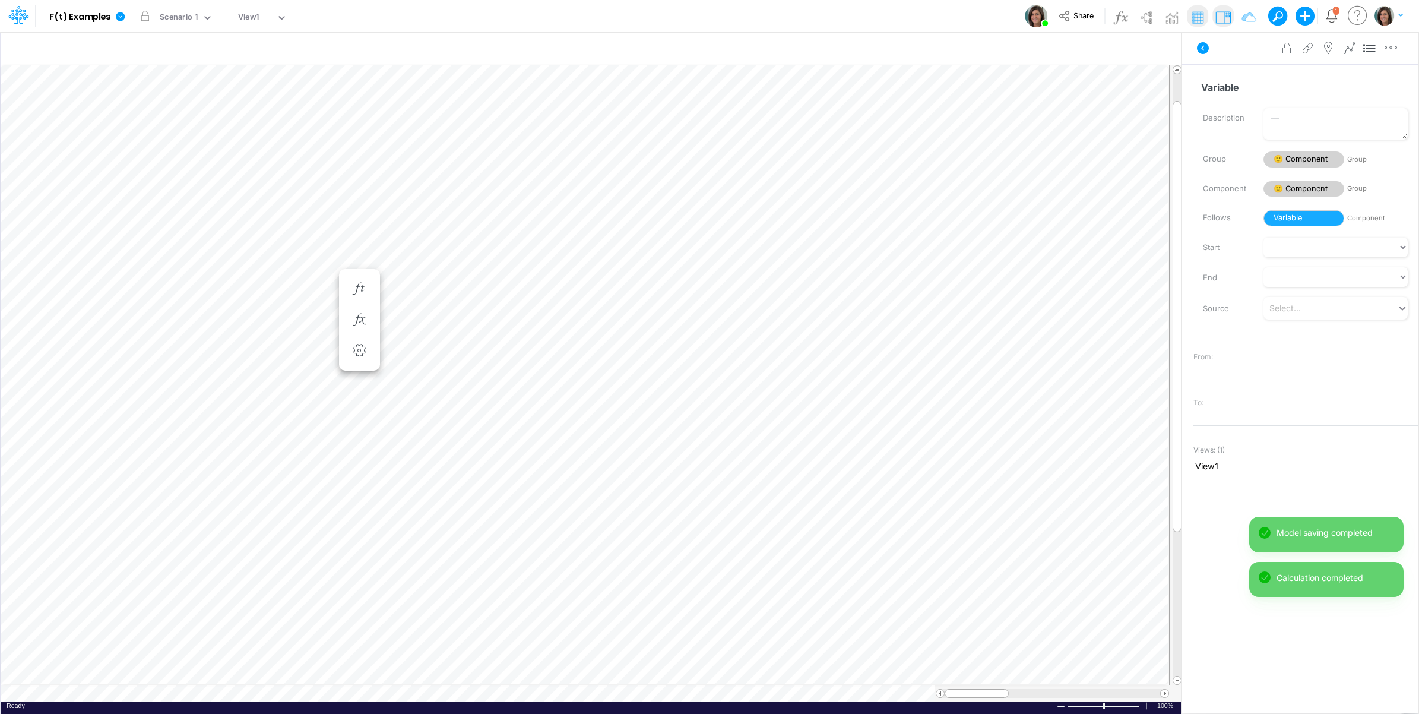
scroll to position [0, 1]
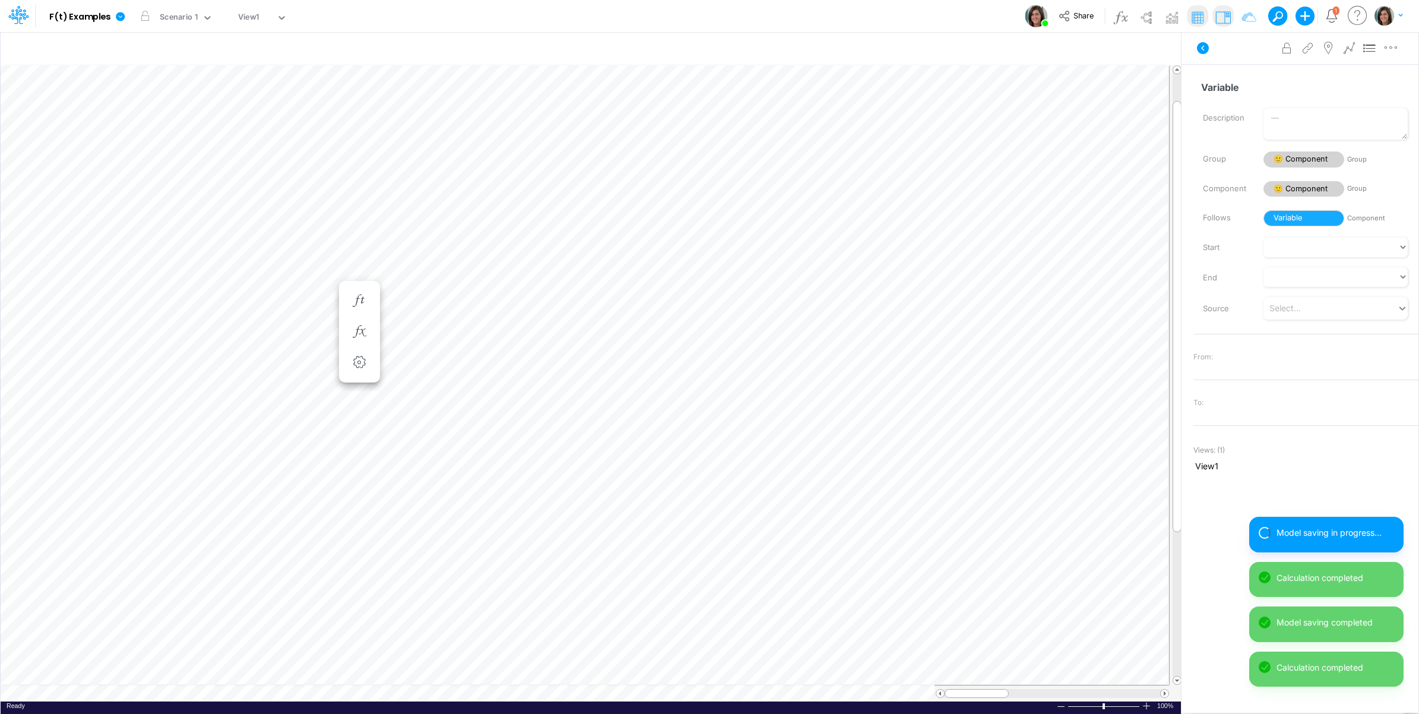
scroll to position [0, 1]
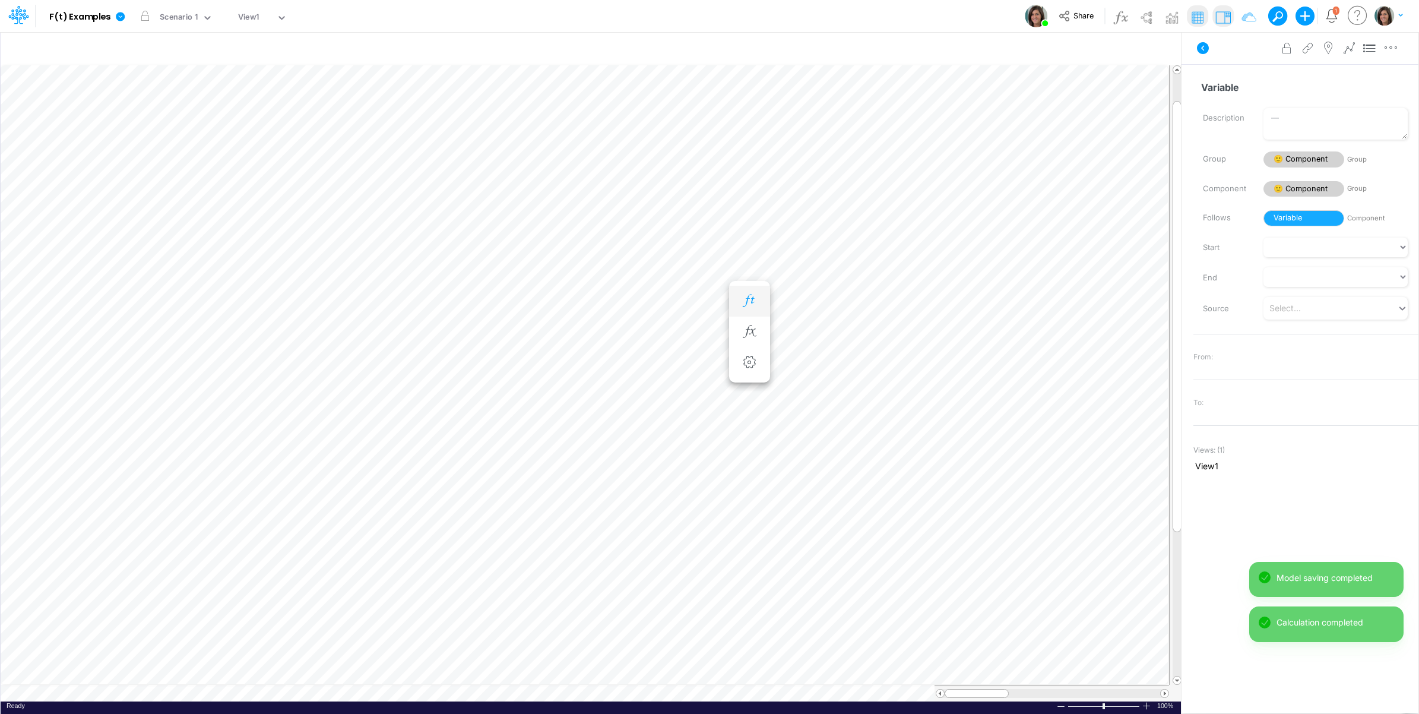
click at [752, 299] on icon "button" at bounding box center [749, 300] width 18 height 12
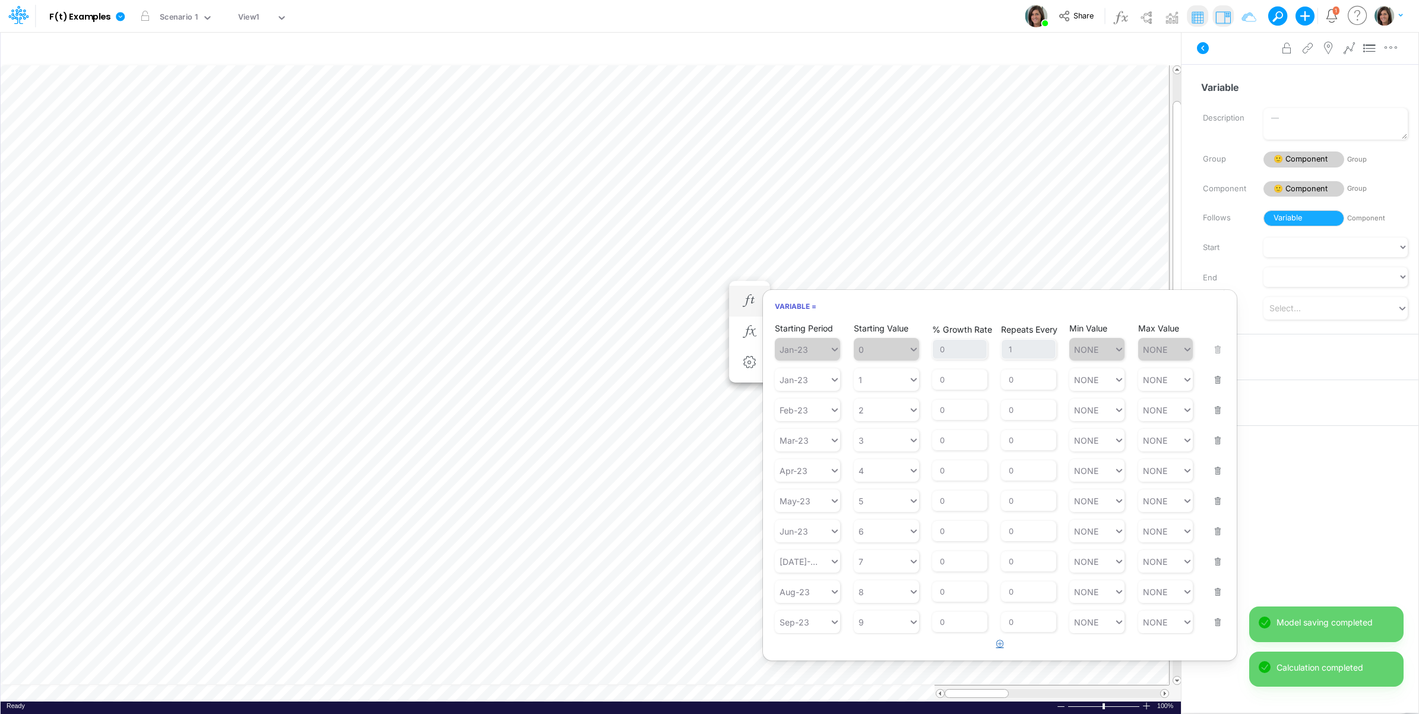
click at [995, 652] on button "button" at bounding box center [1000, 644] width 23 height 20
click at [800, 656] on div "Type to search..." at bounding box center [813, 652] width 65 height 10
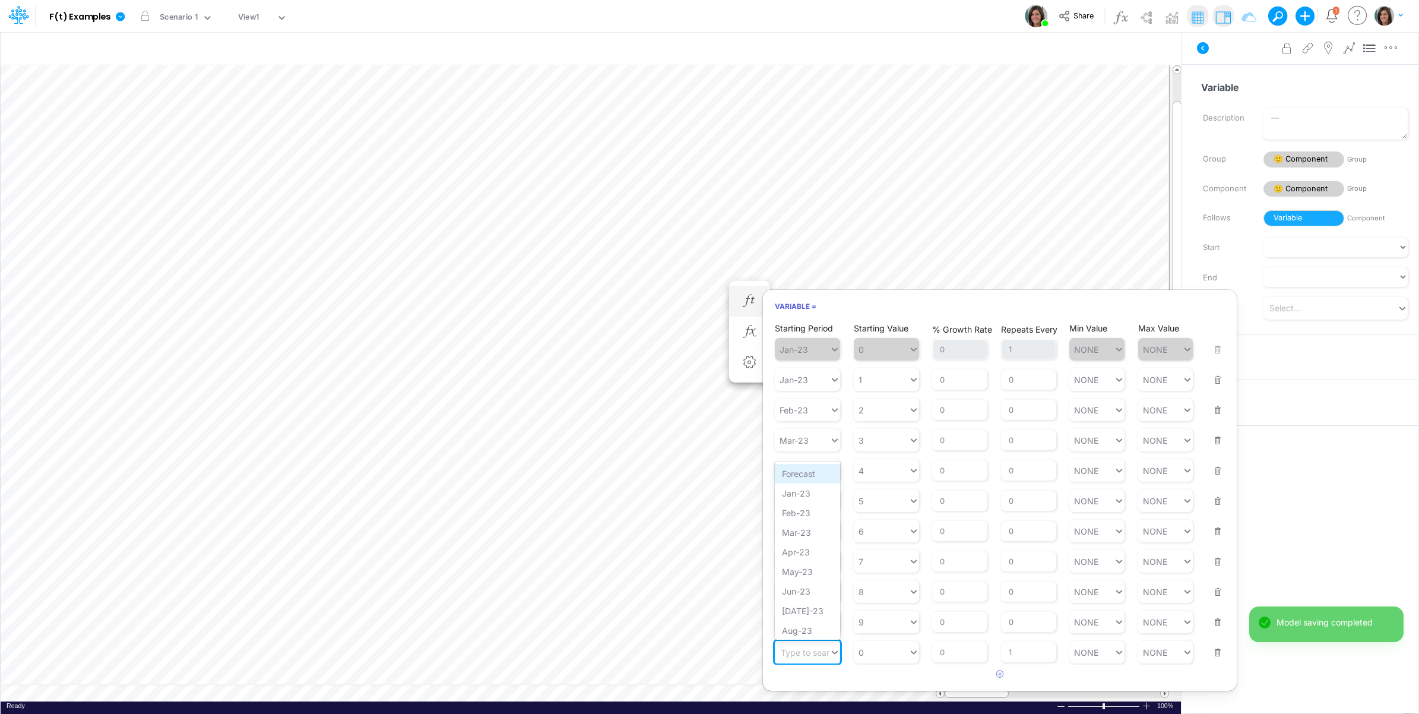
click at [806, 473] on div "Forecast" at bounding box center [807, 474] width 65 height 20
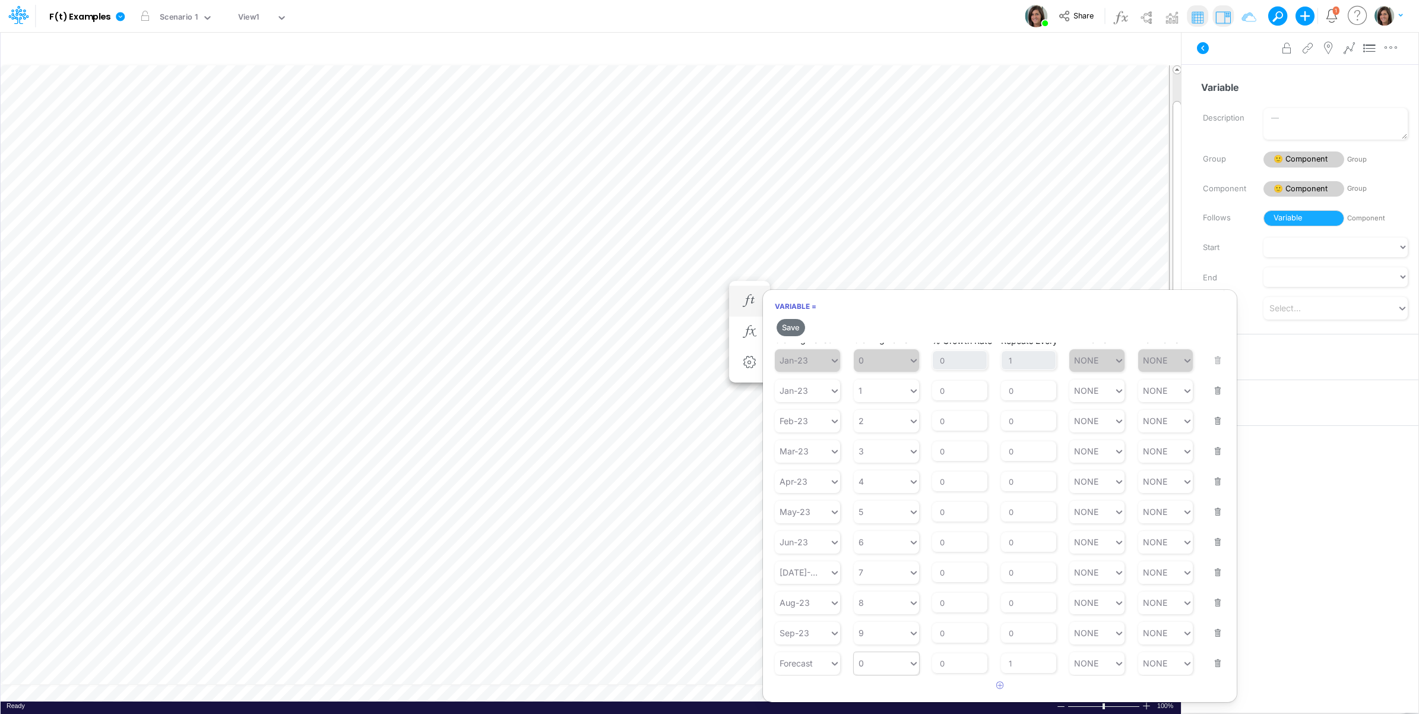
scroll to position [12, 0]
type input "0"
click at [879, 665] on div "0 0" at bounding box center [881, 662] width 55 height 17
click at [898, 600] on div "SUM TTM" at bounding box center [886, 597] width 65 height 20
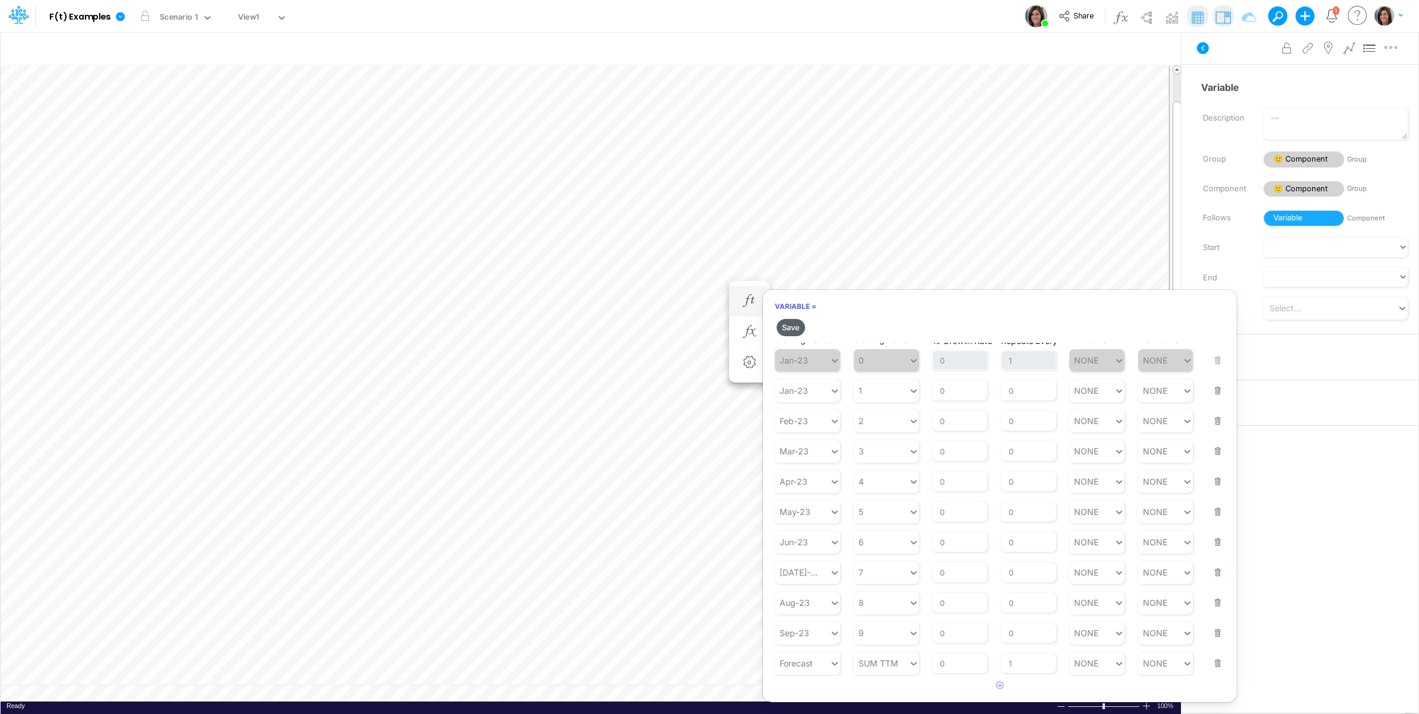
click at [793, 319] on button "Save" at bounding box center [791, 327] width 28 height 17
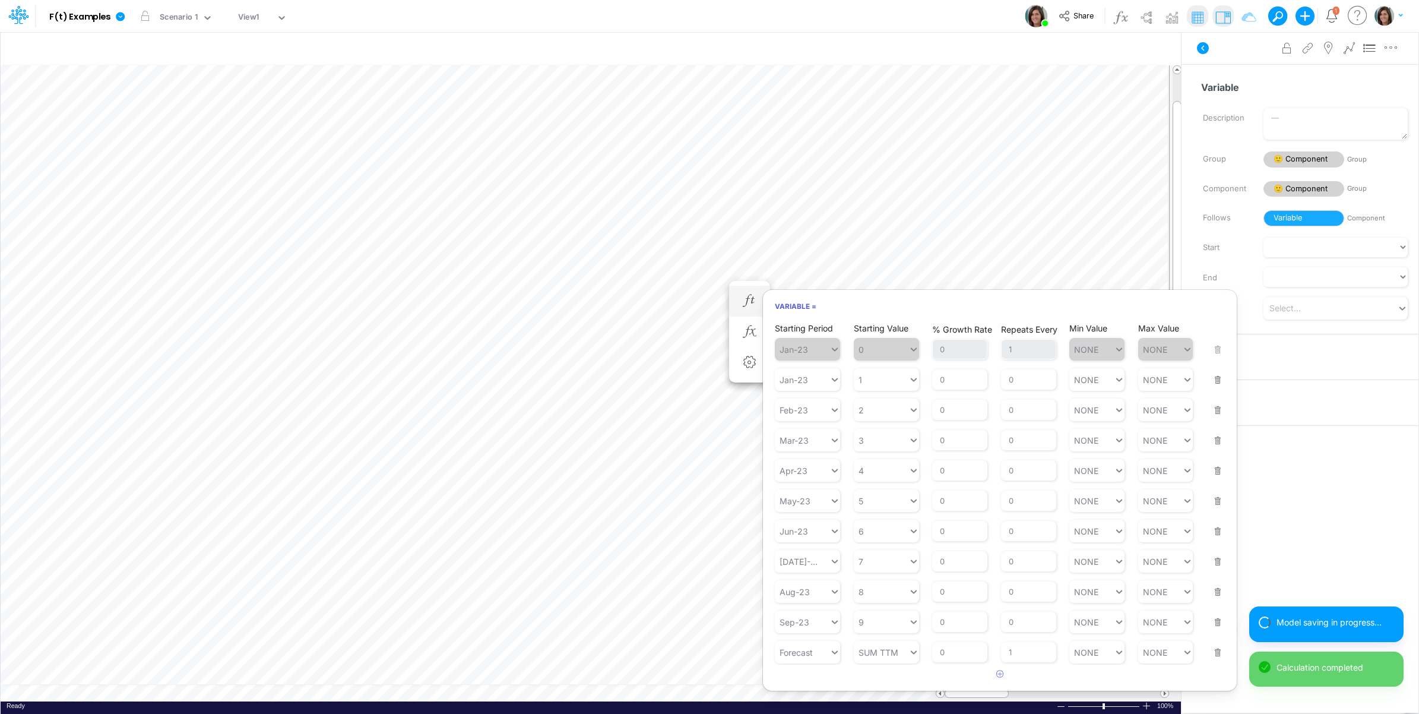
scroll to position [0, 1]
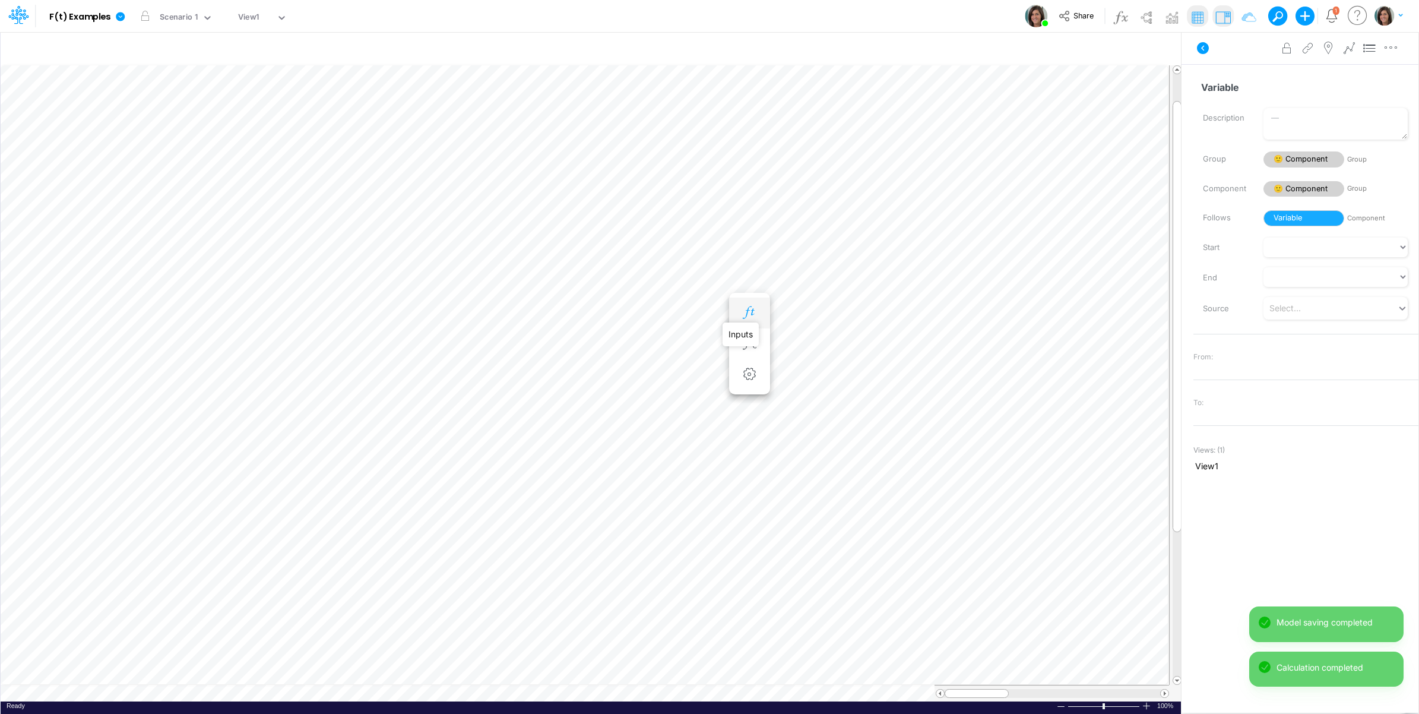
click at [750, 309] on icon "button" at bounding box center [749, 312] width 18 height 12
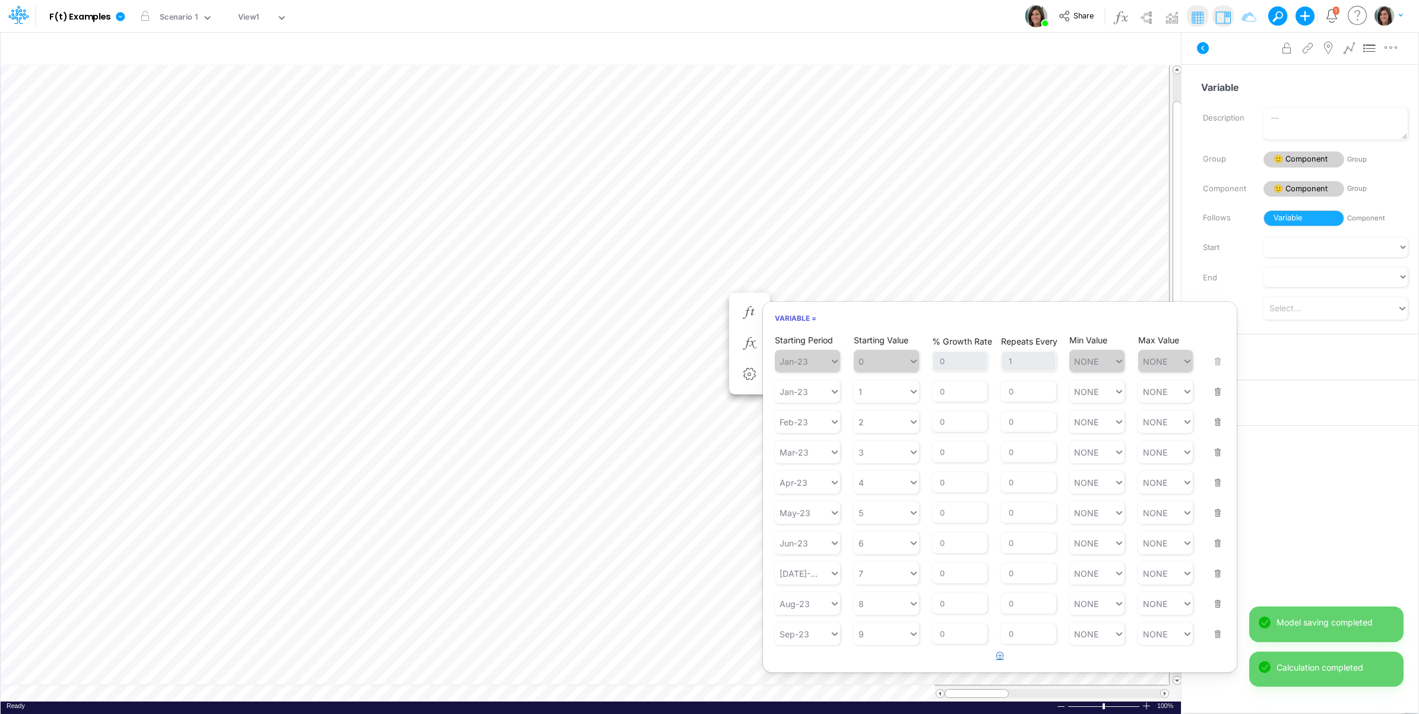
click at [997, 659] on icon "button" at bounding box center [1000, 655] width 8 height 8
click at [811, 658] on div "Type to search..." at bounding box center [813, 663] width 65 height 10
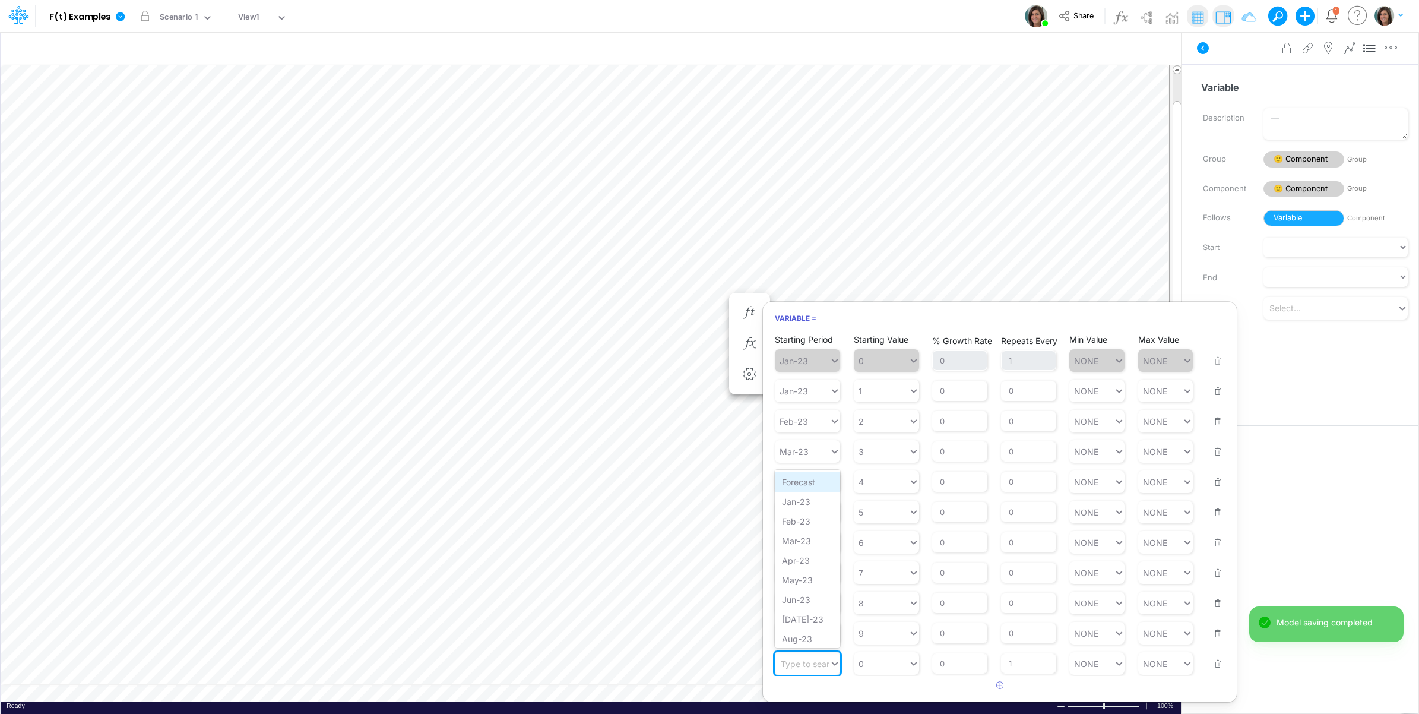
click at [807, 484] on div "Forecast" at bounding box center [807, 482] width 65 height 20
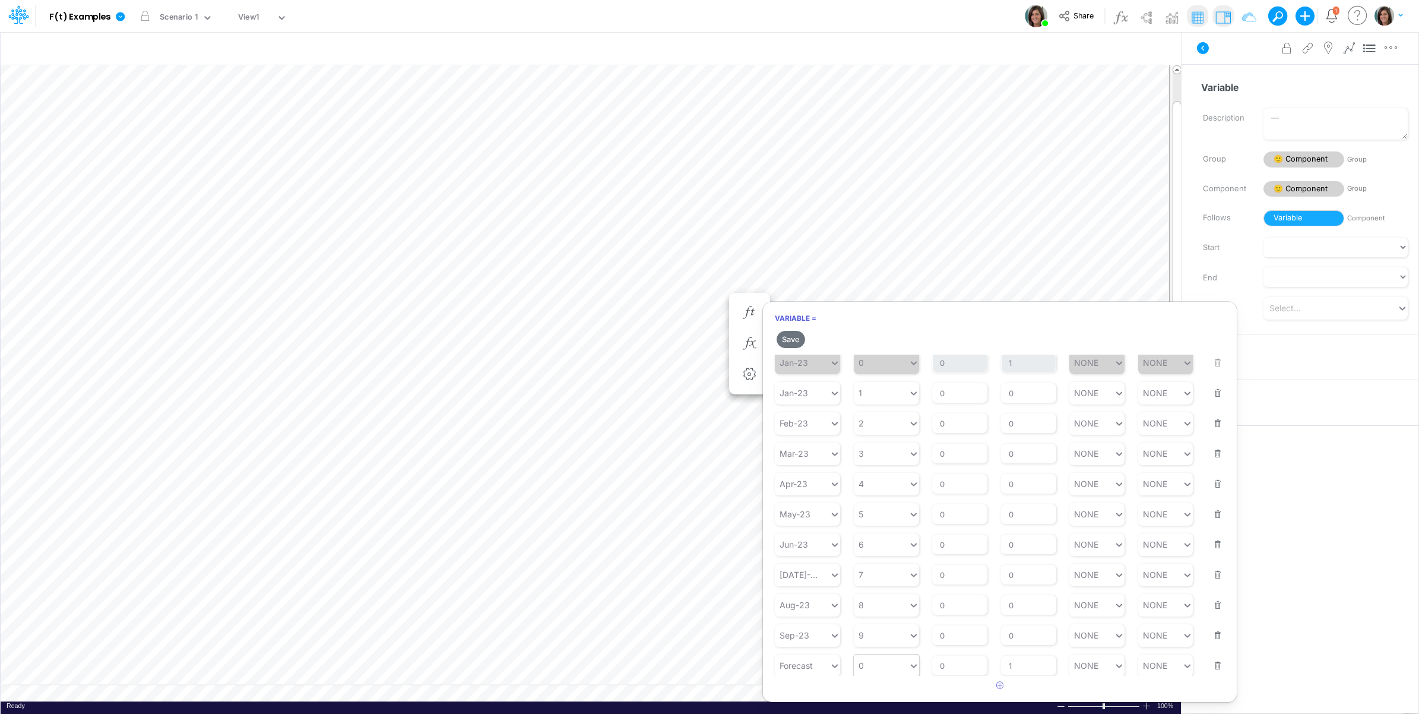
scroll to position [24, 0]
type input "0"
click at [888, 668] on div "0 0" at bounding box center [881, 662] width 55 height 17
click at [885, 635] on div "SUM YTD" at bounding box center [886, 636] width 65 height 20
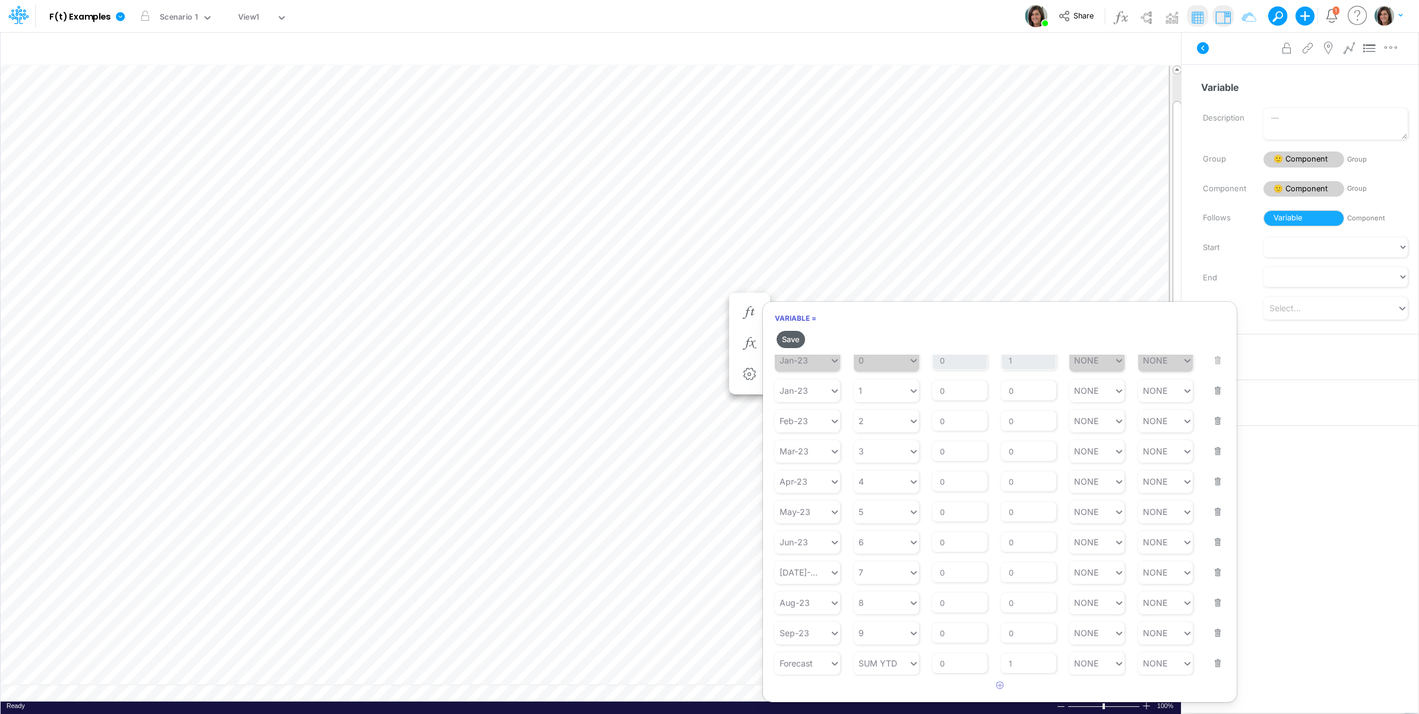
click at [791, 340] on button "Save" at bounding box center [791, 339] width 28 height 17
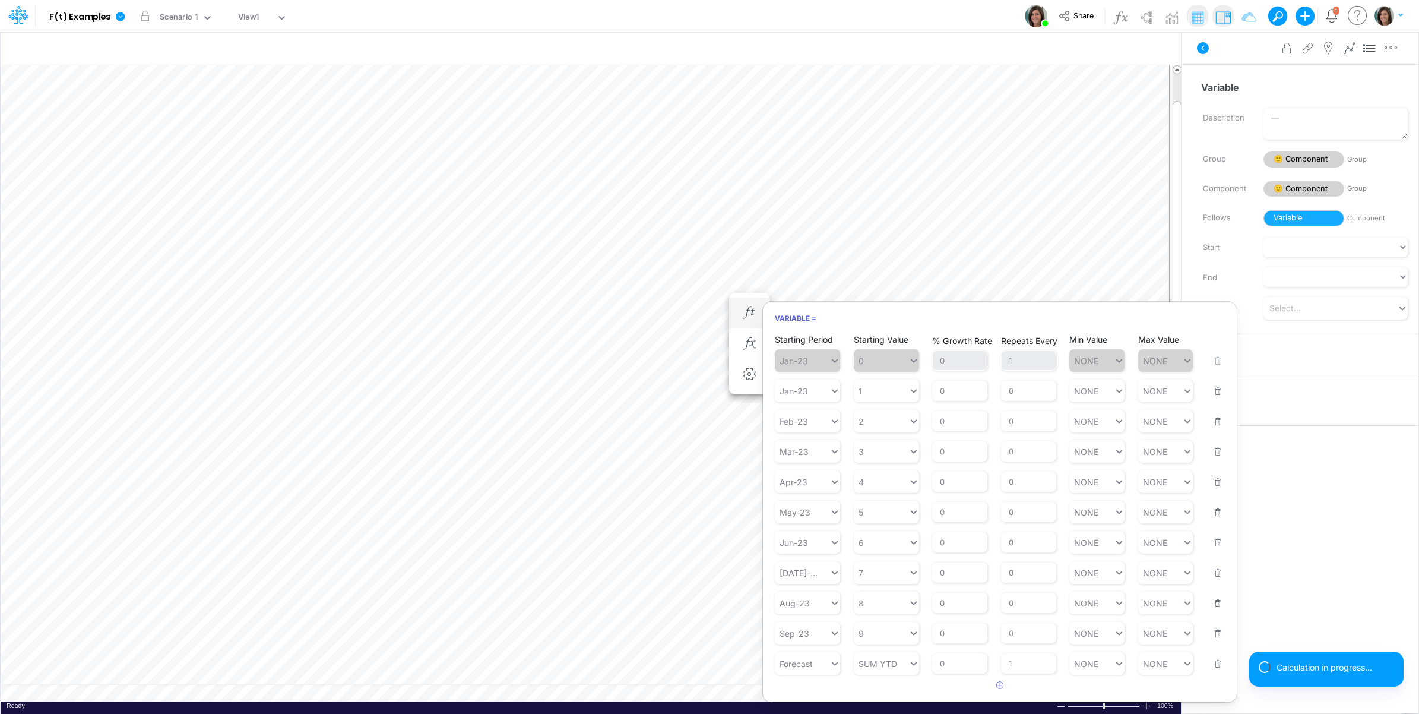
scroll to position [4, 0]
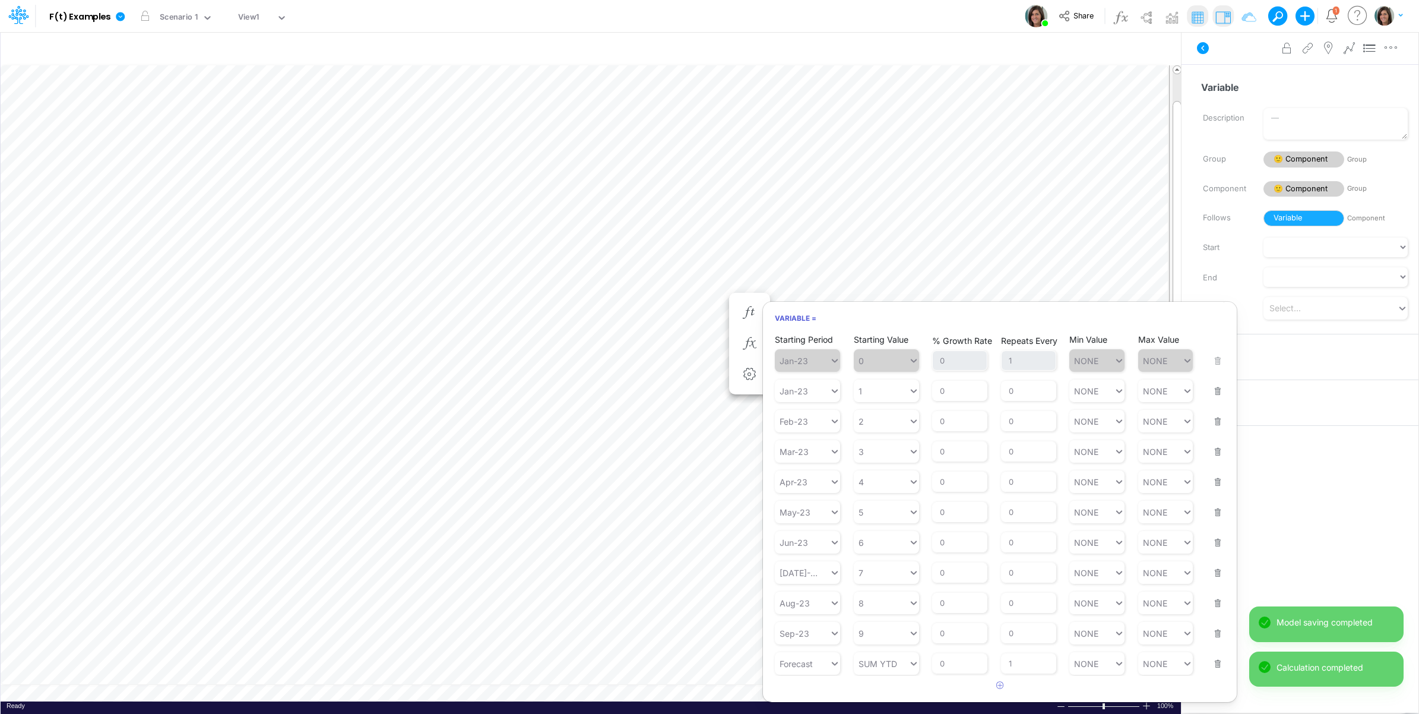
click at [1223, 60] on div "Advanced settings Delete" at bounding box center [1300, 47] width 237 height 33
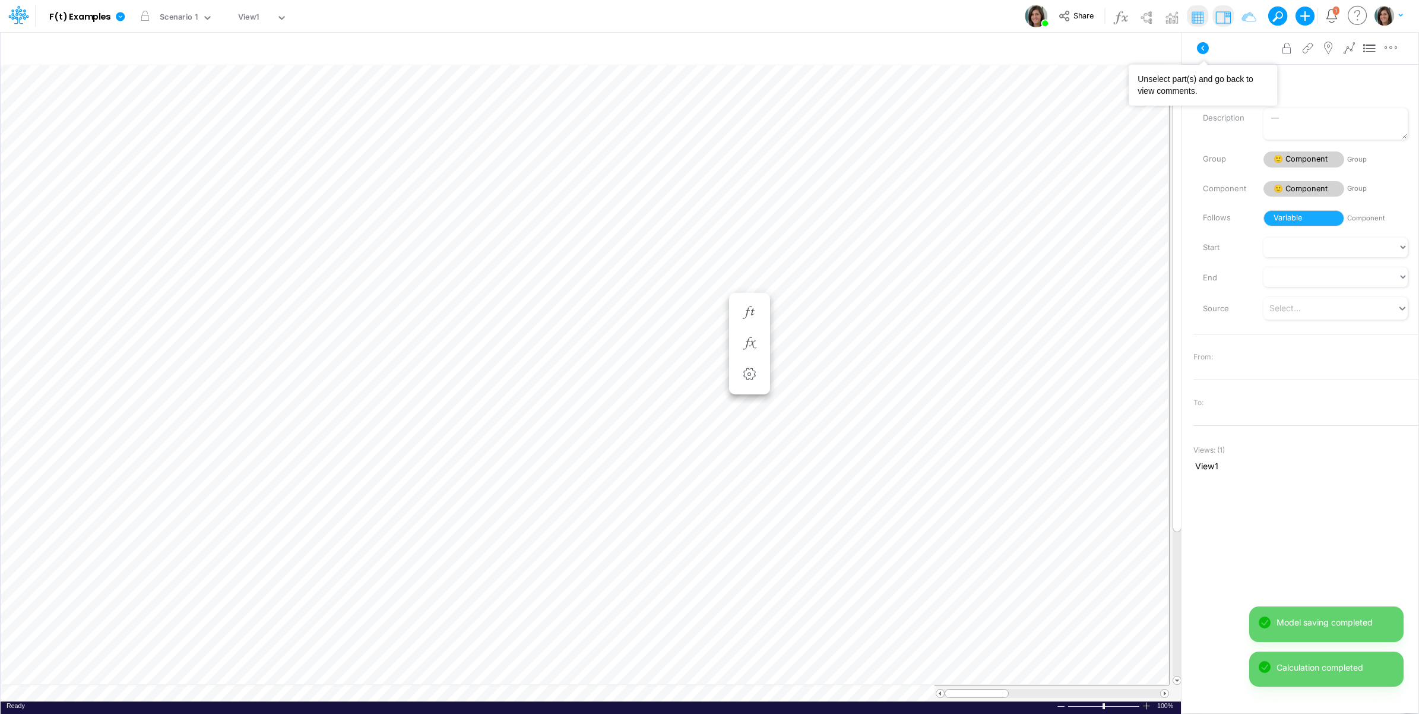
click at [1203, 46] on icon at bounding box center [1203, 48] width 14 height 14
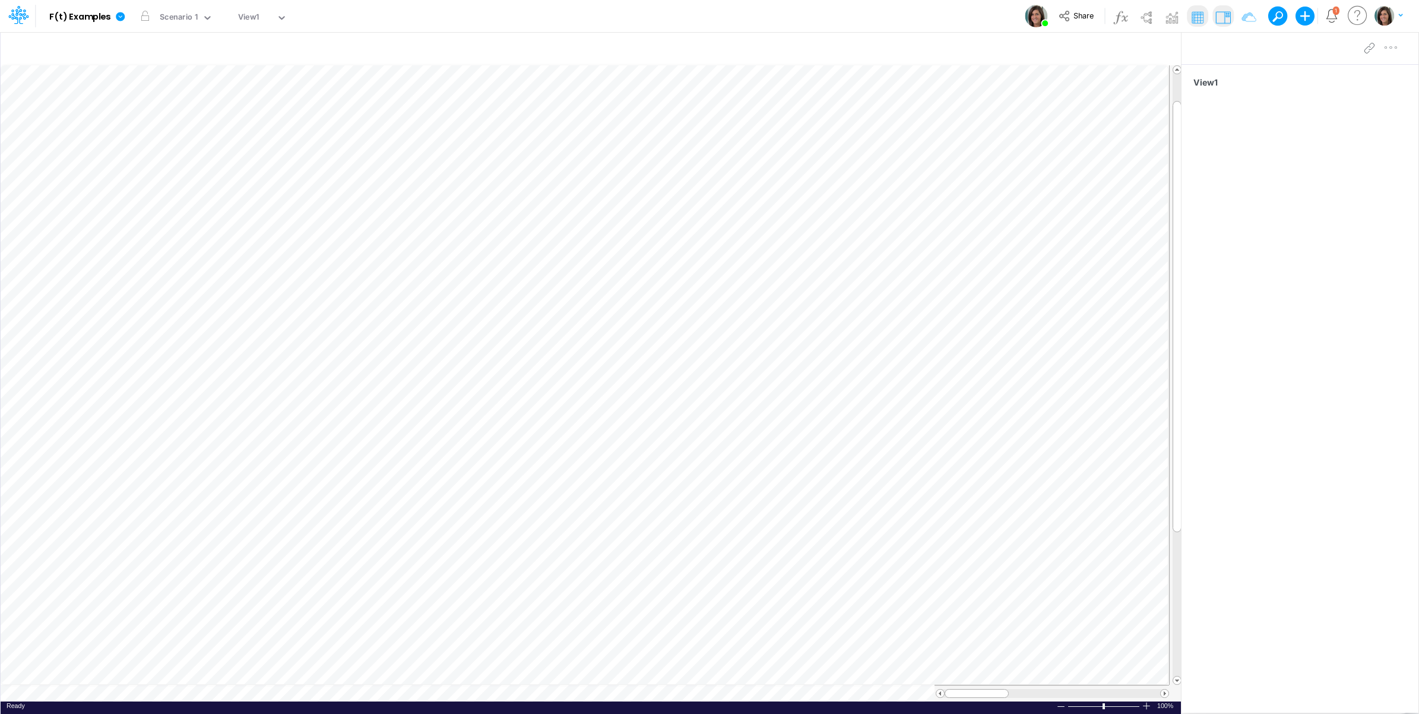
scroll to position [0, 1]
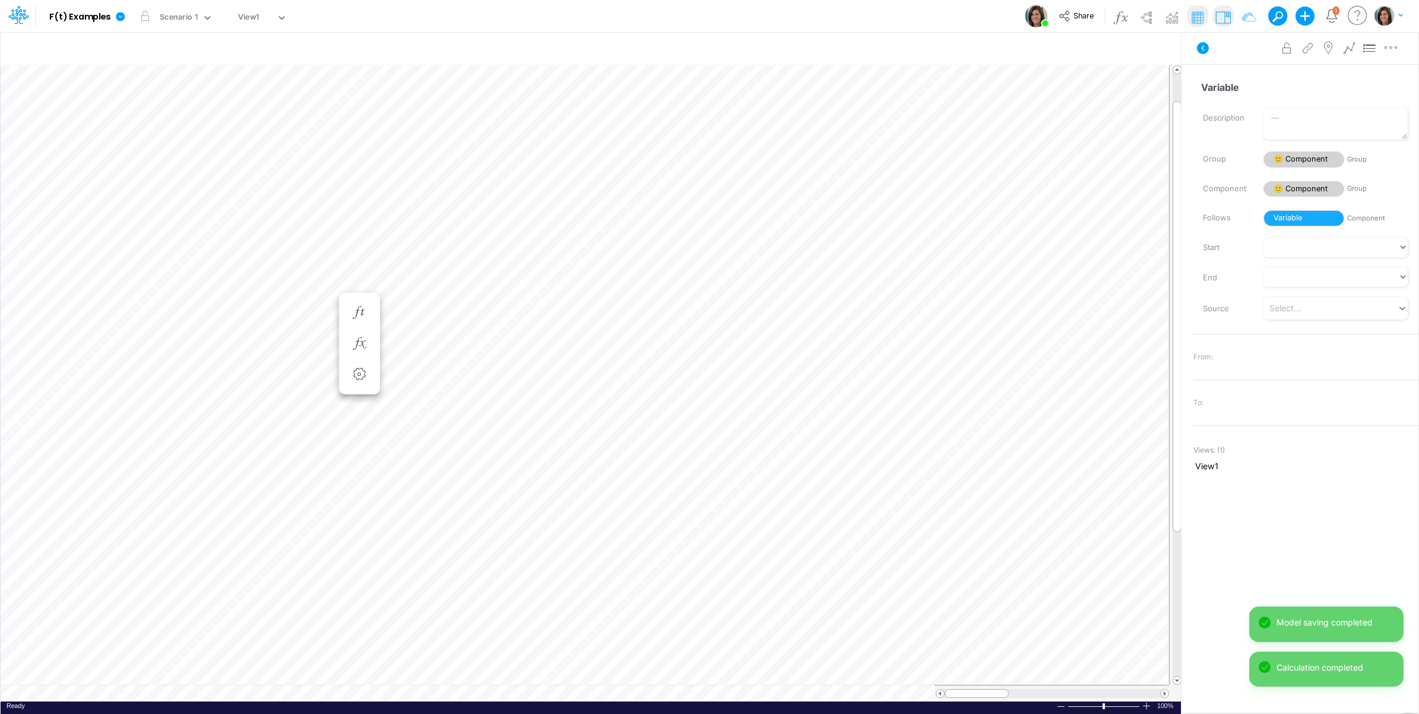
scroll to position [0, 1]
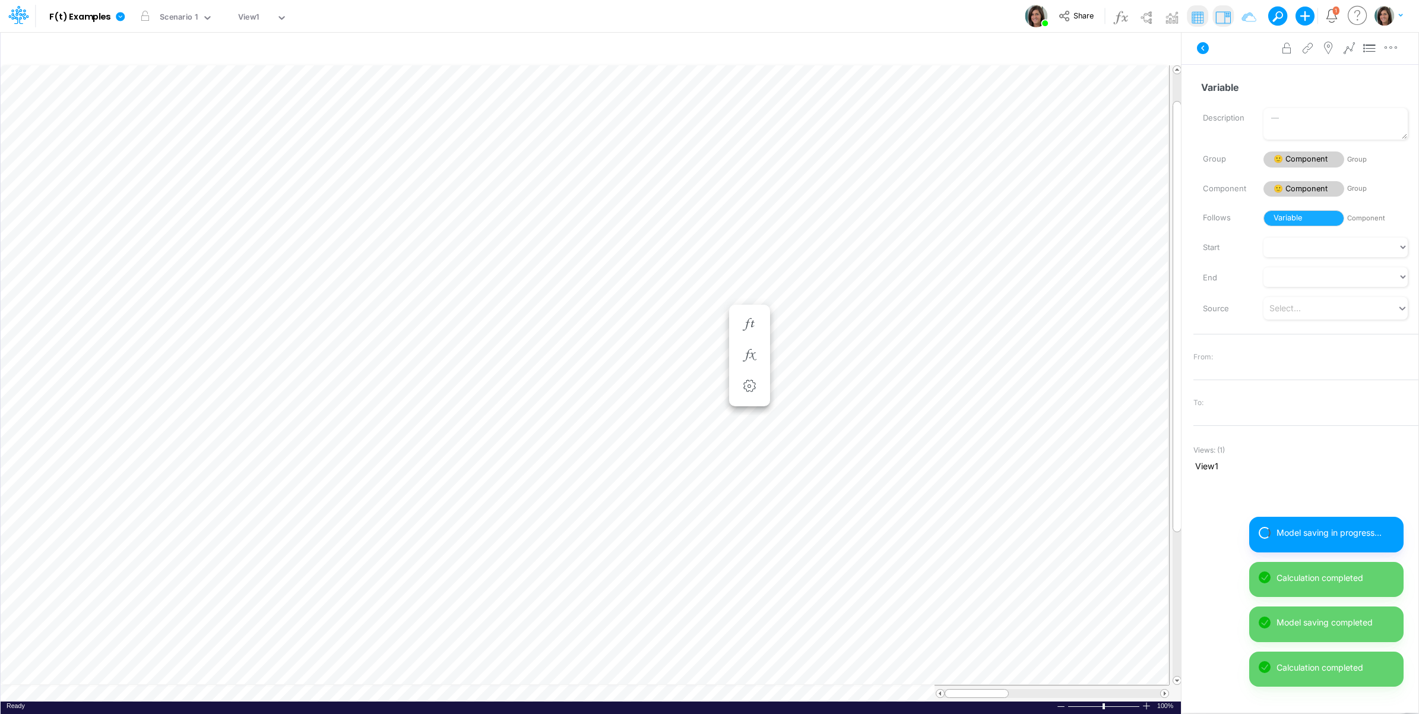
scroll to position [0, 1]
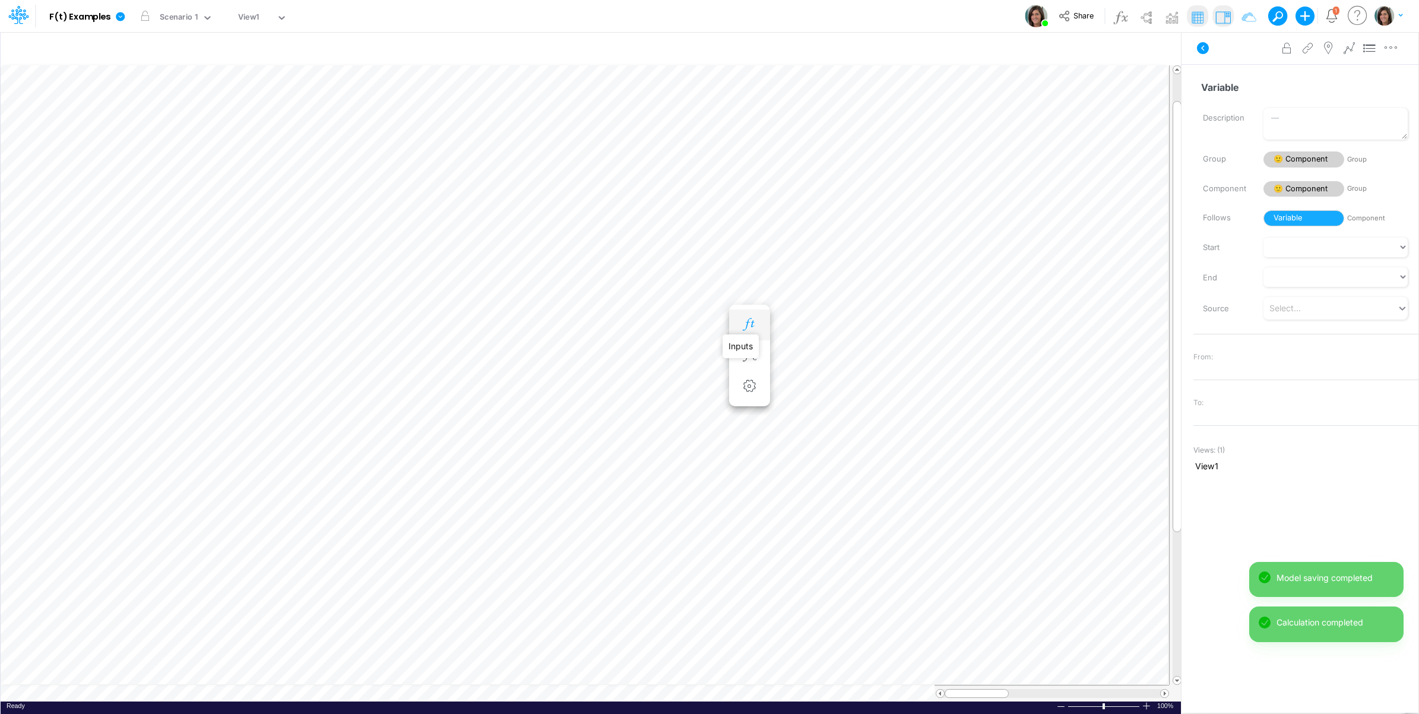
click at [757, 324] on icon "button" at bounding box center [749, 324] width 18 height 12
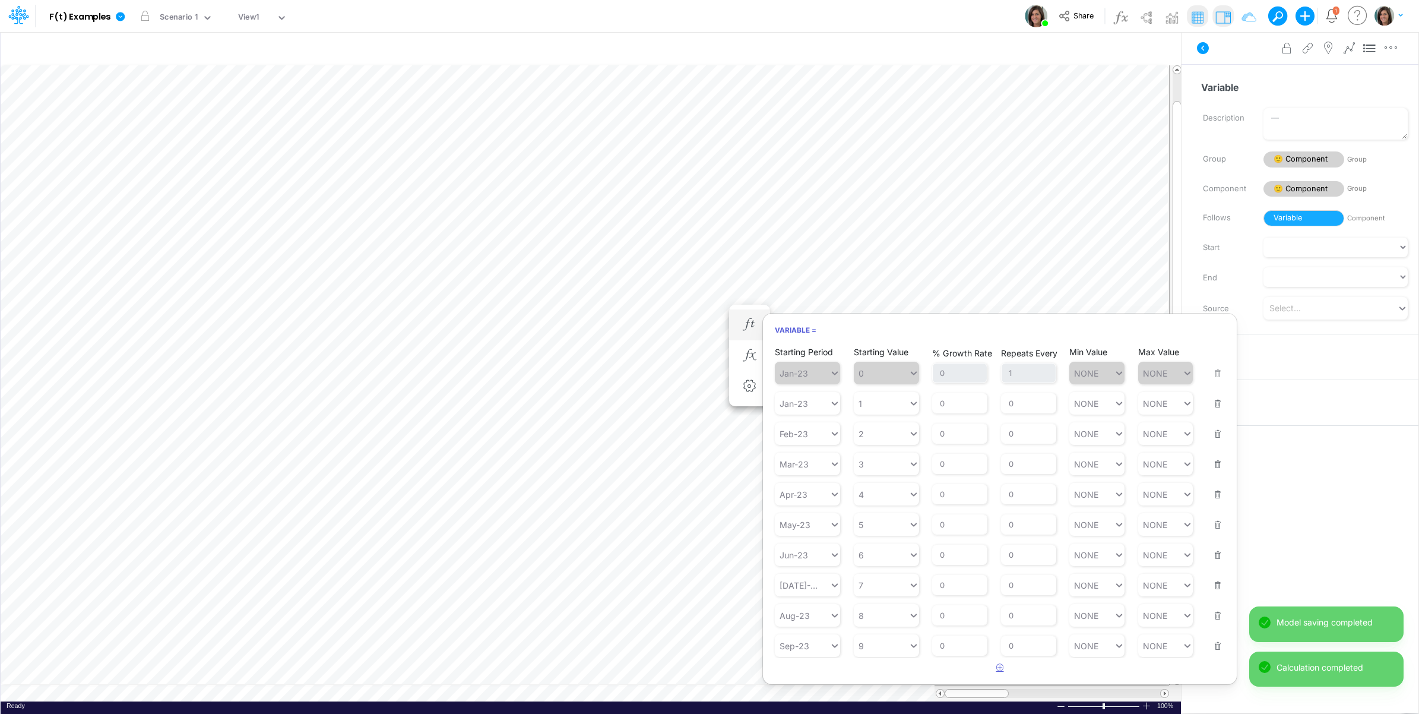
drag, startPoint x: 1000, startPoint y: 675, endPoint x: 907, endPoint y: 680, distance: 93.9
click at [999, 677] on button "button" at bounding box center [1000, 668] width 23 height 20
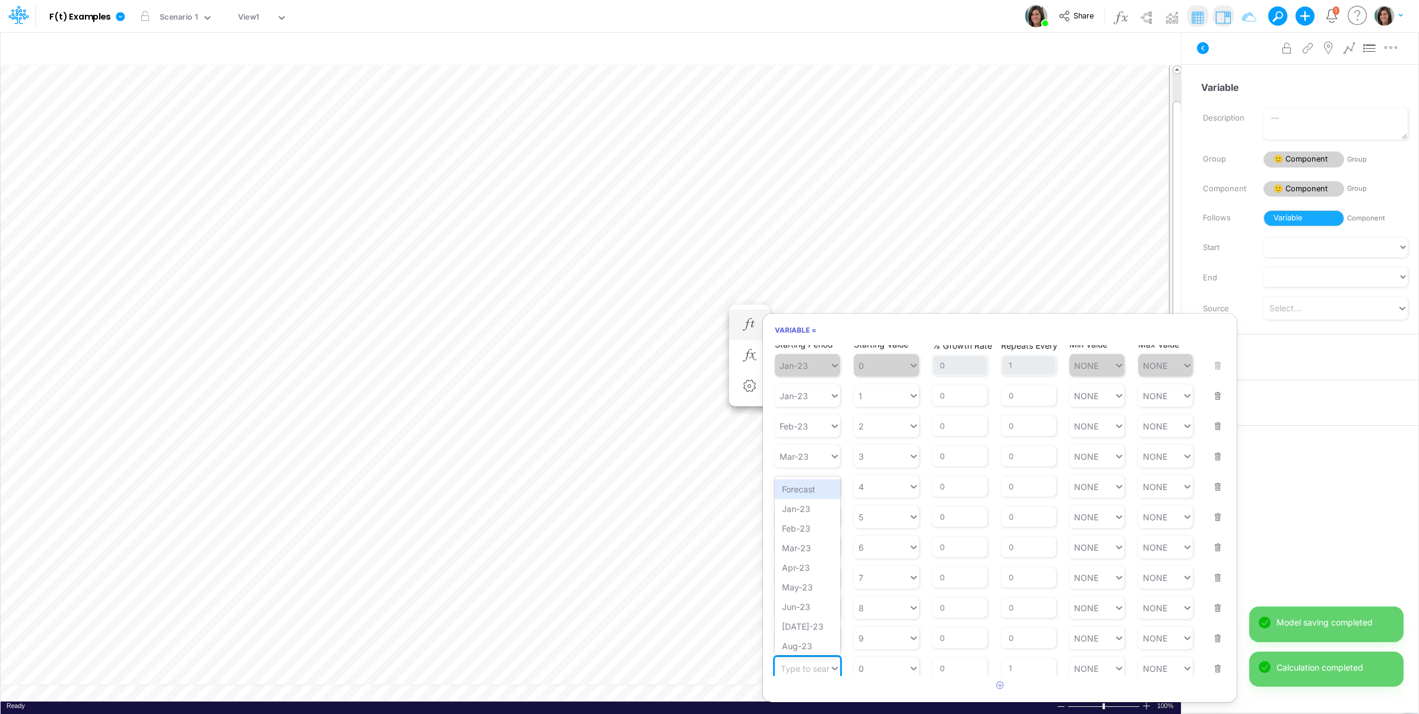
click at [818, 673] on div "Type to search..." at bounding box center [813, 668] width 65 height 10
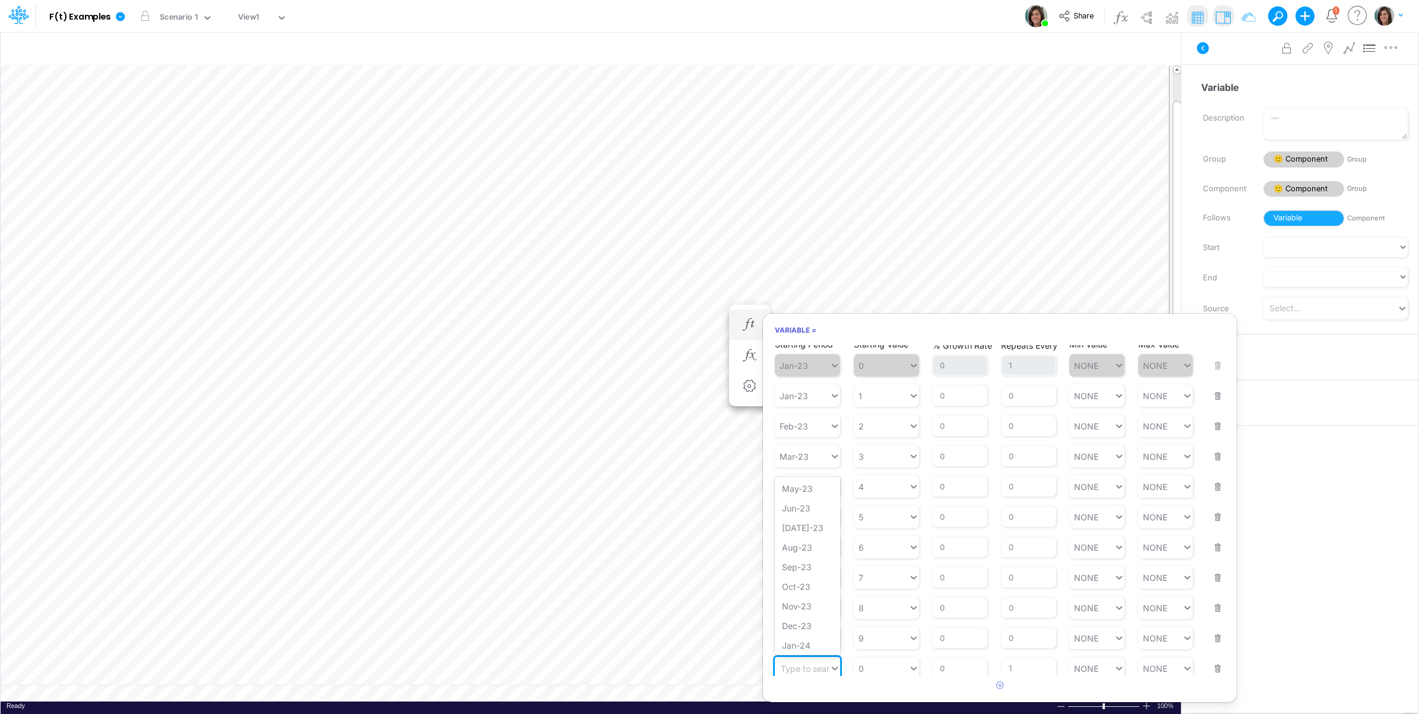
scroll to position [0, 0]
click at [812, 495] on div "Forecast" at bounding box center [807, 489] width 65 height 20
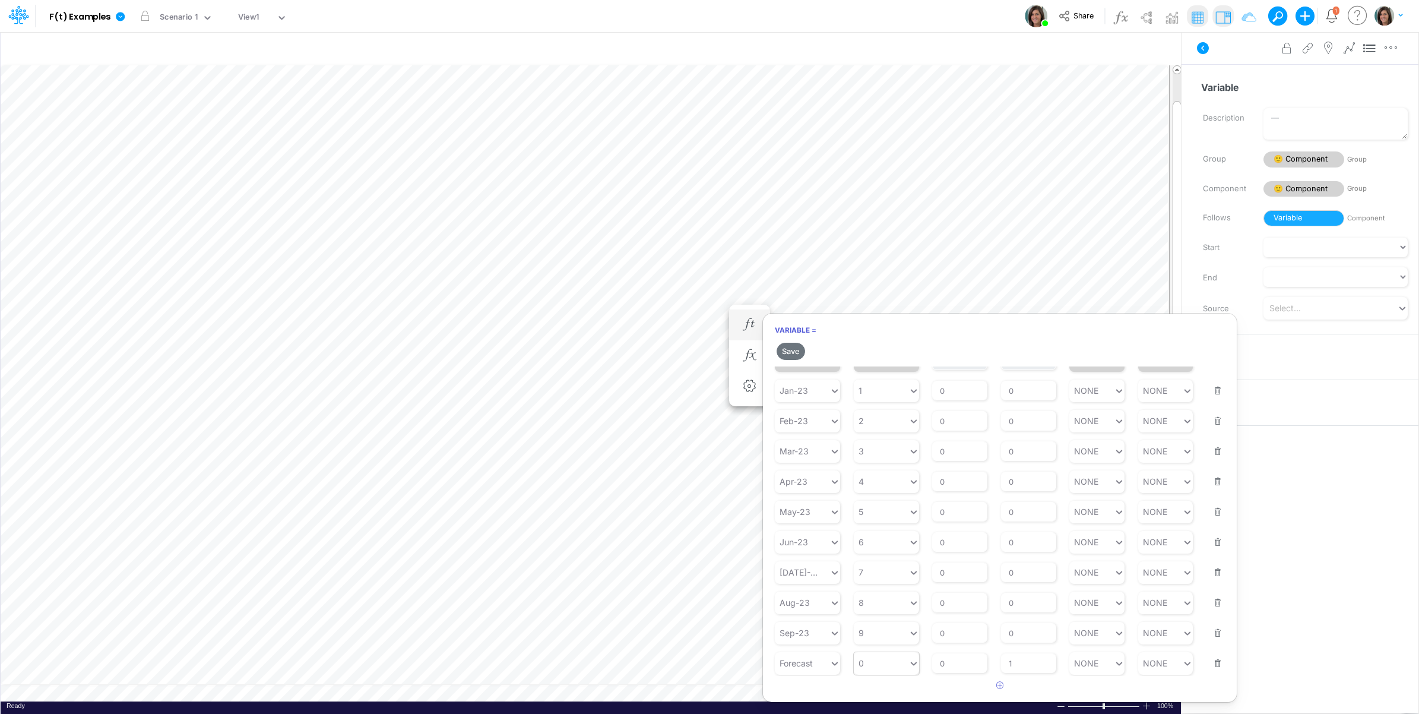
type input "0"
click at [891, 670] on div "0 0" at bounding box center [881, 662] width 55 height 17
click at [892, 508] on div "PRIOR 3M" at bounding box center [886, 502] width 65 height 20
drag, startPoint x: 962, startPoint y: 666, endPoint x: 937, endPoint y: 669, distance: 25.7
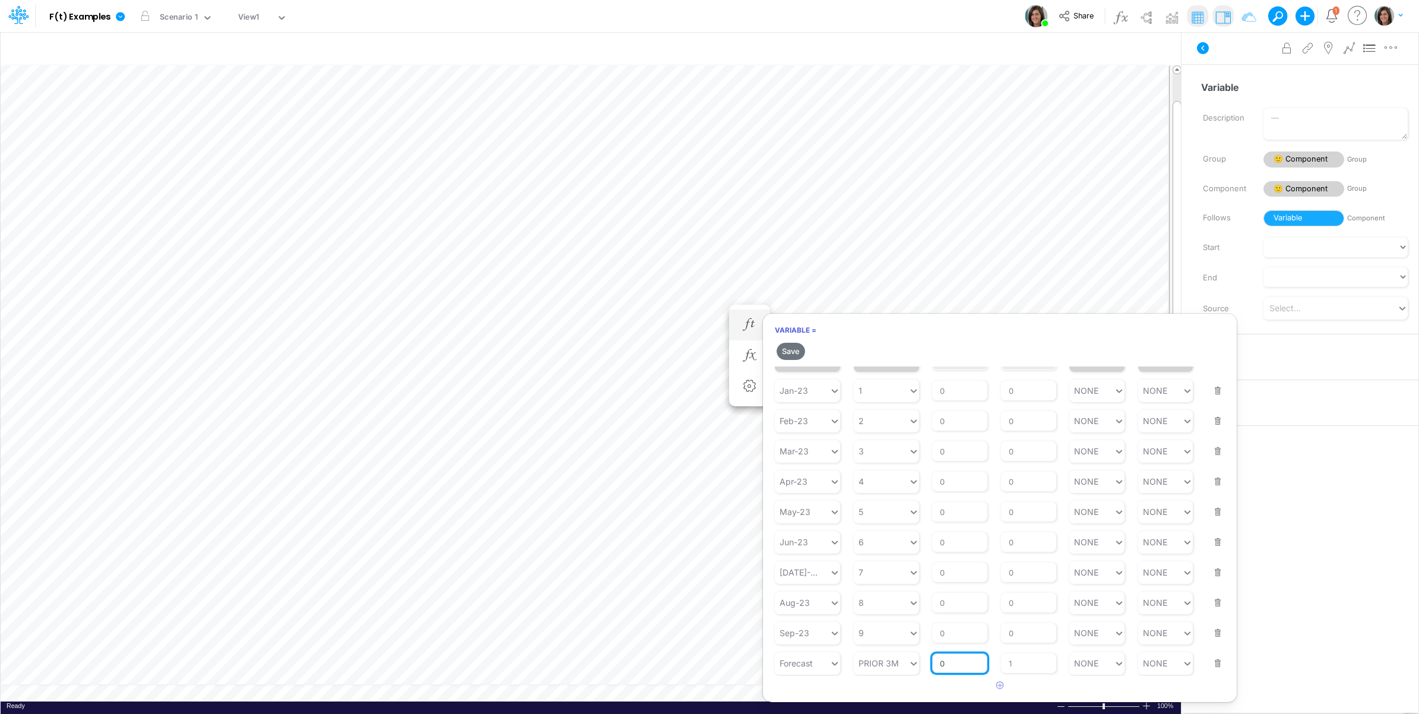
click at [937, 669] on input "0" at bounding box center [959, 663] width 55 height 20
type input "10"
click at [791, 349] on button "Save" at bounding box center [791, 351] width 28 height 17
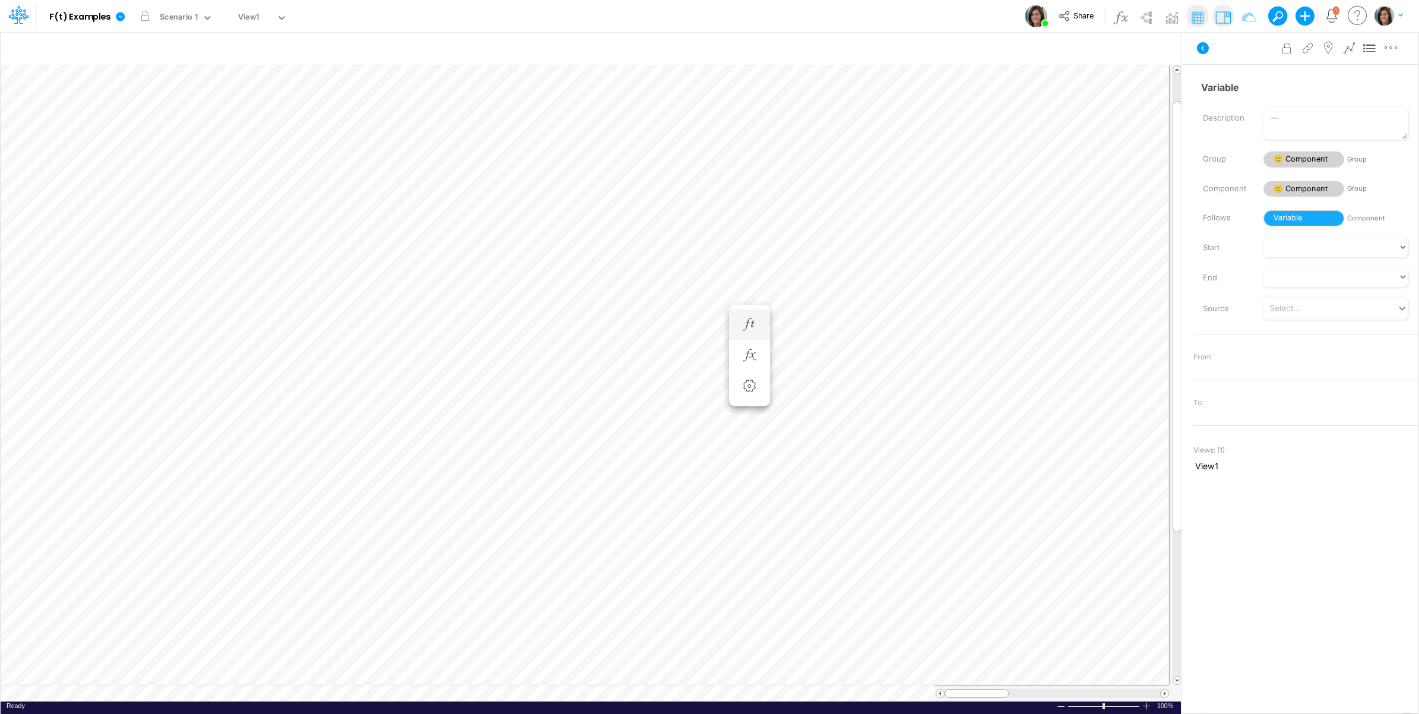
scroll to position [0, 0]
drag, startPoint x: 132, startPoint y: 298, endPoint x: 138, endPoint y: 297, distance: 6.0
click at [138, 297] on div "Actuals - Prior 12M with Monthly Growth" at bounding box center [183, 296] width 217 height 11
click at [1192, 61] on div "Advanced settings Delete" at bounding box center [1300, 47] width 237 height 33
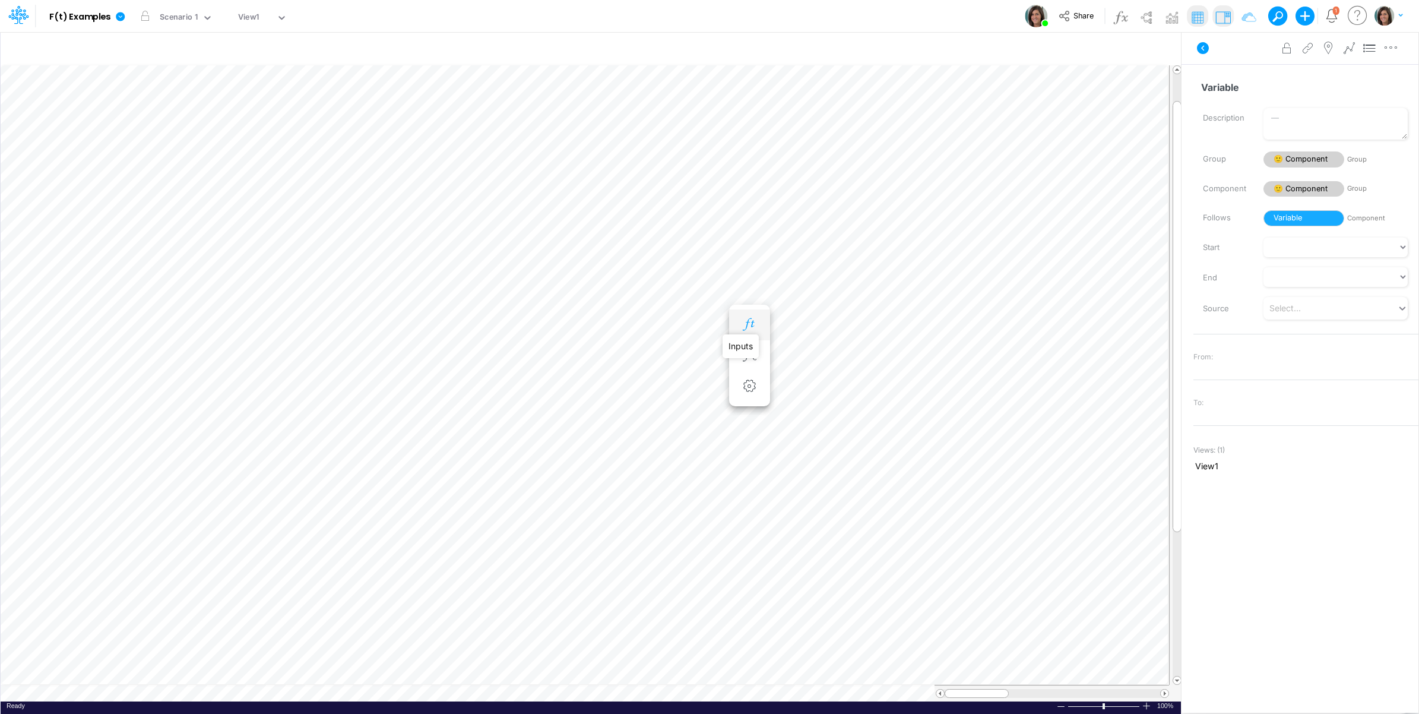
click at [752, 325] on icon "button" at bounding box center [749, 324] width 18 height 12
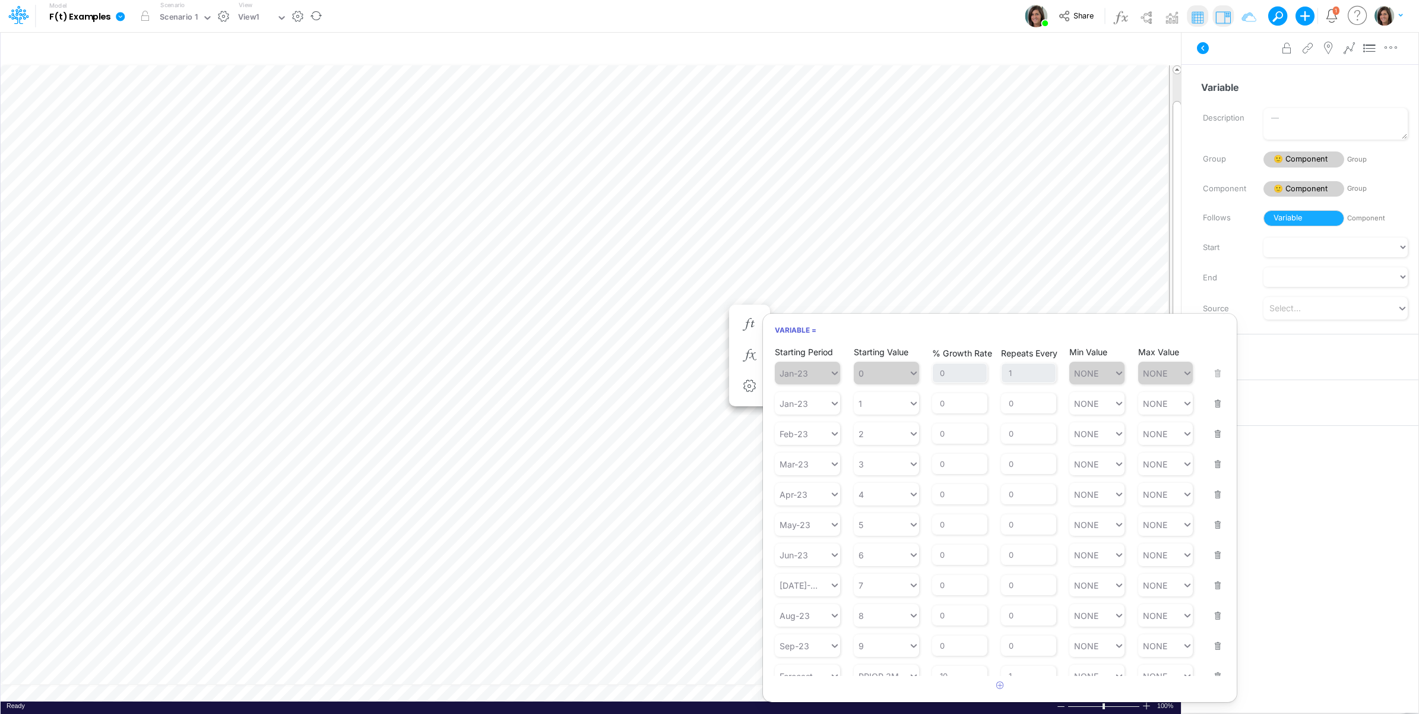
click at [119, 19] on icon at bounding box center [120, 16] width 9 height 9
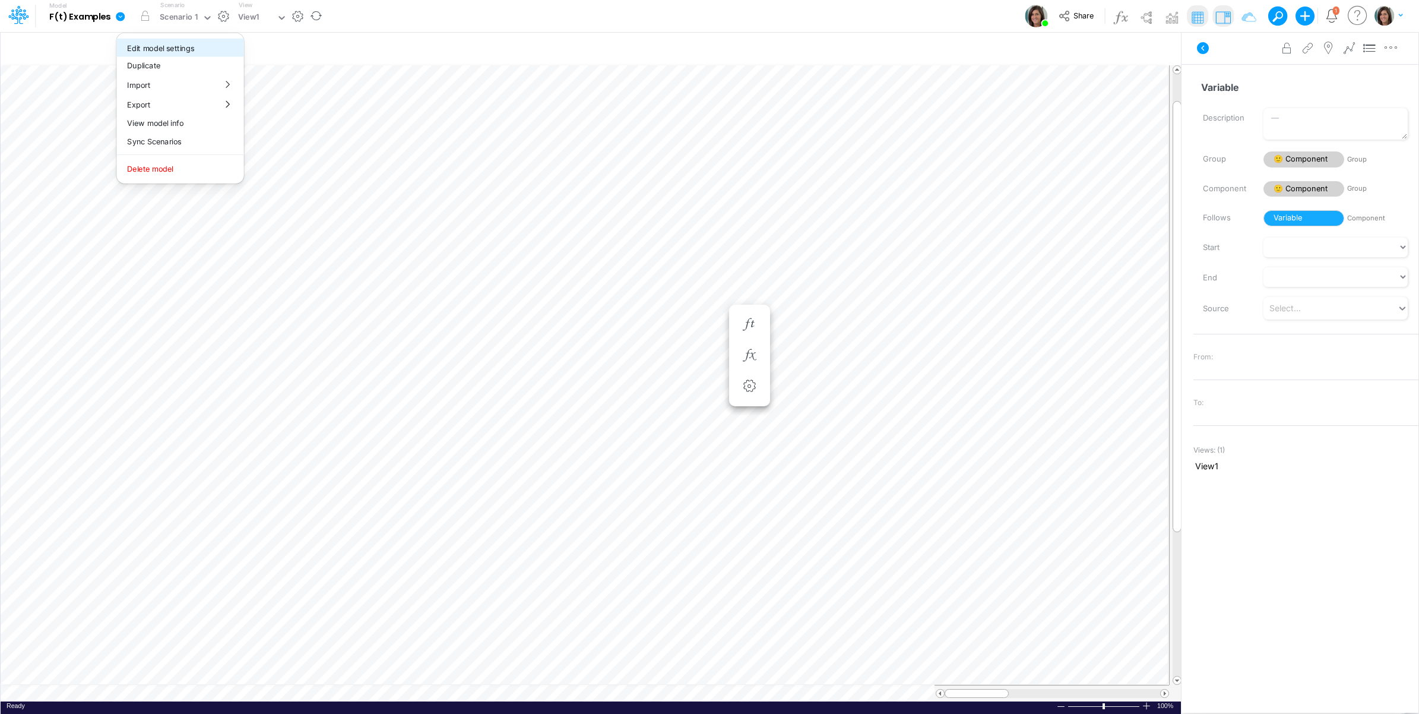
click at [150, 42] on button "Edit model settings" at bounding box center [179, 48] width 127 height 18
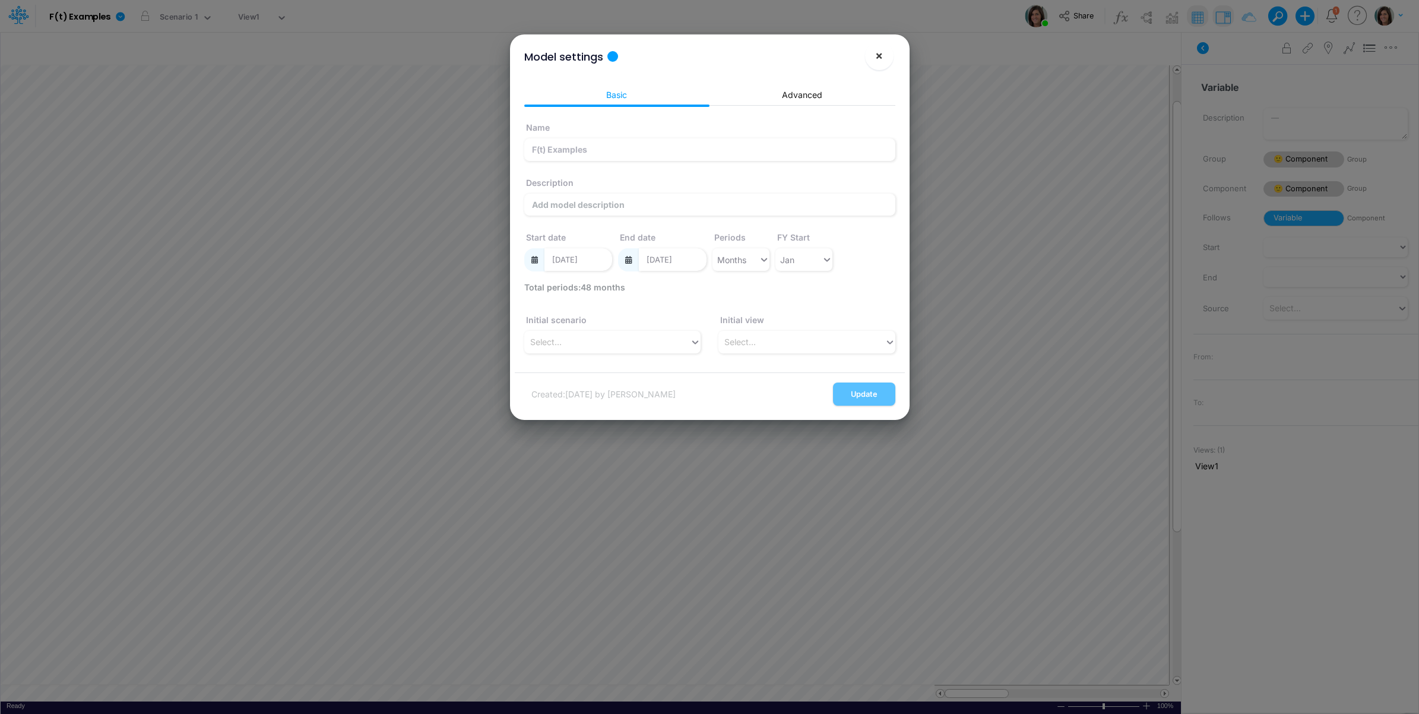
click at [876, 55] on span "×" at bounding box center [879, 55] width 8 height 14
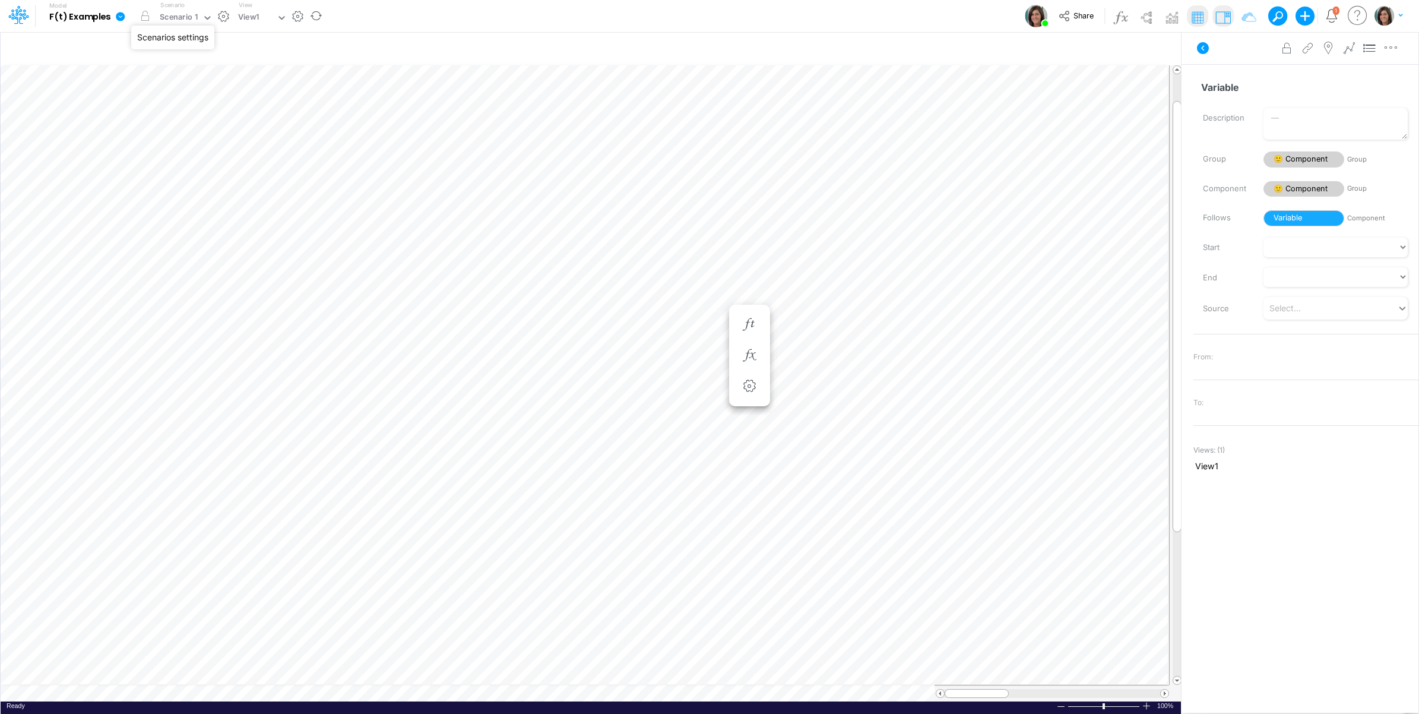
click at [223, 12] on button "button" at bounding box center [223, 16] width 12 height 12
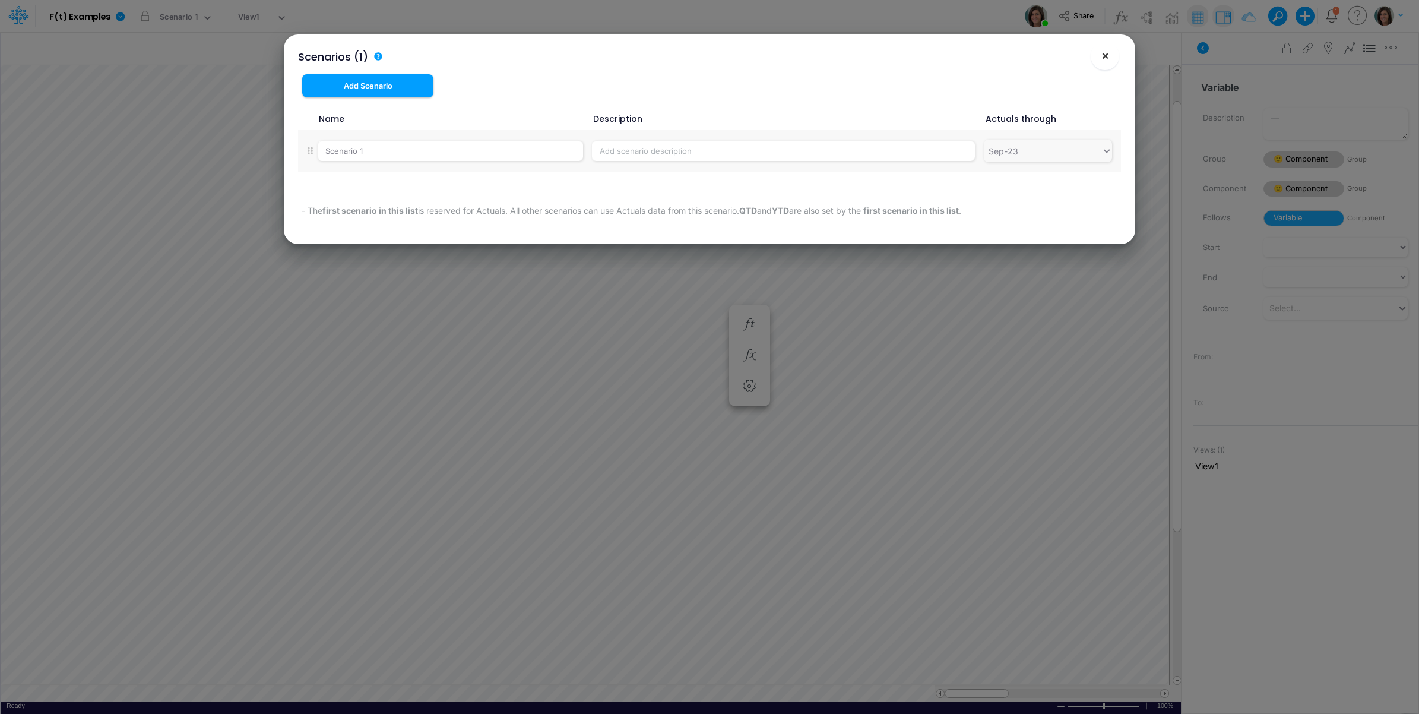
click at [1104, 61] on span "×" at bounding box center [1105, 55] width 8 height 14
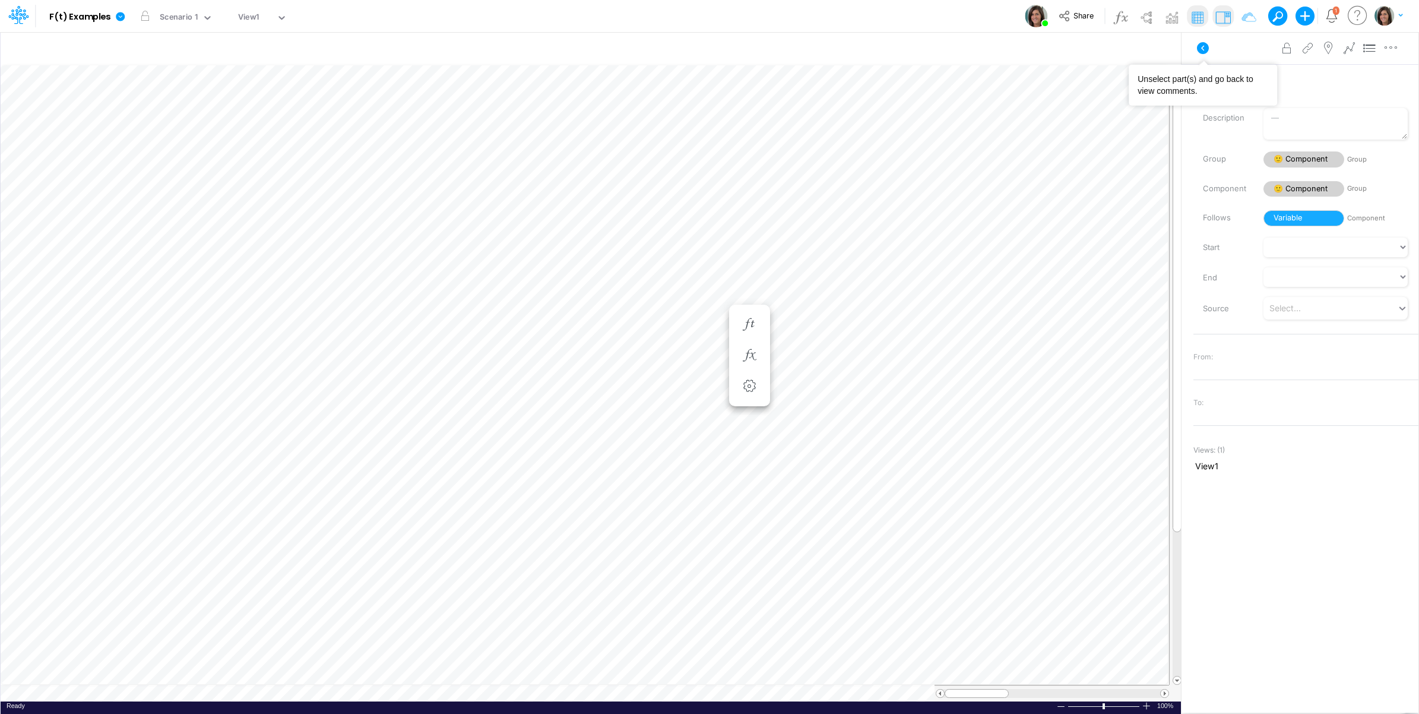
click at [1198, 54] on icon at bounding box center [1203, 48] width 14 height 14
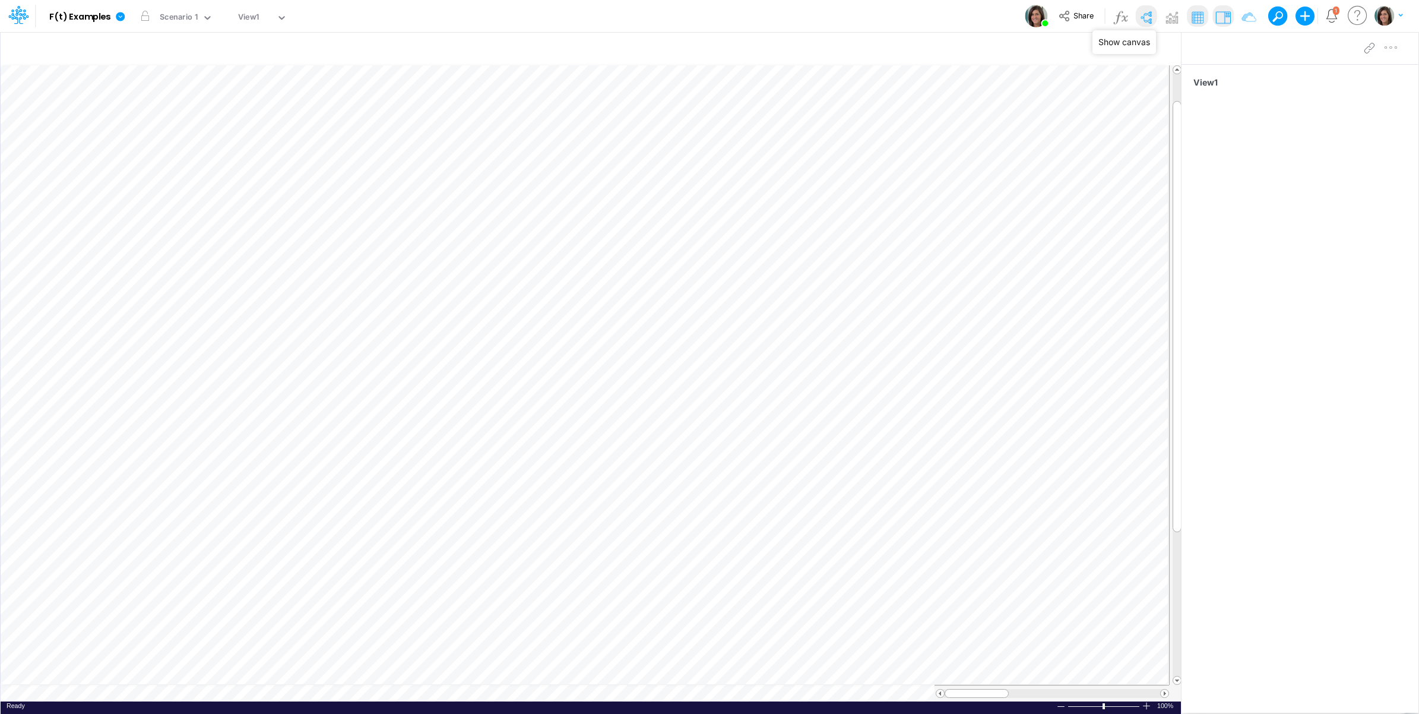
click at [1145, 13] on img at bounding box center [1145, 17] width 19 height 19
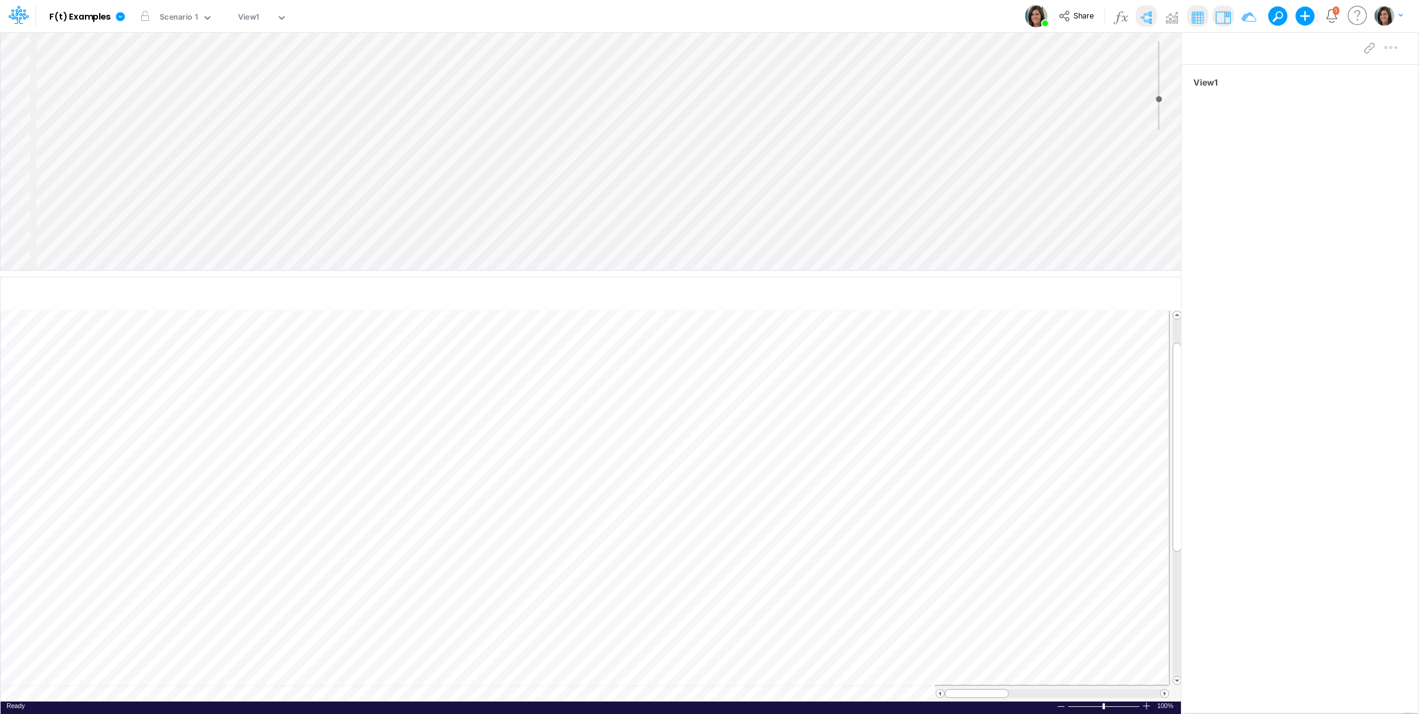
click at [98, 120] on div "Insert node Component Variable Constant Group Addition Subtraction Multiplicati…" at bounding box center [591, 151] width 1180 height 238
click at [265, 15] on div "View1" at bounding box center [255, 18] width 43 height 18
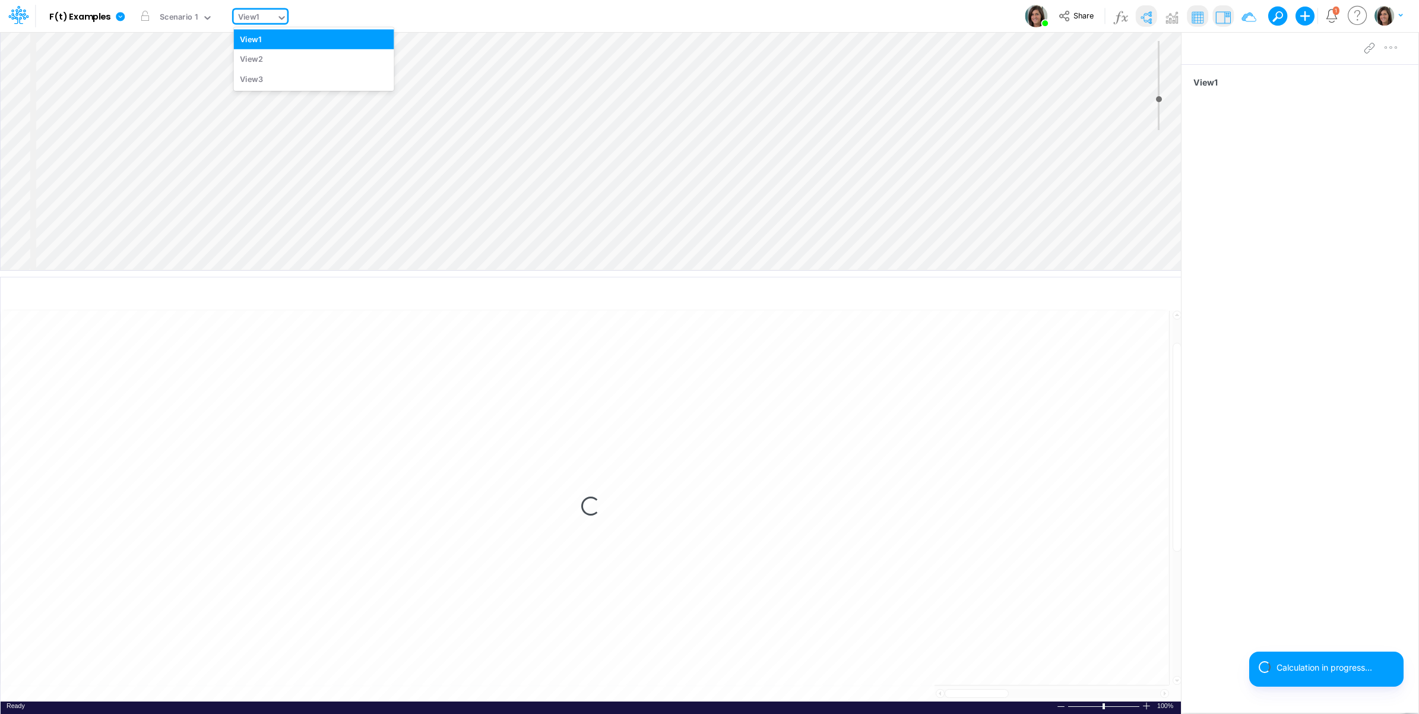
click at [343, 14] on div "Model F(t) Examples Edit model settings Duplicate Import QuickBooks QuickBooks …" at bounding box center [709, 16] width 1277 height 32
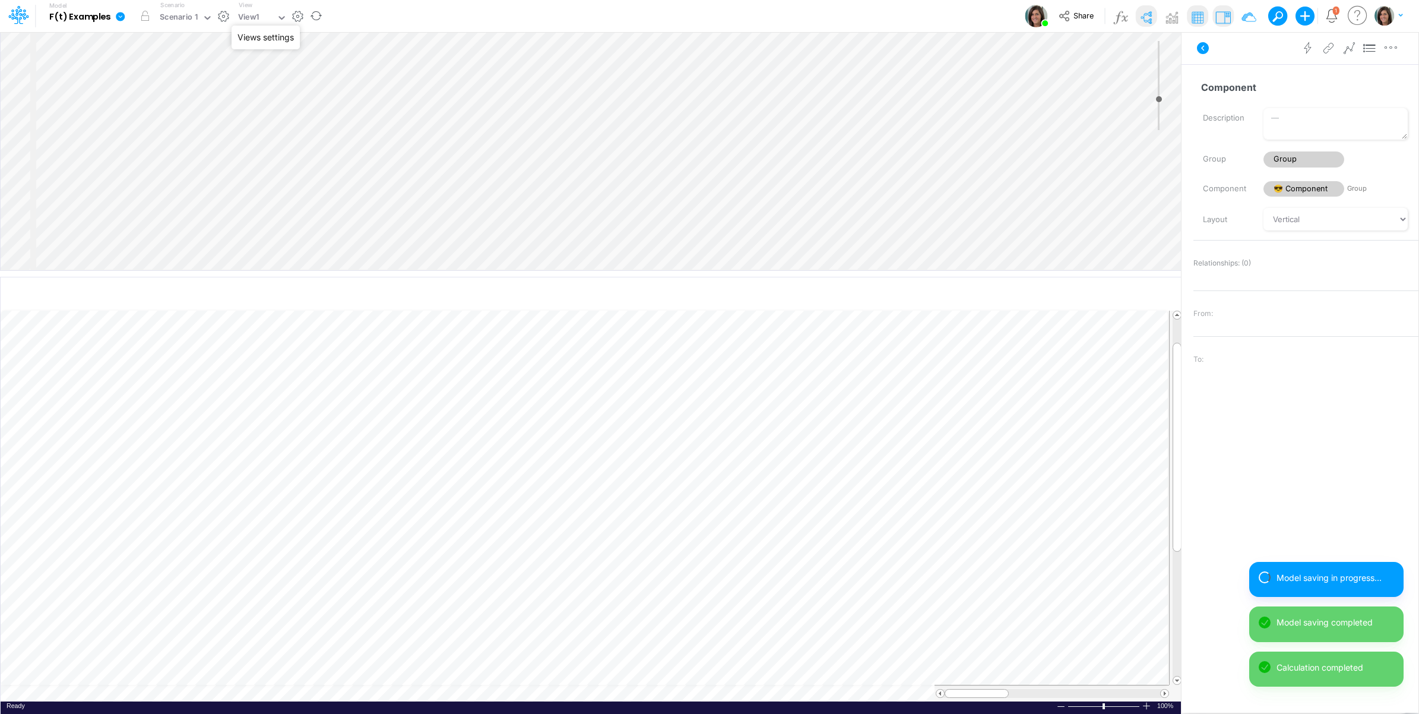
click at [300, 15] on button "button" at bounding box center [298, 16] width 12 height 12
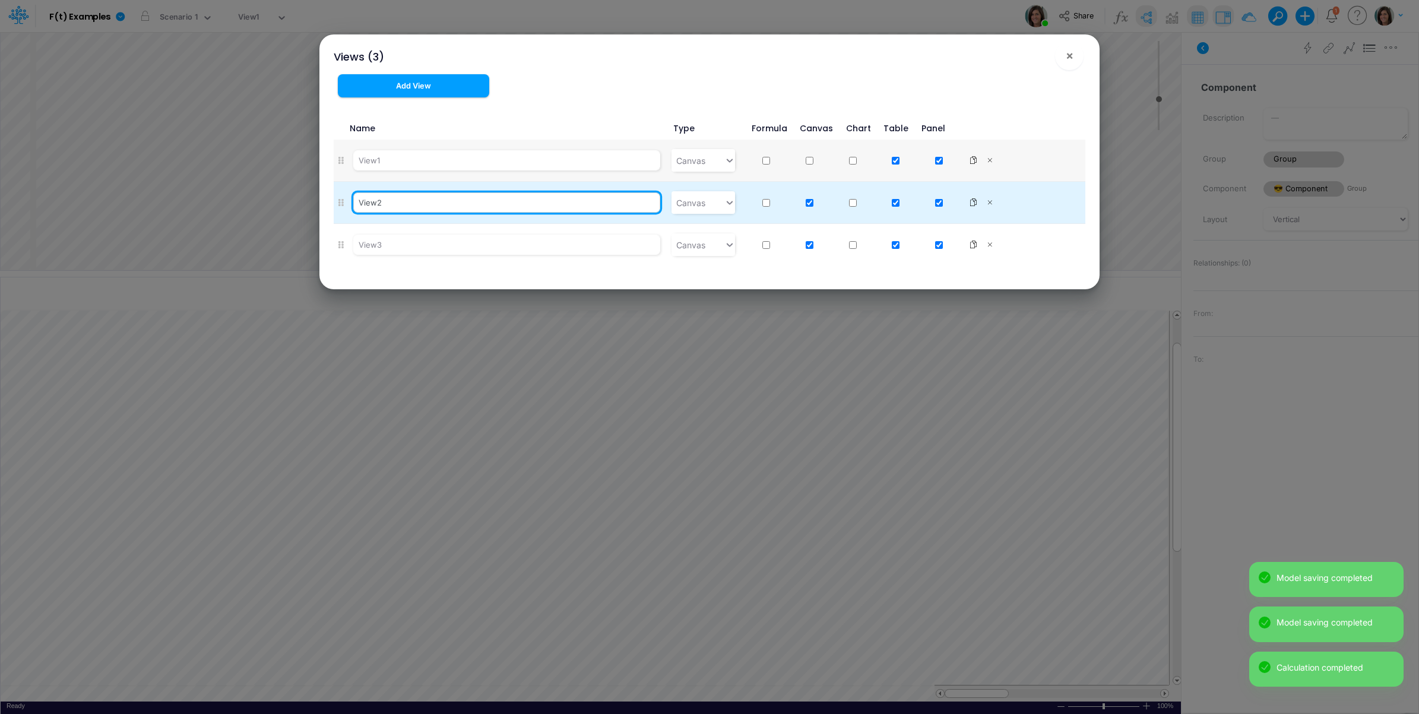
click at [385, 204] on input "View2" at bounding box center [506, 202] width 307 height 20
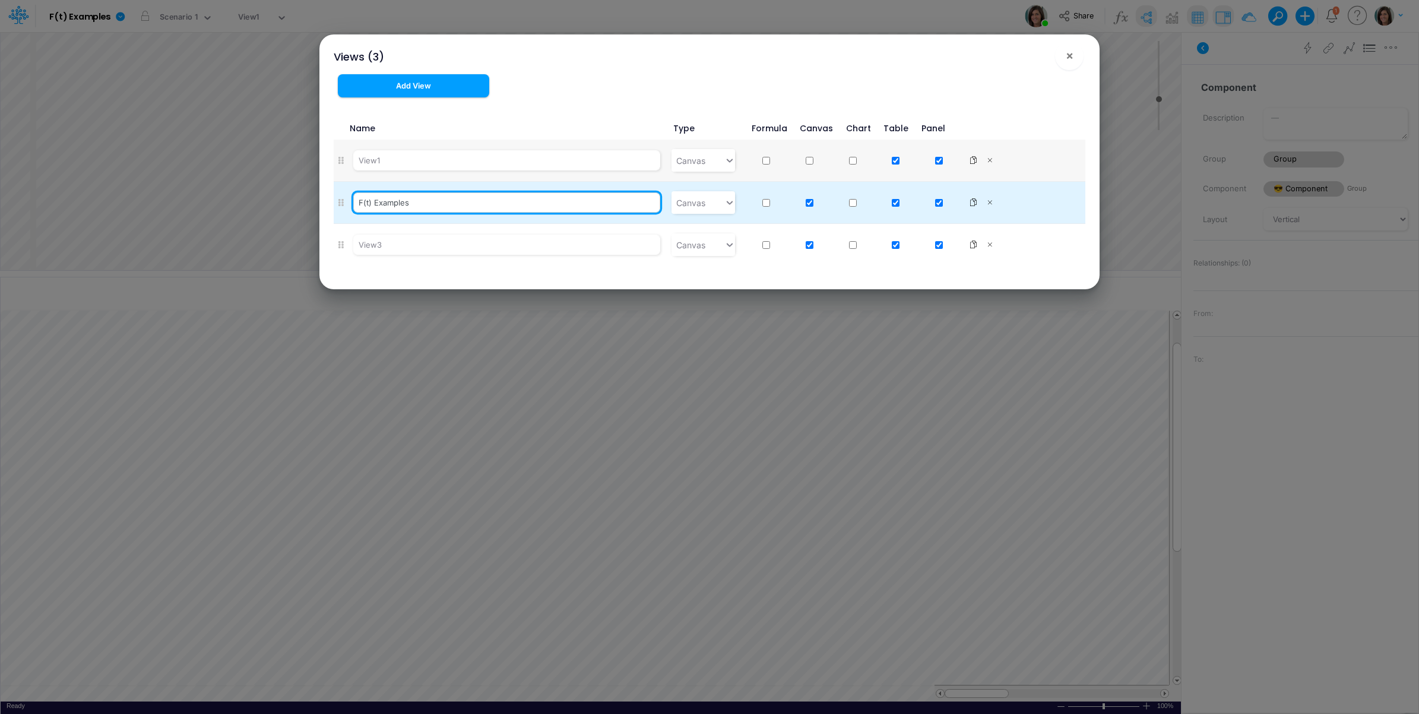
type input "F(t) Examples"
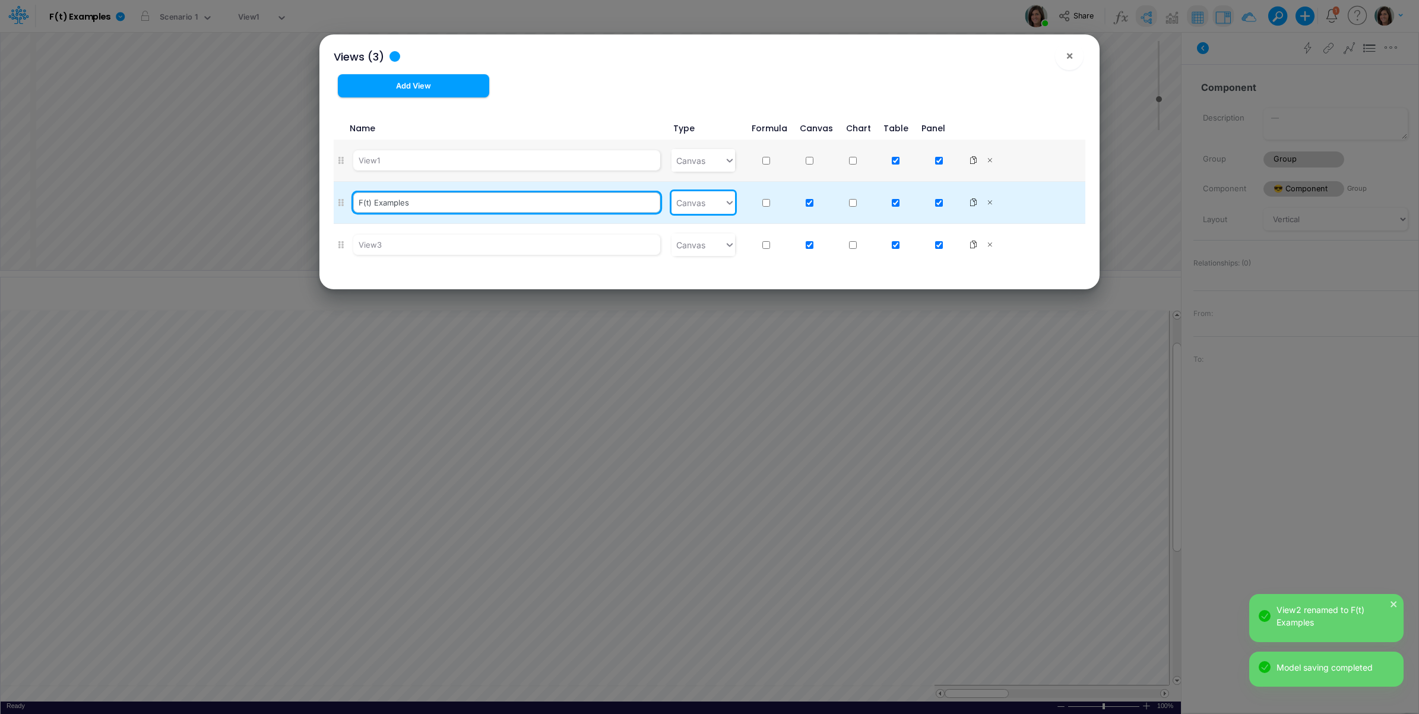
click at [400, 201] on input "F(t) Examples" at bounding box center [506, 202] width 307 height 20
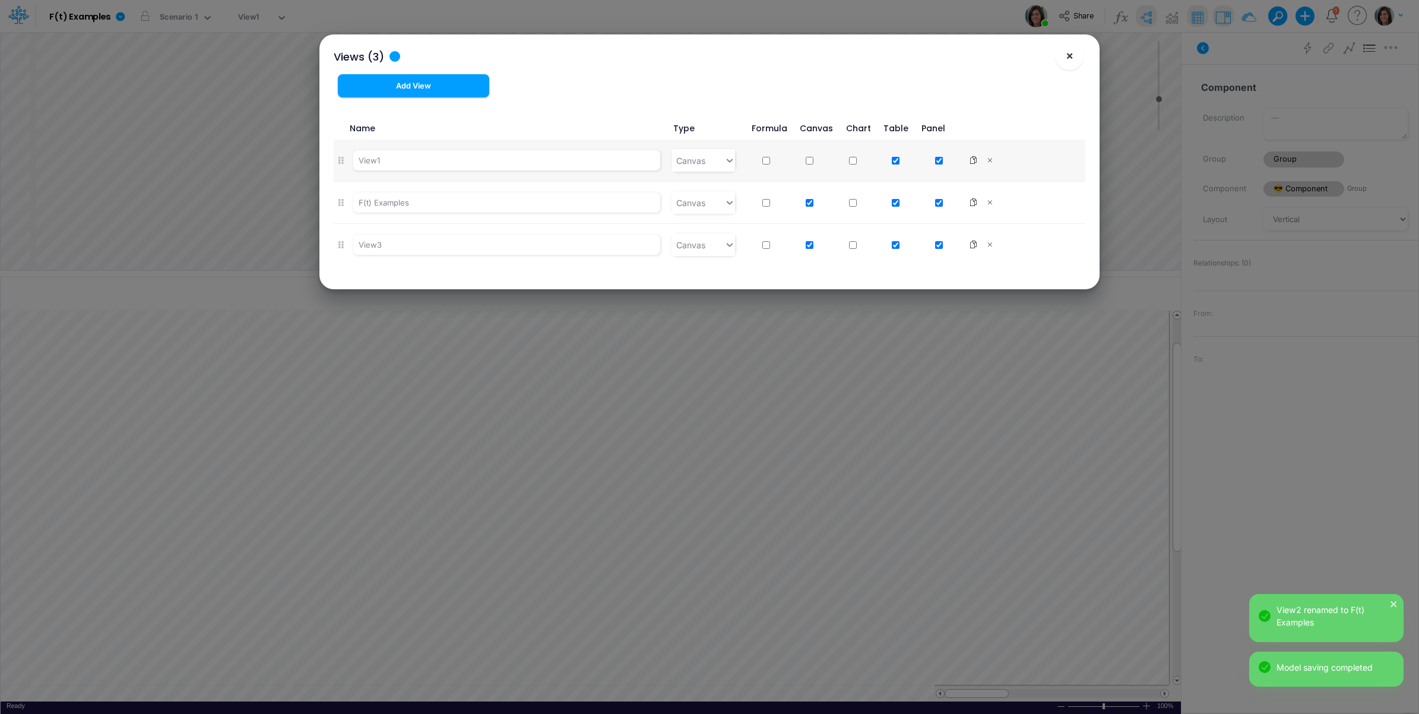
click at [1071, 52] on span "×" at bounding box center [1070, 55] width 8 height 14
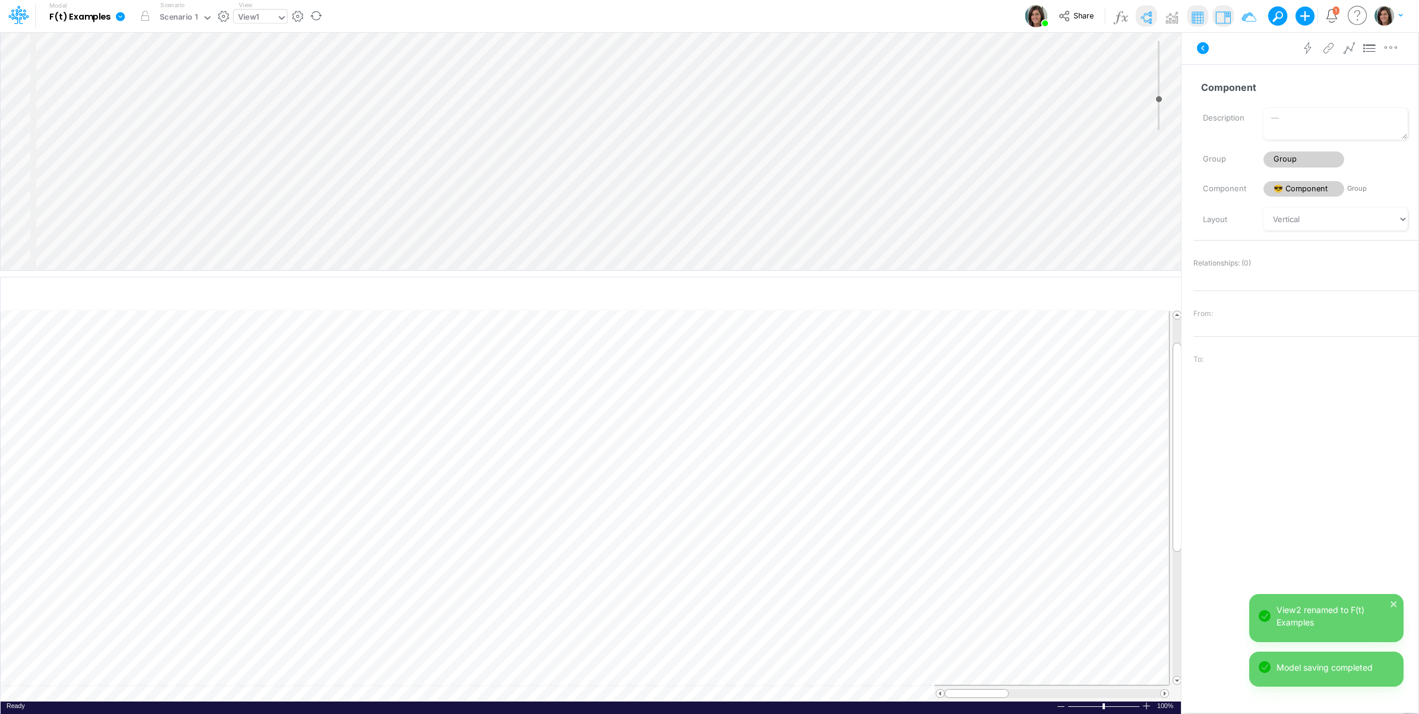
click at [261, 25] on div at bounding box center [261, 19] width 1 height 14
click at [267, 61] on div "F(t) Examples" at bounding box center [314, 59] width 160 height 20
click at [115, 128] on div "Insert node Variable Constant Group Addition Subtraction Multiplication Divisio…" at bounding box center [591, 151] width 1180 height 238
click at [144, 142] on div "Insert child node Variable Constant Group Addition Subtraction Multiplication D…" at bounding box center [591, 151] width 1180 height 238
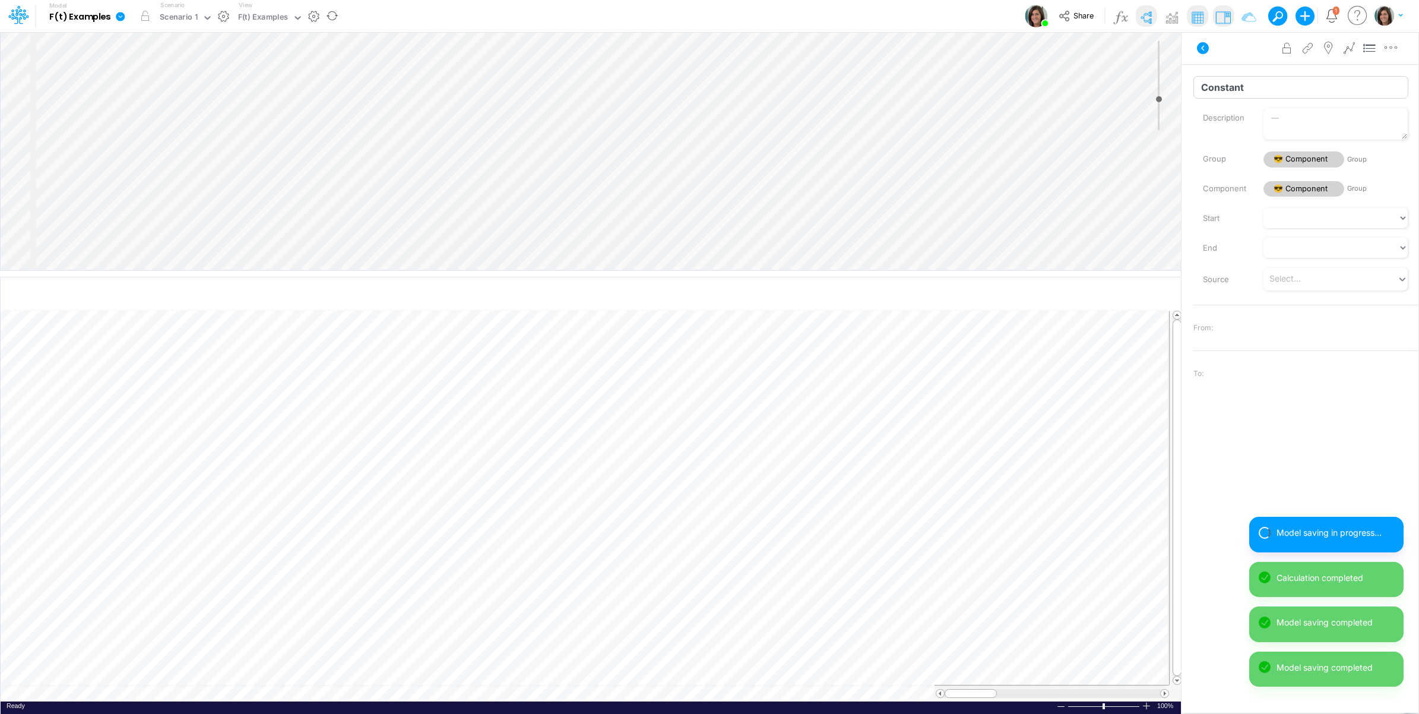
click at [1274, 93] on input "Constant" at bounding box center [1300, 87] width 215 height 23
type input "Description"
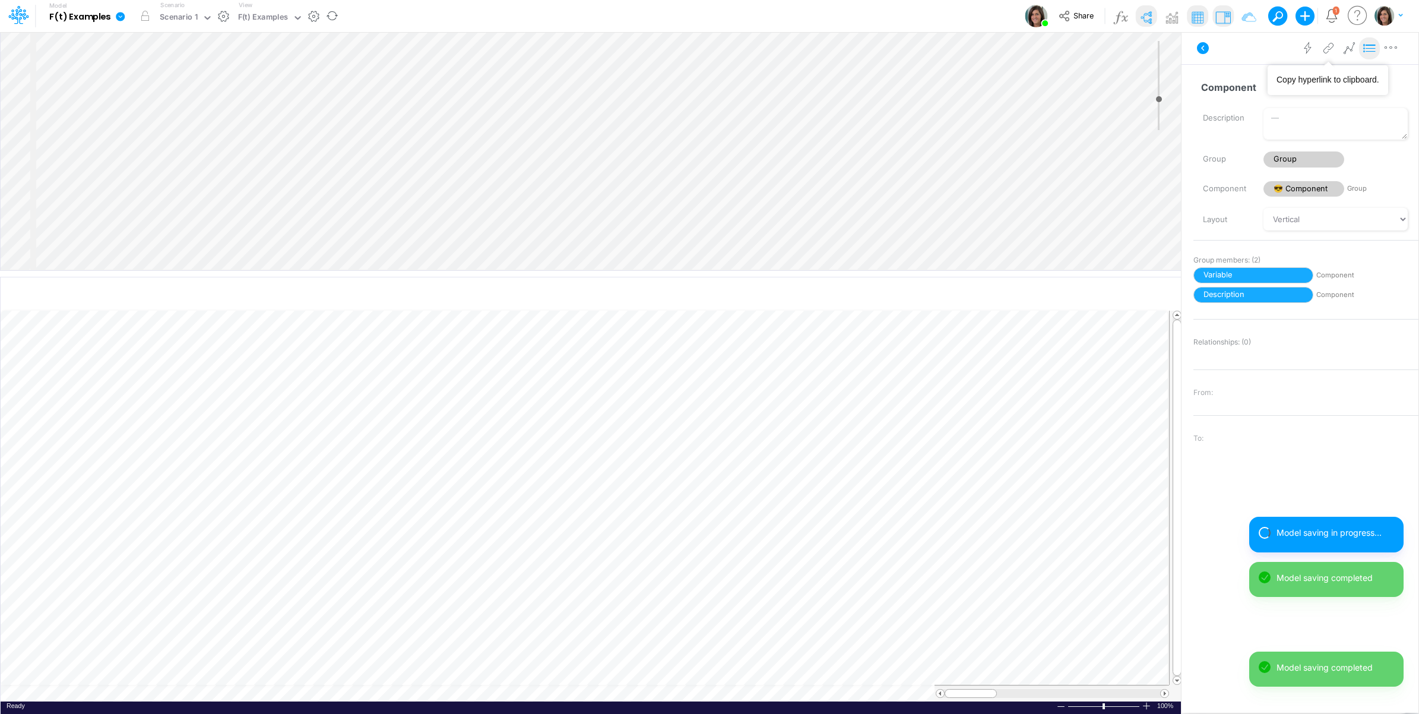
click at [1367, 51] on icon at bounding box center [1370, 48] width 18 height 12
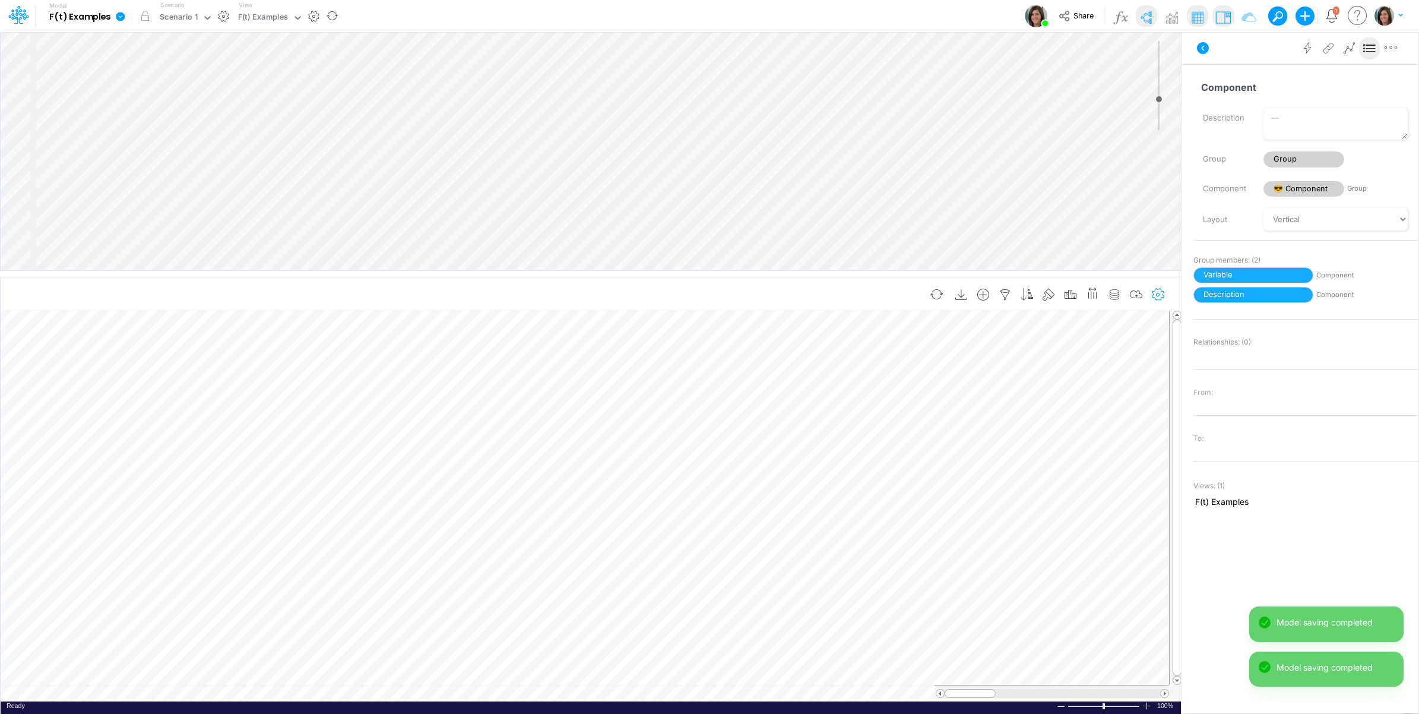
click at [1158, 296] on icon "button" at bounding box center [1158, 295] width 18 height 12
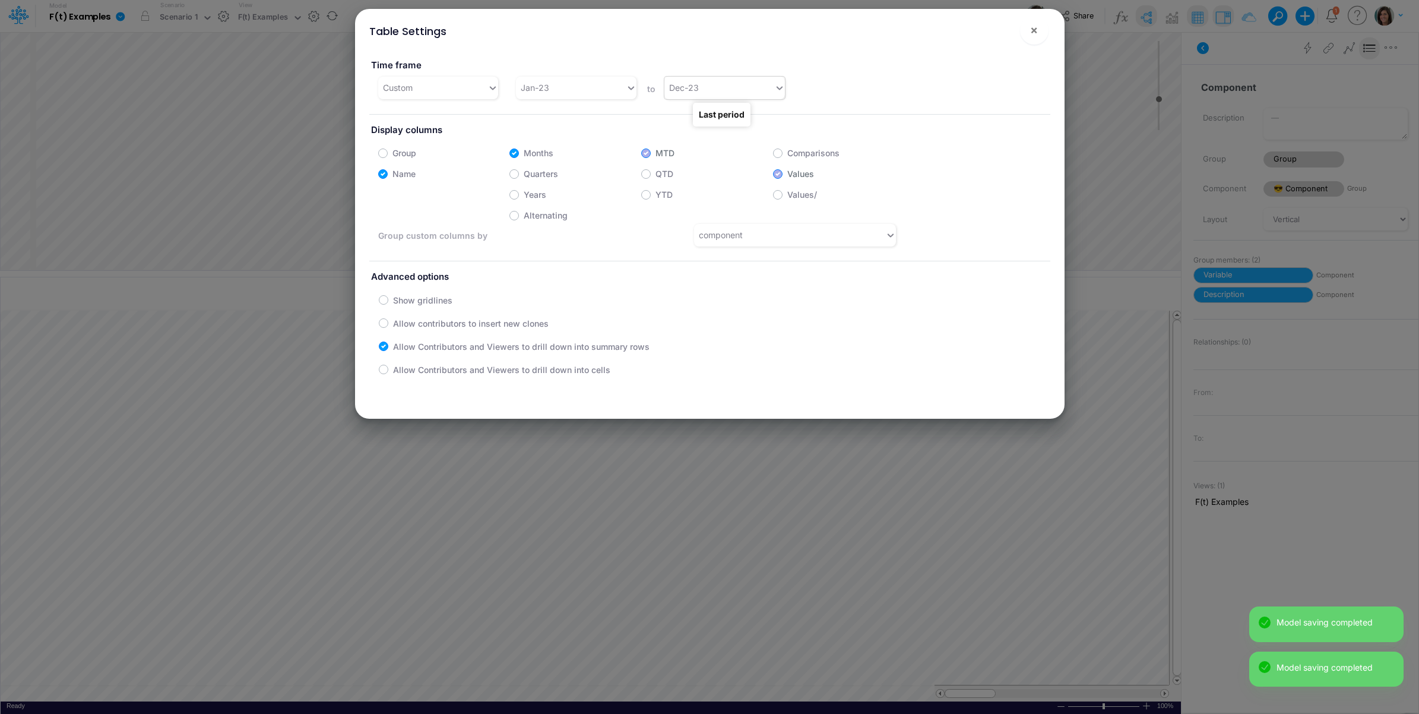
click at [731, 84] on div "Dec-23" at bounding box center [719, 88] width 110 height 20
click at [717, 262] on div "Dec-26" at bounding box center [721, 269] width 119 height 22
click at [1034, 28] on span "×" at bounding box center [1034, 30] width 8 height 14
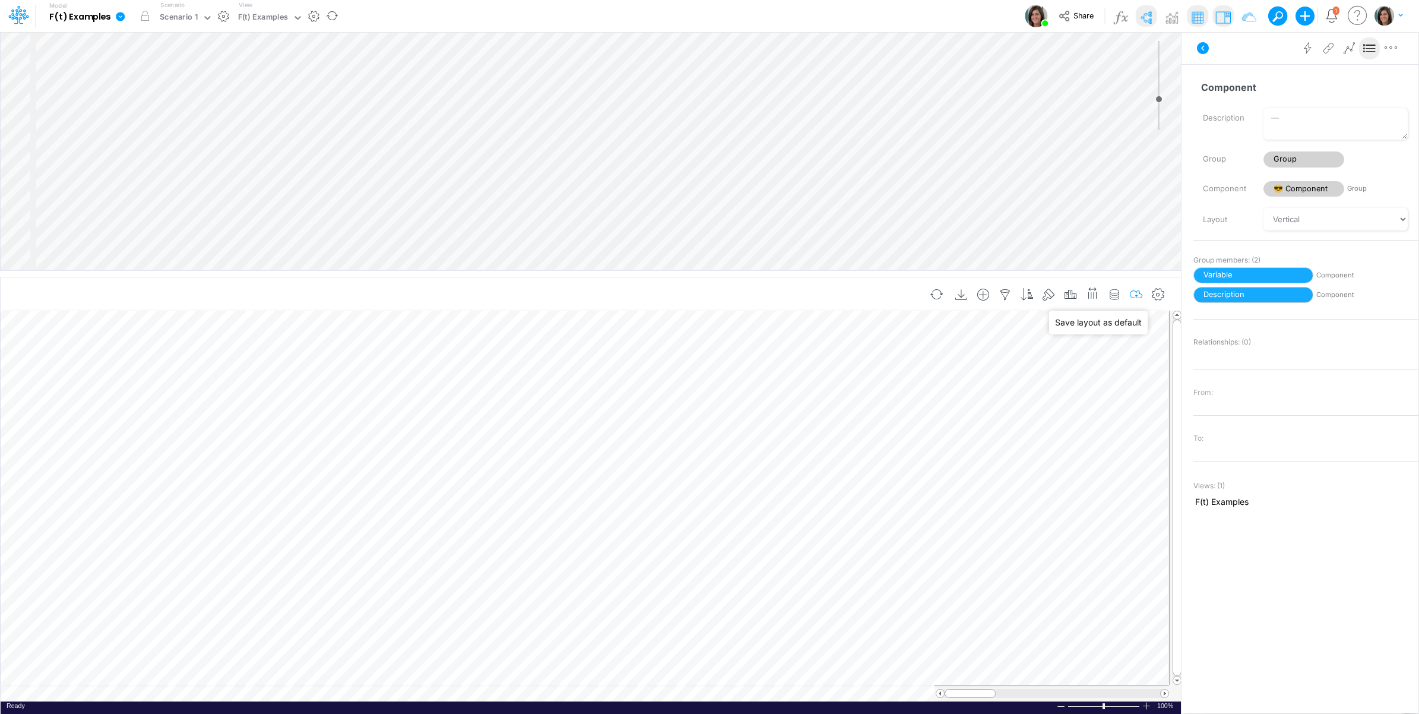
click at [1135, 292] on icon "button" at bounding box center [1137, 295] width 18 height 12
click at [1140, 293] on icon "button" at bounding box center [1137, 295] width 18 height 12
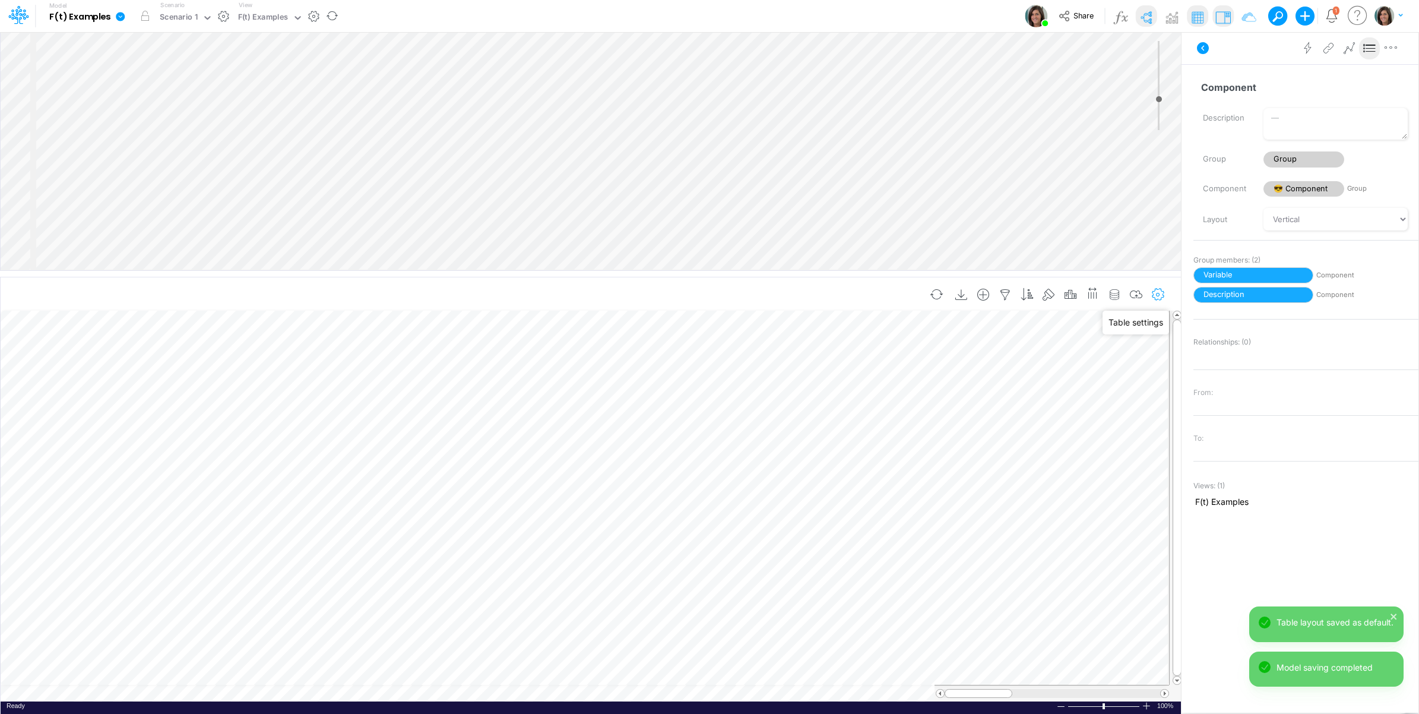
click at [1158, 292] on icon "button" at bounding box center [1158, 295] width 18 height 12
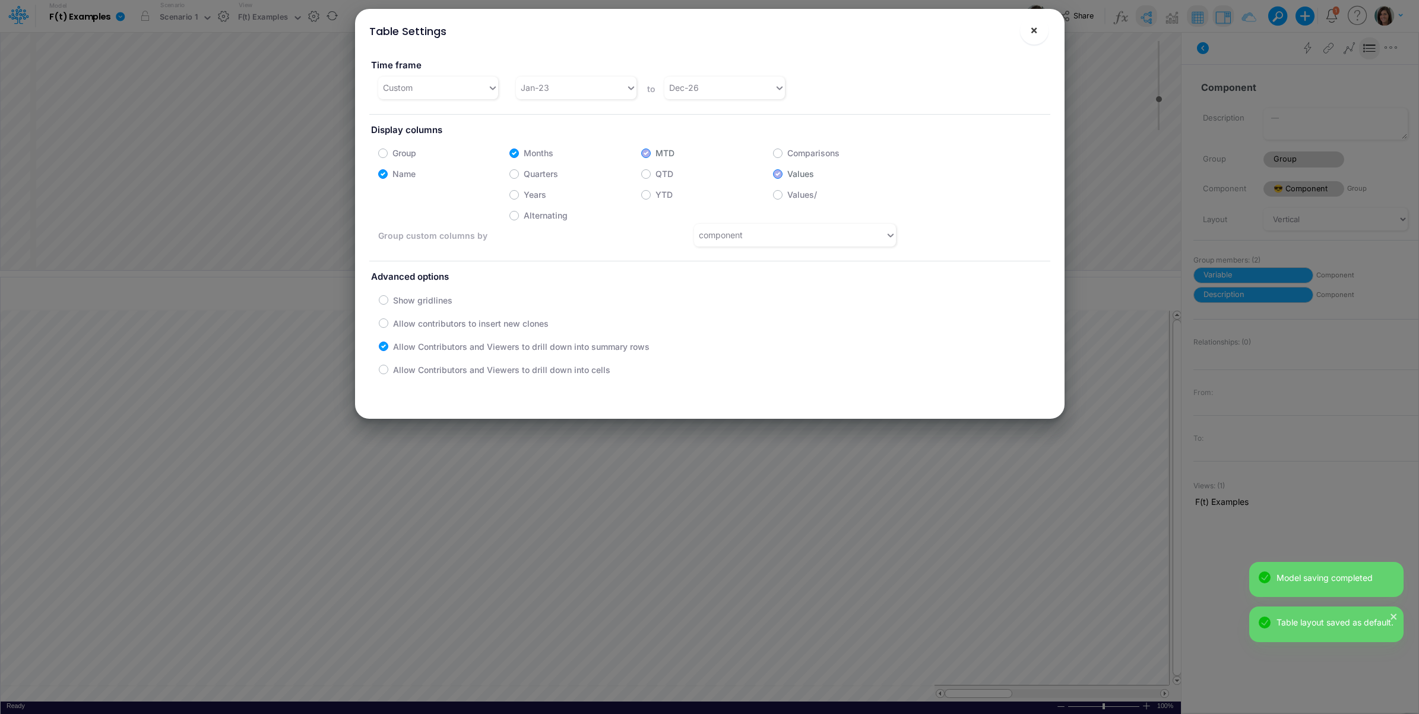
click at [1039, 27] on button "×" at bounding box center [1034, 30] width 28 height 28
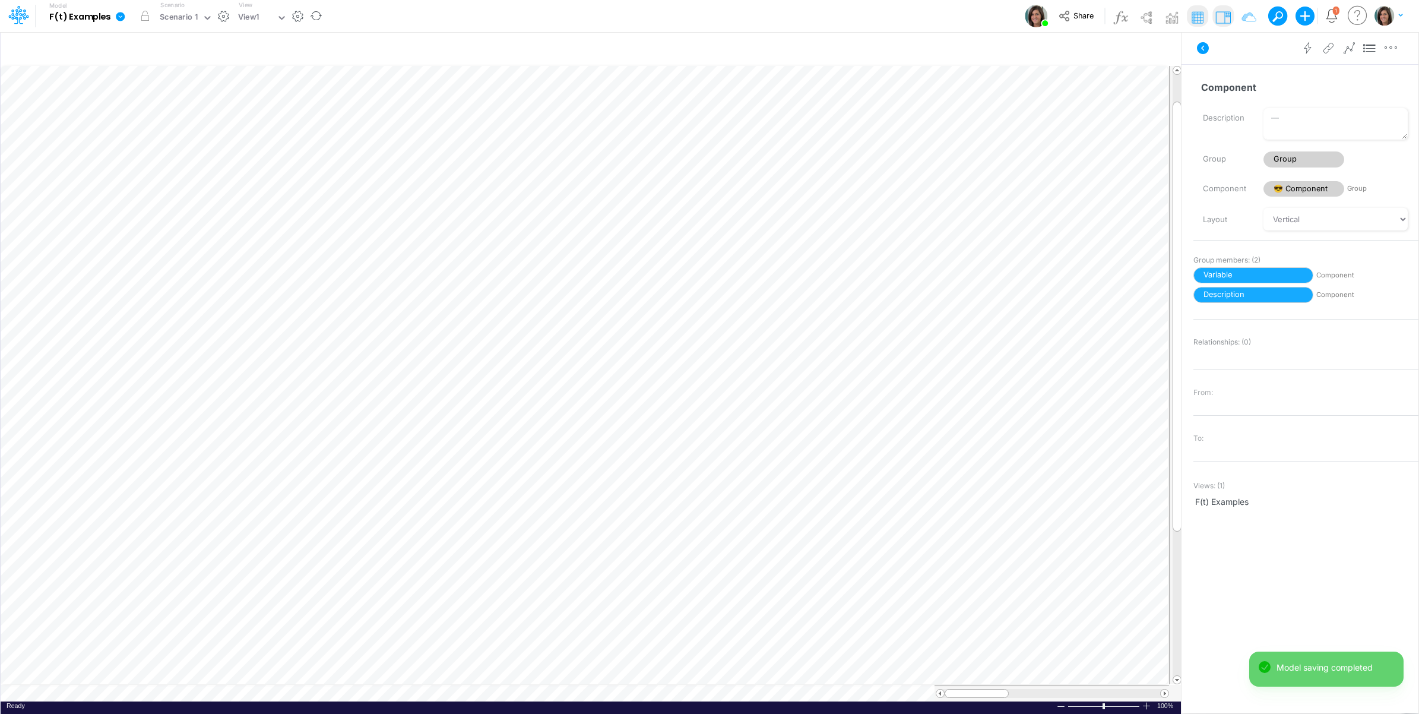
scroll to position [0, 1]
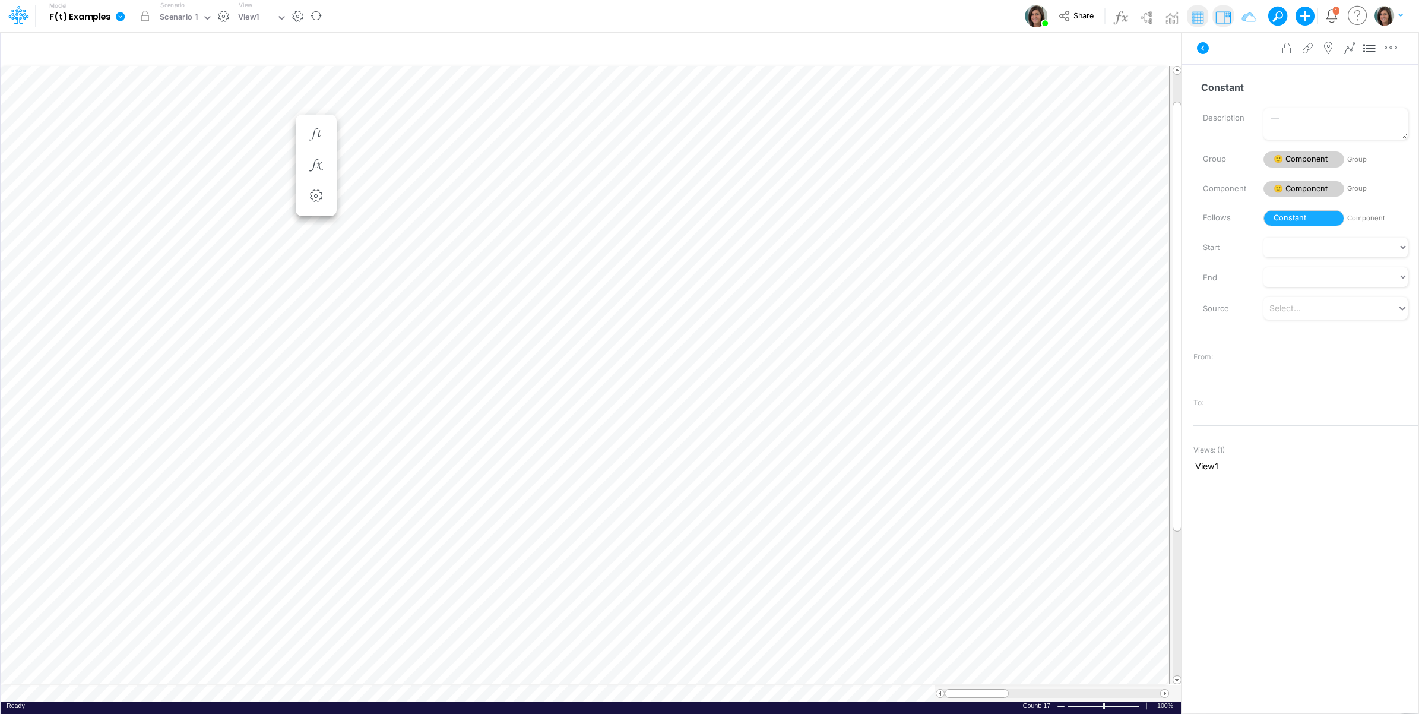
click at [135, 692] on table at bounding box center [592, 383] width 1182 height 636
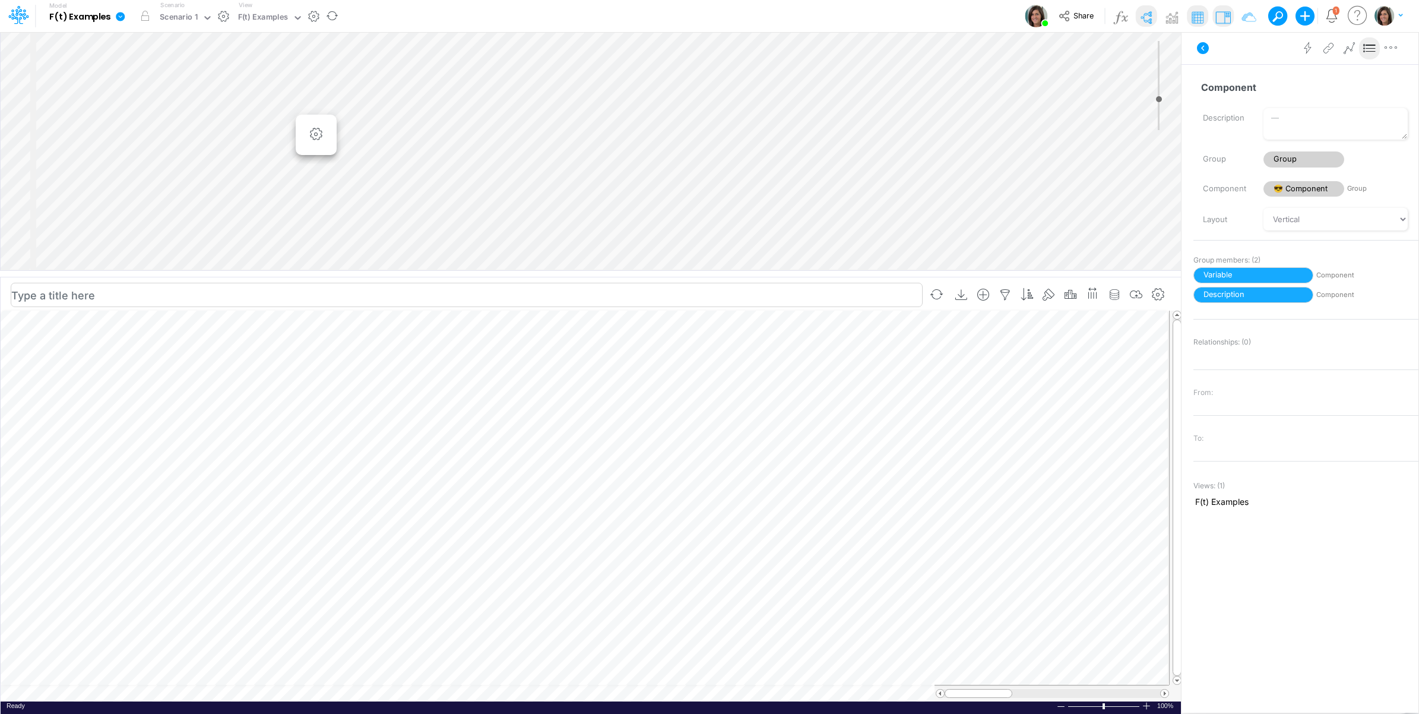
scroll to position [0, 1]
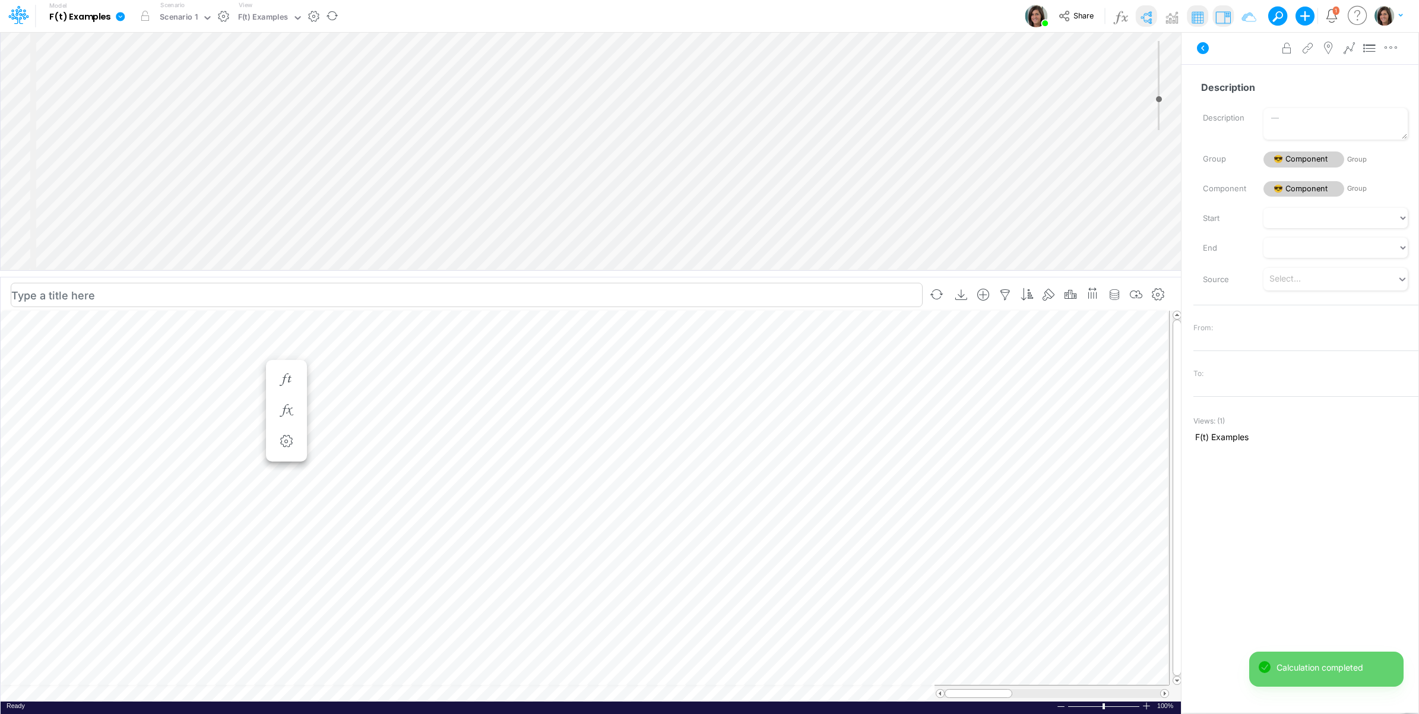
scroll to position [0, 1]
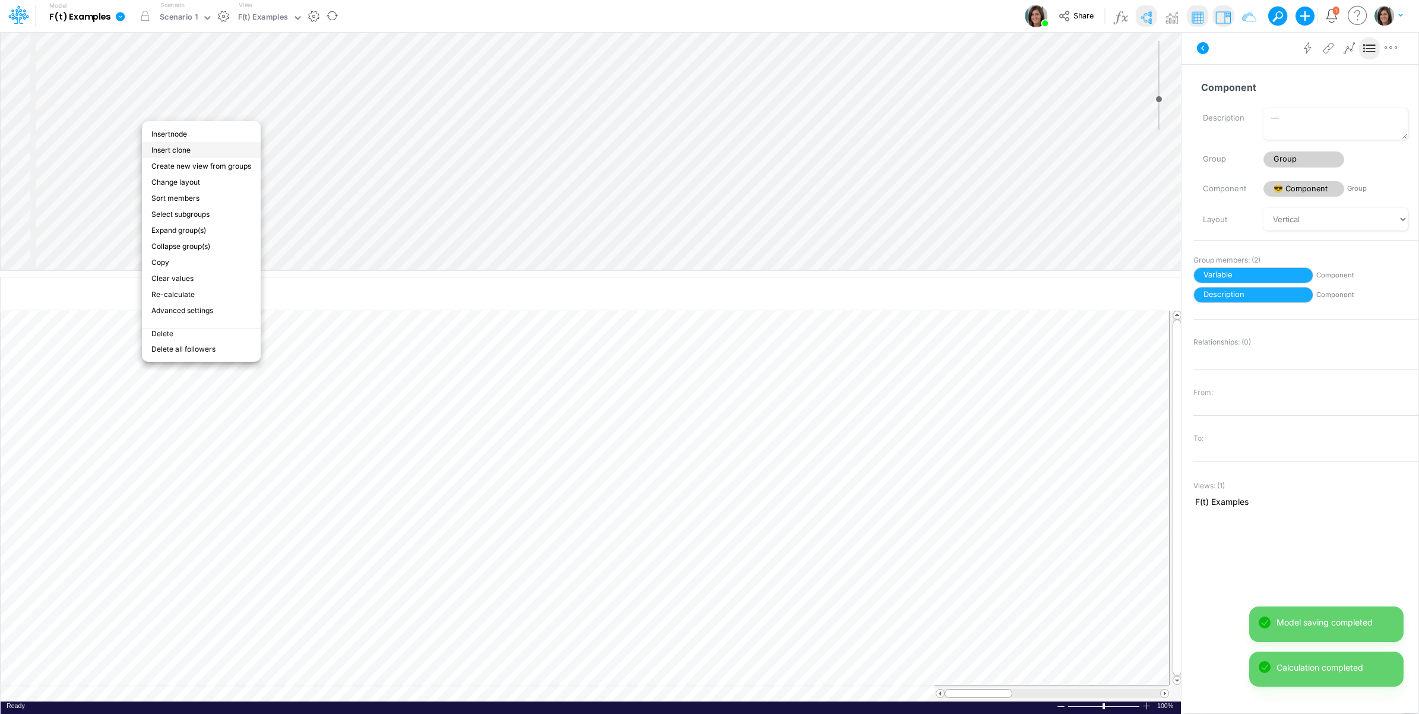
click at [181, 145] on li "Insert clone" at bounding box center [201, 150] width 119 height 16
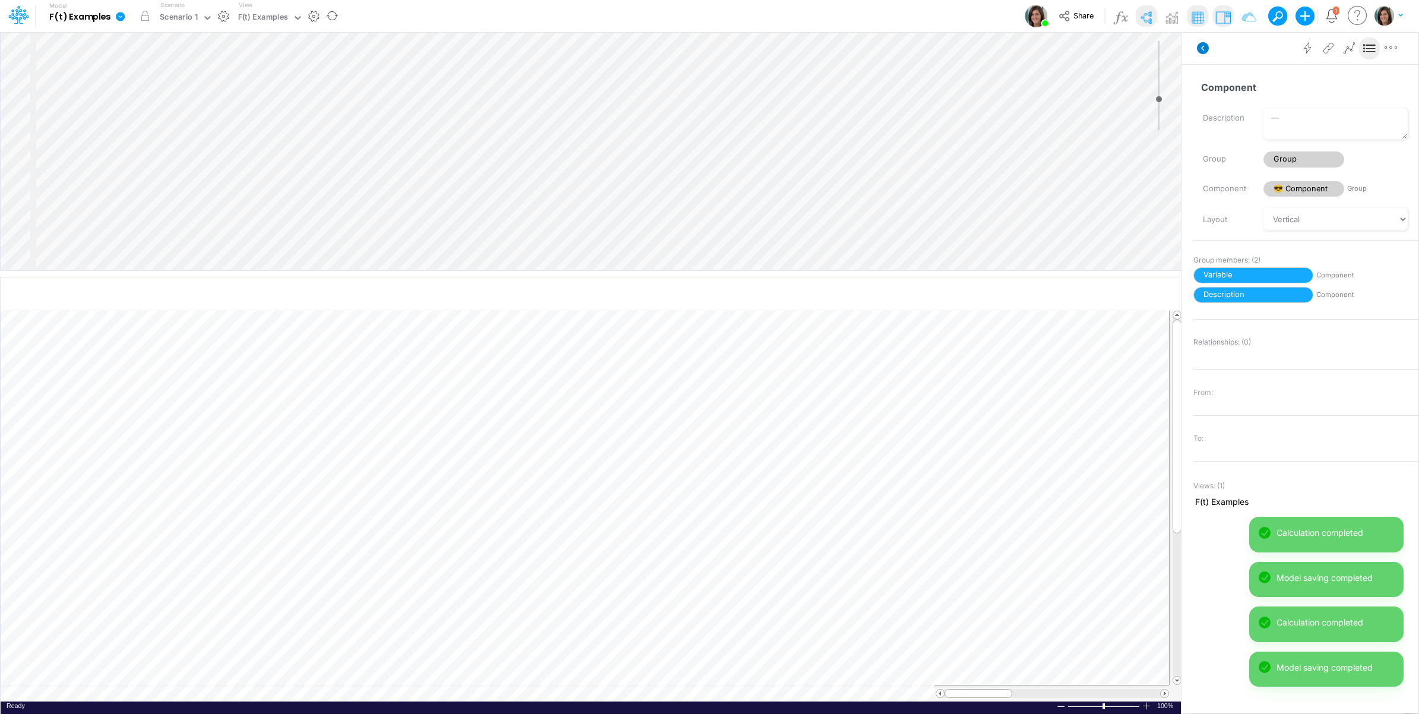
click at [1202, 43] on icon at bounding box center [1203, 48] width 12 height 12
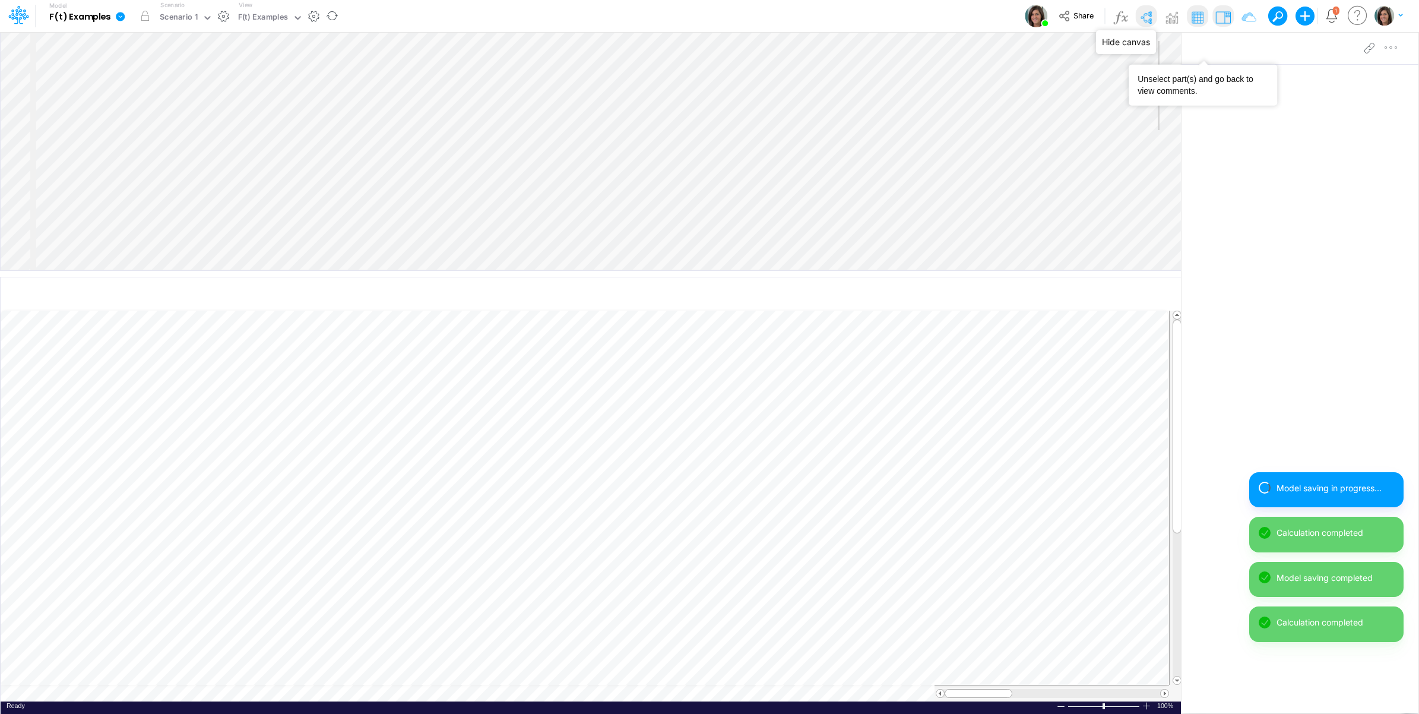
click at [1144, 15] on img at bounding box center [1145, 17] width 19 height 19
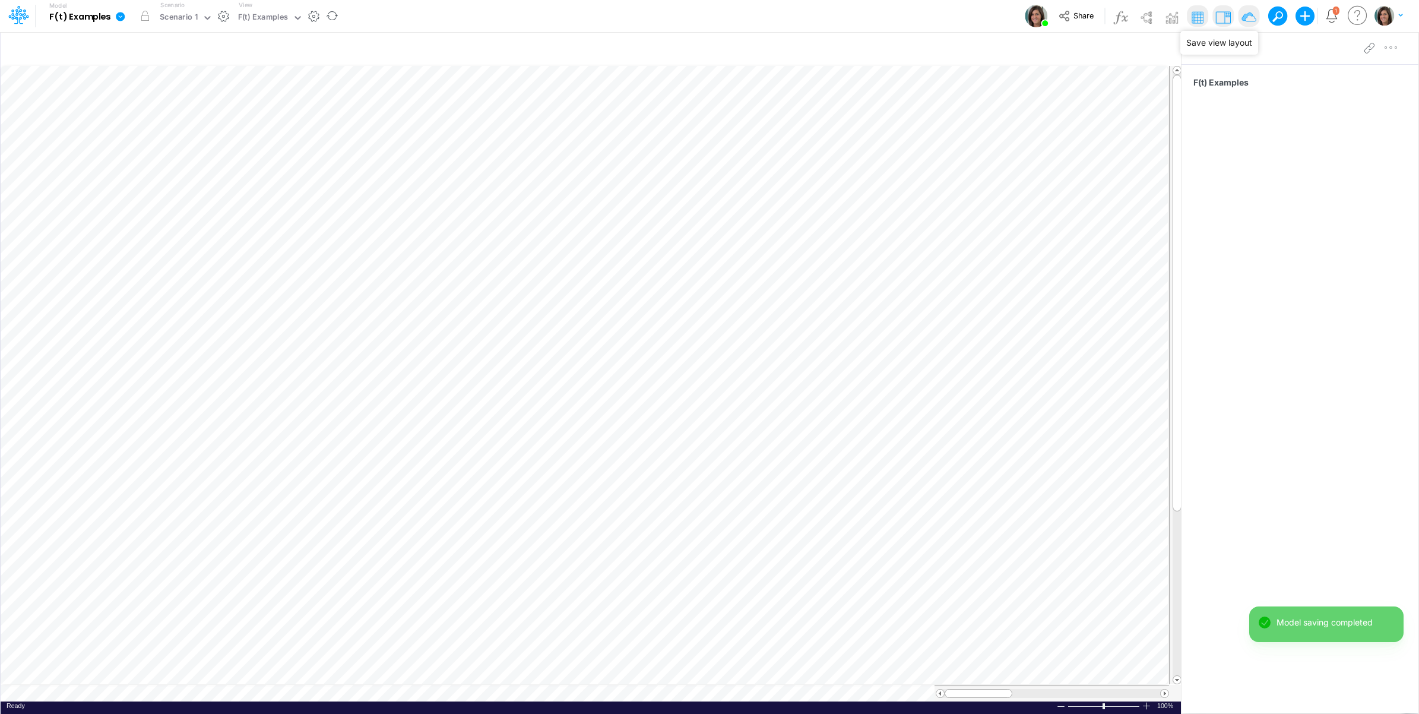
click at [1244, 18] on img at bounding box center [1248, 17] width 19 height 19
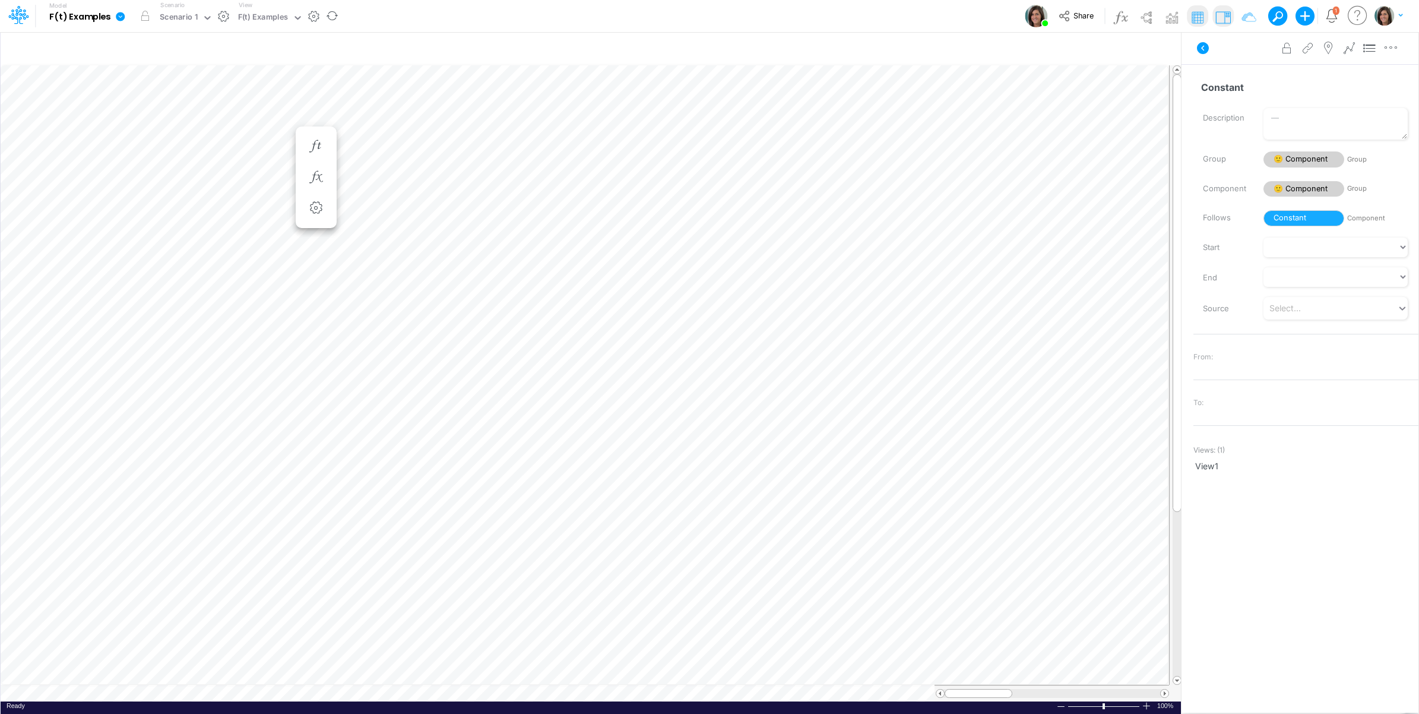
scroll to position [0, 1]
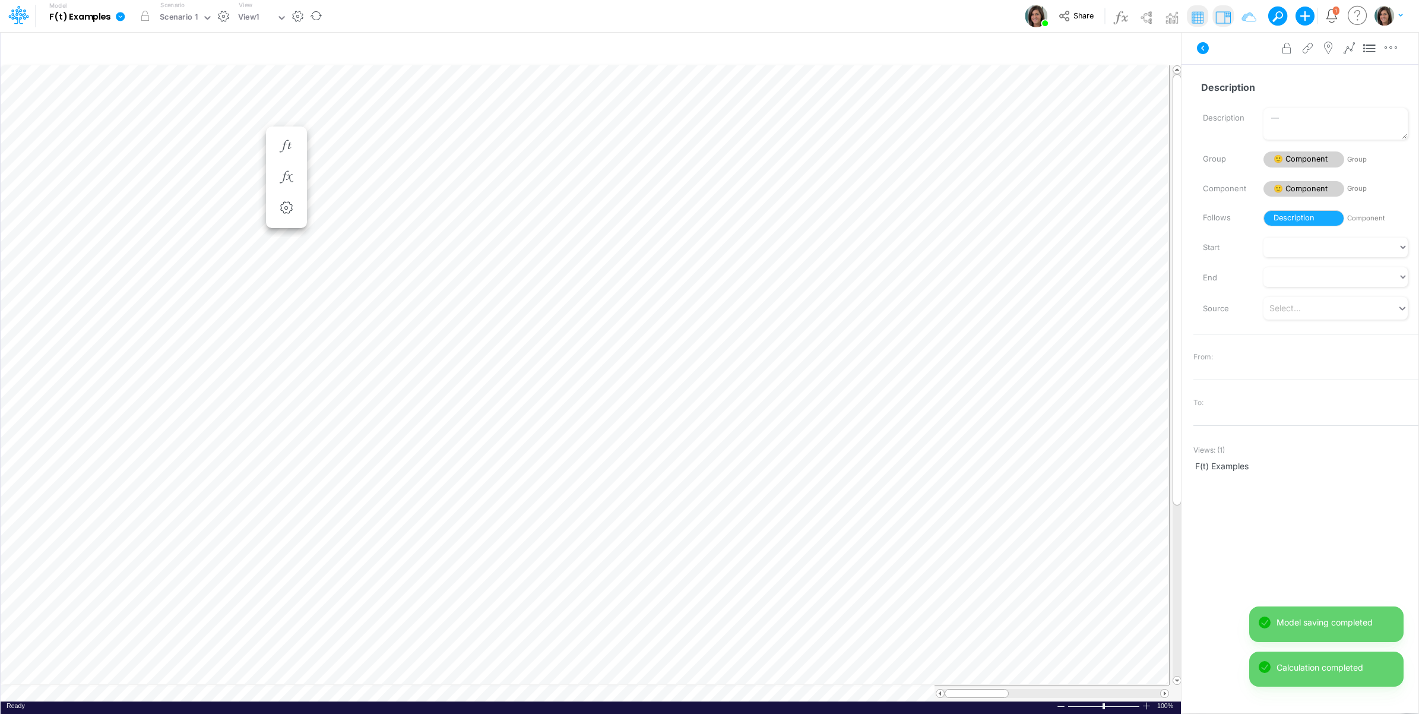
scroll to position [0, 1]
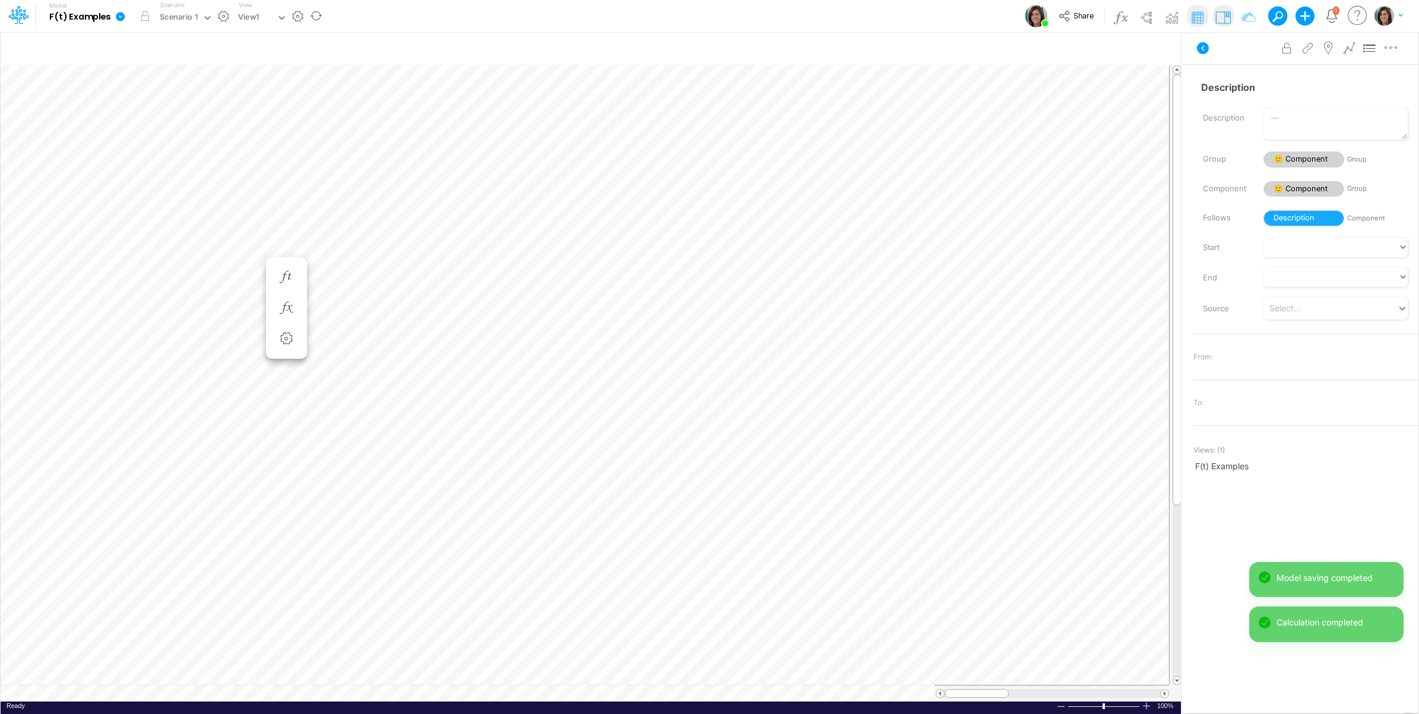
scroll to position [0, 1]
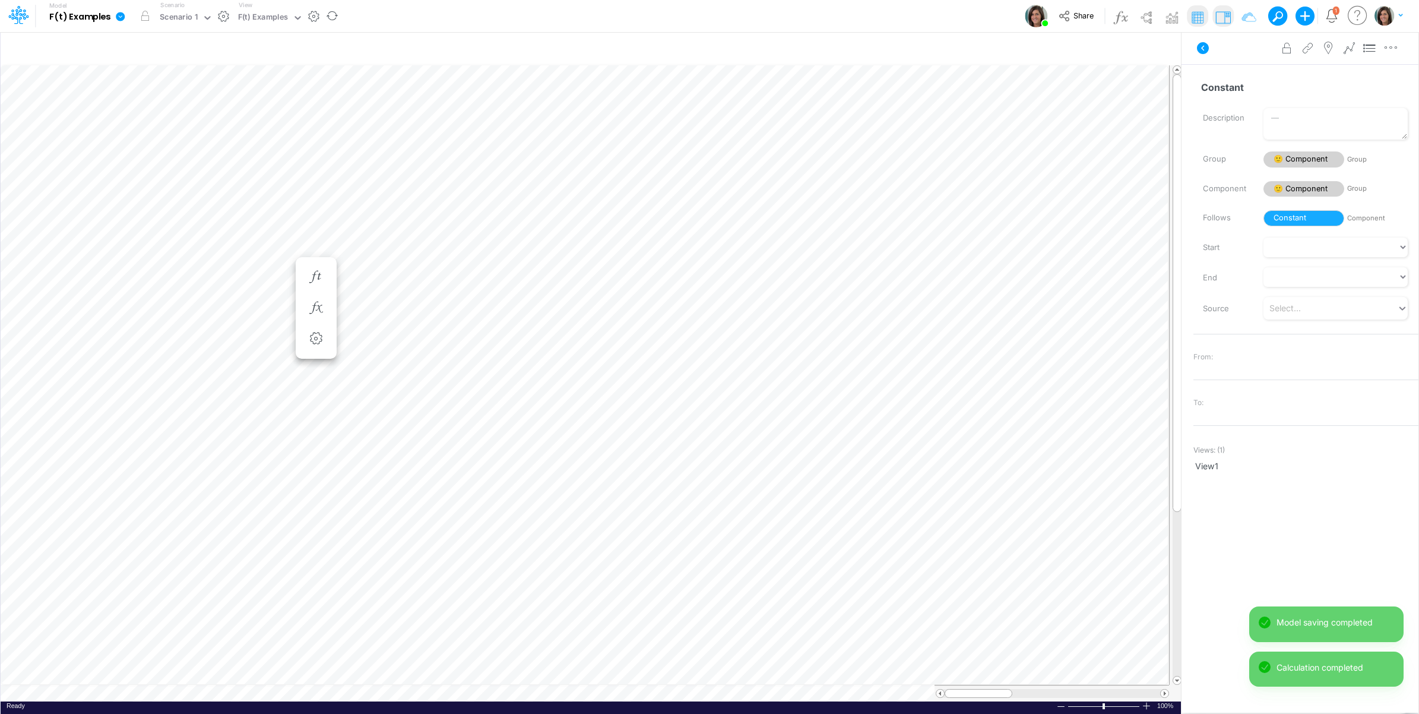
scroll to position [0, 1]
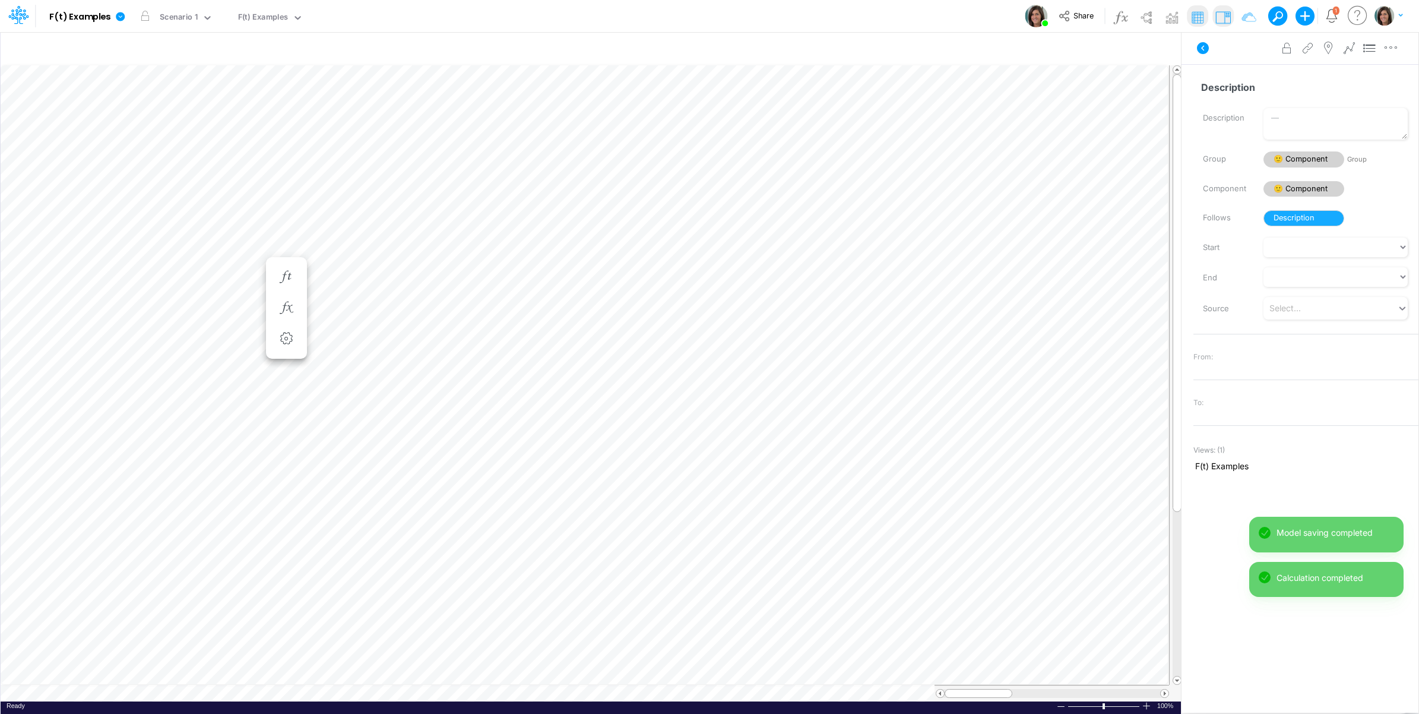
scroll to position [0, 1]
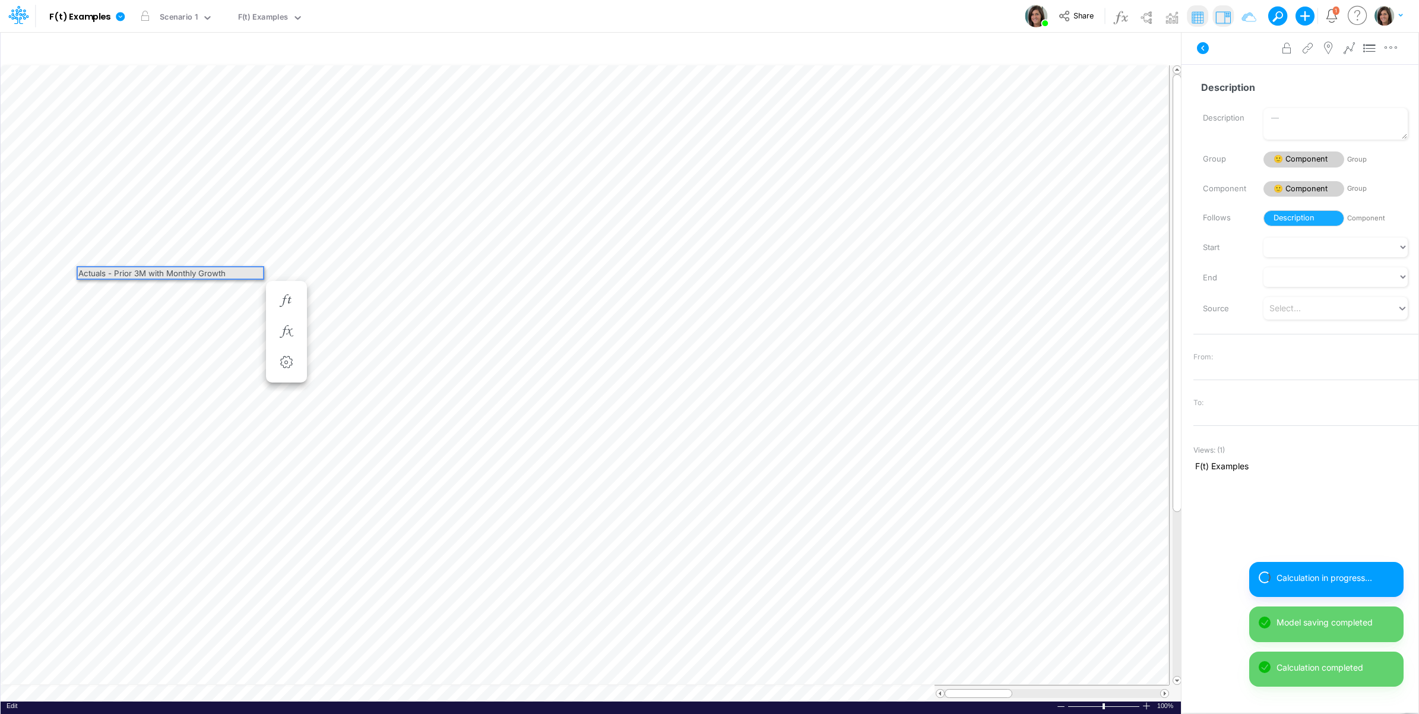
click at [135, 275] on div "Actuals - Prior 3M with Monthly Growth" at bounding box center [170, 272] width 185 height 11
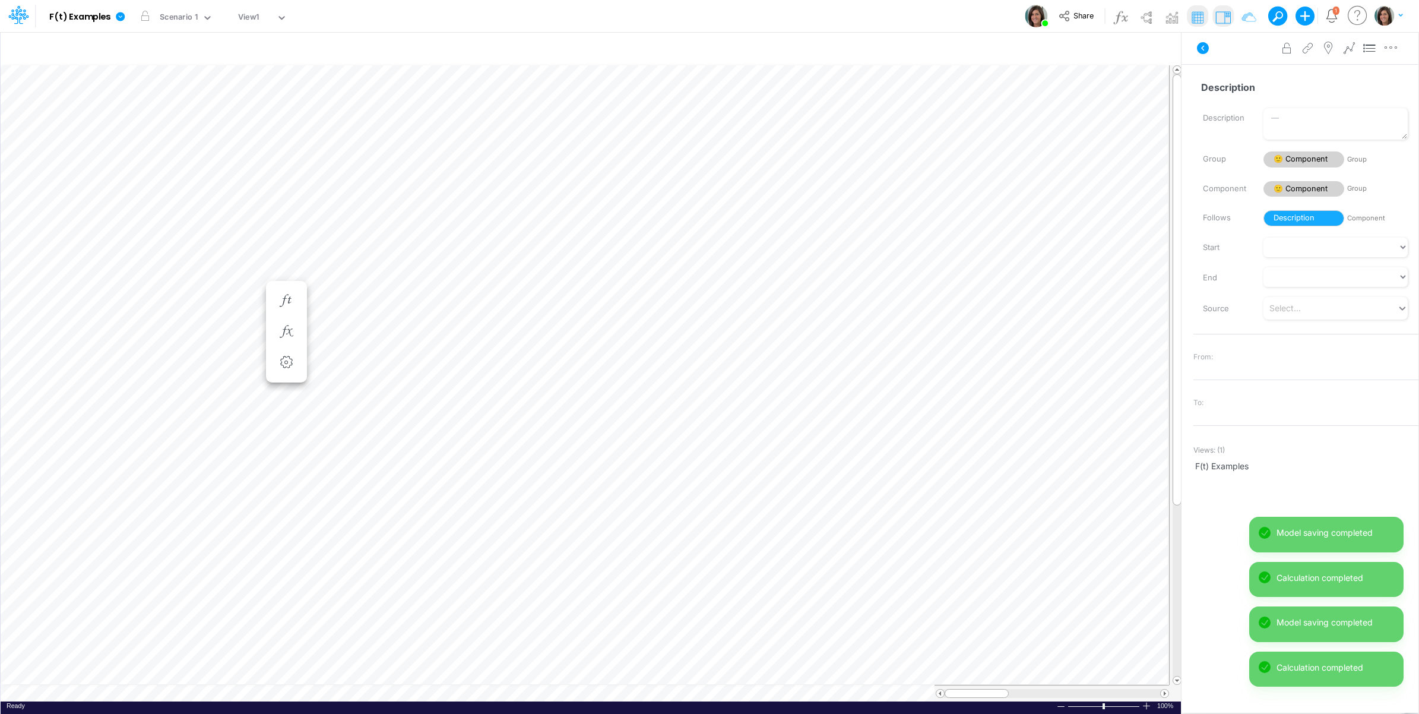
scroll to position [0, 1]
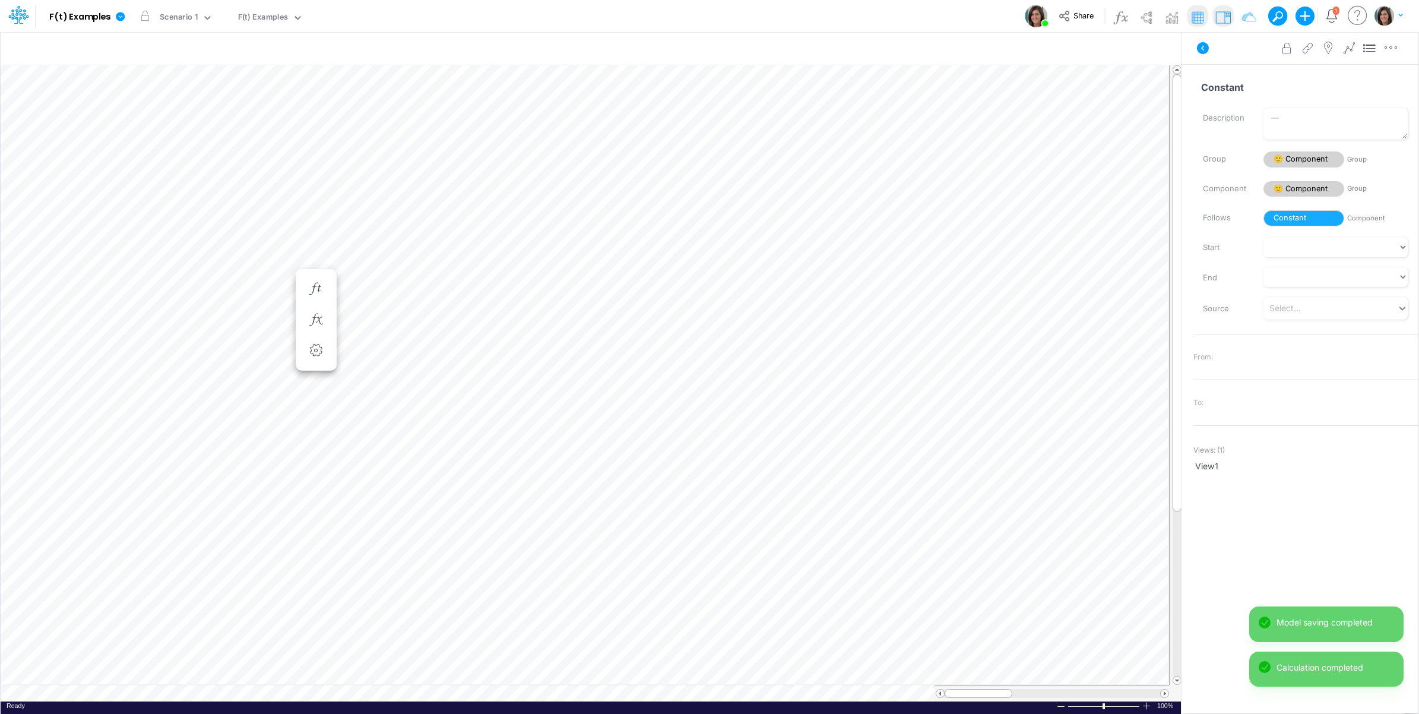
scroll to position [0, 1]
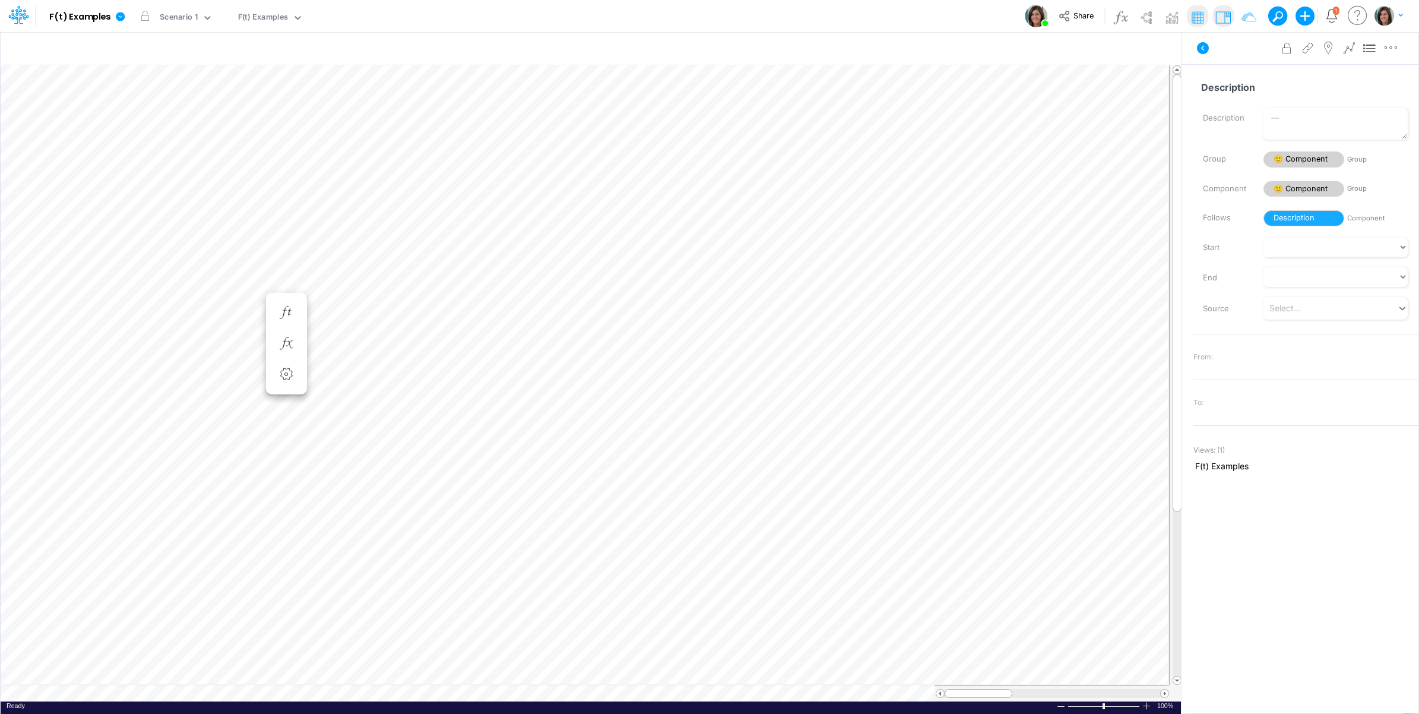
scroll to position [0, 1]
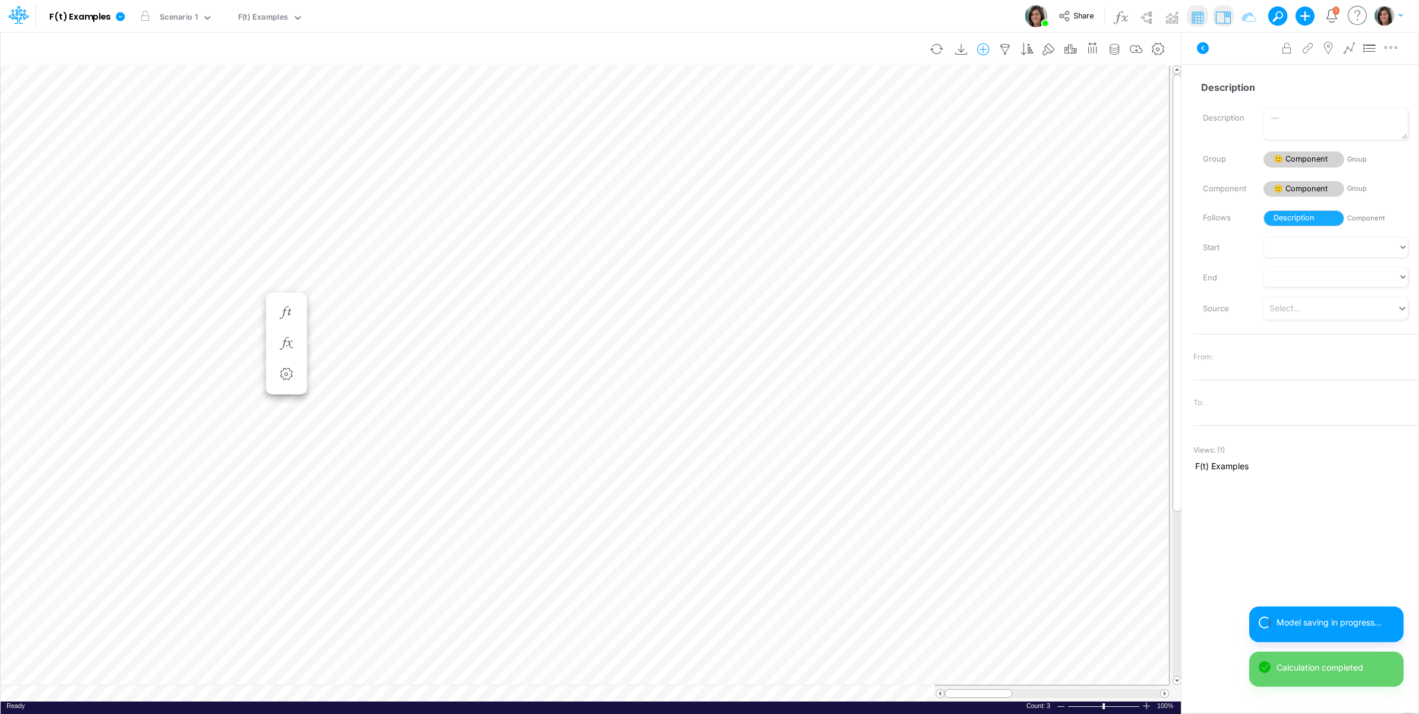
click at [983, 45] on icon "button" at bounding box center [983, 49] width 18 height 12
click at [891, 102] on p "Component" at bounding box center [887, 100] width 49 height 14
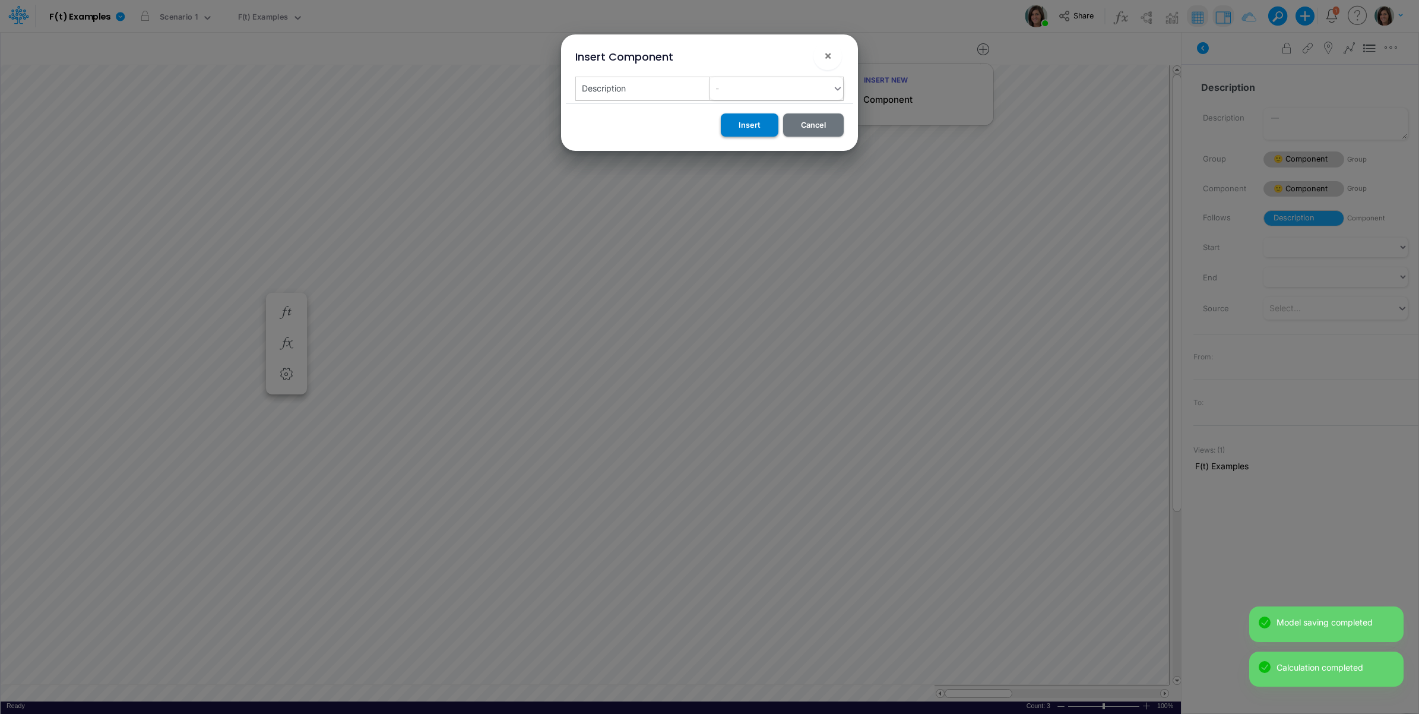
click at [754, 132] on button "Insert" at bounding box center [750, 124] width 58 height 23
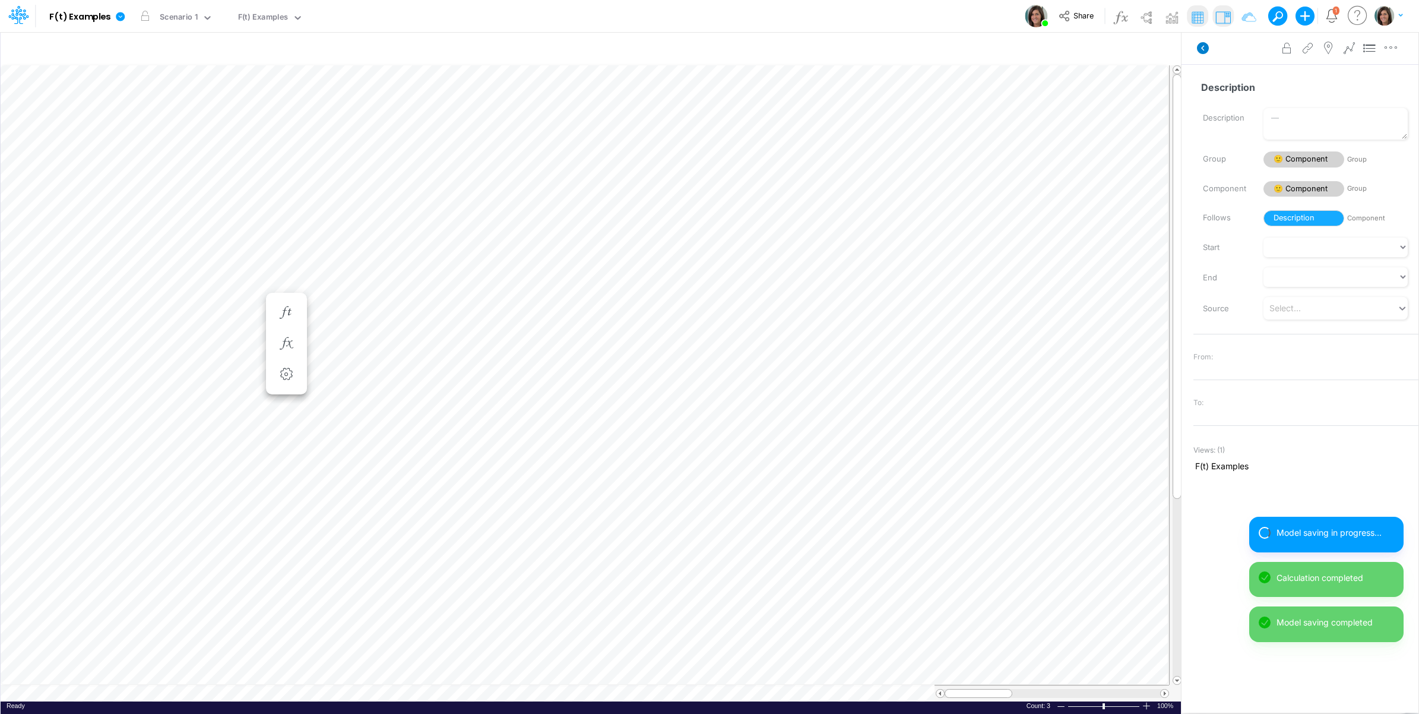
click at [1201, 46] on icon at bounding box center [1203, 48] width 12 height 12
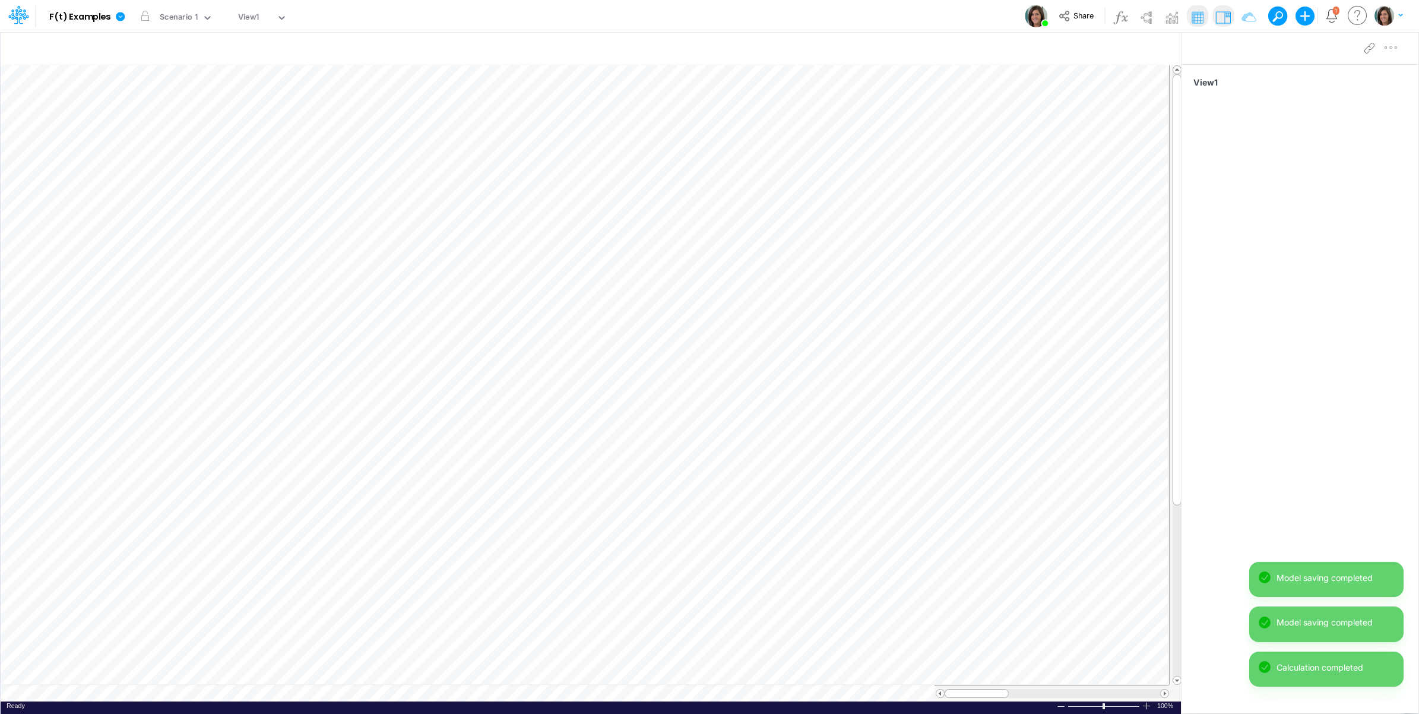
scroll to position [0, 1]
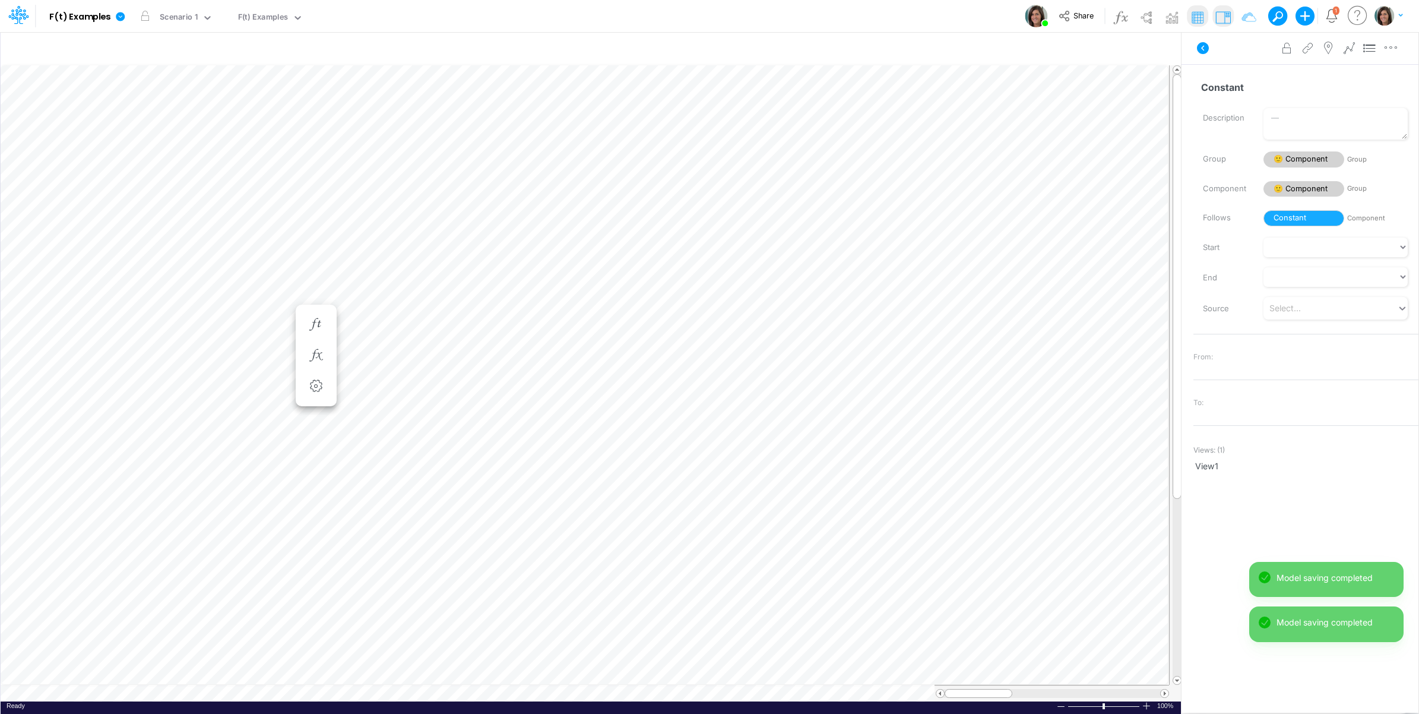
scroll to position [0, 1]
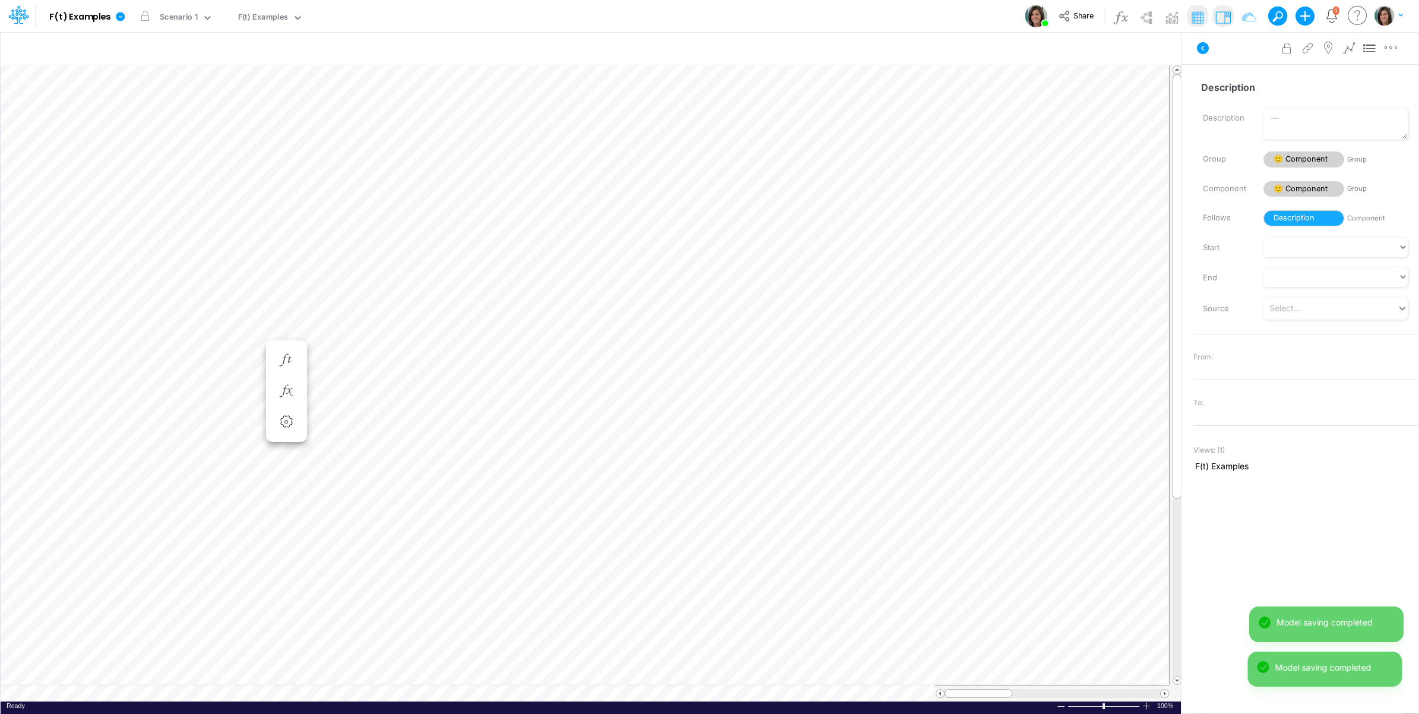
scroll to position [0, 1]
drag, startPoint x: 117, startPoint y: 283, endPoint x: 126, endPoint y: 283, distance: 8.9
click at [126, 283] on div "Actuals - Avg T3M" at bounding box center [170, 284] width 185 height 11
click at [119, 283] on div "Actuals - AVG T3M" at bounding box center [170, 284] width 185 height 11
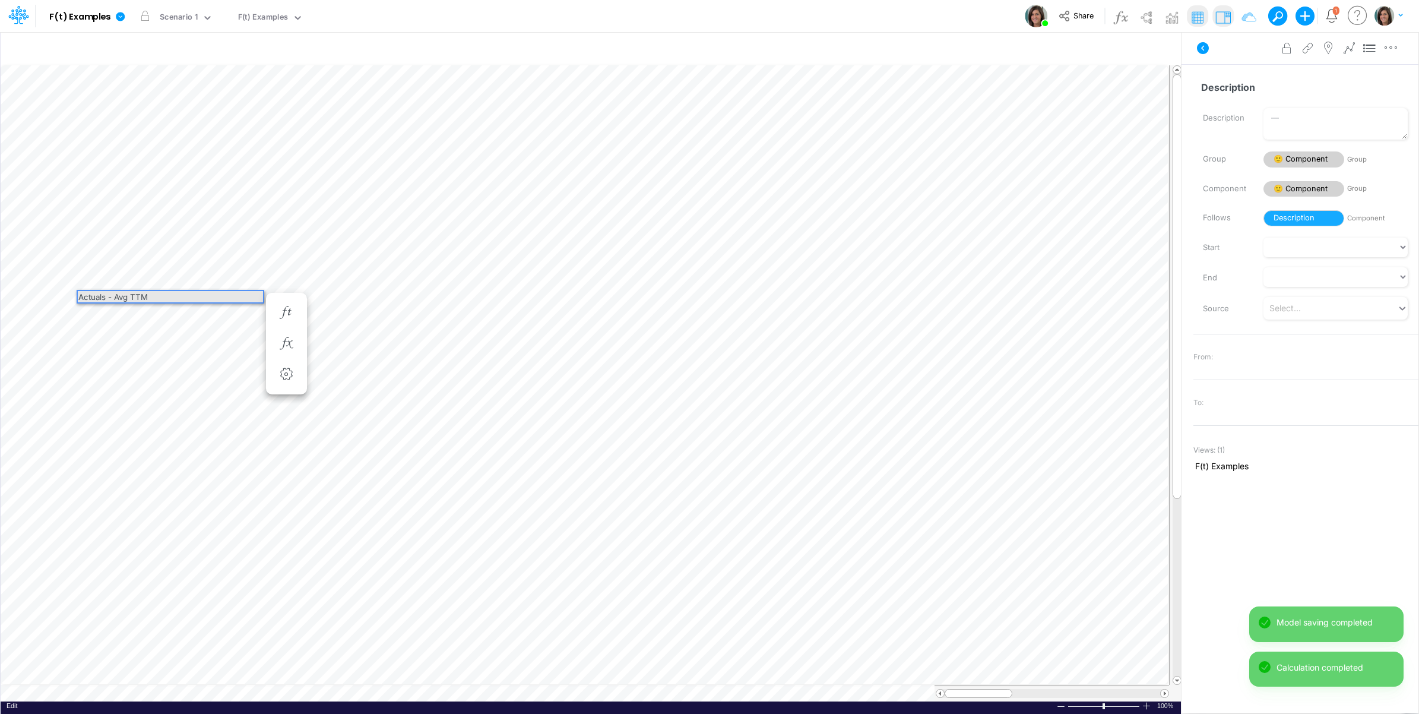
click at [120, 297] on div "Actuals - Avg TTM" at bounding box center [170, 296] width 185 height 11
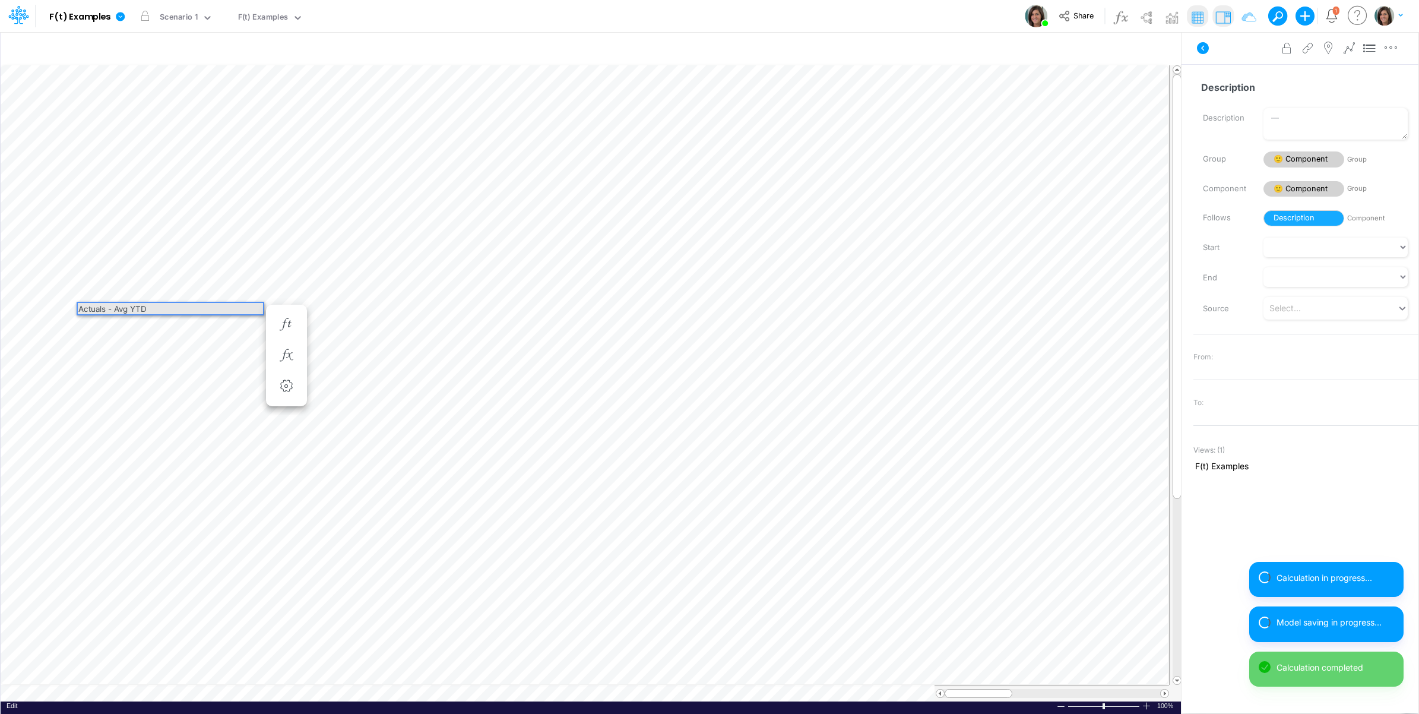
click at [120, 308] on div "Actuals - Avg YTD" at bounding box center [170, 308] width 185 height 11
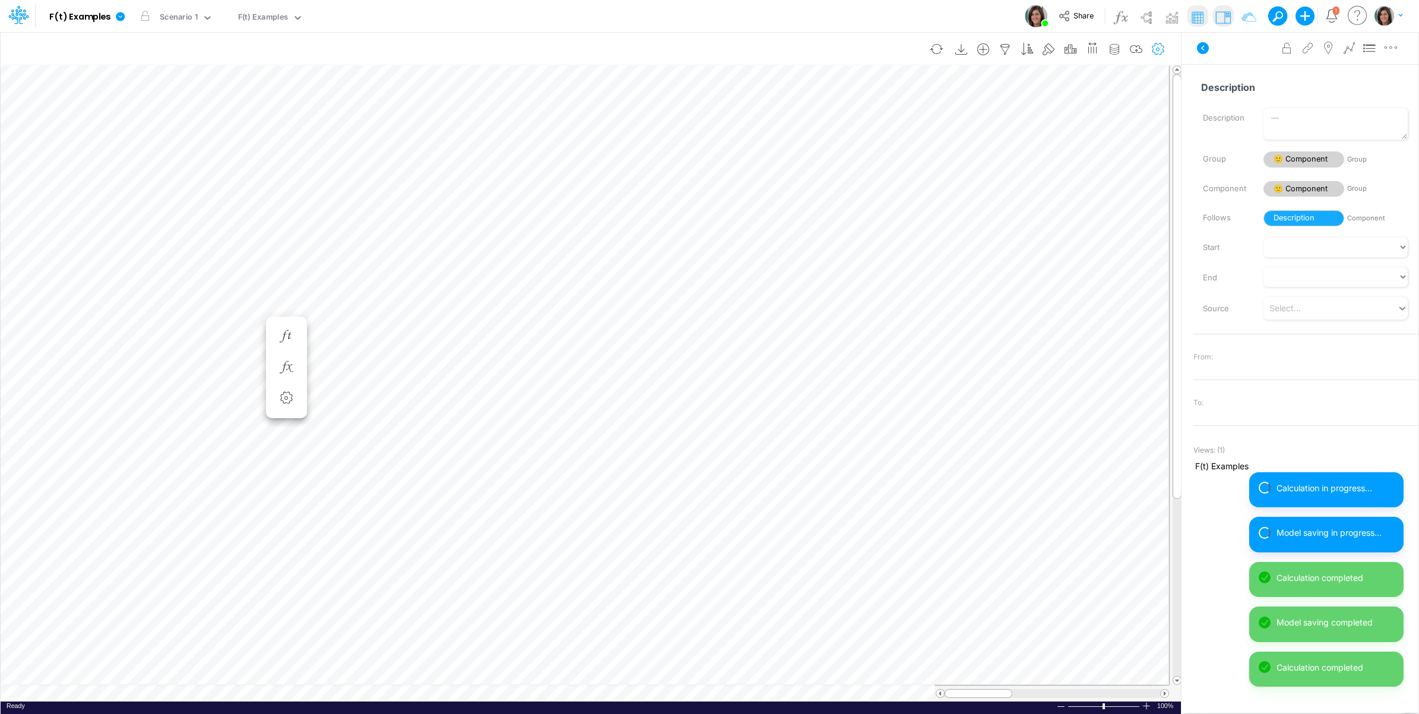
click at [1204, 46] on icon at bounding box center [1203, 48] width 12 height 12
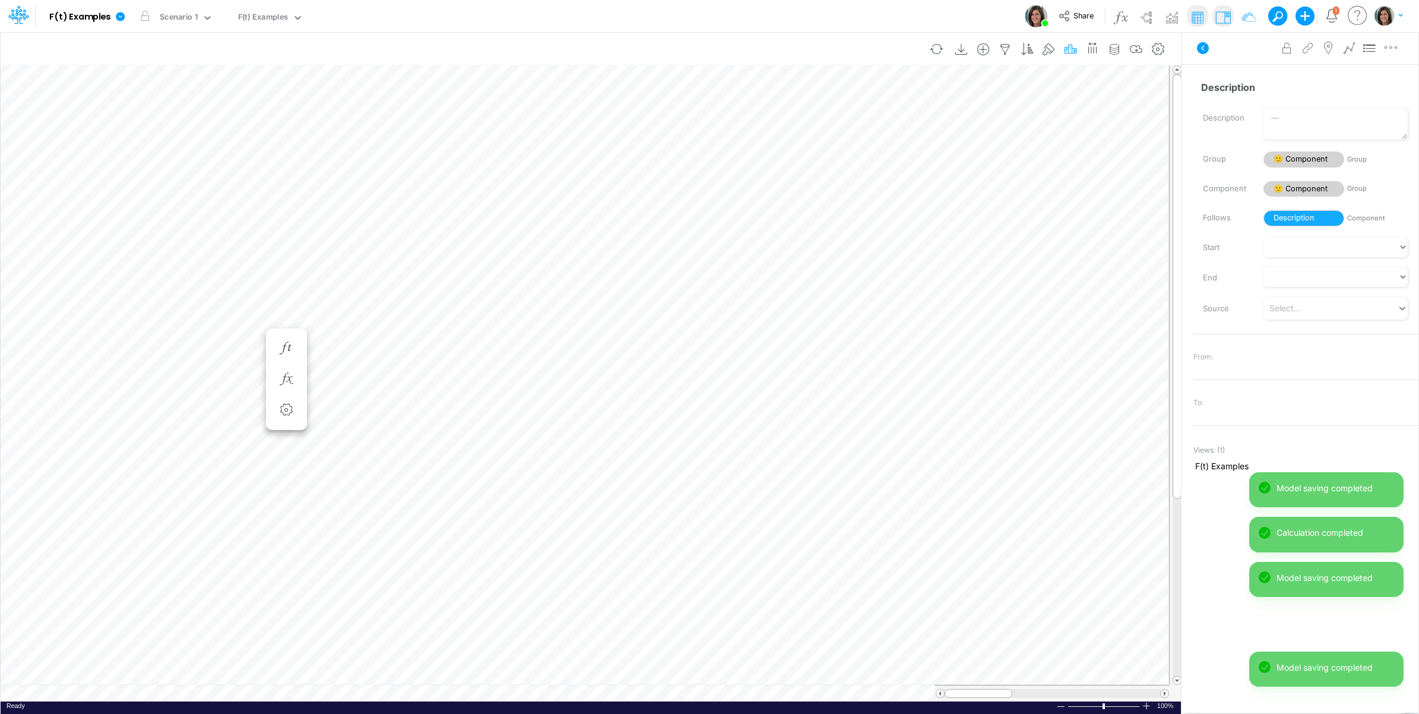
scroll to position [0, 1]
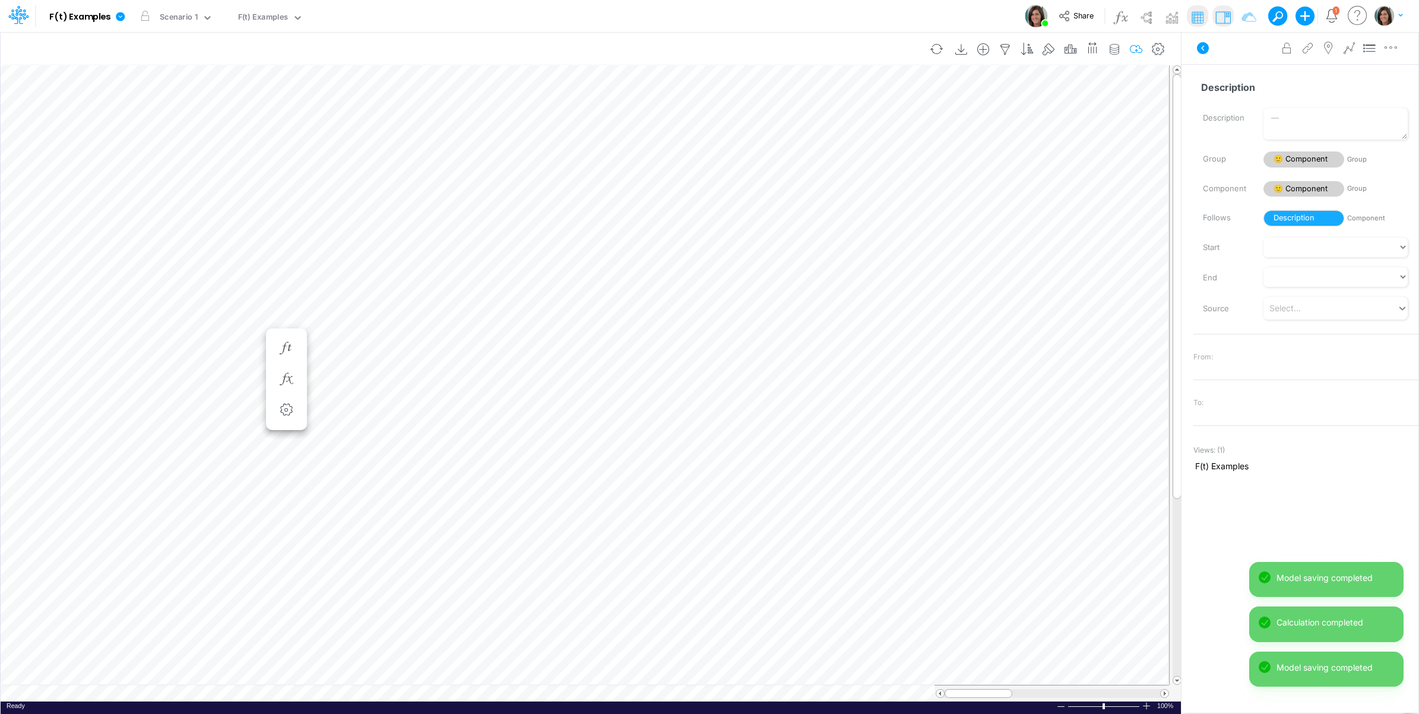
click at [1140, 49] on icon "button" at bounding box center [1137, 49] width 18 height 12
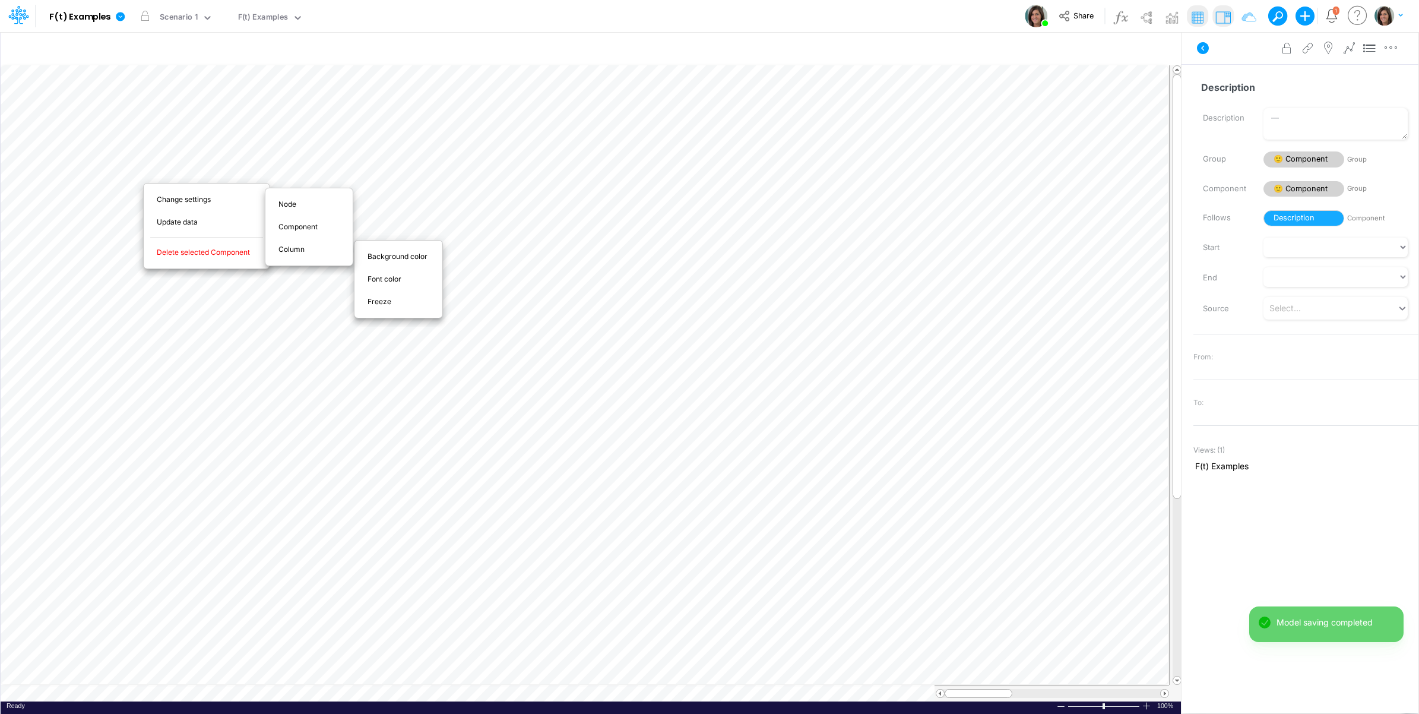
click at [393, 304] on span "Freeze" at bounding box center [386, 301] width 37 height 11
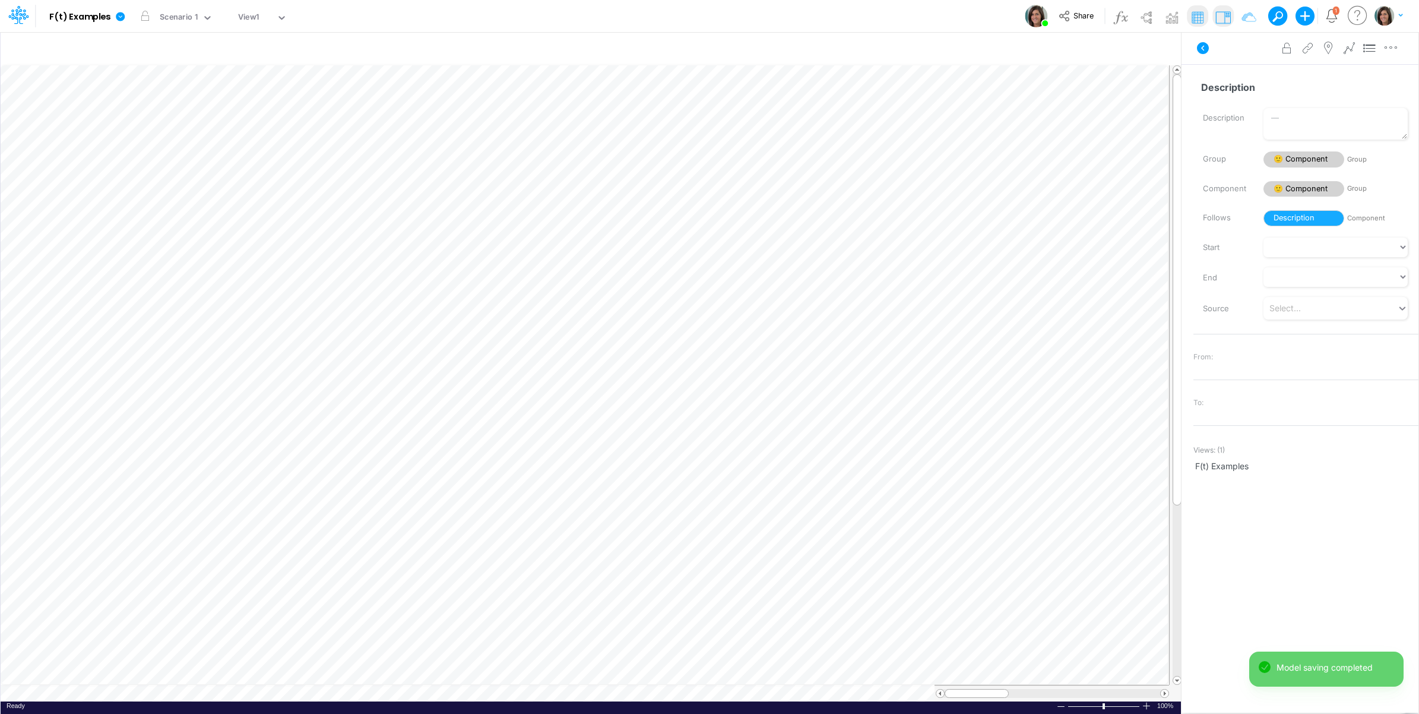
scroll to position [0, 1]
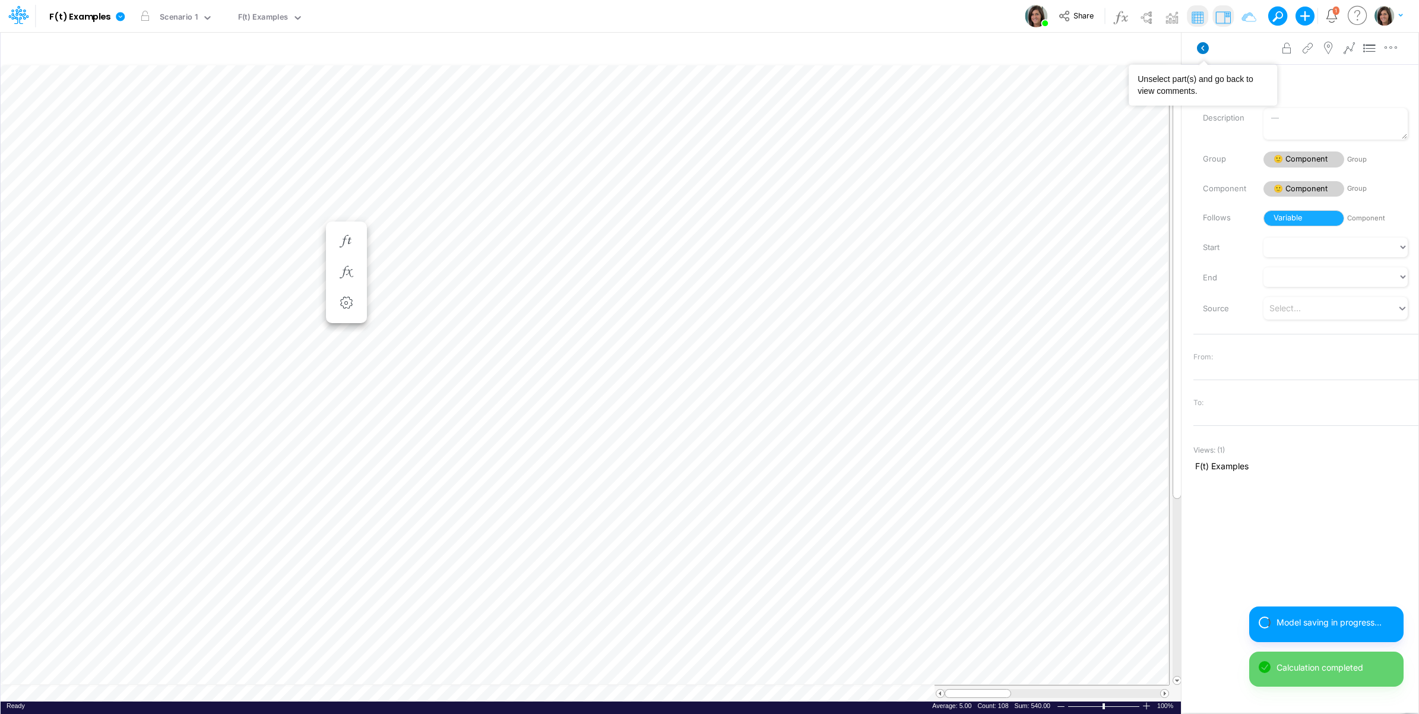
click at [1204, 48] on icon at bounding box center [1203, 48] width 12 height 12
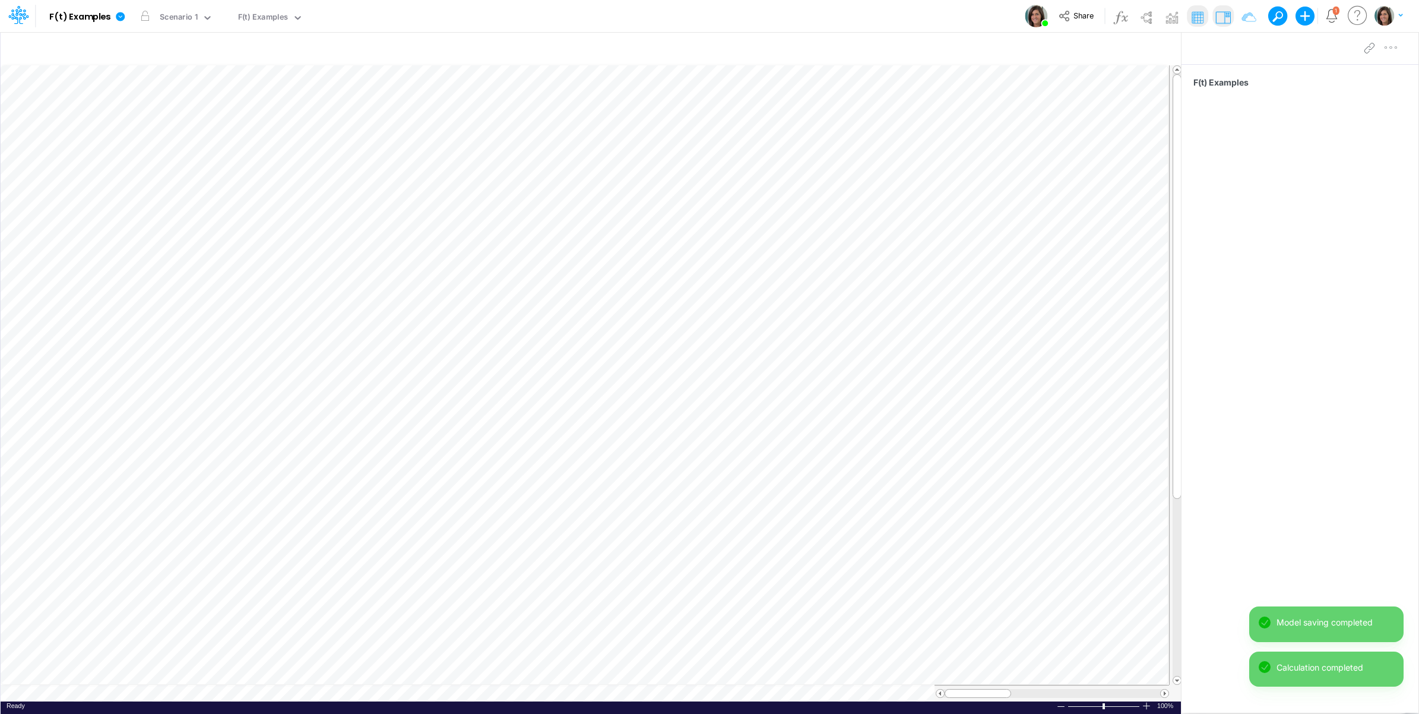
scroll to position [0, 1]
click at [348, 194] on icon "button" at bounding box center [346, 196] width 18 height 12
select select "sum"
select select "field"
select select "Number"
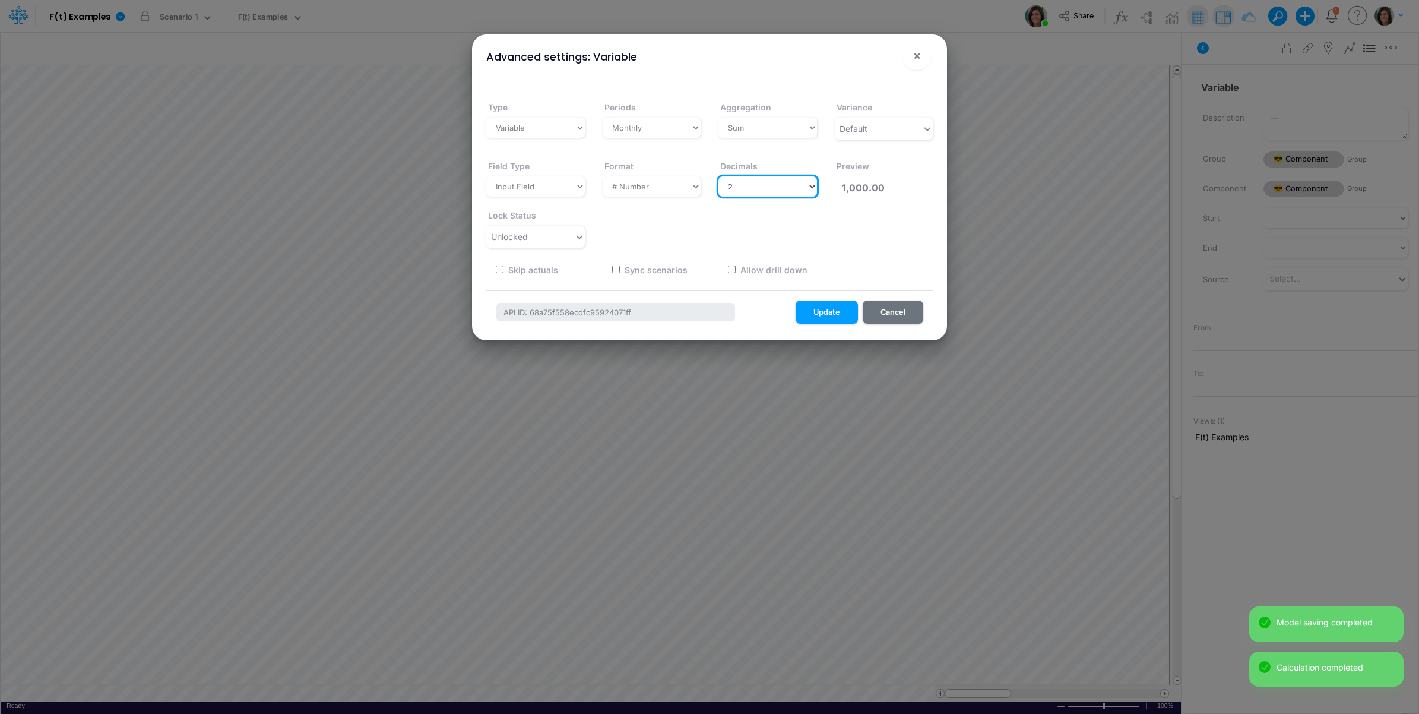
drag, startPoint x: 758, startPoint y: 187, endPoint x: 758, endPoint y: 197, distance: 10.1
click at [759, 187] on select "Select decimals places 0 1 2 3 4 5 6 7 8 9 10" at bounding box center [767, 186] width 99 height 20
select select "0"
click at [718, 176] on select "Select decimals places 0 1 2 3 4 5 6 7 8 9 10" at bounding box center [767, 186] width 99 height 20
type input "1,000"
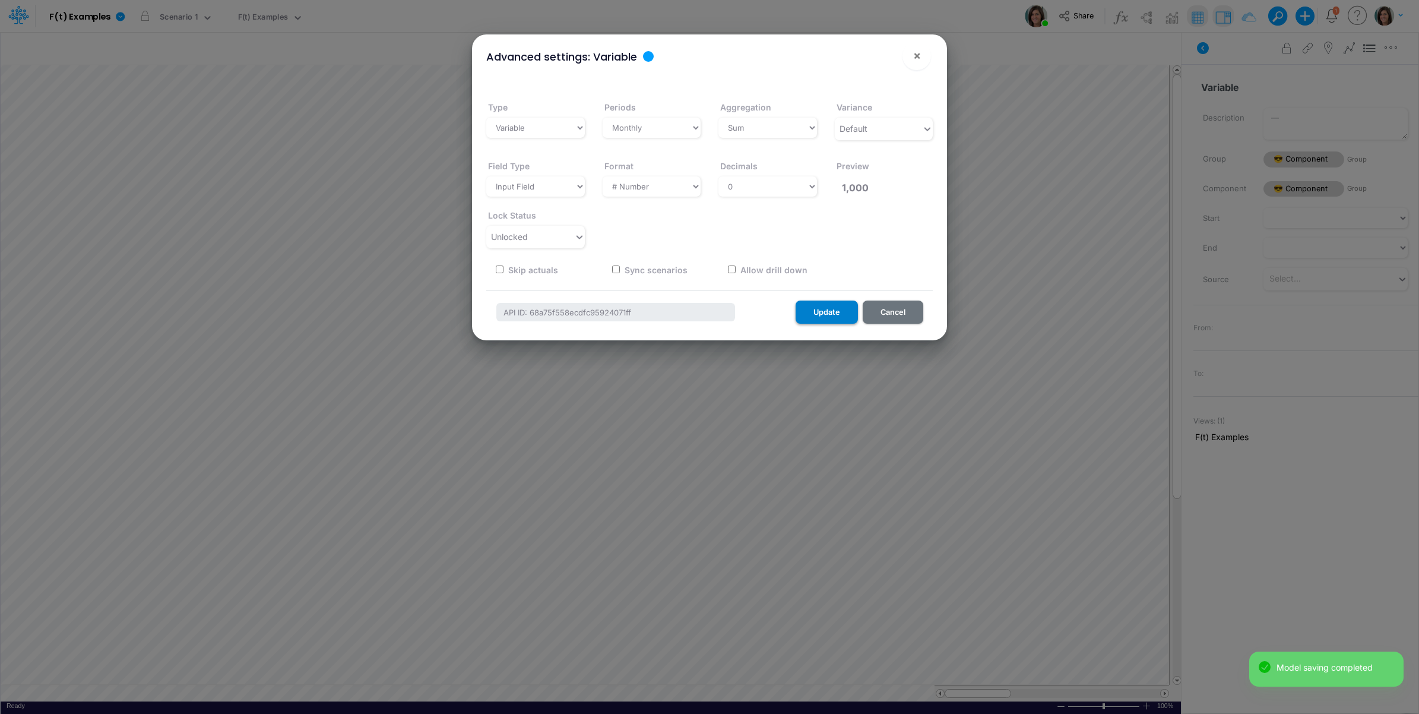
click at [826, 315] on button "Update" at bounding box center [827, 311] width 62 height 23
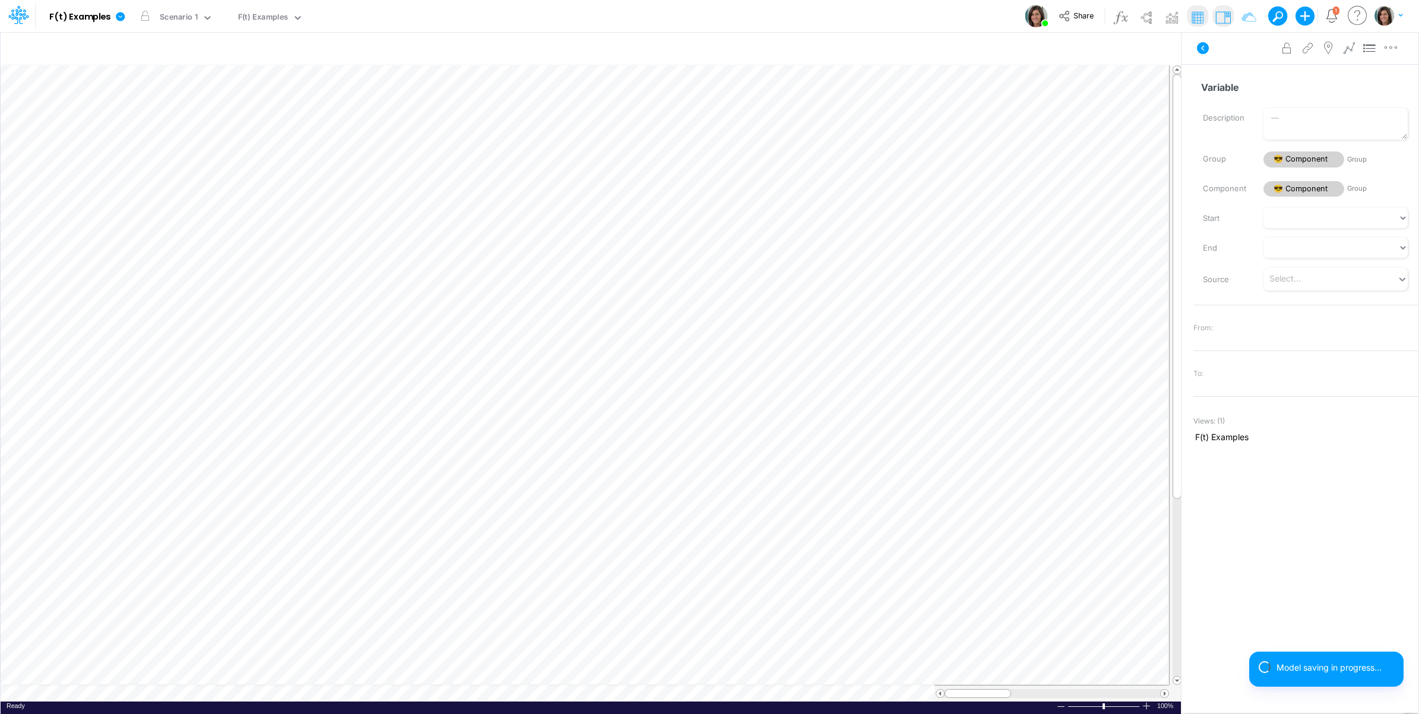
scroll to position [0, 1]
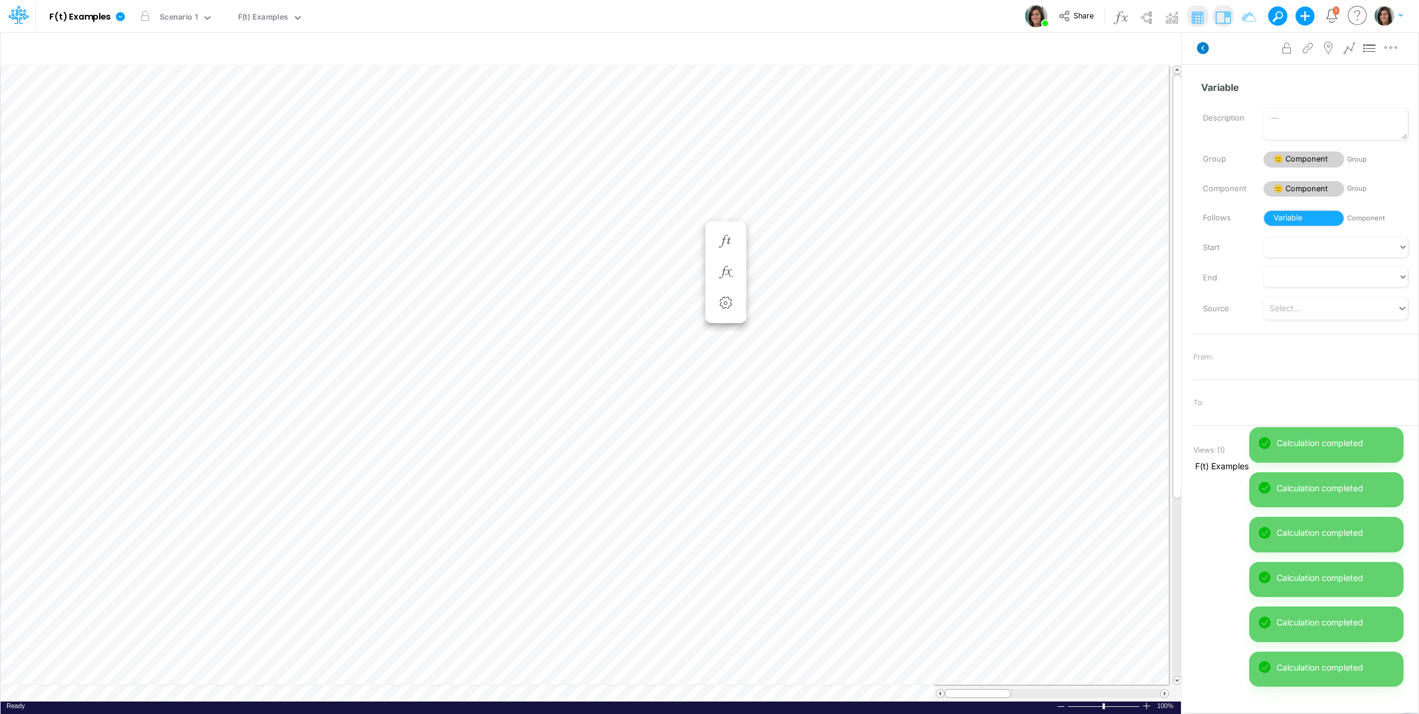
scroll to position [0, 1]
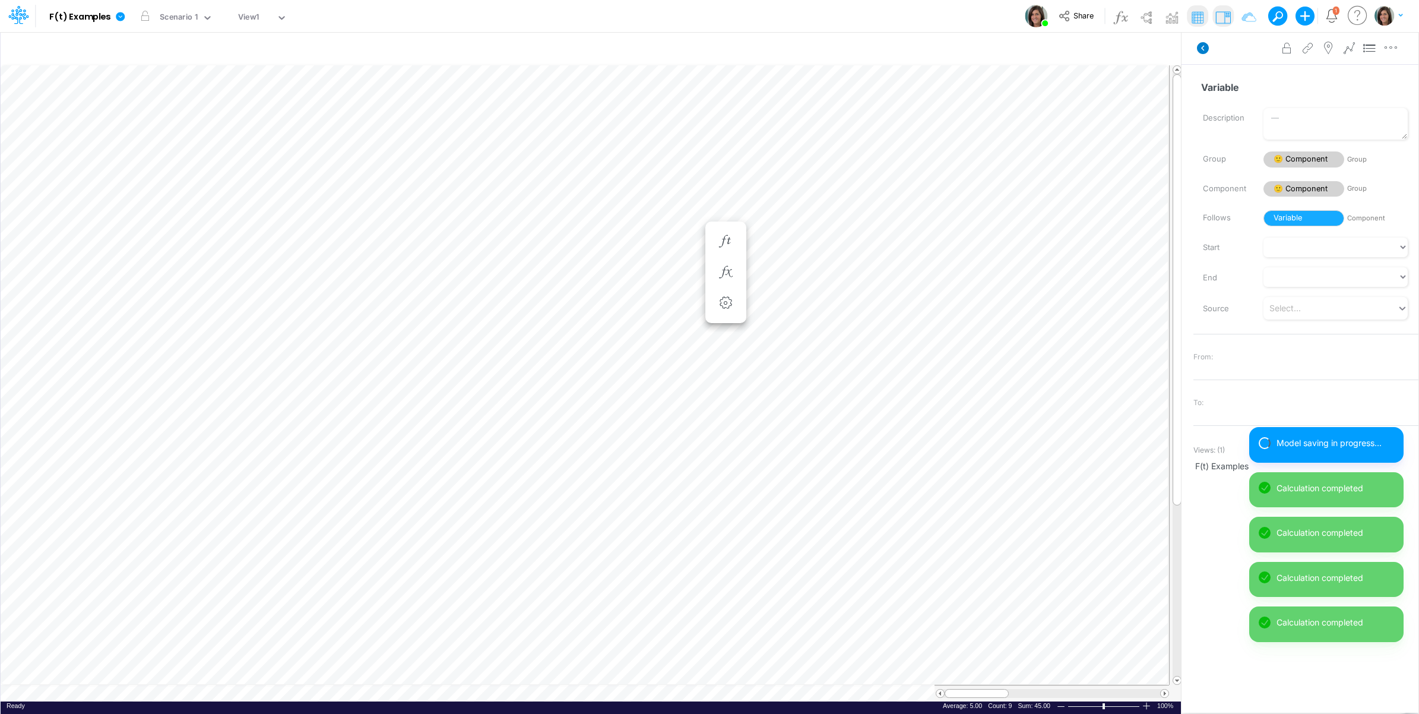
scroll to position [0, 1]
click at [110, 683] on span "Close" at bounding box center [111, 678] width 33 height 11
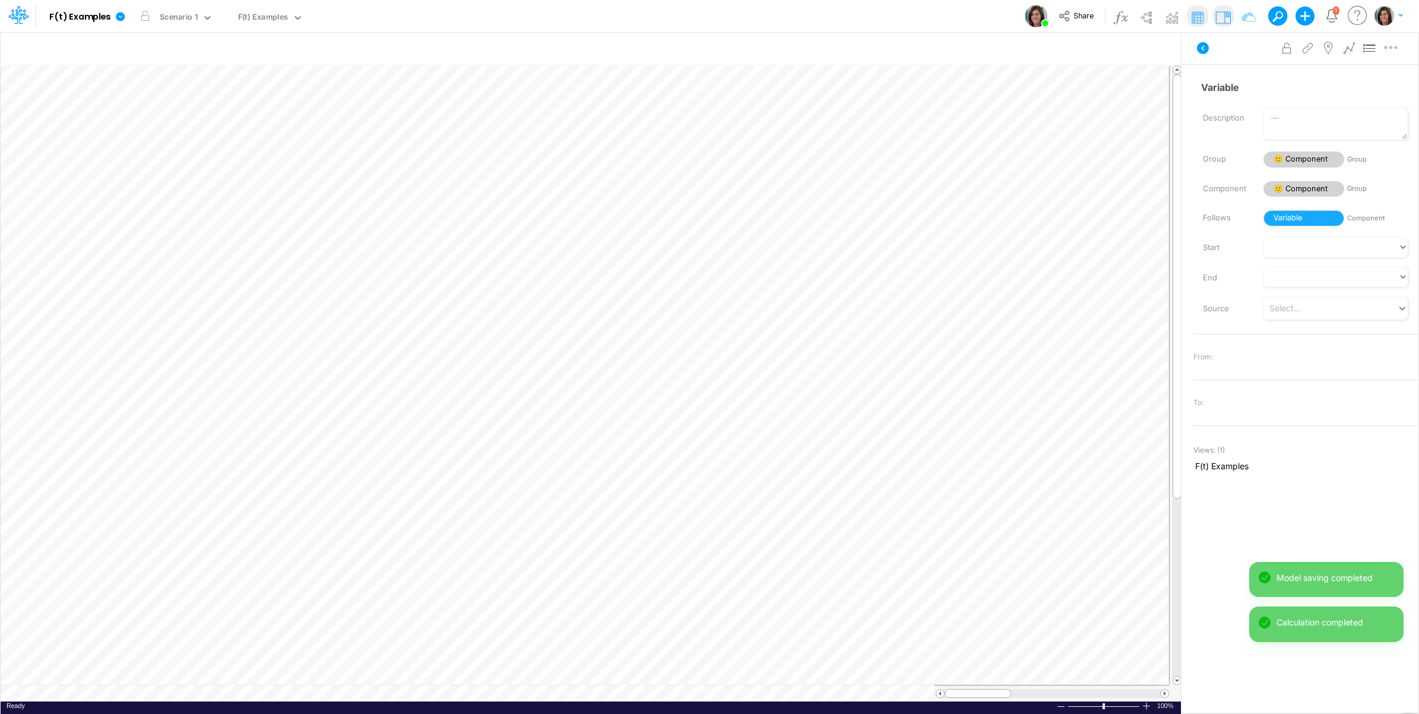
scroll to position [0, 1]
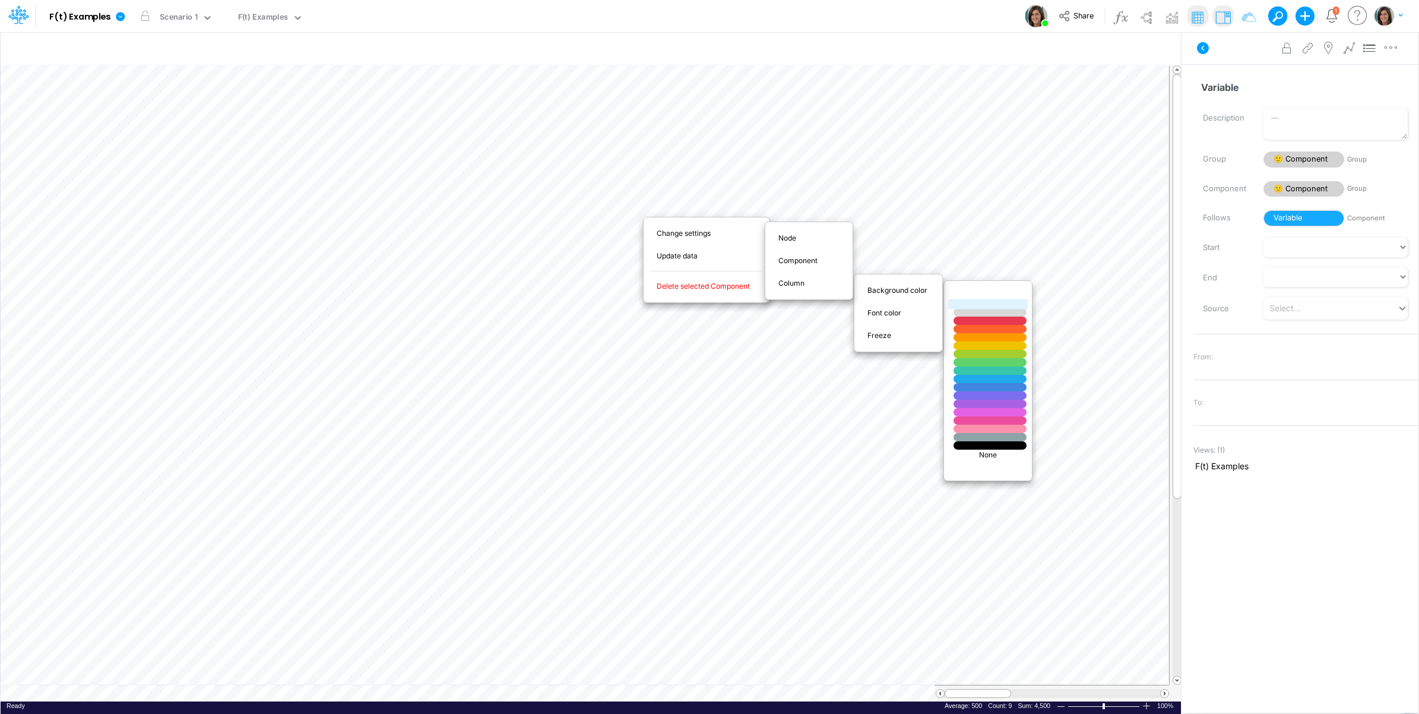
click at [978, 302] on div at bounding box center [989, 304] width 87 height 10
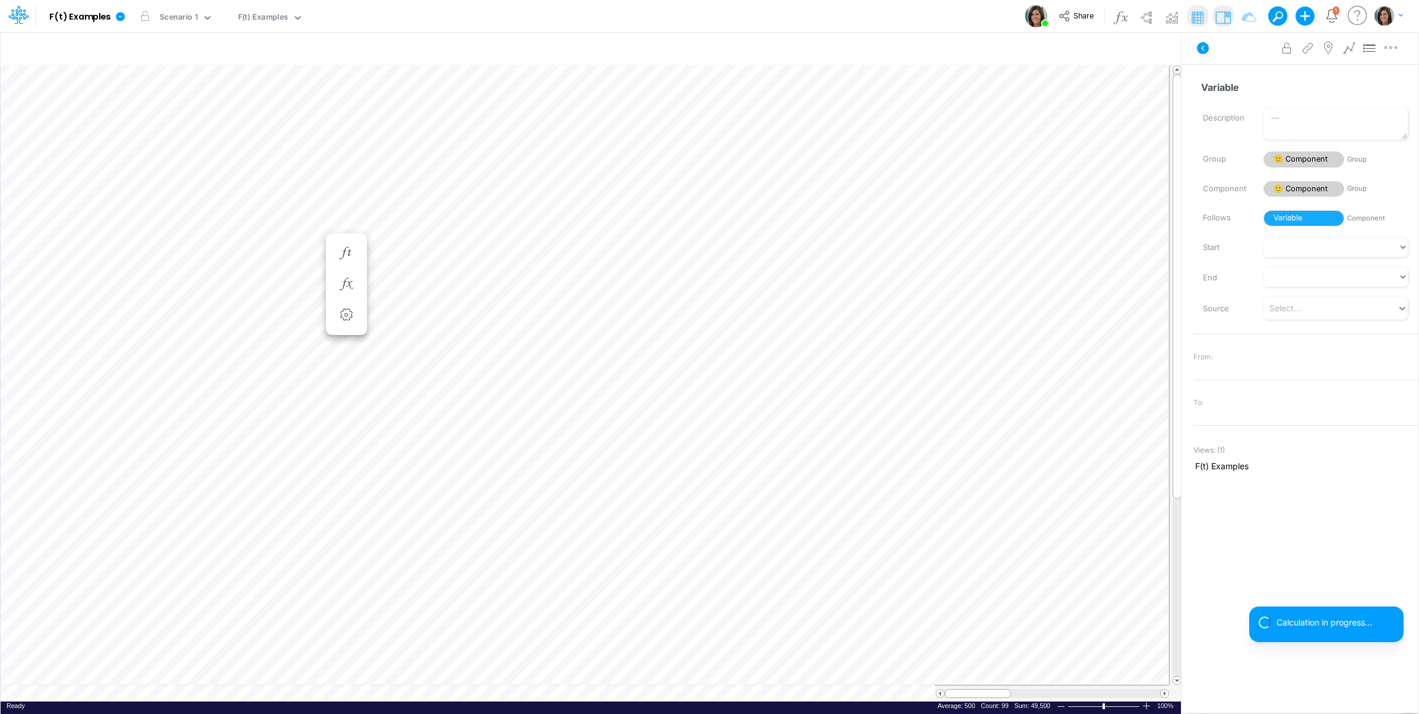
scroll to position [0, 1]
click at [1201, 48] on icon at bounding box center [1203, 48] width 12 height 12
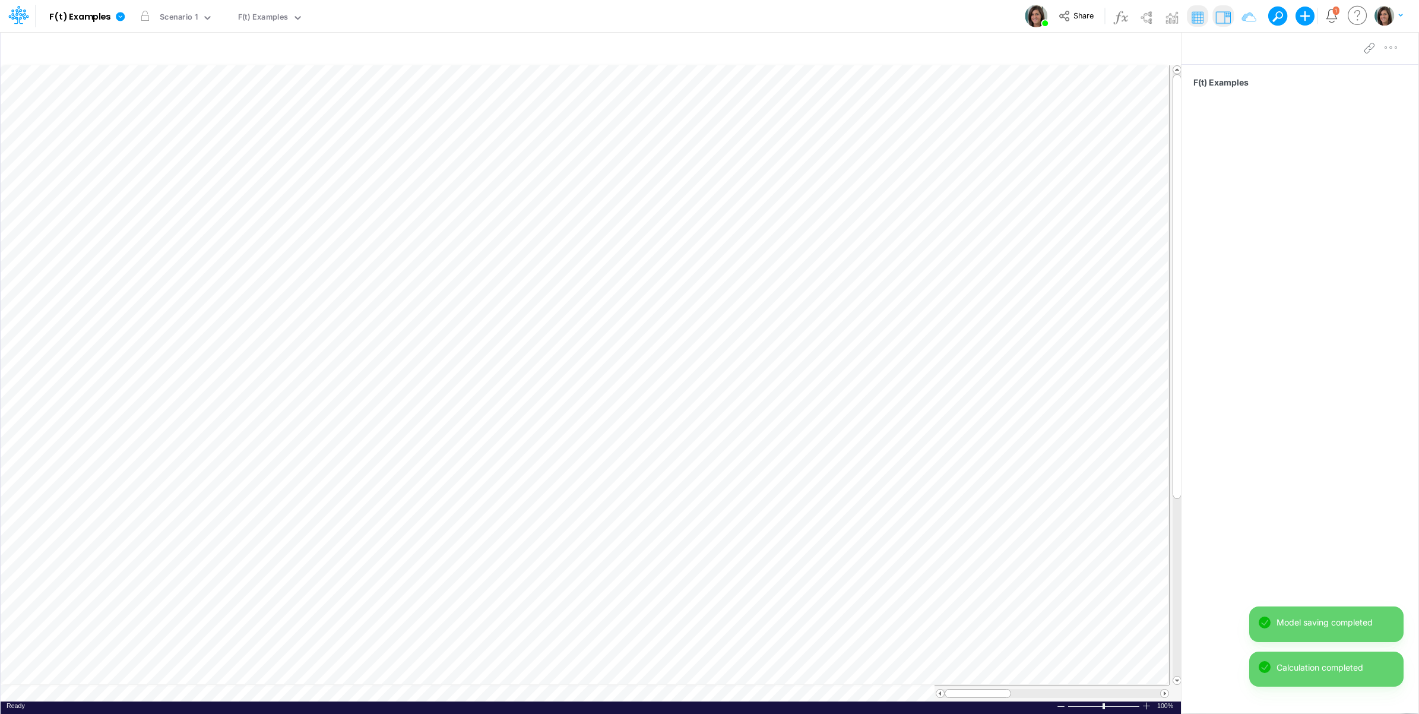
scroll to position [0, 1]
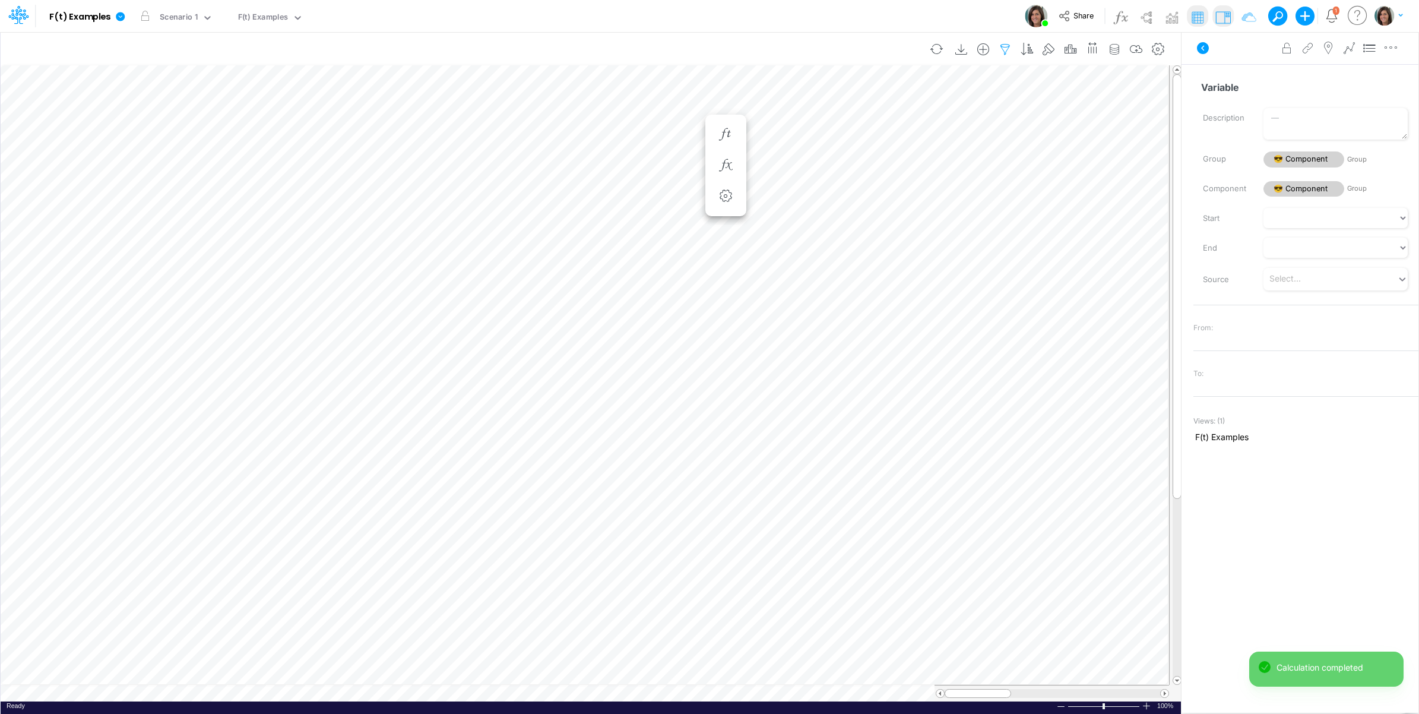
click at [998, 50] on icon "button" at bounding box center [1005, 49] width 18 height 12
click at [758, 167] on div at bounding box center [733, 164] width 113 height 20
click at [736, 232] on div "Description" at bounding box center [742, 238] width 129 height 22
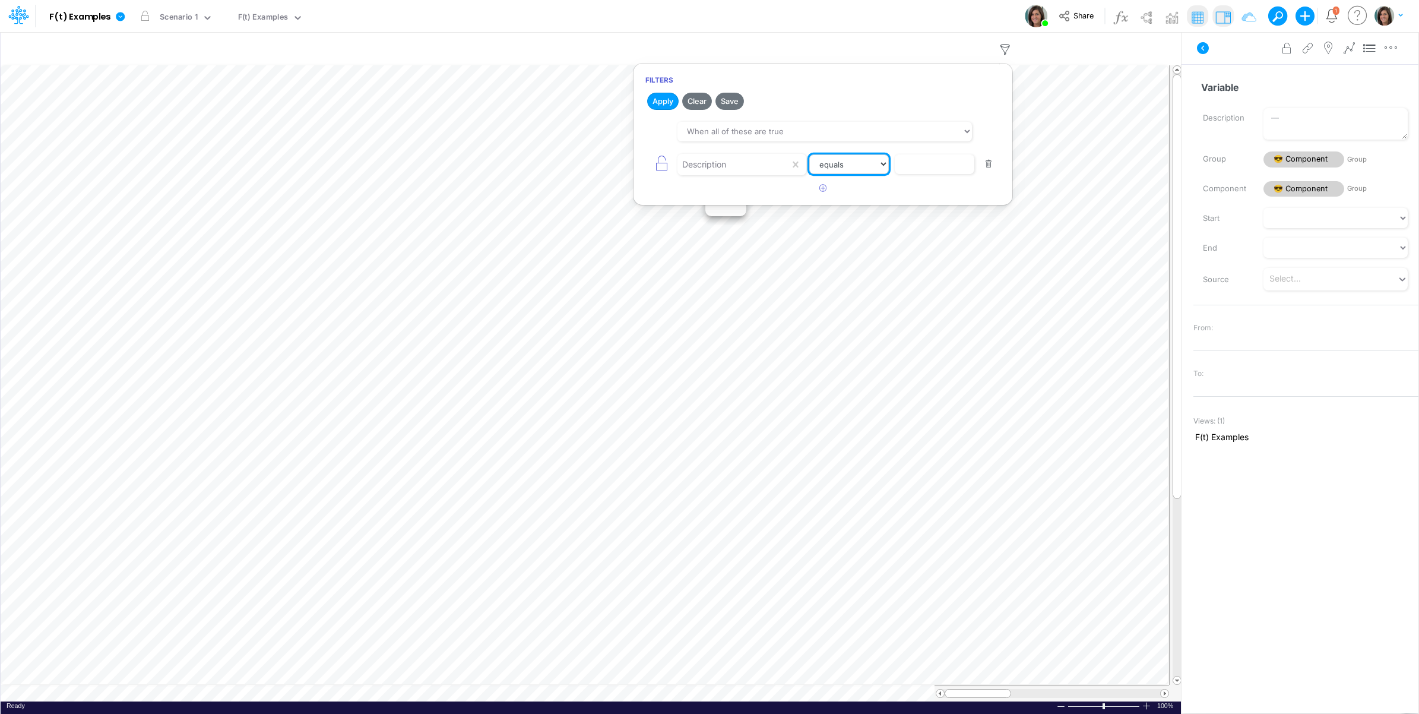
click at [836, 170] on select "equals not equal starts with ends with contains" at bounding box center [849, 164] width 80 height 20
select select "notEqual"
click at [810, 155] on select "equals not equal starts with ends with contains" at bounding box center [849, 164] width 79 height 20
click at [936, 170] on input "text" at bounding box center [934, 164] width 80 height 20
type input "Template"
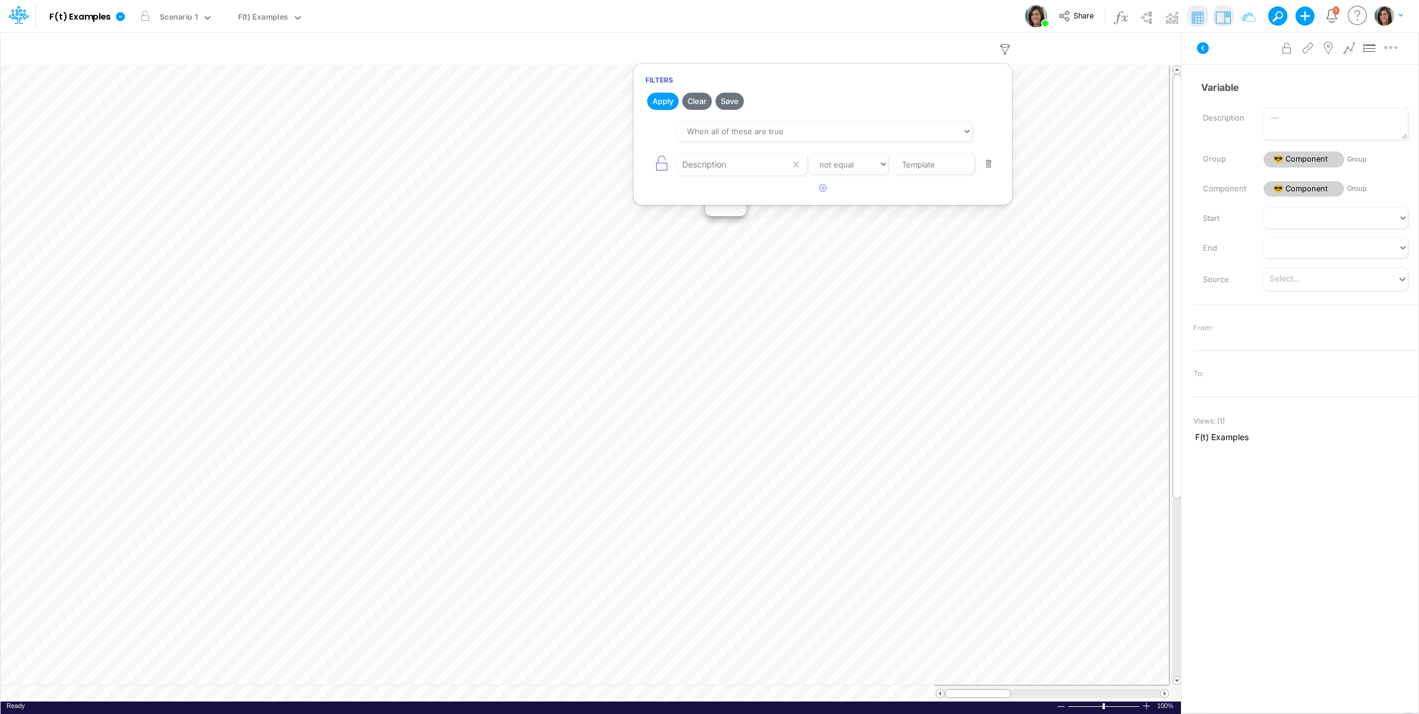
drag, startPoint x: 731, startPoint y: 98, endPoint x: 740, endPoint y: 92, distance: 11.2
click at [731, 99] on button "Save" at bounding box center [729, 101] width 28 height 17
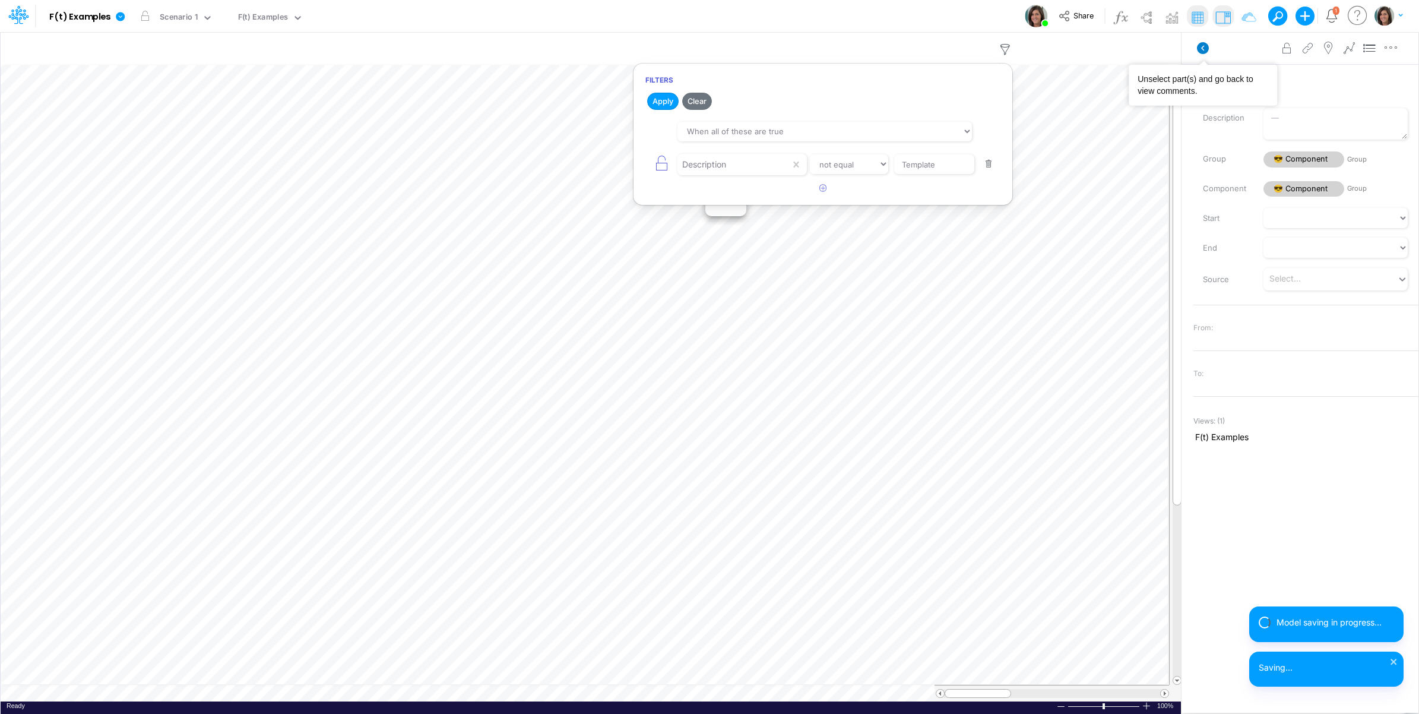
click at [1202, 43] on icon at bounding box center [1203, 48] width 12 height 12
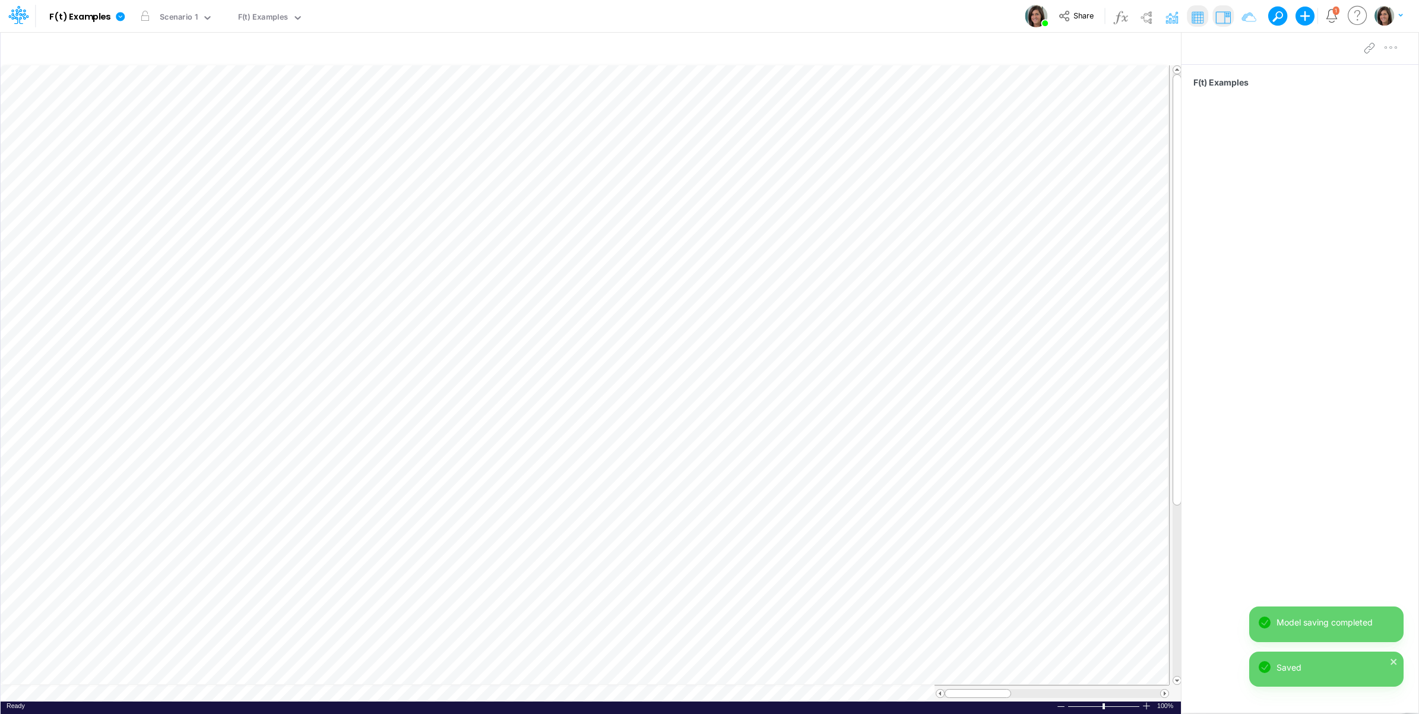
drag, startPoint x: 1168, startPoint y: 16, endPoint x: 1170, endPoint y: 39, distance: 22.6
click at [1168, 16] on img at bounding box center [1171, 17] width 19 height 19
click at [1245, 12] on img at bounding box center [1248, 17] width 19 height 19
drag, startPoint x: 775, startPoint y: 377, endPoint x: 779, endPoint y: 321, distance: 56.0
click at [779, 321] on div at bounding box center [590, 323] width 1181 height 6
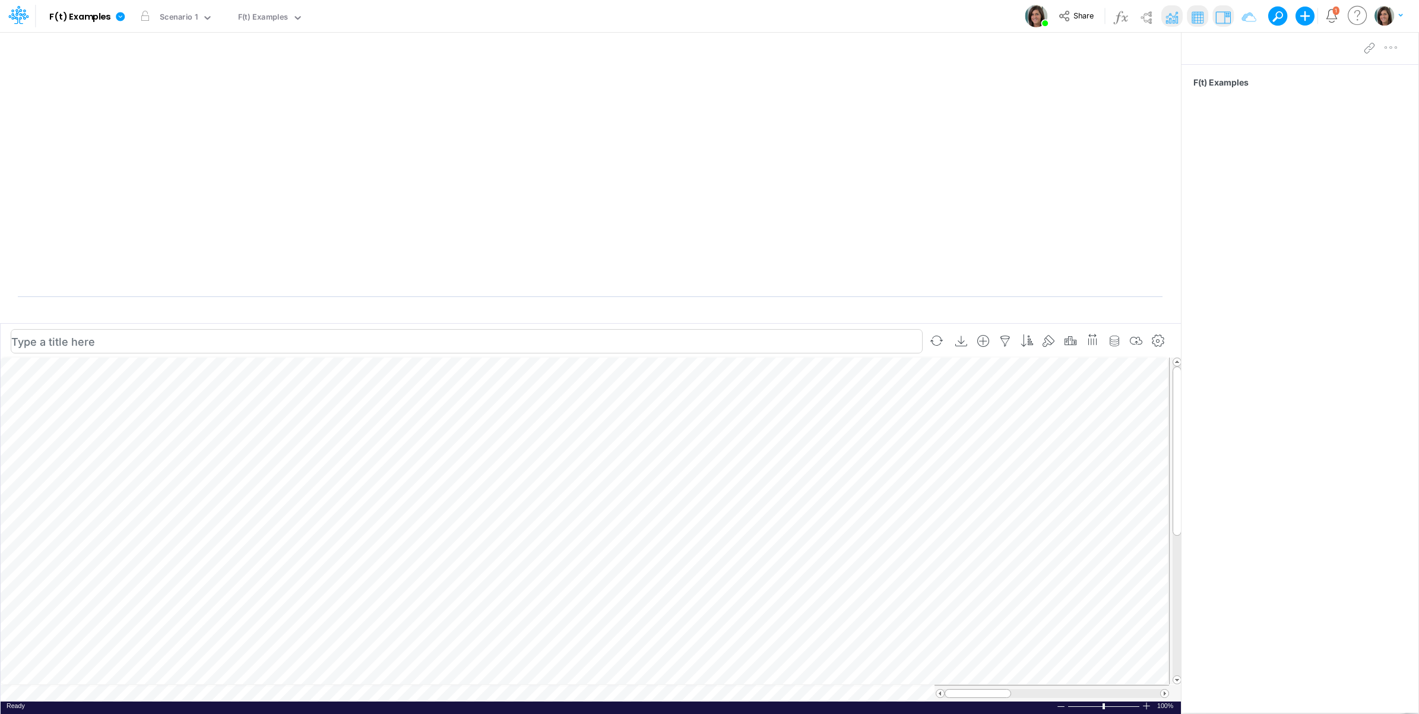
scroll to position [0, 1]
click at [1136, 337] on icon "button" at bounding box center [1137, 341] width 18 height 12
click at [1161, 48] on icon "button" at bounding box center [1158, 49] width 18 height 12
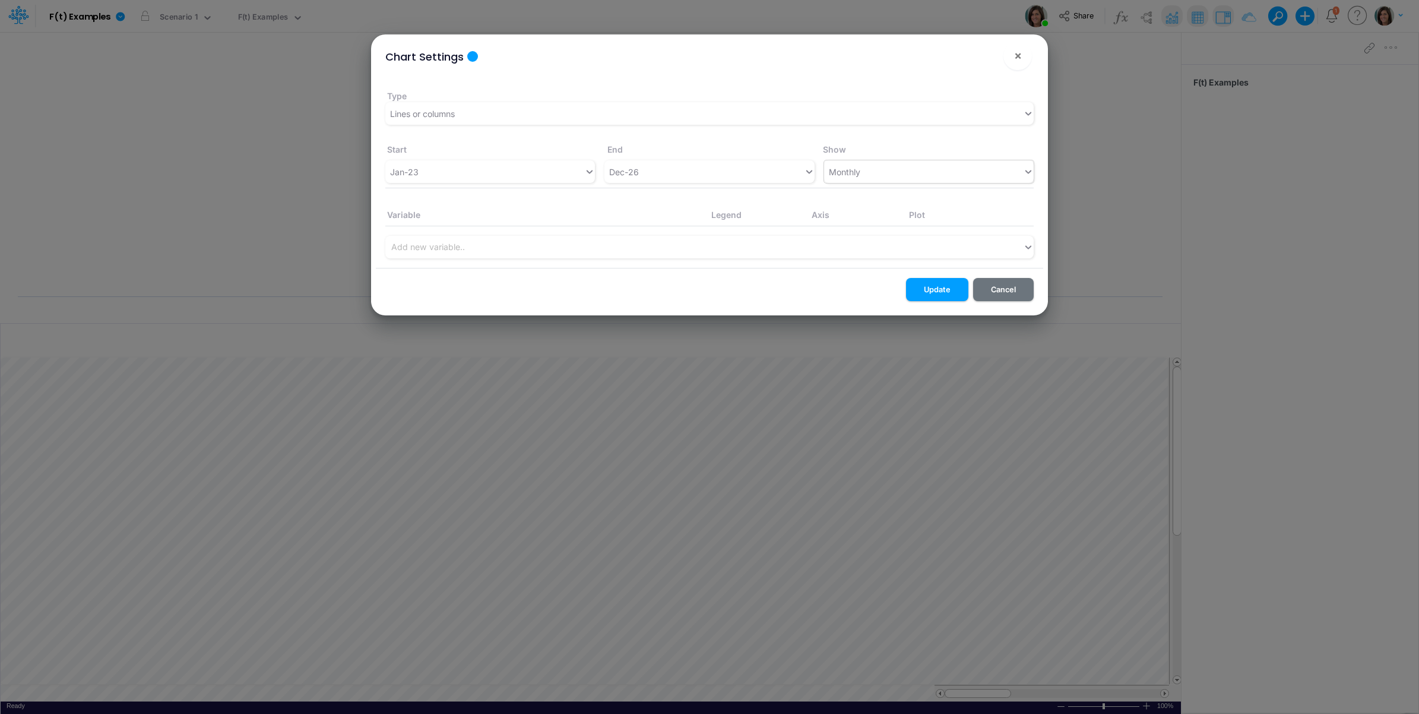
click at [921, 164] on div "Monthly" at bounding box center [923, 172] width 199 height 20
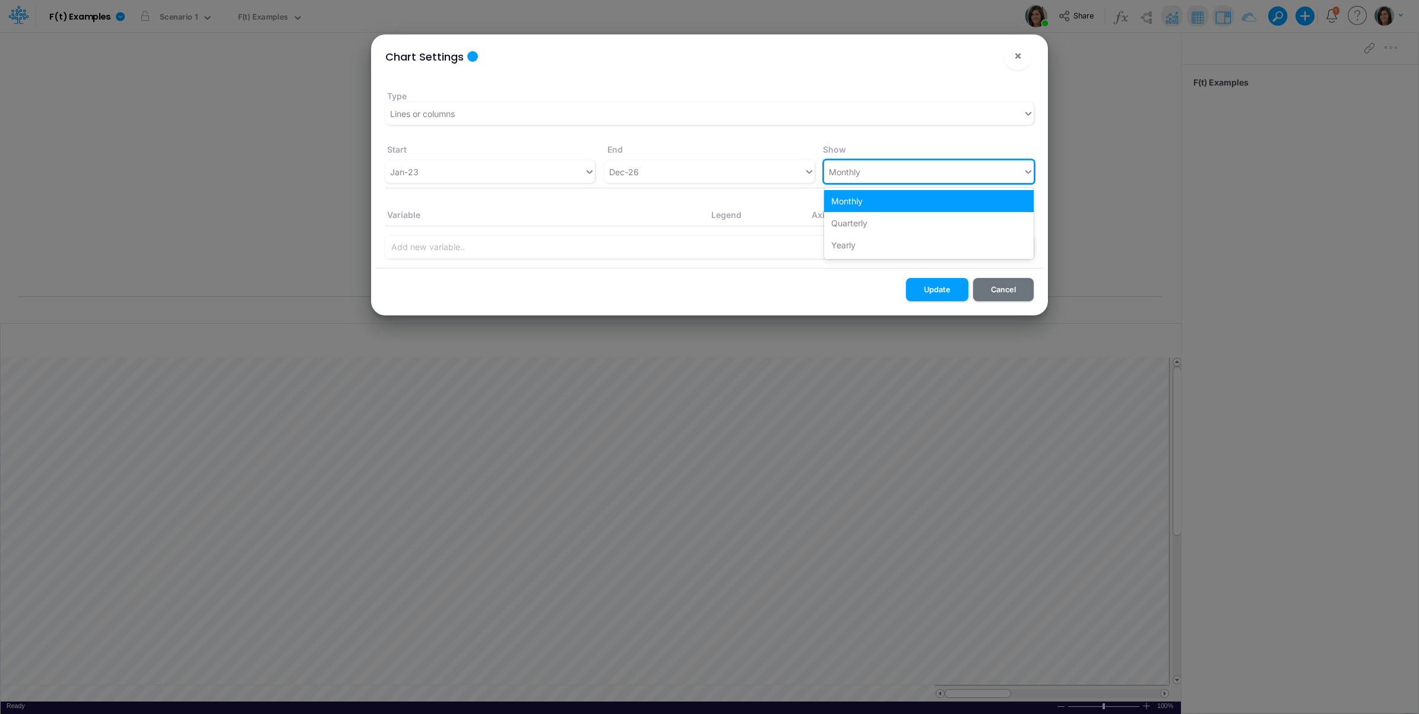
click at [731, 260] on div "Type Lines or columns Start End Show Jan-23 Dec-26 option Monthly focused, 1 of…" at bounding box center [709, 171] width 667 height 194
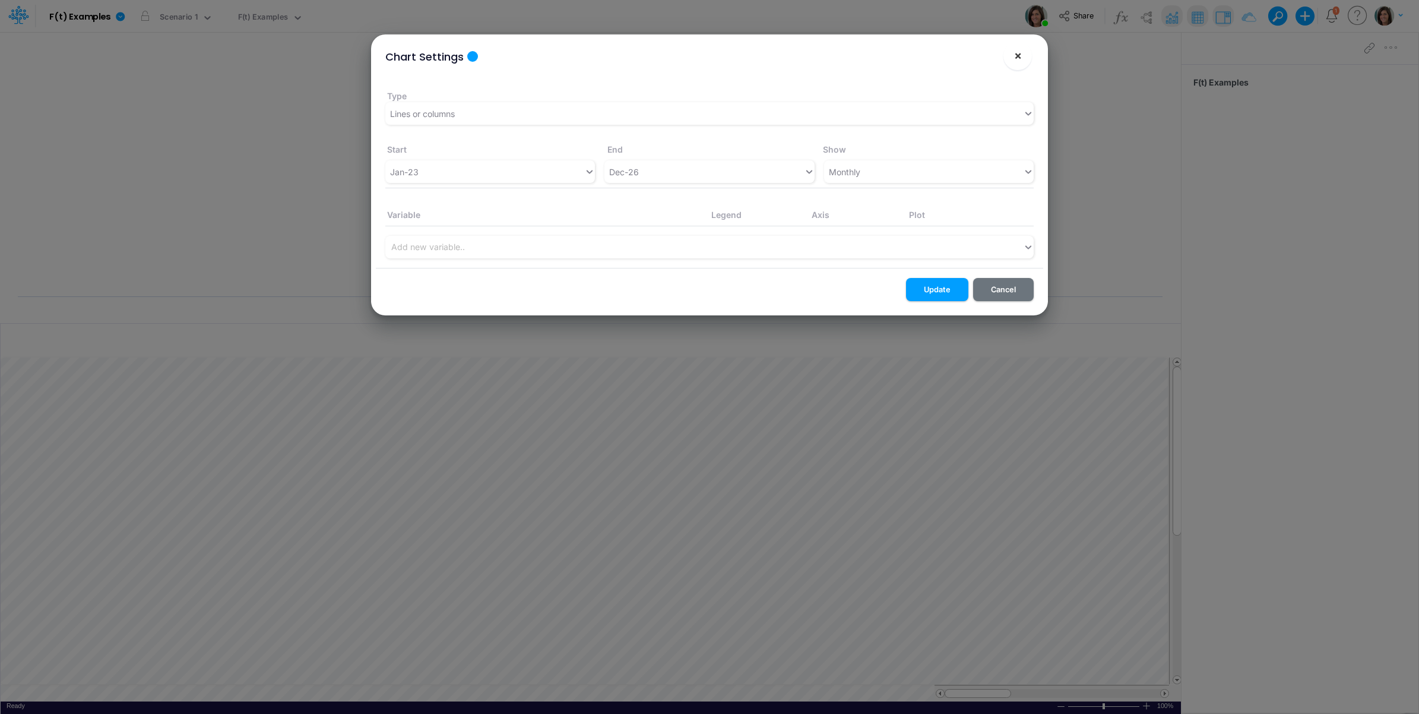
click at [1022, 58] on button "×" at bounding box center [1017, 56] width 28 height 28
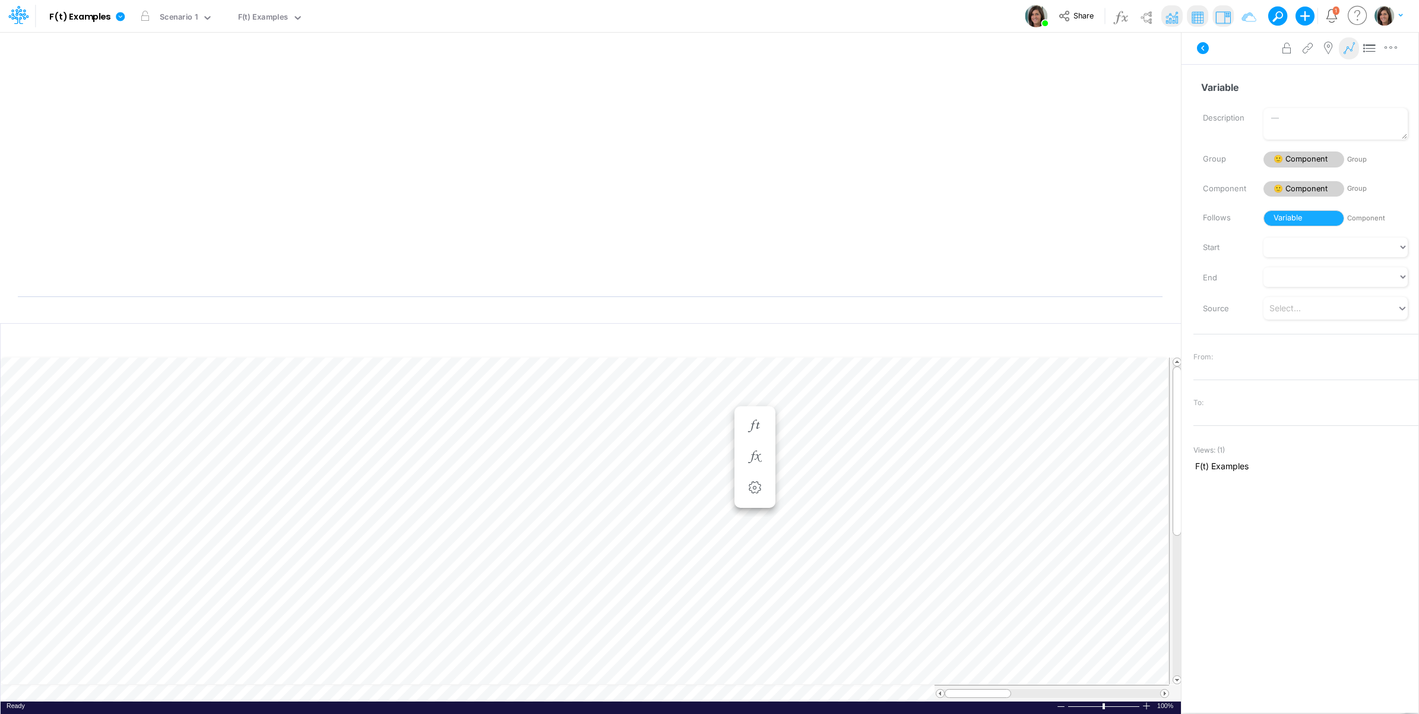
click at [1351, 49] on icon at bounding box center [1349, 48] width 18 height 12
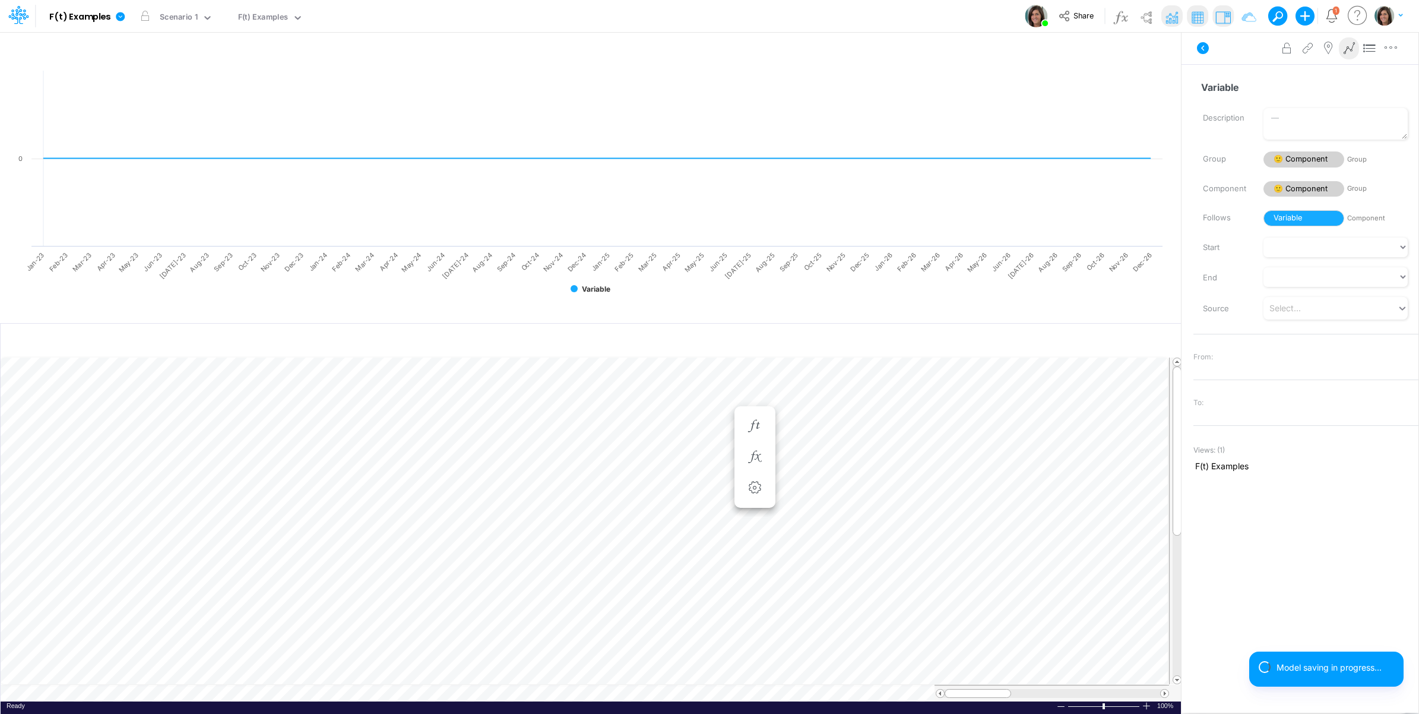
click at [1351, 49] on icon at bounding box center [1349, 48] width 18 height 12
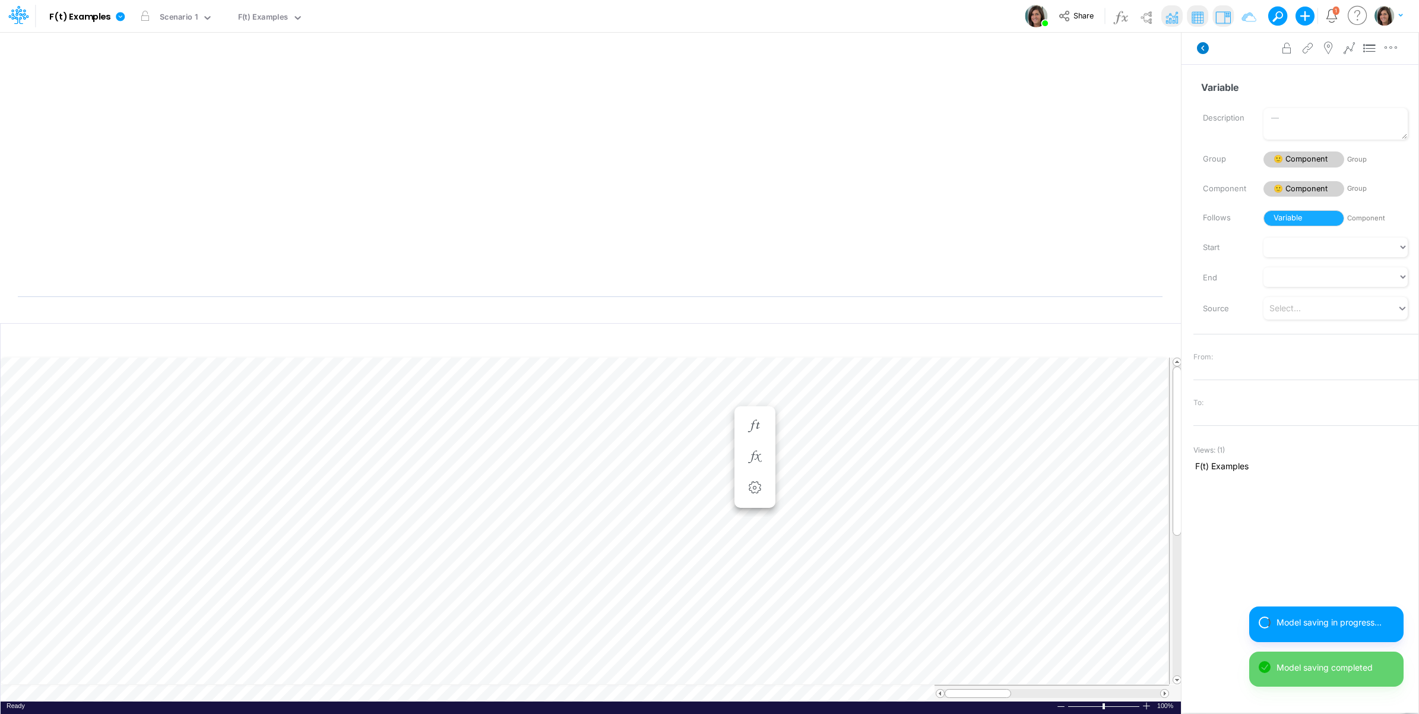
click at [1201, 52] on icon at bounding box center [1203, 48] width 12 height 12
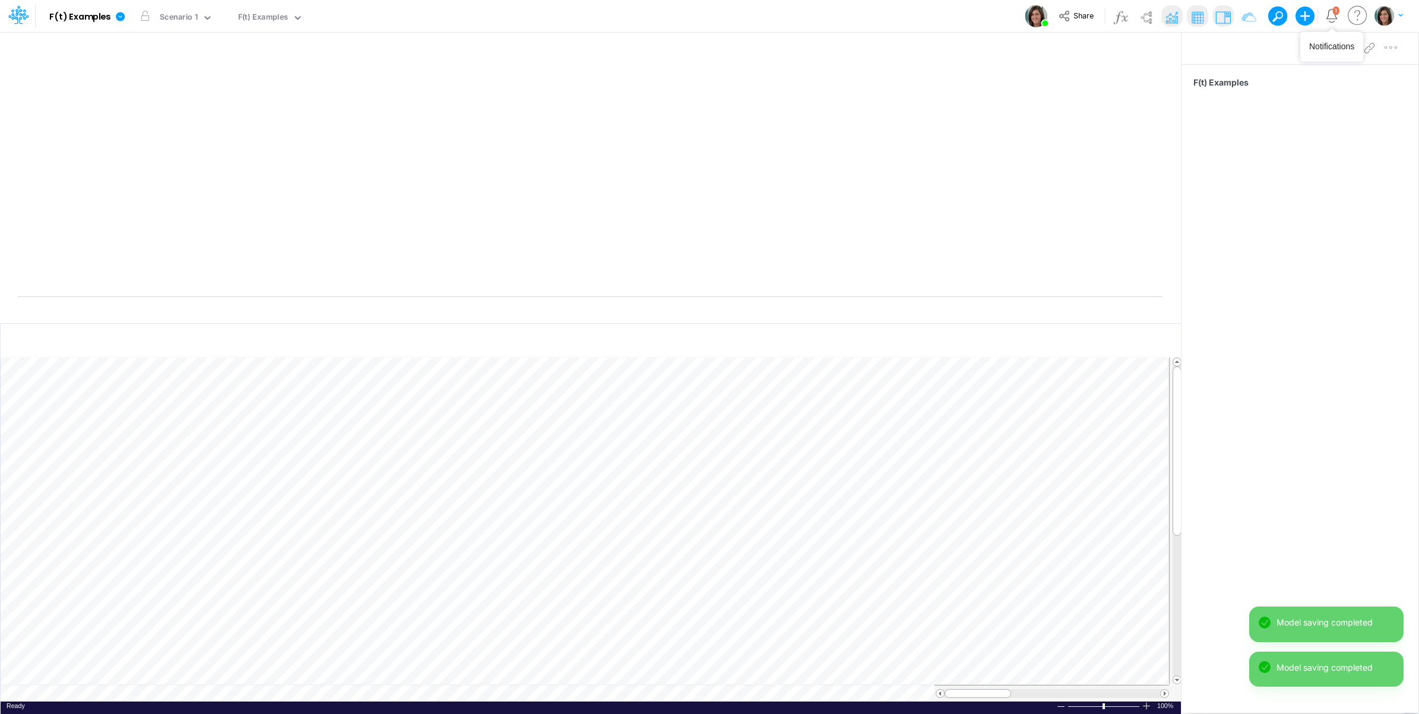
click at [1331, 18] on icon "Notifications" at bounding box center [1332, 16] width 14 height 14
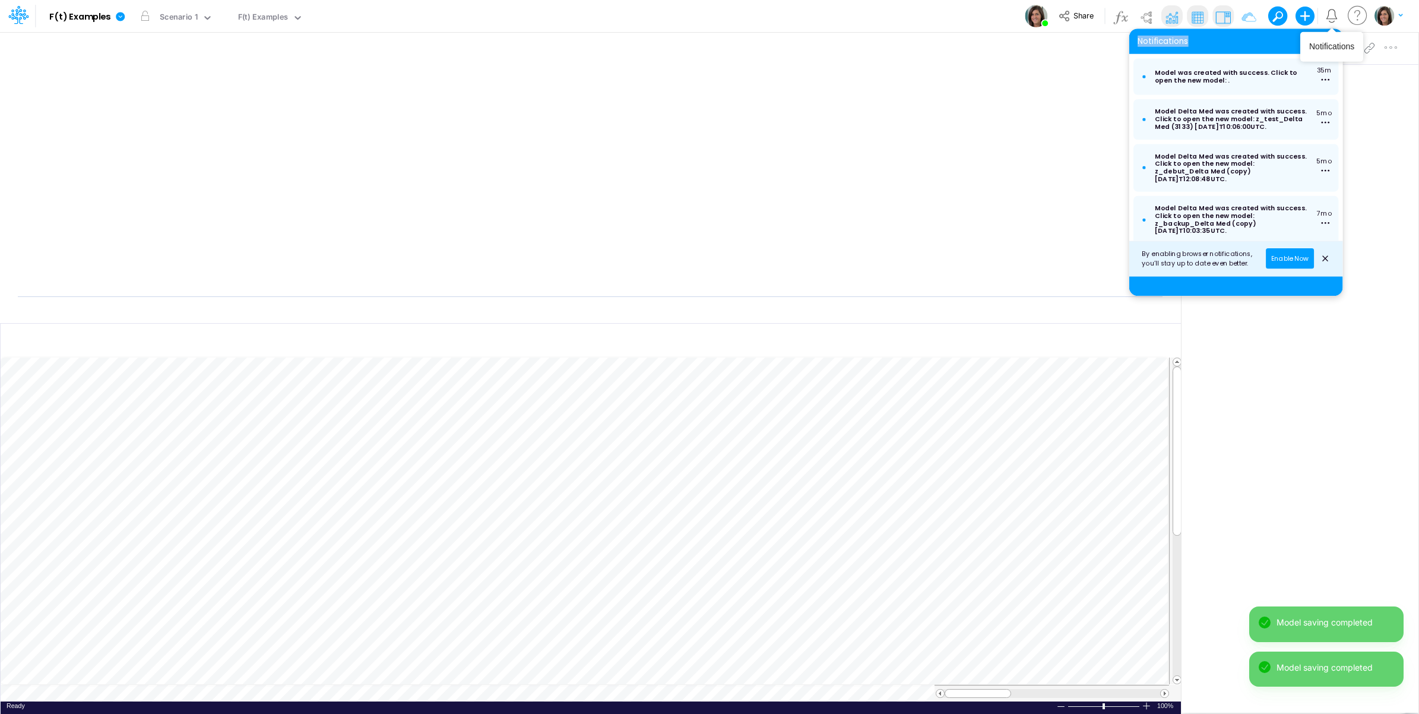
click at [1331, 17] on icon "Notifications" at bounding box center [1332, 16] width 14 height 14
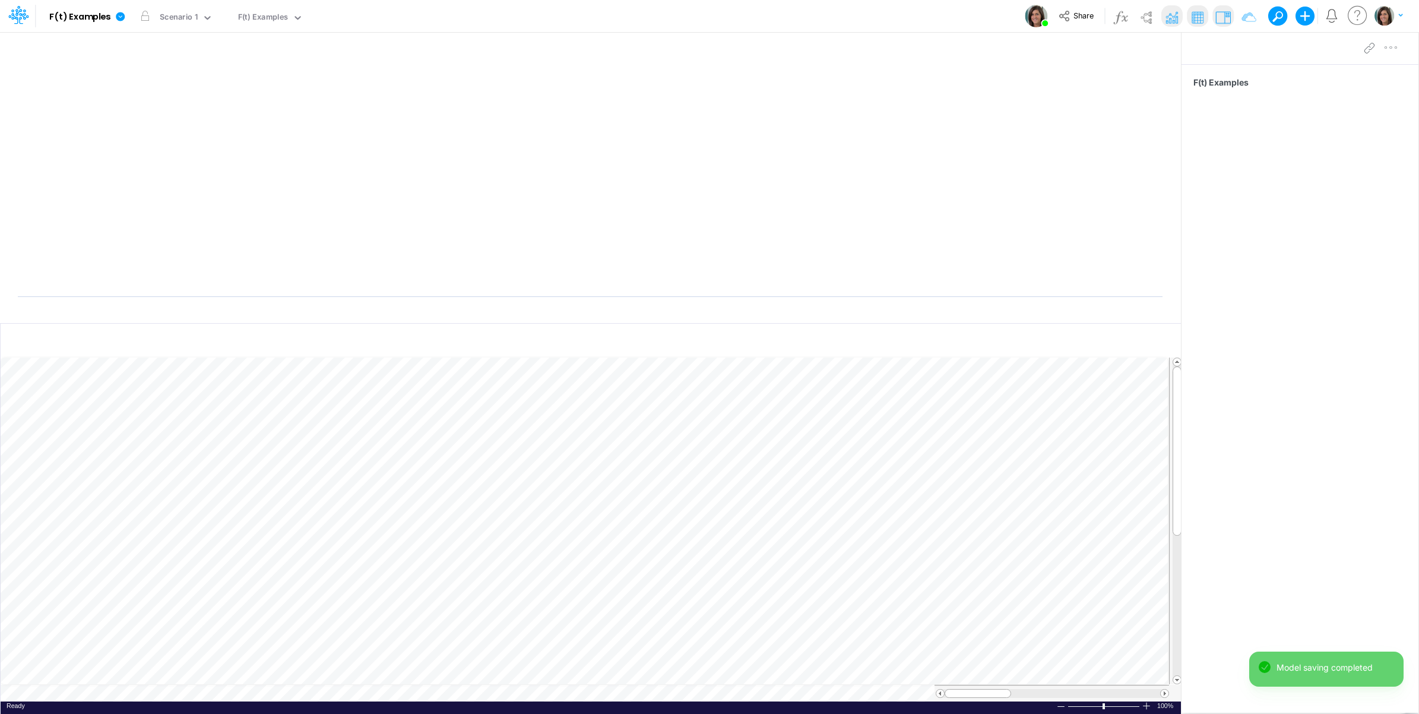
click at [1296, 574] on div "F(t) Examples" at bounding box center [1300, 371] width 237 height 615
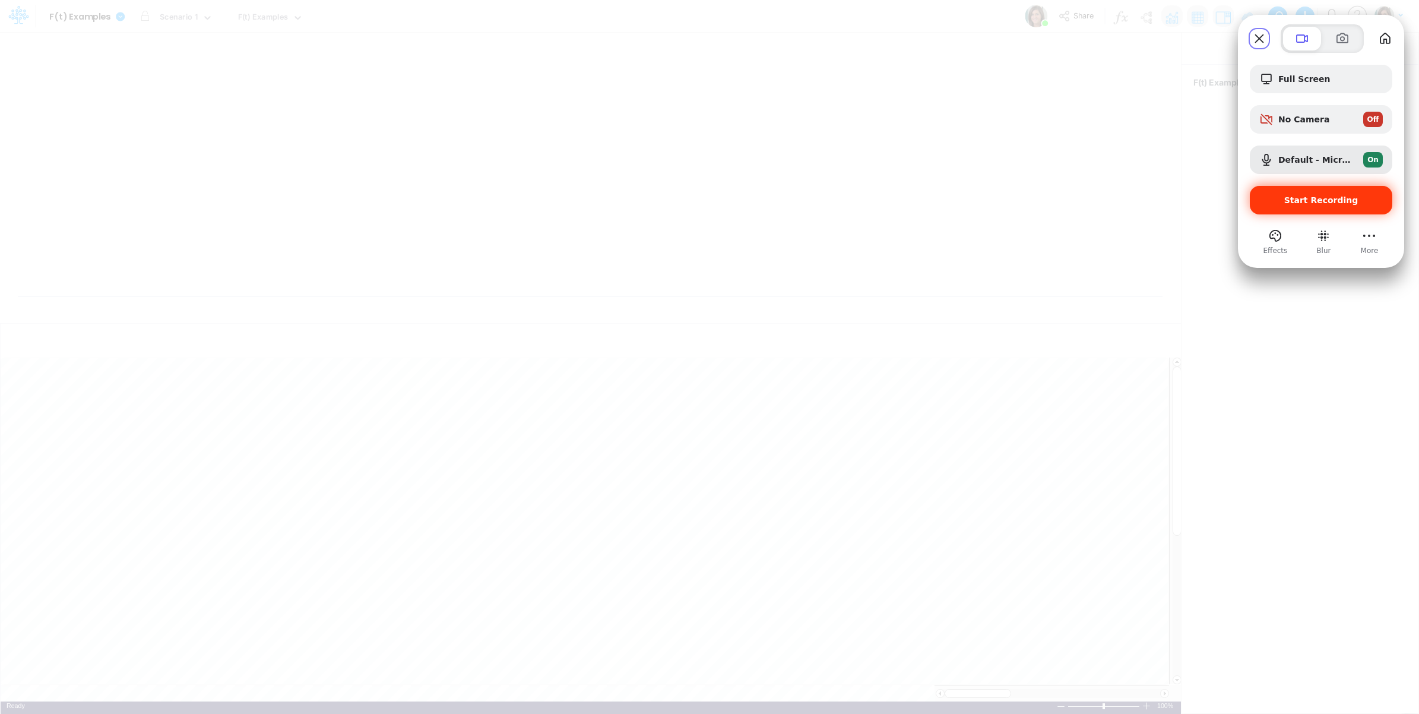
click at [1341, 198] on span "Start Recording" at bounding box center [1321, 199] width 74 height 9
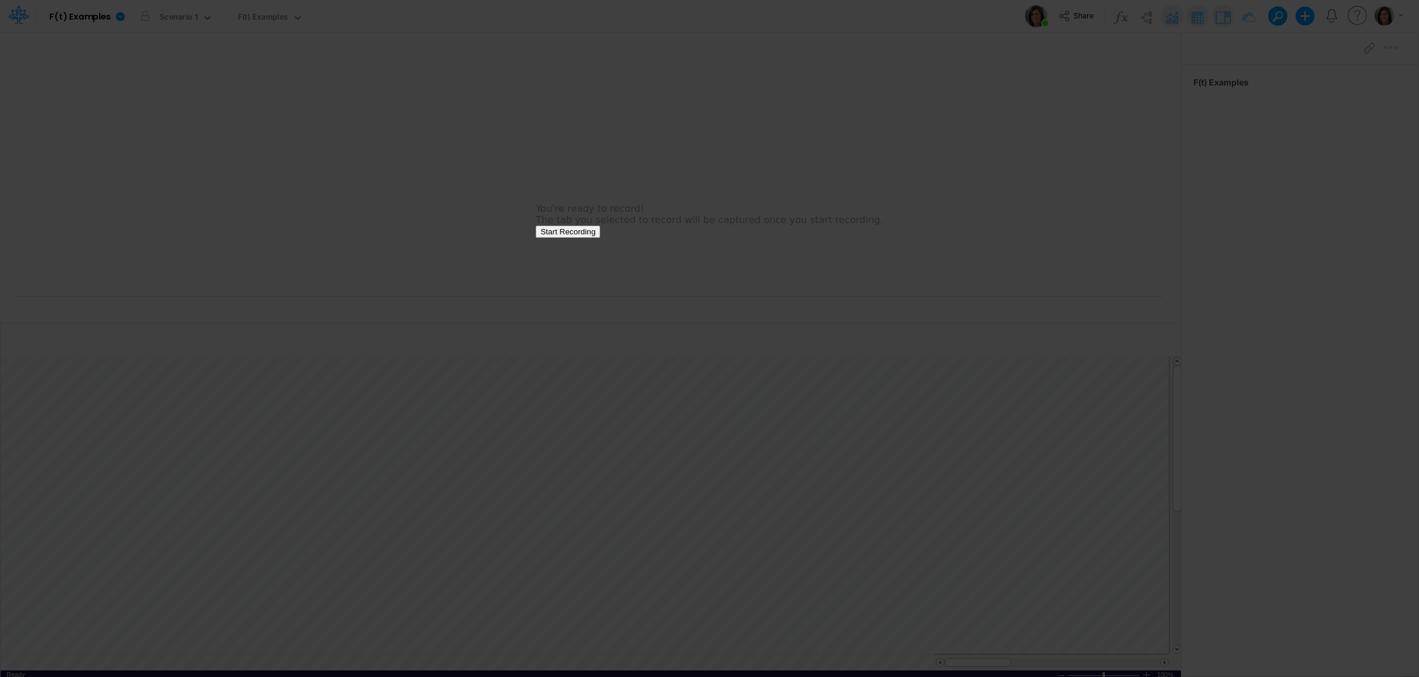
click at [596, 236] on span "Start Recording" at bounding box center [567, 231] width 55 height 9
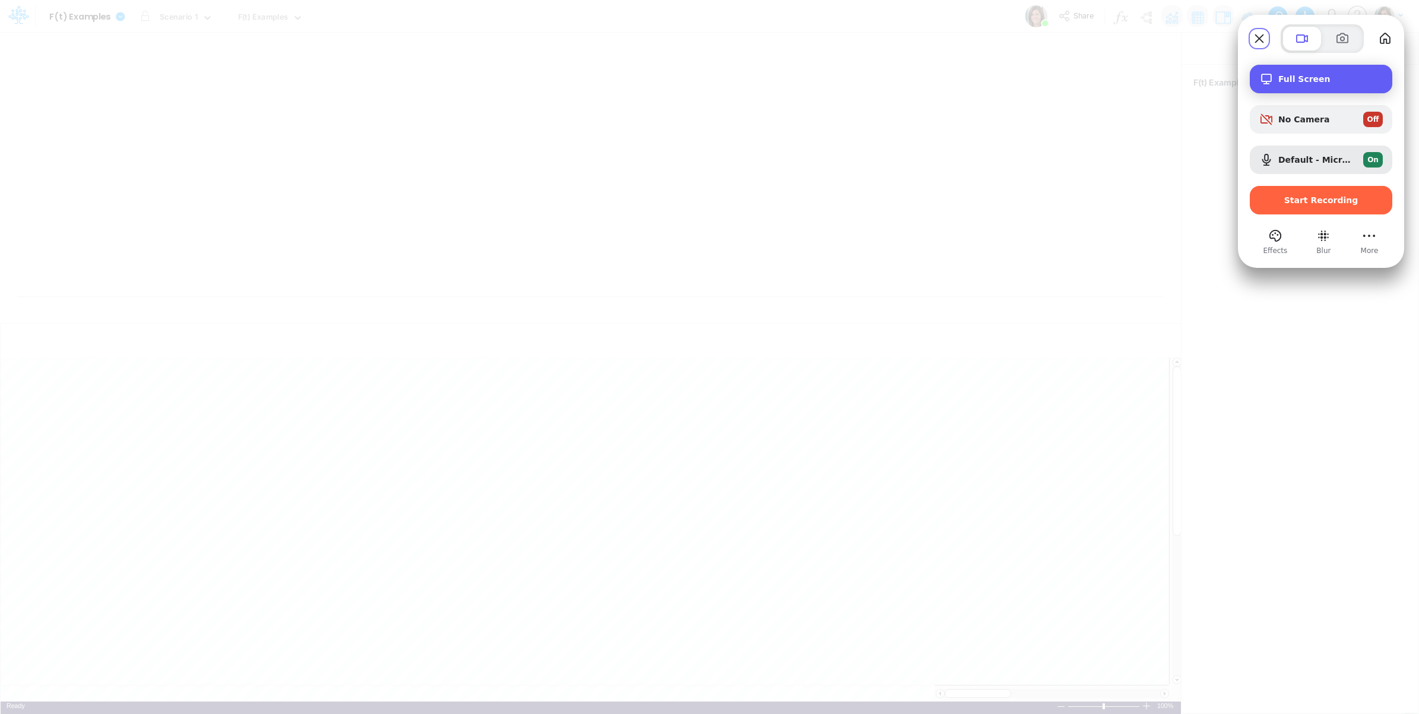
click at [1334, 78] on span "Full Screen" at bounding box center [1330, 78] width 104 height 9
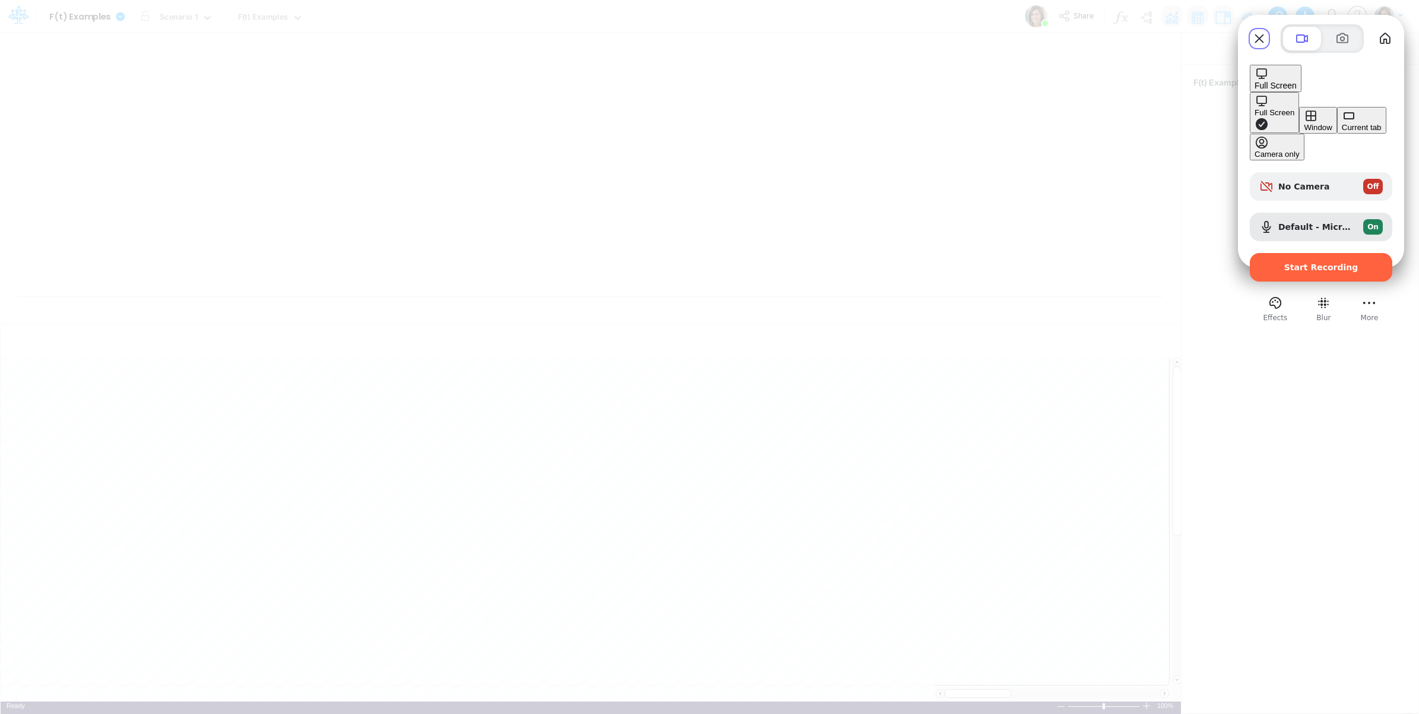
click at [1342, 132] on div "Current tab" at bounding box center [1362, 127] width 40 height 9
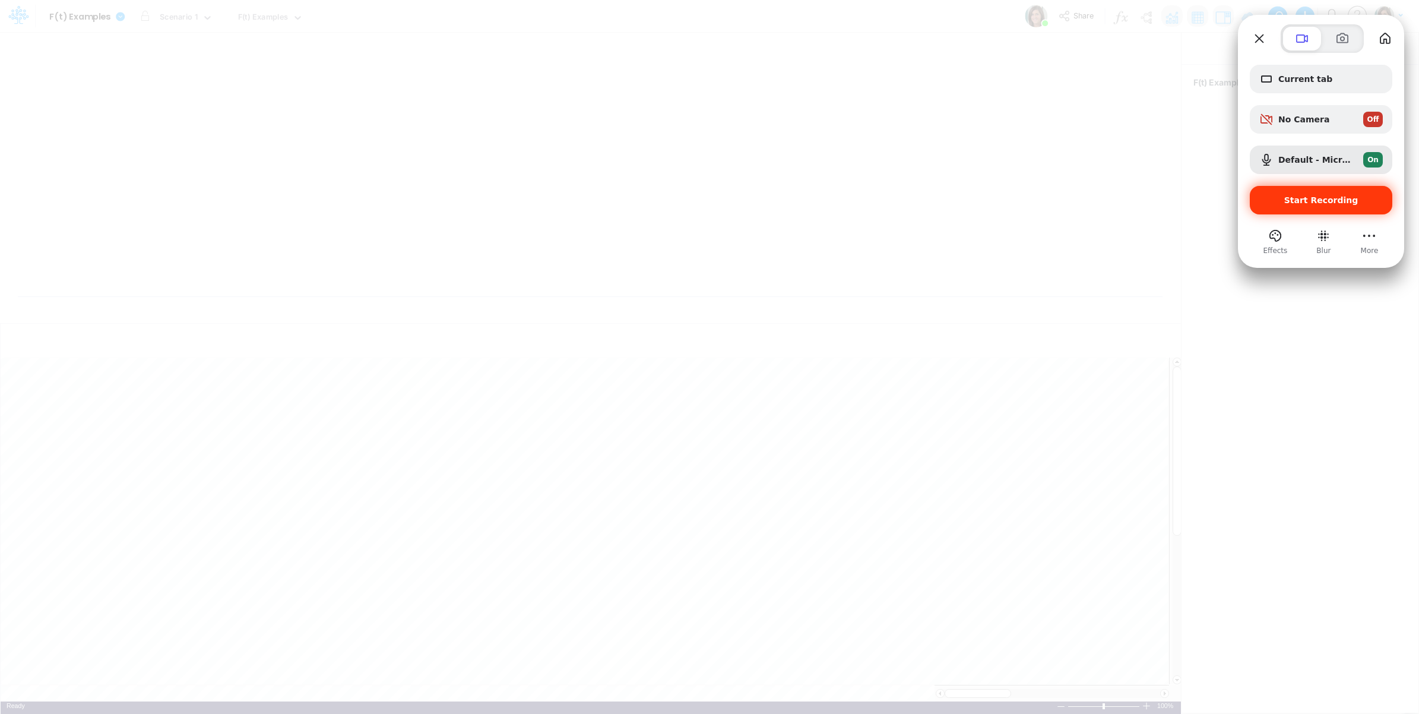
click at [1342, 200] on span "Start Recording" at bounding box center [1321, 199] width 74 height 9
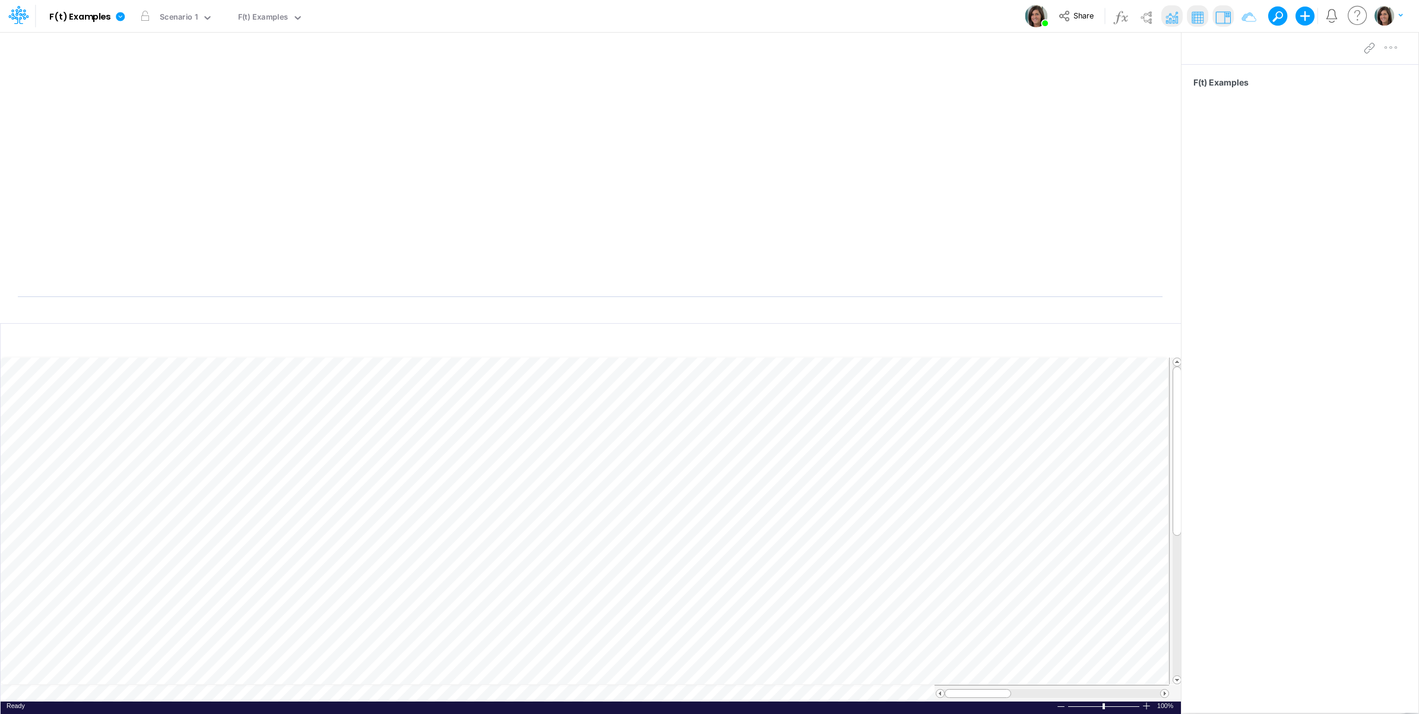
scroll to position [0, 1]
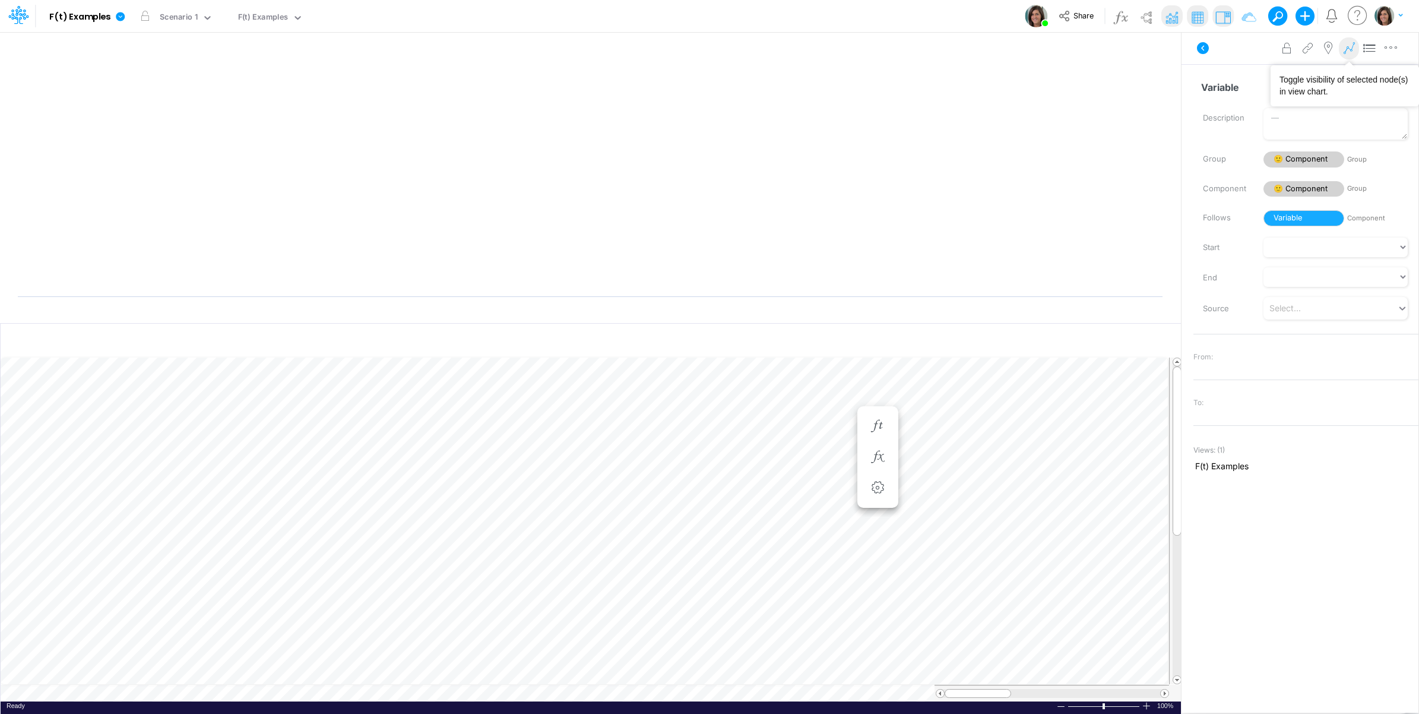
click at [1345, 51] on icon at bounding box center [1349, 48] width 18 height 12
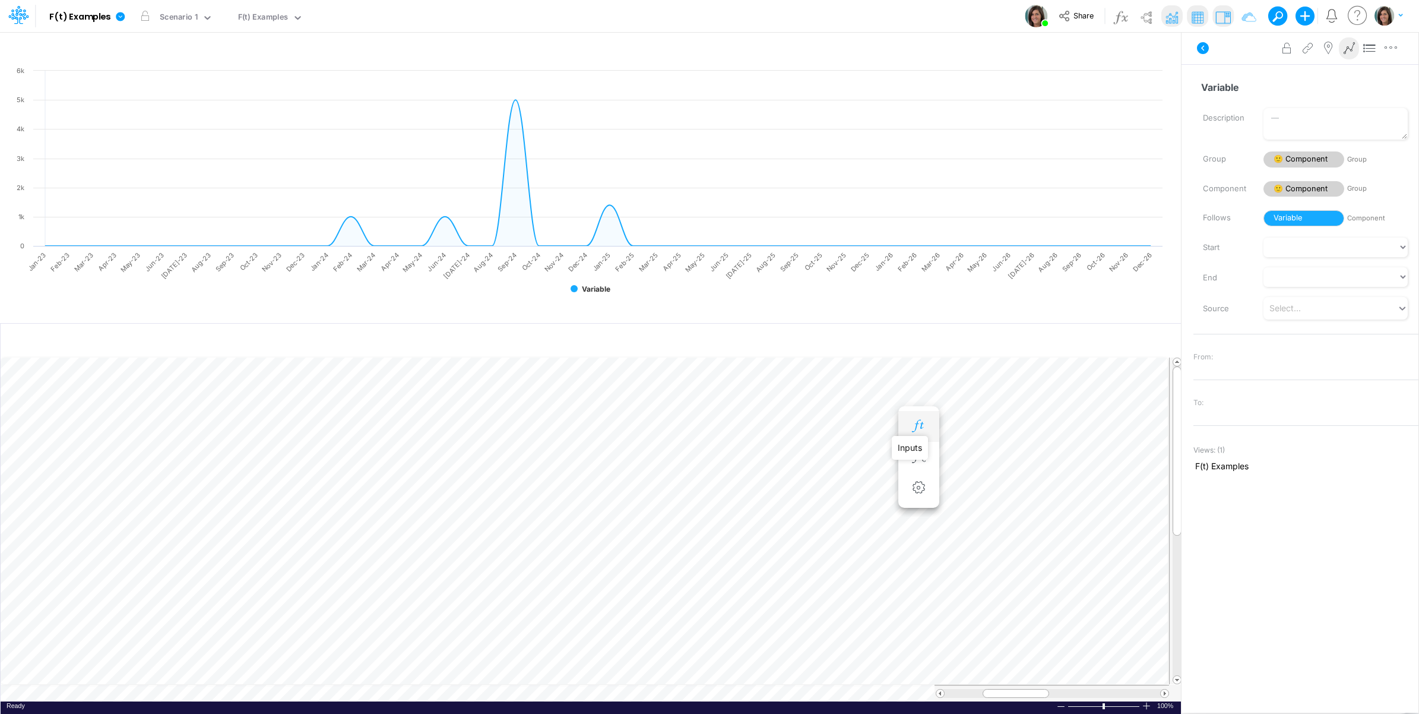
click at [922, 425] on icon "button" at bounding box center [919, 426] width 18 height 12
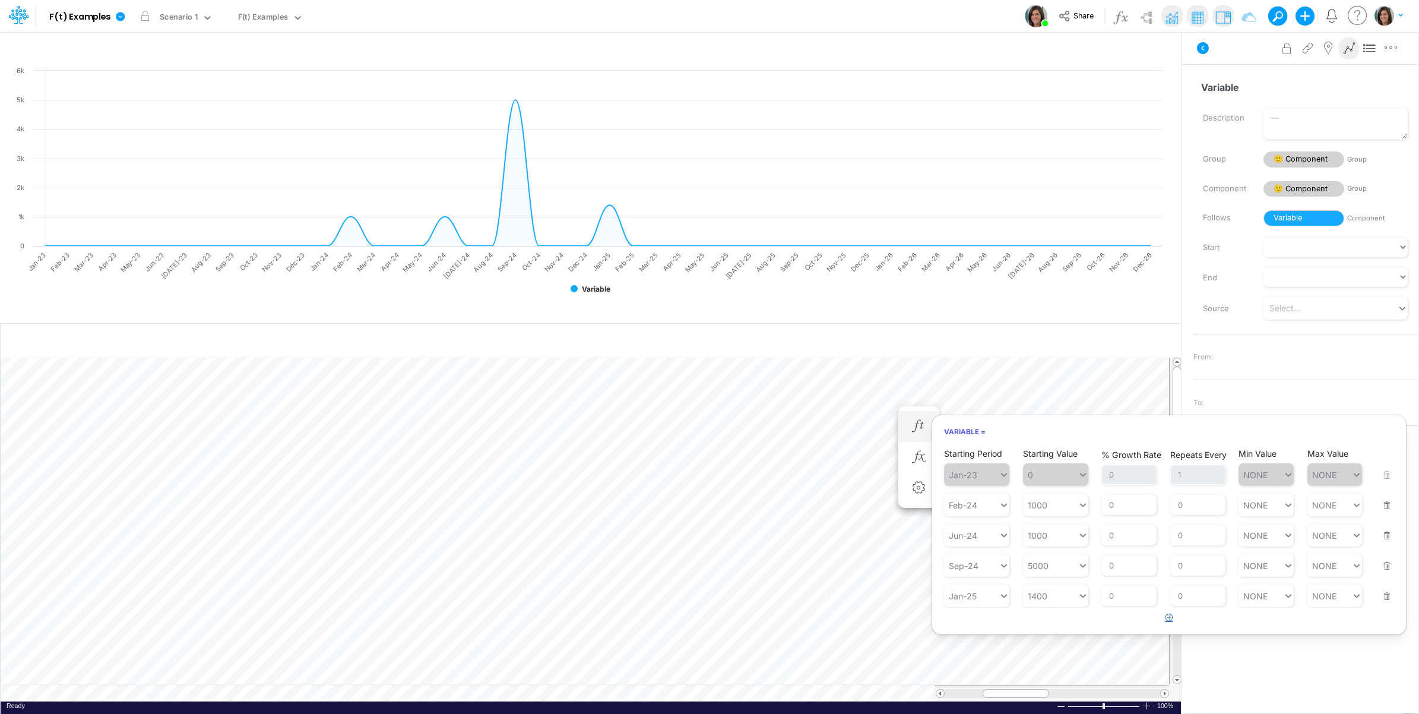
click at [1170, 620] on icon "button" at bounding box center [1170, 617] width 8 height 8
click at [983, 630] on div "Type to search..." at bounding box center [982, 626] width 65 height 10
click at [977, 527] on div "Mar-26" at bounding box center [976, 518] width 65 height 20
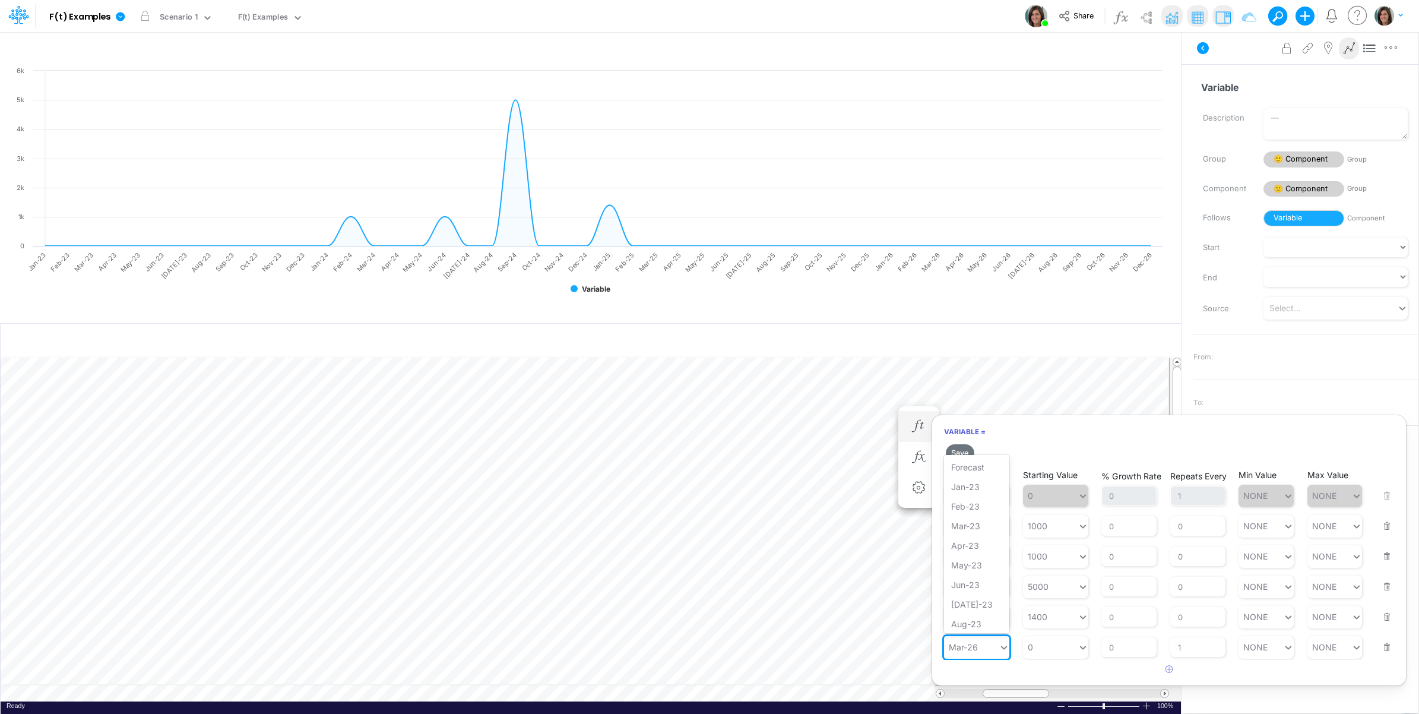
click at [987, 648] on div "Mar-26" at bounding box center [971, 646] width 55 height 17
click at [977, 515] on div "Oct-25" at bounding box center [976, 508] width 65 height 20
click at [989, 652] on div "Oct-25" at bounding box center [971, 646] width 55 height 17
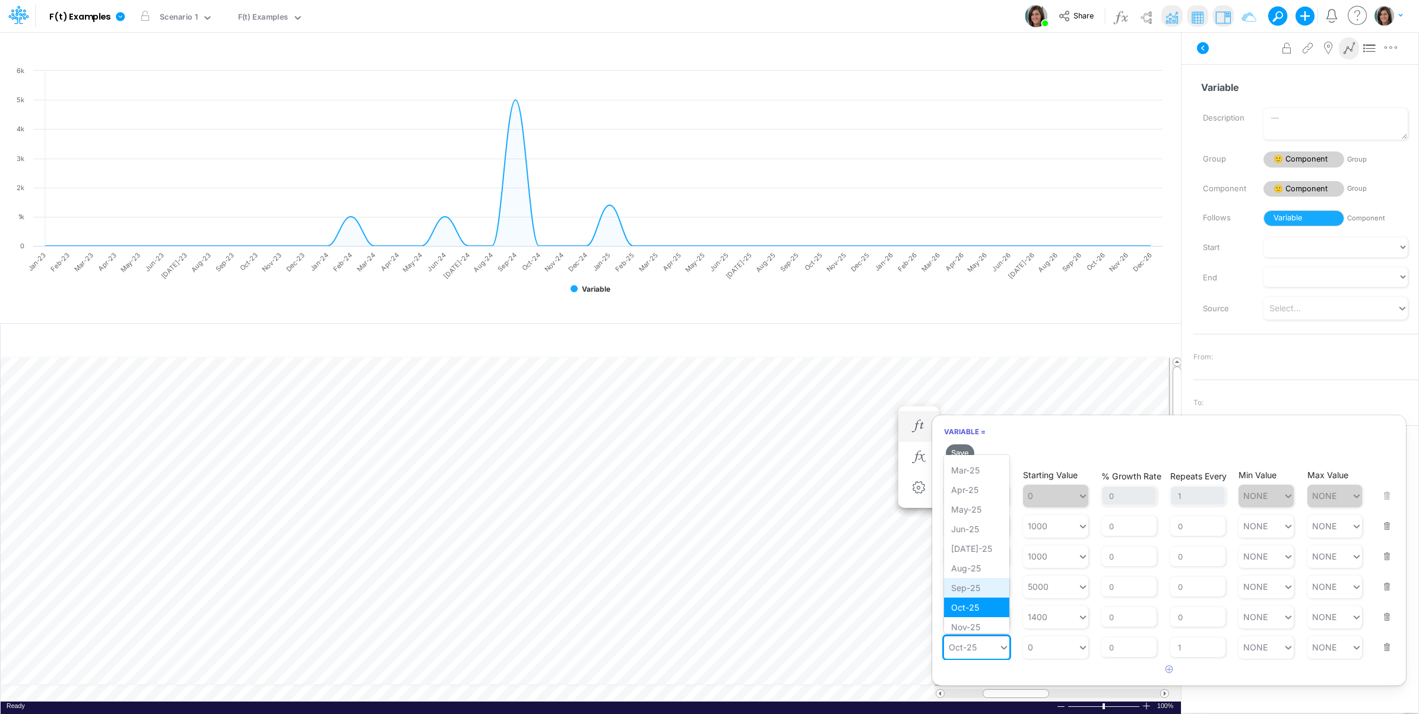
click at [984, 597] on div "Sep-25" at bounding box center [976, 588] width 65 height 20
click at [1044, 651] on div "0 0" at bounding box center [1050, 646] width 55 height 17
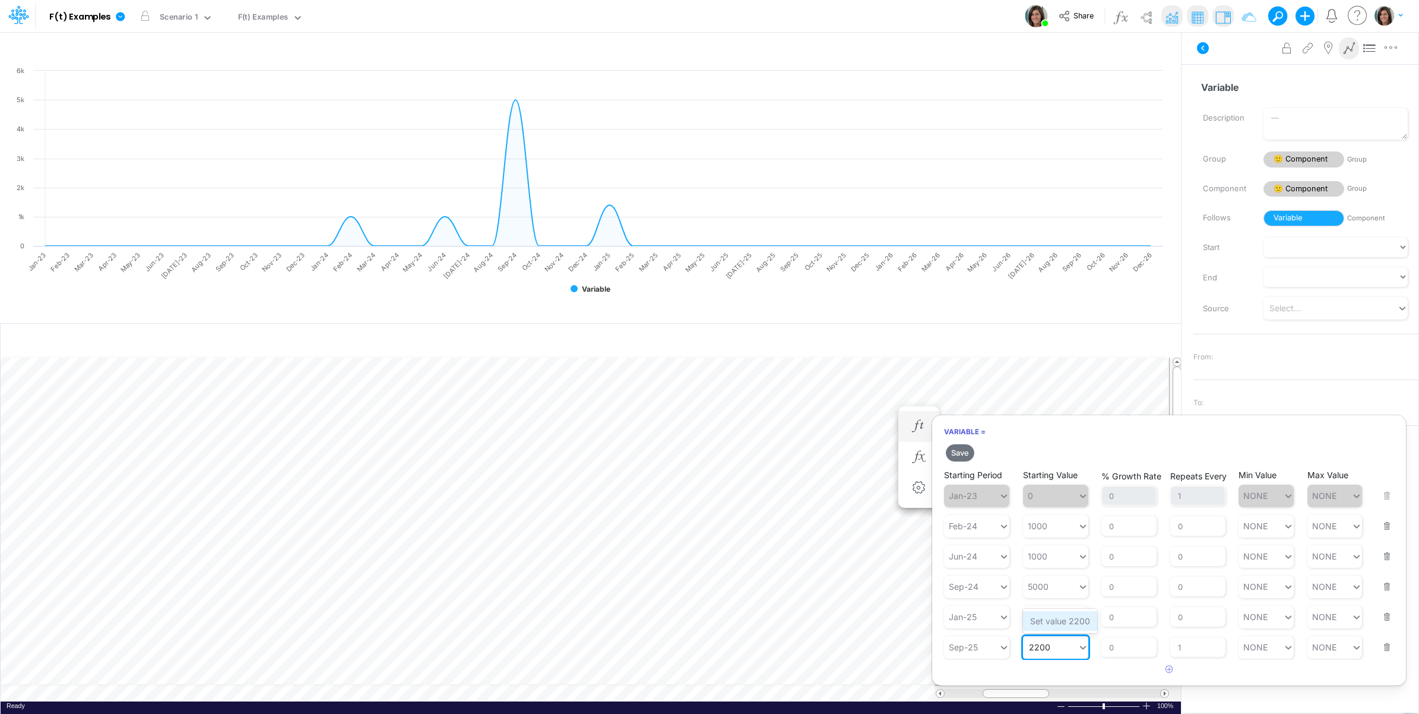
click at [1059, 619] on div "Set value 2200" at bounding box center [1060, 621] width 74 height 20
type input "2200"
click at [961, 449] on button "Save" at bounding box center [960, 452] width 28 height 17
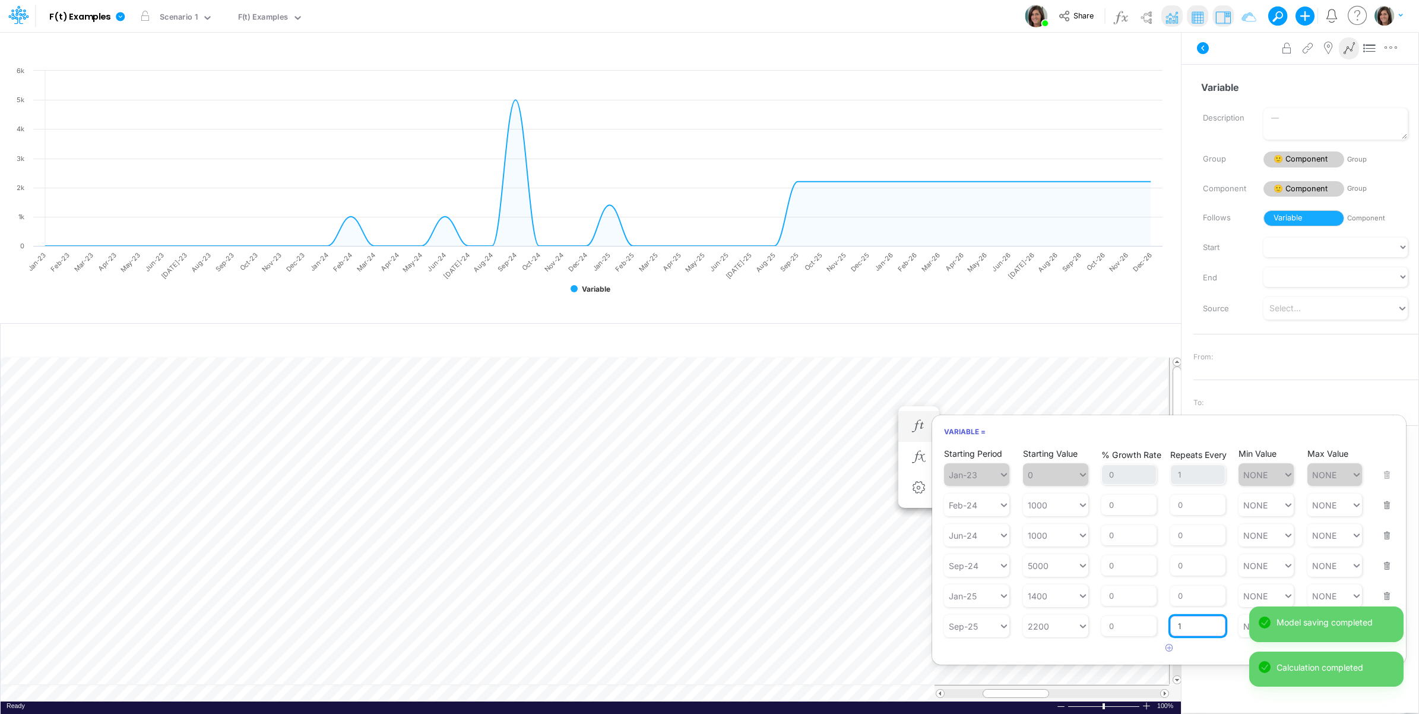
drag, startPoint x: 1192, startPoint y: 628, endPoint x: 1168, endPoint y: 628, distance: 23.7
click at [1168, 628] on div "Starting Period Sep-25 Starting Value 2200 % Growth Rate 0 Repeats Every 1 Min …" at bounding box center [1169, 618] width 450 height 37
click at [1211, 649] on div "Starting Period Jan-23 Starting Value 0 % Growth Rate 0 Repeats Every 1 Min Val…" at bounding box center [1169, 551] width 474 height 211
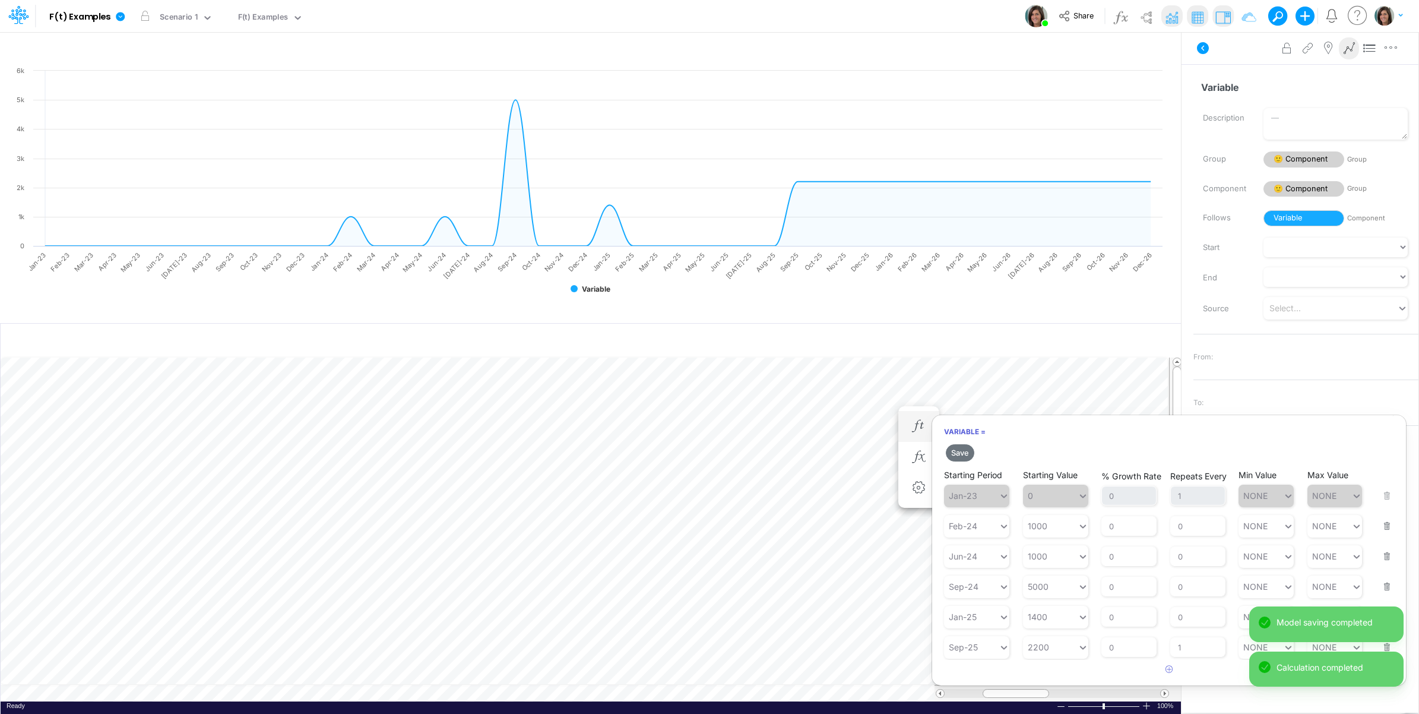
click at [1015, 665] on article at bounding box center [1169, 670] width 474 height 20
click at [1384, 653] on div "Model saving completed" at bounding box center [1326, 669] width 154 height 36
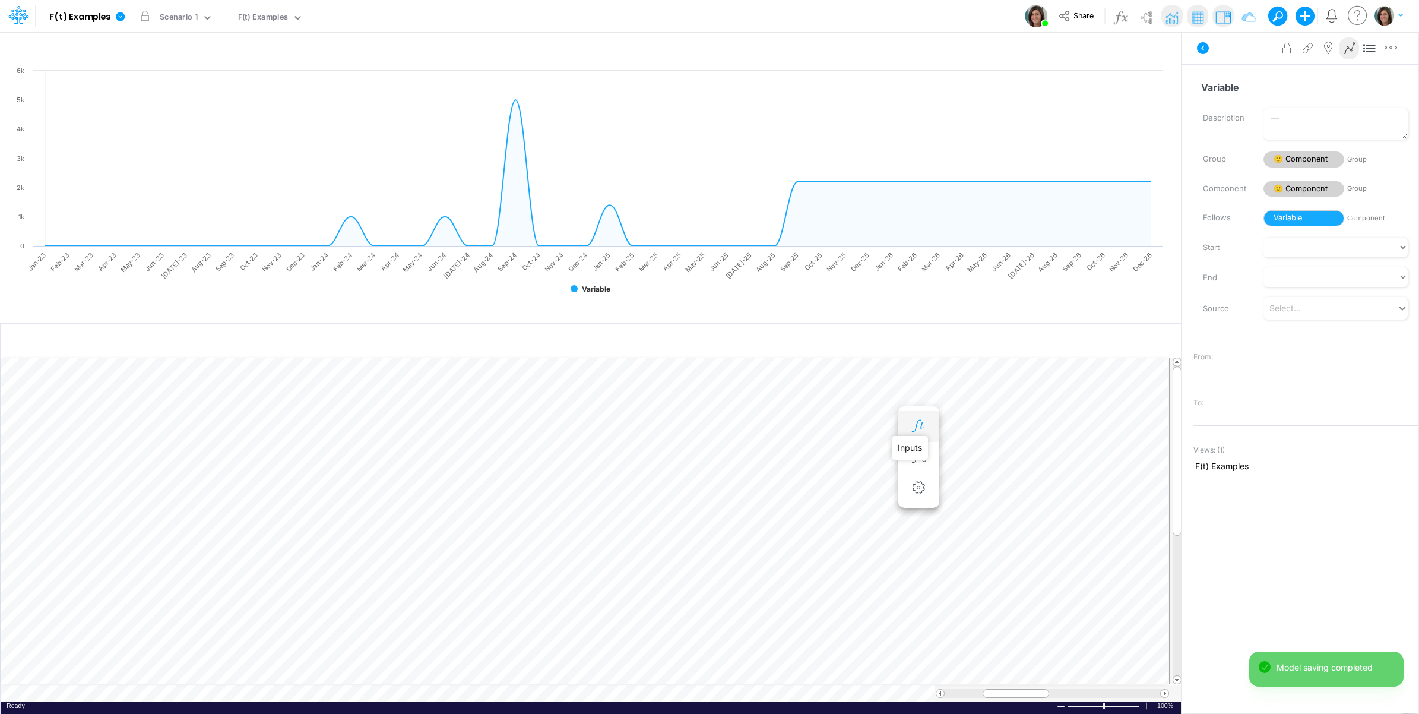
click at [918, 425] on icon "button" at bounding box center [919, 426] width 18 height 12
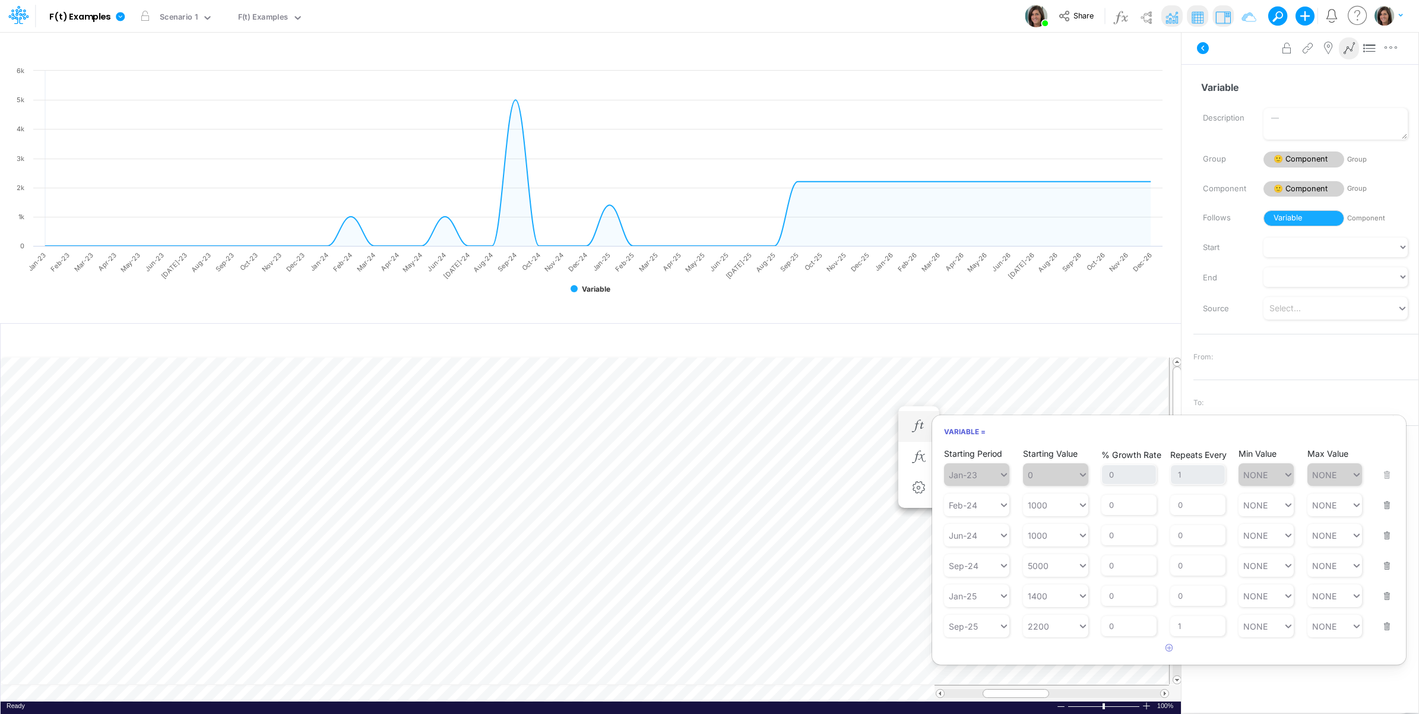
click at [1386, 627] on button "button" at bounding box center [1383, 619] width 15 height 32
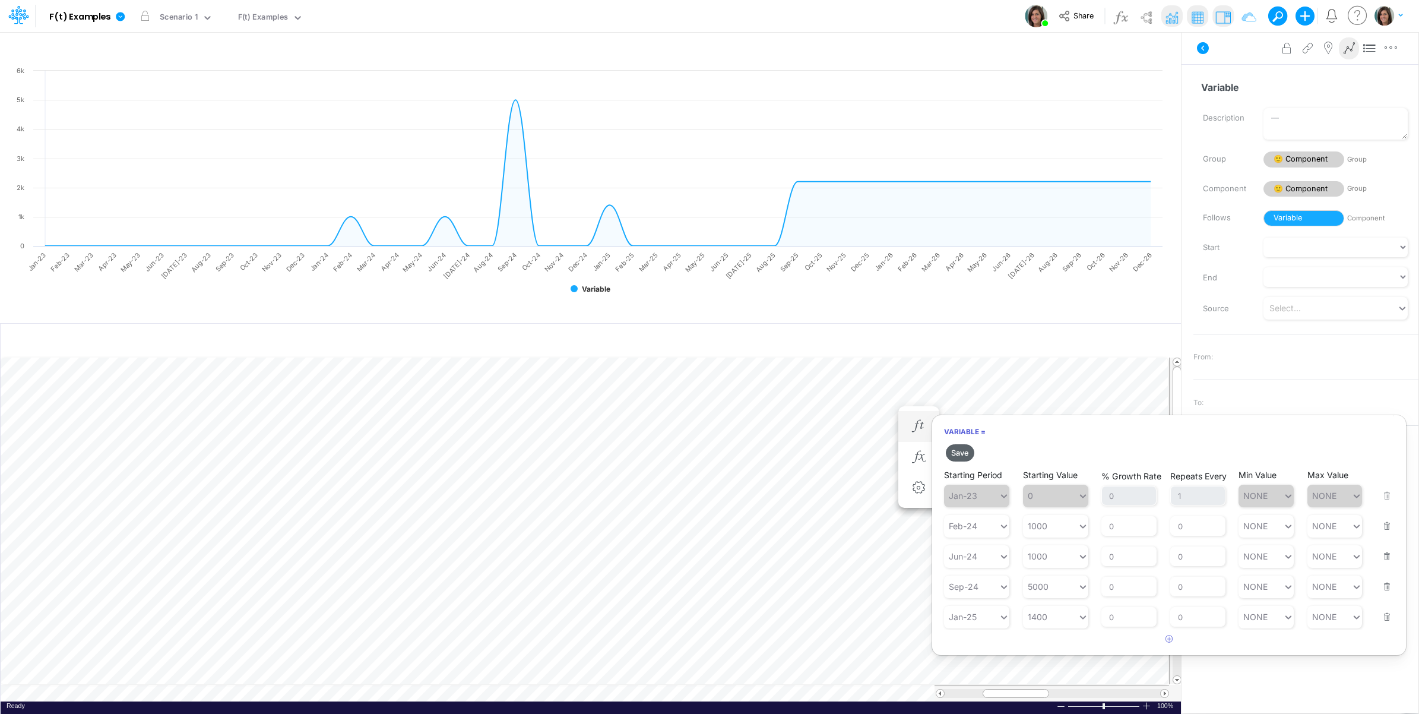
click at [959, 452] on button "Save" at bounding box center [960, 452] width 28 height 17
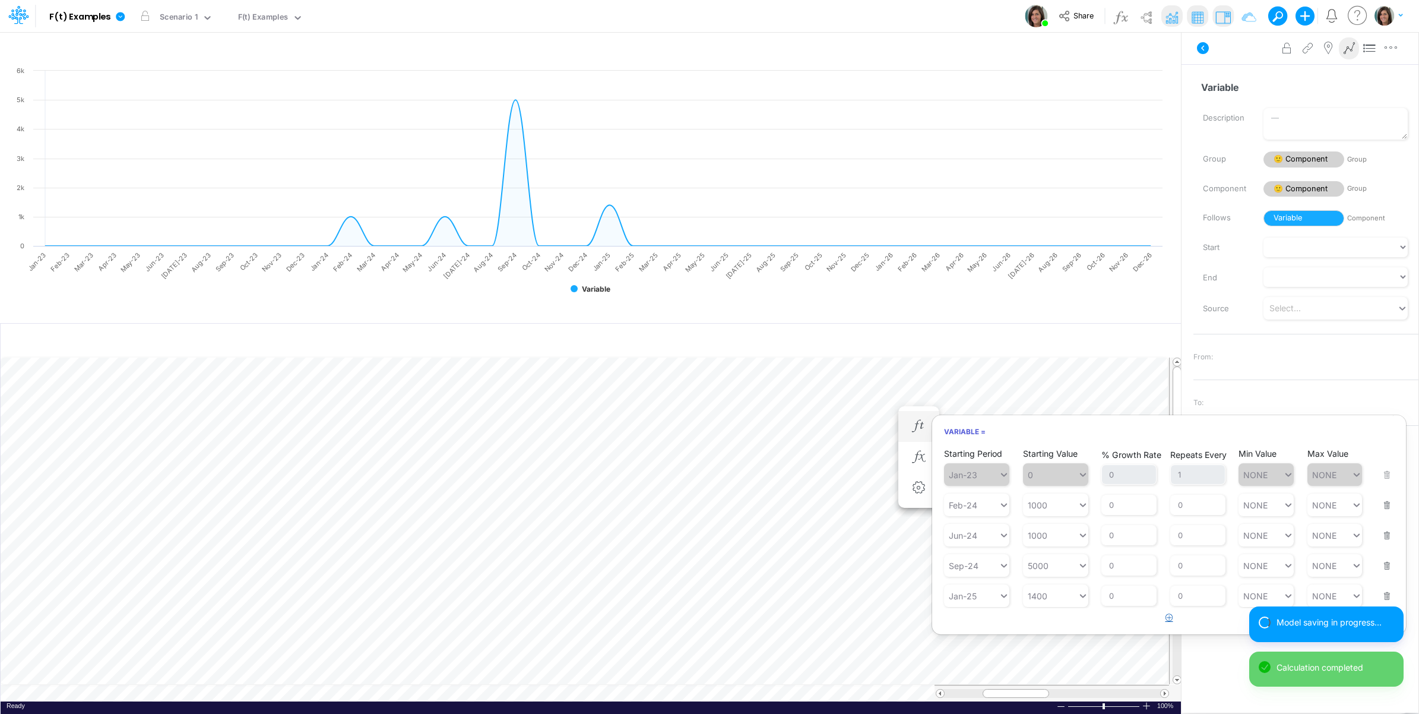
click at [1170, 621] on icon "button" at bounding box center [1170, 617] width 8 height 8
click at [1081, 651] on article at bounding box center [1169, 648] width 474 height 20
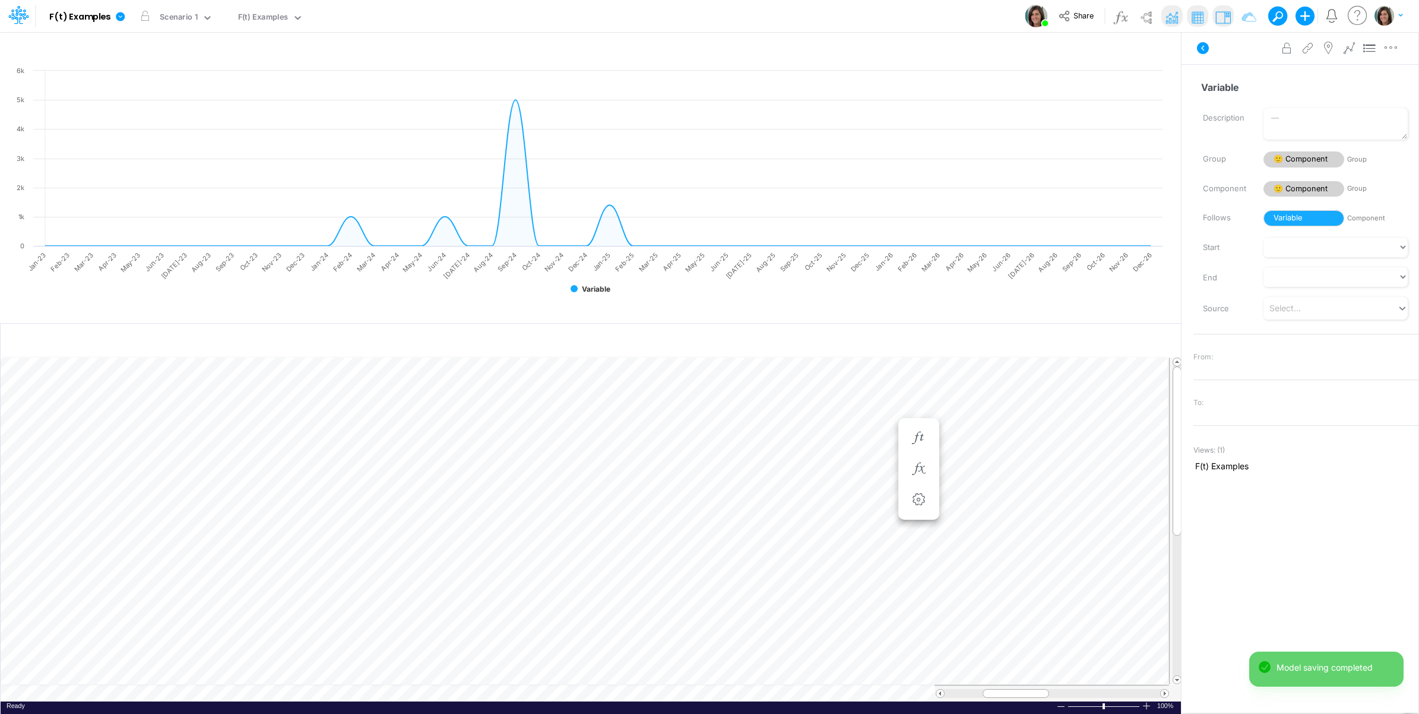
scroll to position [0, 1]
click at [924, 423] on icon "button" at bounding box center [919, 426] width 18 height 12
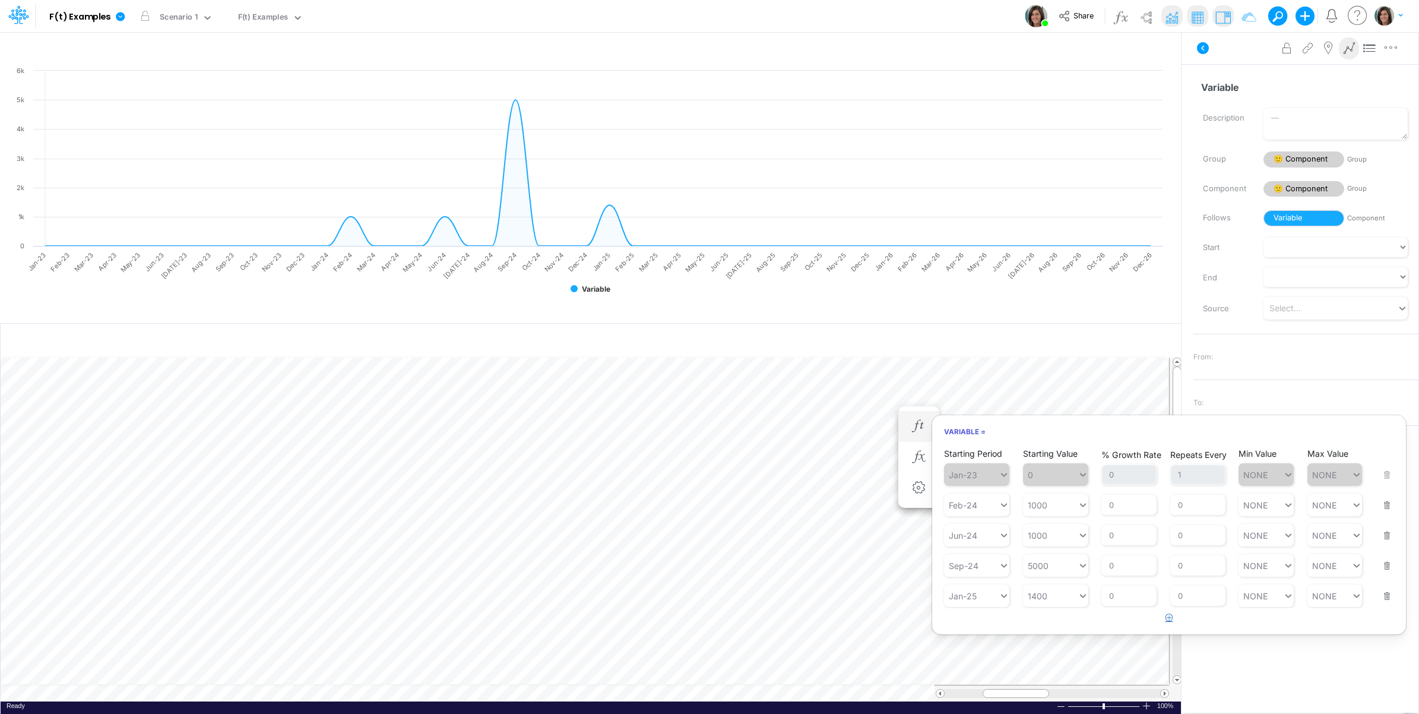
click at [1171, 618] on icon "button" at bounding box center [1170, 617] width 8 height 8
click at [983, 627] on div "Type to search..." at bounding box center [982, 626] width 65 height 10
click at [971, 566] on div "Jul-25" at bounding box center [976, 559] width 65 height 20
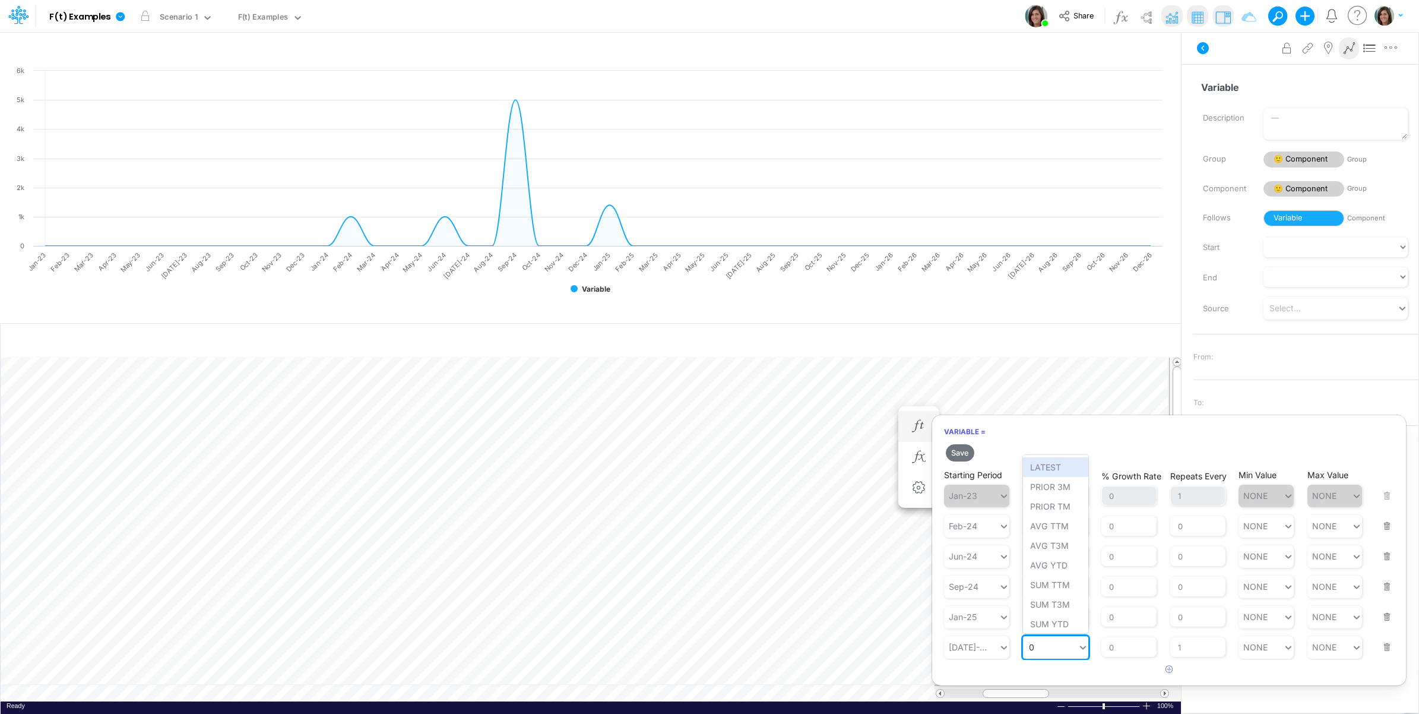
click at [1071, 649] on div "0 0" at bounding box center [1050, 646] width 55 height 17
click at [1072, 622] on div "Set value 2200" at bounding box center [1060, 621] width 74 height 20
type input "2200"
drag, startPoint x: 1188, startPoint y: 645, endPoint x: 1174, endPoint y: 648, distance: 14.6
click at [1174, 648] on input "1" at bounding box center [1197, 647] width 55 height 20
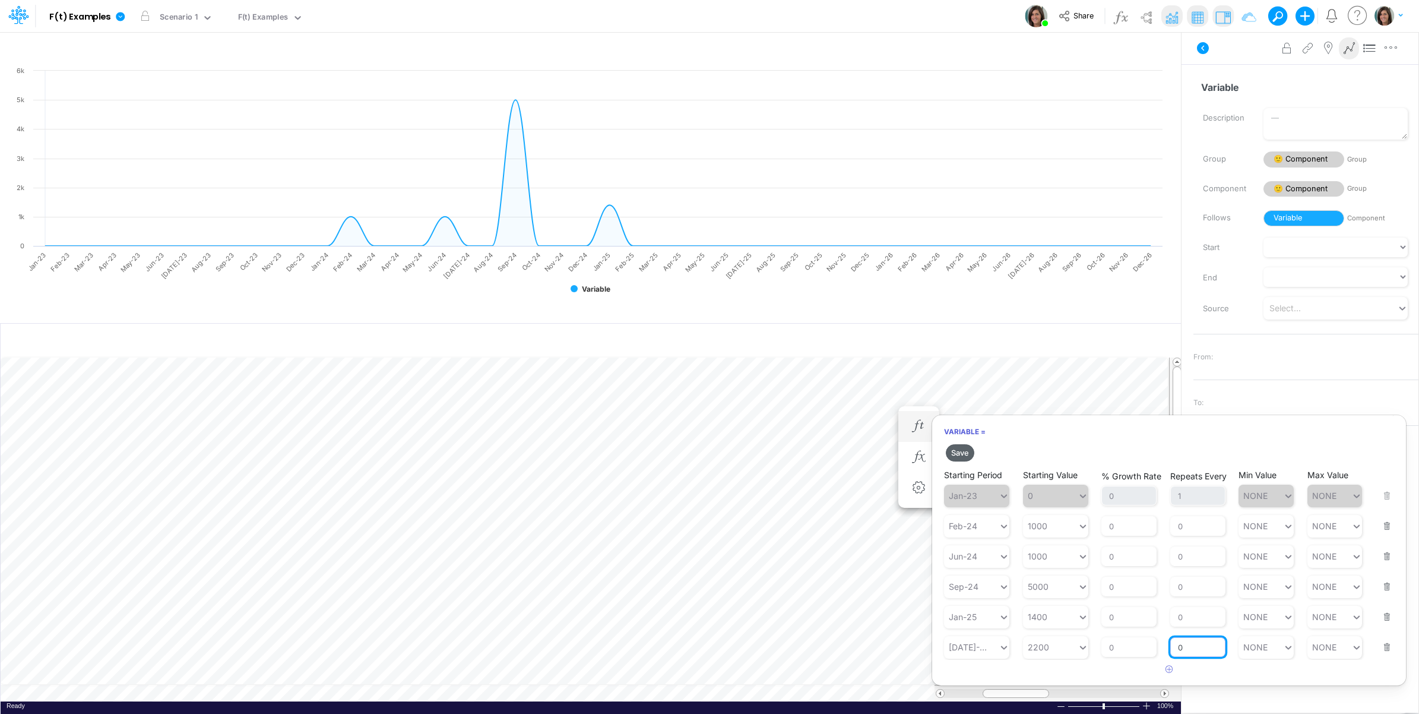
type input "0"
click at [964, 451] on button "Save" at bounding box center [960, 452] width 28 height 17
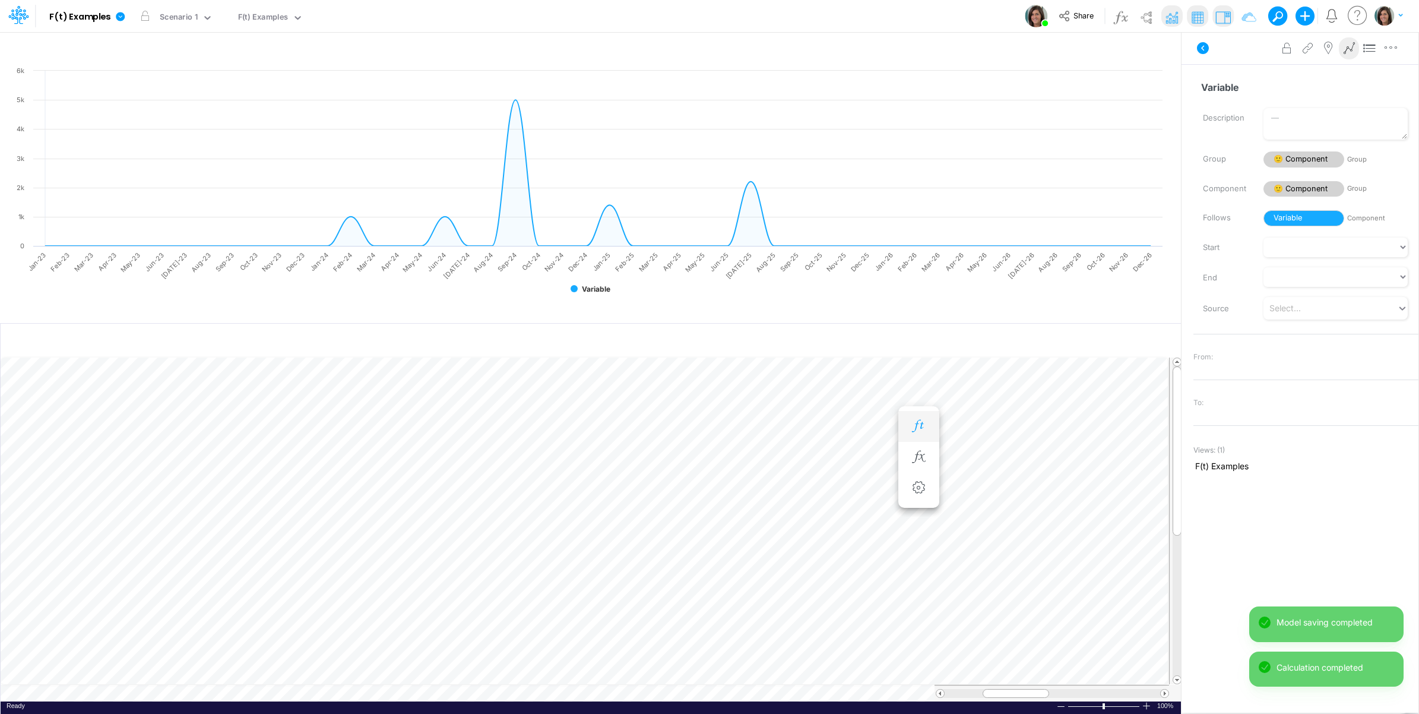
scroll to position [0, 1]
click at [1348, 51] on icon at bounding box center [1349, 48] width 18 height 12
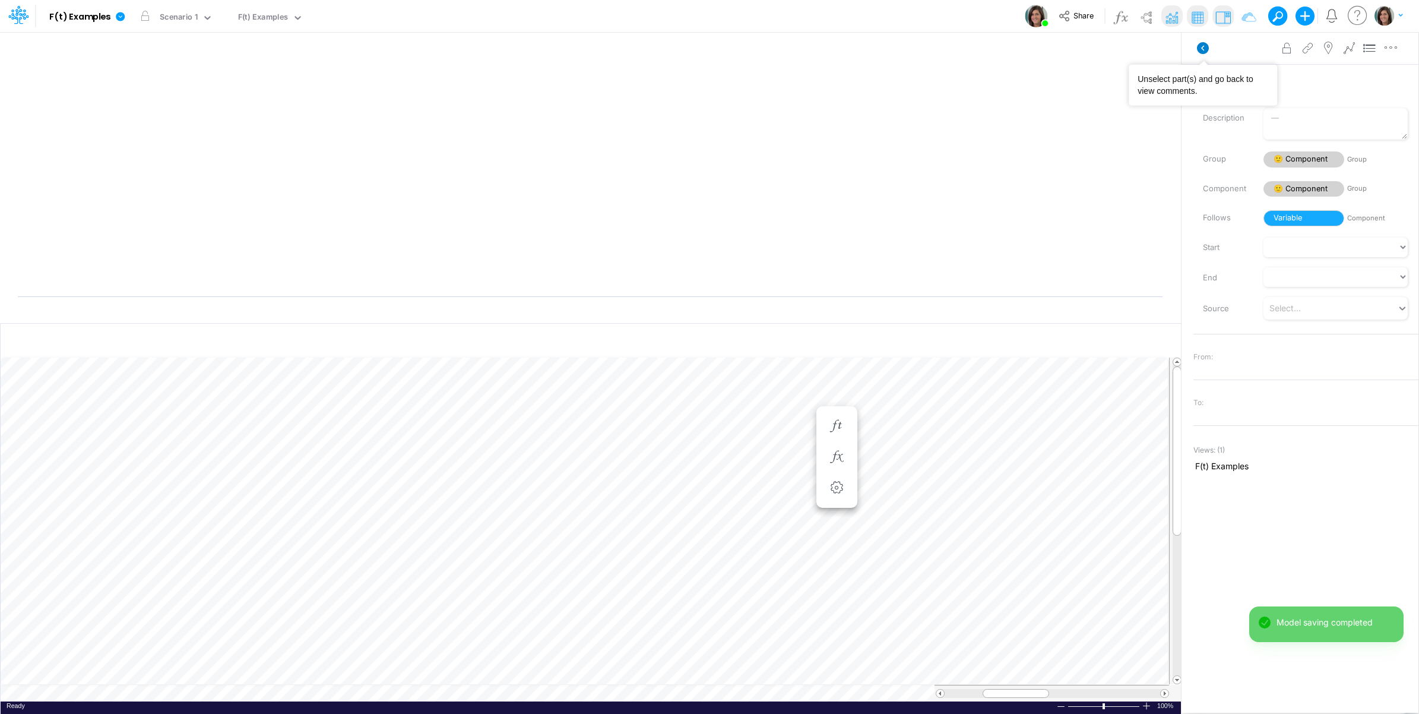
click at [1204, 49] on icon at bounding box center [1203, 48] width 12 height 12
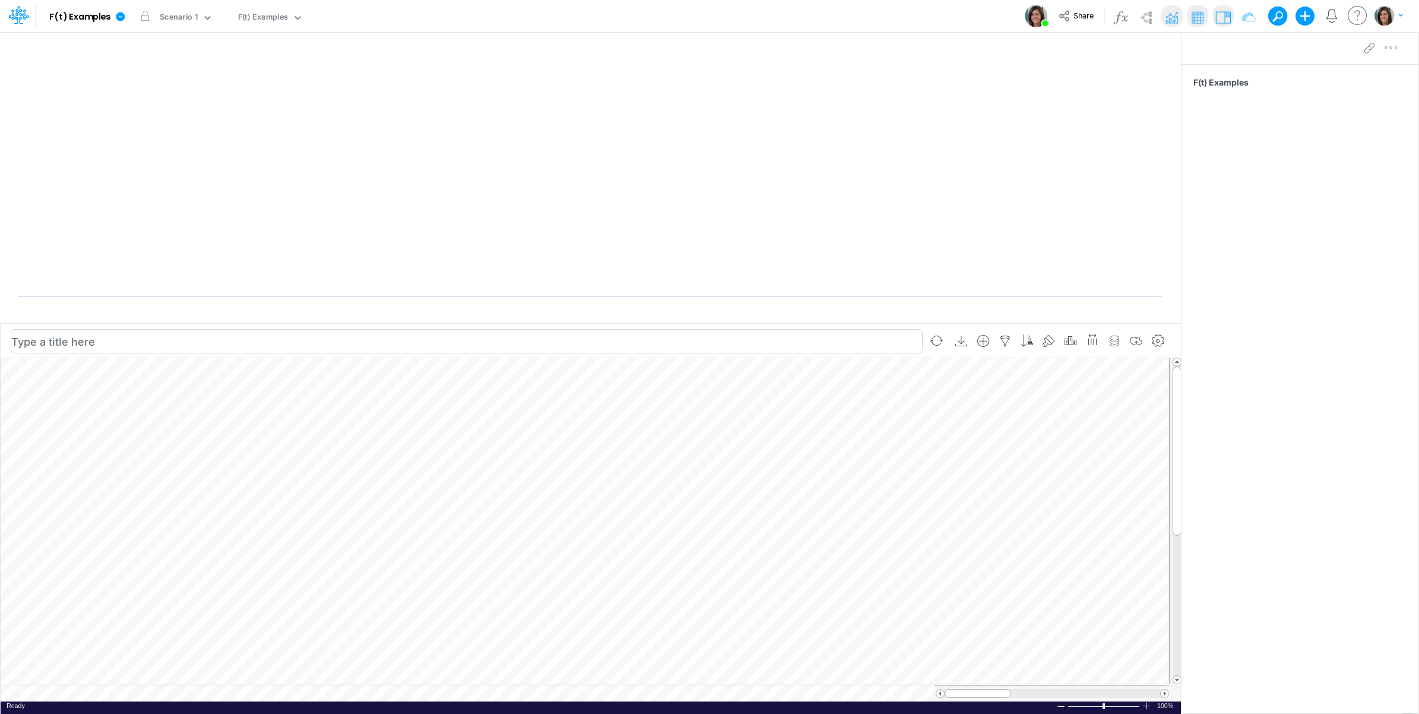
scroll to position [0, 1]
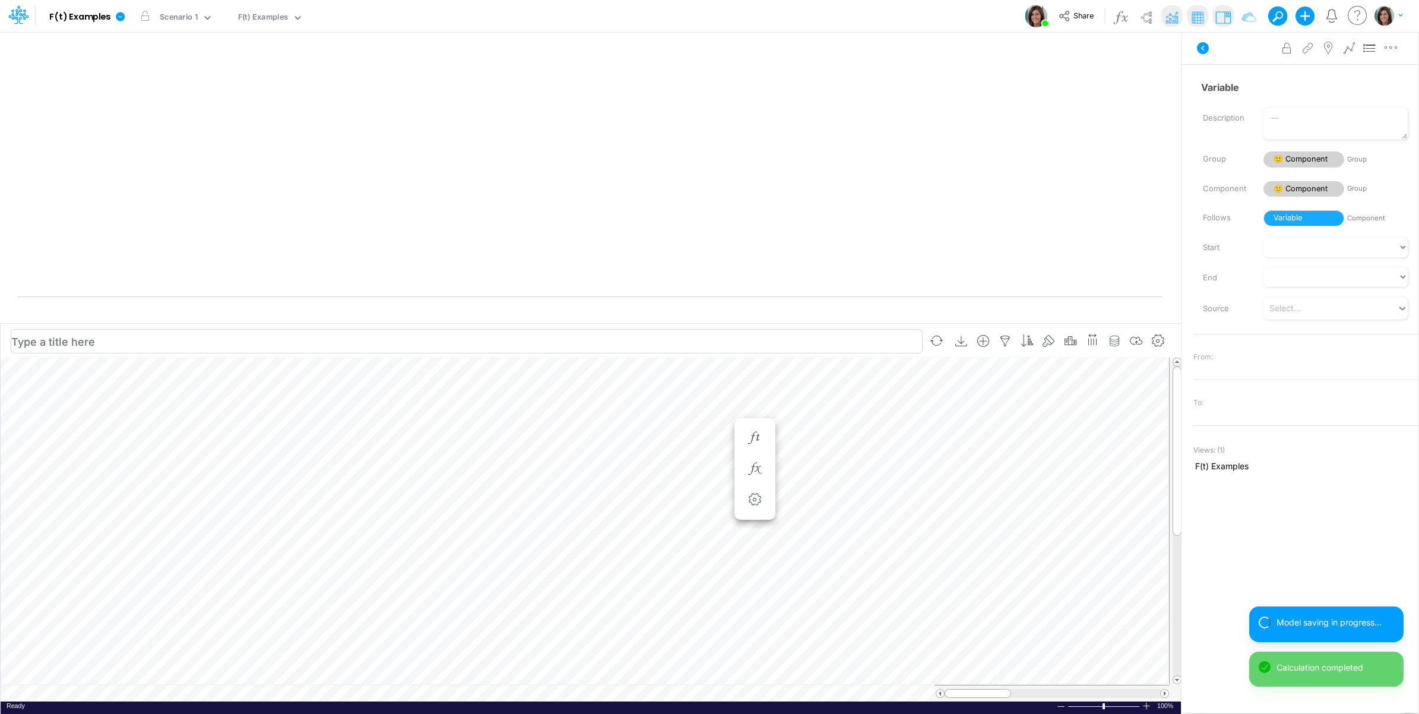
scroll to position [0, 1]
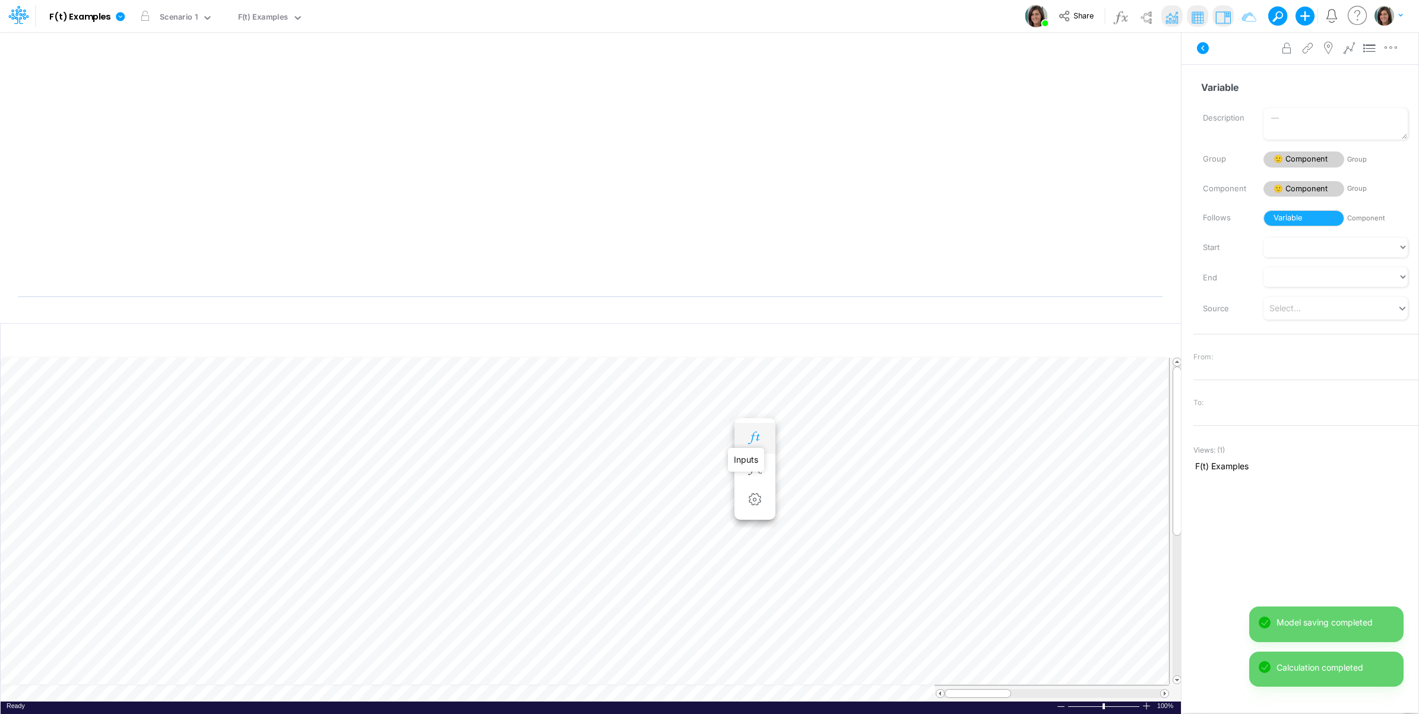
click at [754, 435] on icon "button" at bounding box center [755, 438] width 18 height 12
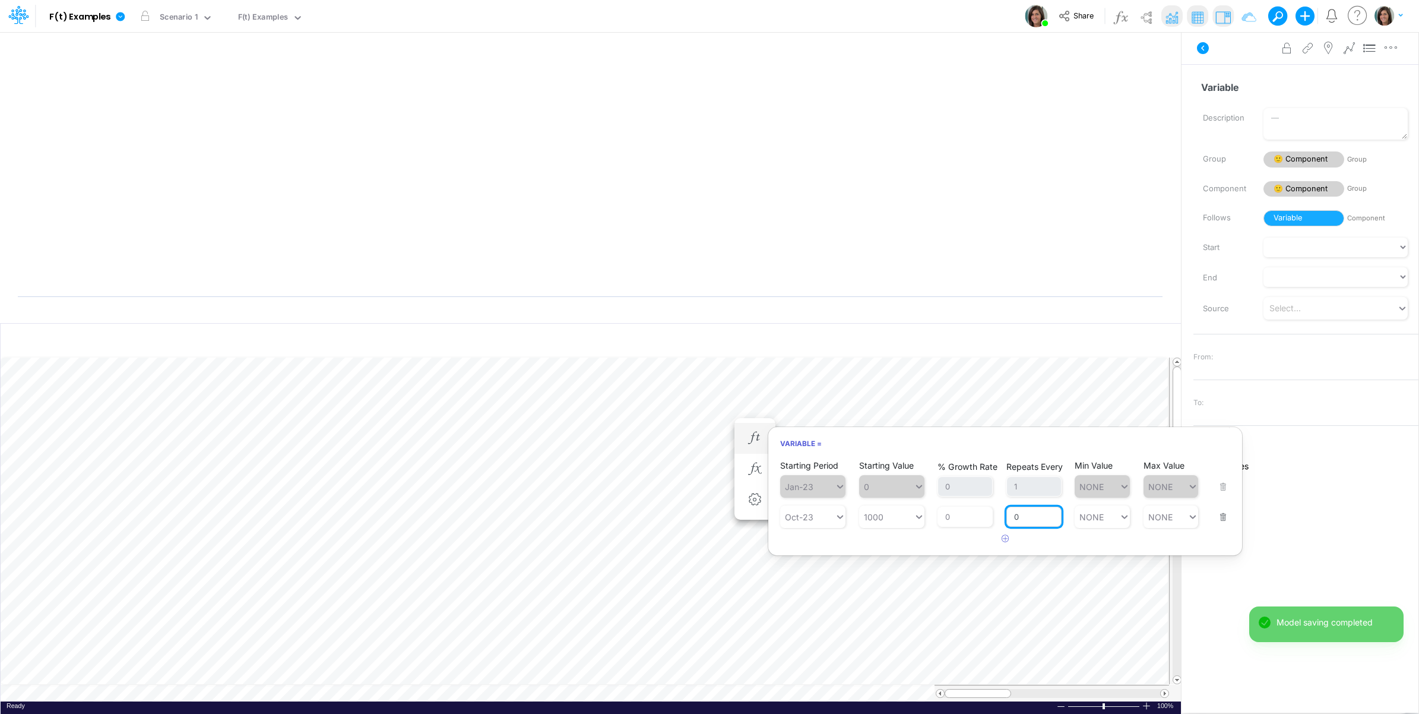
drag, startPoint x: 1031, startPoint y: 517, endPoint x: 1010, endPoint y: 520, distance: 21.6
click at [1010, 520] on input "0" at bounding box center [1033, 516] width 55 height 20
type input "1"
click at [869, 541] on div "Starting Period Jan-23 Starting Value 0 % Growth Rate 0 Repeats Every 1 Min Val…" at bounding box center [1005, 503] width 474 height 90
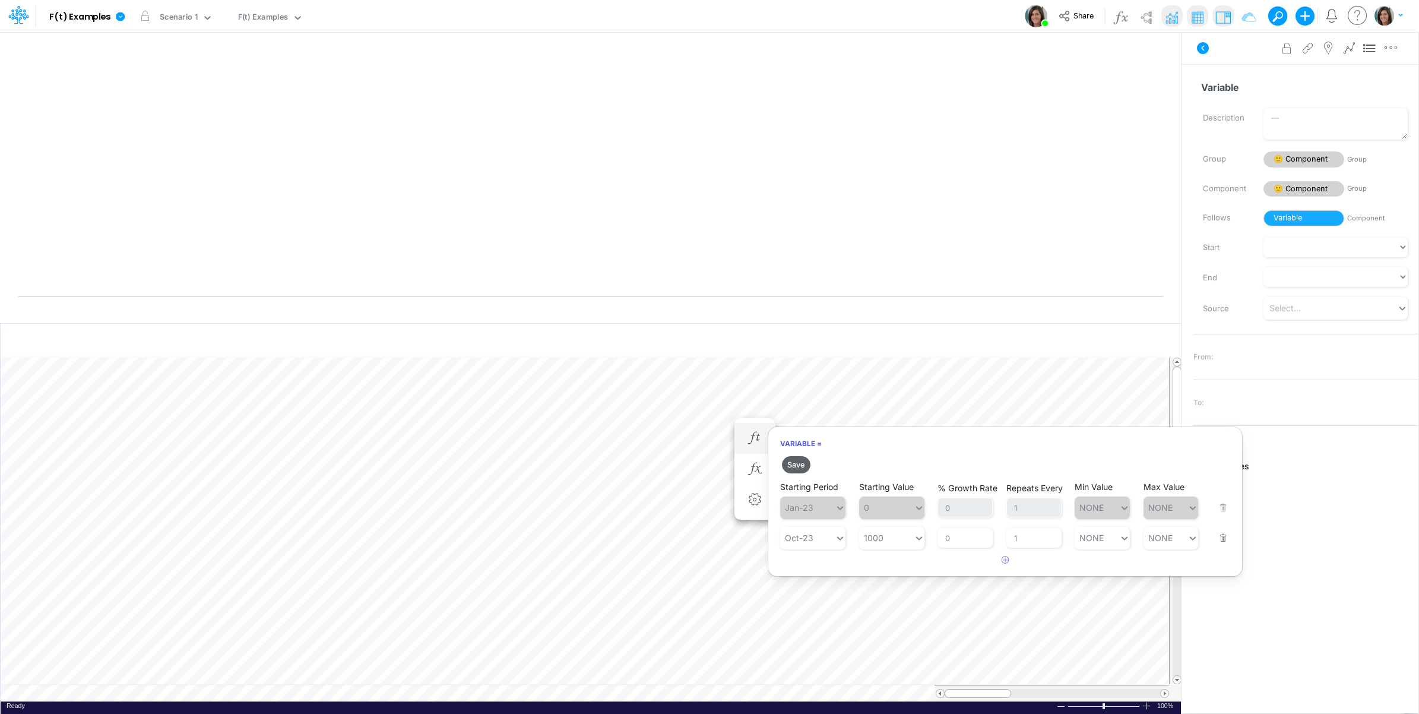
click at [793, 464] on button "Save" at bounding box center [796, 464] width 28 height 17
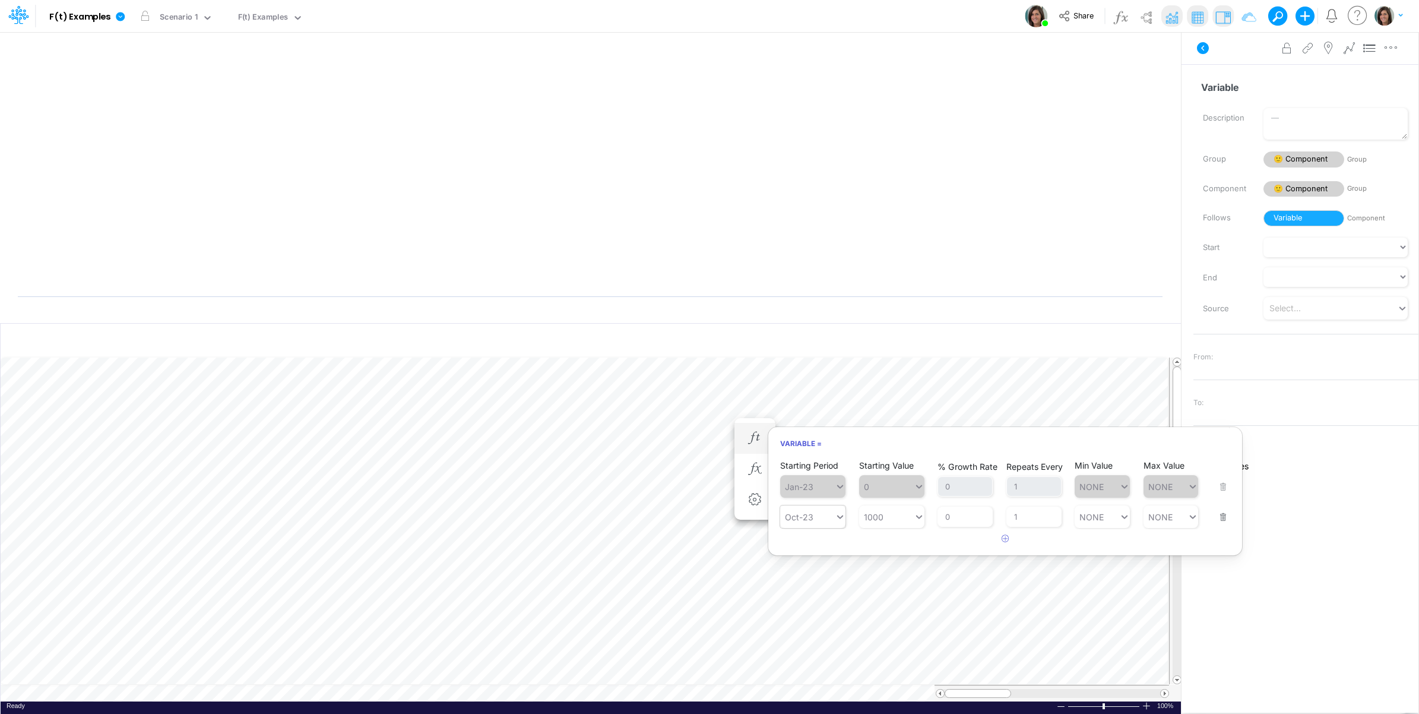
click at [831, 518] on div "Oct-23" at bounding box center [807, 516] width 55 height 17
click at [817, 656] on div "Jan-24" at bounding box center [812, 653] width 65 height 20
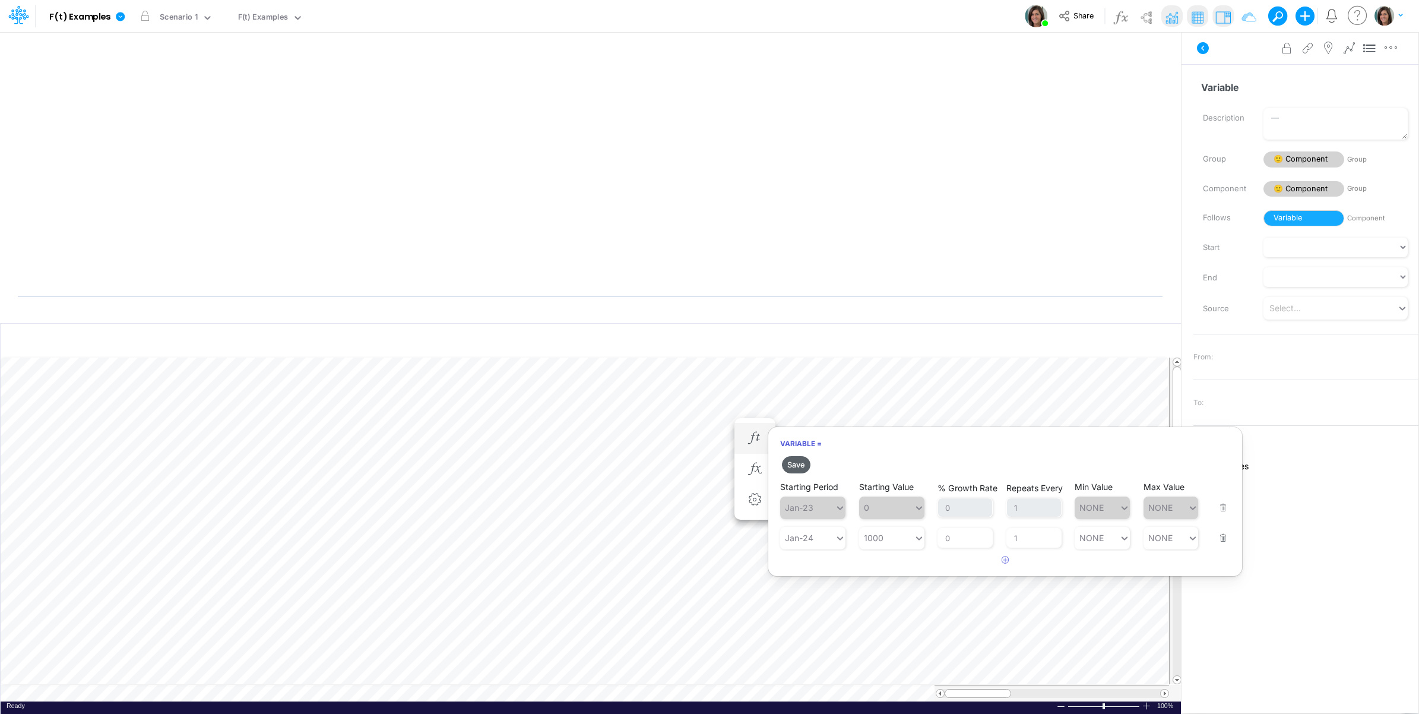
click at [800, 466] on button "Save" at bounding box center [796, 464] width 28 height 17
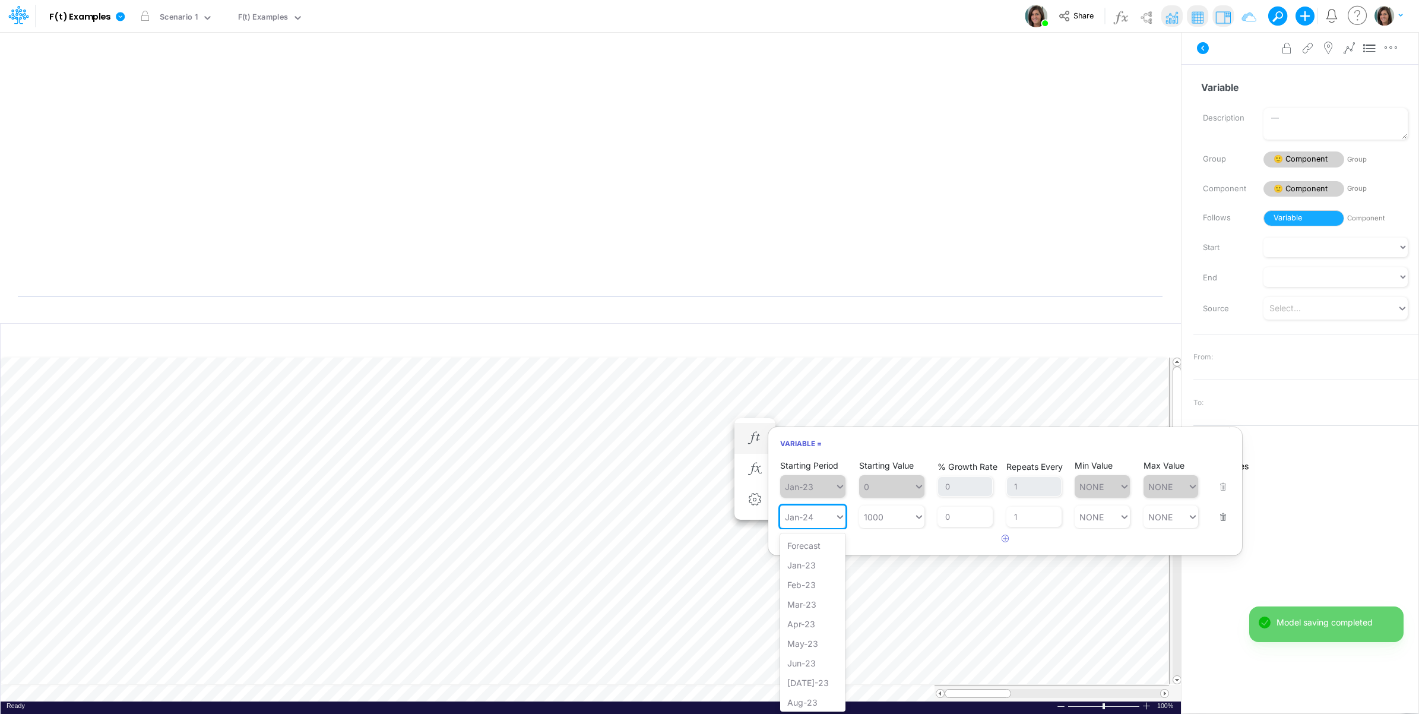
click at [805, 515] on div "Jan-24" at bounding box center [799, 517] width 28 height 10
click at [809, 633] on div "Oct-23" at bounding box center [812, 633] width 65 height 20
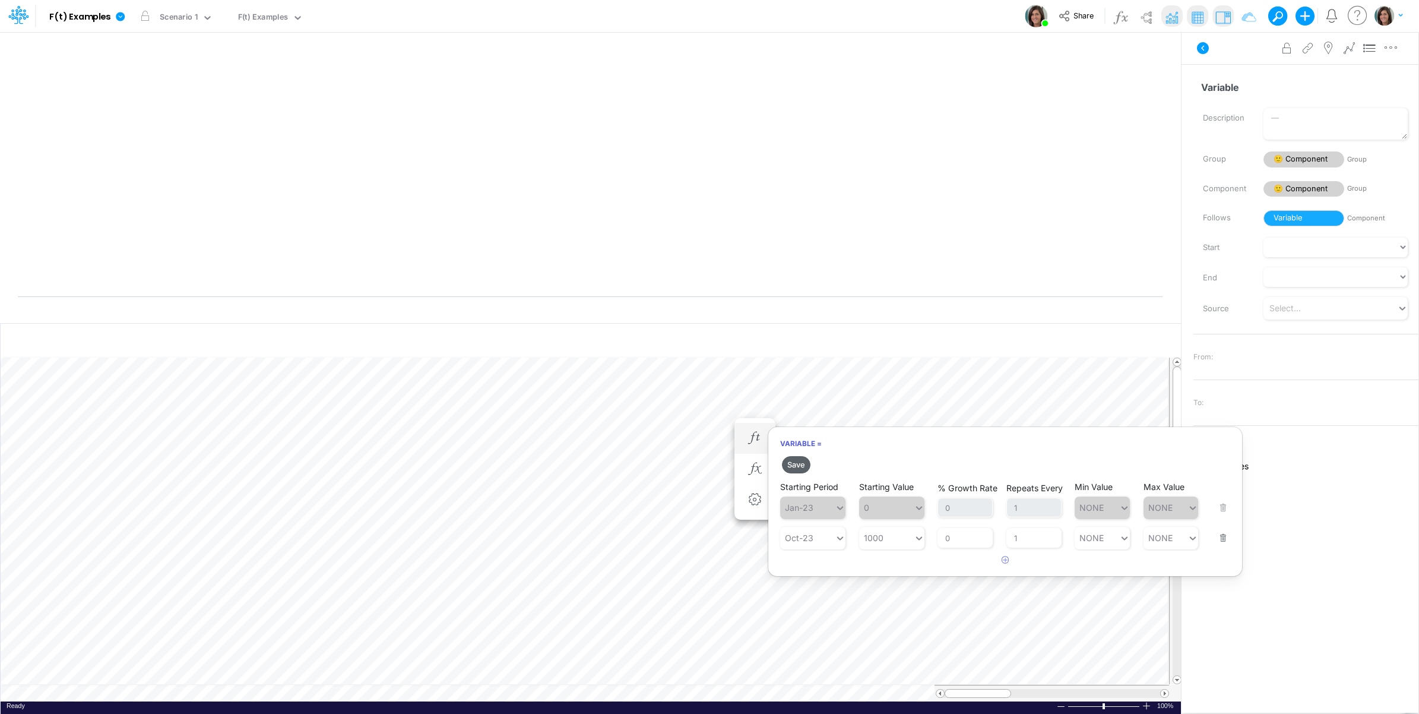
click at [797, 464] on button "Save" at bounding box center [796, 464] width 28 height 17
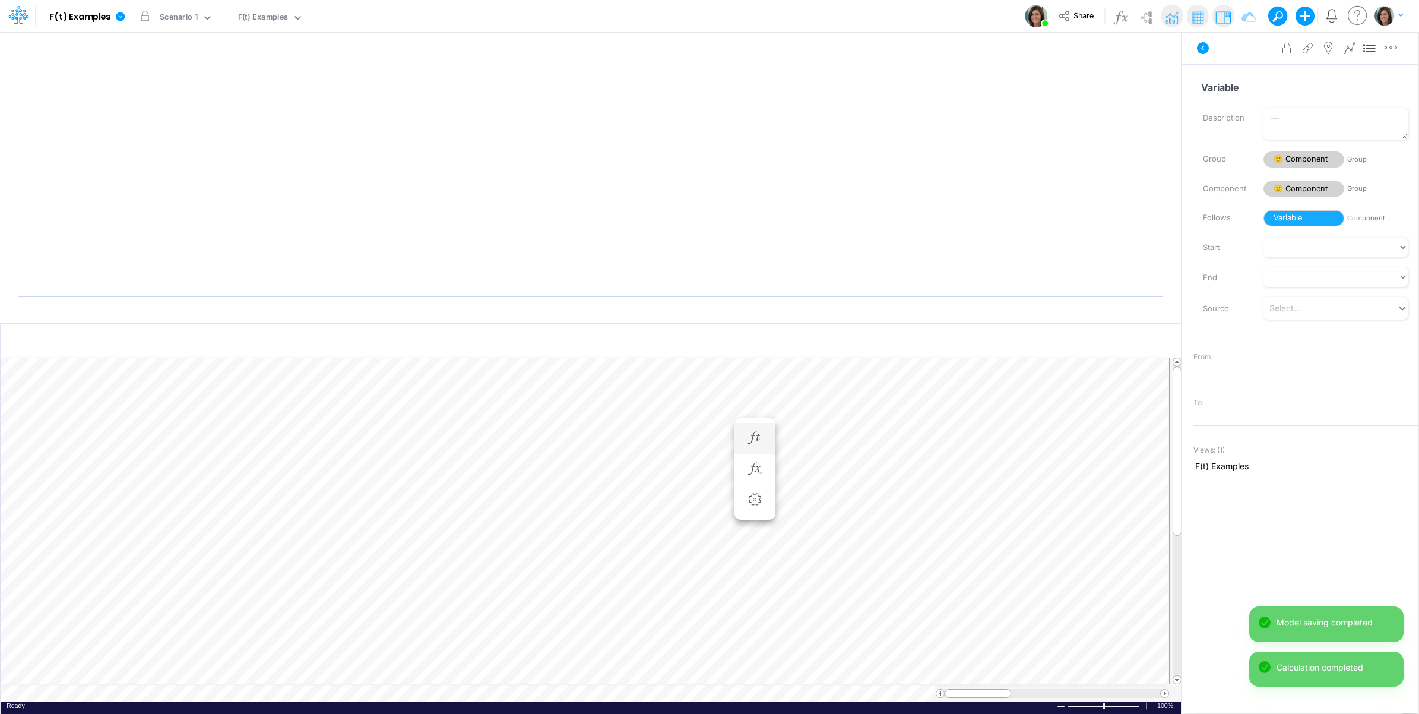
scroll to position [0, 1]
click at [758, 438] on button "button" at bounding box center [755, 450] width 22 height 24
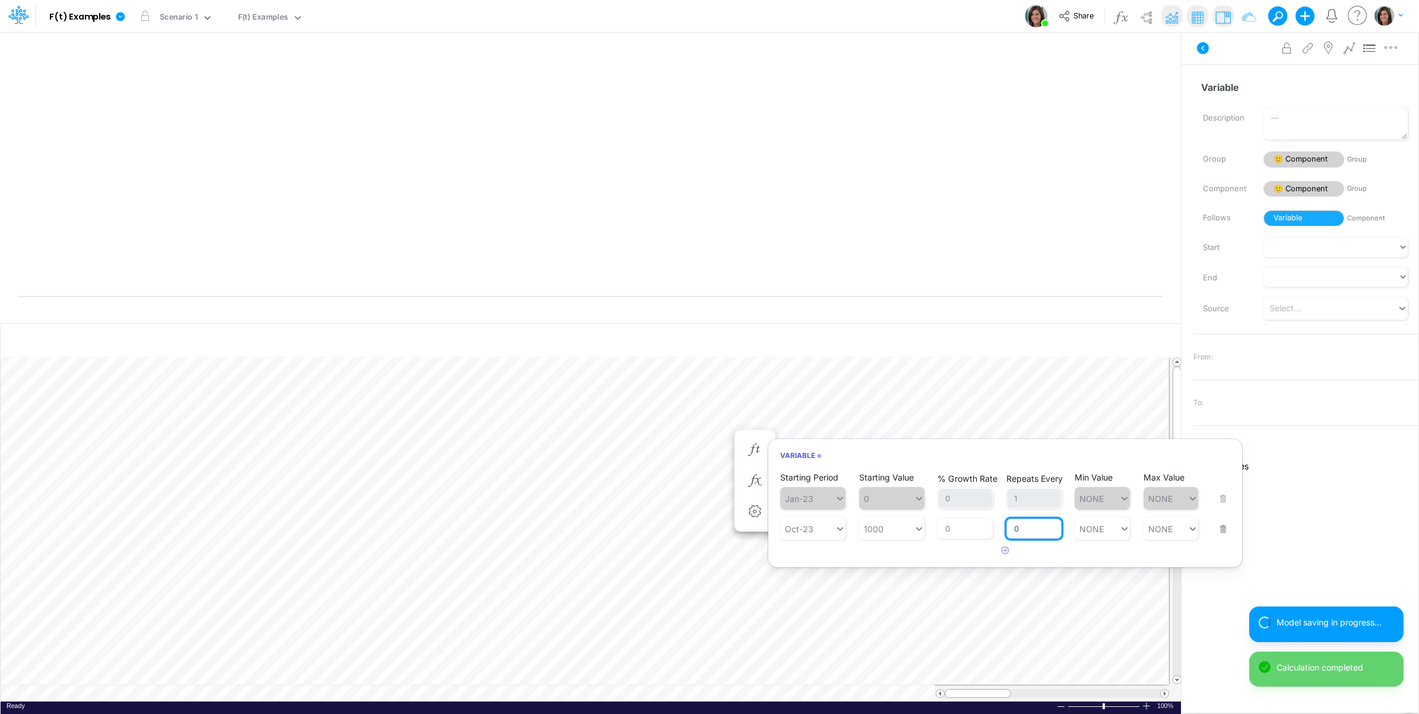
drag, startPoint x: 1053, startPoint y: 527, endPoint x: 1005, endPoint y: 530, distance: 48.2
click at [1005, 530] on div "Starting Period Oct-23 Starting Value 1000 % Growth Rate 0 Repeats Every 0 Min …" at bounding box center [1005, 520] width 450 height 37
type input "1"
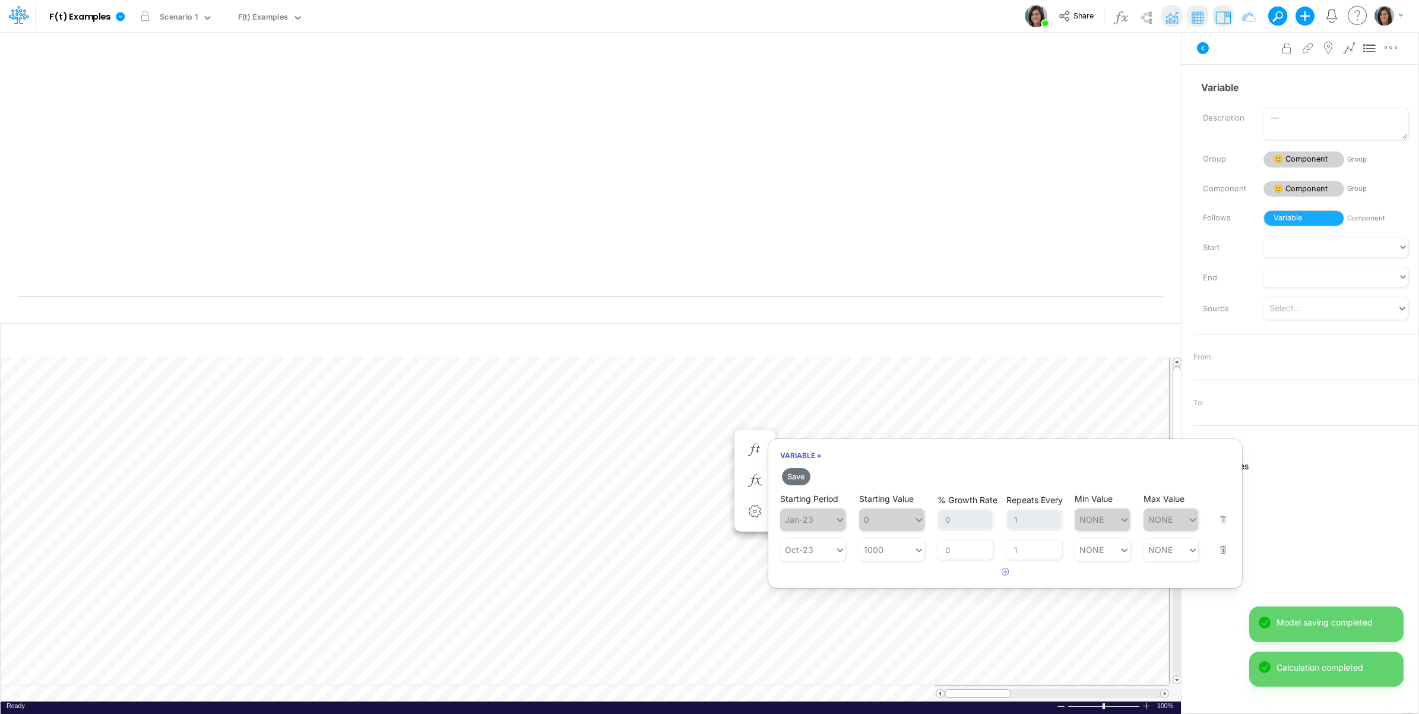
click at [848, 562] on div "Variable = Save Starting Period Jan-23 Starting Value 0 % Growth Rate 0 Repeats…" at bounding box center [1005, 513] width 475 height 150
click at [796, 476] on button "Save" at bounding box center [796, 476] width 28 height 17
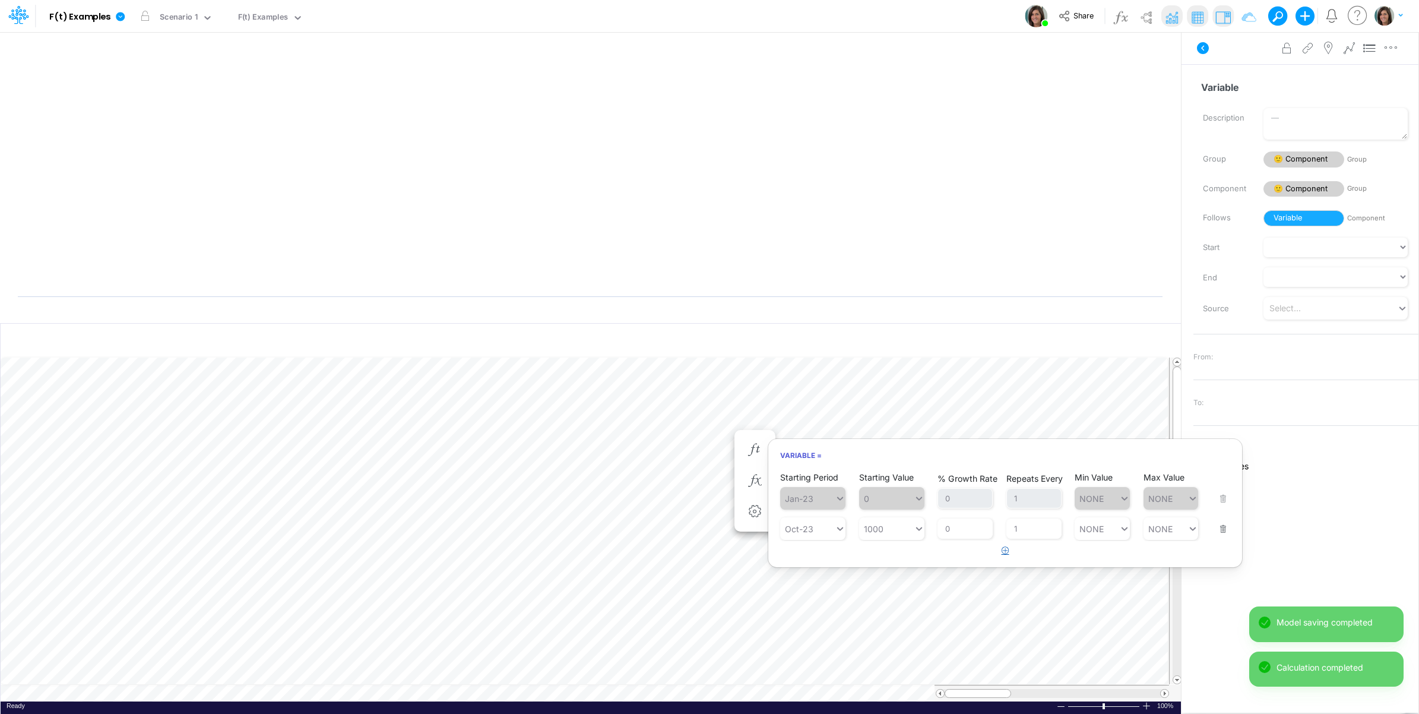
click at [1002, 553] on icon "button" at bounding box center [1006, 550] width 8 height 8
click at [820, 558] on div "Type to search..." at bounding box center [818, 559] width 65 height 10
click at [805, 645] on div "Jan-24" at bounding box center [812, 645] width 65 height 20
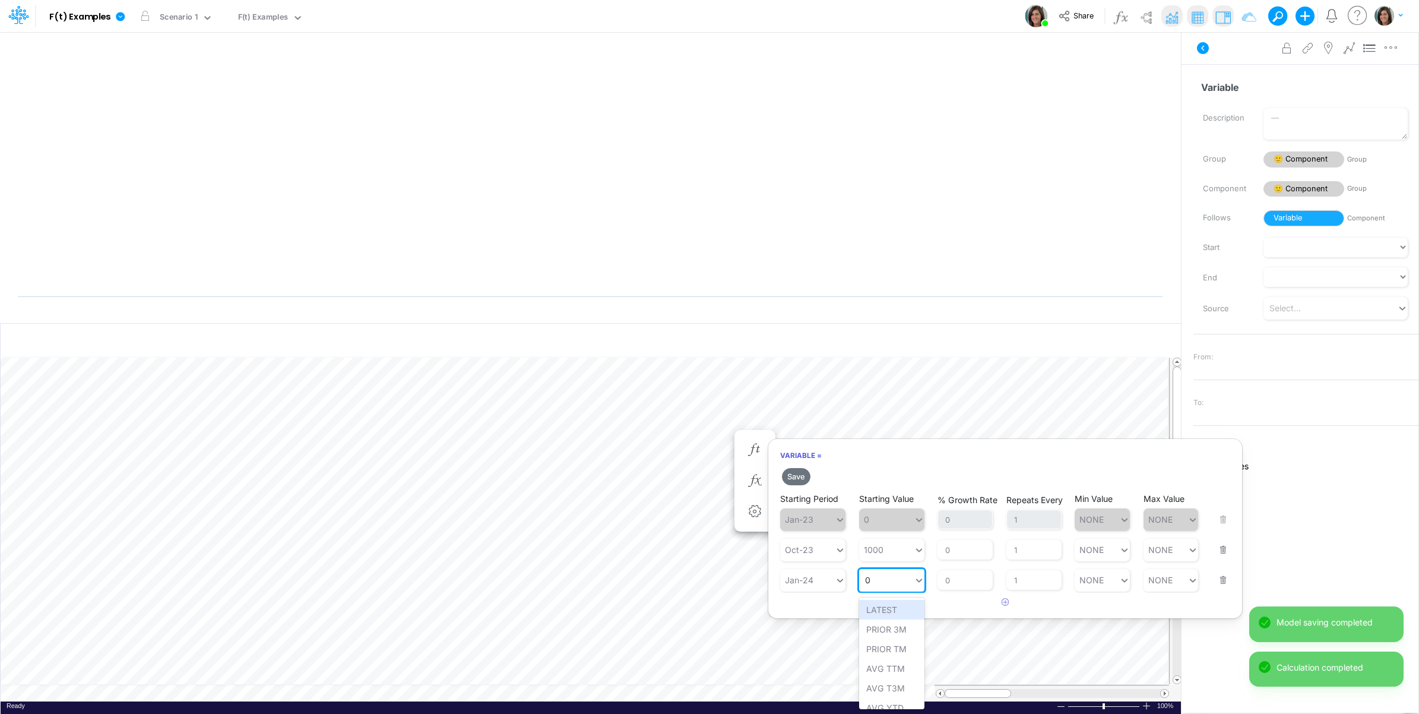
click at [882, 581] on div "0 0" at bounding box center [886, 579] width 55 height 17
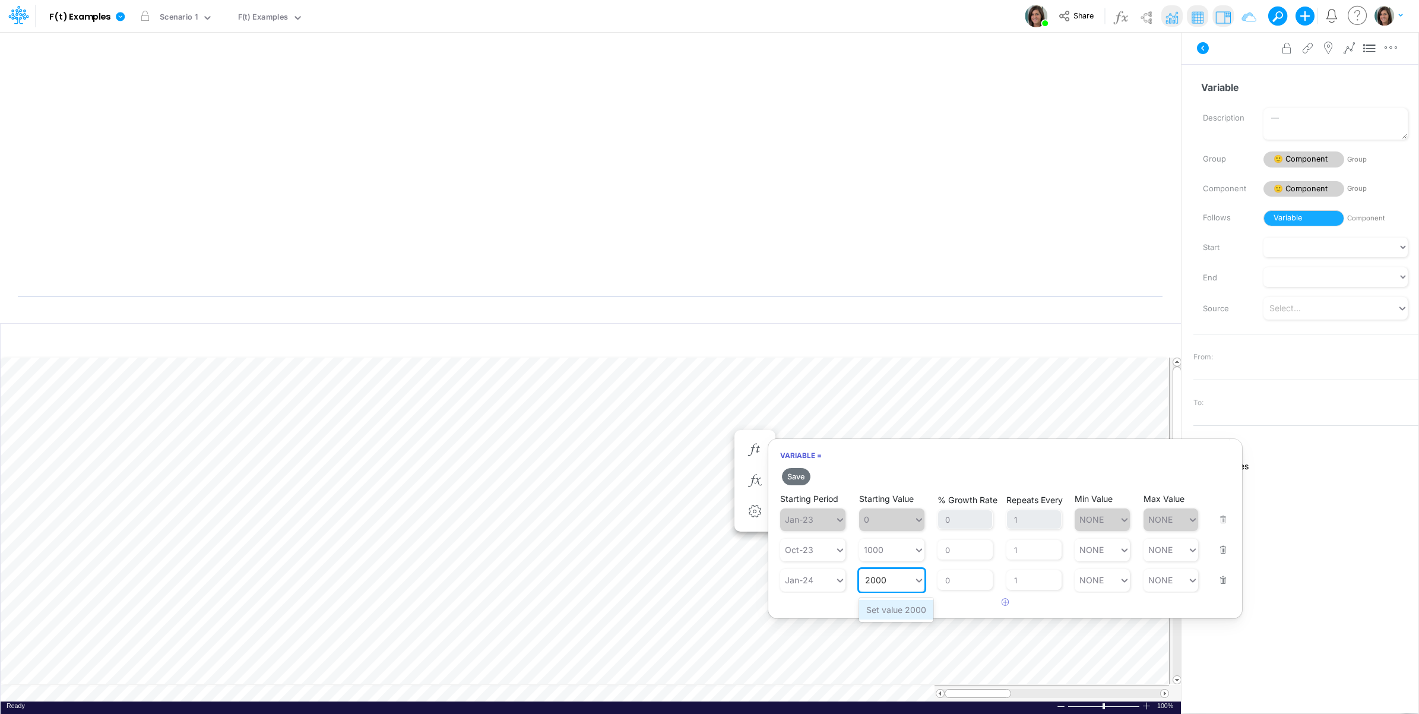
click at [901, 609] on div "Set value 2000" at bounding box center [896, 610] width 74 height 20
type input "2000"
click at [796, 480] on button "Save" at bounding box center [796, 476] width 28 height 17
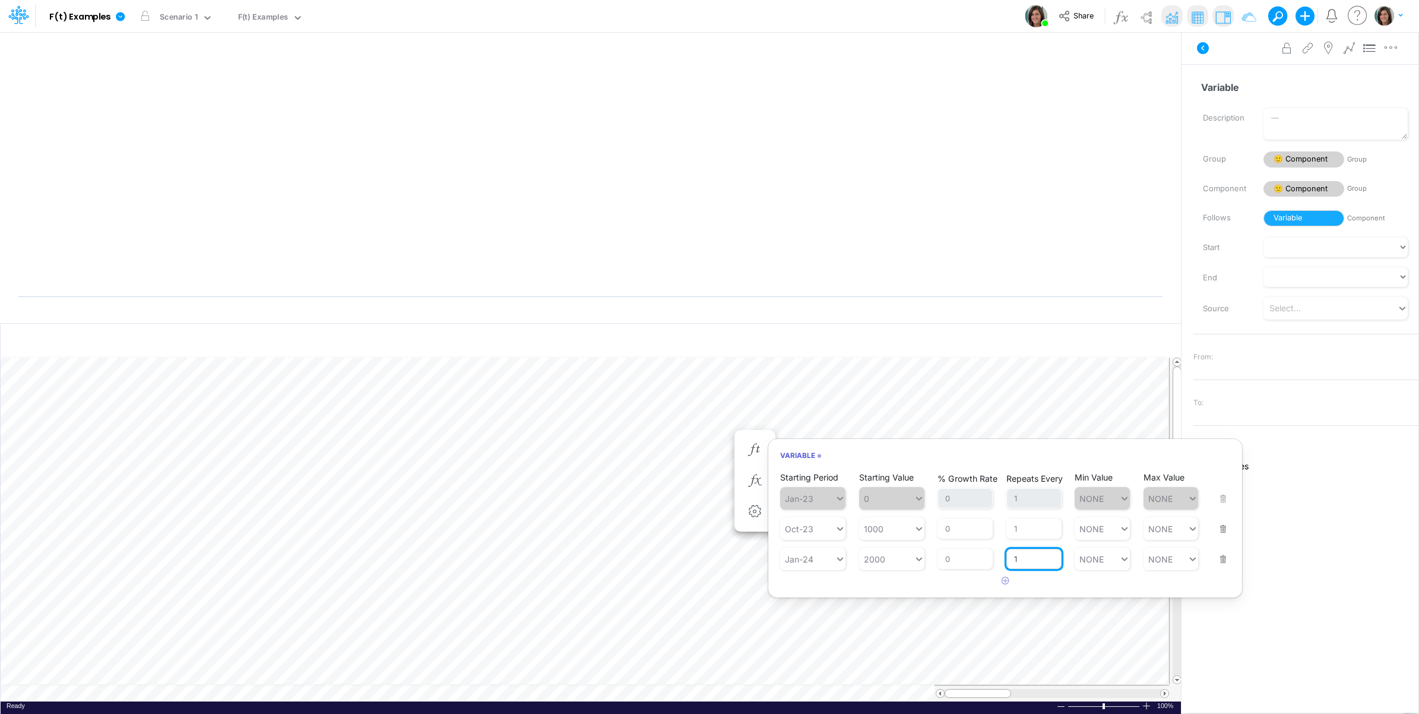
click at [1020, 565] on input "1" at bounding box center [1033, 559] width 55 height 20
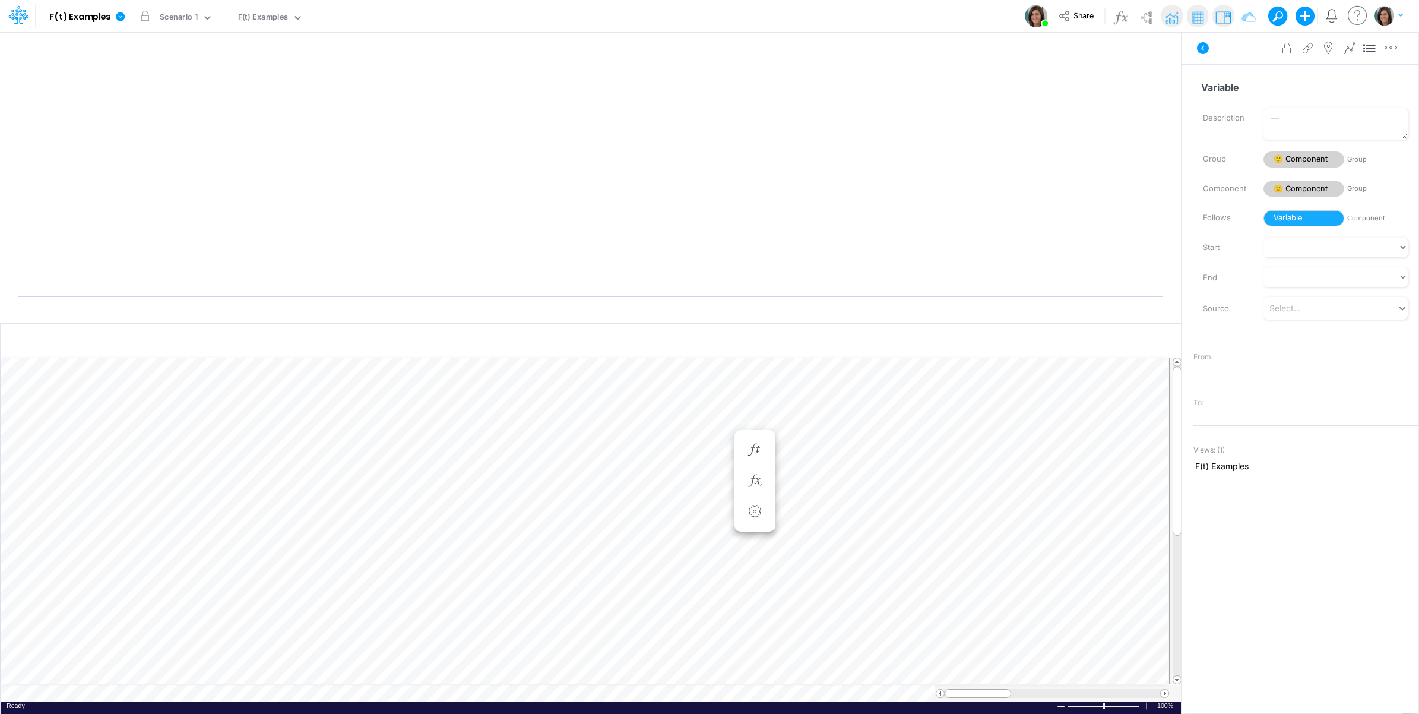
scroll to position [0, 1]
click at [1351, 50] on icon at bounding box center [1349, 48] width 18 height 12
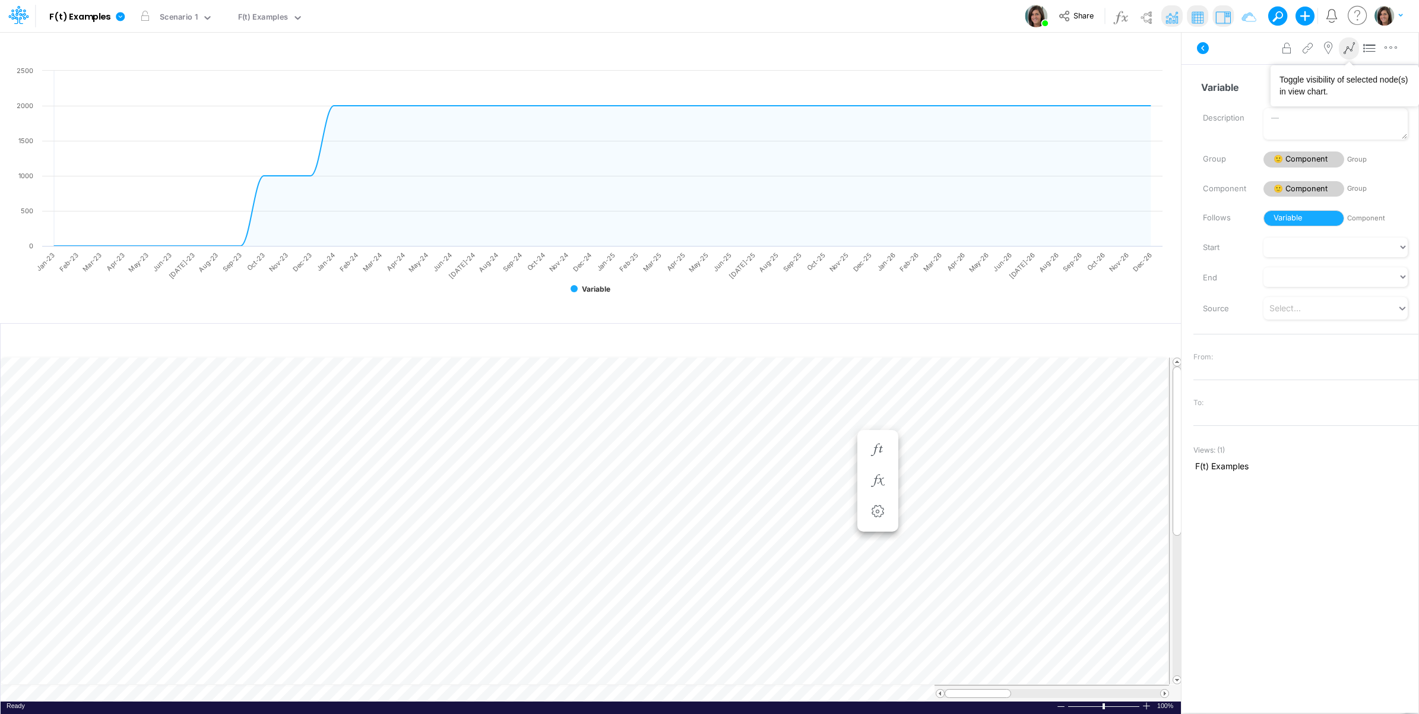
click at [1349, 47] on icon at bounding box center [1349, 48] width 18 height 12
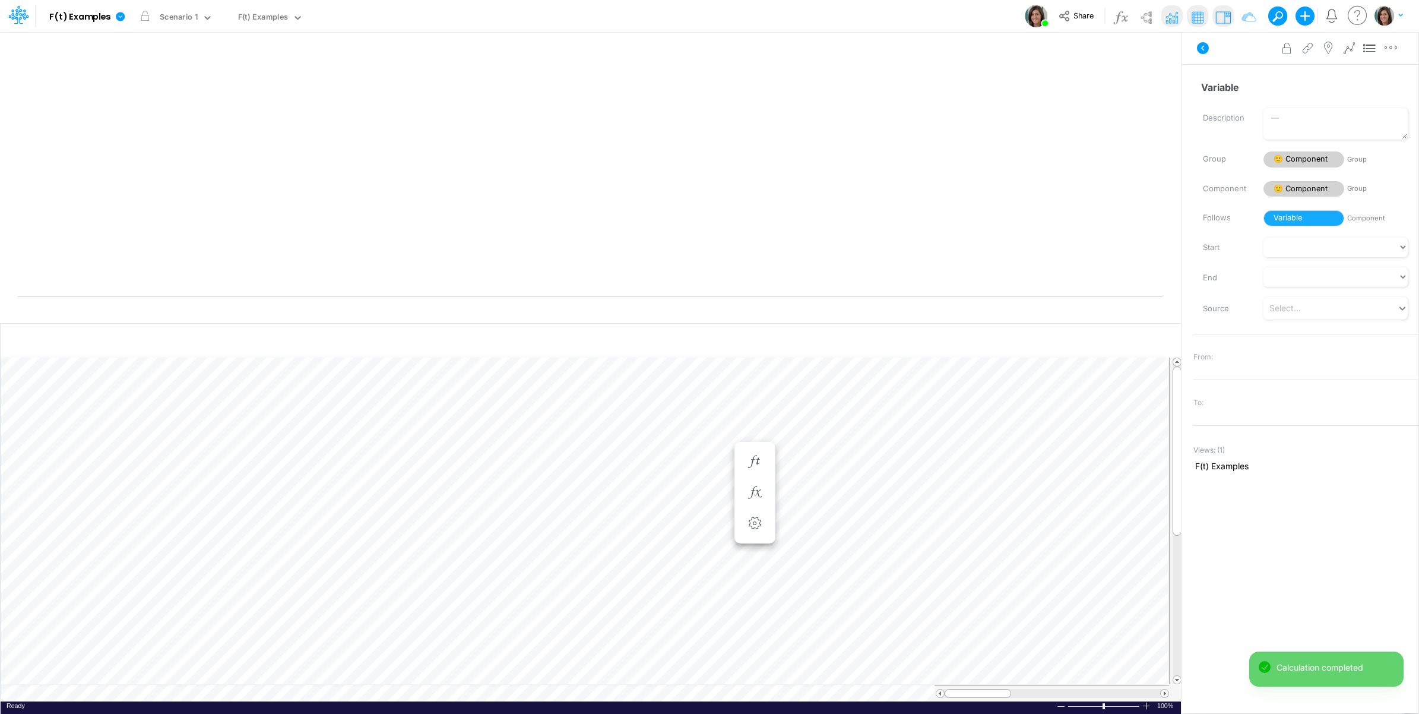
scroll to position [0, 1]
click at [755, 458] on icon "button" at bounding box center [755, 461] width 18 height 12
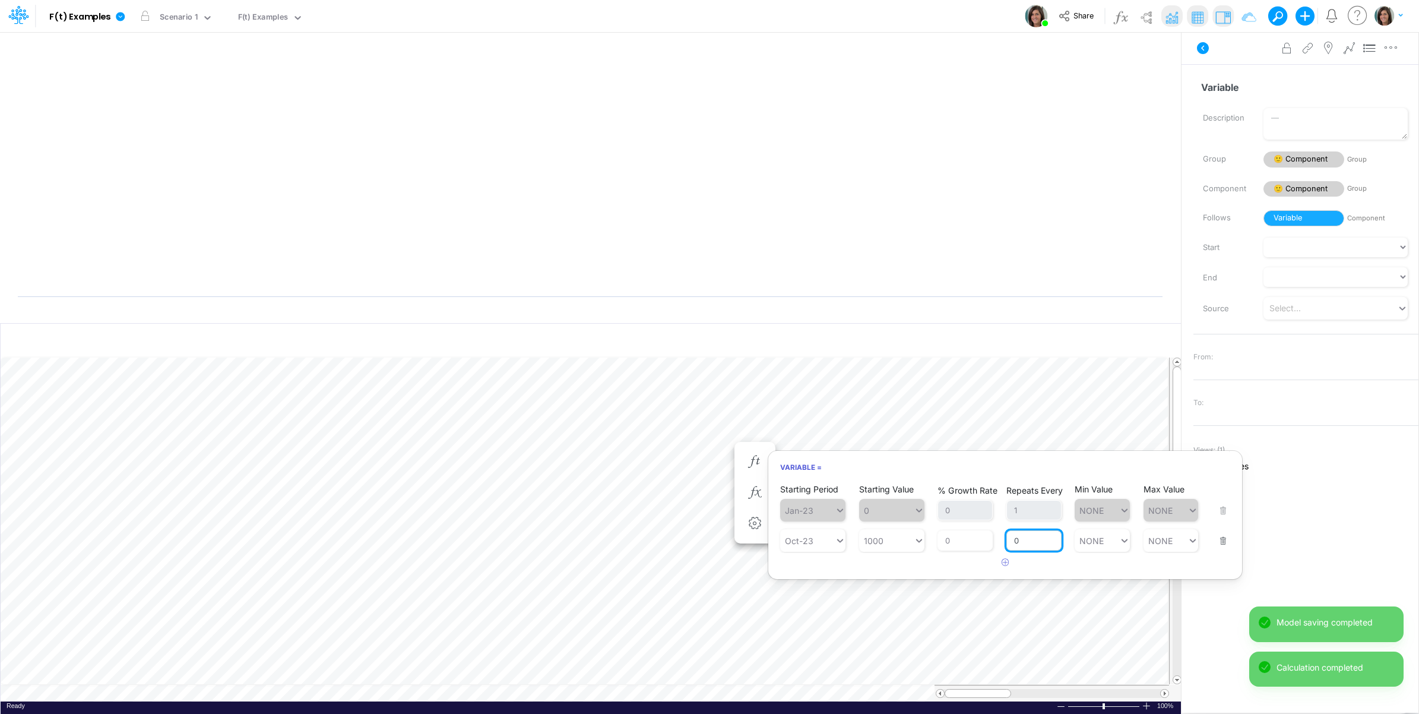
drag, startPoint x: 1028, startPoint y: 541, endPoint x: 1007, endPoint y: 541, distance: 20.8
click at [1007, 541] on input "0" at bounding box center [1033, 540] width 55 height 20
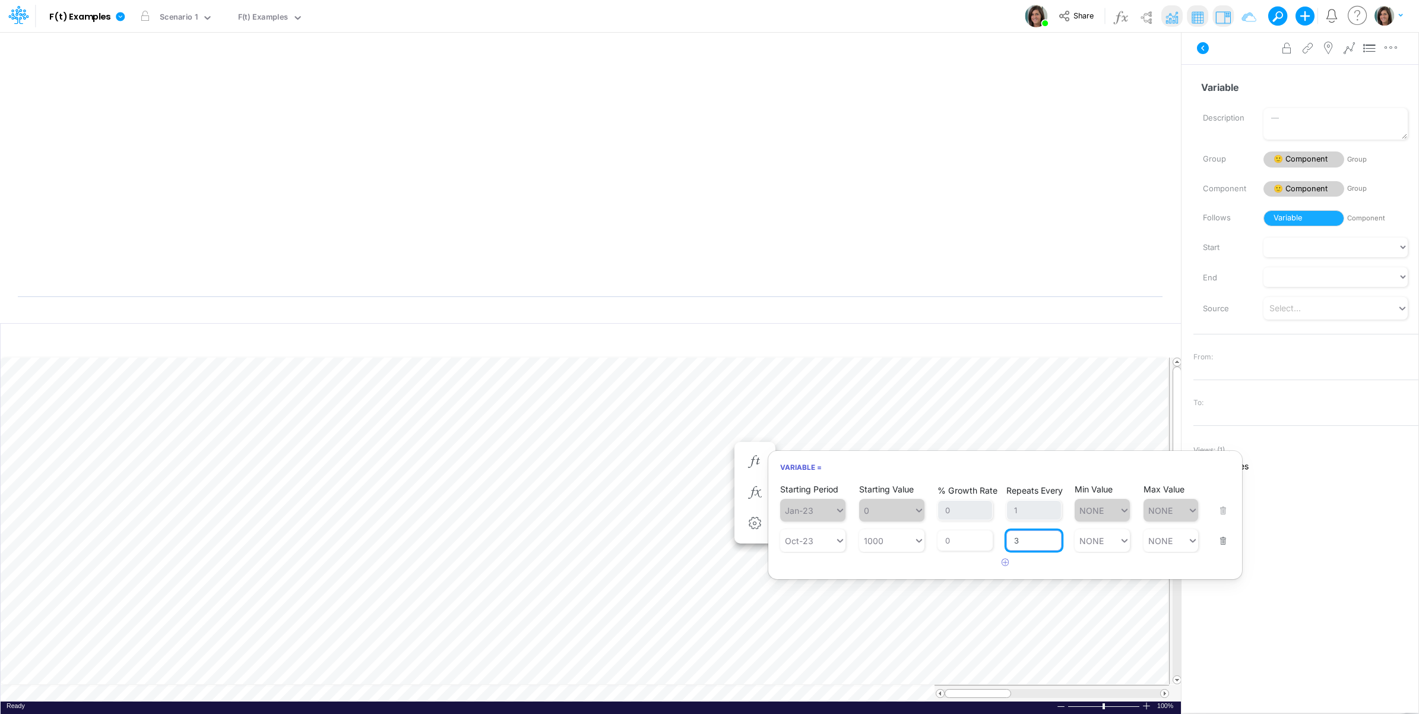
type input "3"
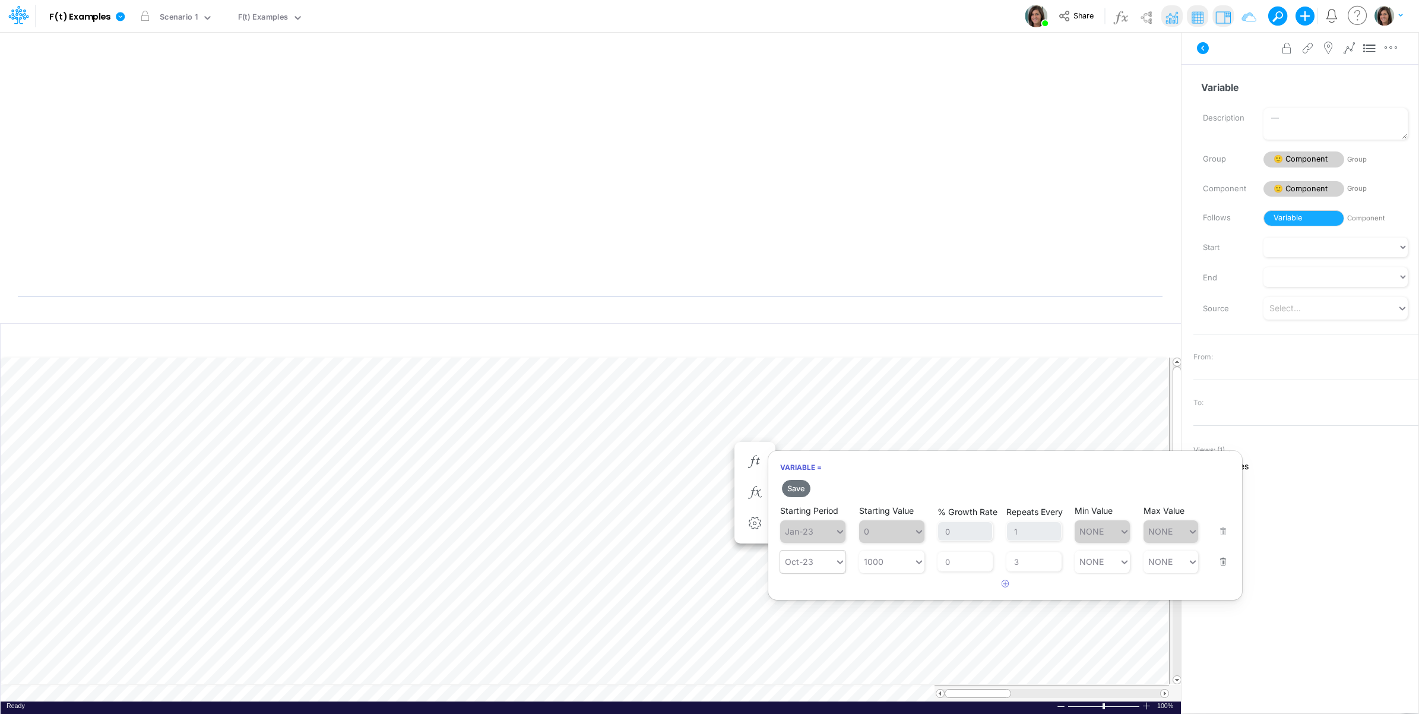
drag, startPoint x: 846, startPoint y: 562, endPoint x: 839, endPoint y: 562, distance: 7.1
click at [846, 563] on div "Save Starting Period Jan-23 Starting Value 0 % Growth Rate 0 Repeats Every 1 Mi…" at bounding box center [1005, 535] width 474 height 116
click at [796, 488] on button "Save" at bounding box center [796, 488] width 28 height 17
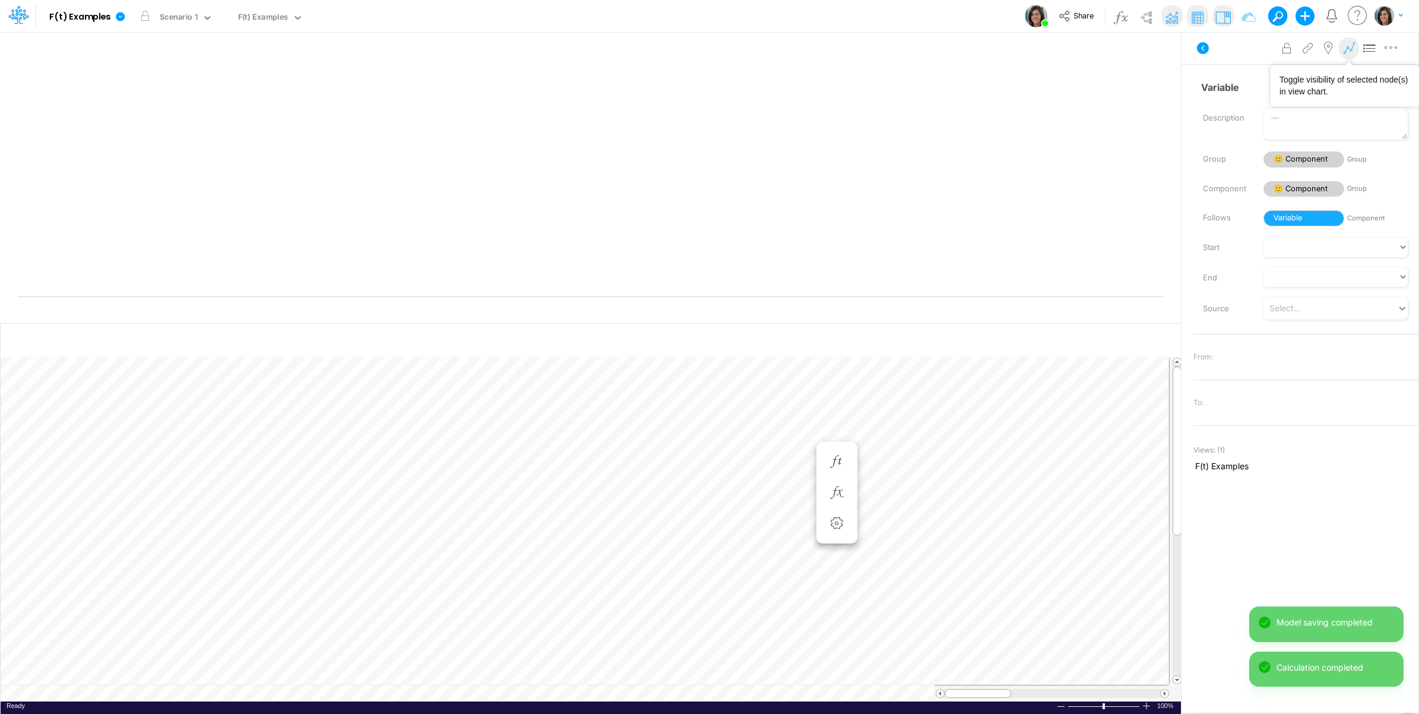
click at [1348, 46] on icon at bounding box center [1349, 48] width 18 height 12
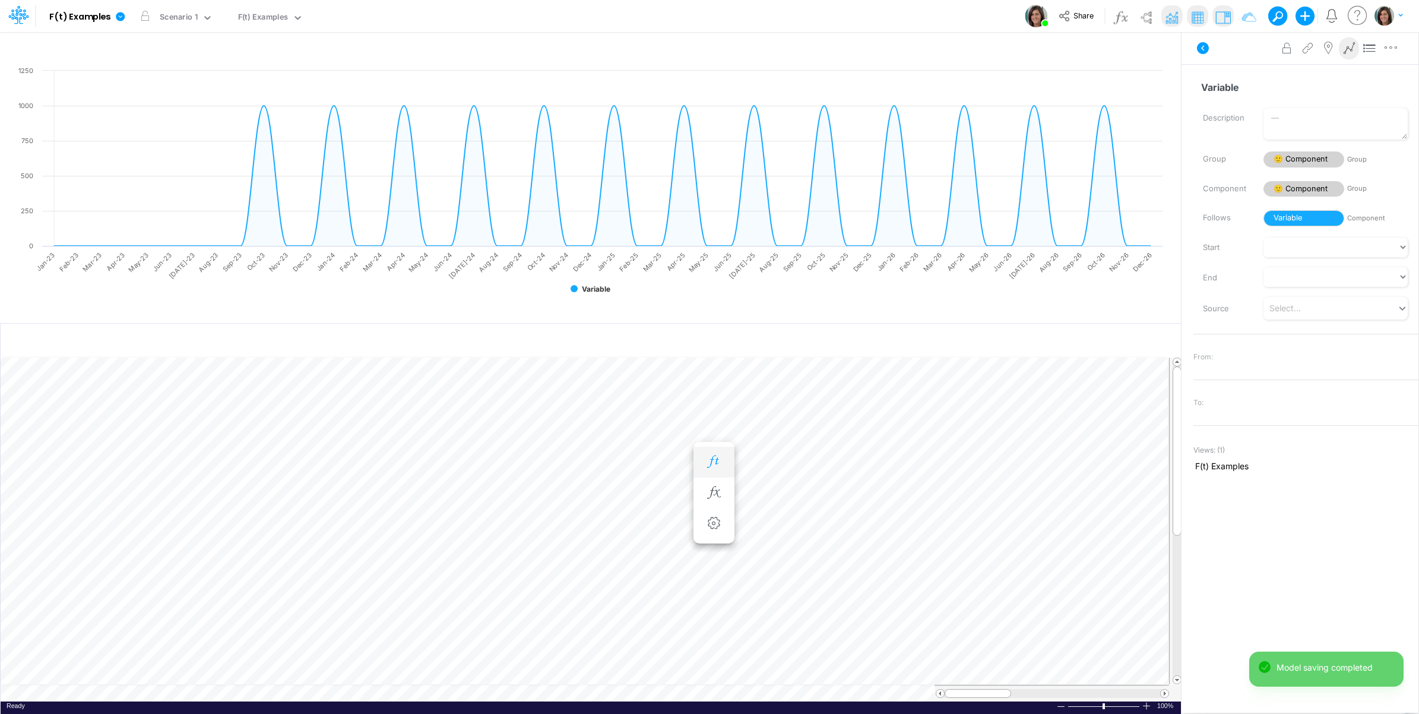
click at [705, 458] on icon "button" at bounding box center [714, 461] width 18 height 12
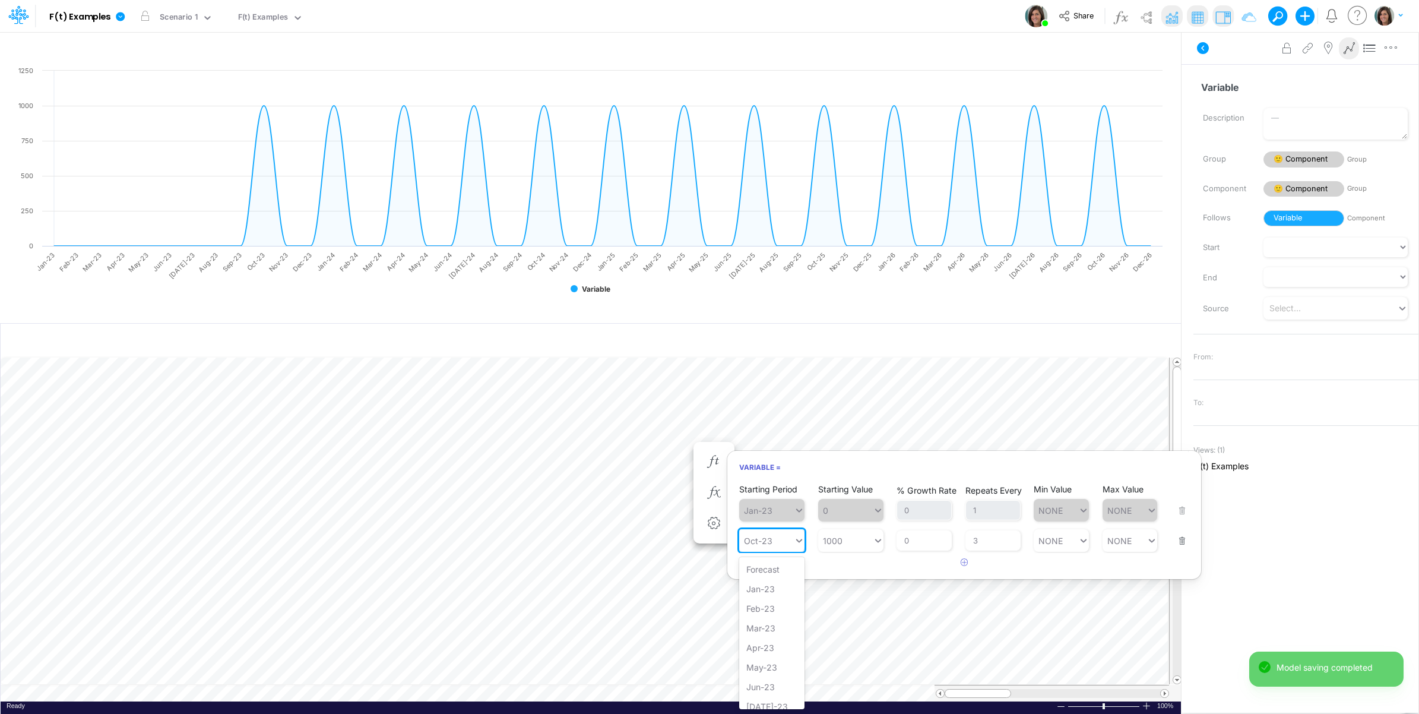
click at [788, 543] on div "Oct-23" at bounding box center [766, 540] width 55 height 17
click at [775, 639] on div "Nov-23" at bounding box center [771, 638] width 65 height 20
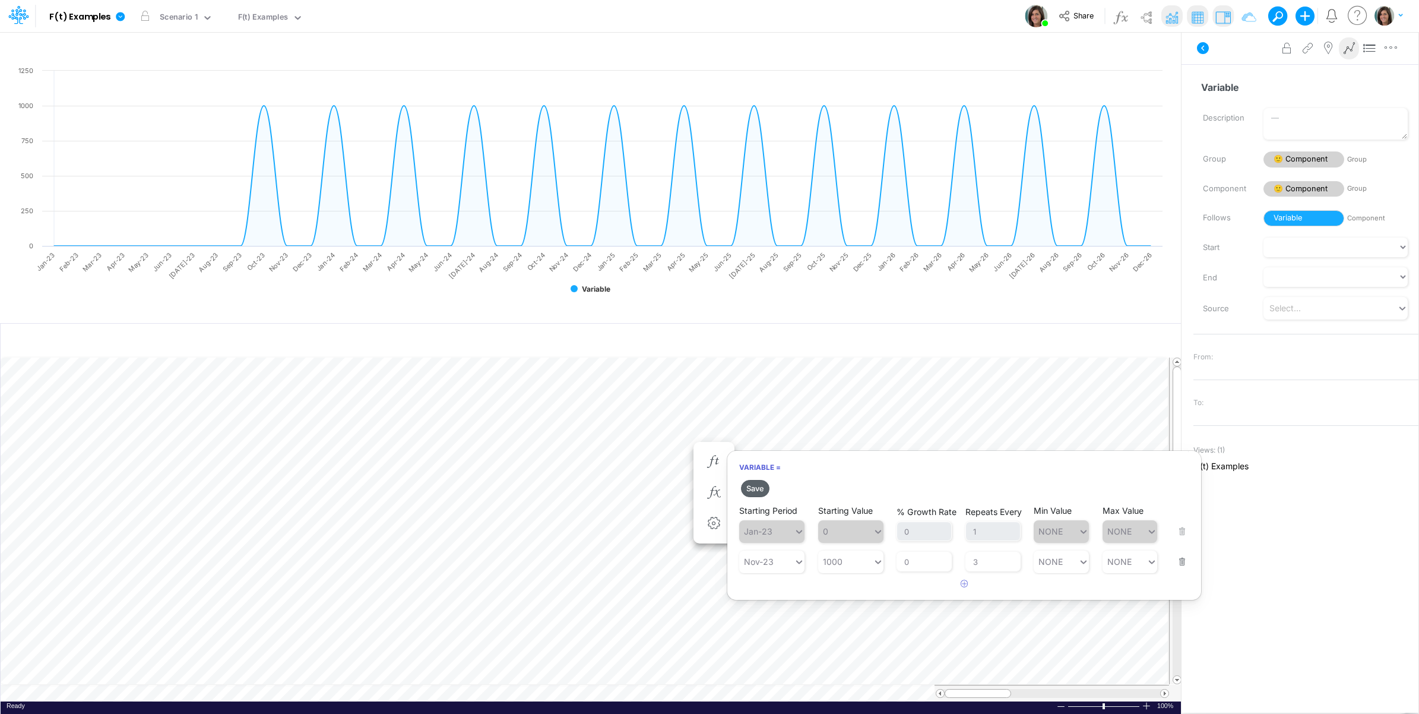
click at [756, 489] on button "Save" at bounding box center [755, 488] width 28 height 17
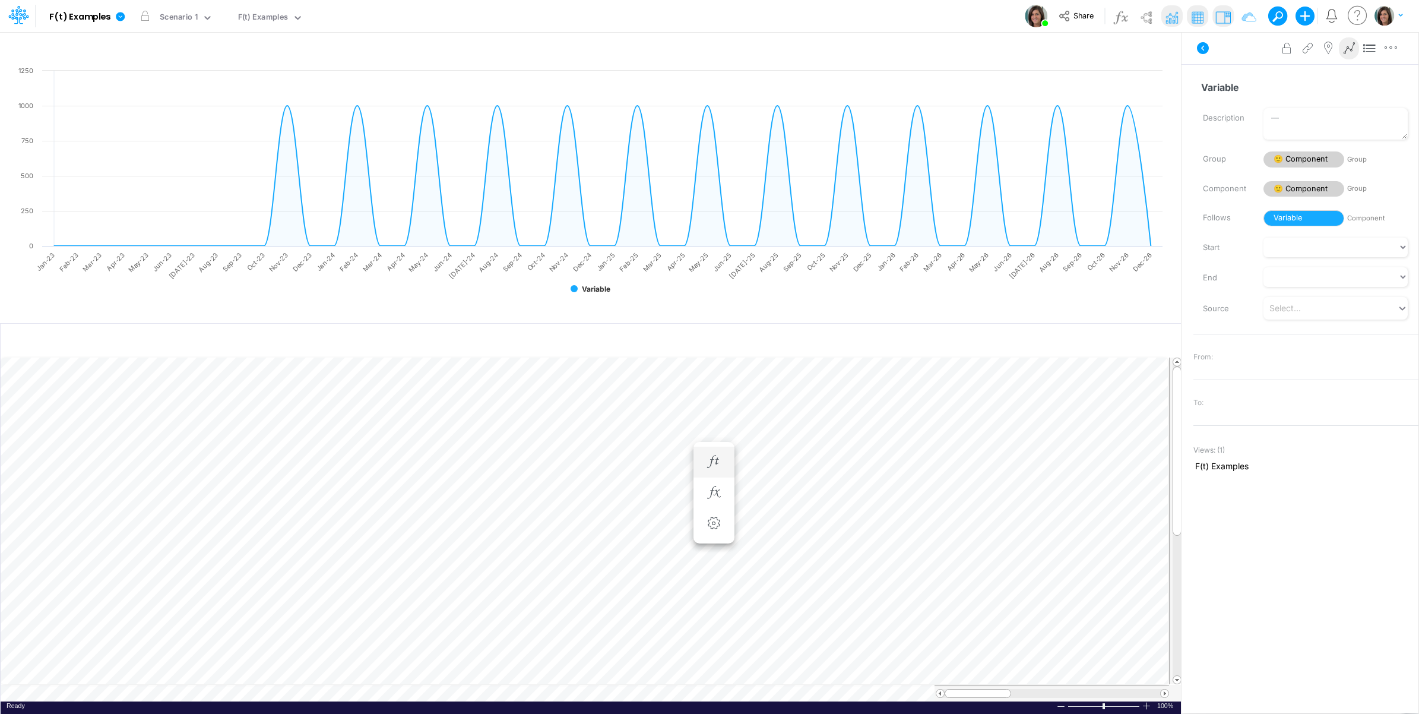
scroll to position [0, 1]
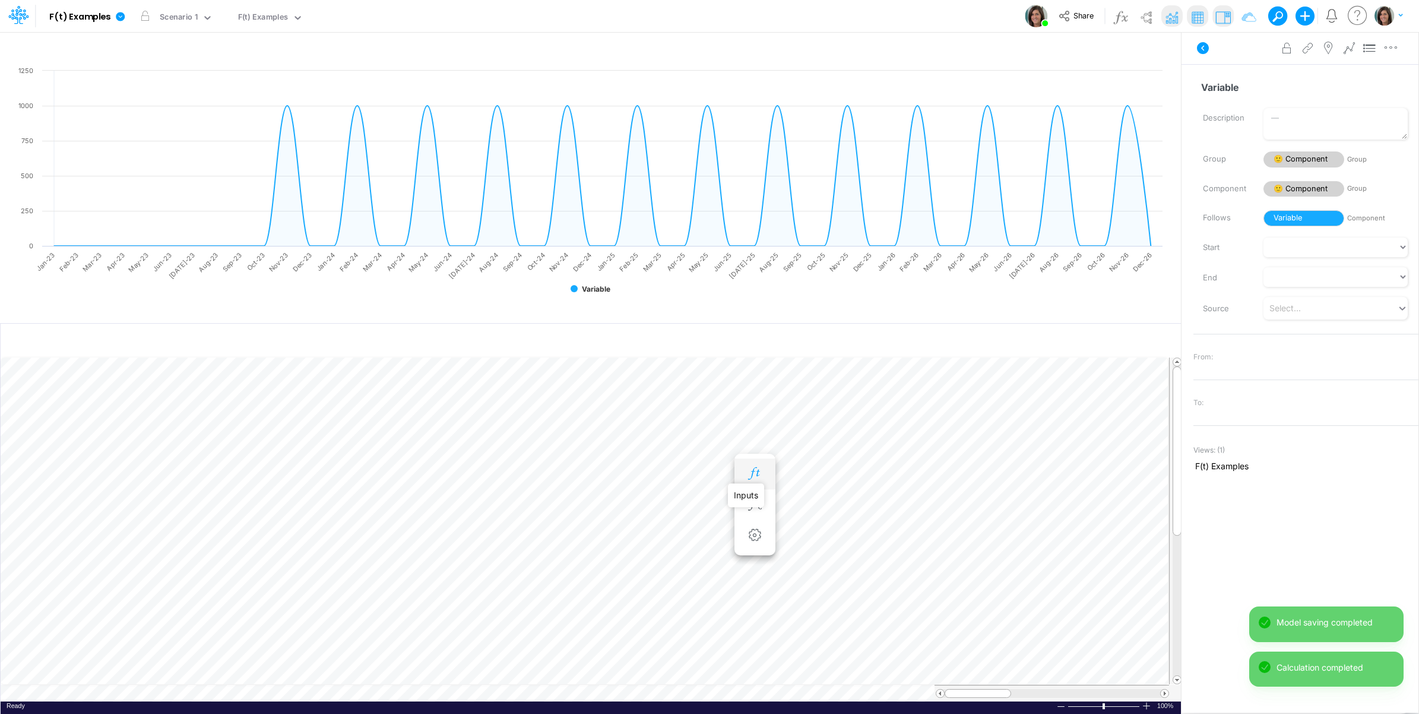
click at [756, 473] on icon "button" at bounding box center [755, 473] width 18 height 12
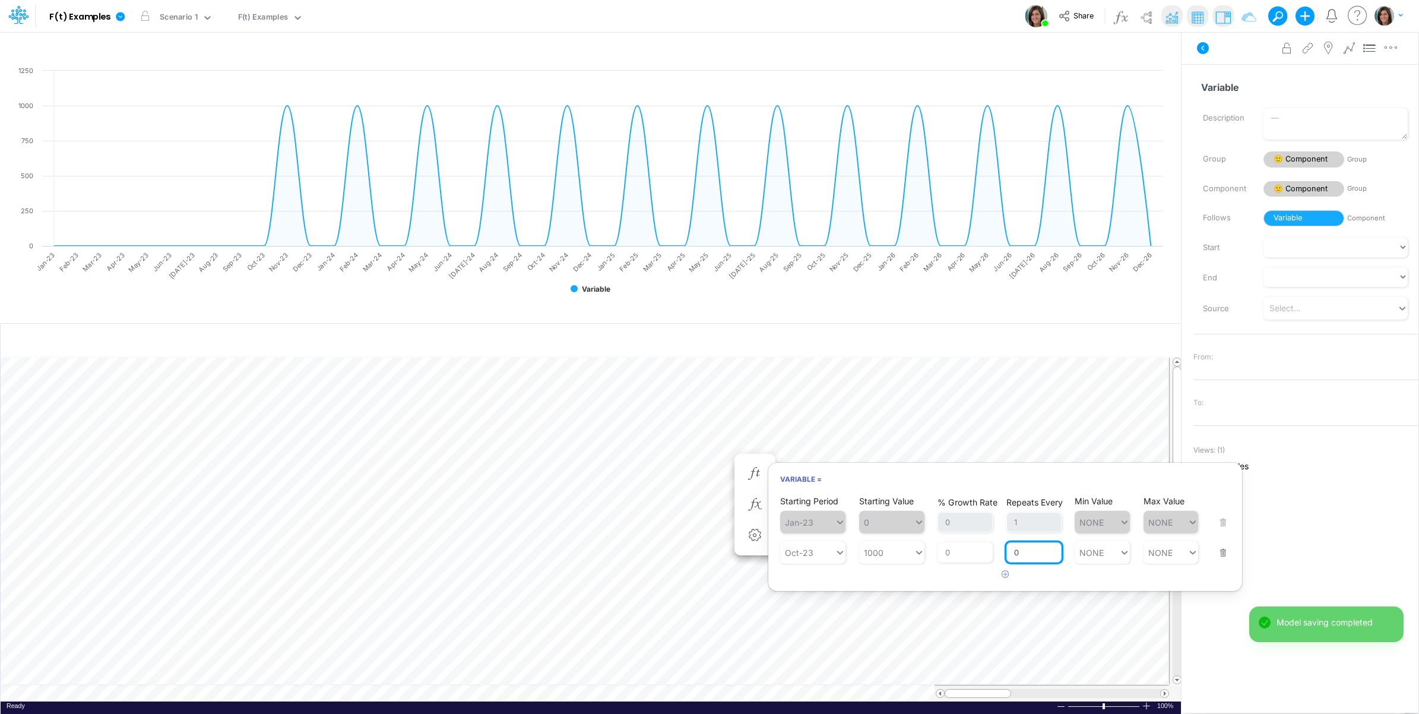
click at [1015, 553] on input "0" at bounding box center [1033, 552] width 55 height 20
type input "1"
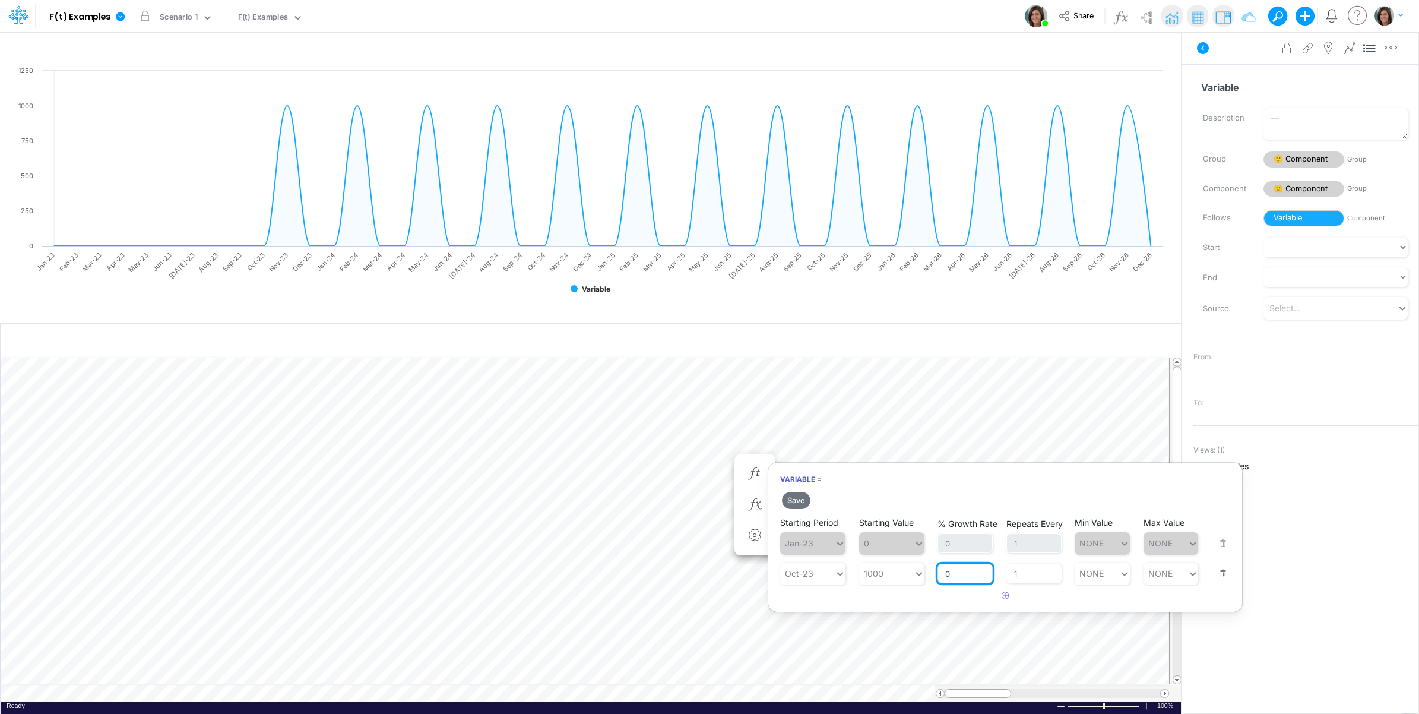
drag, startPoint x: 954, startPoint y: 556, endPoint x: 942, endPoint y: 567, distance: 16.4
click at [945, 557] on div "% Growth Rate 0" at bounding box center [965, 566] width 55 height 35
type input "10"
click at [951, 597] on article at bounding box center [1005, 596] width 474 height 20
click at [796, 499] on button "Save" at bounding box center [796, 500] width 28 height 17
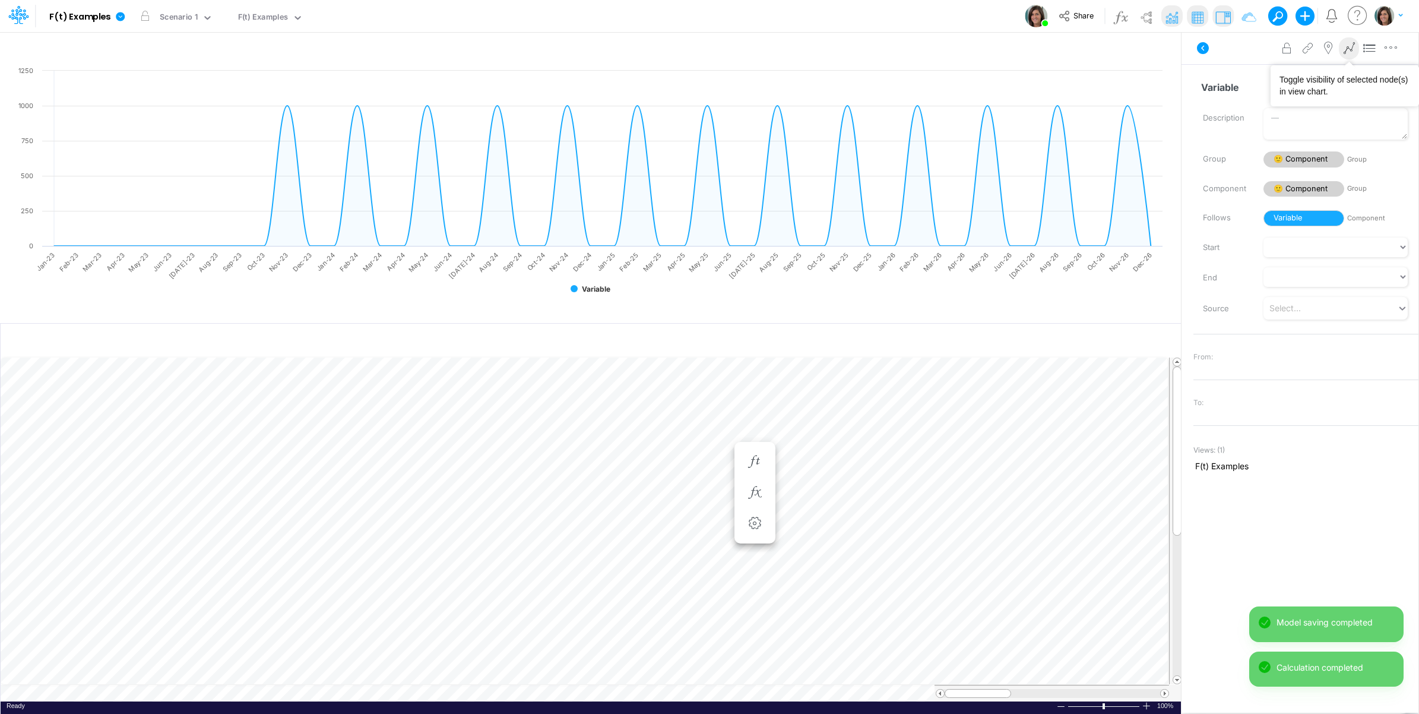
click at [1348, 42] on icon at bounding box center [1349, 48] width 18 height 12
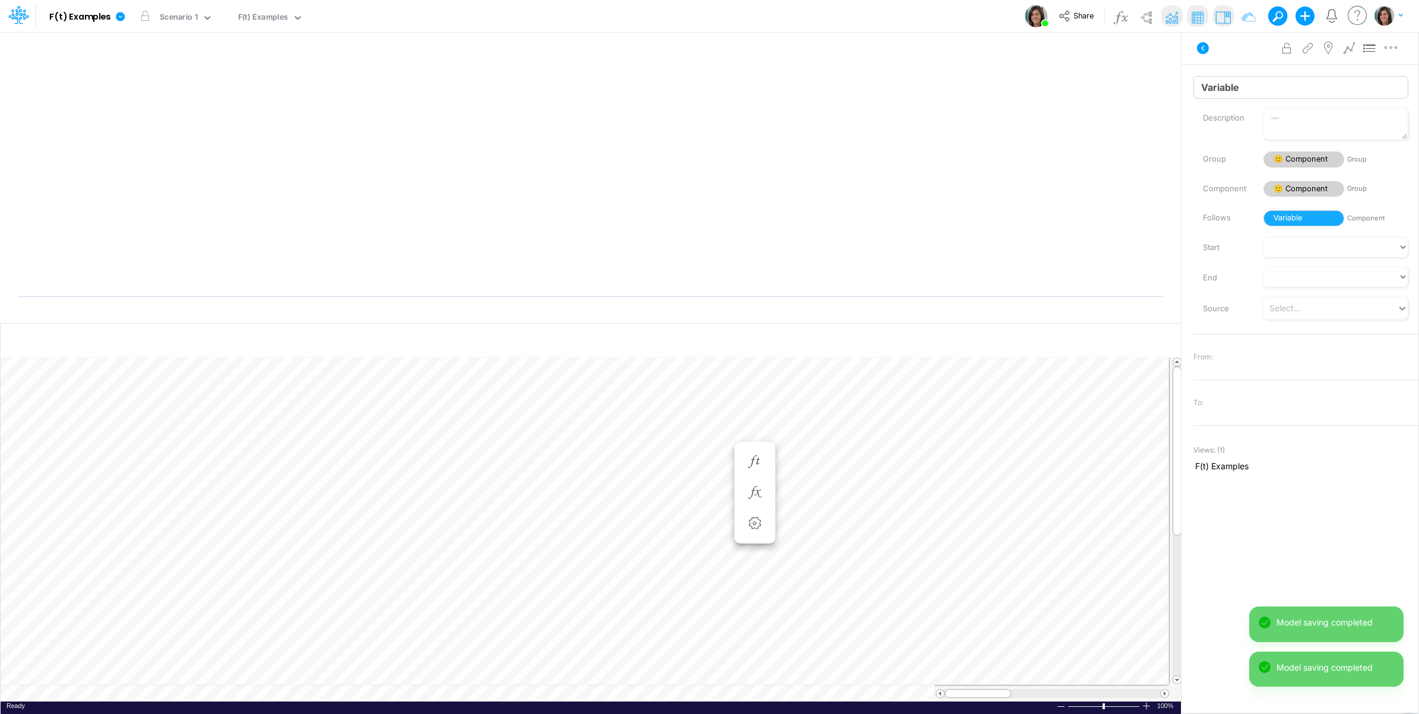
scroll to position [0, 1]
click at [1346, 52] on icon at bounding box center [1349, 48] width 18 height 12
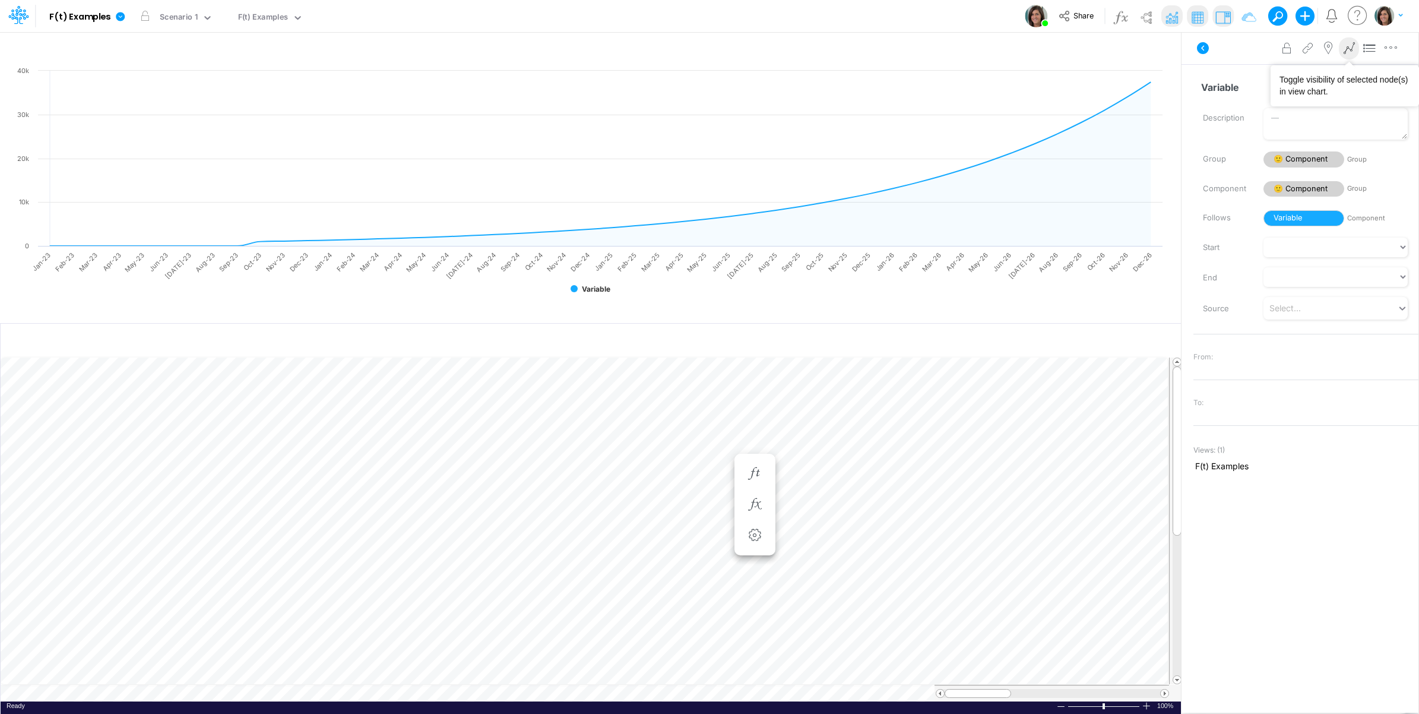
click at [1348, 52] on icon at bounding box center [1349, 48] width 18 height 12
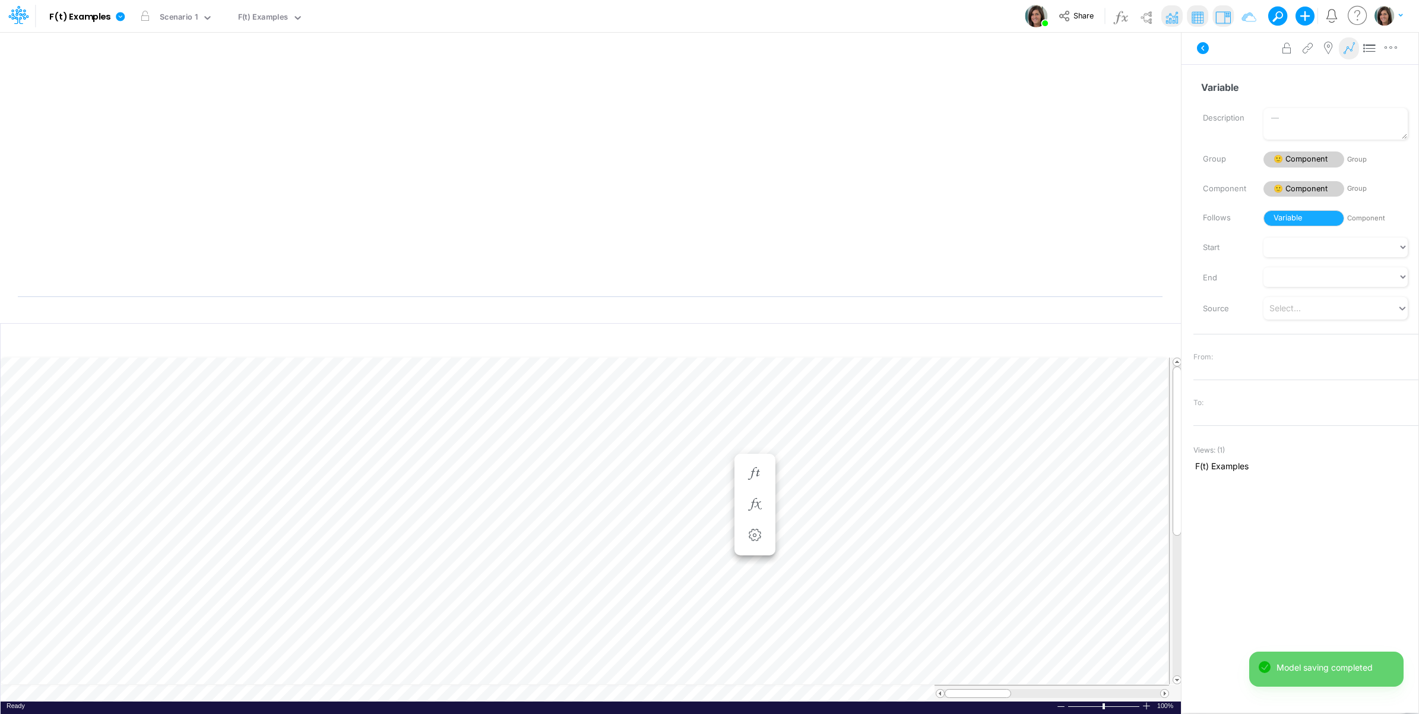
scroll to position [0, 1]
click at [757, 480] on icon "button" at bounding box center [755, 485] width 18 height 12
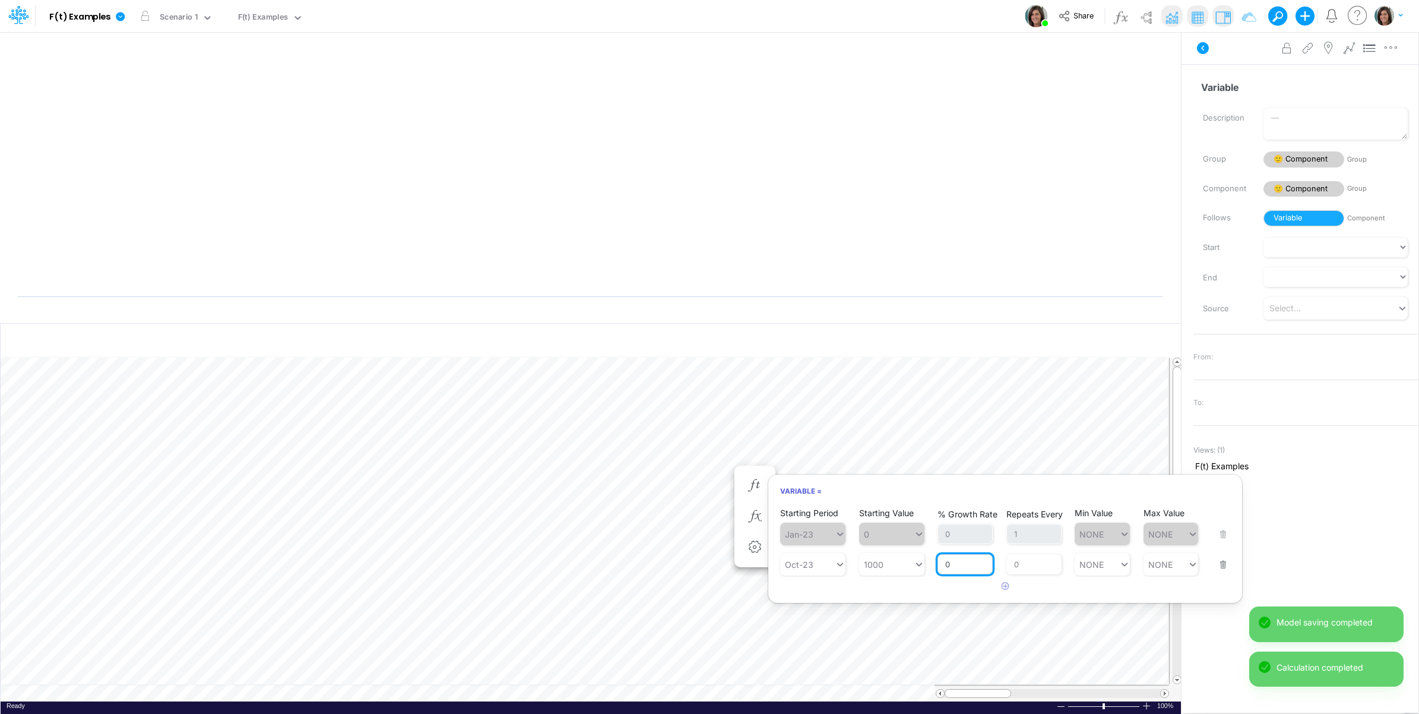
drag, startPoint x: 962, startPoint y: 566, endPoint x: 941, endPoint y: 567, distance: 21.4
click at [941, 567] on input "0" at bounding box center [965, 564] width 55 height 20
type input "10"
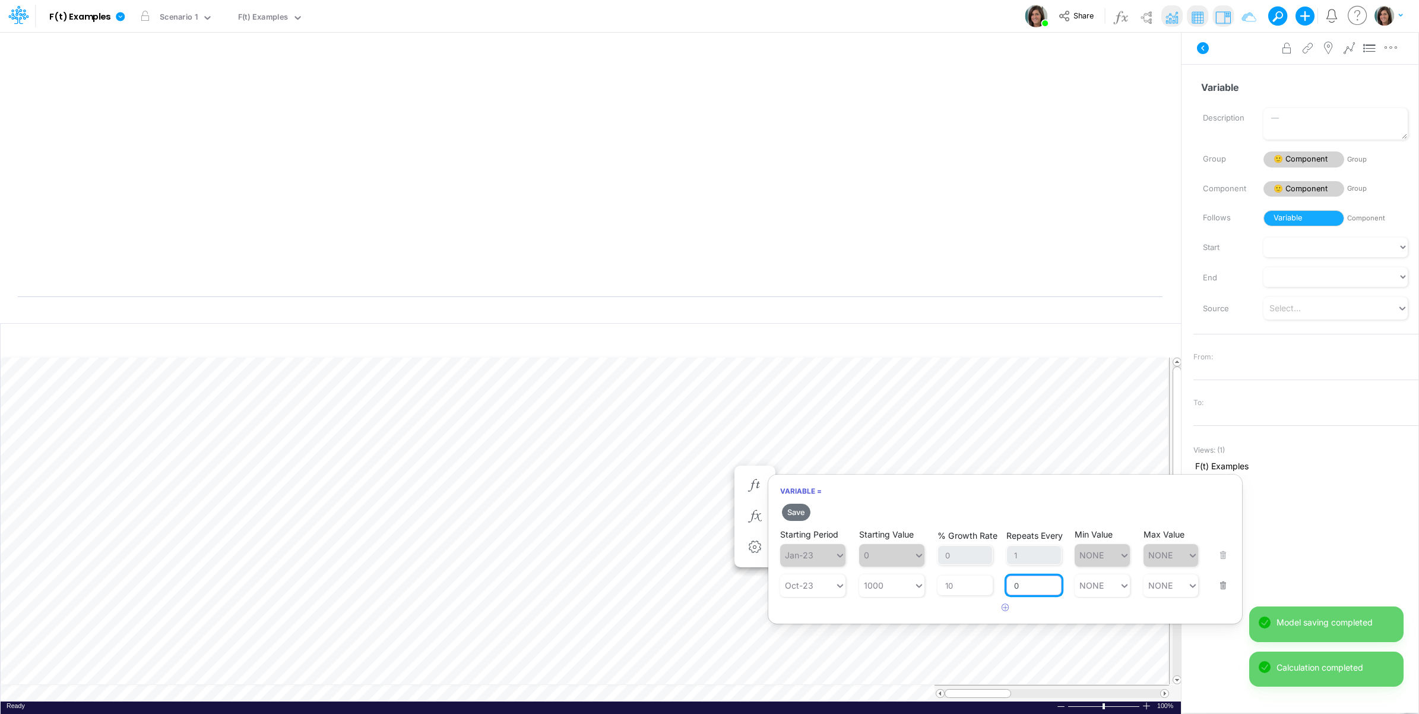
drag, startPoint x: 1023, startPoint y: 563, endPoint x: 1016, endPoint y: 568, distance: 8.6
click at [1016, 568] on div "Repeats Every 0" at bounding box center [1033, 577] width 55 height 35
type input "1"
click at [891, 619] on div "Variable = Save Starting Period Jan-23 Starting Value 0 % Growth Rate 0 Repeats…" at bounding box center [1005, 549] width 475 height 150
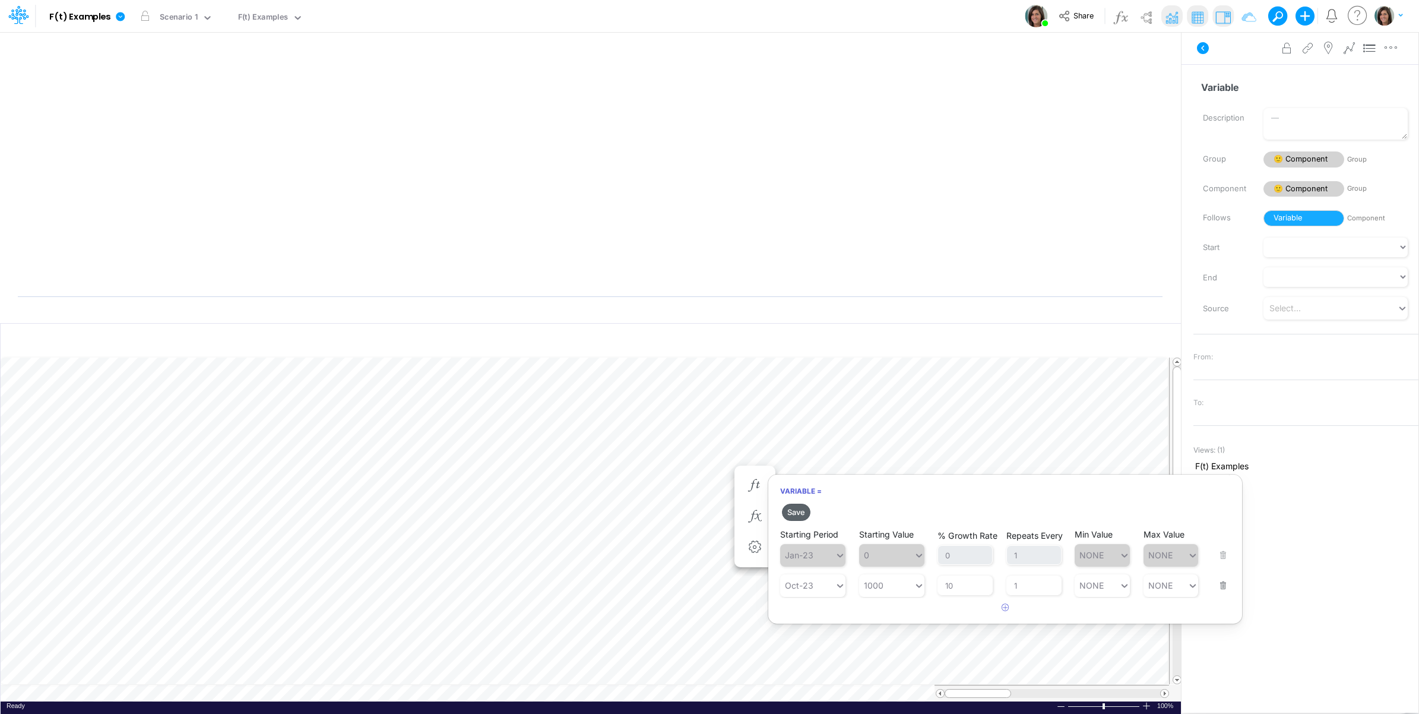
click at [797, 511] on button "Save" at bounding box center [796, 511] width 28 height 17
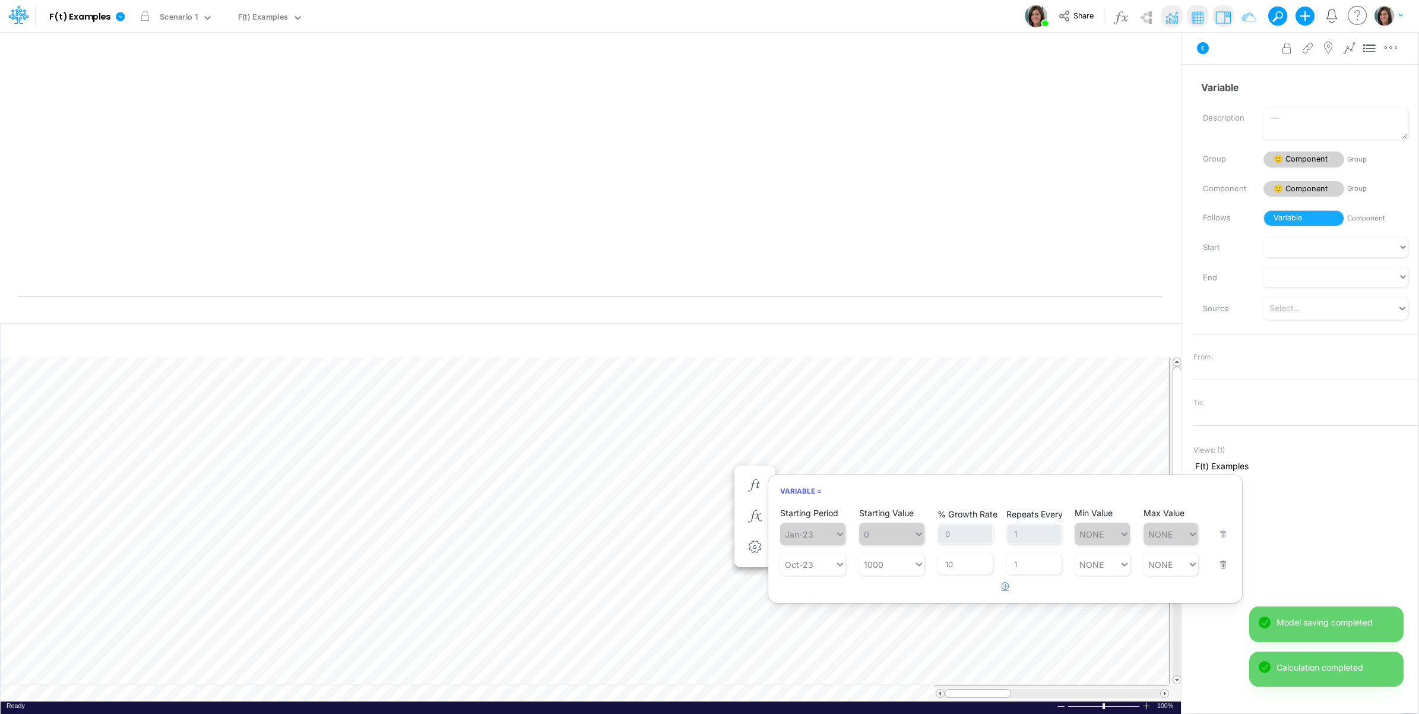
click at [1006, 591] on button "button" at bounding box center [1005, 587] width 23 height 20
click at [812, 601] on div "Type to search..." at bounding box center [807, 594] width 55 height 17
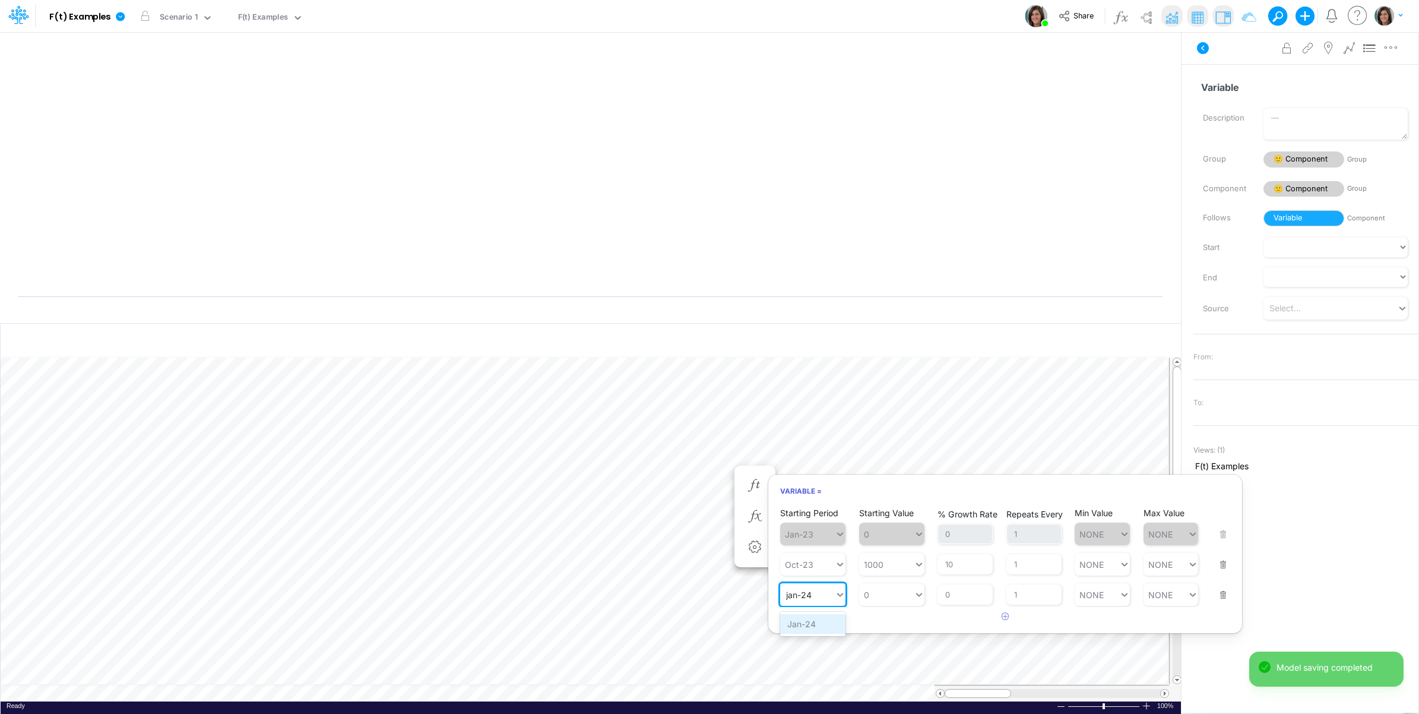
click at [812, 627] on div "Jan-24" at bounding box center [812, 624] width 65 height 20
type input "jan-24"
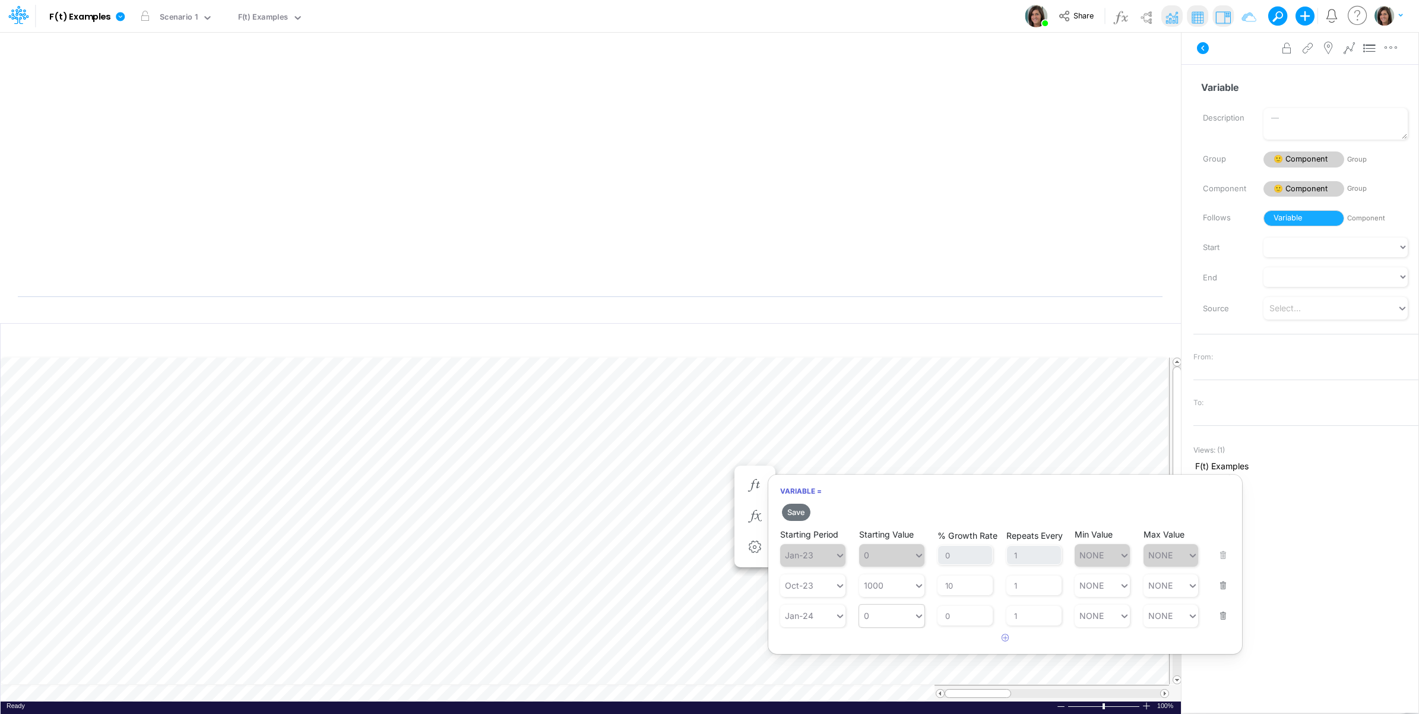
type input "0"
click at [900, 620] on div "0 0" at bounding box center [886, 615] width 55 height 17
click at [892, 440] on div "LATEST" at bounding box center [891, 435] width 65 height 20
drag, startPoint x: 970, startPoint y: 618, endPoint x: 943, endPoint y: 620, distance: 26.8
click at [942, 620] on input "0" at bounding box center [965, 616] width 55 height 20
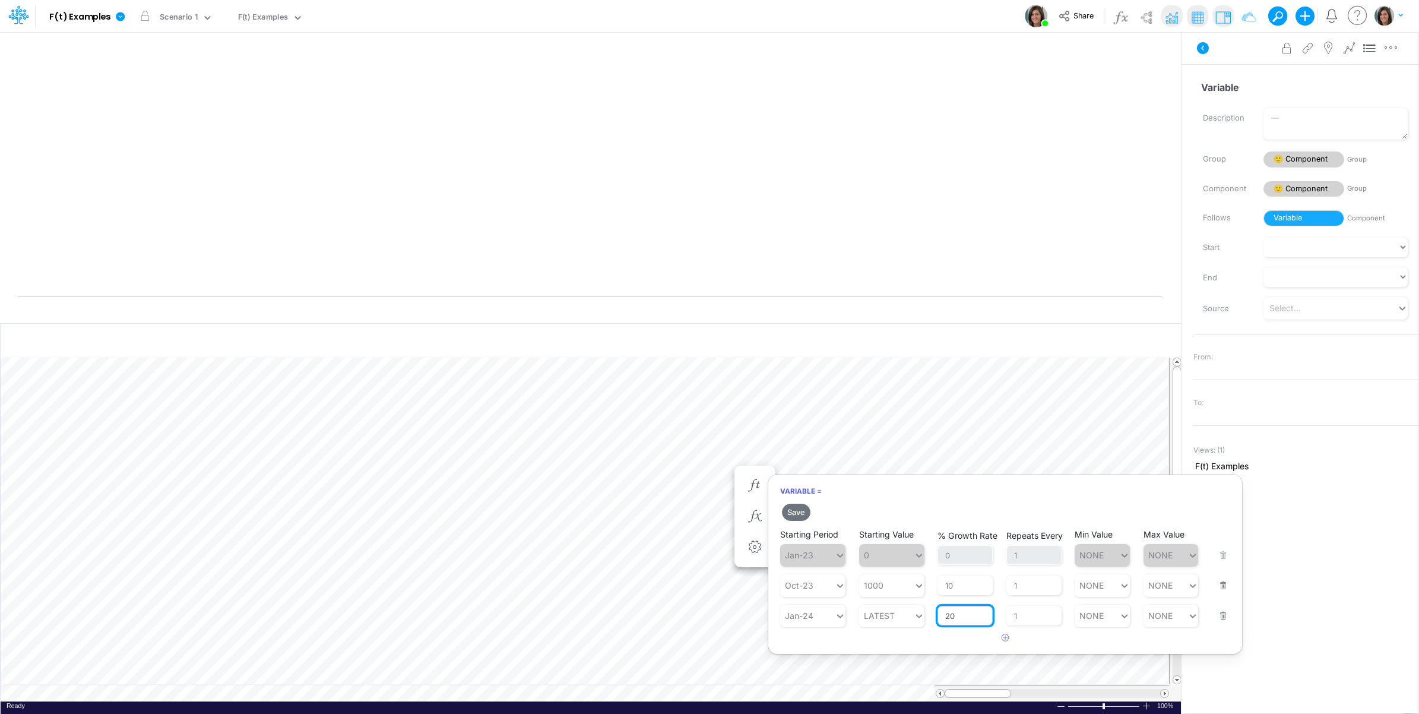
type input "20"
click at [898, 640] on article at bounding box center [1005, 638] width 474 height 20
click at [794, 509] on button "Save" at bounding box center [796, 511] width 28 height 17
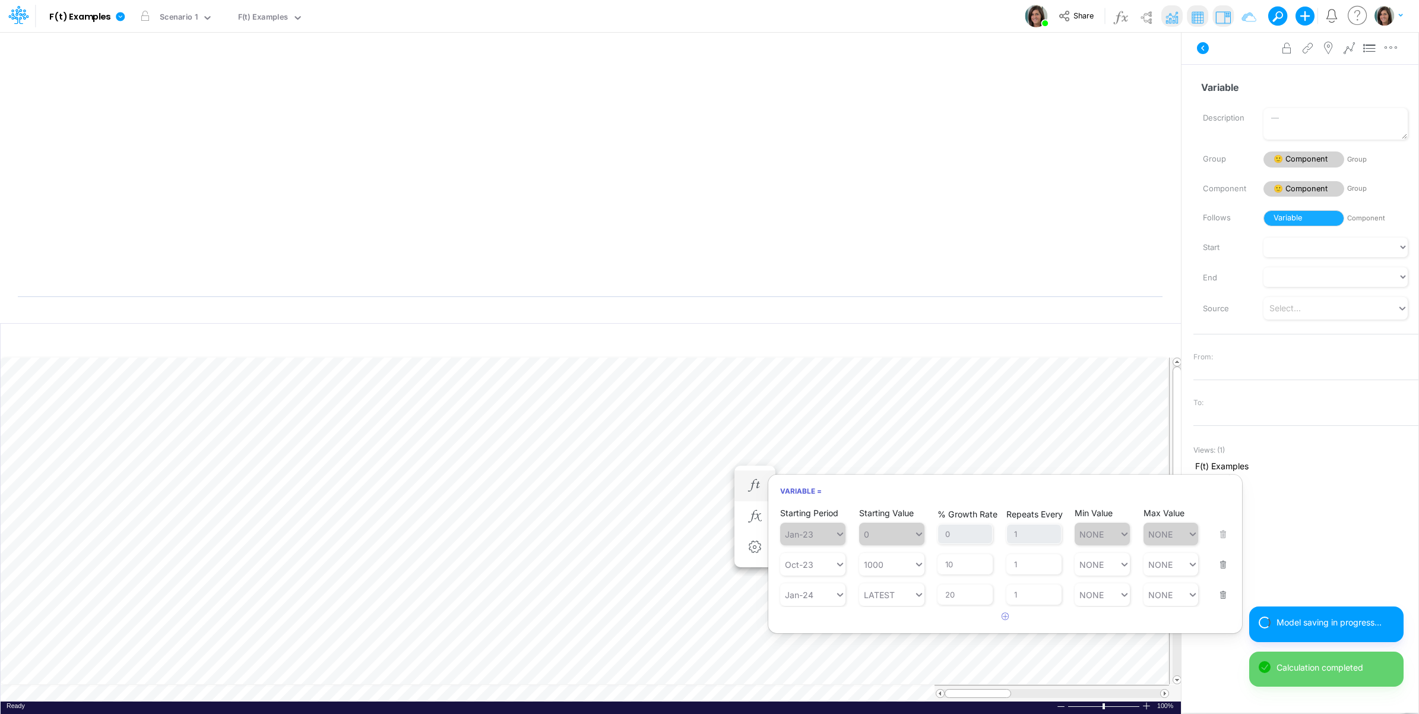
click at [891, 503] on div "Variable = Starting Period Jan-23 Starting Value 0 % Growth Rate 0 Repeats Ever…" at bounding box center [1005, 554] width 475 height 160
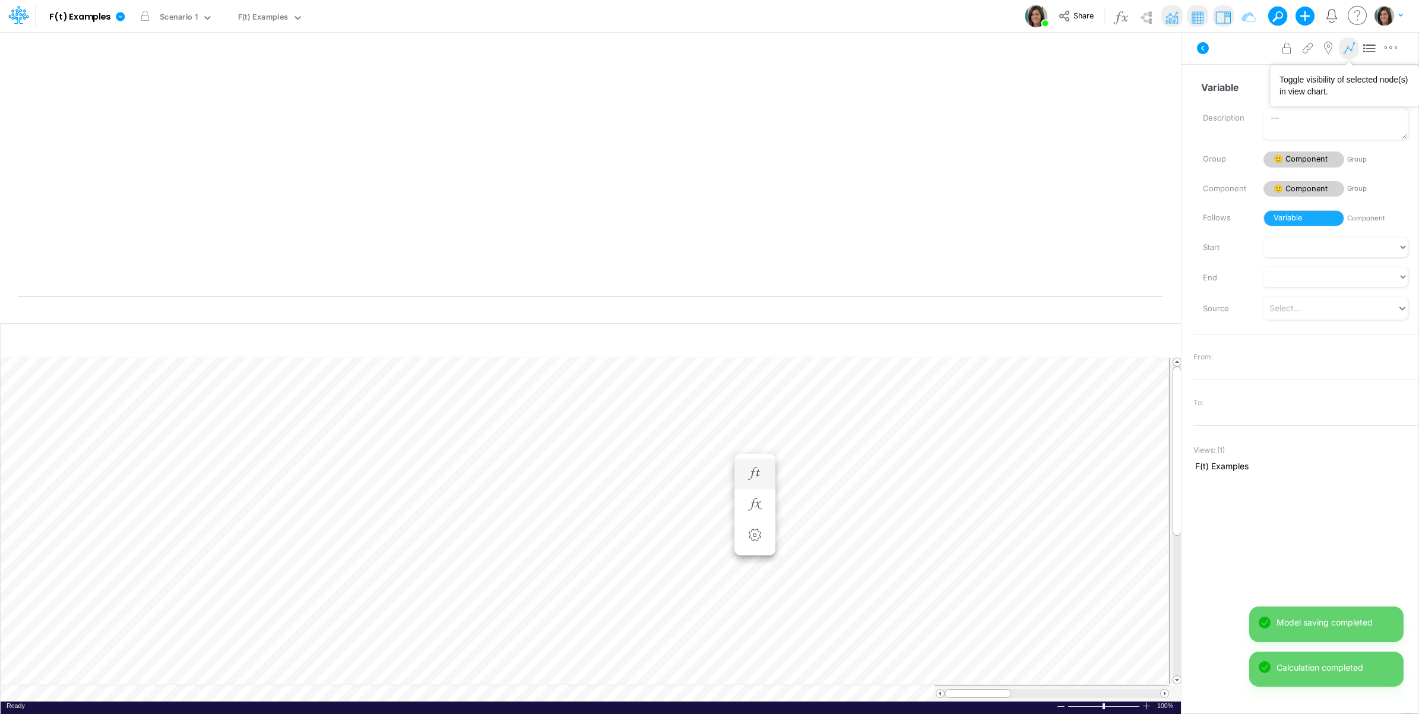
click at [1348, 55] on button at bounding box center [1349, 48] width 21 height 23
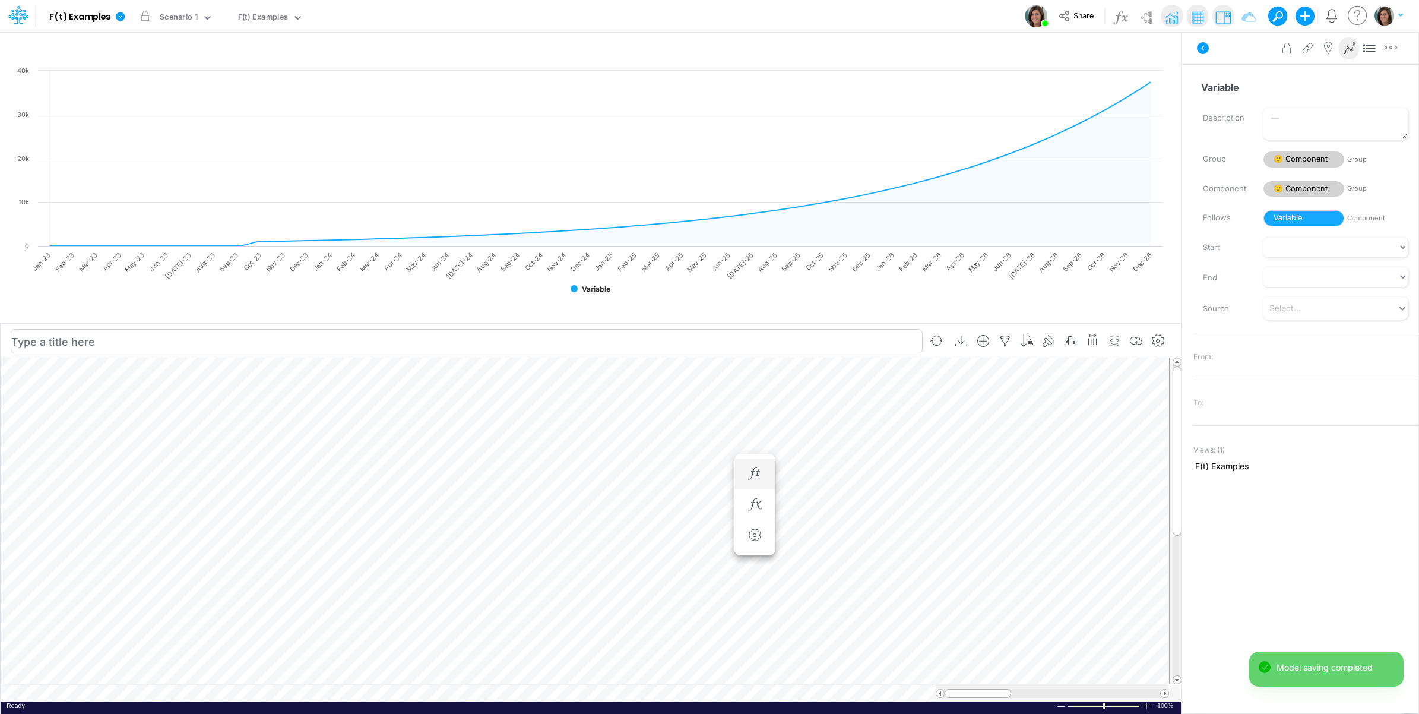
scroll to position [0, 1]
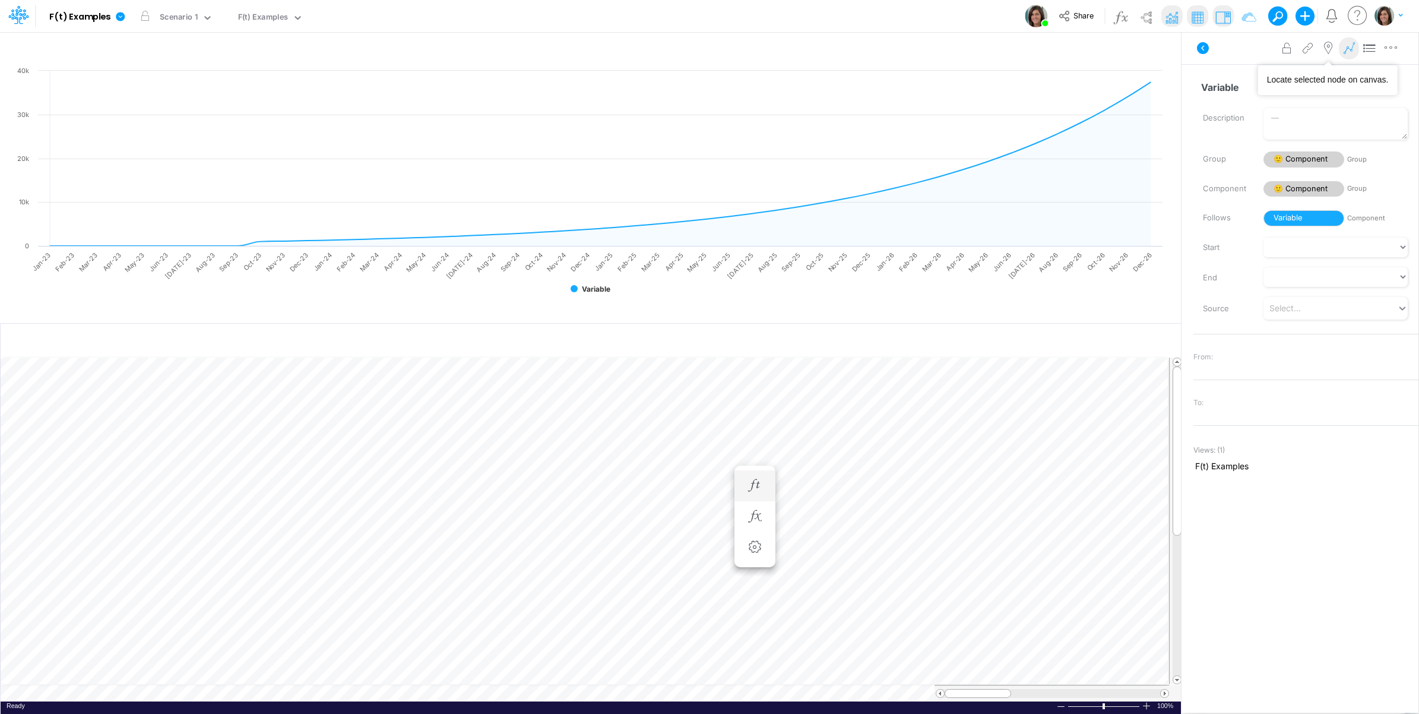
click at [1348, 51] on icon at bounding box center [1349, 48] width 18 height 12
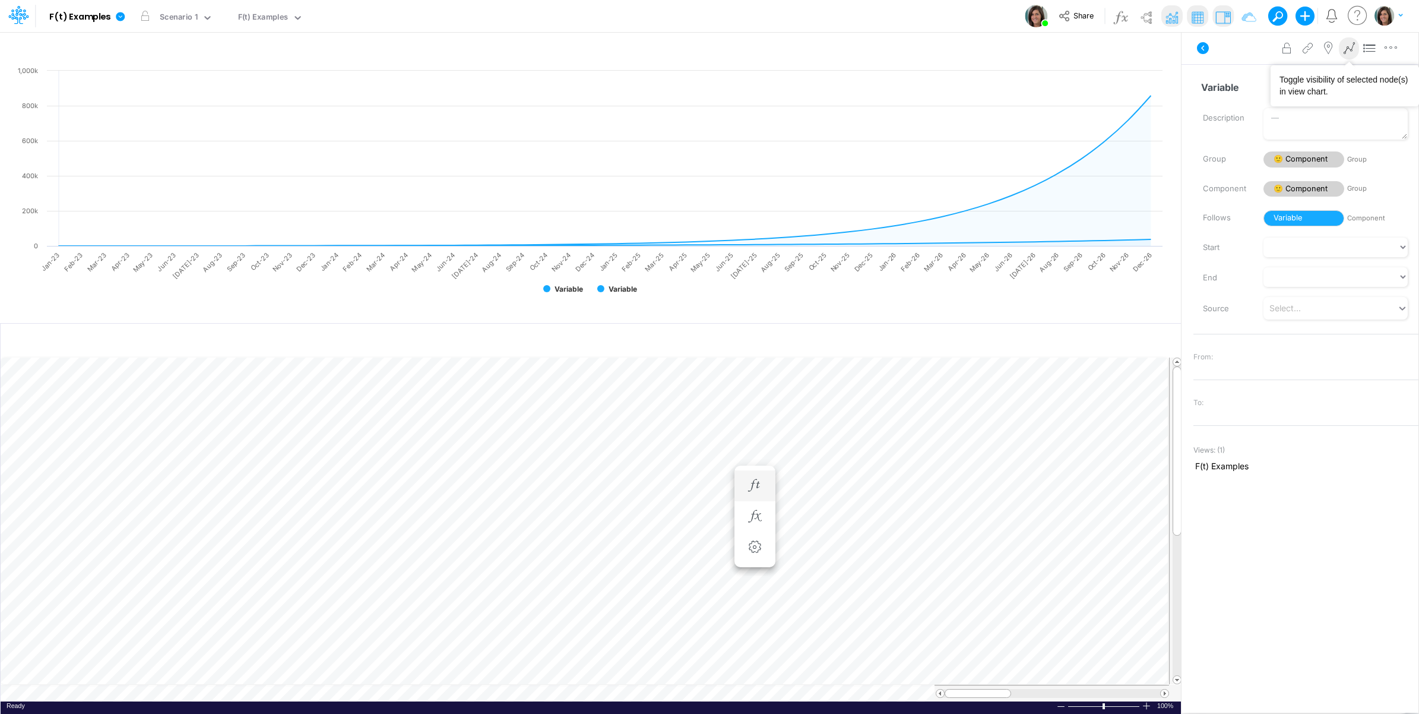
click at [1349, 52] on icon at bounding box center [1349, 48] width 18 height 12
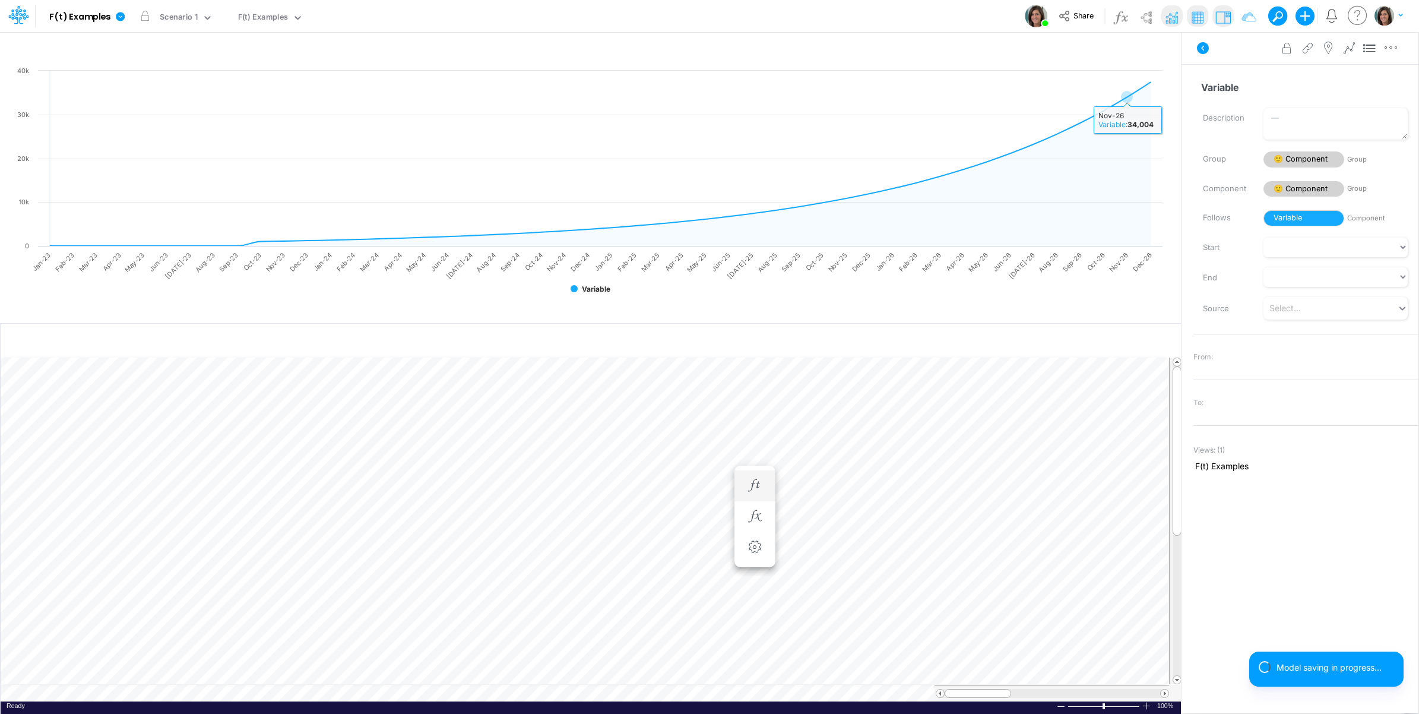
scroll to position [0, 1]
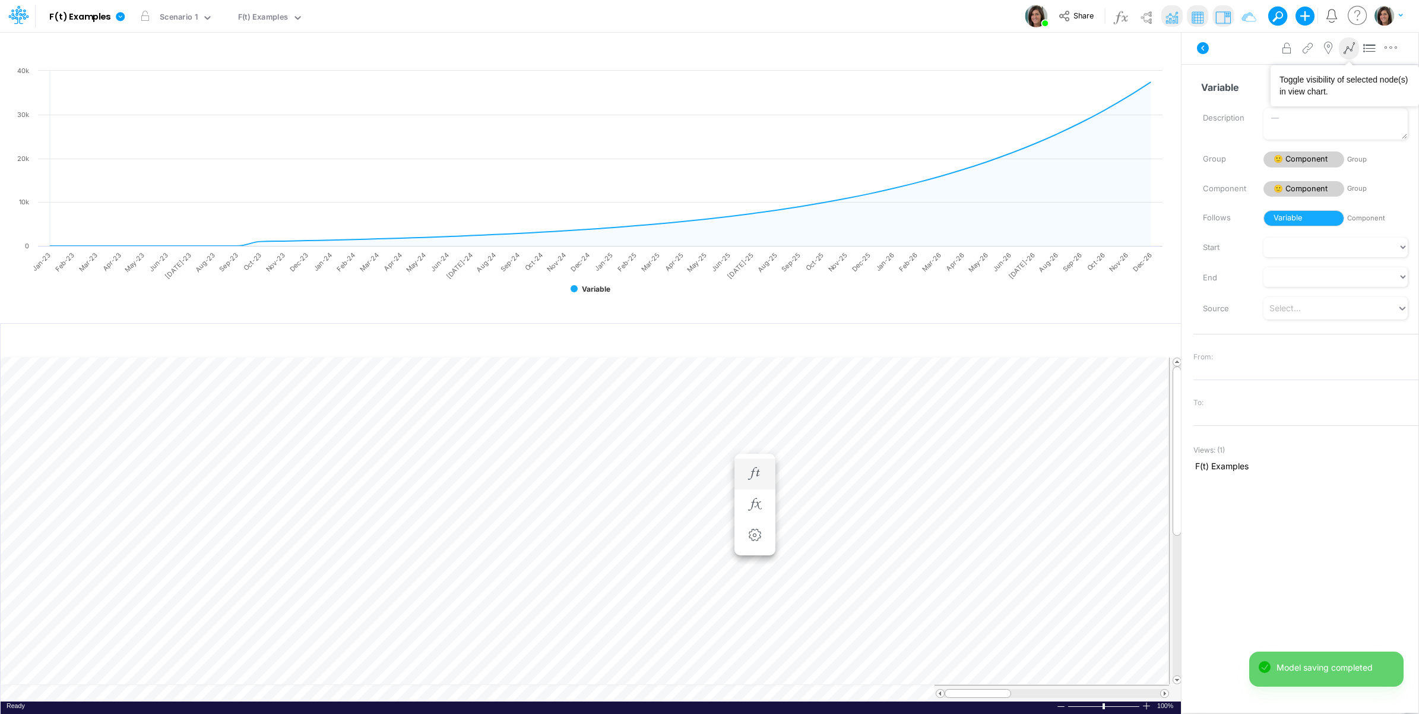
click at [1347, 49] on icon at bounding box center [1349, 48] width 18 height 12
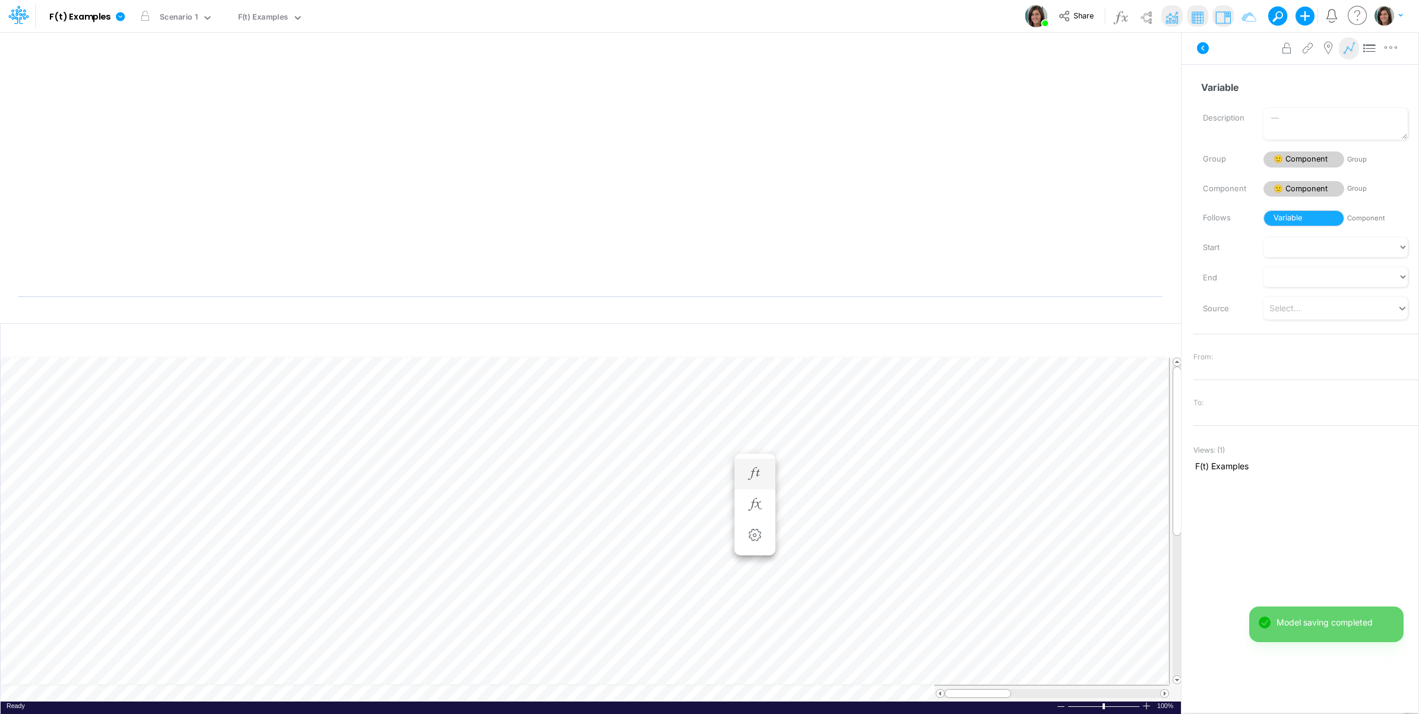
scroll to position [0, 1]
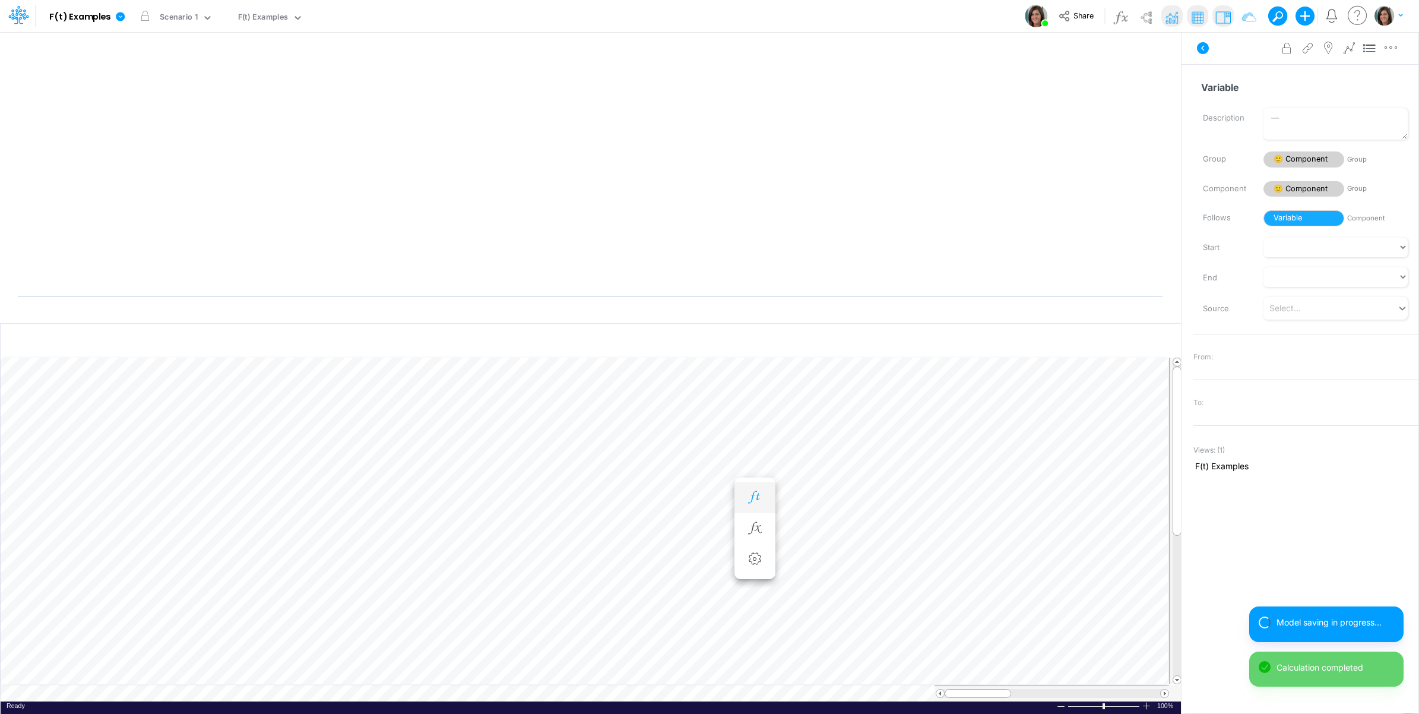
scroll to position [0, 1]
click at [759, 491] on icon "button" at bounding box center [755, 497] width 18 height 12
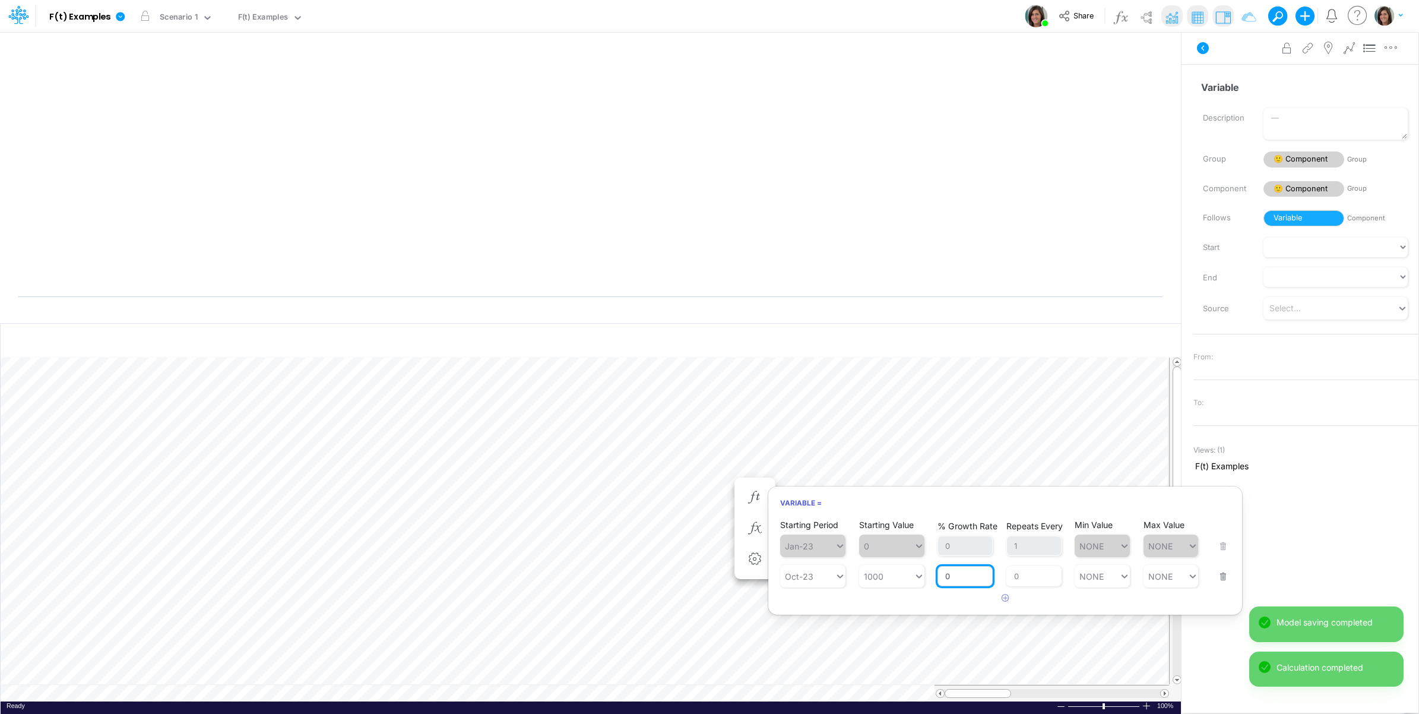
drag, startPoint x: 954, startPoint y: 577, endPoint x: 941, endPoint y: 579, distance: 13.3
click at [941, 579] on input "0" at bounding box center [965, 576] width 55 height 20
type input "10"
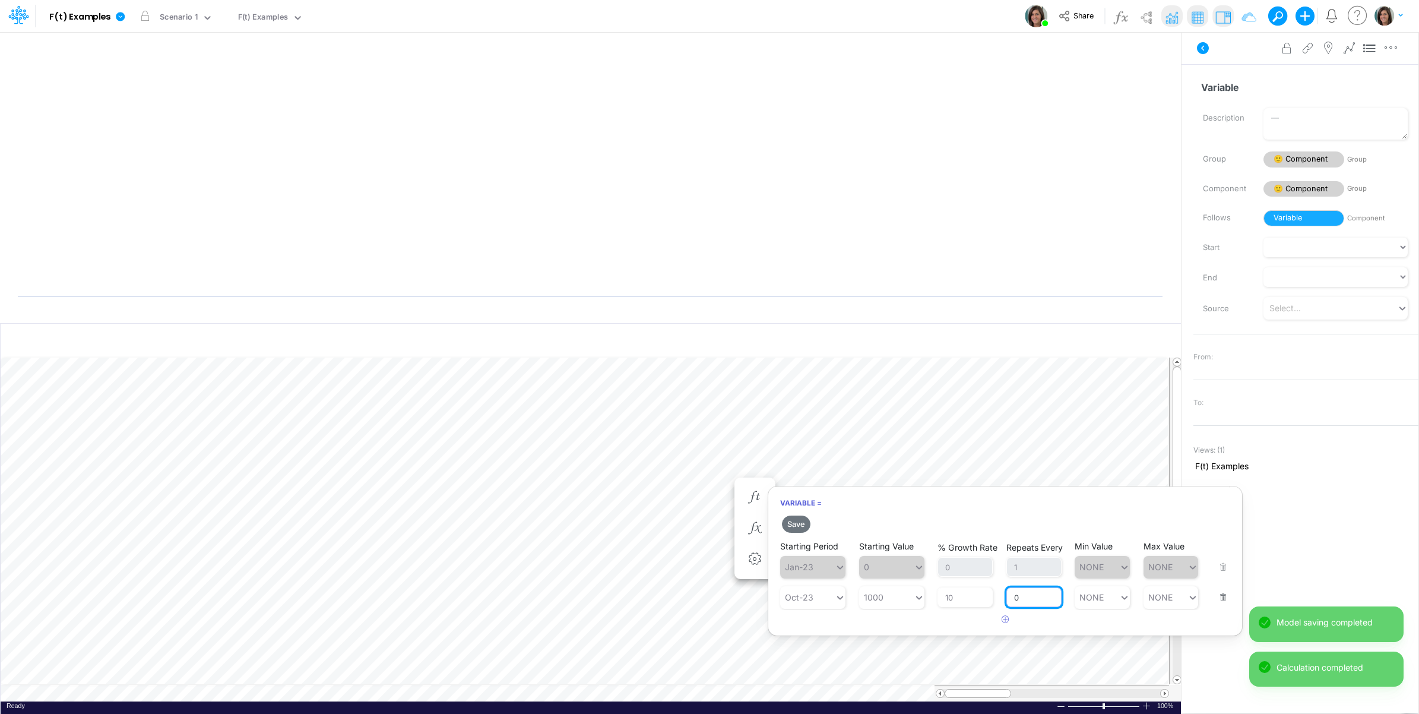
drag, startPoint x: 1022, startPoint y: 574, endPoint x: 1017, endPoint y: 579, distance: 7.1
click at [1011, 574] on div "Repeats Every 0" at bounding box center [1033, 589] width 55 height 35
type input "1"
click at [931, 625] on article at bounding box center [1005, 620] width 474 height 20
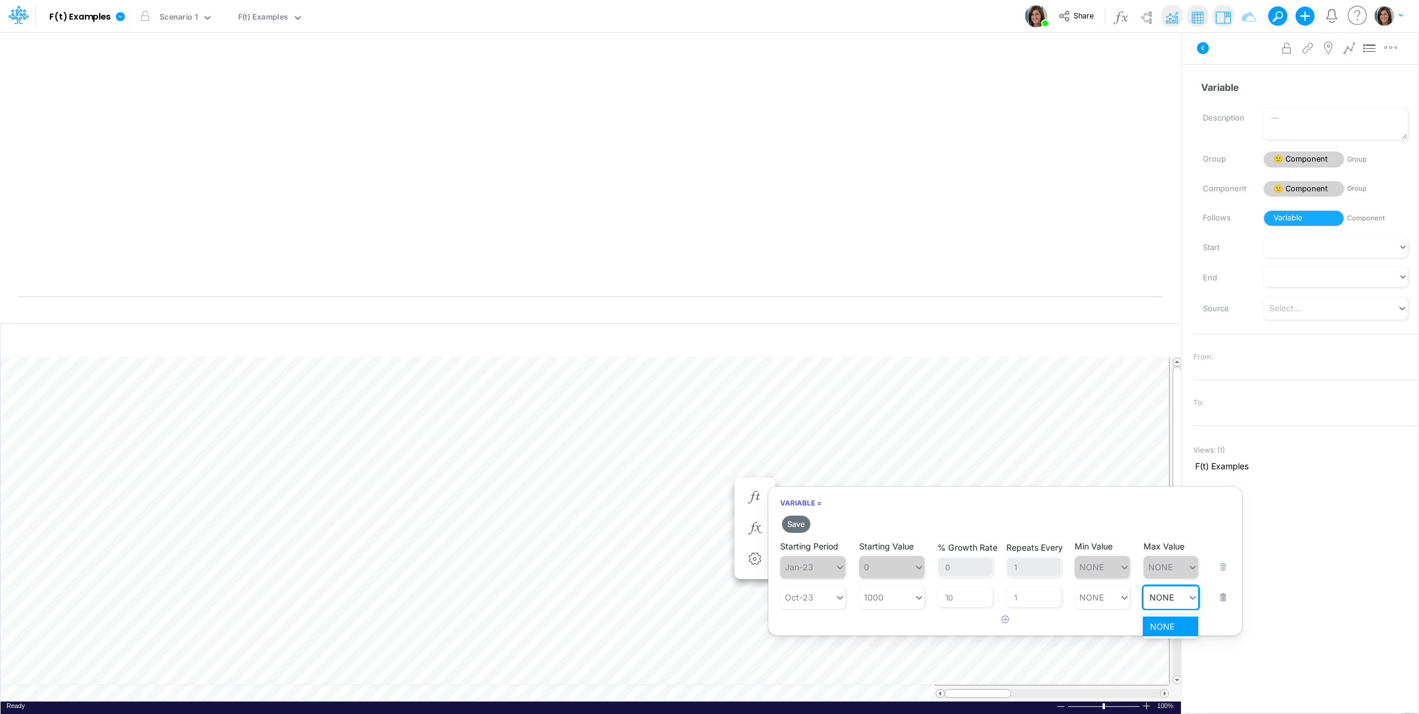
click at [1174, 598] on div "NONE NONE" at bounding box center [1166, 596] width 45 height 17
type input "1"
click at [1189, 623] on div "Set value 2000" at bounding box center [1180, 626] width 74 height 20
type input "2000"
click at [796, 521] on button "Save" at bounding box center [796, 523] width 28 height 17
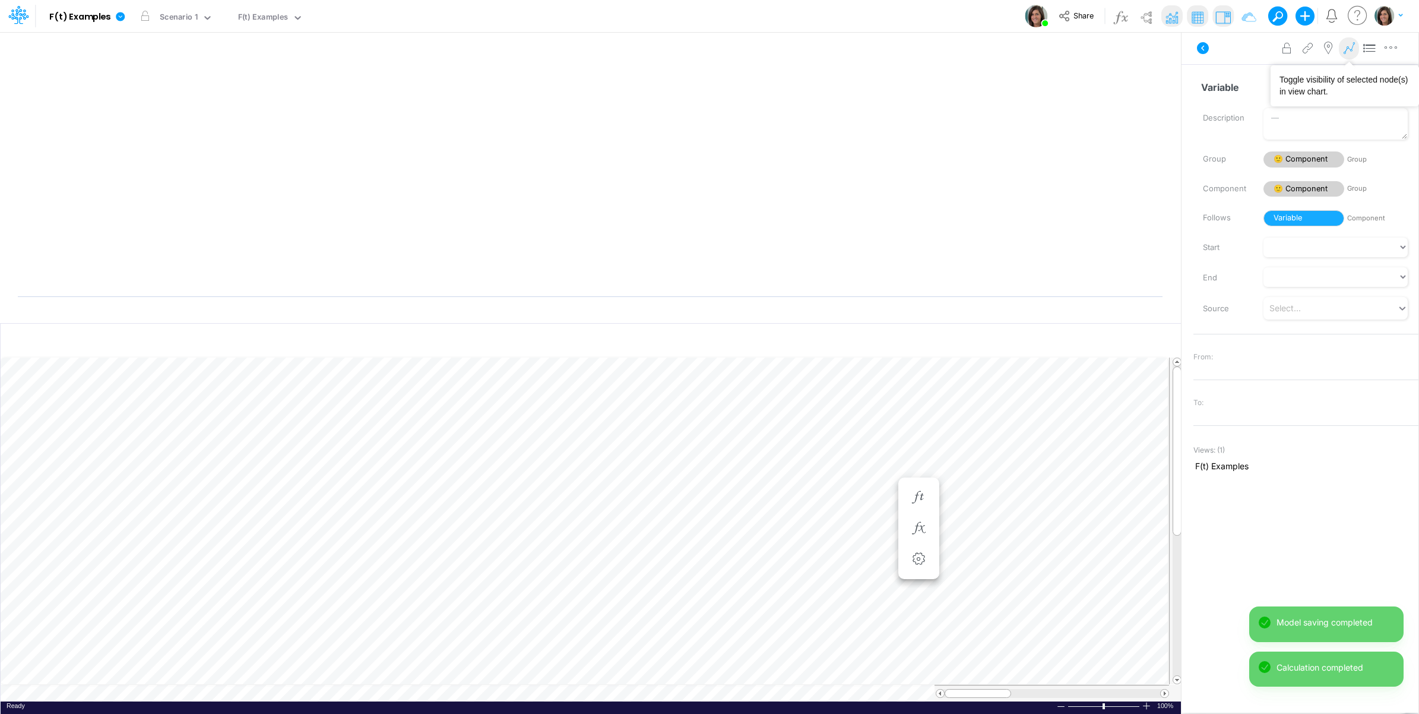
click at [1348, 45] on icon at bounding box center [1349, 48] width 18 height 12
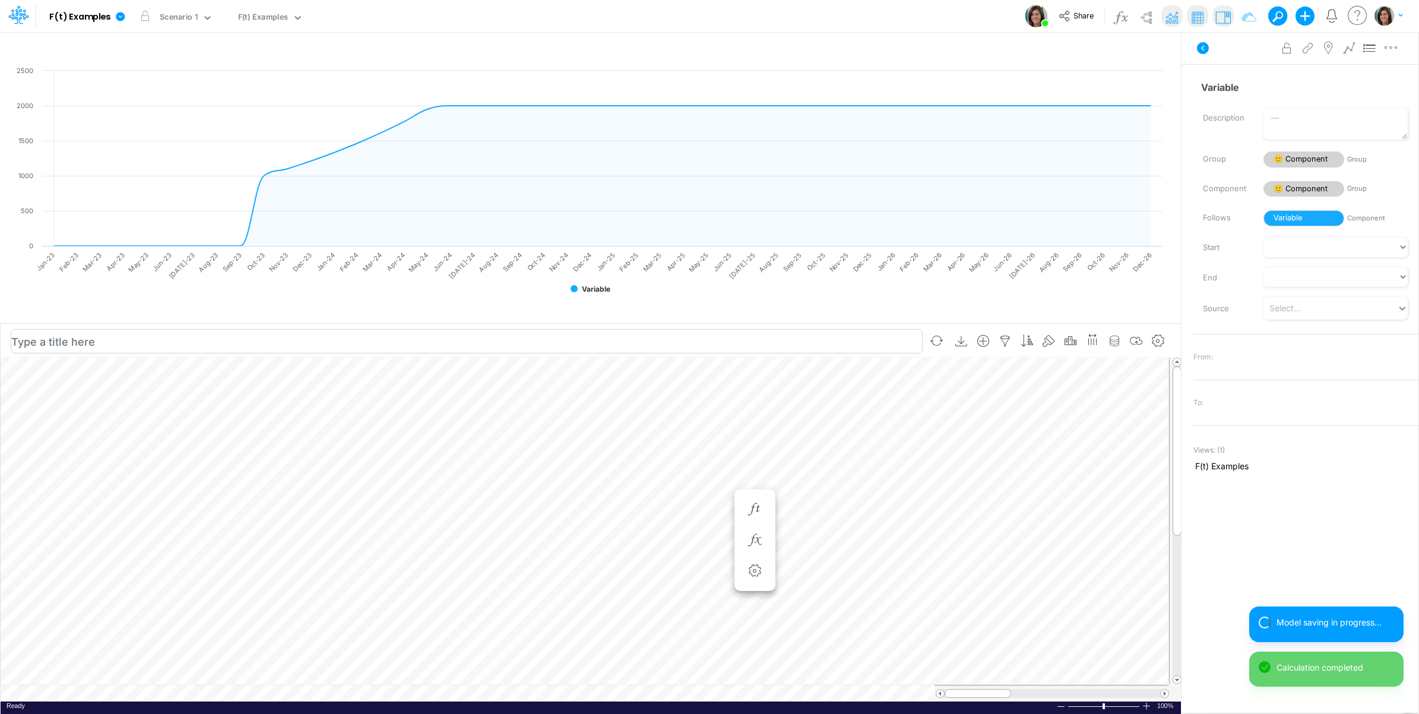
scroll to position [0, 1]
click at [755, 506] on icon "button" at bounding box center [755, 509] width 18 height 12
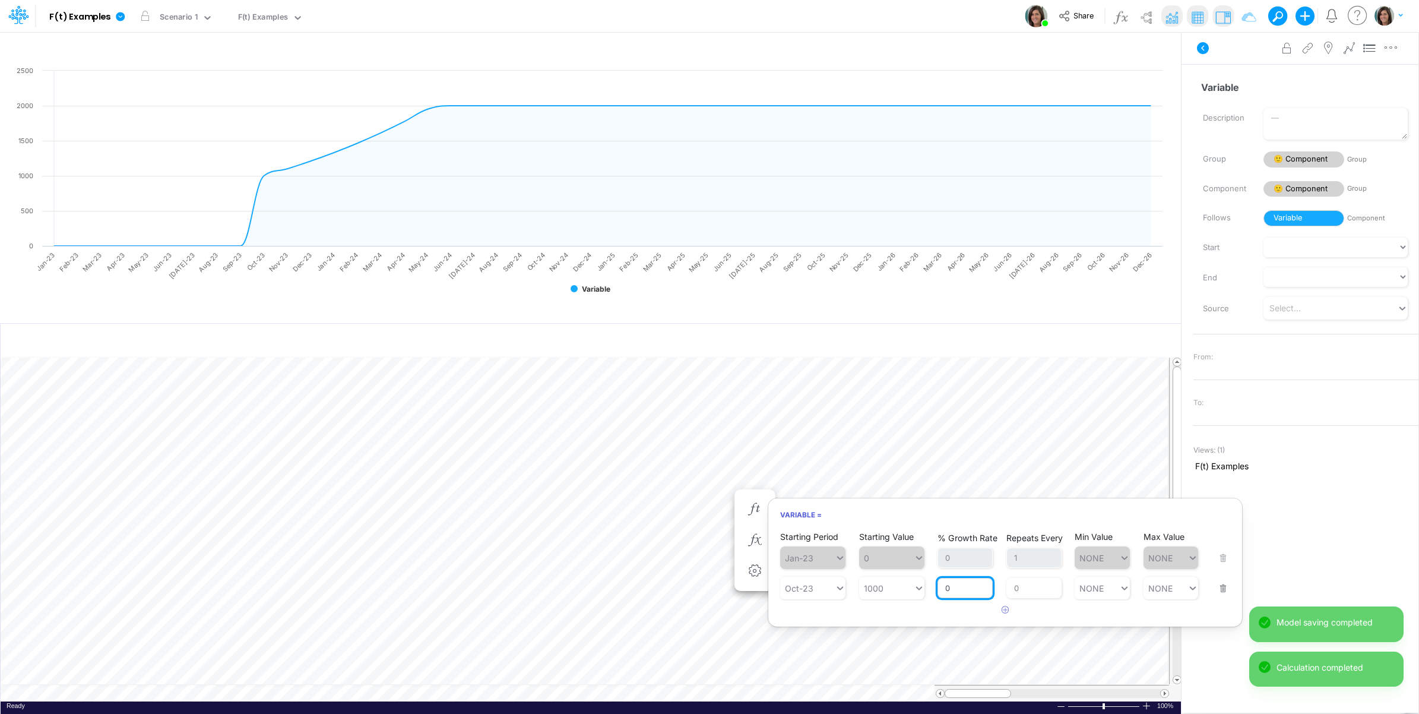
click at [961, 595] on input "0" at bounding box center [965, 588] width 55 height 20
type input "-10"
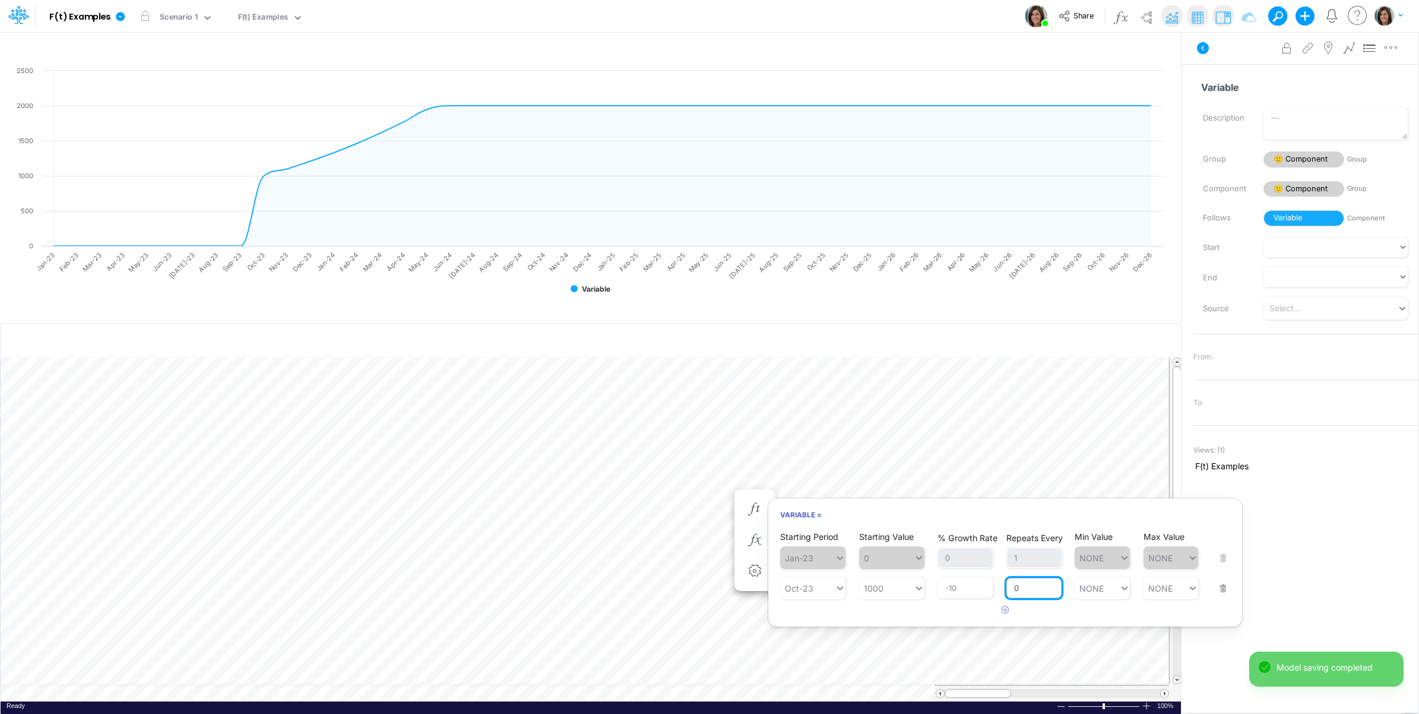
click at [1037, 584] on div "Repeats Every 0" at bounding box center [1033, 580] width 55 height 35
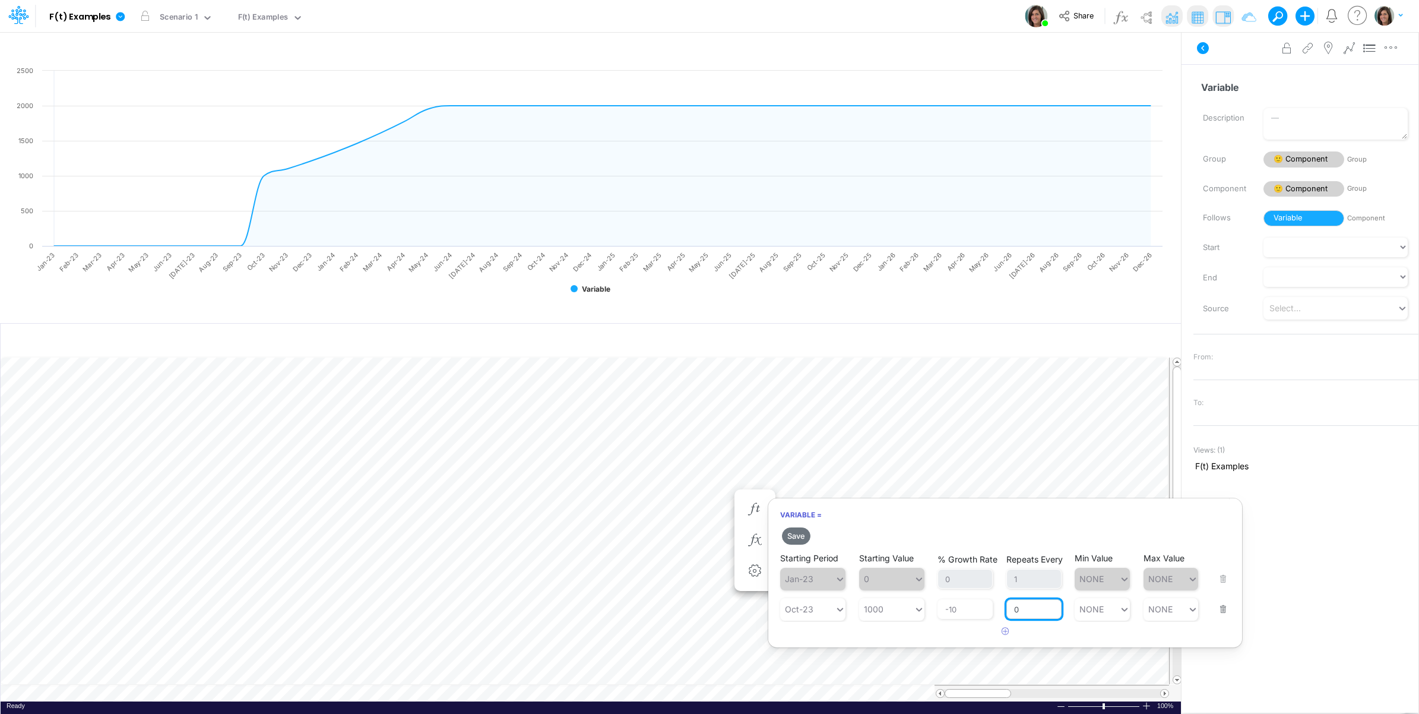
drag, startPoint x: 1020, startPoint y: 604, endPoint x: 1011, endPoint y: 606, distance: 9.7
click at [1011, 606] on input "0" at bounding box center [1033, 609] width 55 height 20
type input "1"
click at [1114, 610] on div "NONE NONE" at bounding box center [1097, 608] width 45 height 17
click at [1104, 634] on div "Set value 500" at bounding box center [1109, 638] width 68 height 20
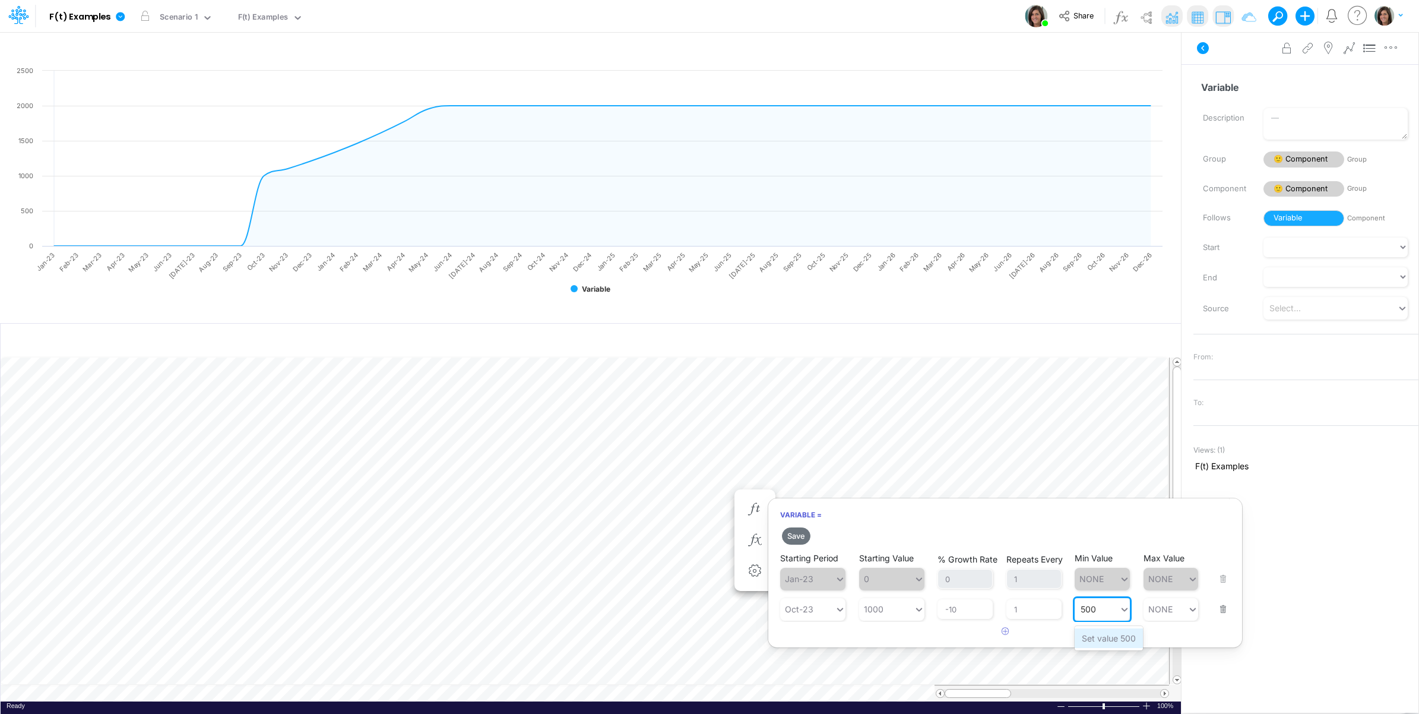
type input "500"
click at [921, 640] on article at bounding box center [1005, 632] width 474 height 20
click at [802, 529] on button "Save" at bounding box center [796, 535] width 28 height 17
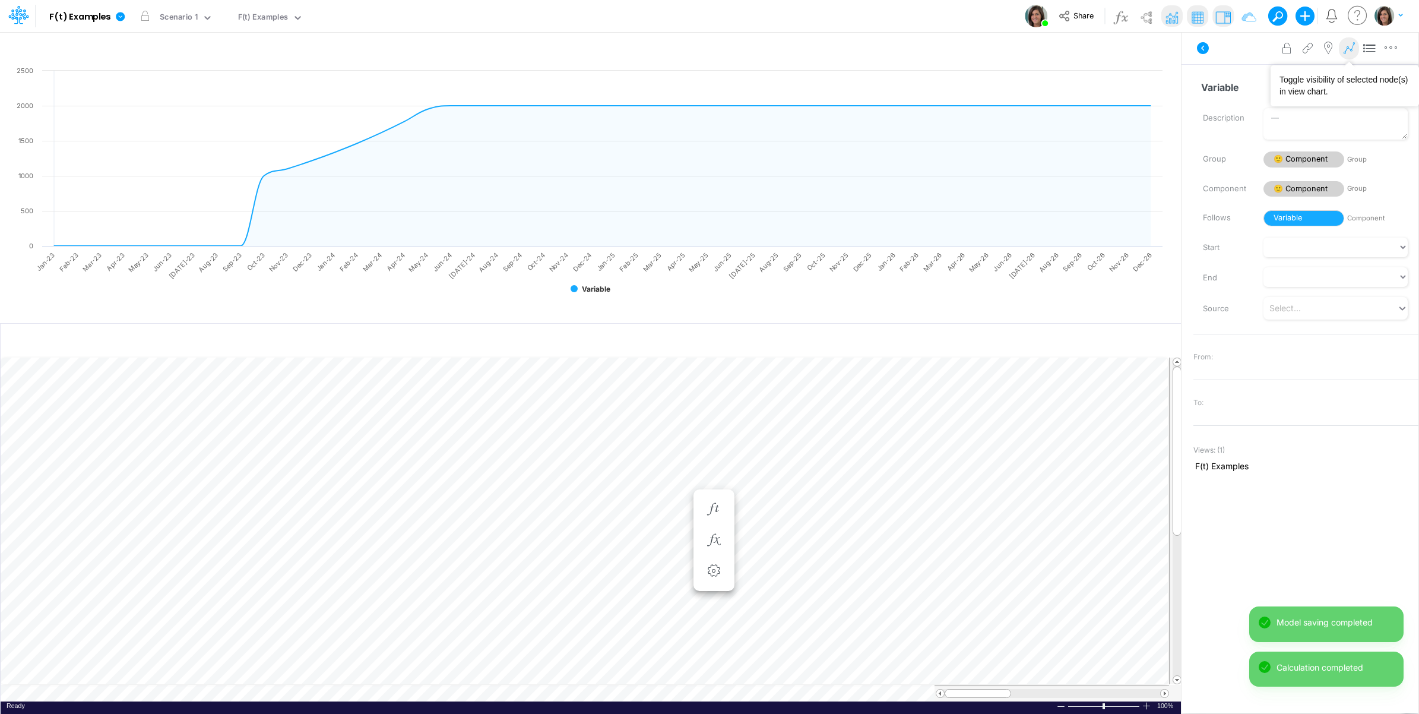
click at [1348, 49] on icon at bounding box center [1349, 48] width 18 height 12
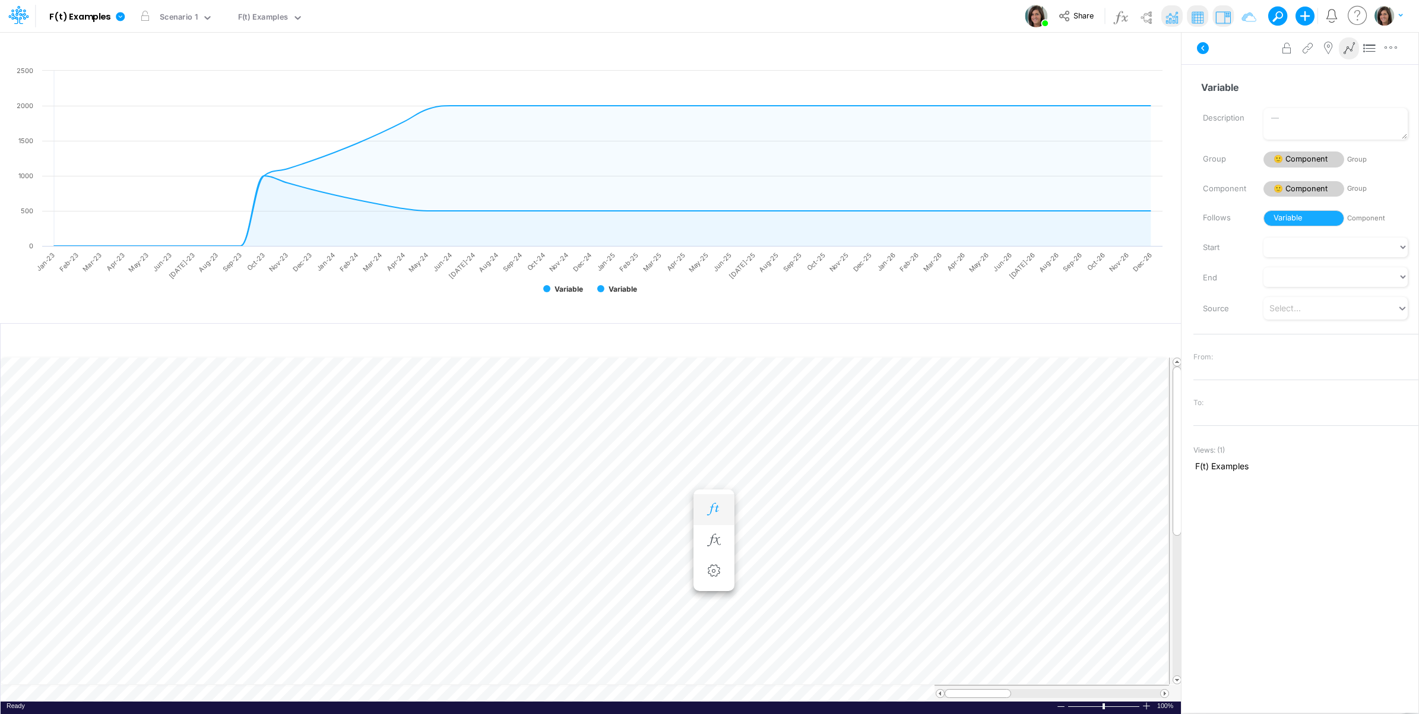
click at [714, 512] on icon "button" at bounding box center [714, 509] width 18 height 12
click at [708, 515] on icon "button" at bounding box center [714, 521] width 18 height 12
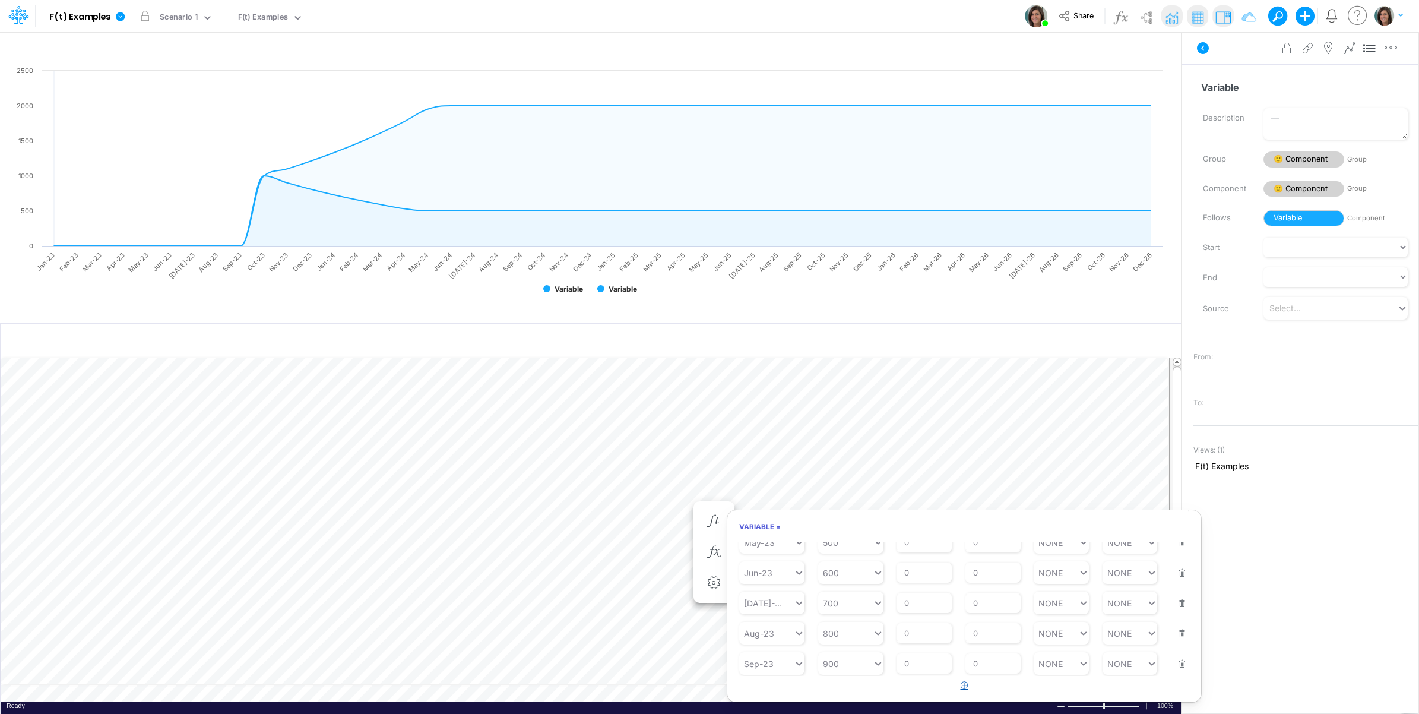
click at [959, 685] on button "button" at bounding box center [964, 686] width 23 height 20
click at [765, 664] on div "Type to search..." at bounding box center [777, 663] width 65 height 10
click at [769, 484] on div "Forecast" at bounding box center [771, 481] width 65 height 20
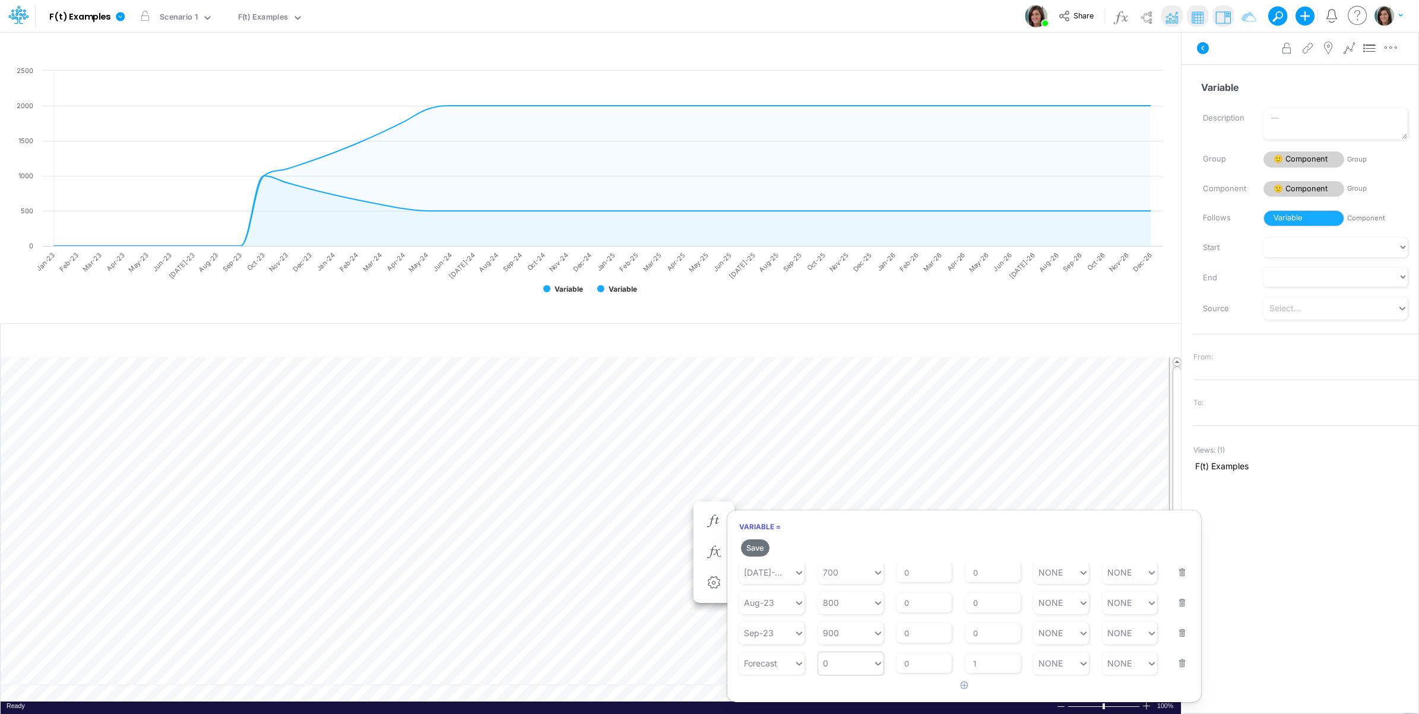
type input "0"
click at [850, 670] on div "0 0" at bounding box center [845, 662] width 55 height 17
click at [844, 485] on div "LATEST" at bounding box center [850, 482] width 65 height 20
click at [755, 546] on button "Save" at bounding box center [755, 547] width 28 height 17
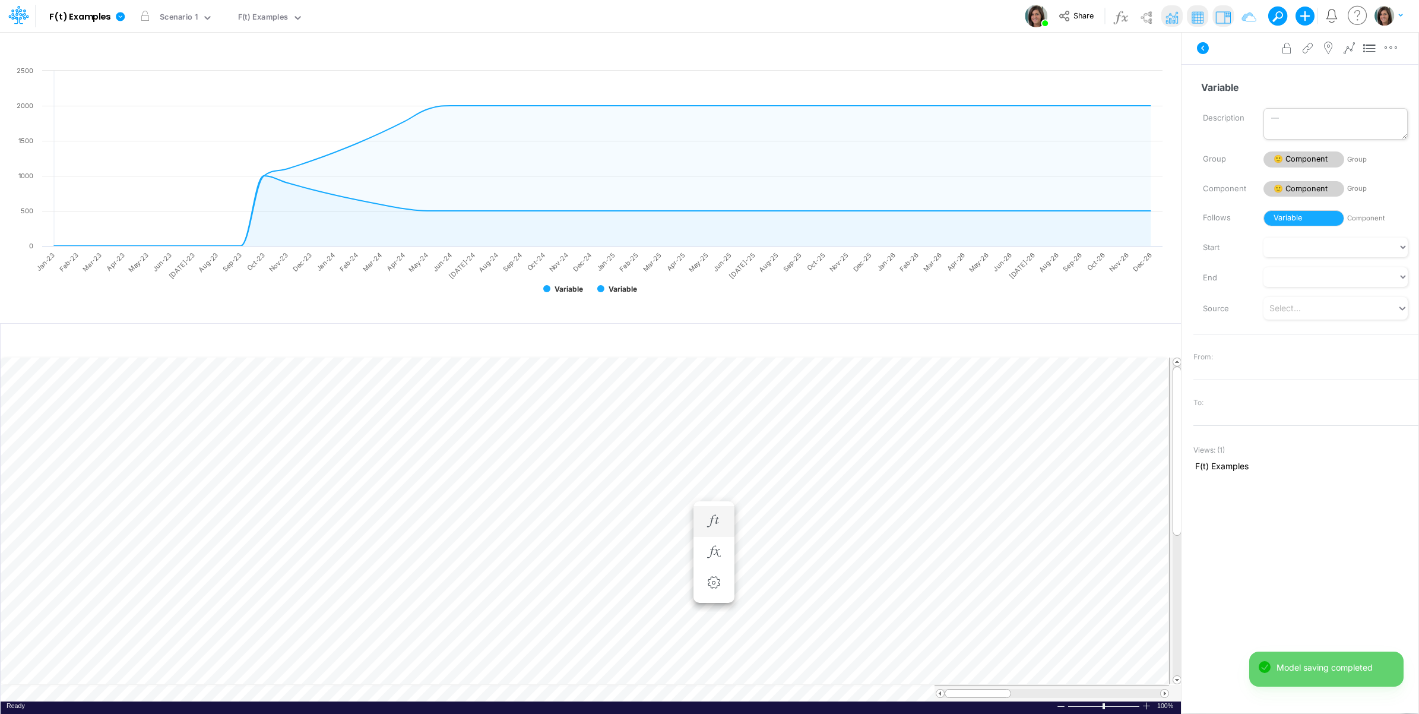
scroll to position [0, 1]
click at [1349, 45] on icon at bounding box center [1349, 48] width 18 height 12
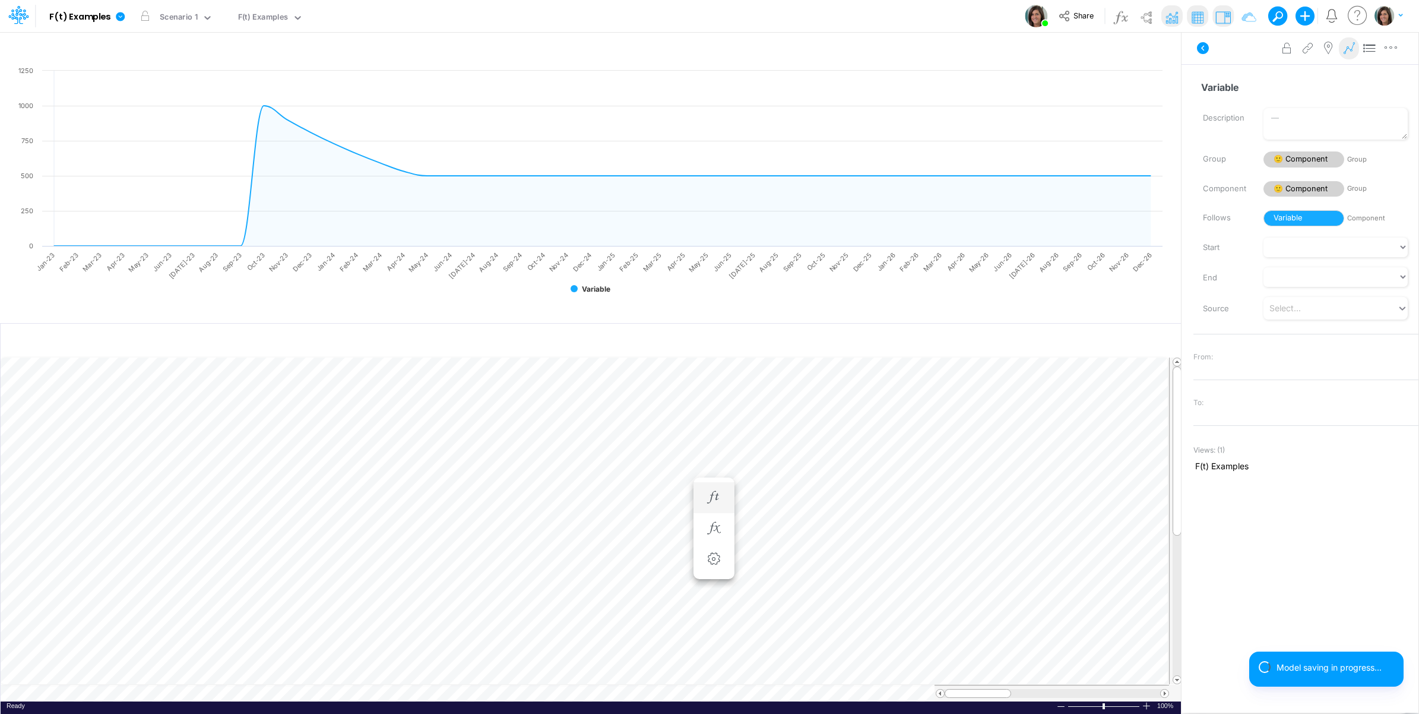
scroll to position [0, 1]
click at [1345, 49] on icon at bounding box center [1349, 48] width 18 height 12
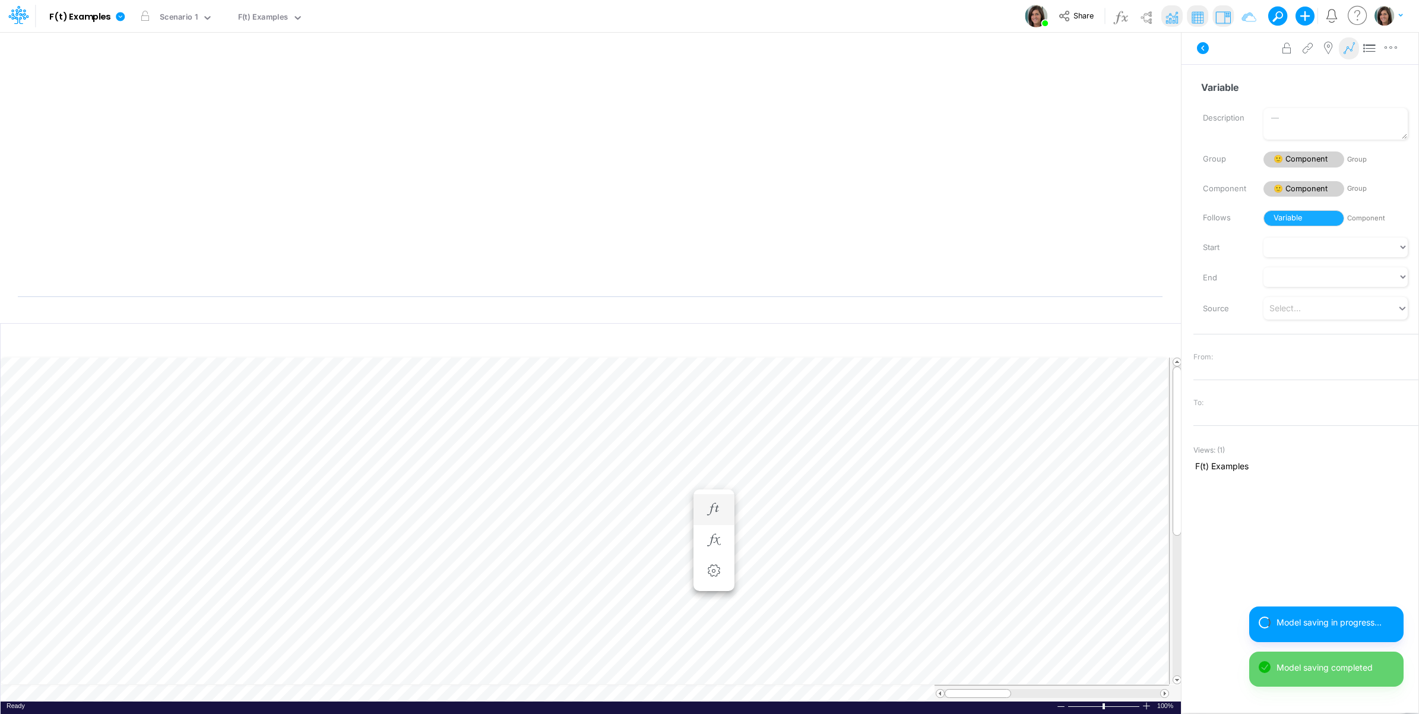
scroll to position [0, 1]
click at [1348, 46] on icon at bounding box center [1349, 48] width 18 height 12
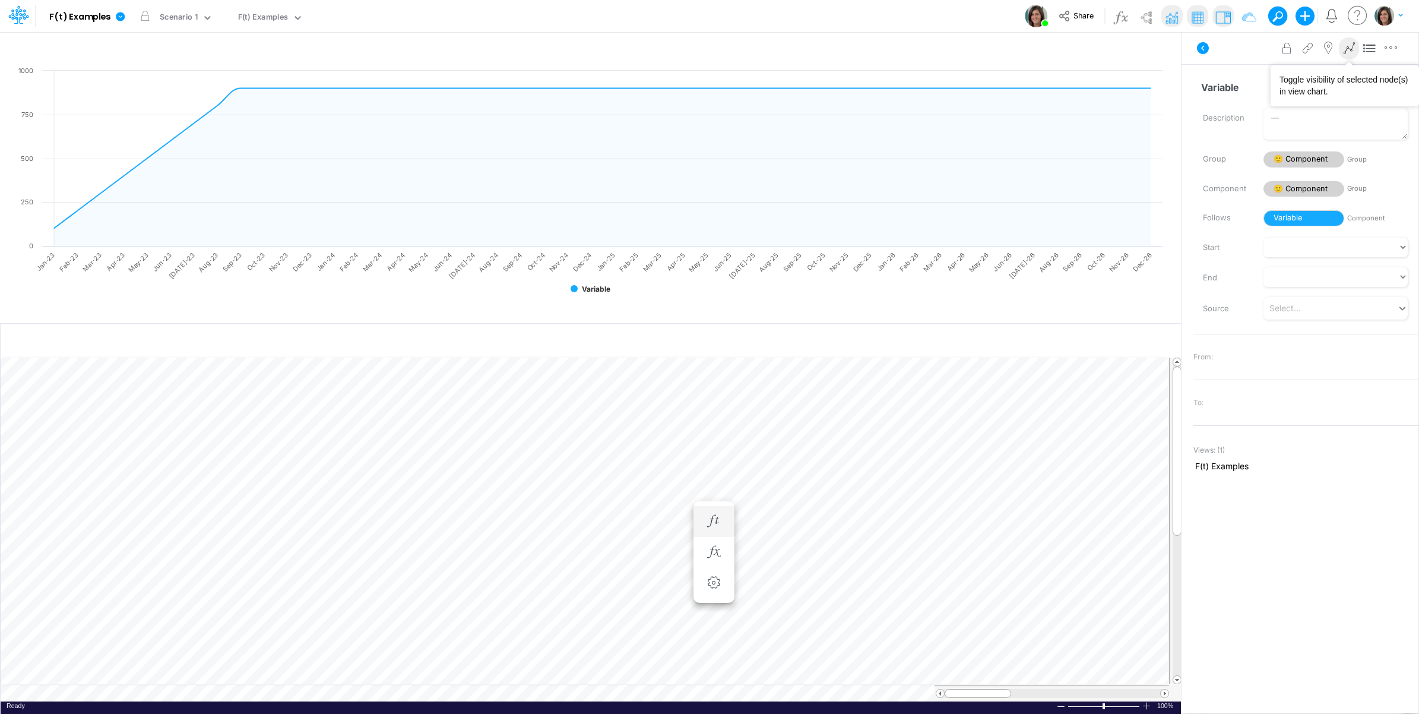
click at [1345, 47] on icon at bounding box center [1349, 48] width 18 height 12
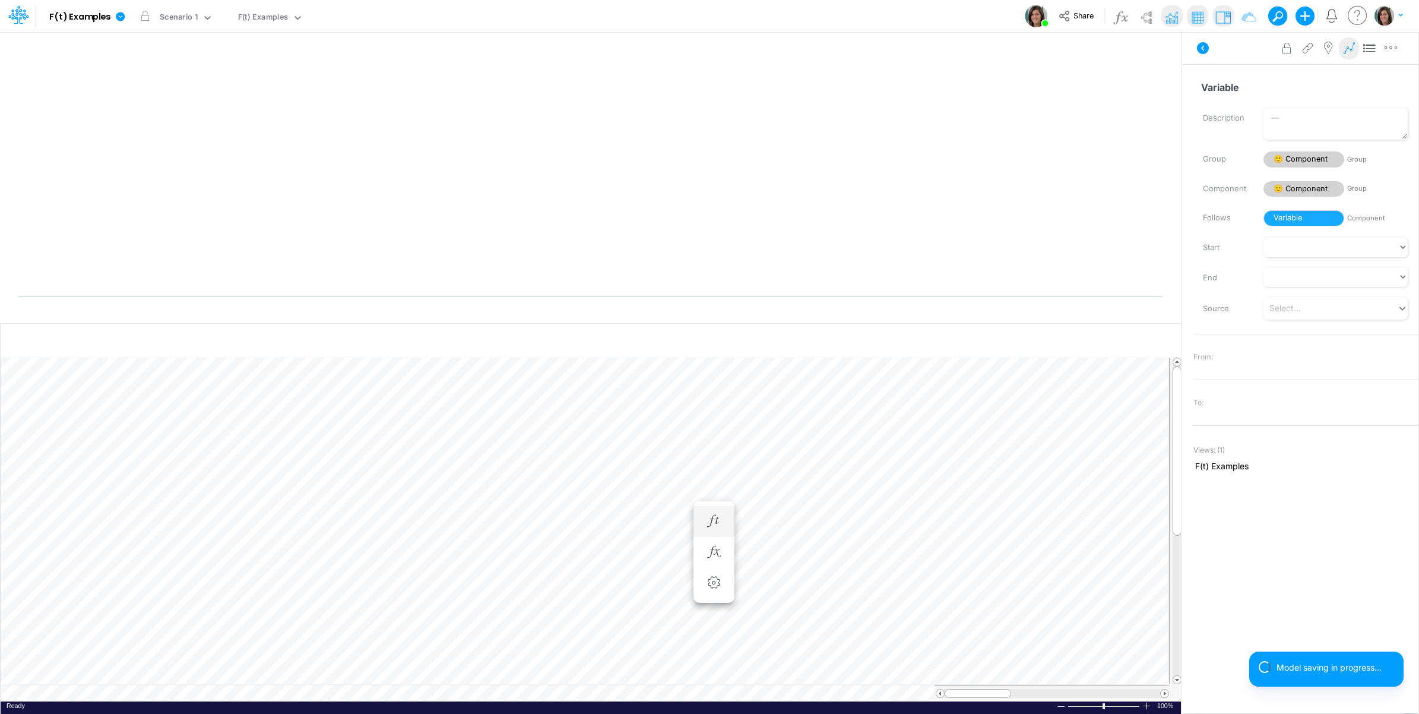
scroll to position [0, 1]
click at [719, 536] on icon "button" at bounding box center [714, 533] width 18 height 12
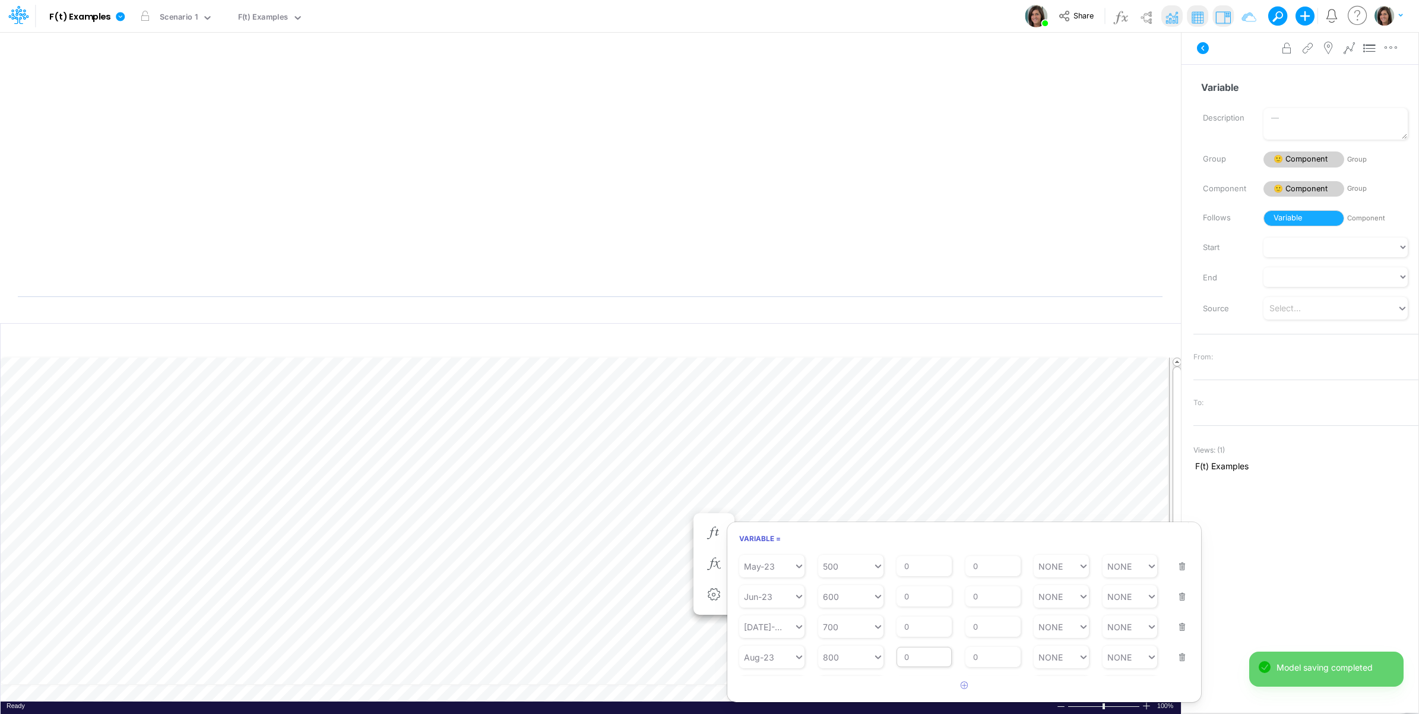
scroll to position [193, 0]
click at [961, 689] on icon "button" at bounding box center [965, 685] width 8 height 8
click at [779, 666] on div "Type to search..." at bounding box center [777, 663] width 65 height 10
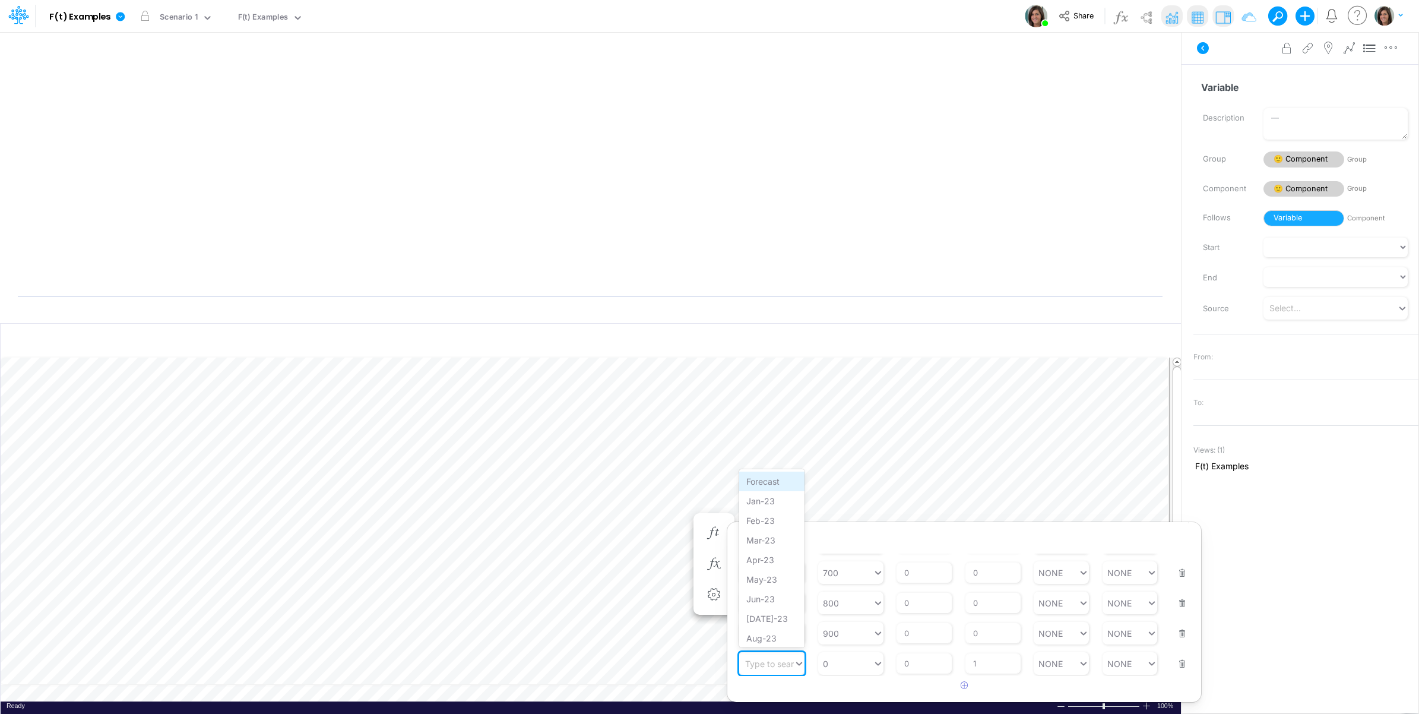
click at [775, 484] on div "Forecast" at bounding box center [771, 481] width 65 height 20
click at [854, 676] on article at bounding box center [964, 686] width 474 height 20
type input "0"
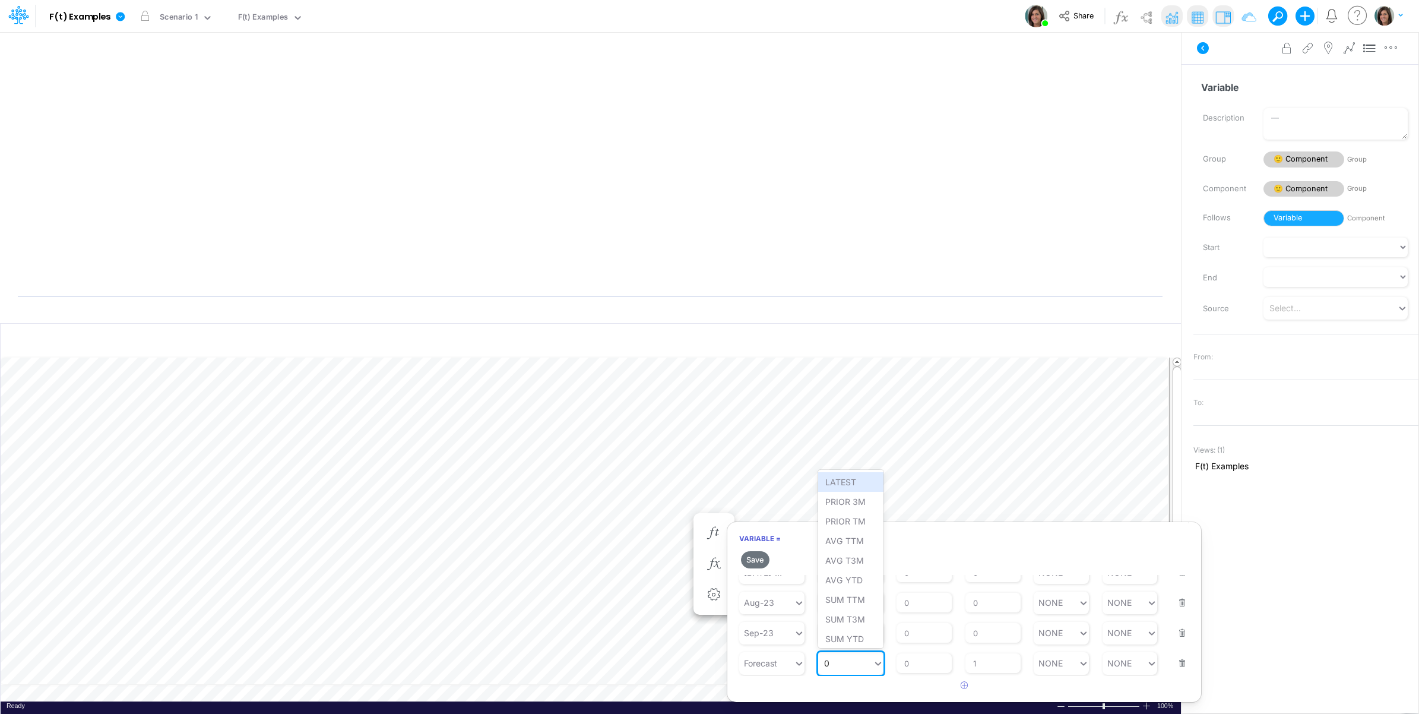
click at [854, 668] on div "0 0" at bounding box center [845, 662] width 55 height 17
click at [849, 483] on div "LATEST" at bounding box center [850, 482] width 65 height 20
drag, startPoint x: 919, startPoint y: 672, endPoint x: 892, endPoint y: 669, distance: 27.5
click at [892, 669] on div "Starting Period Forecast Starting Value LATEST % Growth Rate 0 Repeats Every 1 …" at bounding box center [964, 655] width 450 height 37
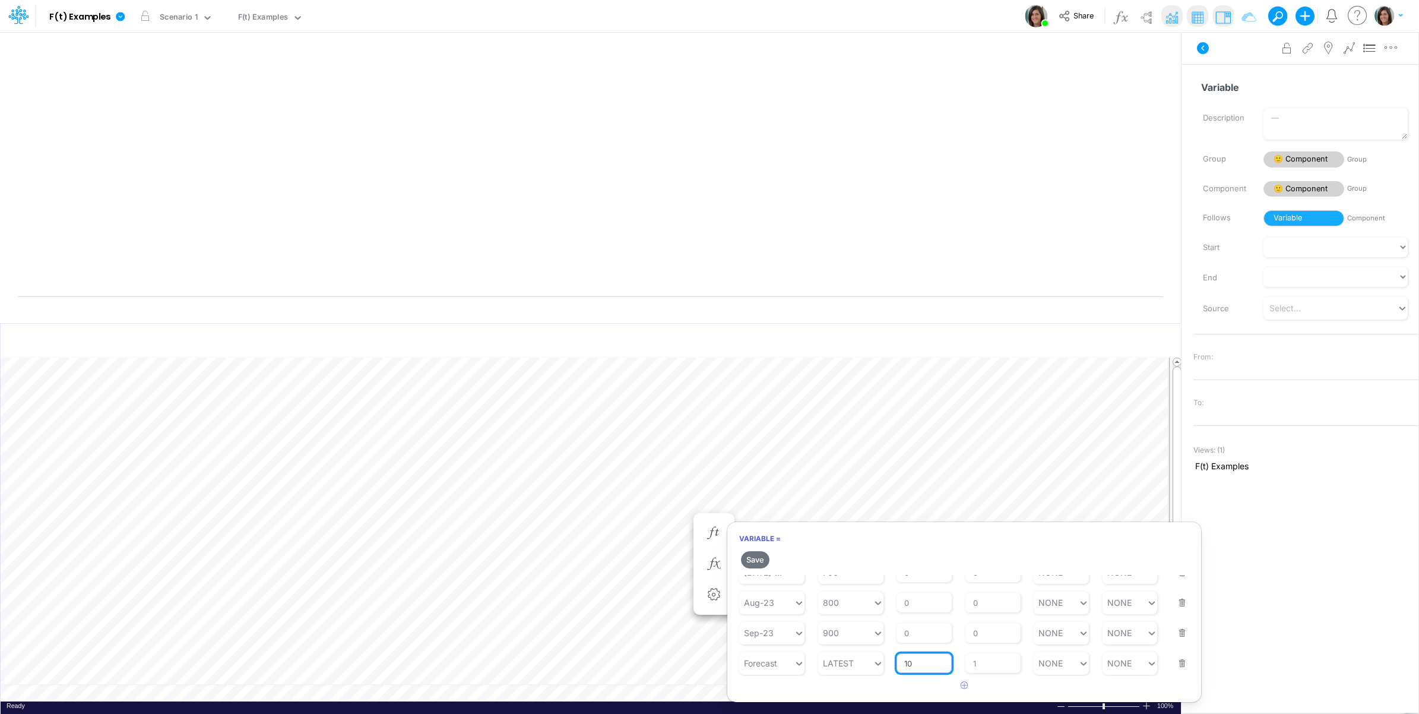
type input "10"
click at [892, 684] on article at bounding box center [964, 686] width 474 height 20
click at [758, 559] on button "Save" at bounding box center [755, 559] width 28 height 17
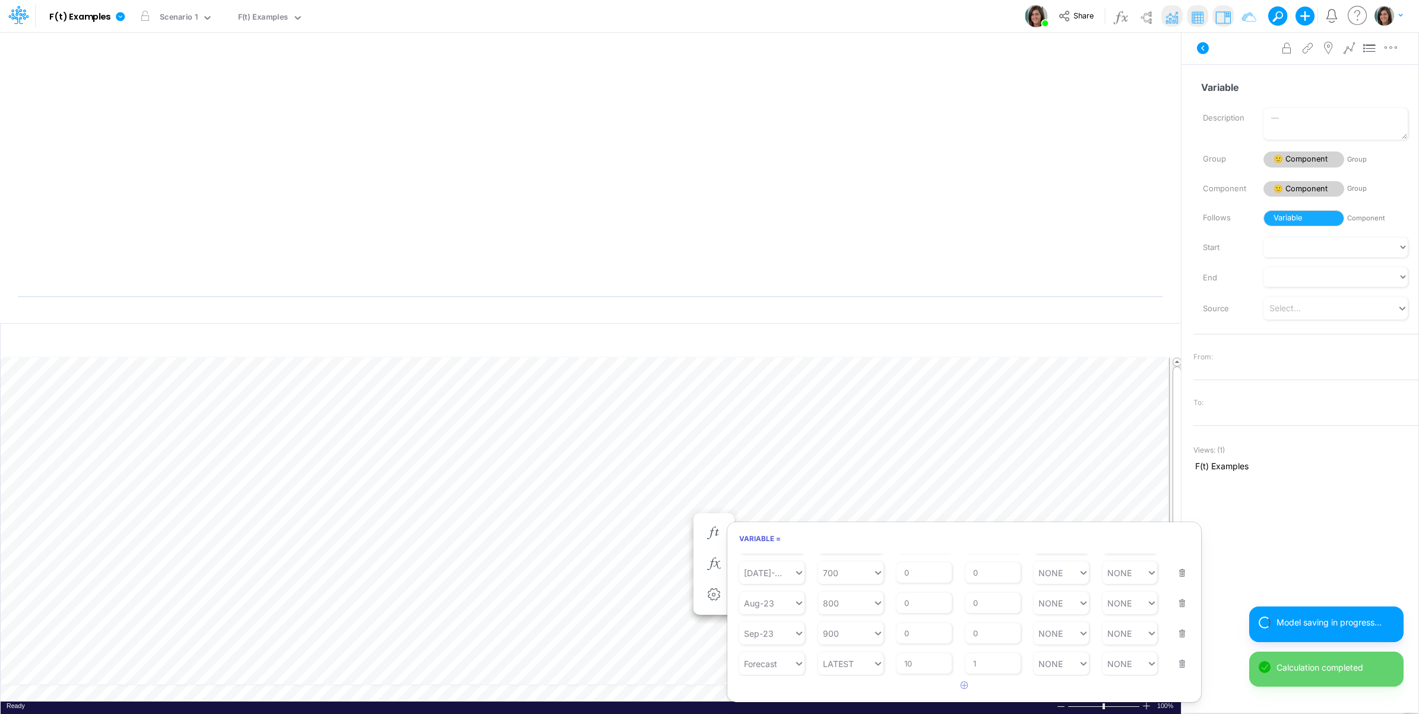
scroll to position [0, 1]
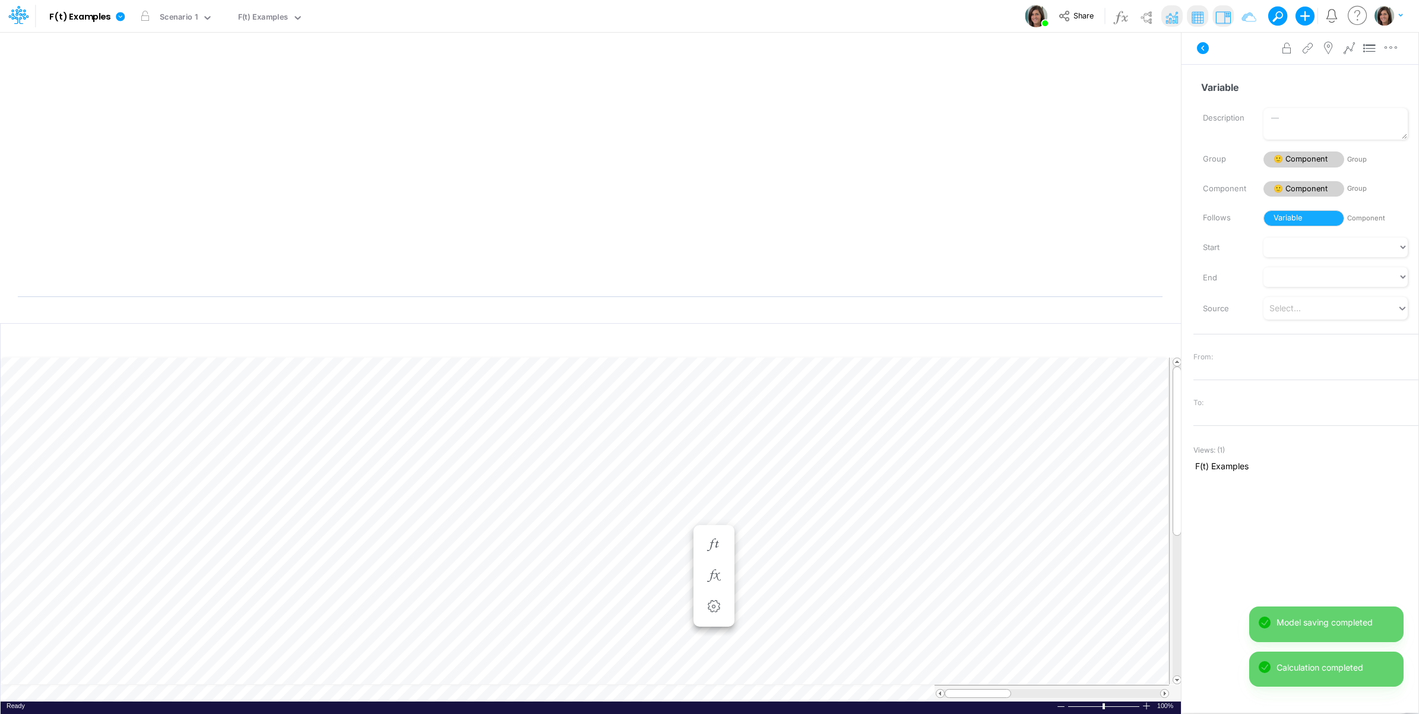
scroll to position [0, 1]
click at [1349, 47] on icon at bounding box center [1349, 48] width 18 height 12
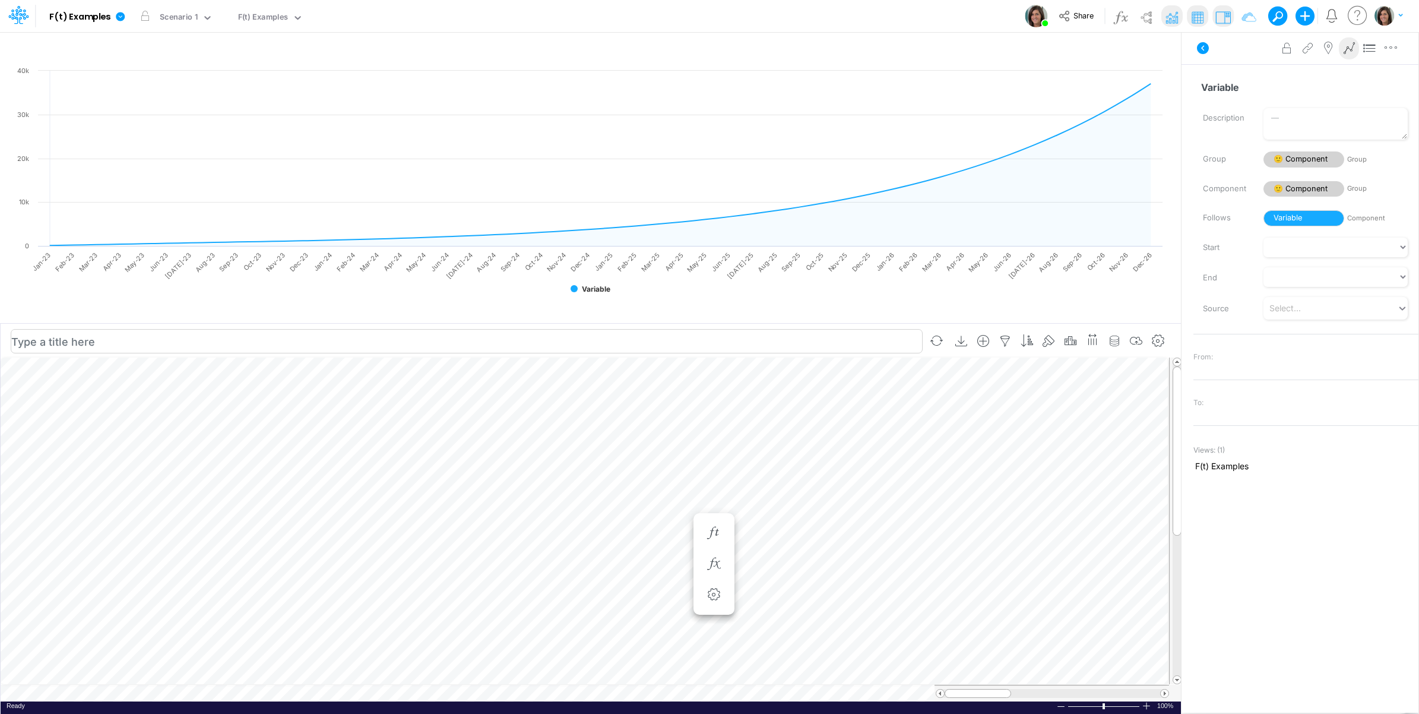
scroll to position [0, 1]
click at [715, 541] on icon "button" at bounding box center [714, 545] width 18 height 12
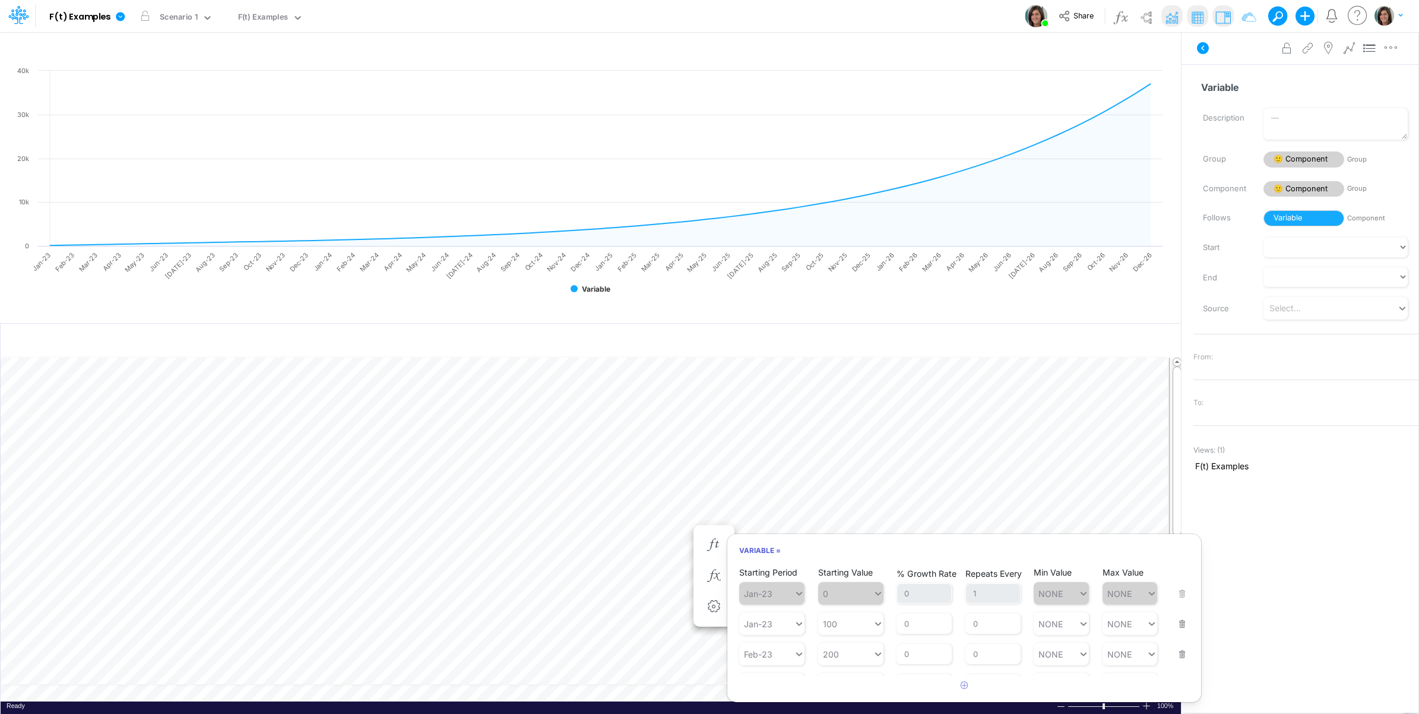
scroll to position [205, 0]
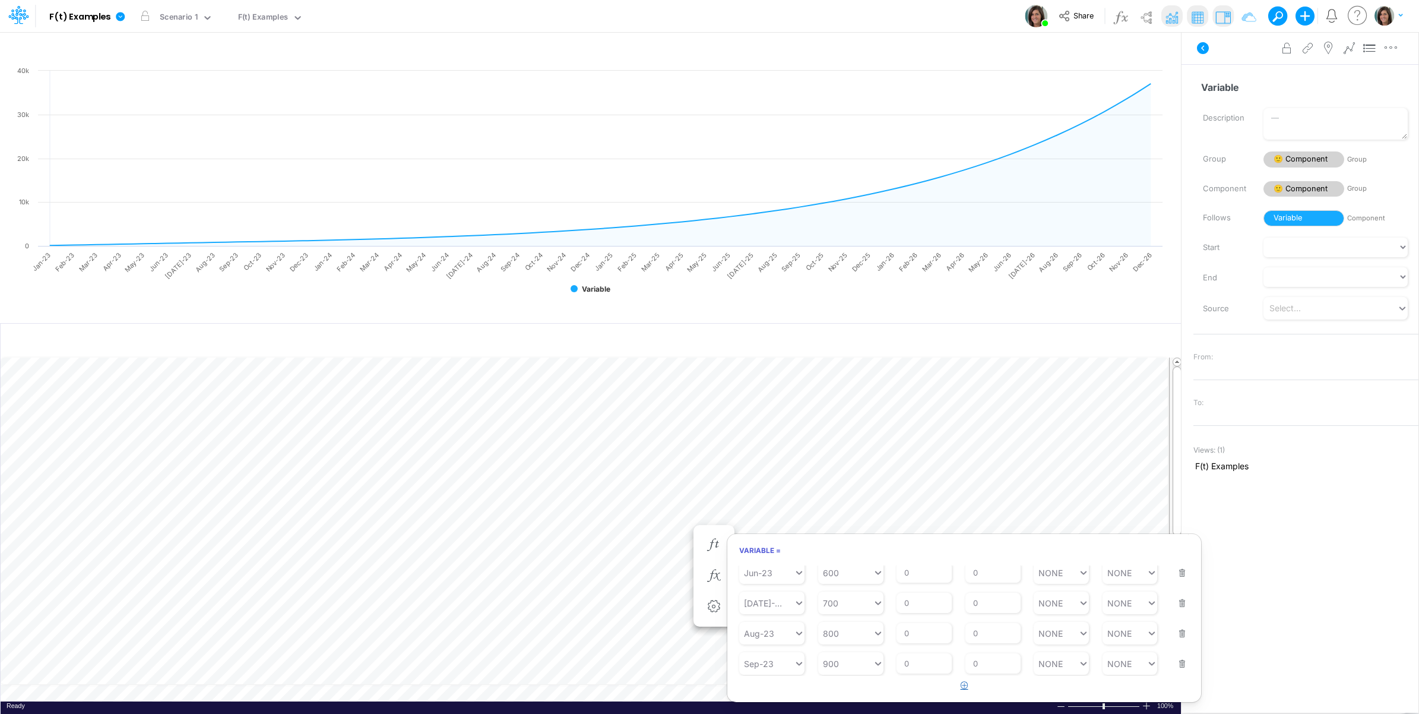
click at [958, 686] on button "button" at bounding box center [964, 686] width 23 height 20
click at [781, 663] on div "Type to search..." at bounding box center [777, 663] width 65 height 10
click at [771, 484] on div "Forecast" at bounding box center [771, 481] width 65 height 20
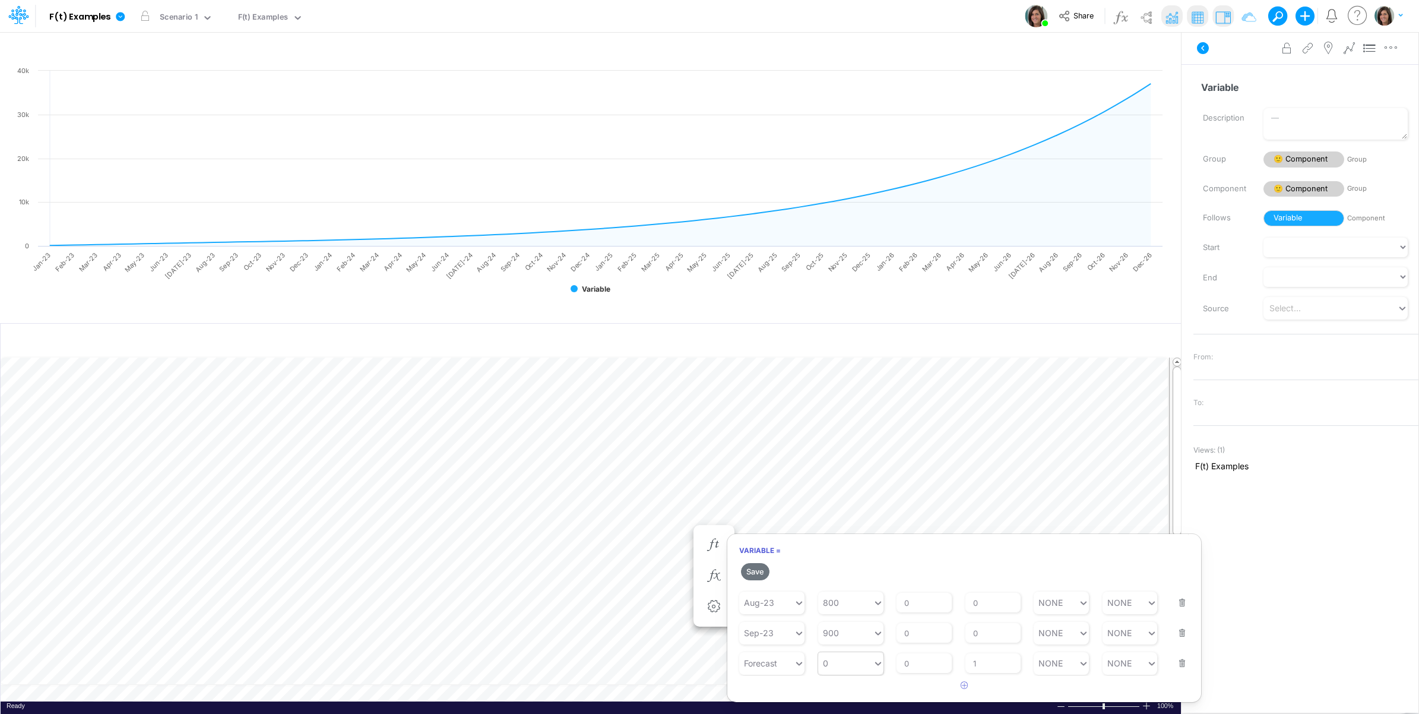
type input "0"
click at [846, 666] on div "0 0" at bounding box center [845, 662] width 55 height 17
click at [850, 501] on div "PRIOR 3M" at bounding box center [850, 502] width 65 height 20
click at [750, 570] on button "Save" at bounding box center [755, 571] width 28 height 17
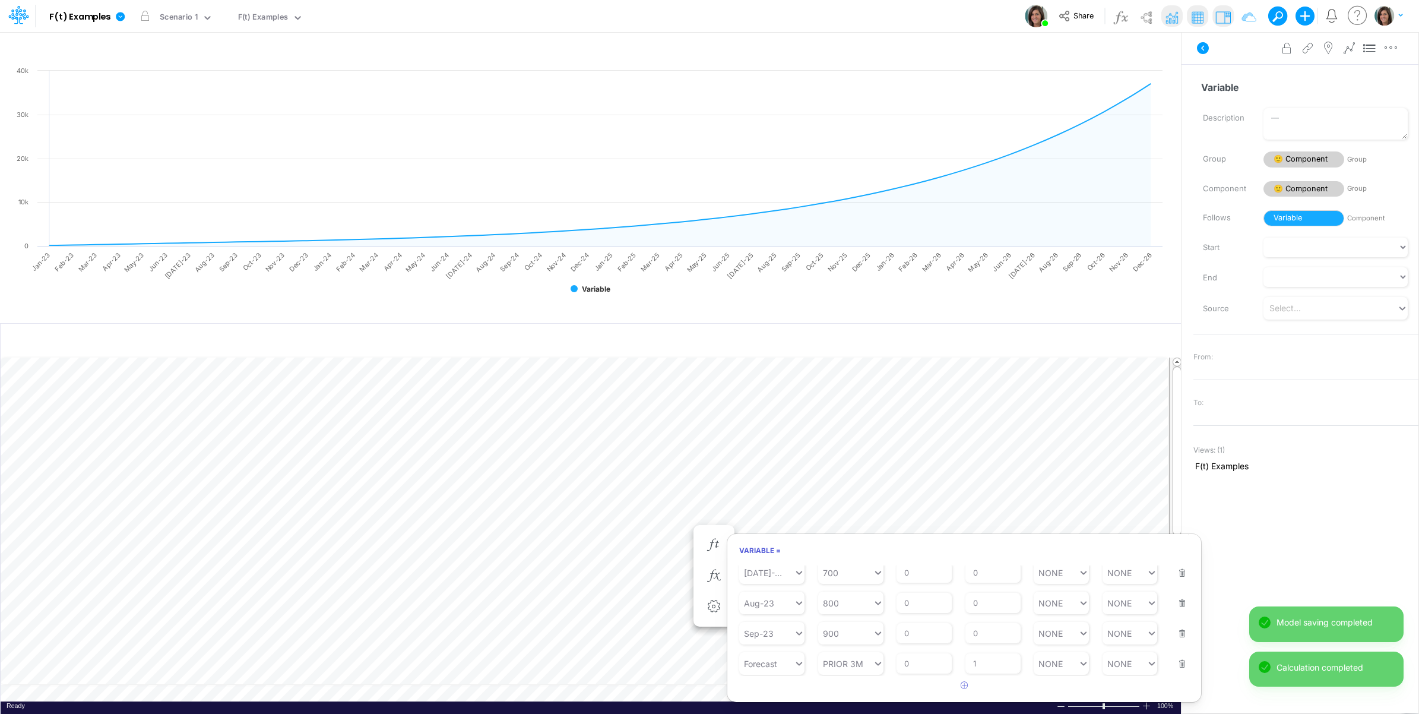
scroll to position [0, 1]
click at [1350, 43] on icon at bounding box center [1349, 48] width 18 height 12
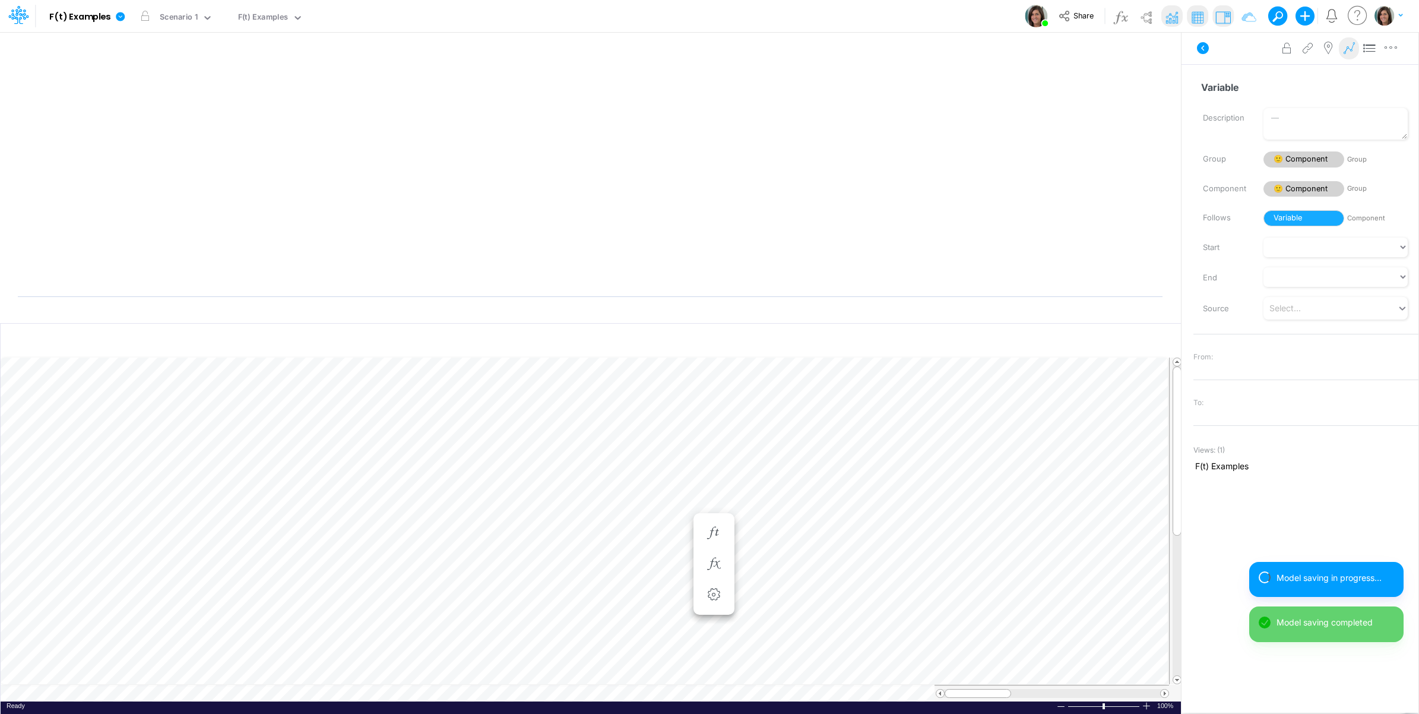
scroll to position [0, 1]
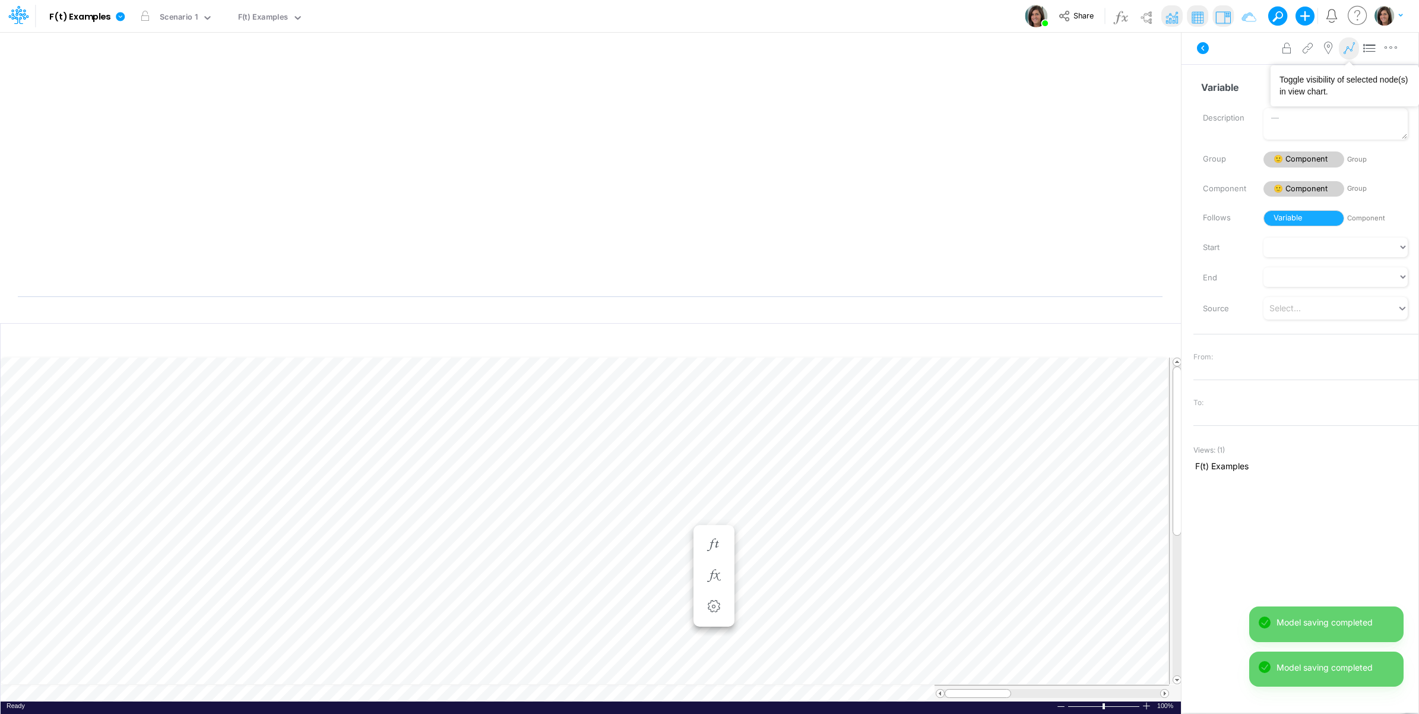
click at [1346, 43] on icon at bounding box center [1349, 48] width 18 height 12
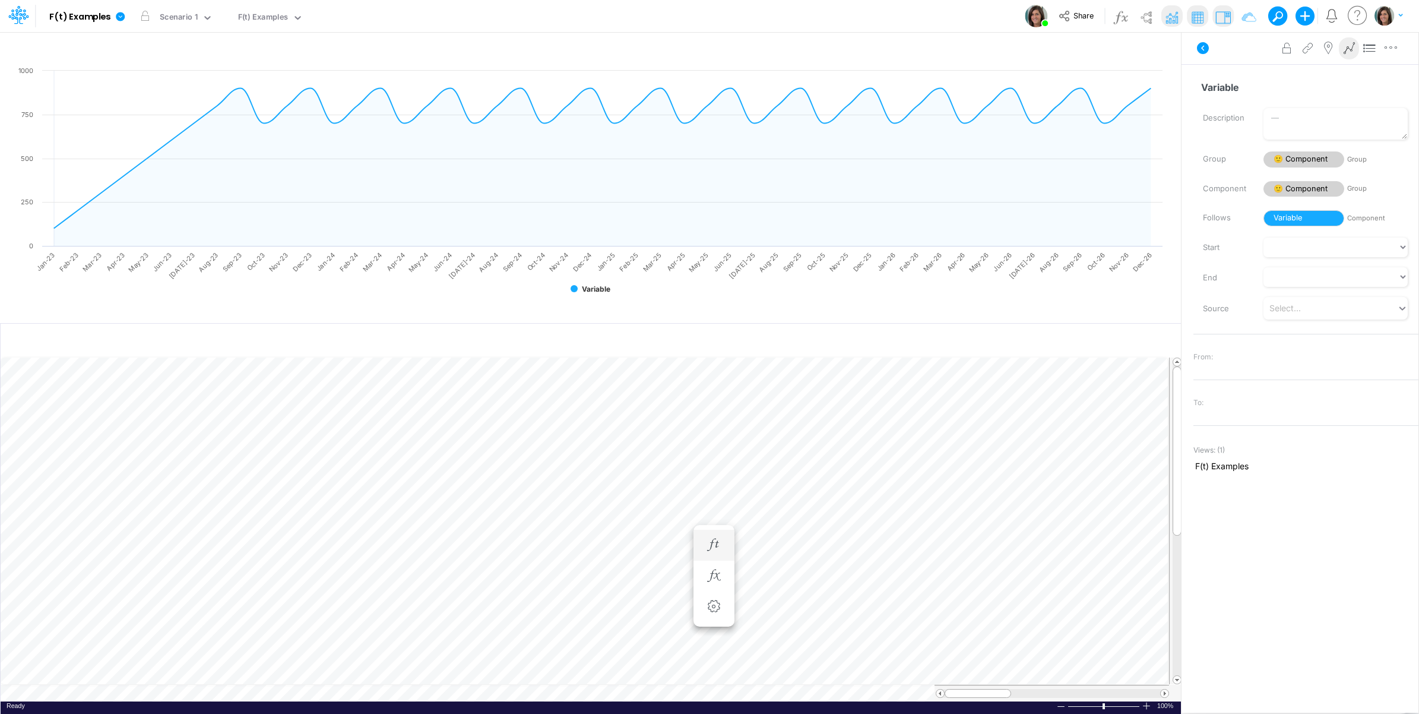
scroll to position [0, 1]
click at [713, 553] on icon "button" at bounding box center [714, 556] width 18 height 12
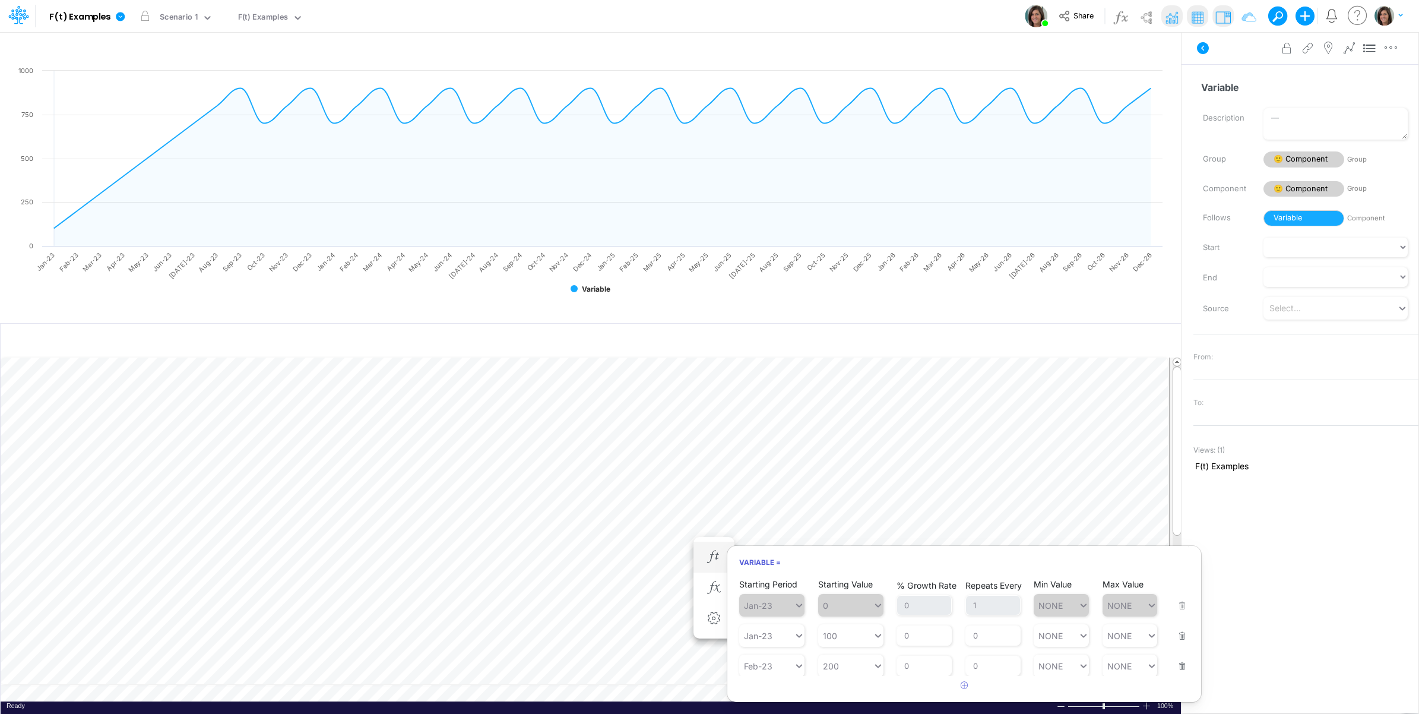
scroll to position [217, 0]
click at [962, 685] on icon "button" at bounding box center [965, 685] width 8 height 8
click at [786, 666] on div "Type to search..." at bounding box center [777, 663] width 65 height 10
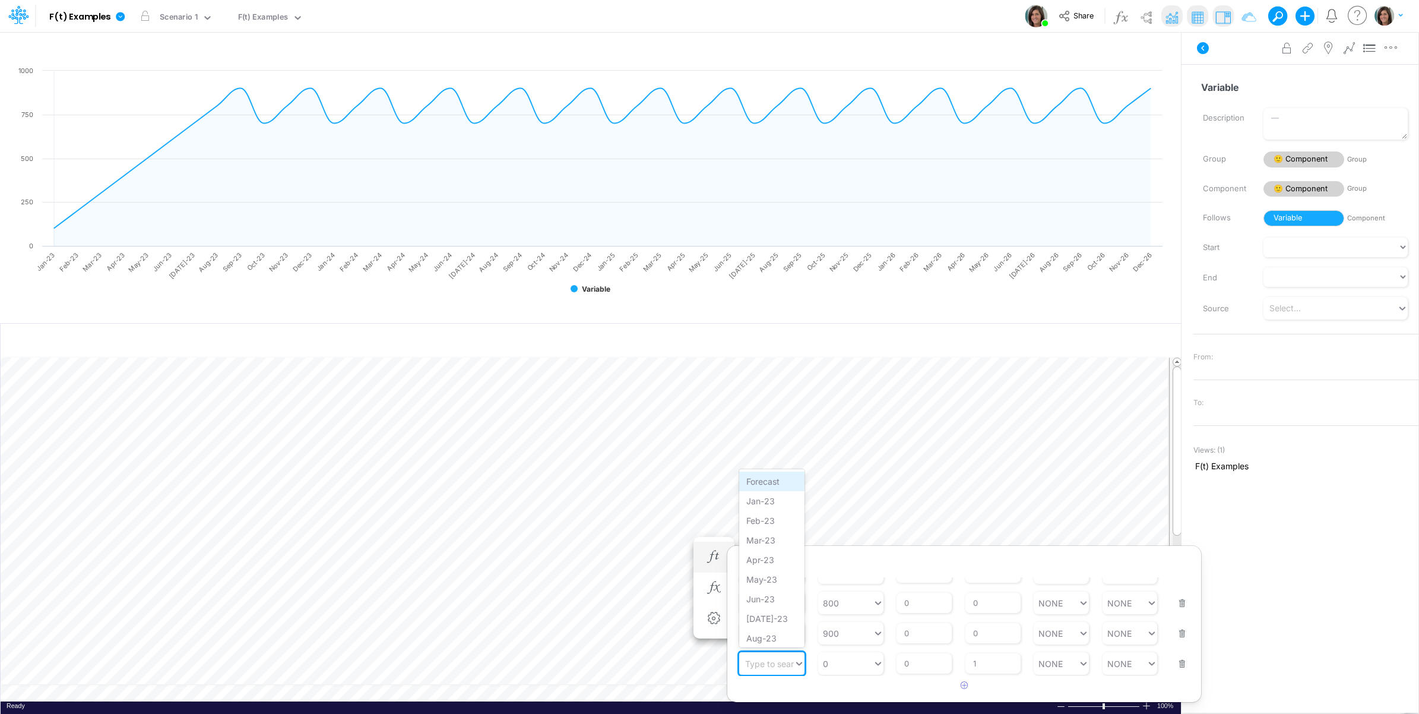
click at [781, 479] on div "Forecast" at bounding box center [771, 481] width 65 height 20
type input "900"
click at [847, 656] on div "900 900" at bounding box center [845, 650] width 55 height 17
click at [817, 653] on div "Starting Period Sep-23 Starting Value option SUM YTD focused, 9 of 9. 9 results…" at bounding box center [964, 643] width 450 height 37
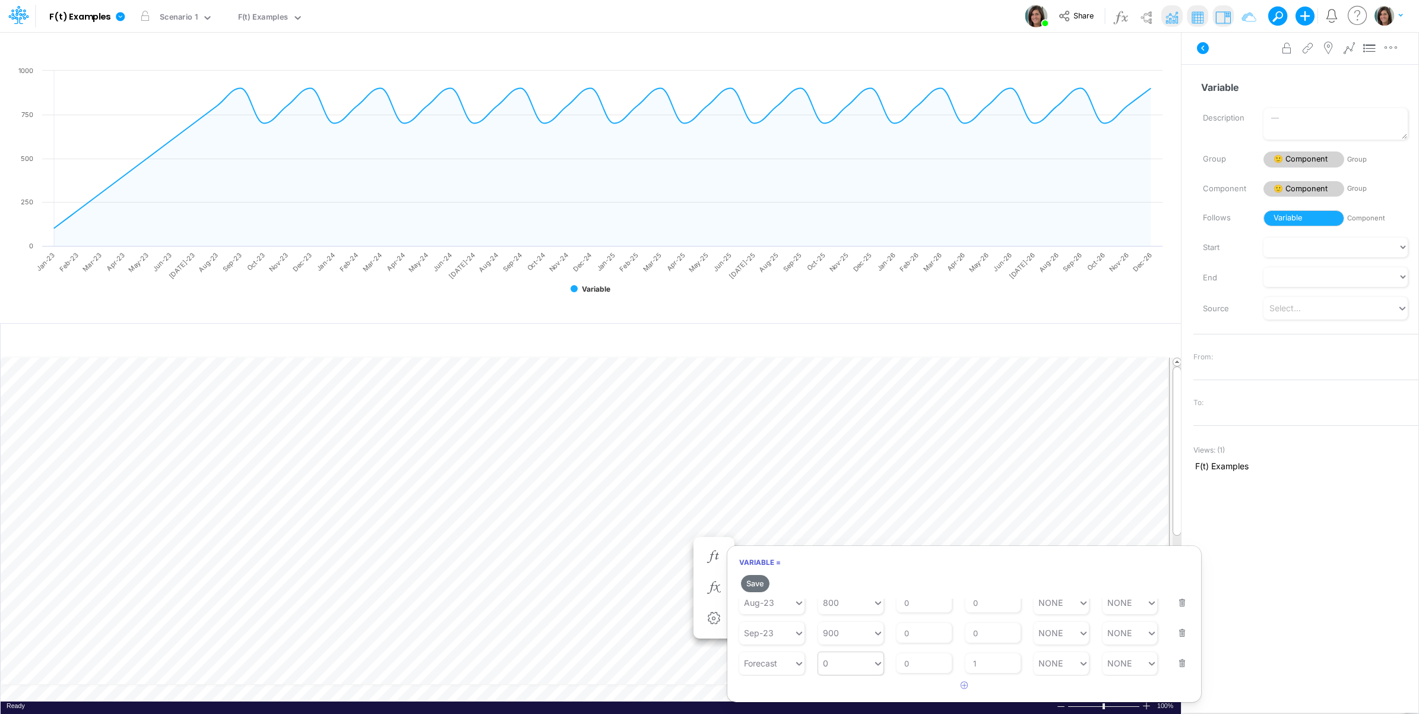
type input "0"
click at [843, 665] on div "0 0" at bounding box center [845, 662] width 55 height 17
click at [862, 505] on div "PRIOR 3M" at bounding box center [850, 502] width 65 height 20
drag, startPoint x: 916, startPoint y: 669, endPoint x: 900, endPoint y: 666, distance: 16.9
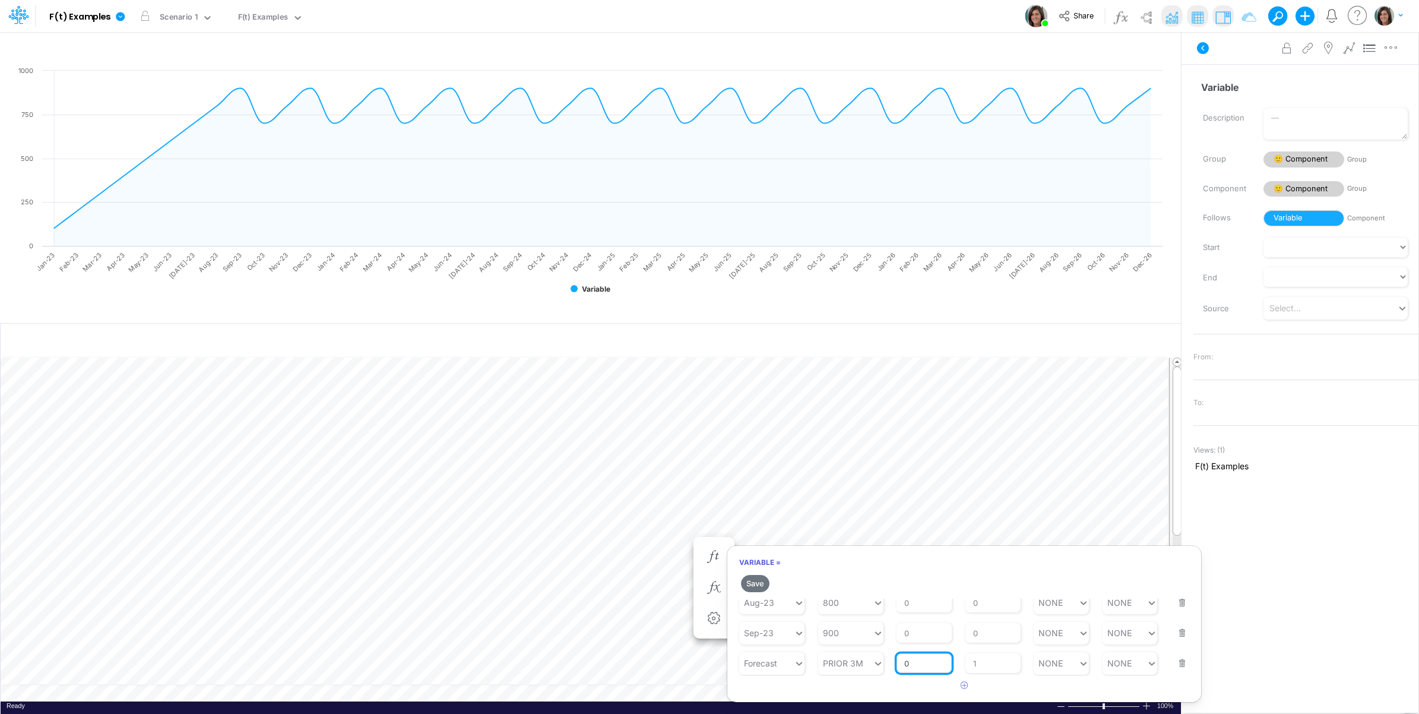
click at [900, 666] on input "0" at bounding box center [924, 663] width 55 height 20
type input "10"
click at [867, 682] on article at bounding box center [964, 686] width 474 height 20
click at [754, 582] on button "Save" at bounding box center [755, 583] width 28 height 17
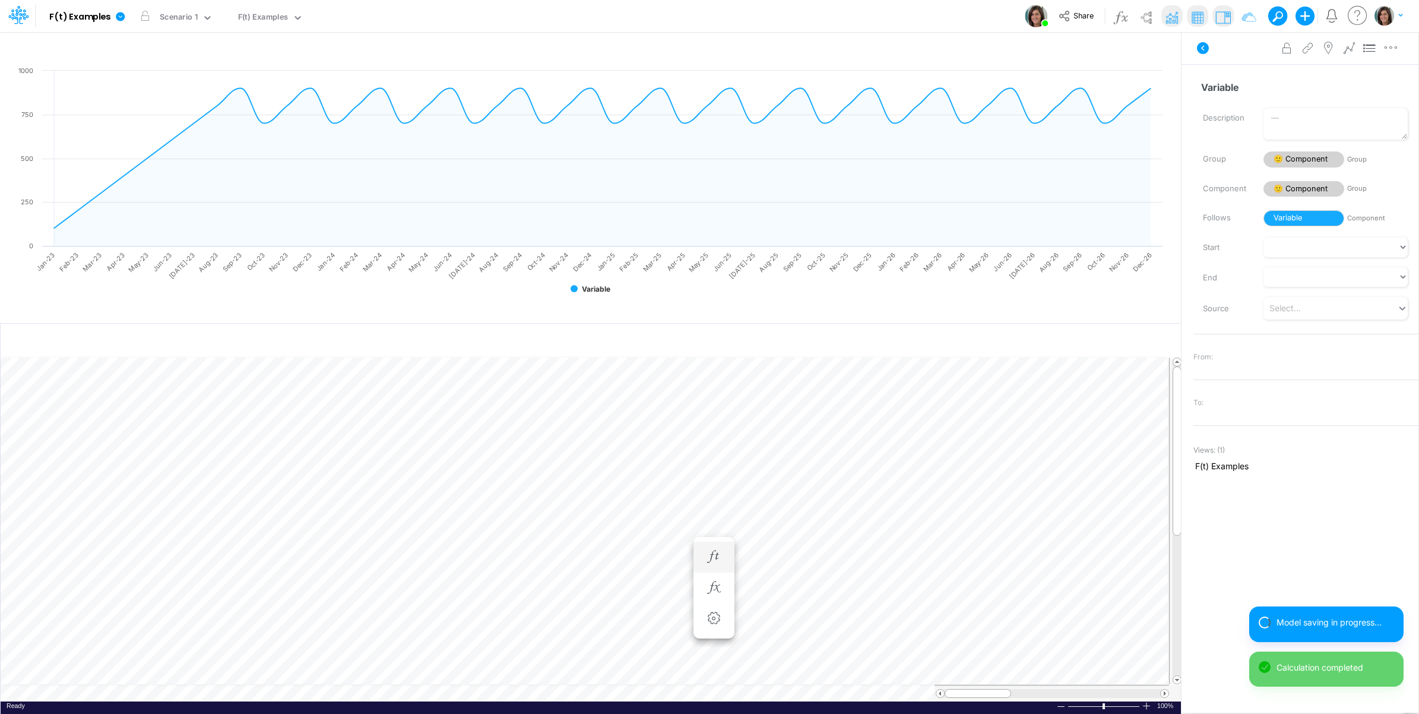
scroll to position [0, 1]
click at [1350, 52] on icon at bounding box center [1349, 48] width 18 height 12
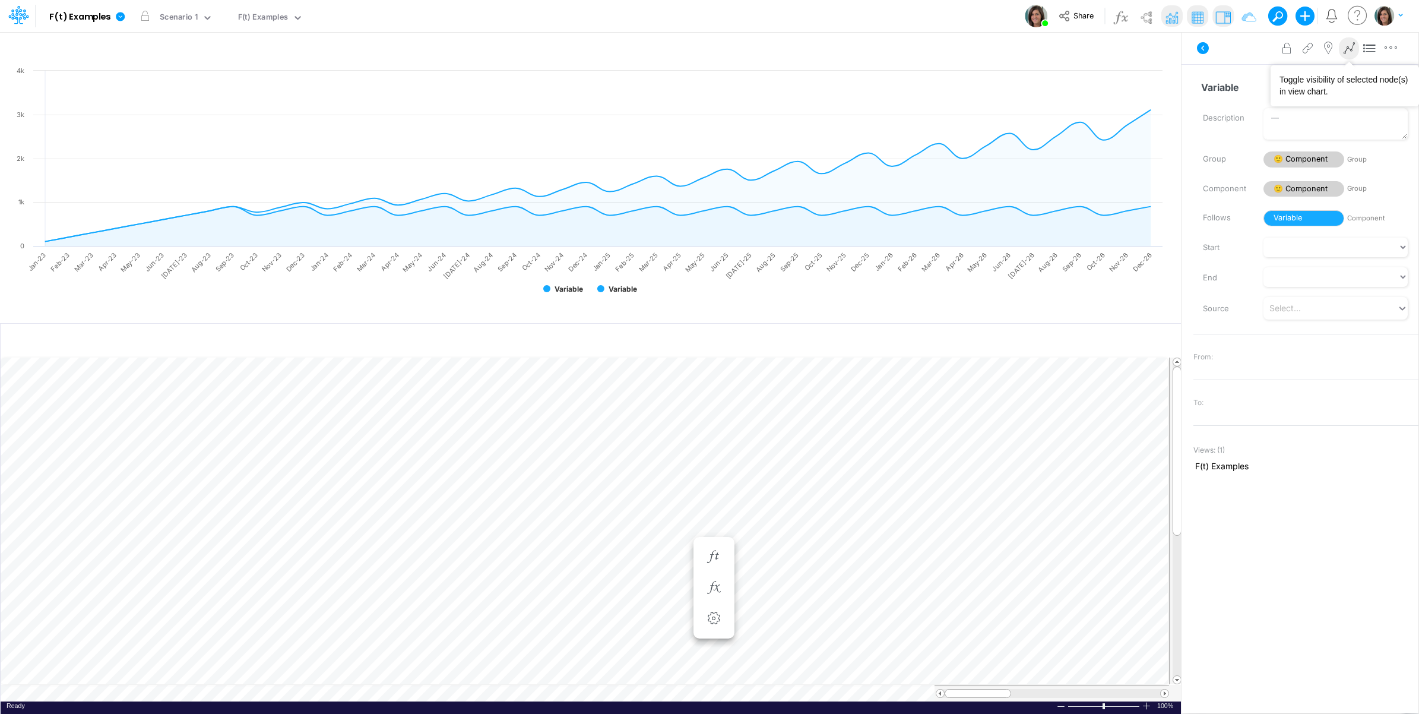
click at [1349, 50] on icon at bounding box center [1349, 48] width 18 height 12
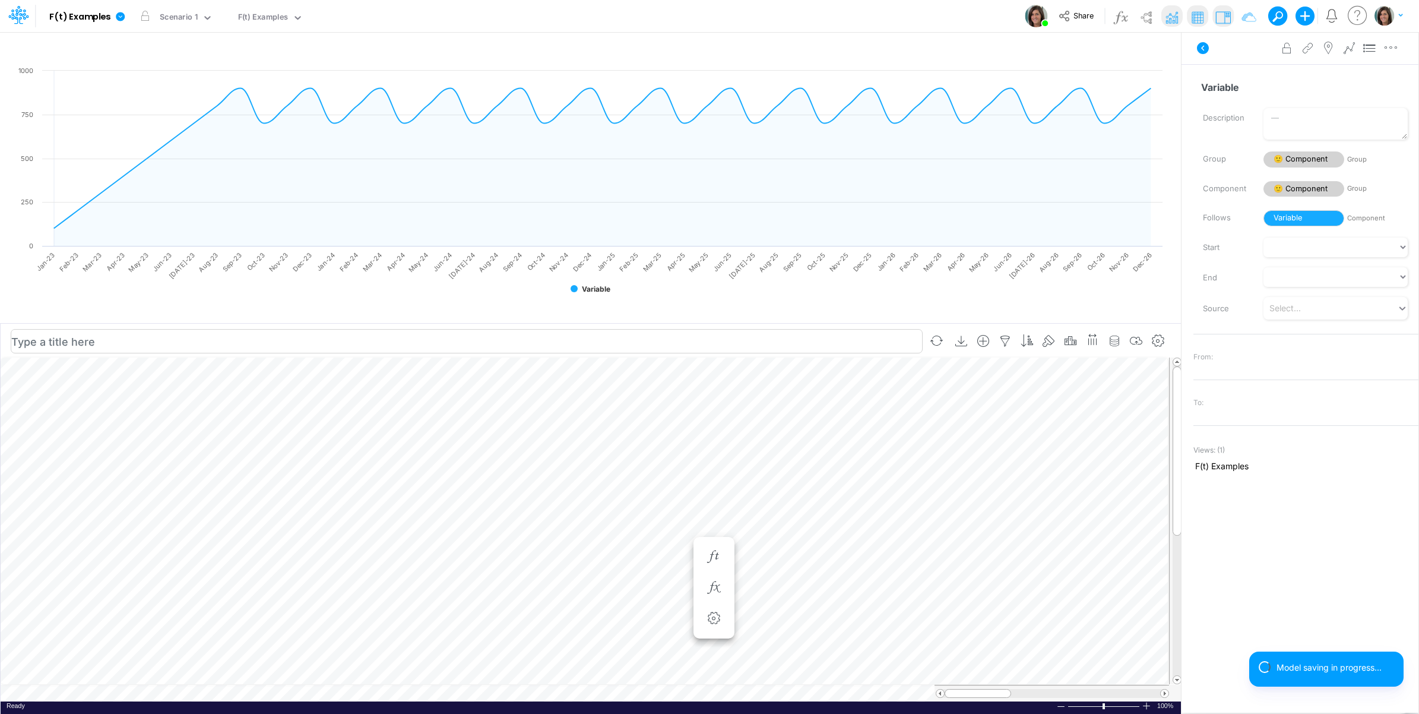
scroll to position [0, 1]
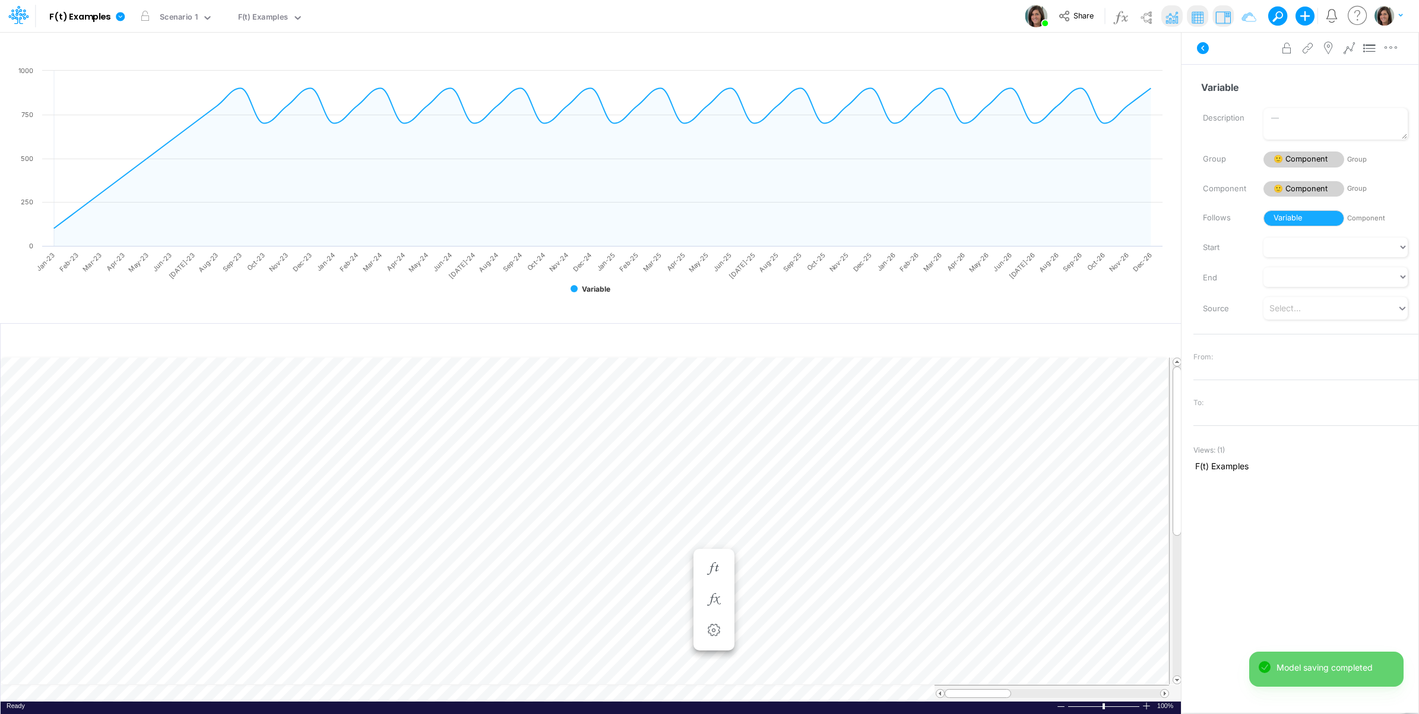
scroll to position [0, 1]
click at [1349, 50] on icon at bounding box center [1349, 48] width 18 height 12
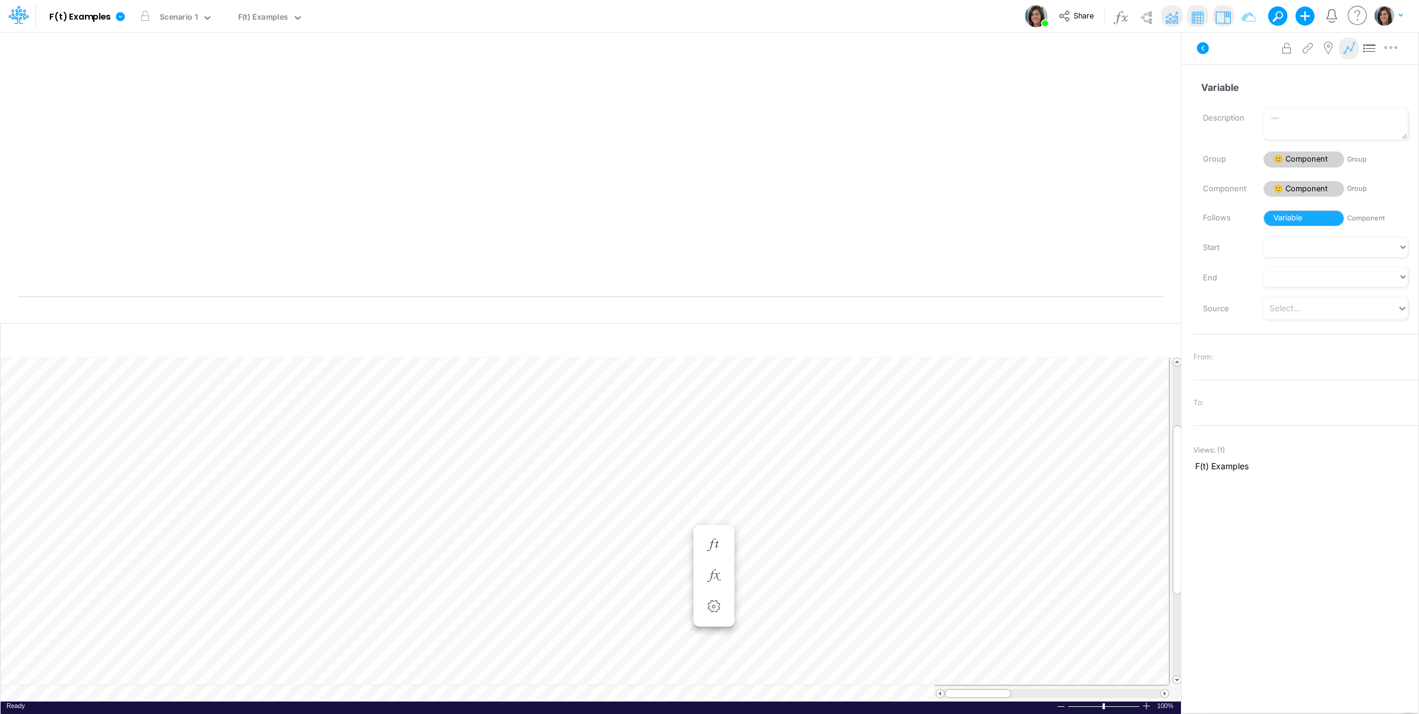
scroll to position [0, 1]
click at [718, 469] on icon "button" at bounding box center [714, 473] width 18 height 12
click at [958, 686] on button "button" at bounding box center [964, 686] width 23 height 20
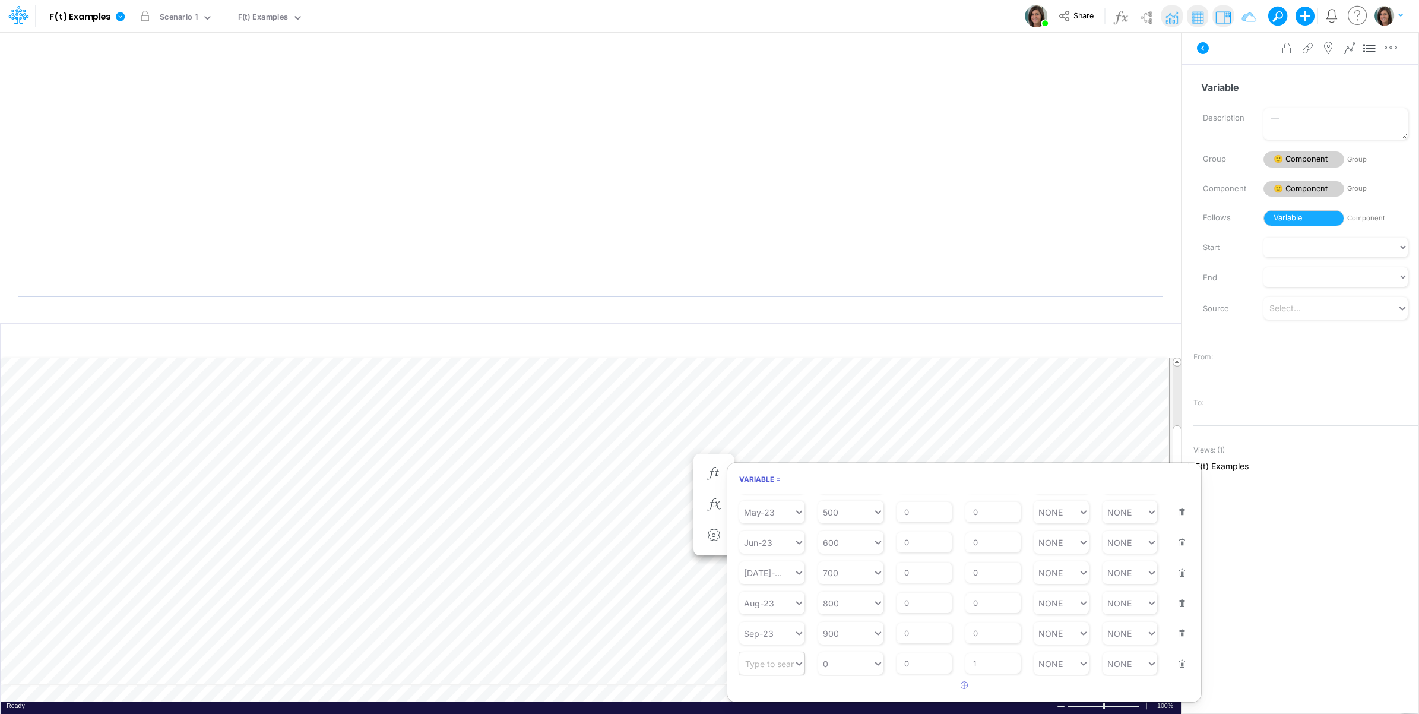
click at [793, 670] on div "Type to search..." at bounding box center [766, 663] width 55 height 17
click at [778, 485] on div "Forecast" at bounding box center [771, 481] width 65 height 20
type input "0"
click at [850, 666] on div "0 0" at bounding box center [845, 662] width 55 height 17
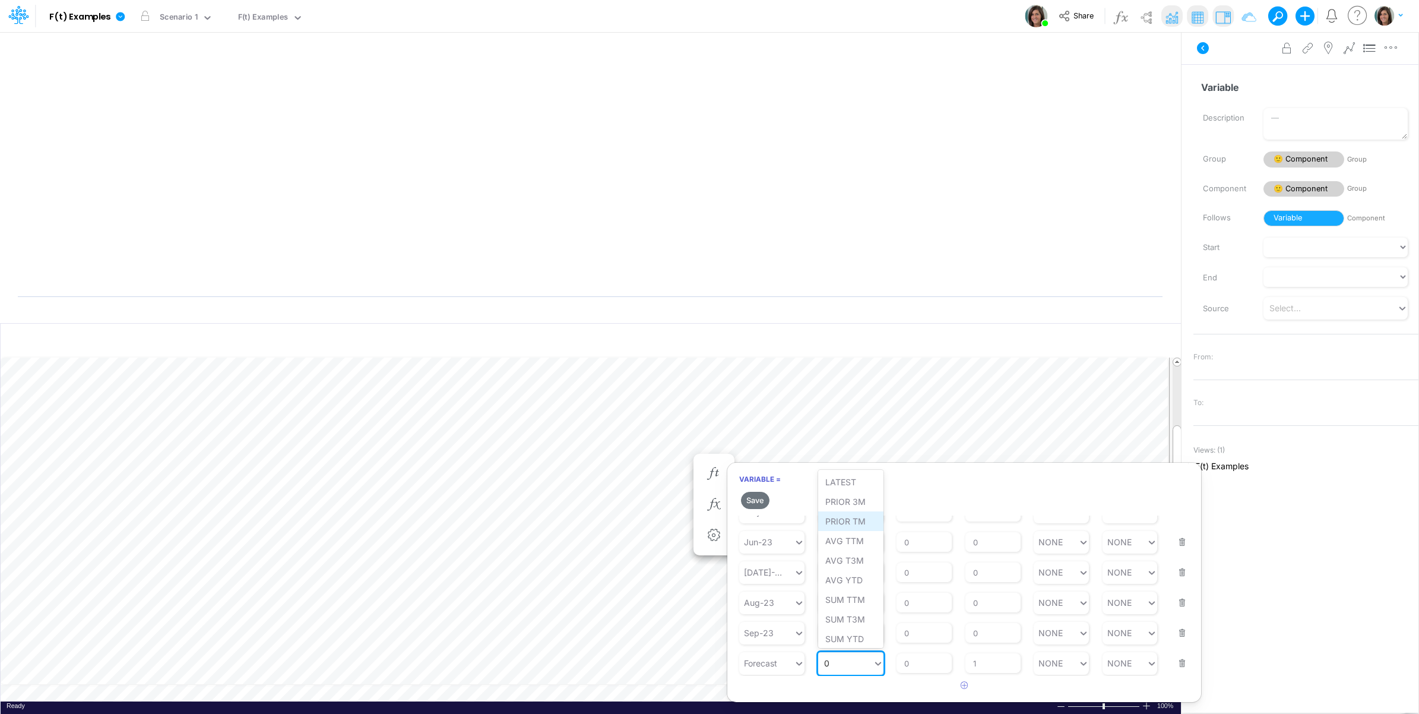
click at [857, 524] on div "PRIOR TM" at bounding box center [850, 521] width 65 height 20
click at [756, 500] on button "Save" at bounding box center [755, 500] width 28 height 17
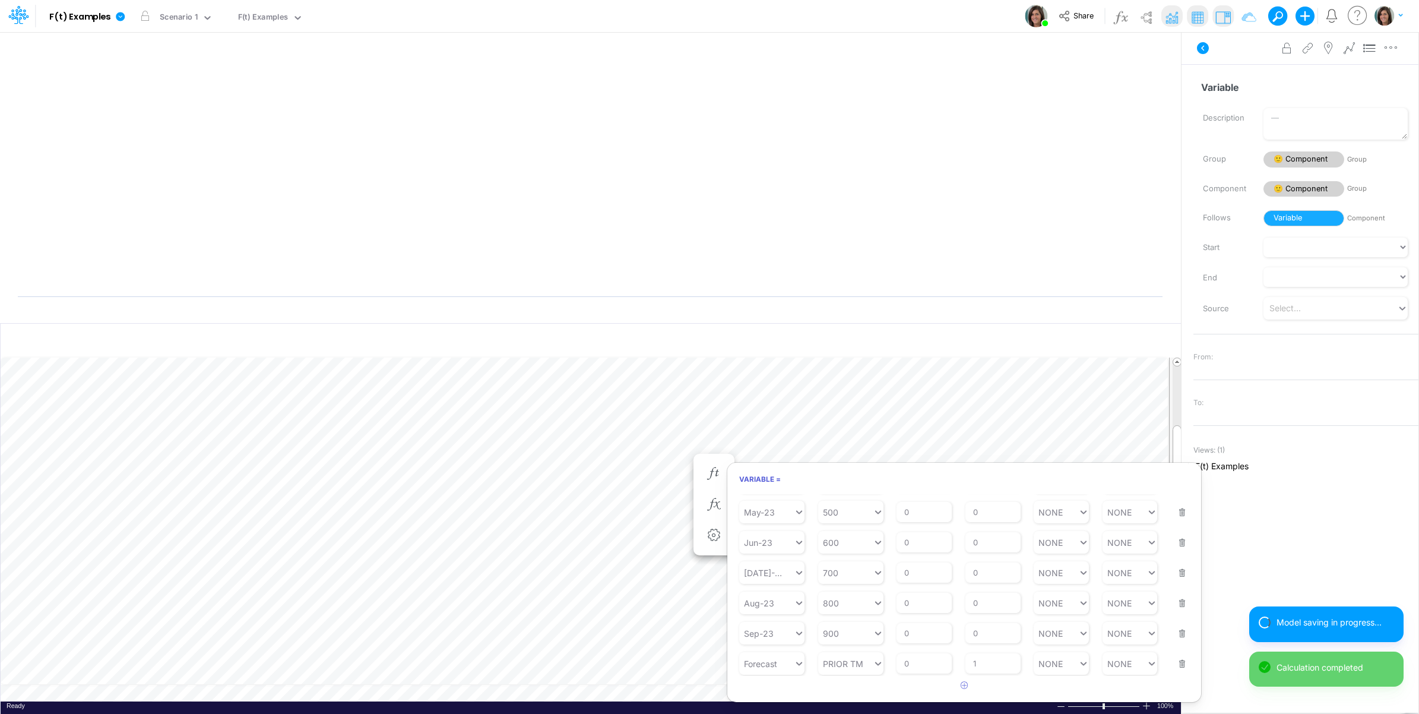
scroll to position [0, 1]
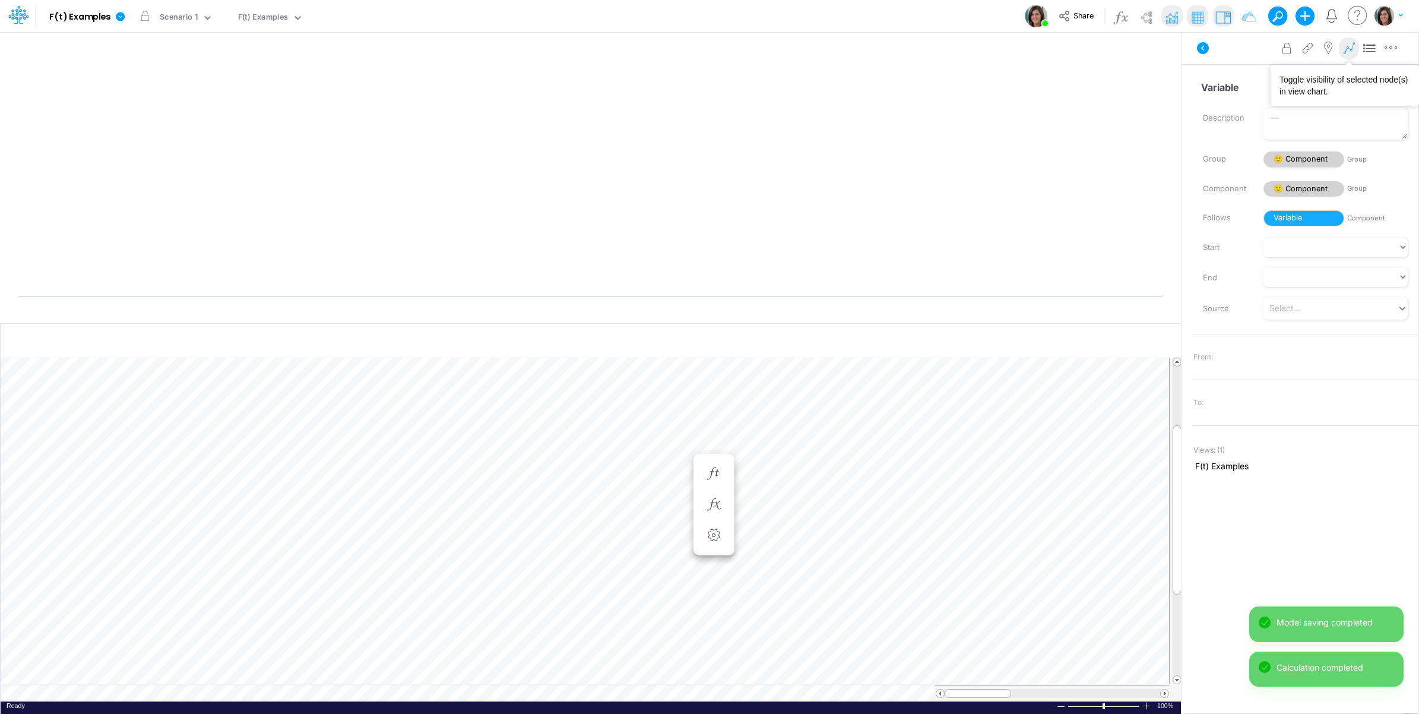
click at [1349, 48] on icon at bounding box center [1349, 48] width 18 height 12
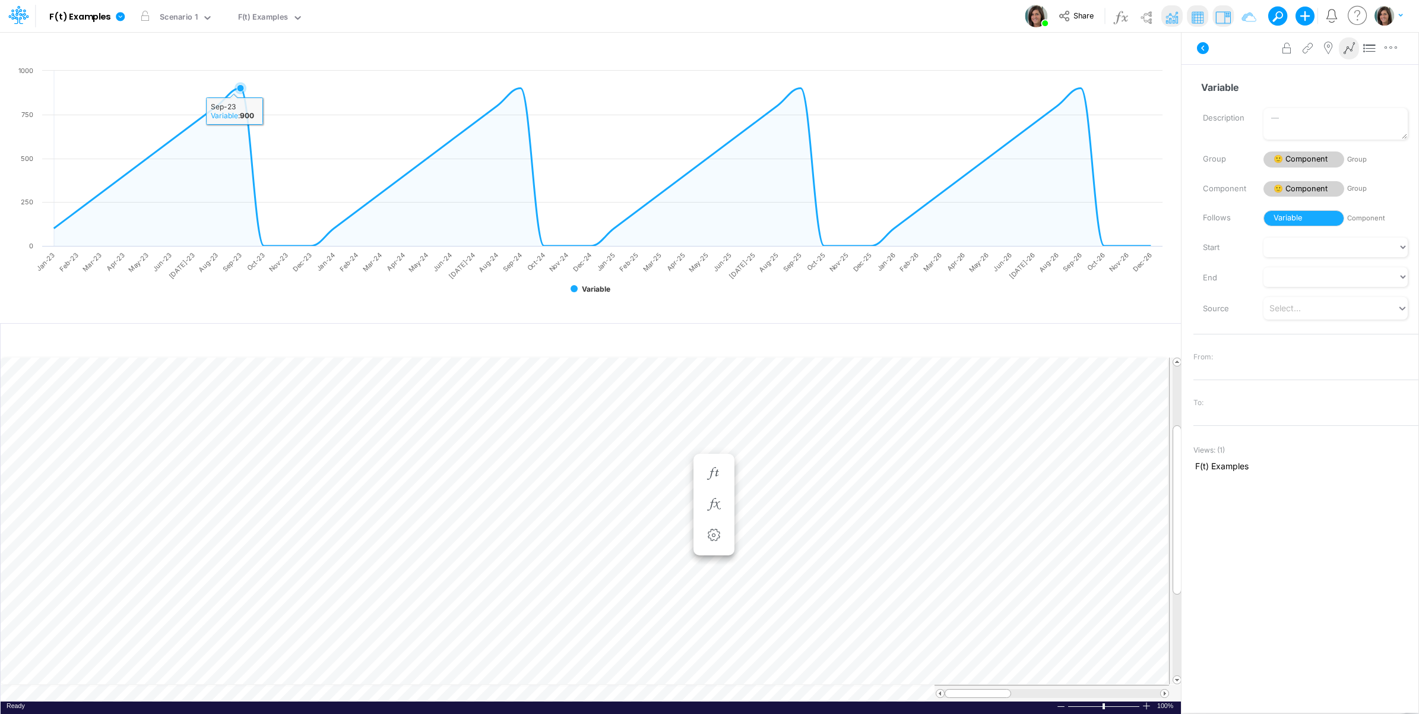
drag, startPoint x: 252, startPoint y: 182, endPoint x: 253, endPoint y: 202, distance: 20.2
click at [253, 197] on icon at bounding box center [602, 167] width 1097 height 158
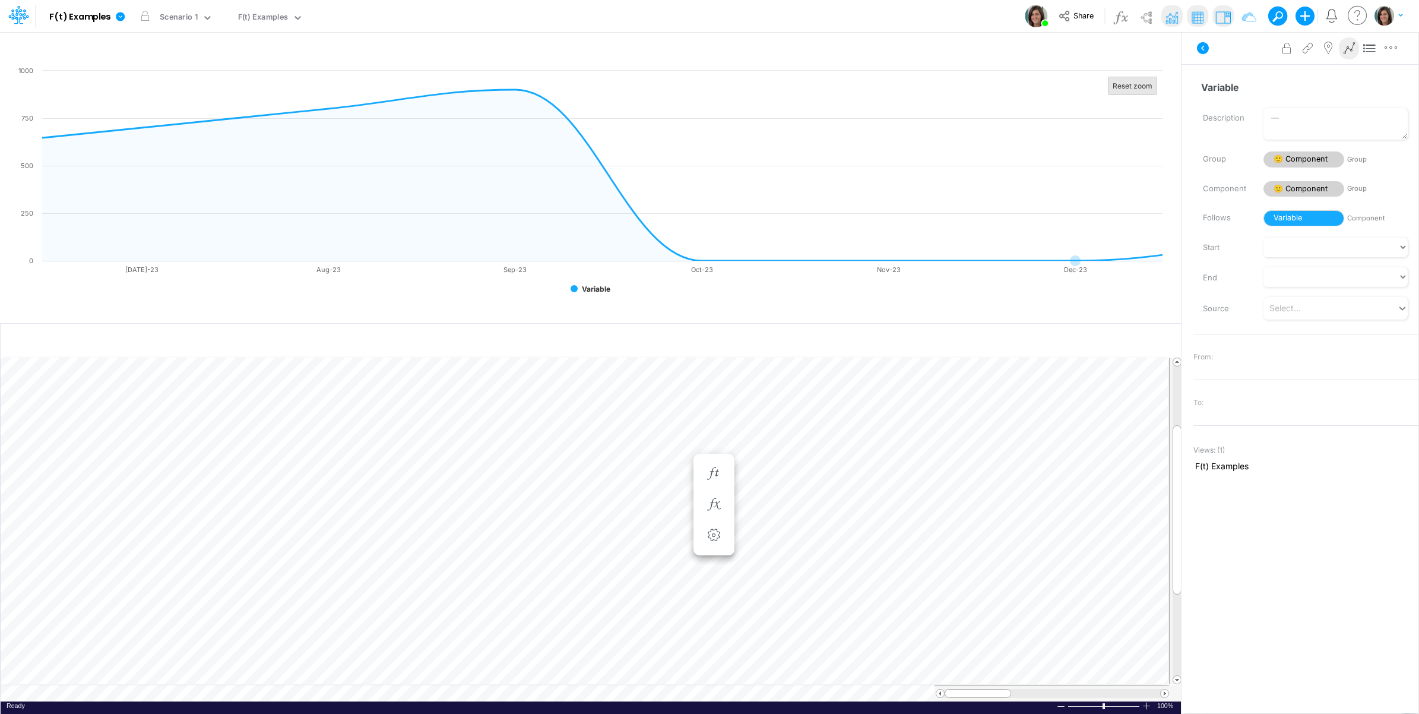
drag, startPoint x: 1122, startPoint y: 83, endPoint x: 1115, endPoint y: 86, distance: 7.7
click at [1122, 84] on text "Reset zoom" at bounding box center [1133, 85] width 40 height 9
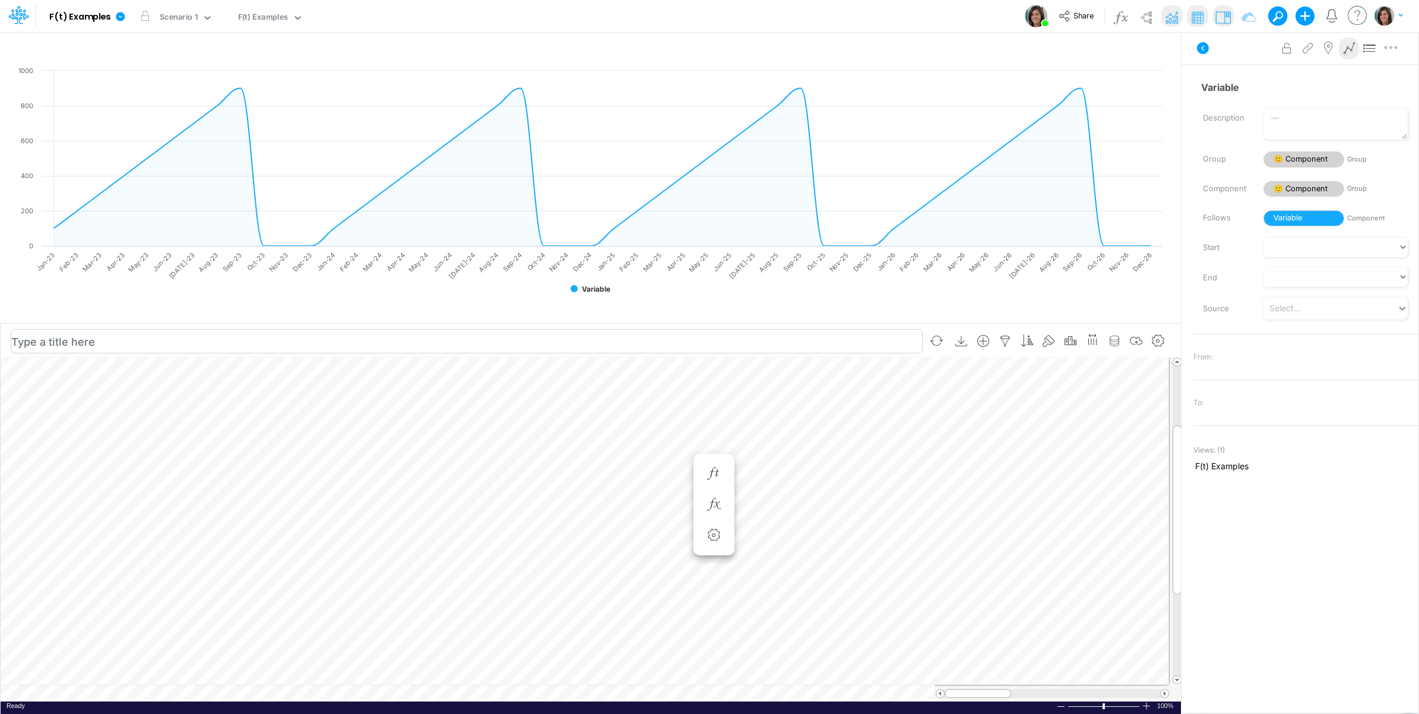
scroll to position [0, 1]
click at [714, 481] on icon "button" at bounding box center [714, 485] width 18 height 12
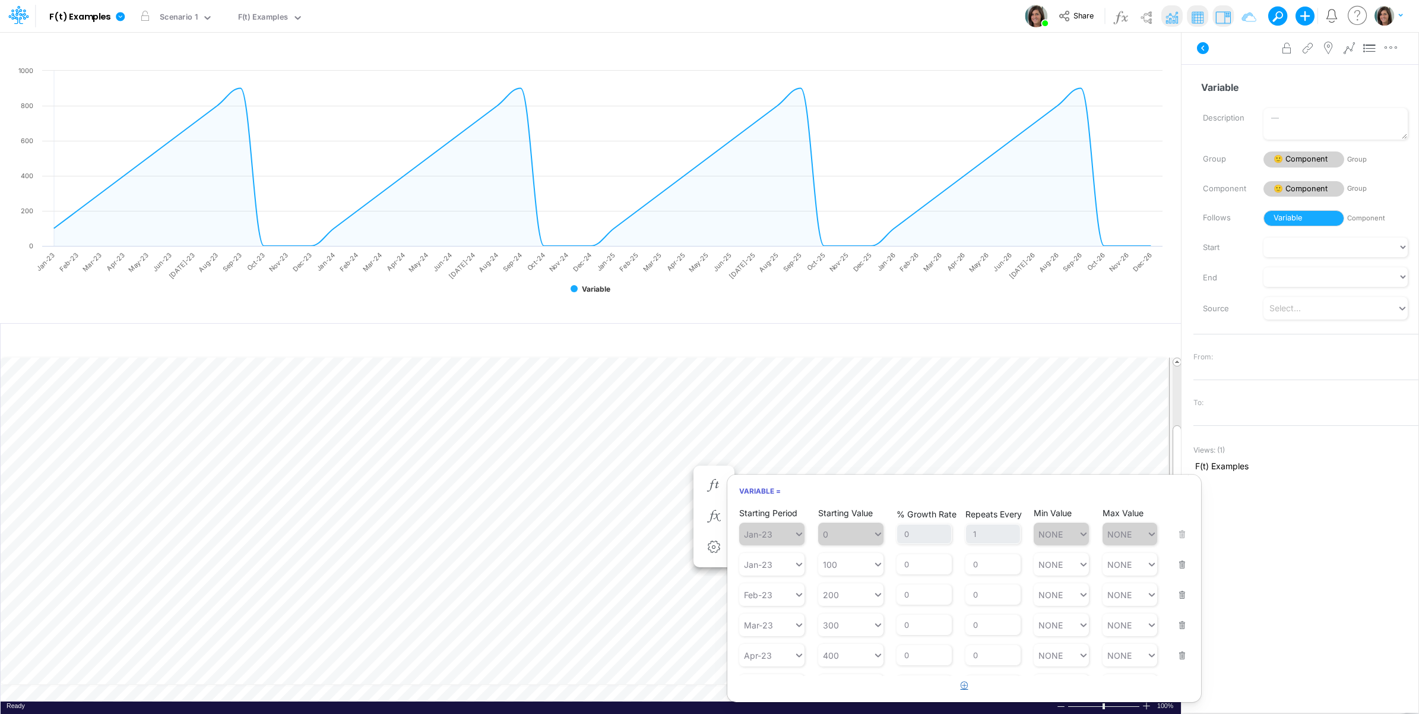
click at [961, 683] on icon "button" at bounding box center [965, 685] width 8 height 8
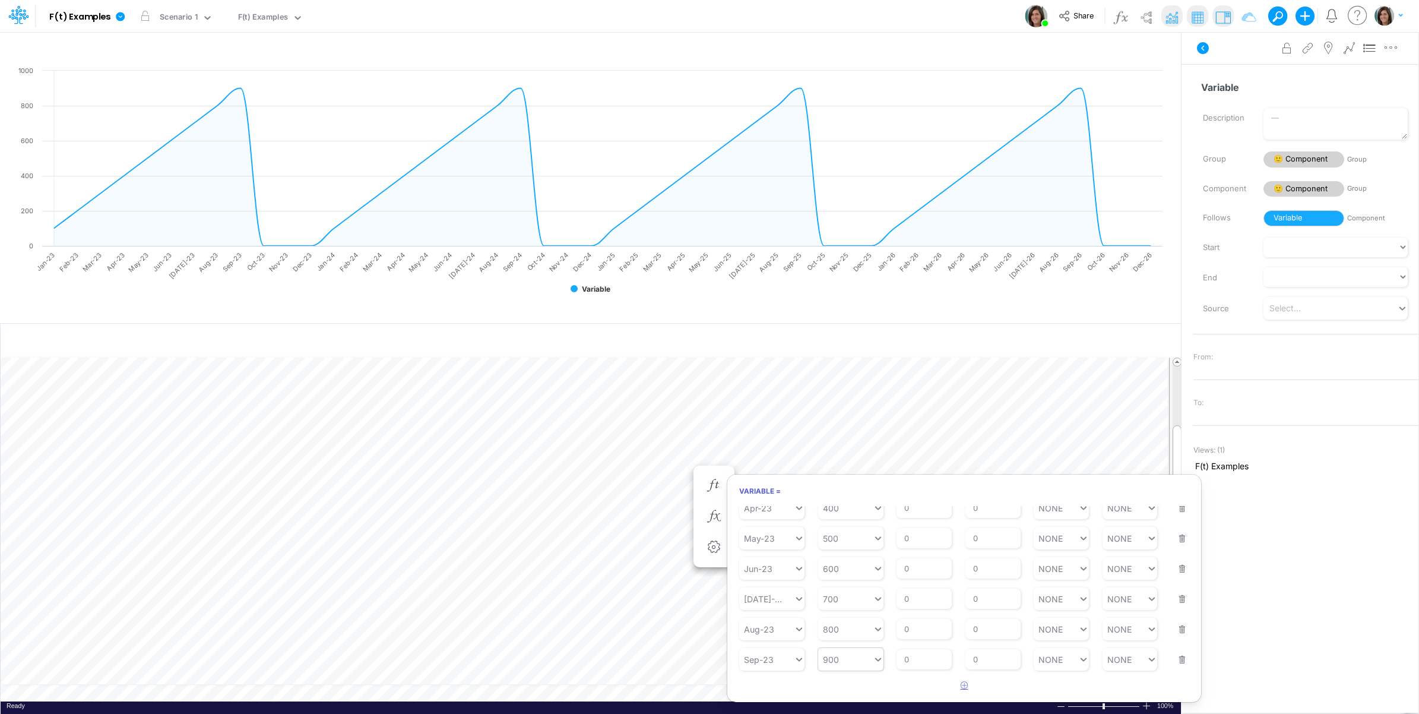
scroll to position [176, 0]
click at [784, 666] on div "Type to search..." at bounding box center [777, 663] width 65 height 10
click at [767, 480] on div "Forecast" at bounding box center [771, 481] width 65 height 20
type input "0"
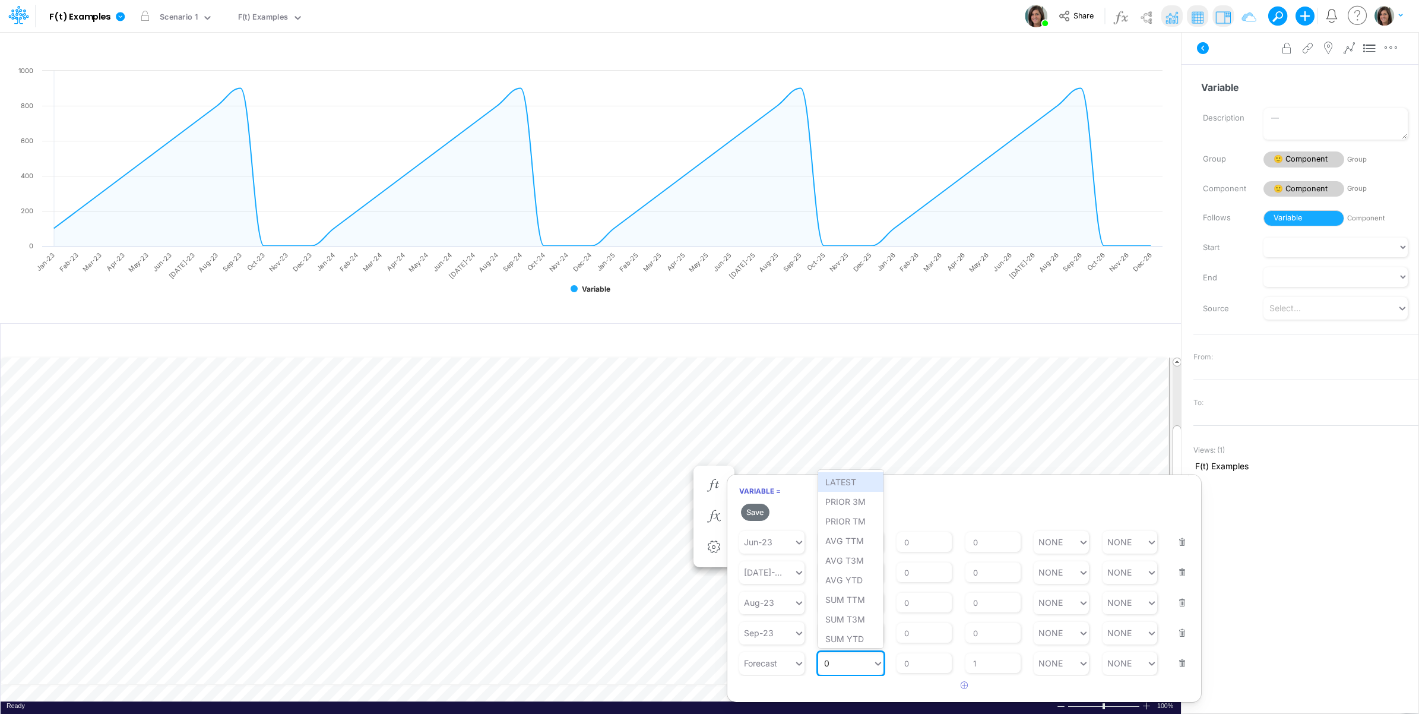
click at [850, 672] on div "0 0" at bounding box center [845, 662] width 55 height 17
click at [863, 524] on div "PRIOR TM" at bounding box center [850, 521] width 65 height 20
drag, startPoint x: 920, startPoint y: 666, endPoint x: 901, endPoint y: 666, distance: 19.6
click at [901, 666] on input "0" at bounding box center [924, 663] width 55 height 20
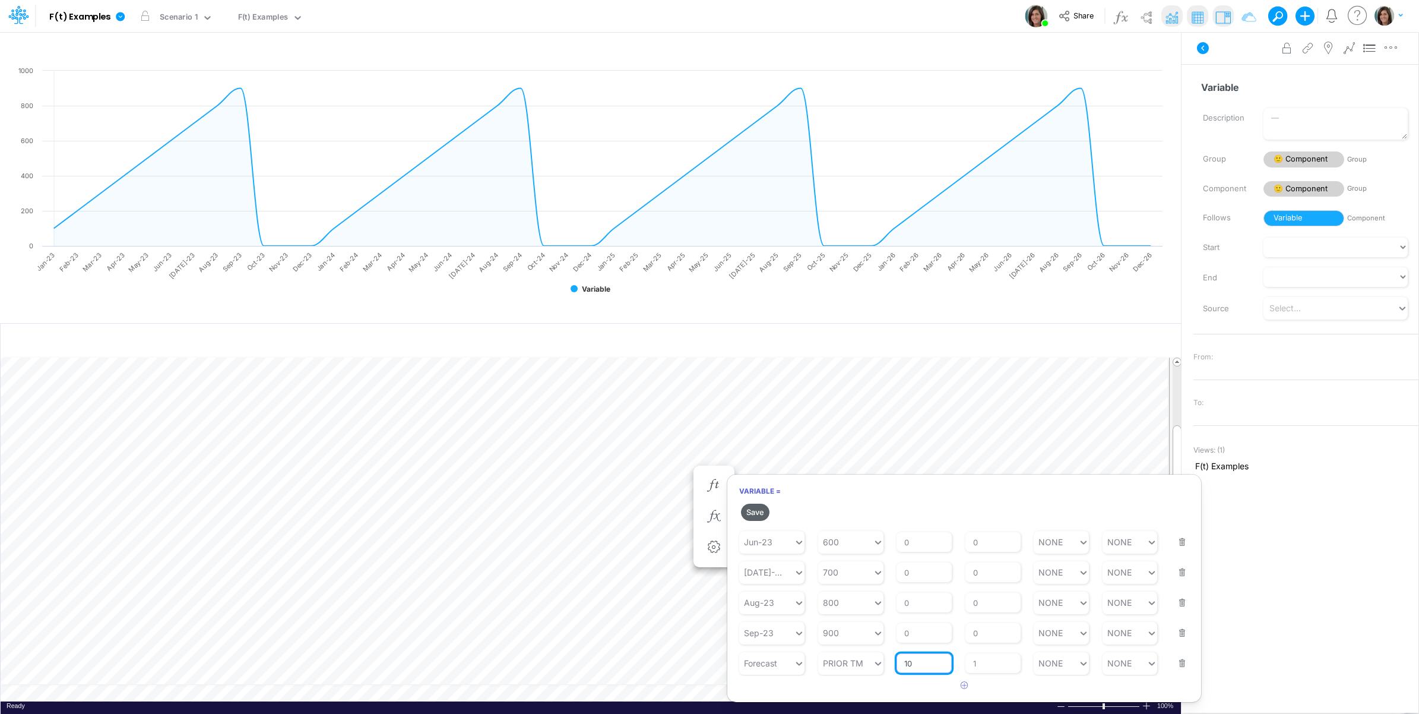
type input "10"
click at [756, 509] on button "Save" at bounding box center [755, 511] width 28 height 17
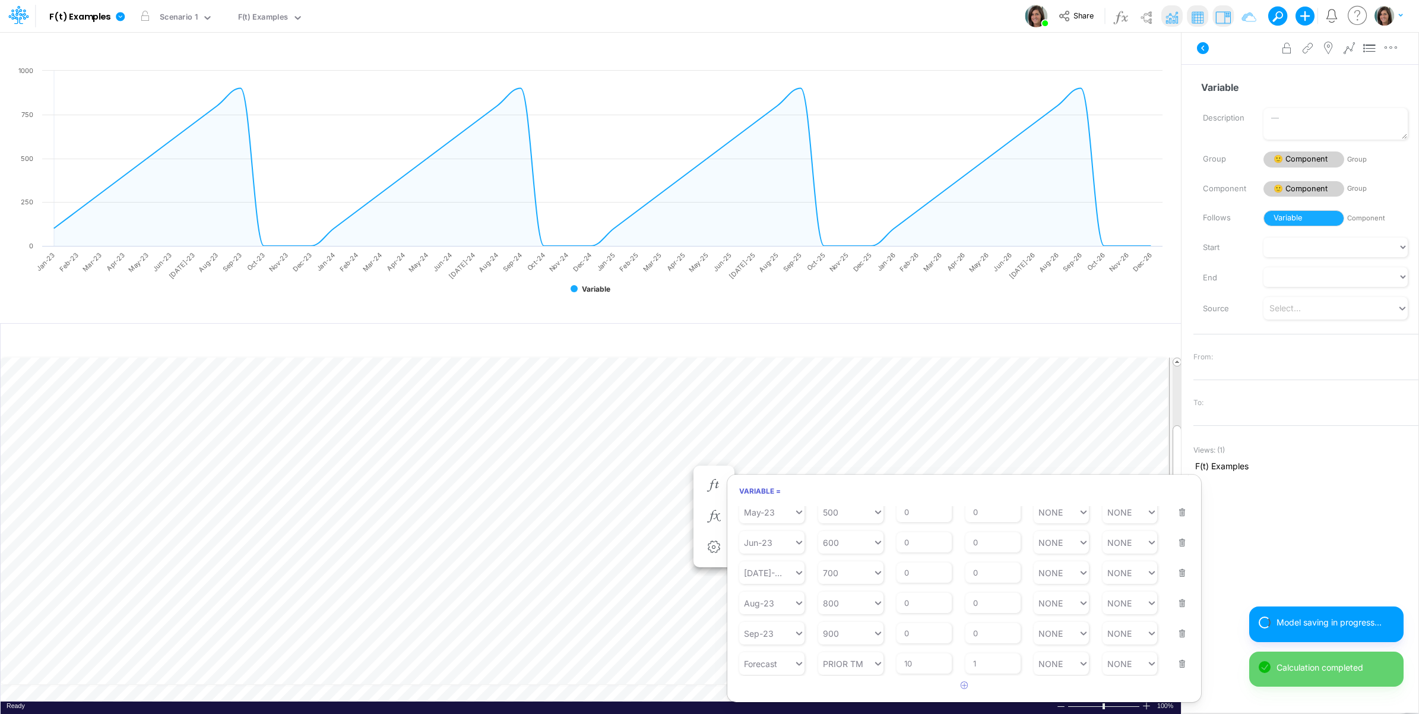
scroll to position [0, 1]
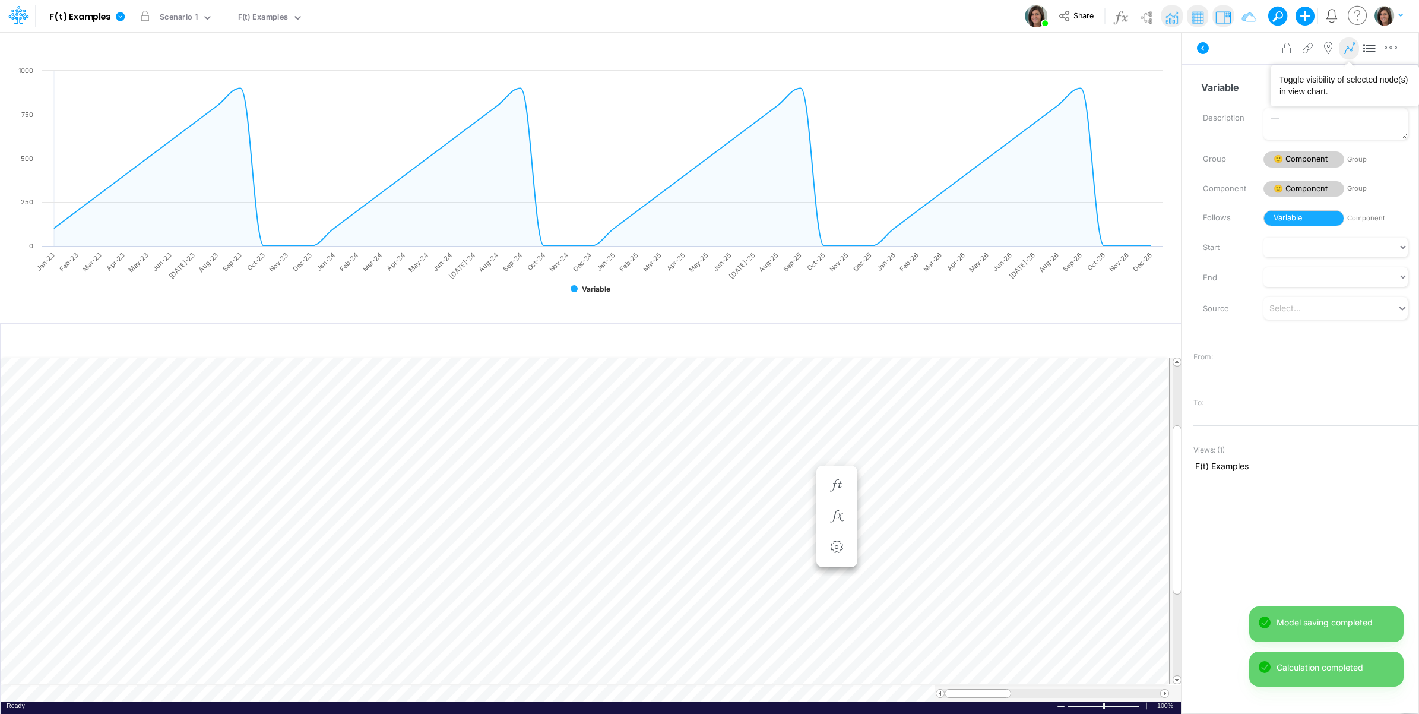
click at [1348, 52] on icon at bounding box center [1349, 48] width 18 height 12
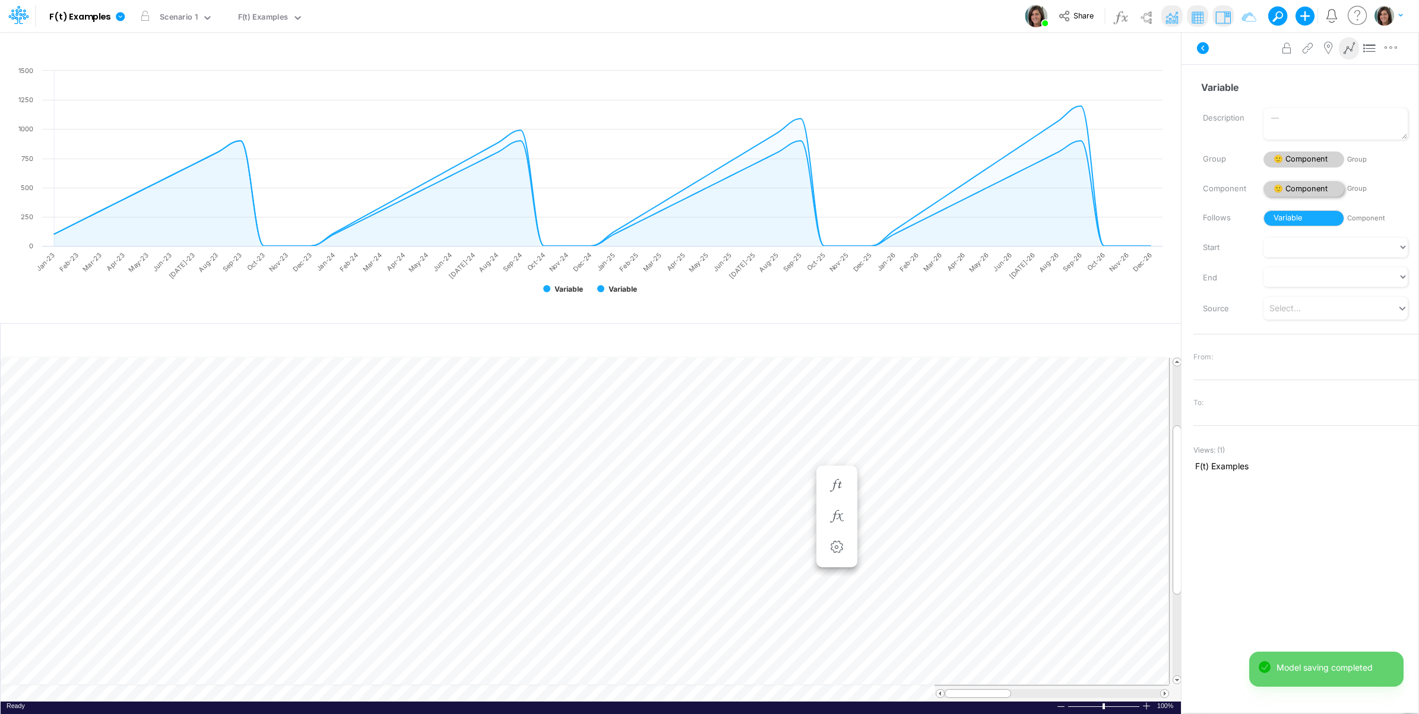
scroll to position [0, 1]
click at [1344, 49] on icon at bounding box center [1349, 48] width 18 height 12
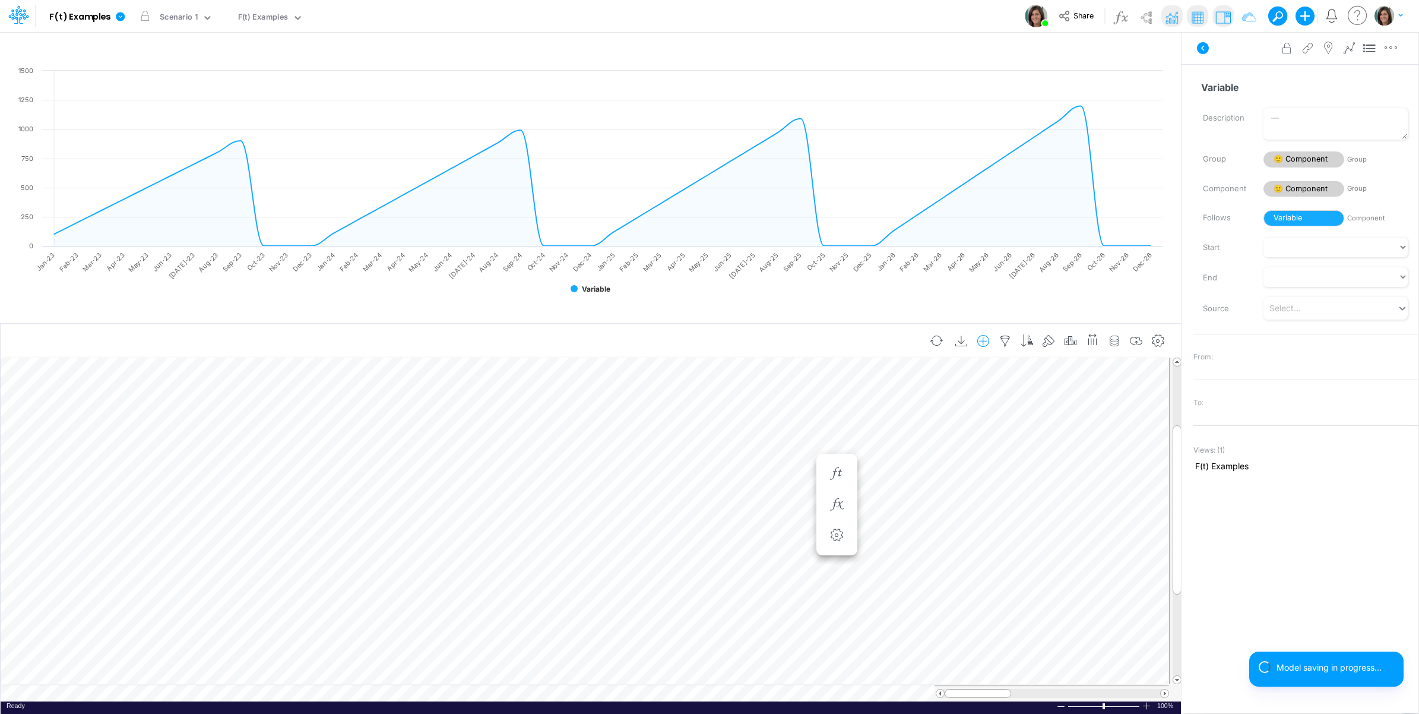
scroll to position [0, 1]
click at [1345, 48] on icon at bounding box center [1349, 48] width 18 height 12
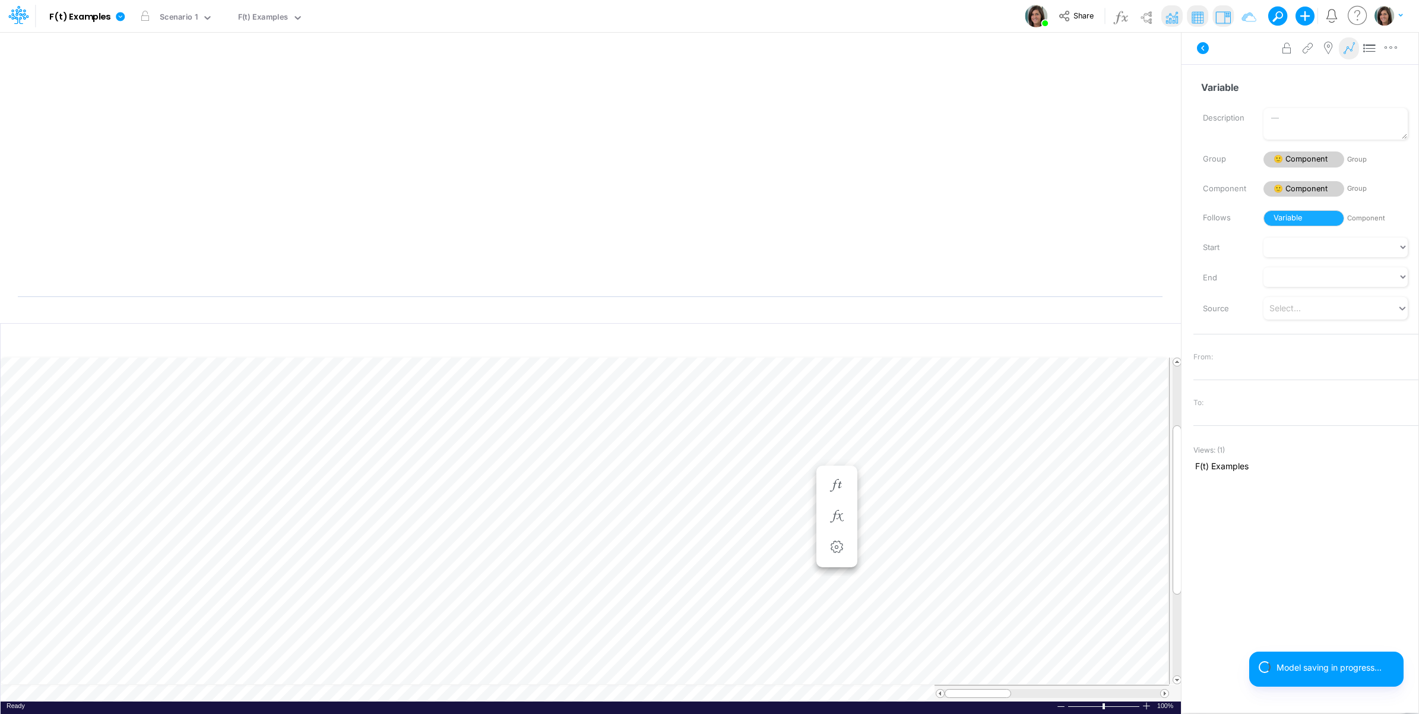
scroll to position [0, 1]
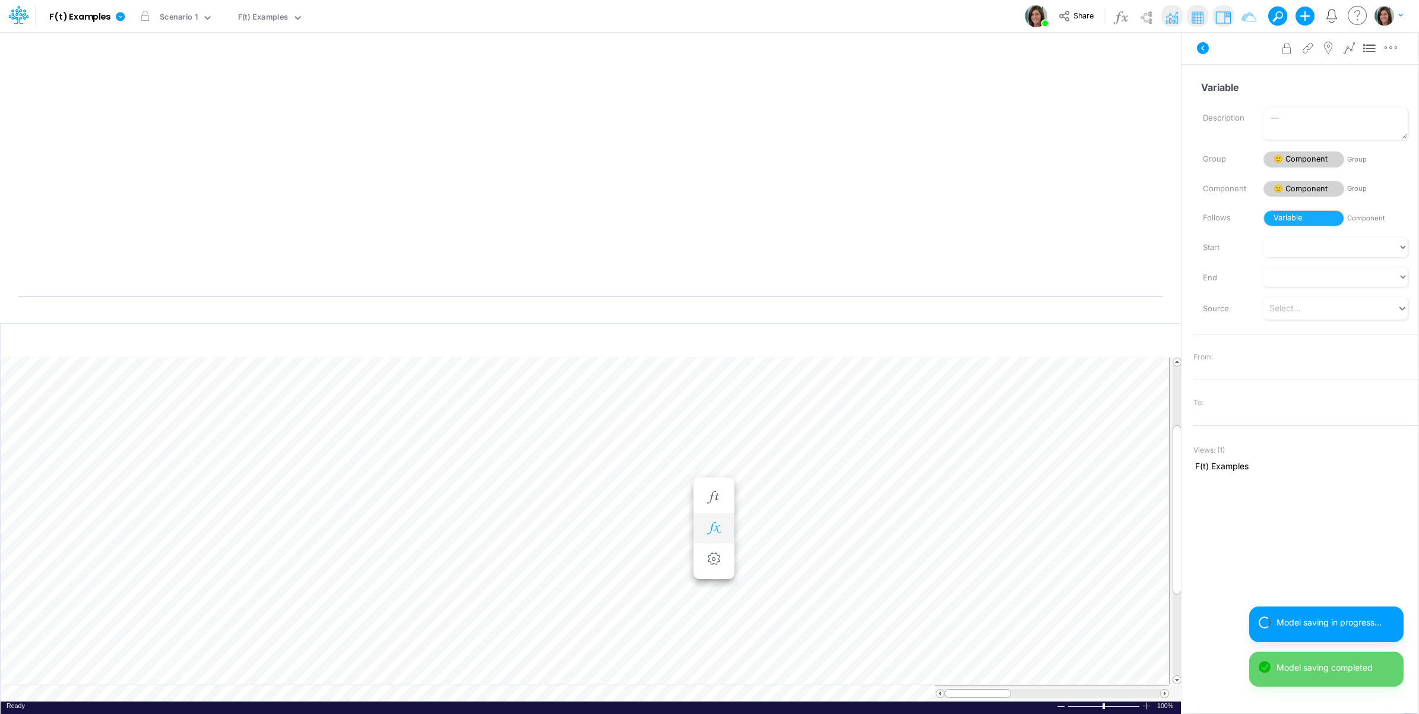
click at [714, 532] on icon "button" at bounding box center [714, 528] width 18 height 12
click at [716, 498] on icon "button" at bounding box center [714, 497] width 18 height 12
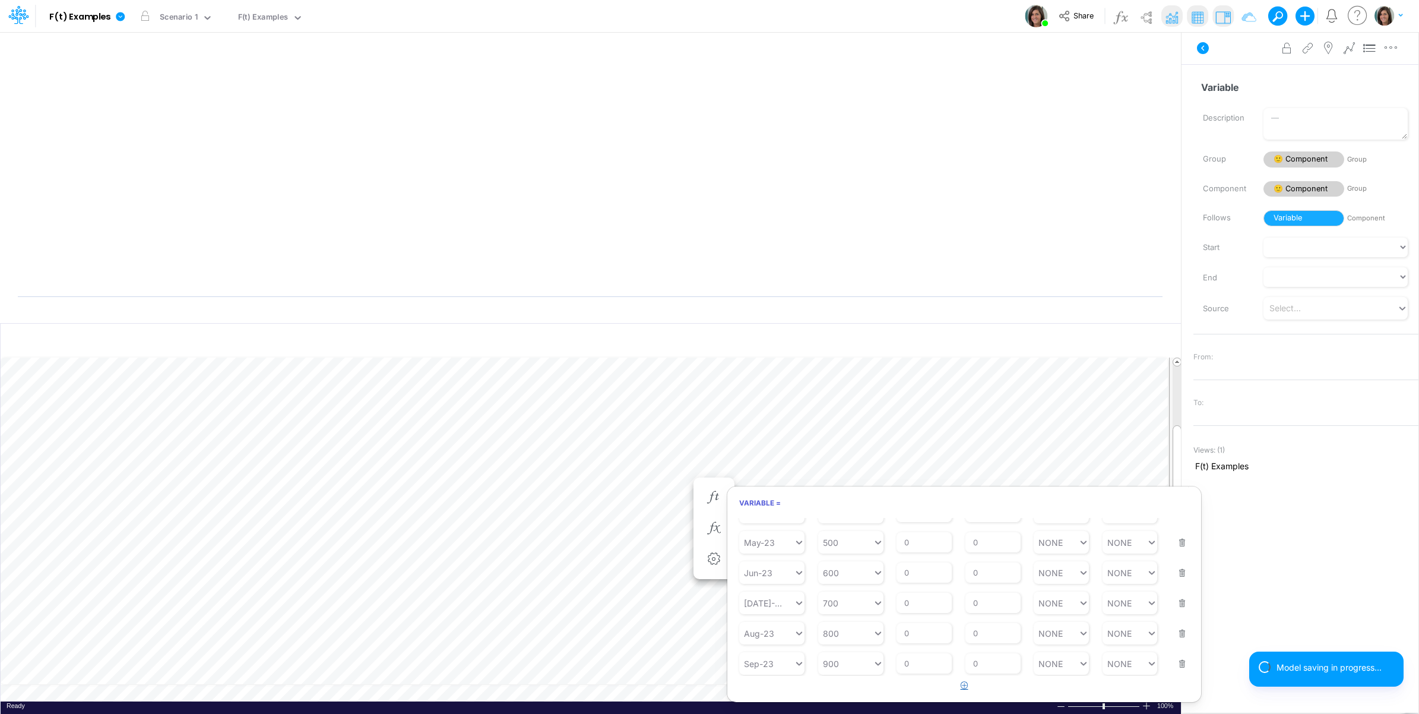
click at [962, 686] on icon "button" at bounding box center [965, 685] width 8 height 8
click at [768, 664] on div "Type to search..." at bounding box center [777, 663] width 65 height 10
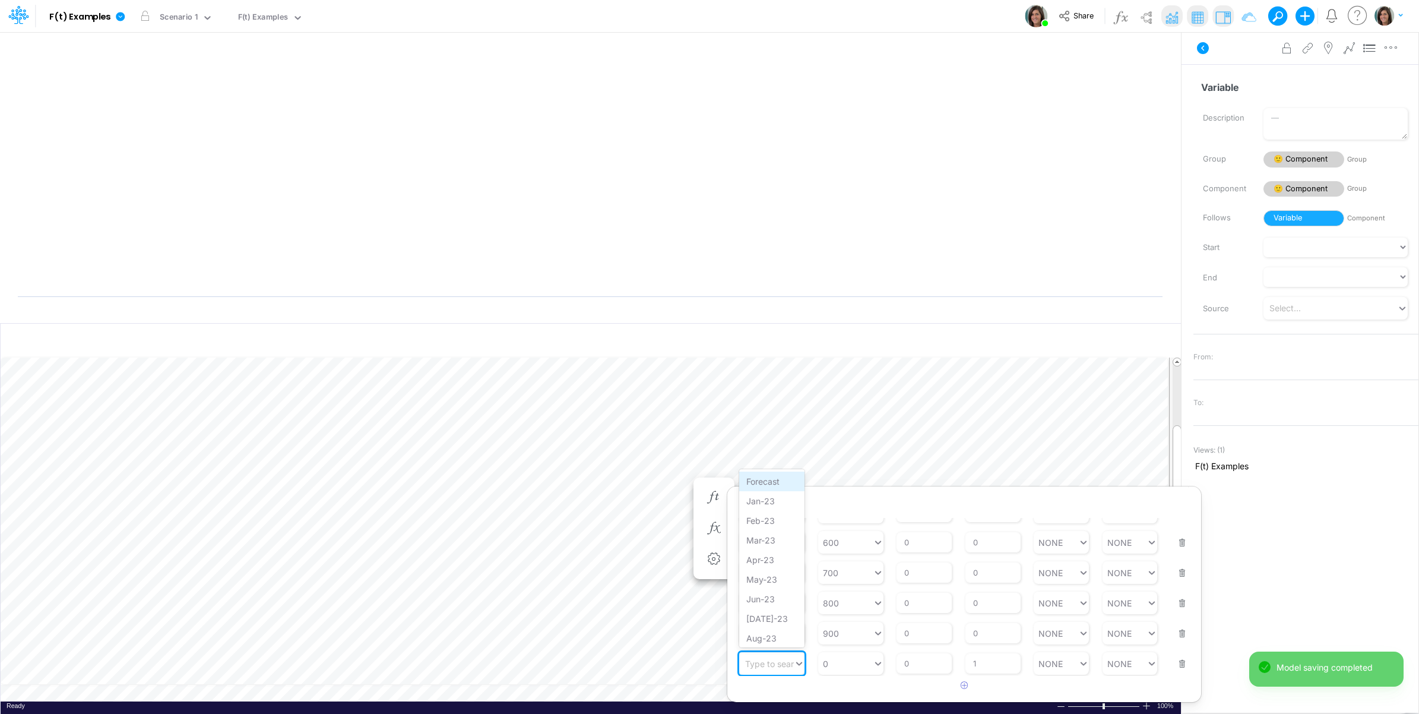
click at [764, 482] on div "Forecast" at bounding box center [771, 481] width 65 height 20
type input "0"
click at [832, 666] on div "0 0" at bounding box center [845, 662] width 55 height 17
click at [856, 566] on div "AVG T3M" at bounding box center [850, 560] width 65 height 20
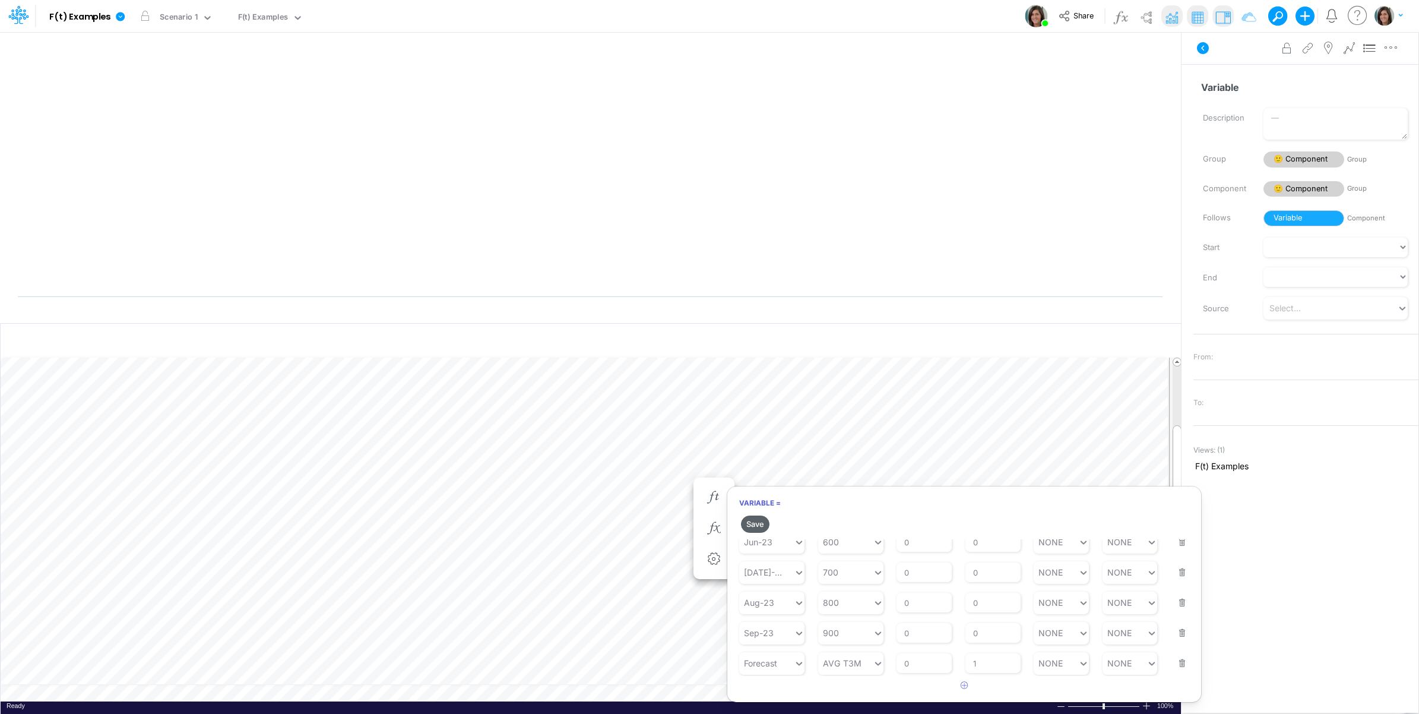
click at [756, 522] on button "Save" at bounding box center [755, 523] width 28 height 17
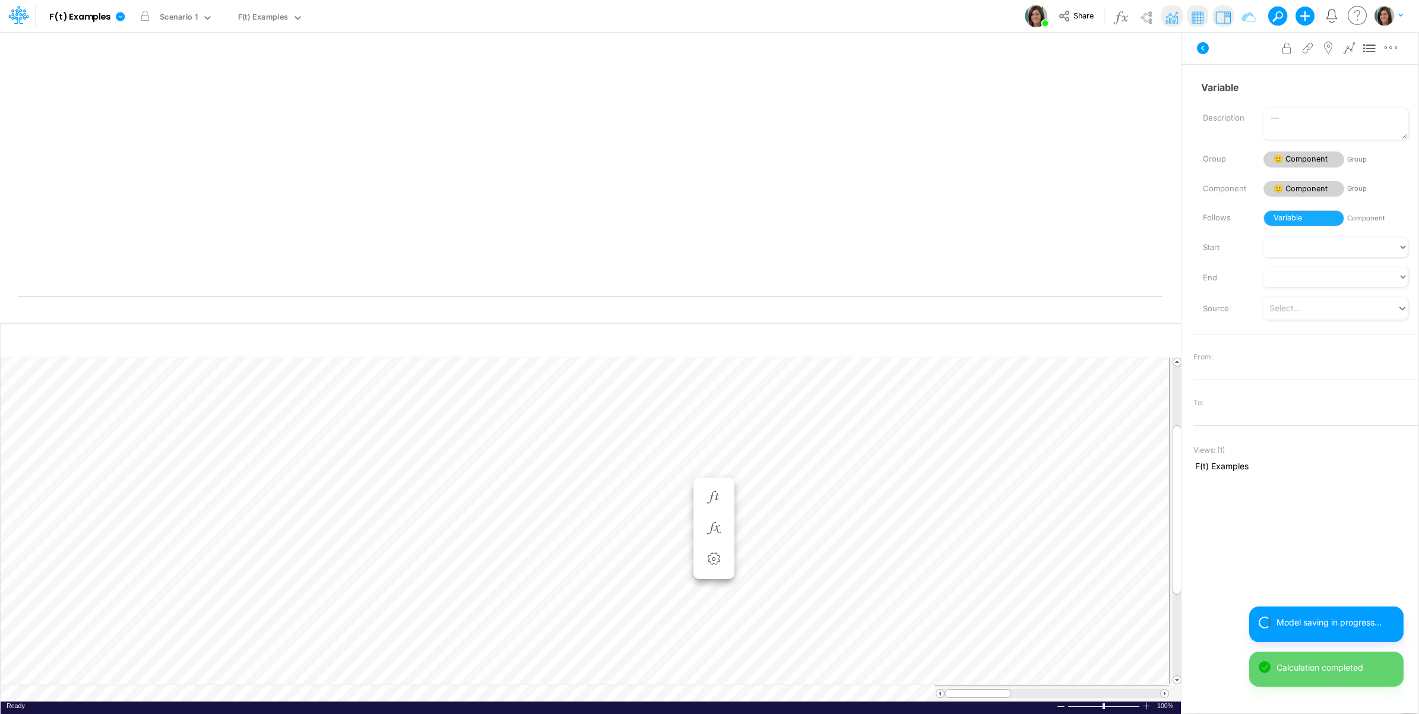
scroll to position [0, 1]
click at [1345, 51] on icon at bounding box center [1349, 48] width 18 height 12
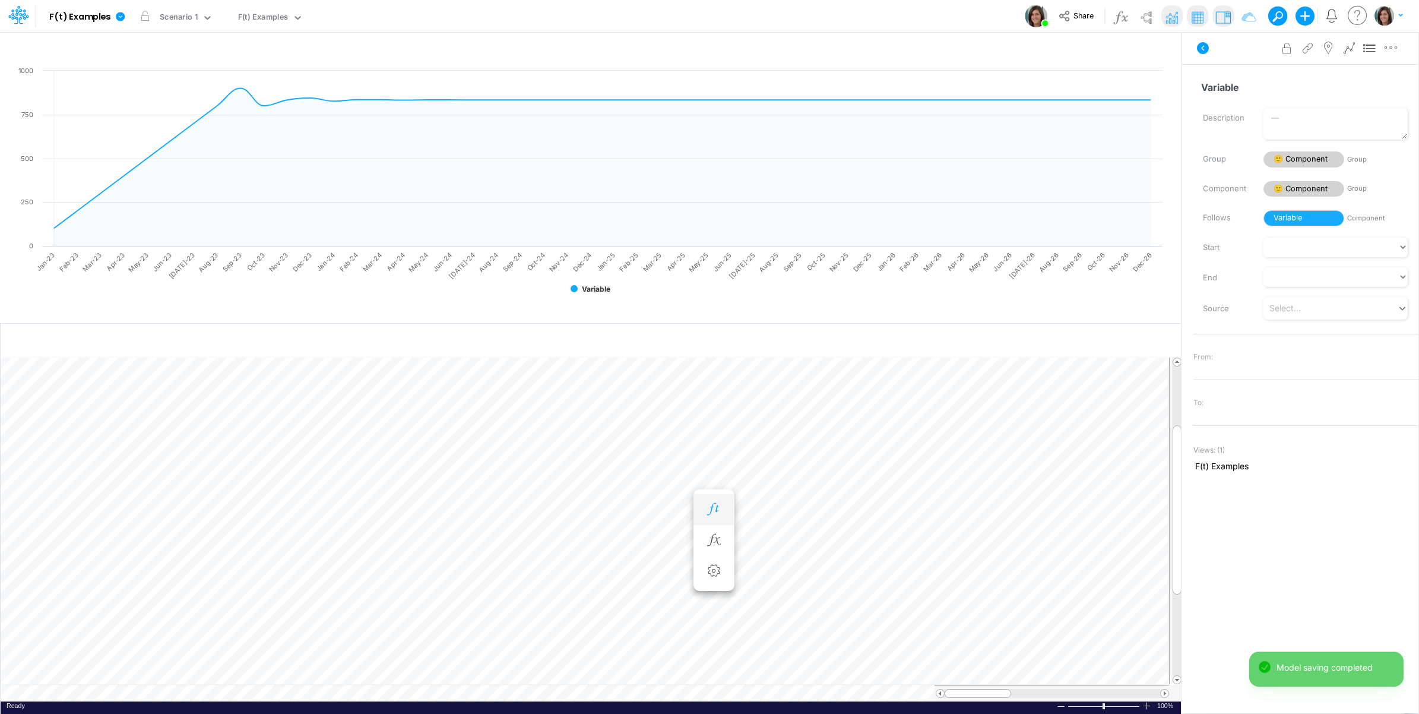
click at [711, 506] on icon "button" at bounding box center [714, 509] width 18 height 12
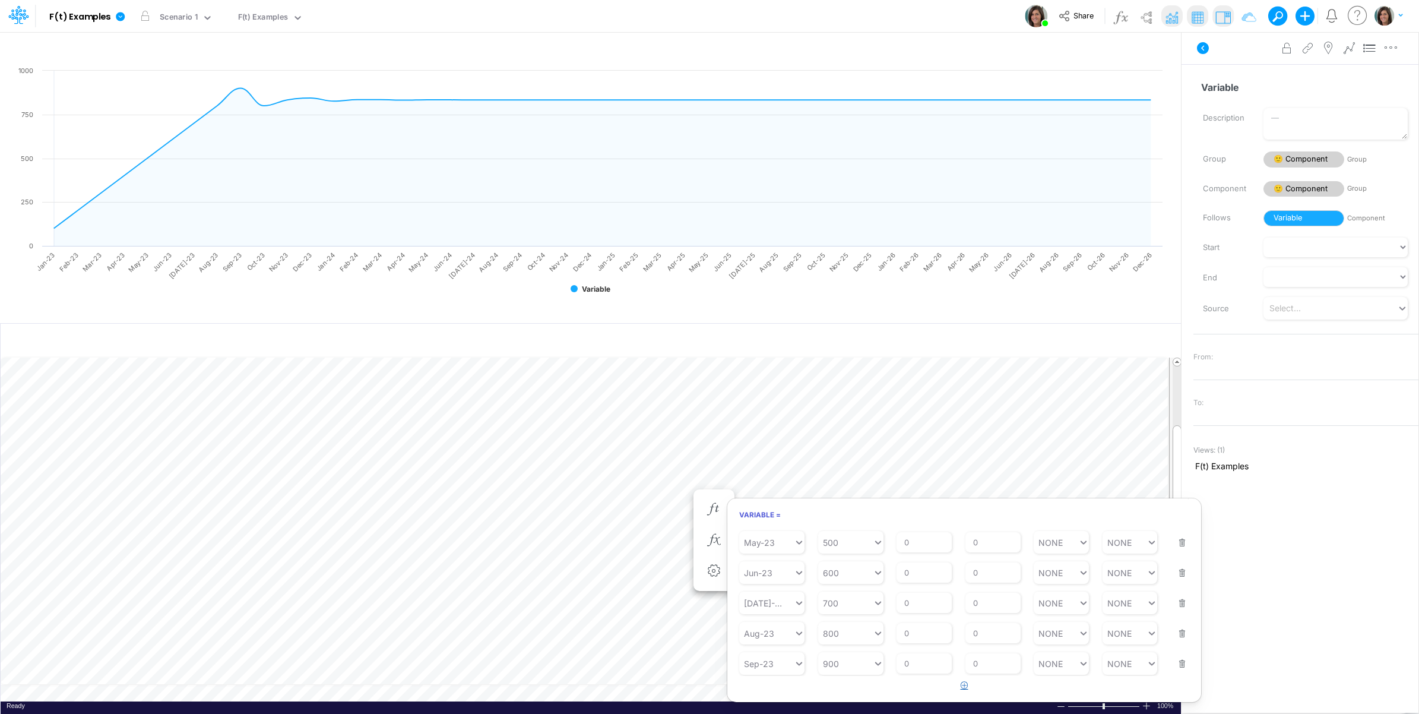
click at [965, 686] on icon "button" at bounding box center [965, 685] width 8 height 8
click at [779, 662] on div "Type to search..." at bounding box center [777, 663] width 65 height 10
click at [774, 483] on div "Forecast" at bounding box center [771, 481] width 65 height 20
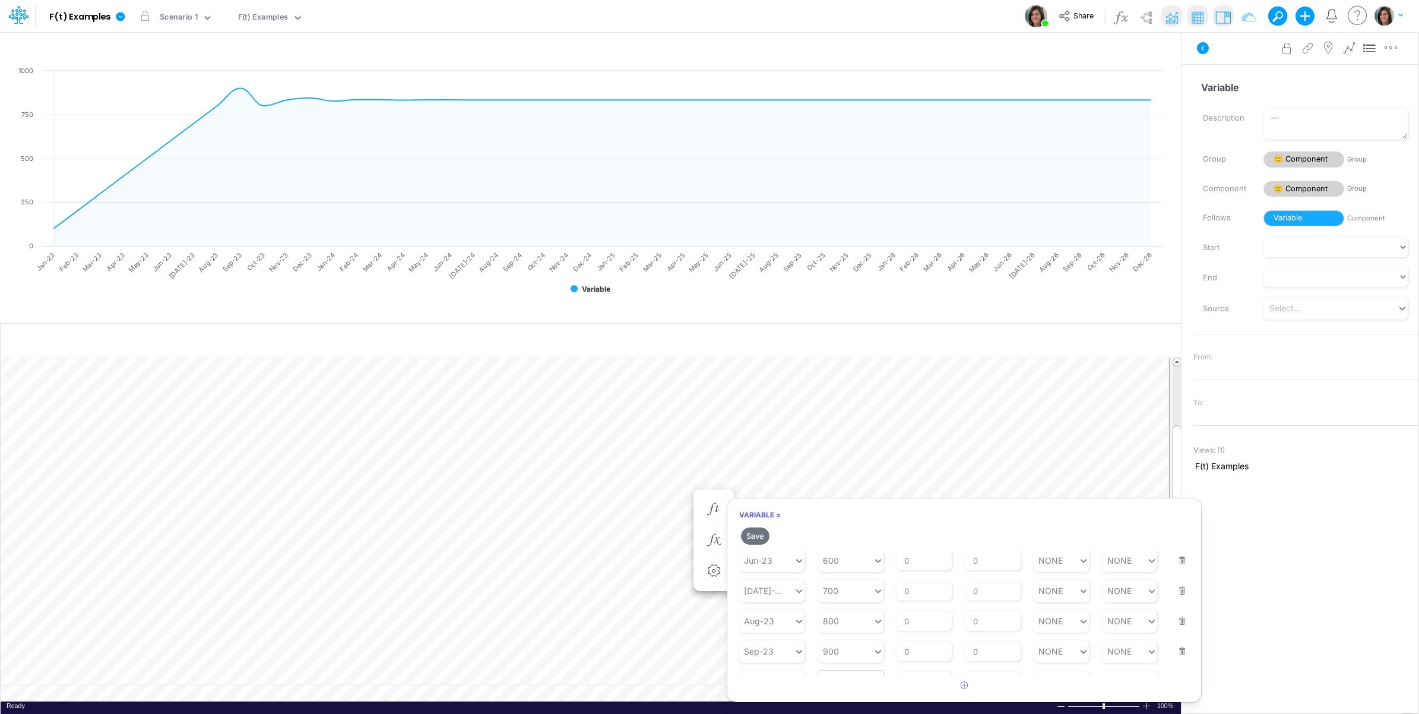
scroll to position [221, 0]
type input "0"
click at [844, 665] on div "0 0" at bounding box center [845, 662] width 55 height 17
click at [865, 544] on div "AVG TTM" at bounding box center [850, 541] width 65 height 20
click at [757, 533] on button "Save" at bounding box center [755, 535] width 28 height 17
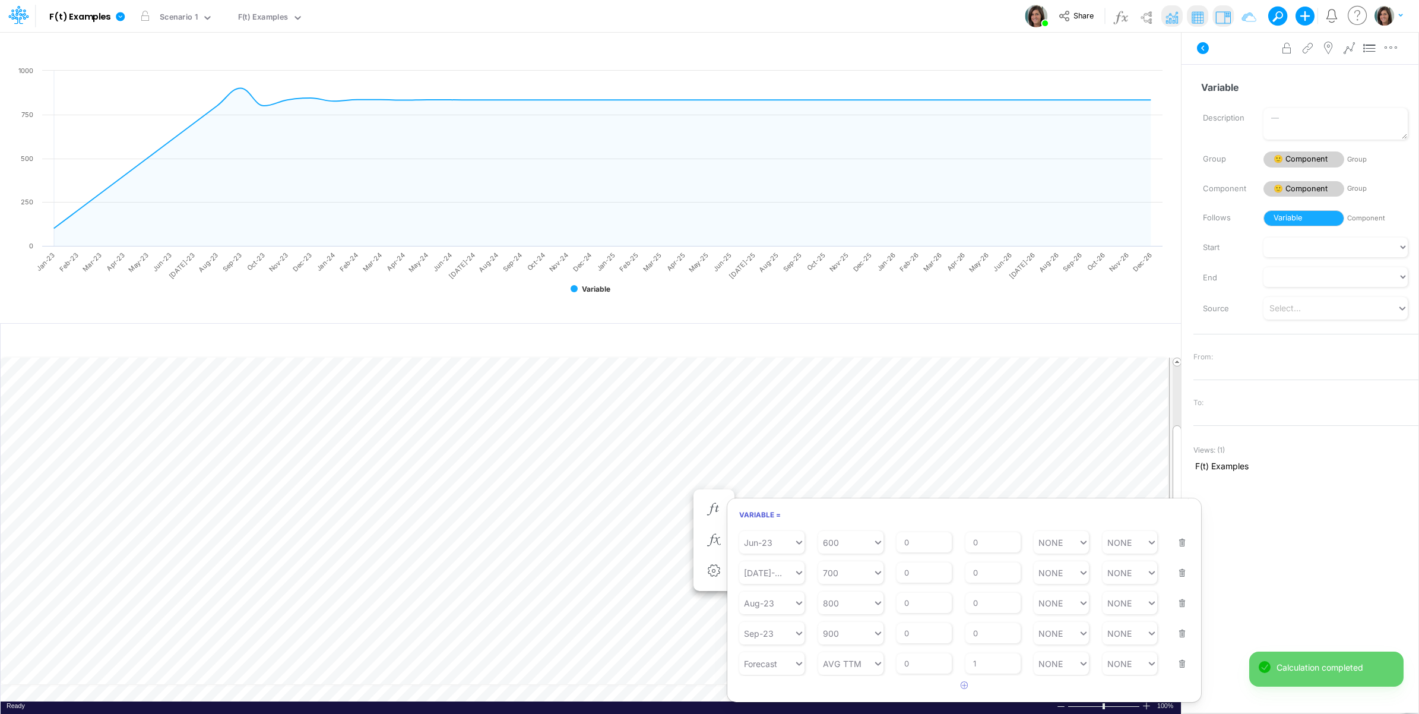
scroll to position [0, 1]
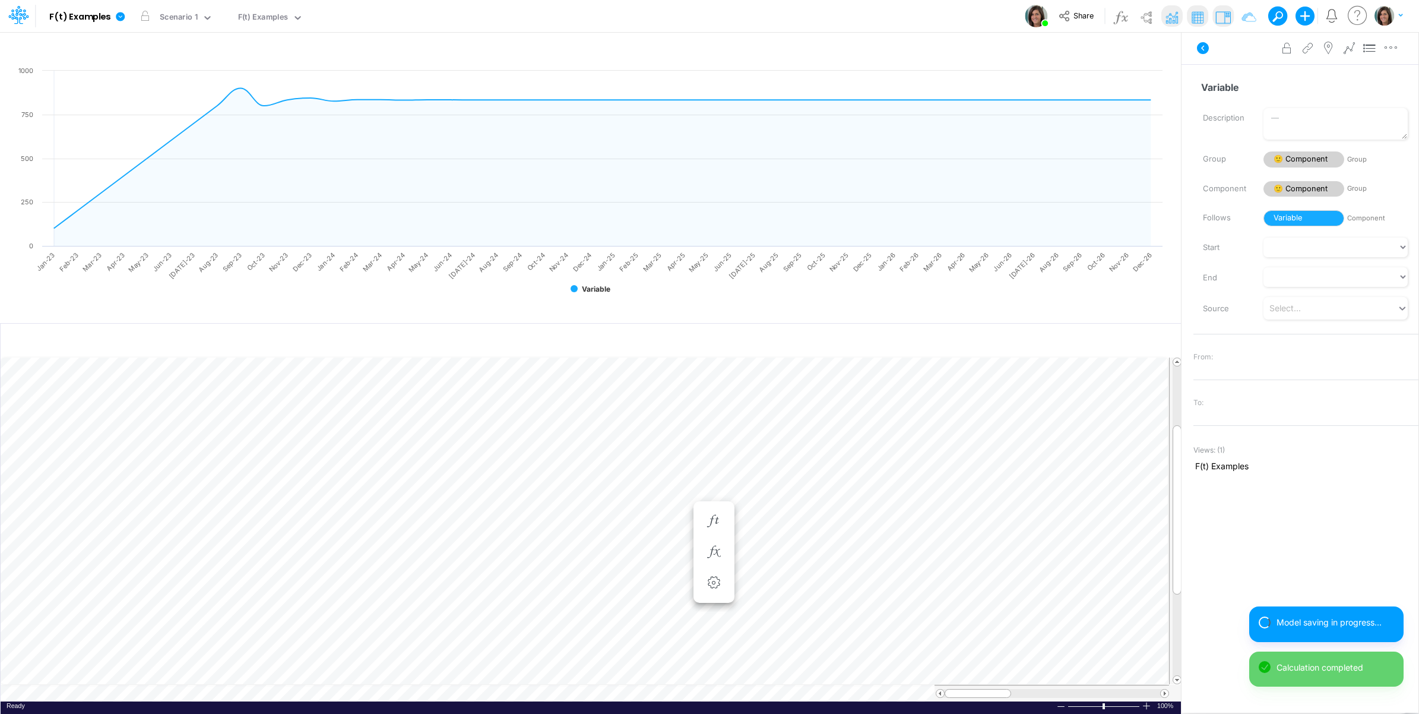
scroll to position [0, 1]
click at [1348, 47] on icon at bounding box center [1349, 48] width 18 height 12
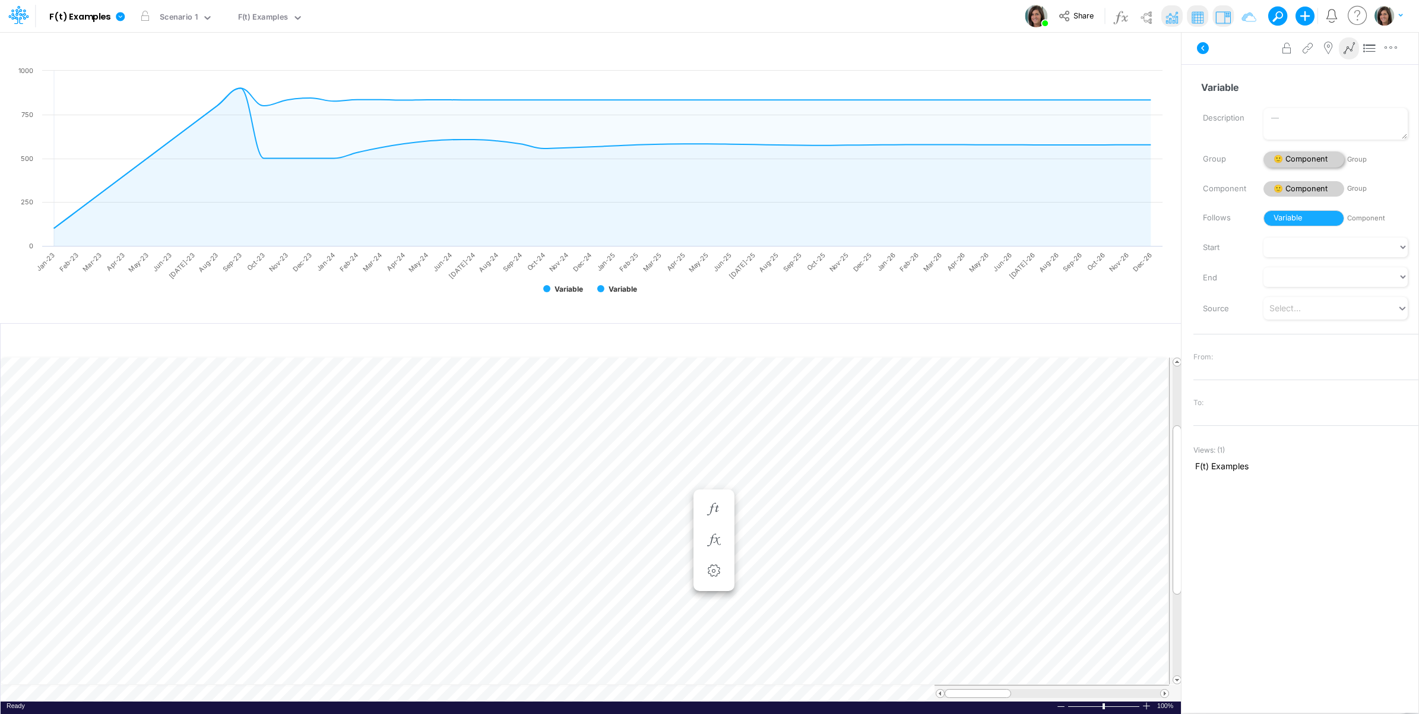
scroll to position [0, 1]
click at [1350, 45] on icon at bounding box center [1349, 48] width 18 height 12
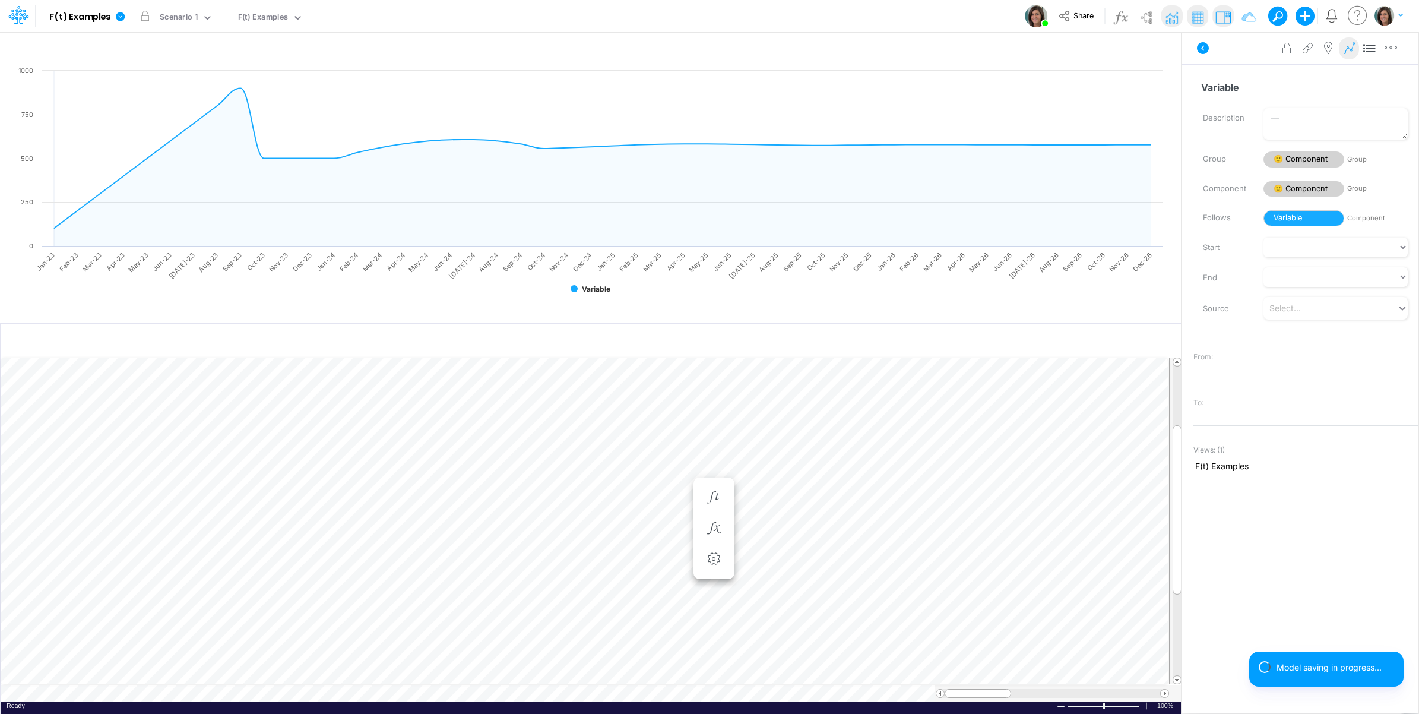
scroll to position [0, 1]
click at [1339, 46] on button at bounding box center [1349, 48] width 21 height 23
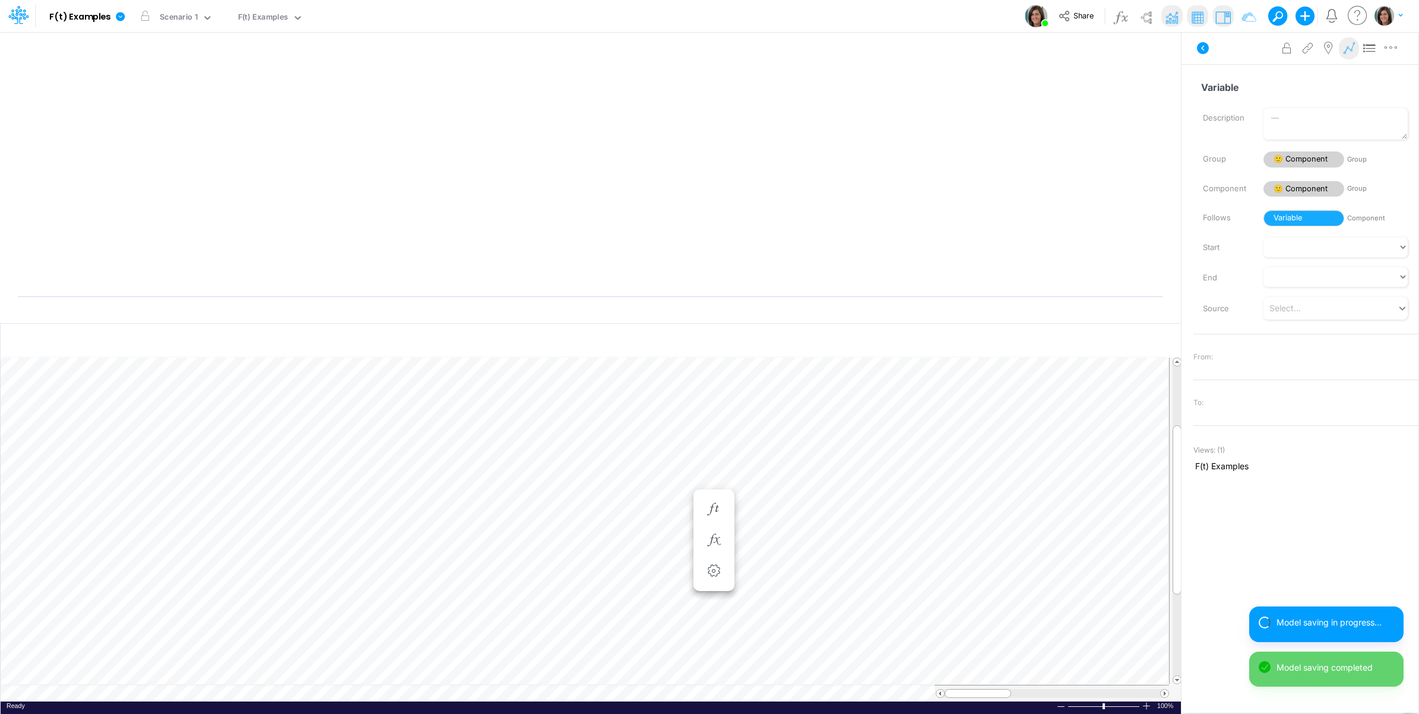
scroll to position [0, 1]
click at [715, 521] on icon "button" at bounding box center [714, 521] width 18 height 12
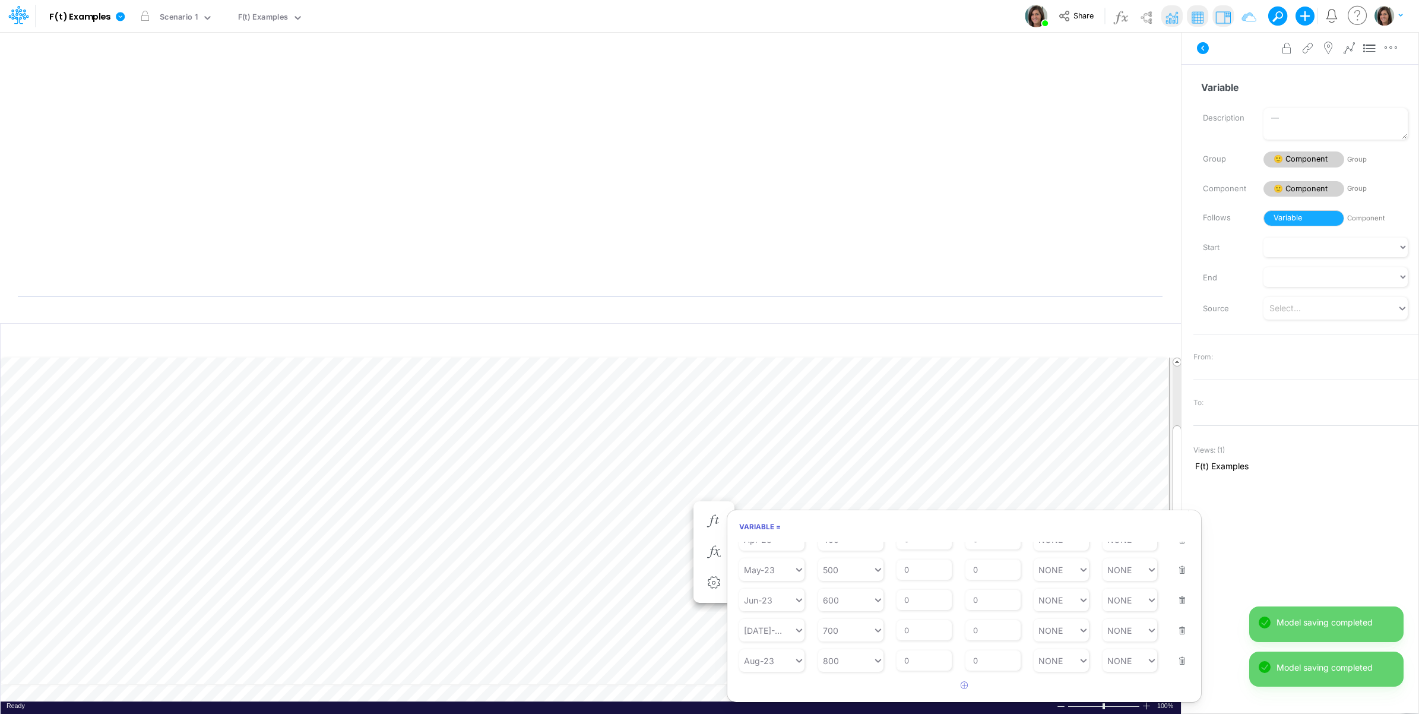
scroll to position [181, 0]
click at [959, 686] on button "button" at bounding box center [964, 686] width 23 height 20
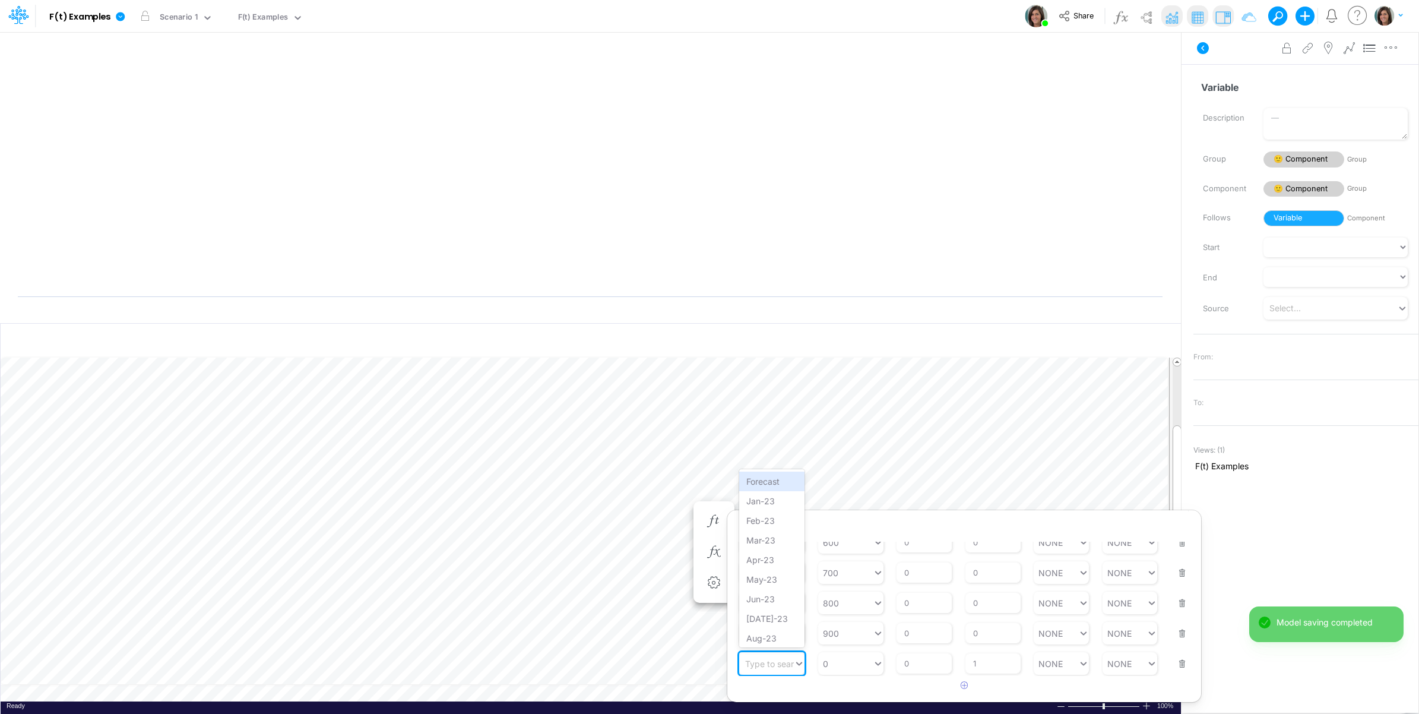
click at [781, 664] on div "Type to search..." at bounding box center [777, 663] width 65 height 10
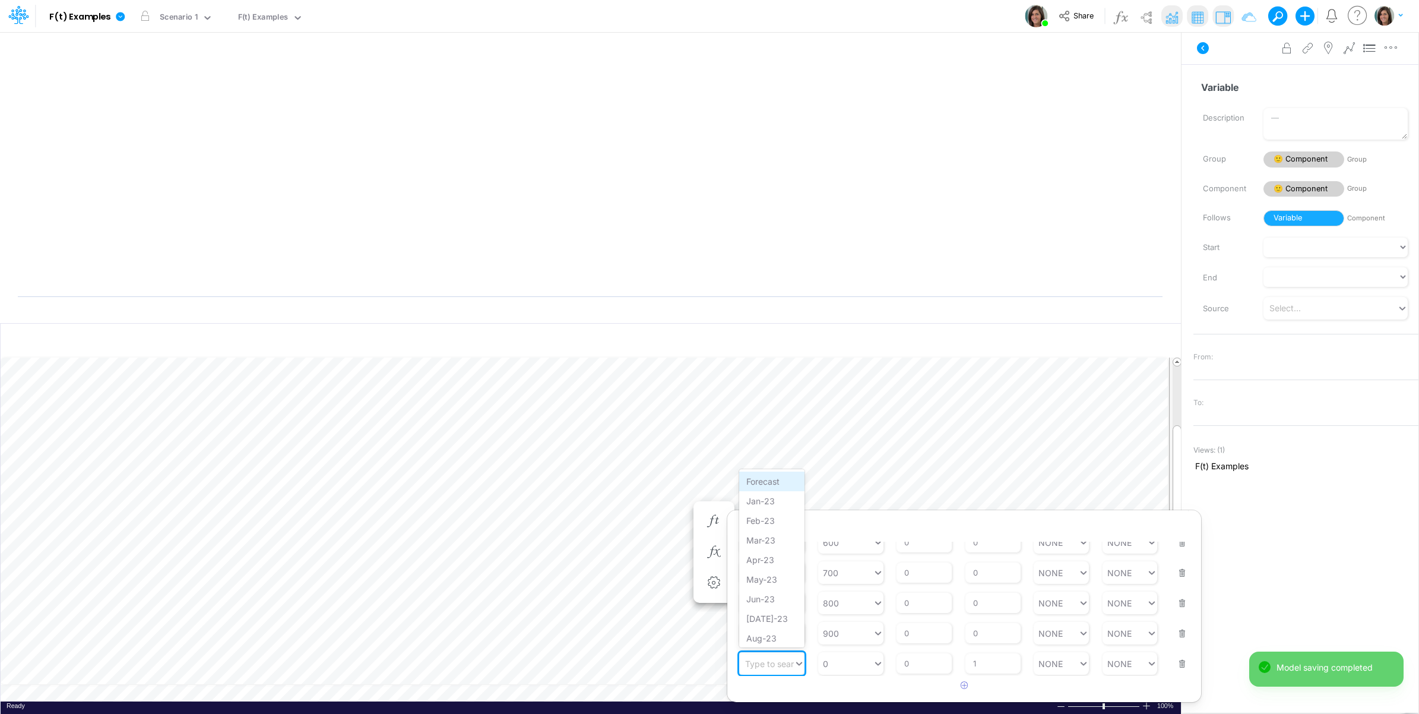
click at [769, 488] on div "Forecast" at bounding box center [771, 481] width 65 height 20
type input "0"
click at [838, 669] on div "0 0" at bounding box center [845, 662] width 55 height 17
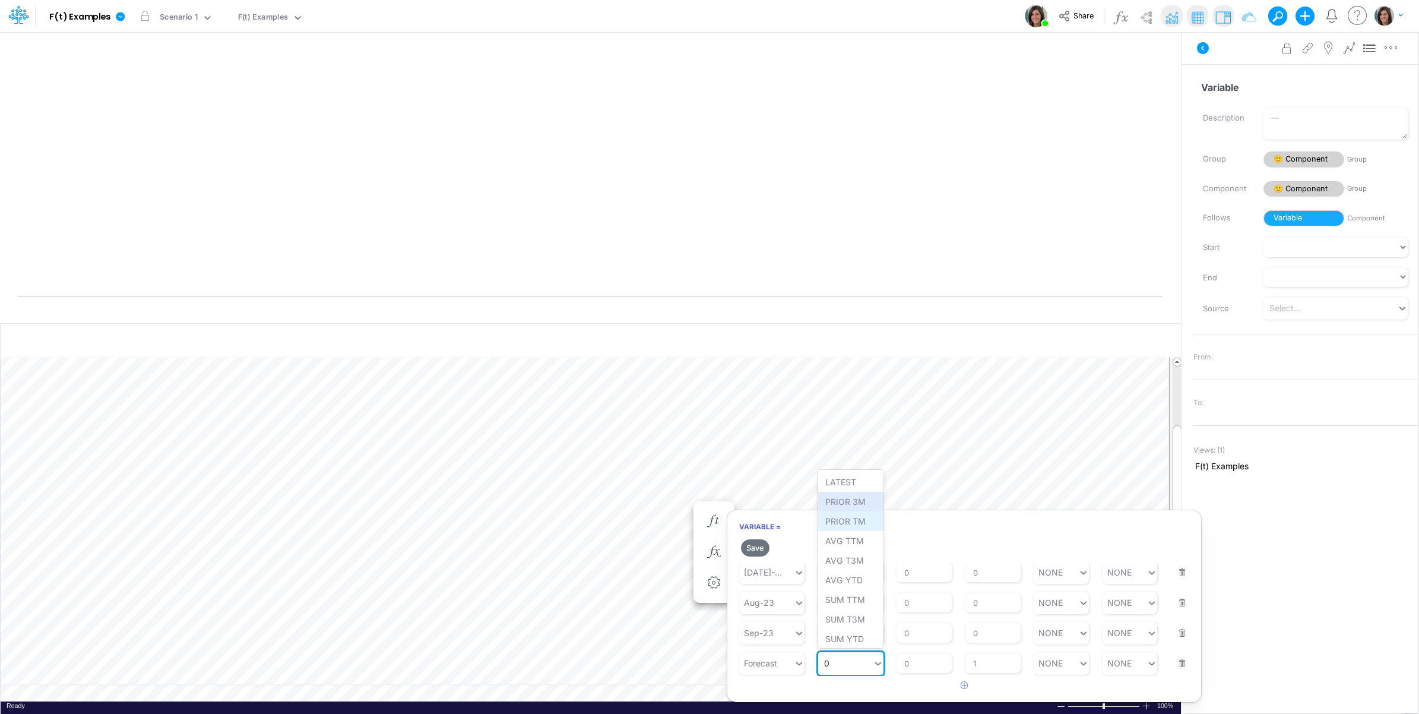
scroll to position [5, 0]
click at [854, 575] on div "AVG YTD" at bounding box center [850, 577] width 65 height 20
click at [760, 549] on button "Save" at bounding box center [755, 547] width 28 height 17
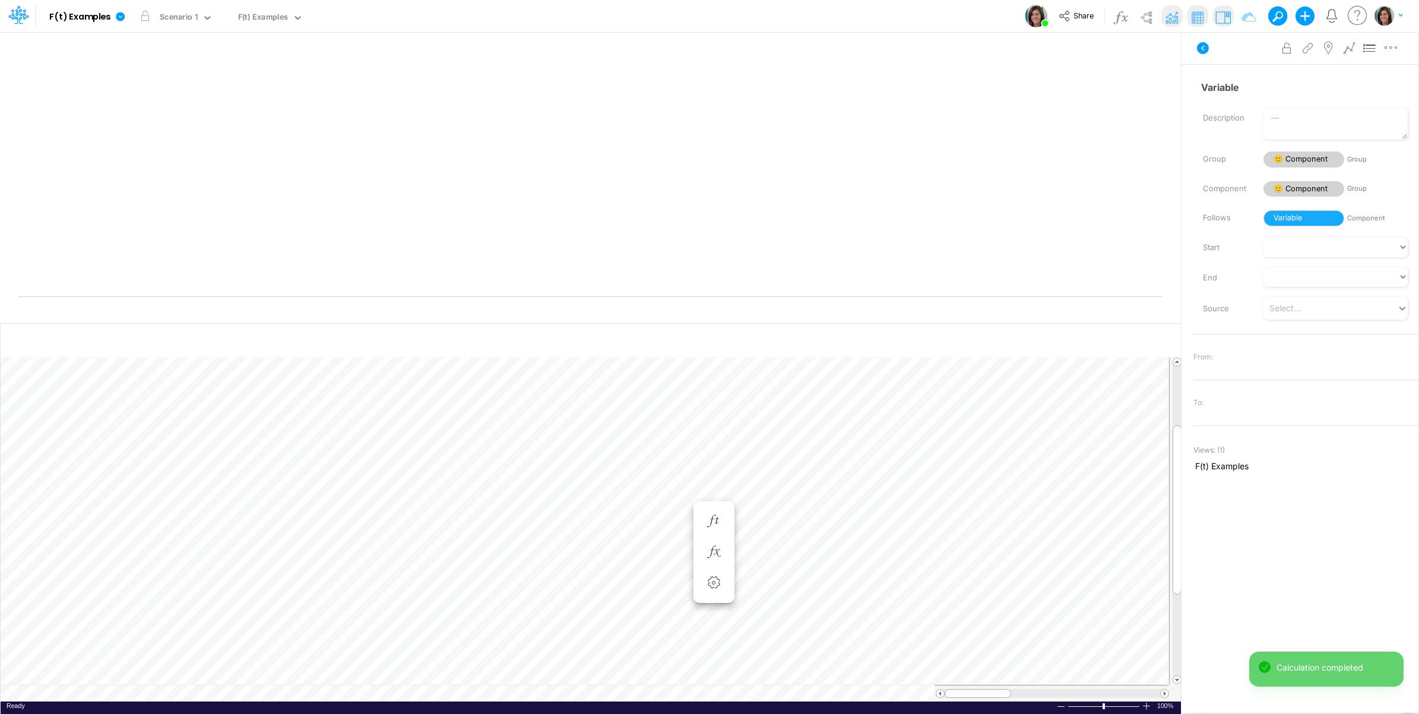
scroll to position [0, 1]
click at [1351, 46] on icon at bounding box center [1349, 48] width 18 height 12
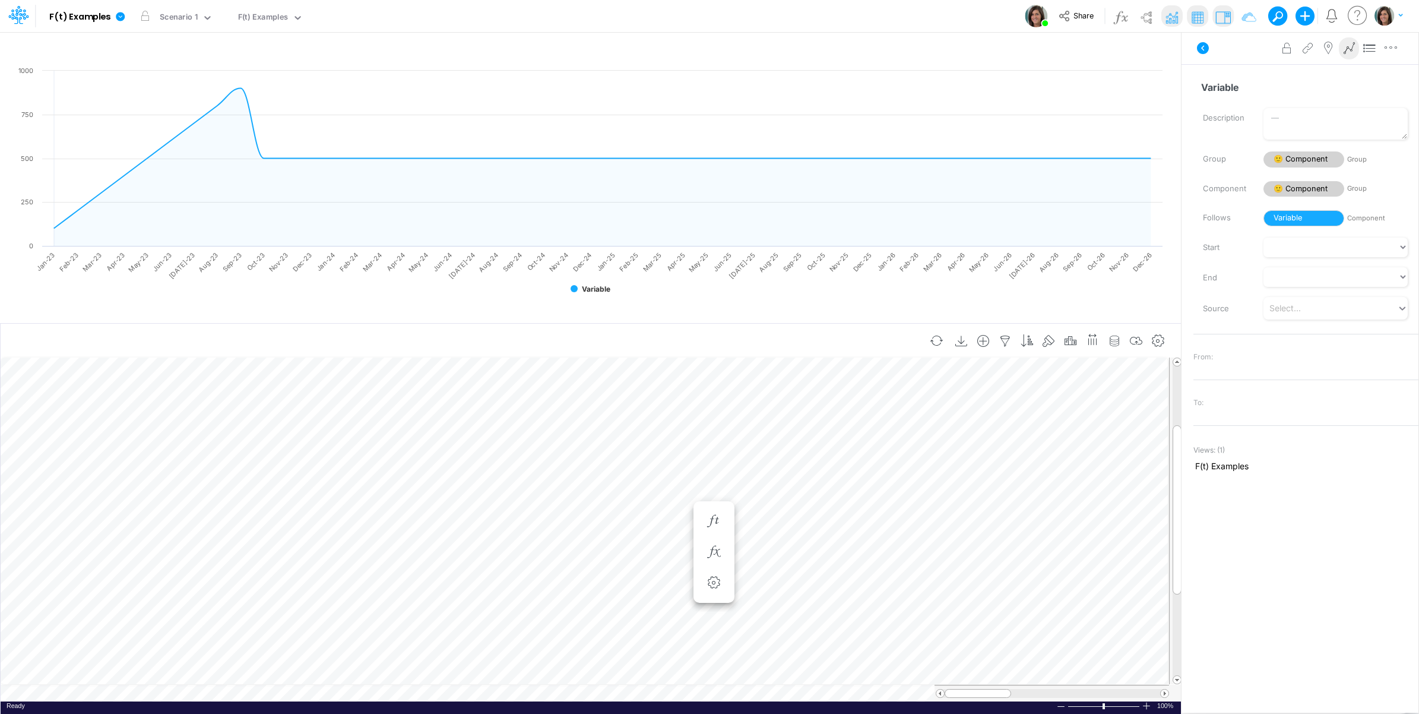
scroll to position [0, 1]
click at [1345, 46] on icon at bounding box center [1349, 48] width 18 height 12
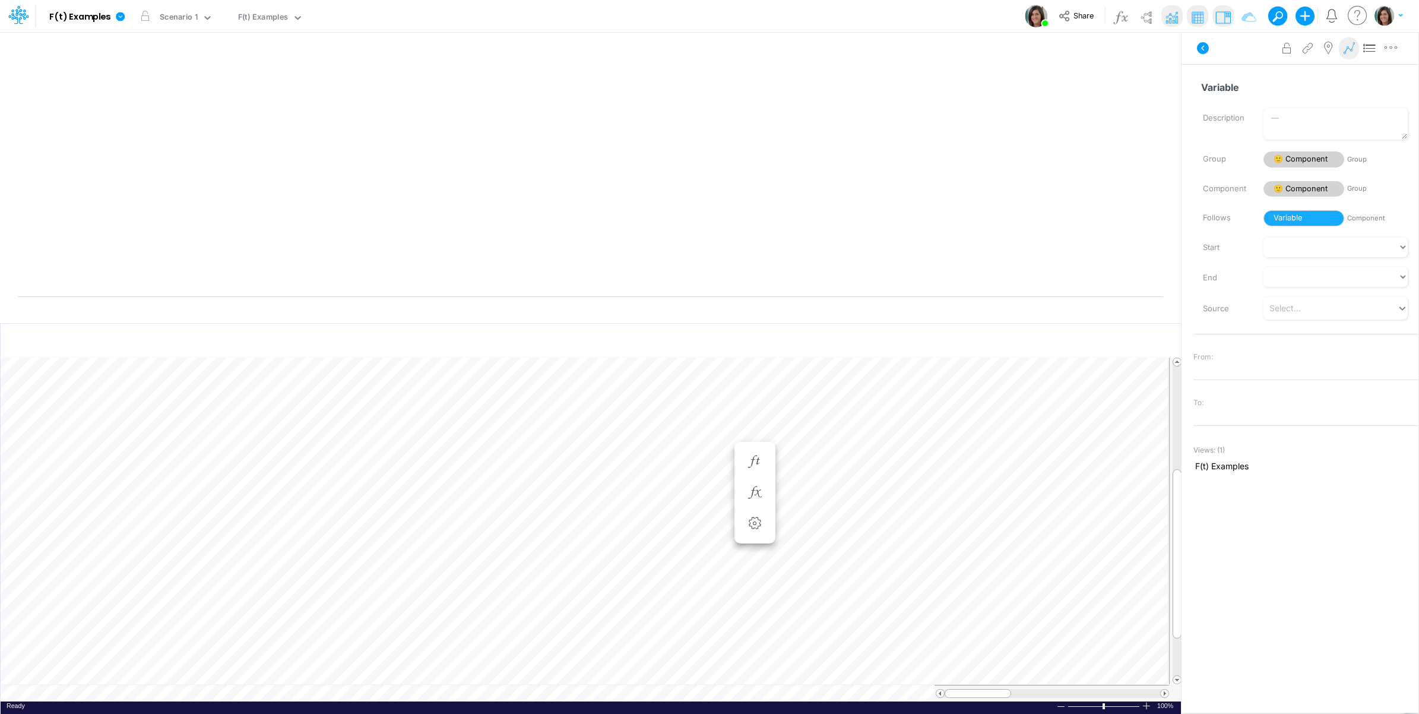
scroll to position [0, 1]
click at [713, 460] on icon "button" at bounding box center [714, 461] width 18 height 12
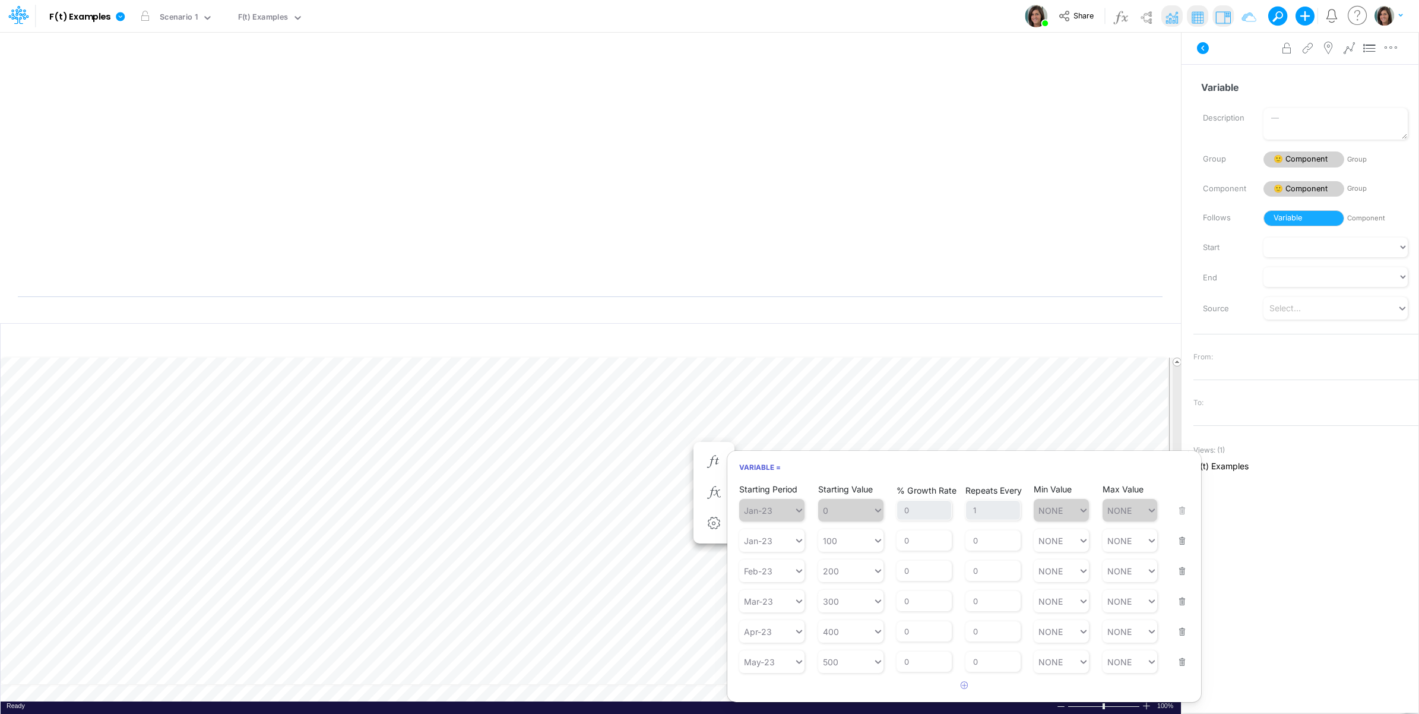
scroll to position [122, 0]
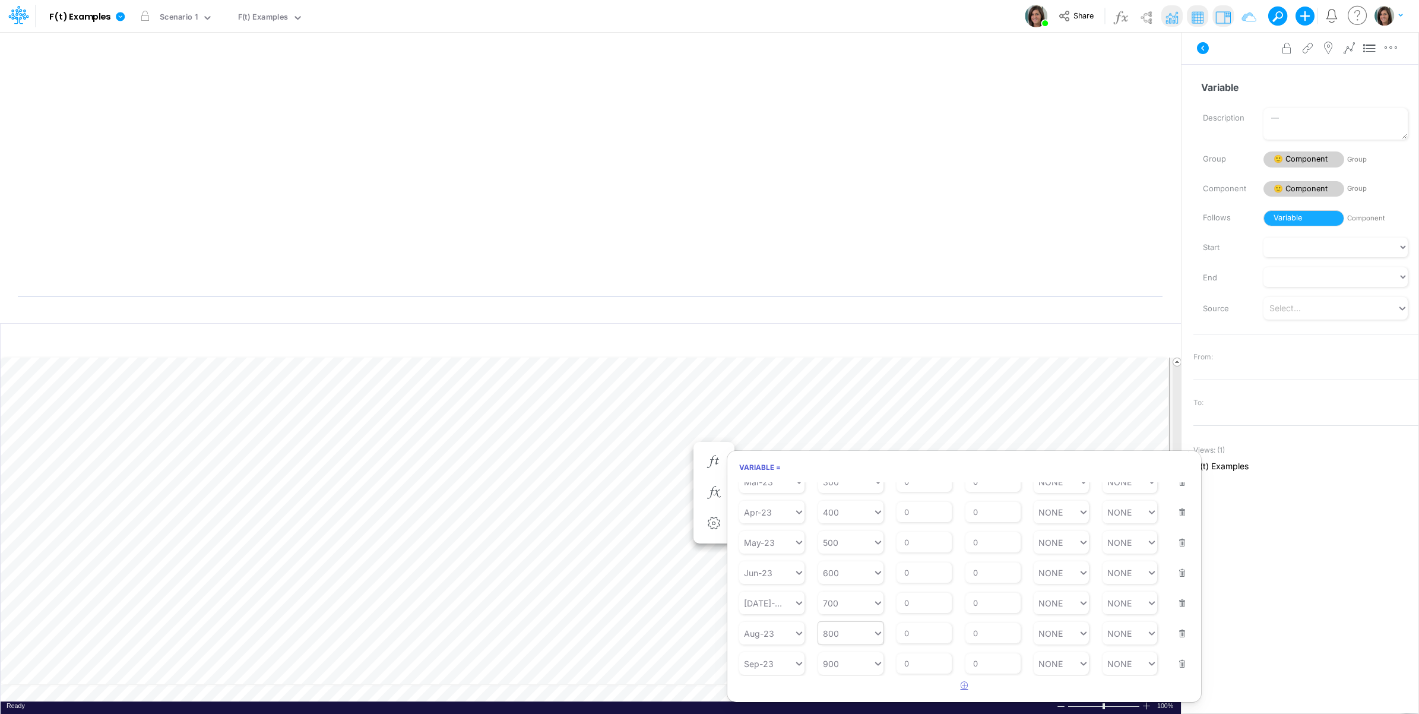
drag, startPoint x: 961, startPoint y: 688, endPoint x: 857, endPoint y: 628, distance: 120.0
click at [961, 687] on icon "button" at bounding box center [965, 685] width 8 height 8
click at [784, 666] on div "Type to search..." at bounding box center [777, 663] width 65 height 10
click at [765, 481] on div "Forecast" at bounding box center [771, 481] width 65 height 20
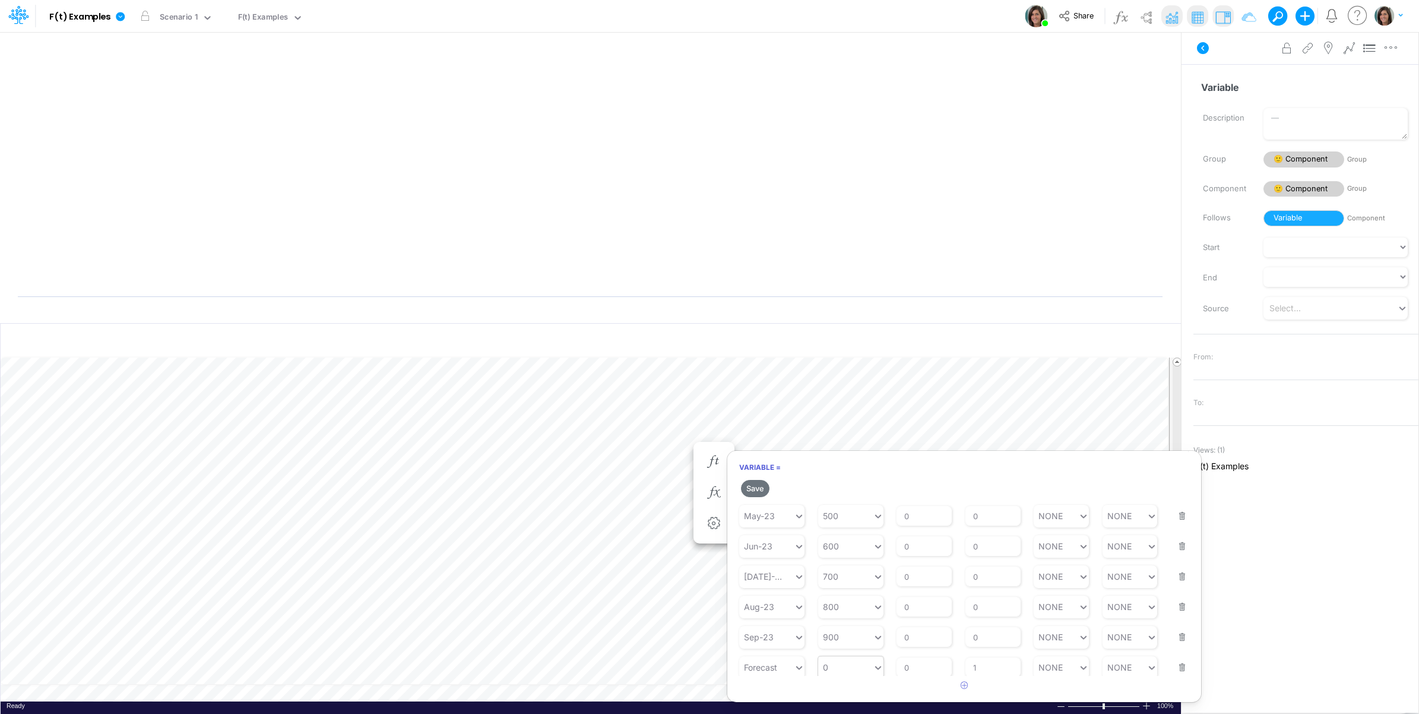
scroll to position [173, 0]
type input "0"
click at [848, 663] on div "0 0" at bounding box center [845, 662] width 55 height 17
click at [856, 601] on div "SUM TTM" at bounding box center [850, 600] width 65 height 20
type input "SUM TTM"
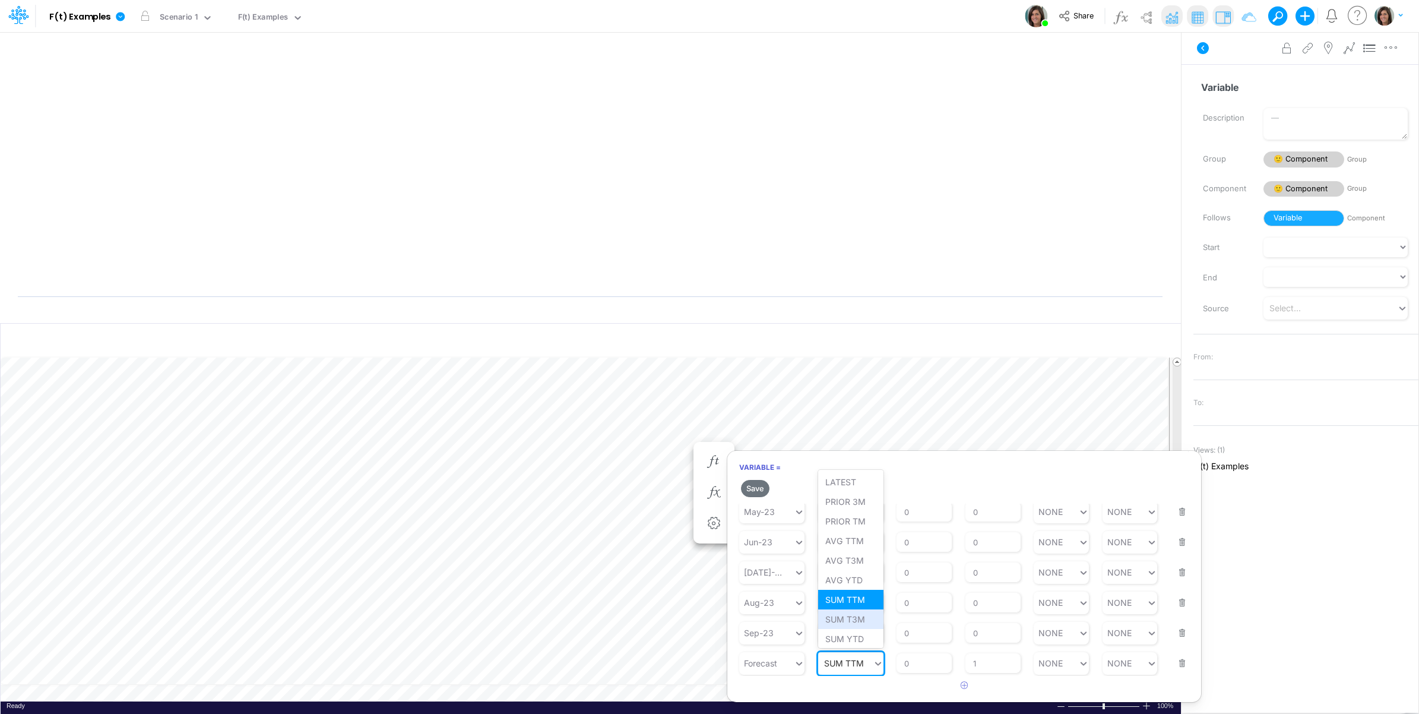
click at [858, 617] on div "SUM T3M" at bounding box center [850, 619] width 65 height 20
click at [756, 490] on button "Save" at bounding box center [755, 488] width 28 height 17
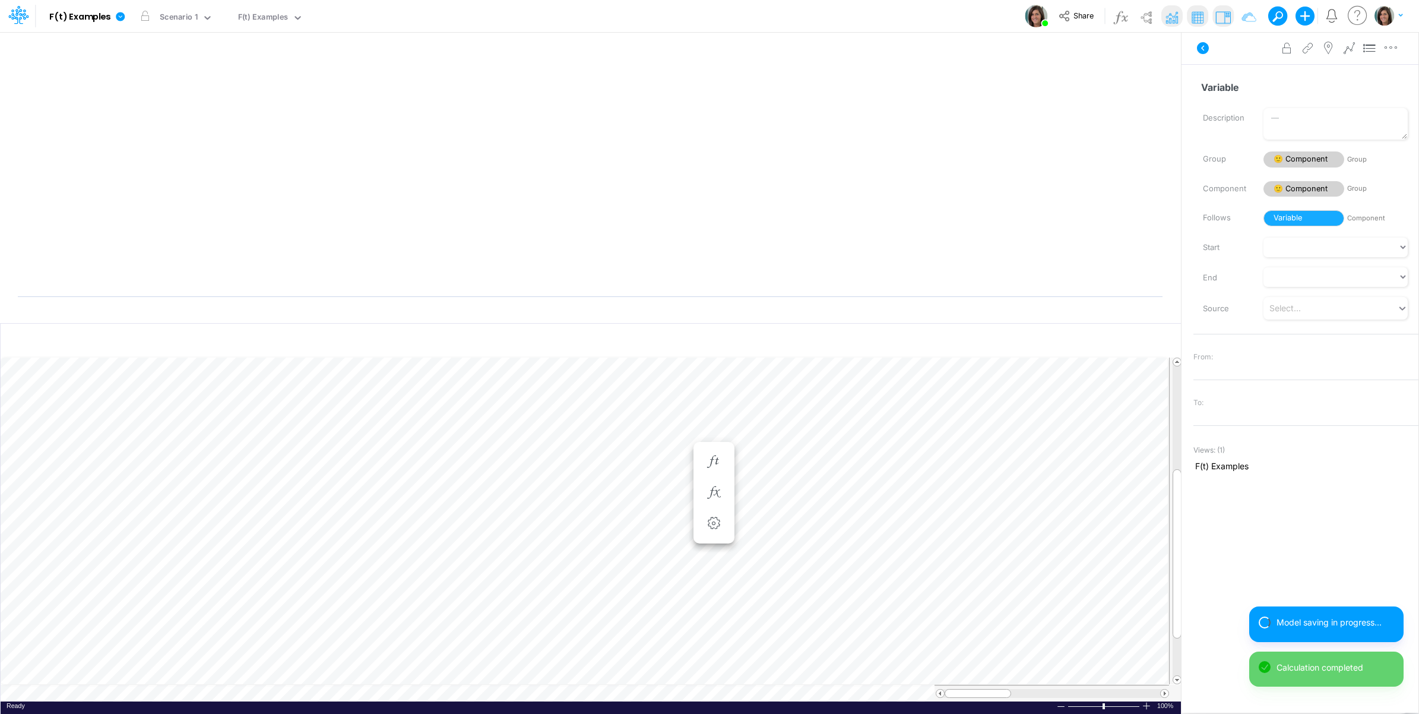
scroll to position [0, 1]
click at [712, 471] on icon "button" at bounding box center [714, 473] width 18 height 12
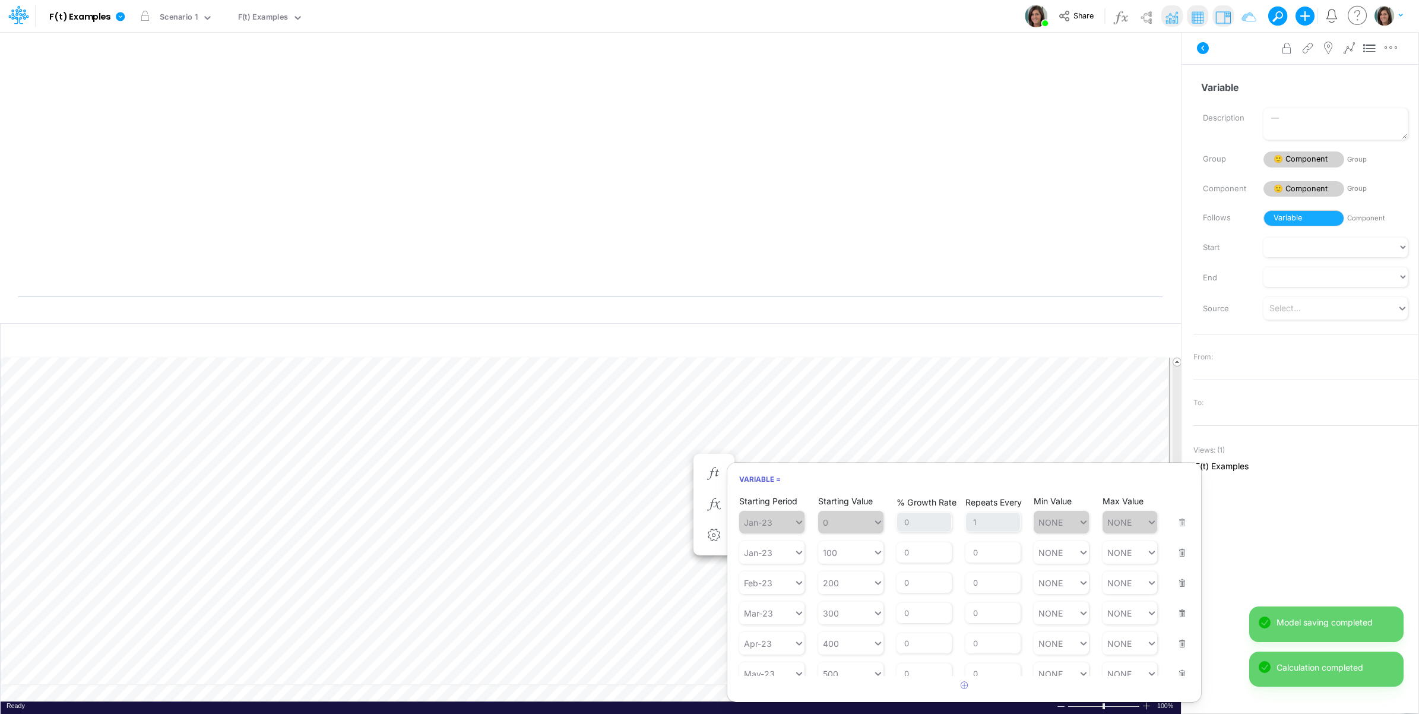
scroll to position [134, 0]
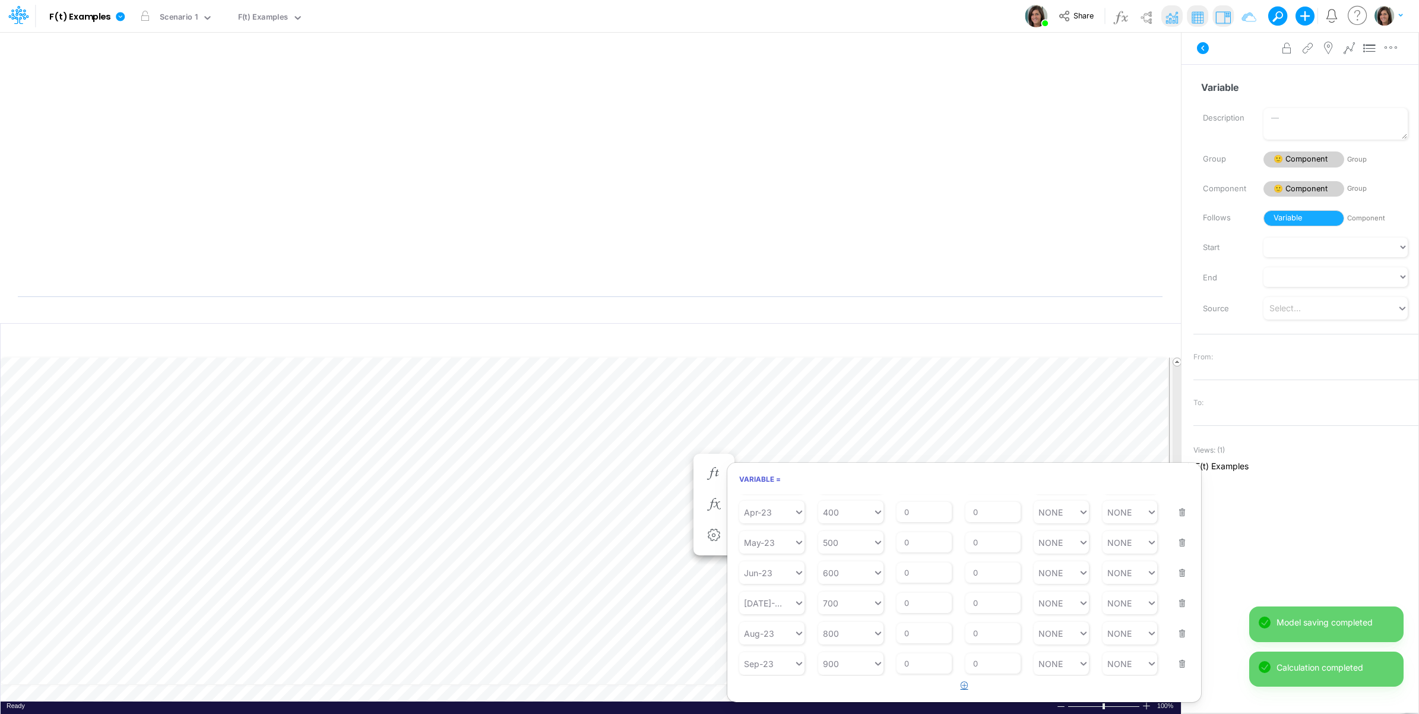
click at [965, 686] on icon "button" at bounding box center [965, 685] width 8 height 8
click at [780, 663] on div "Type to search..." at bounding box center [777, 663] width 65 height 10
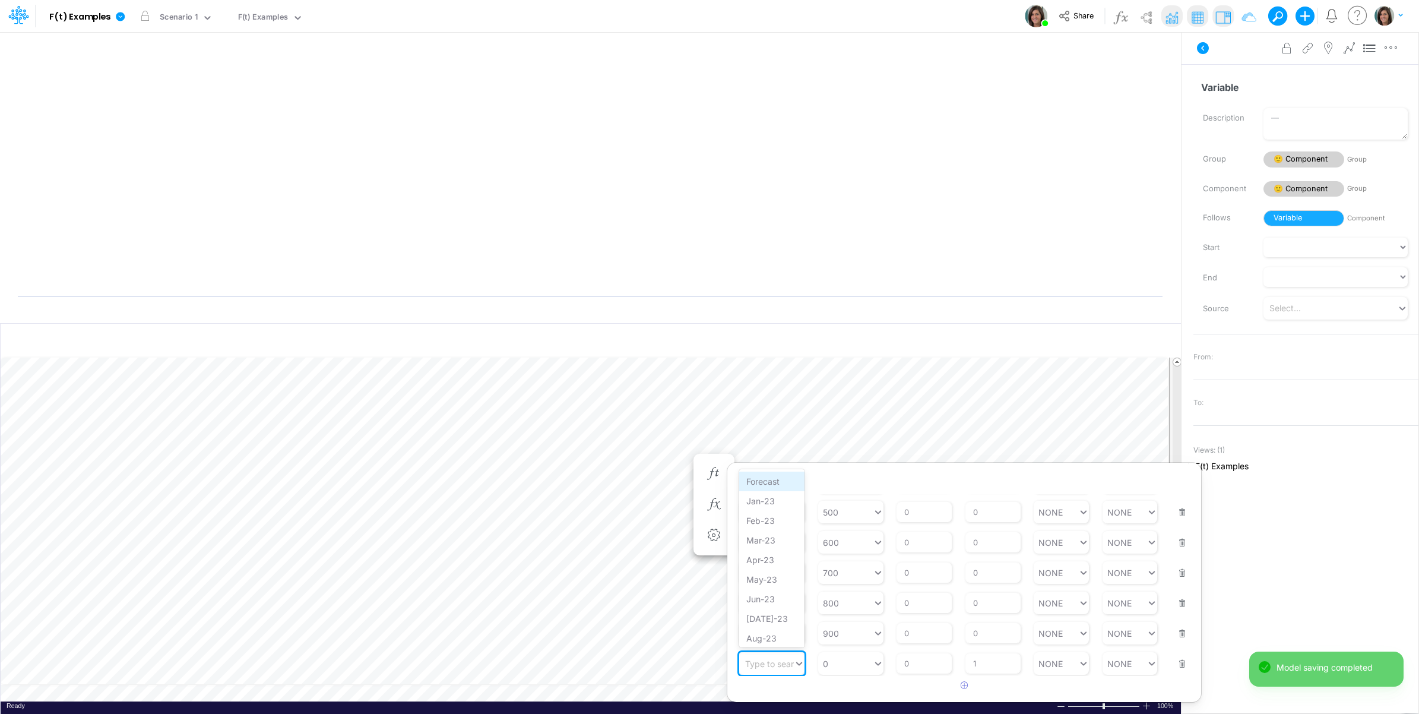
click at [772, 481] on div "Forecast" at bounding box center [771, 481] width 65 height 20
type input "0"
click at [853, 663] on div "0 0" at bounding box center [845, 662] width 55 height 17
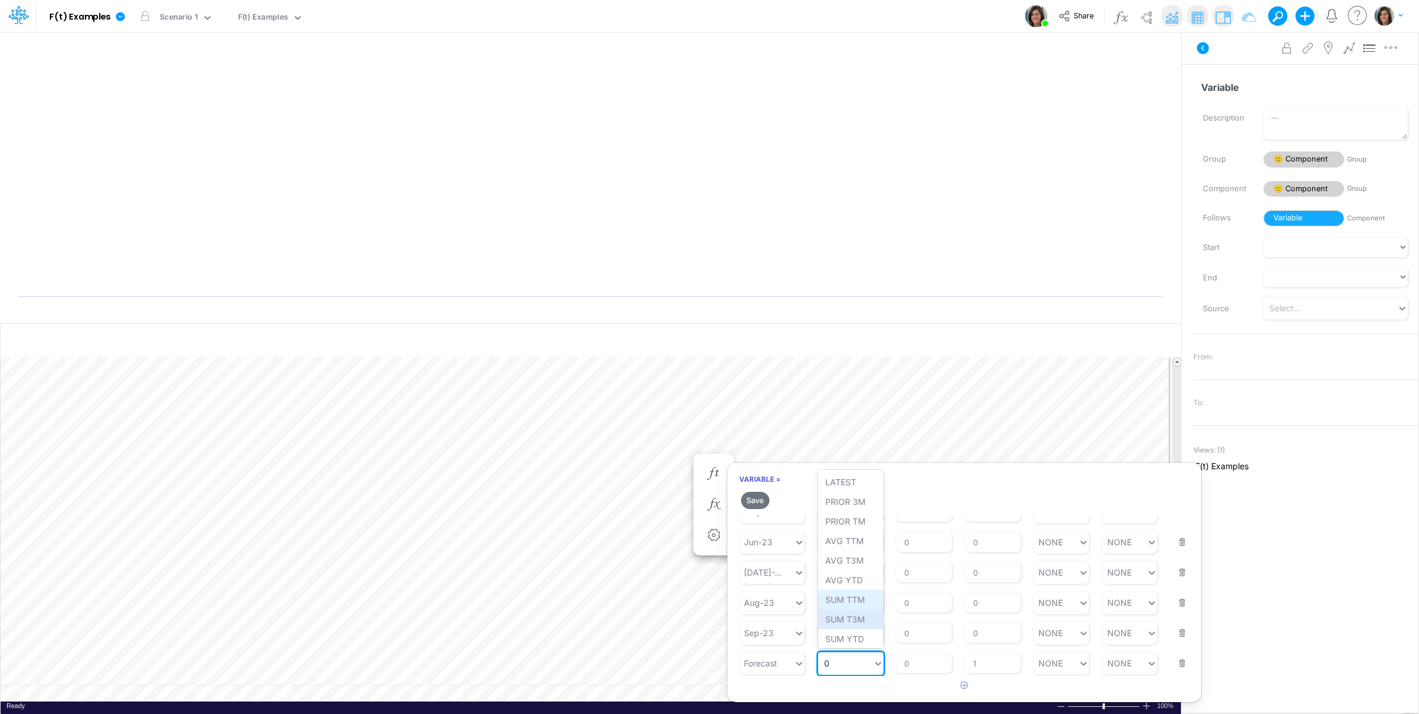
click at [856, 606] on div "SUM TTM" at bounding box center [850, 600] width 65 height 20
click at [756, 499] on button "Save" at bounding box center [755, 500] width 28 height 17
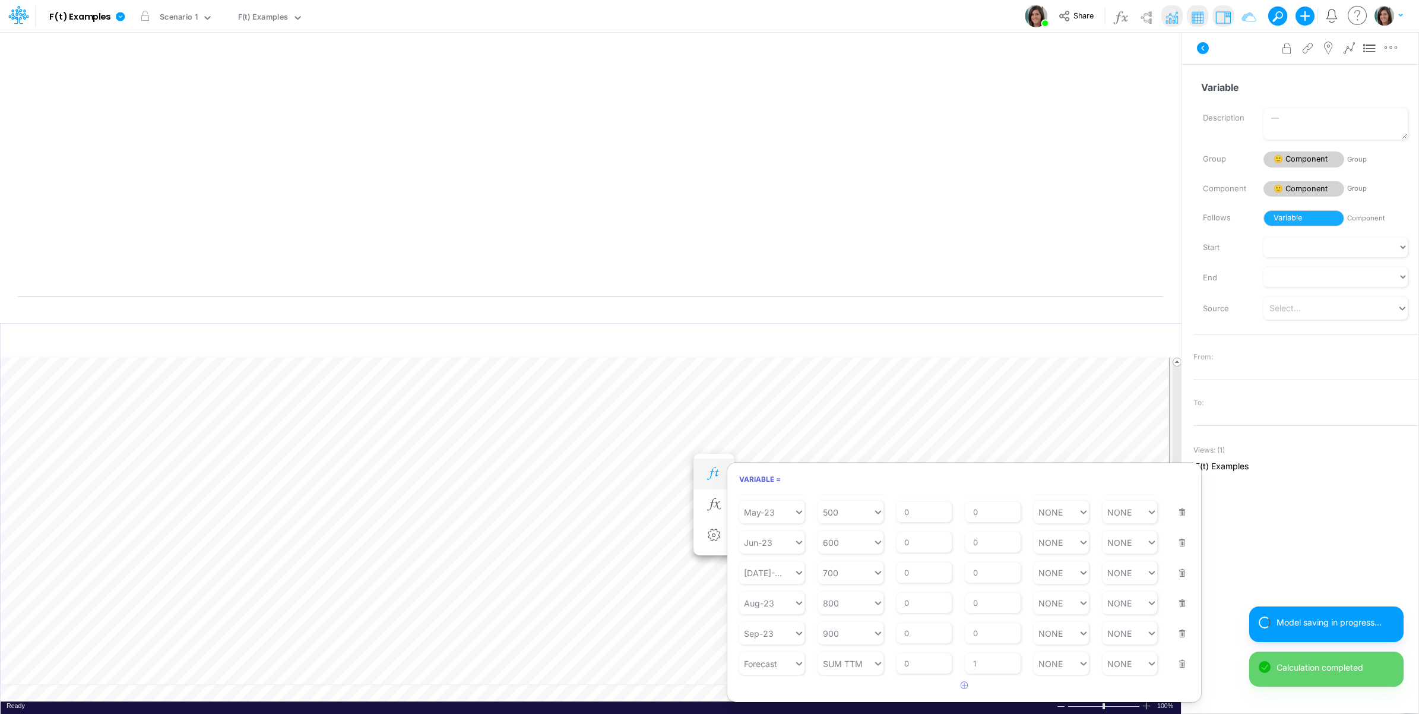
scroll to position [0, 1]
click at [720, 485] on icon "button" at bounding box center [714, 485] width 18 height 12
click at [962, 682] on icon "button" at bounding box center [965, 685] width 8 height 8
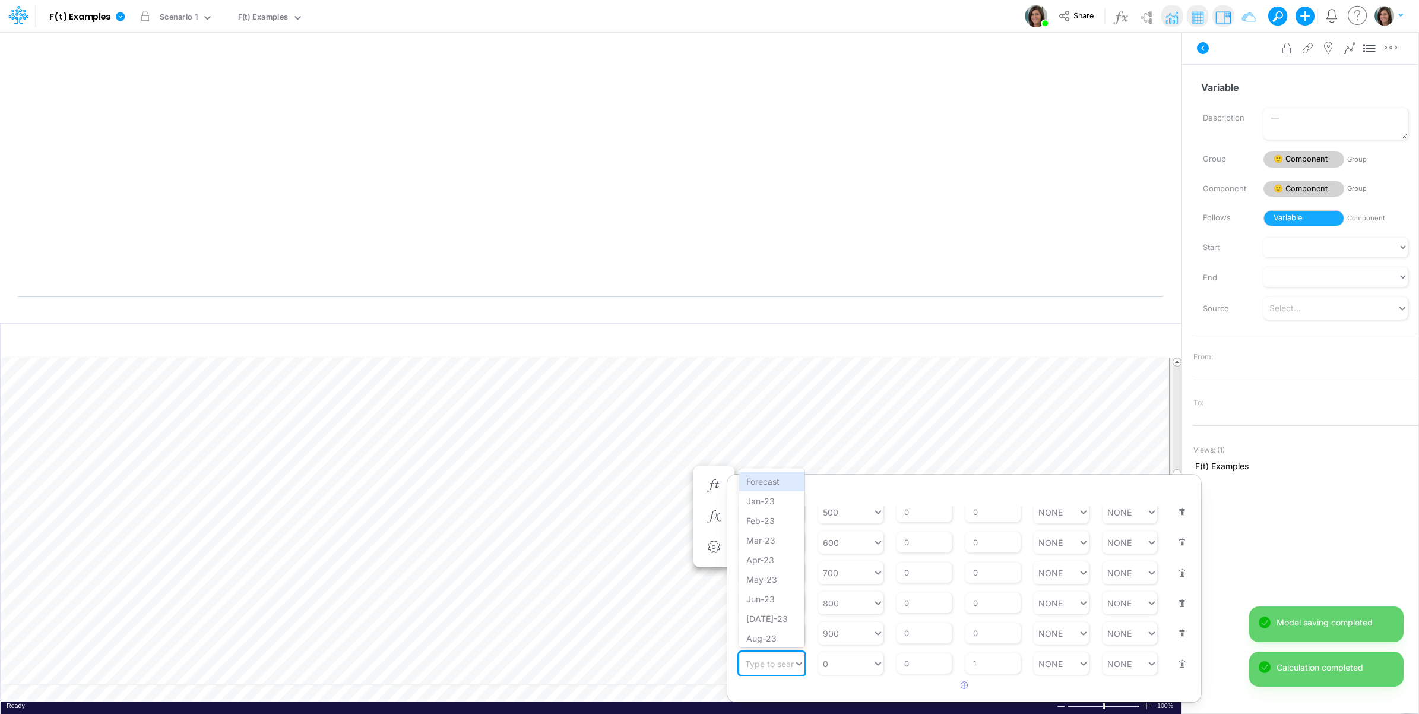
click at [772, 668] on div "Type to search..." at bounding box center [777, 663] width 65 height 10
click at [772, 487] on div "Forecast" at bounding box center [771, 481] width 65 height 20
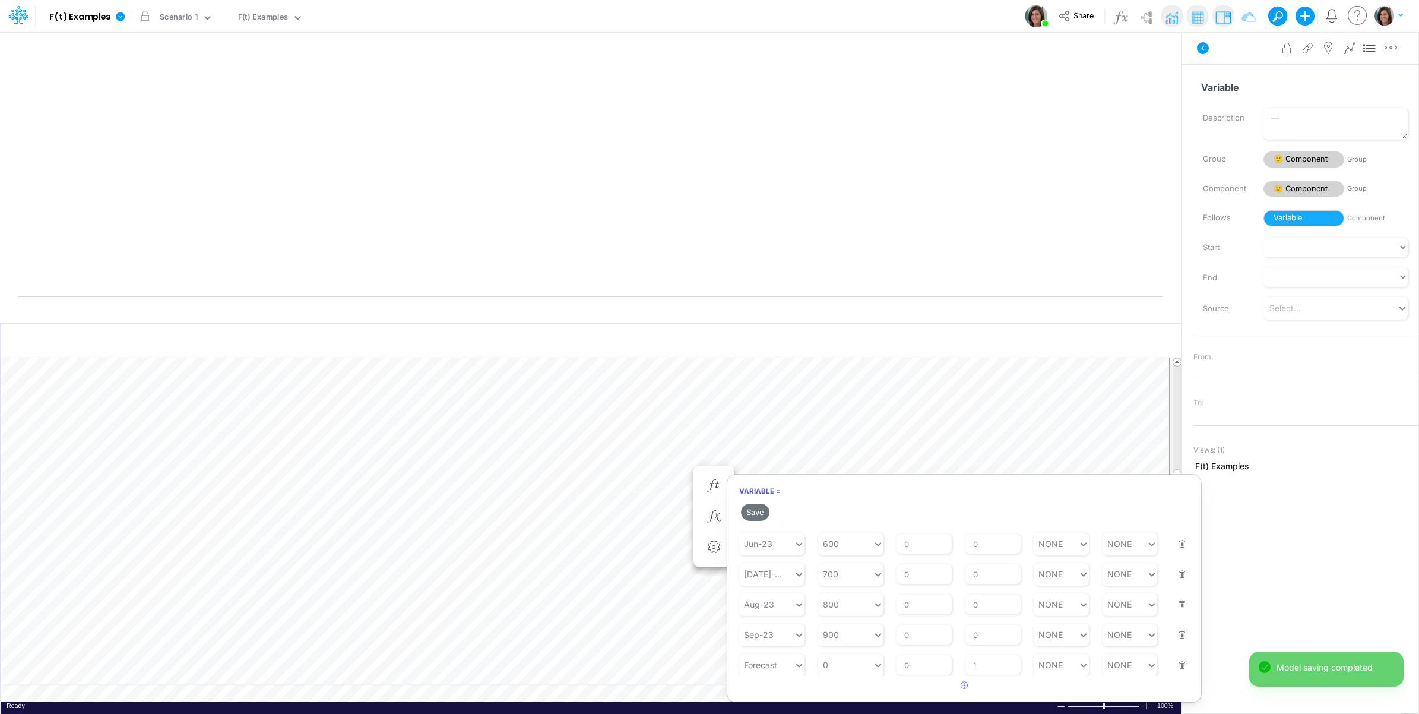
scroll to position [197, 0]
type input "0"
click at [847, 667] on div "0 0" at bounding box center [845, 662] width 55 height 17
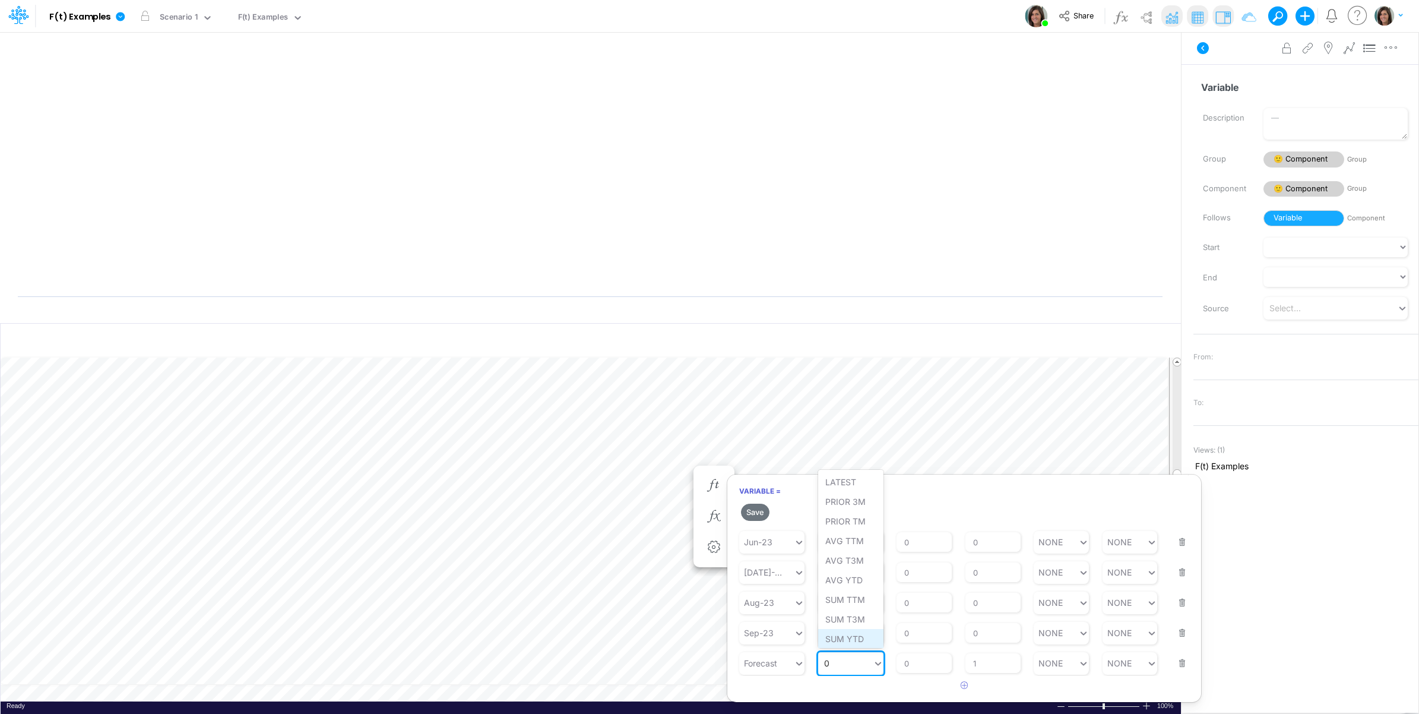
click at [848, 639] on div "SUM YTD" at bounding box center [850, 639] width 65 height 20
click at [761, 512] on button "Save" at bounding box center [755, 511] width 28 height 17
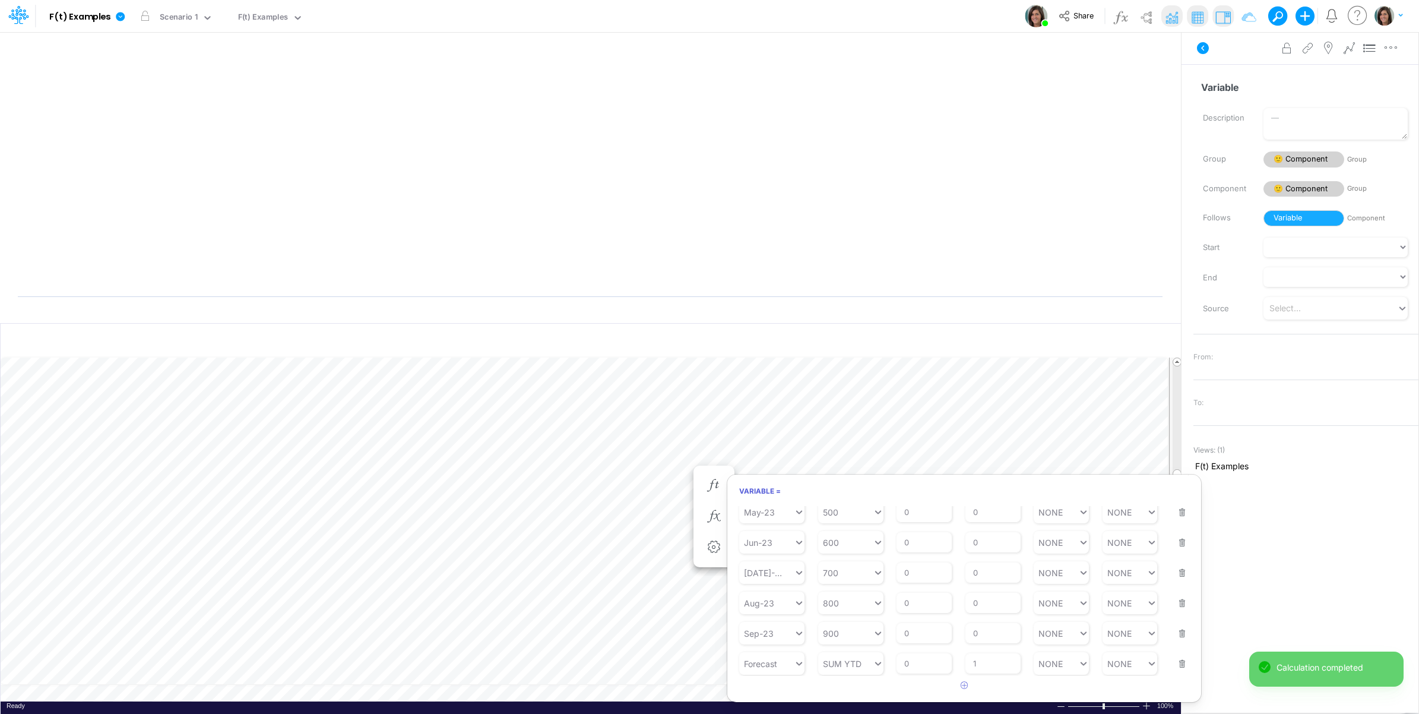
scroll to position [176, 0]
click at [1204, 49] on icon at bounding box center [1203, 48] width 12 height 12
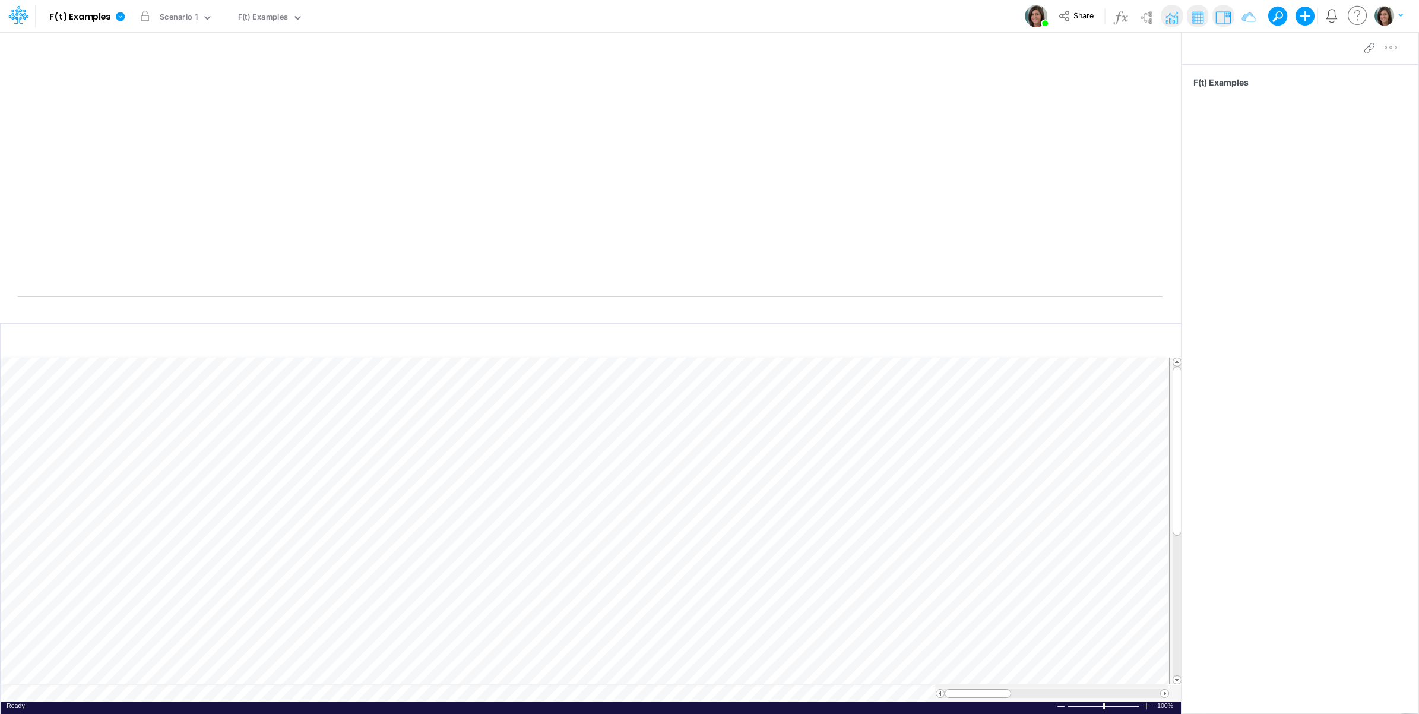
click at [1388, 12] on img "button" at bounding box center [1385, 16] width 20 height 20
click at [1337, 90] on button "Log out" at bounding box center [1340, 97] width 127 height 18
click at [1194, 10] on img at bounding box center [1197, 17] width 19 height 19
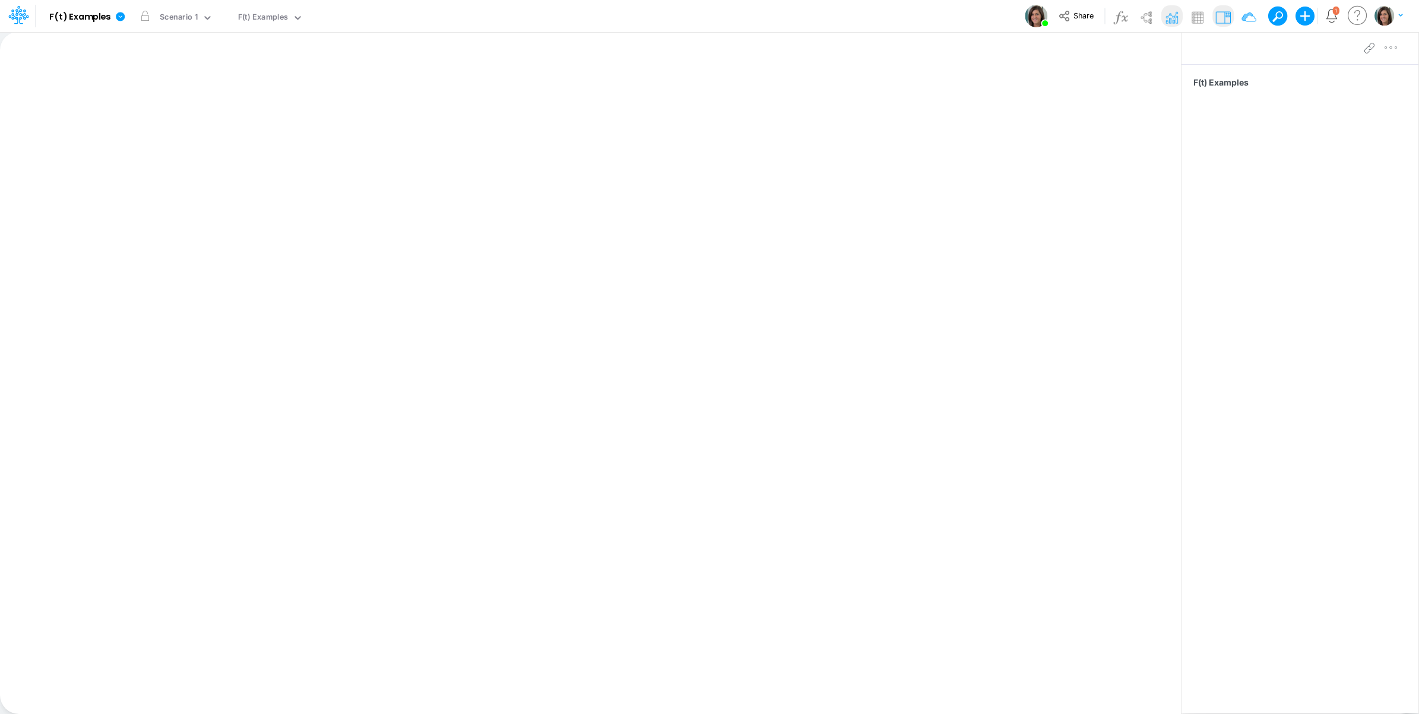
click at [1176, 15] on img at bounding box center [1171, 17] width 19 height 19
click at [1173, 13] on img at bounding box center [1171, 17] width 19 height 19
click at [1193, 12] on img at bounding box center [1197, 17] width 19 height 19
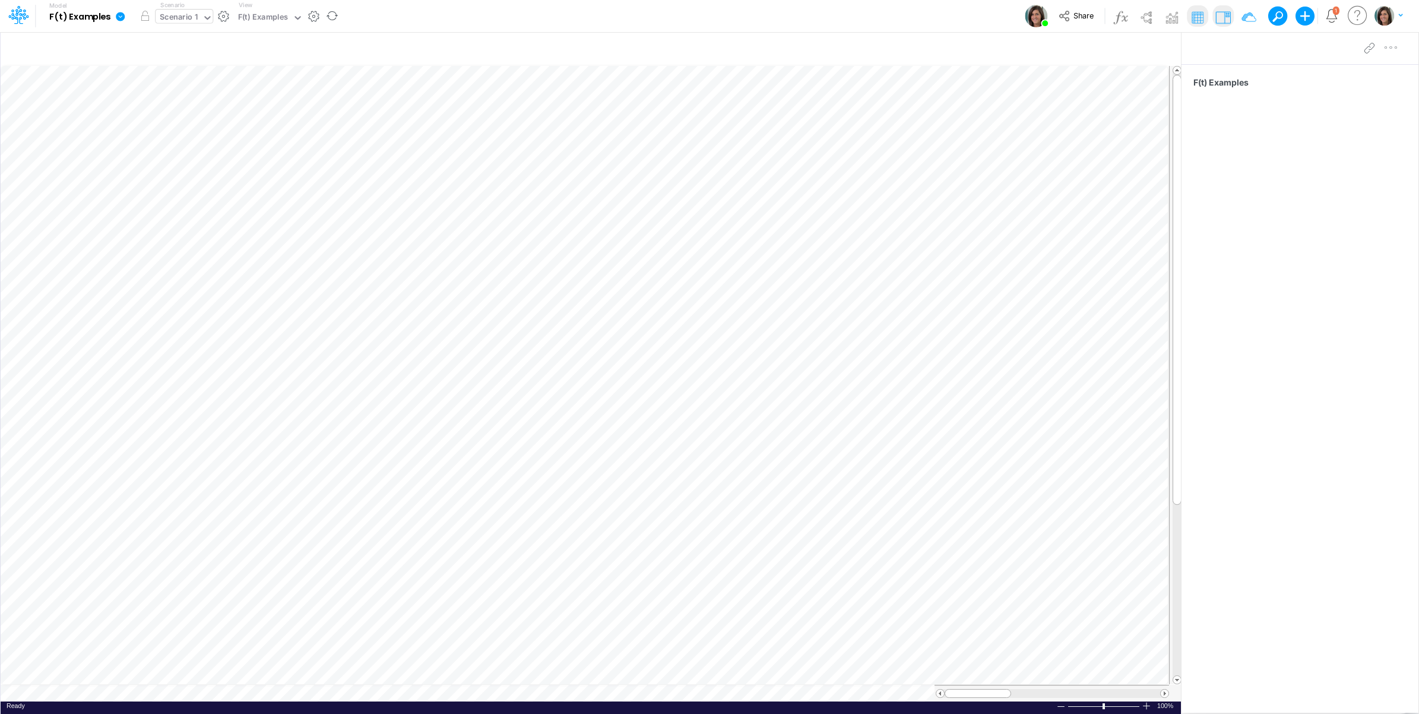
click at [203, 15] on icon at bounding box center [207, 17] width 11 height 11
click at [305, 18] on div at bounding box center [311, 15] width 17 height 12
click at [278, 17] on div "F(t) Examples" at bounding box center [263, 18] width 50 height 14
click at [488, 14] on div "Model F(t) Examples Edit model settings Duplicate Import QuickBooks QuickBooks …" at bounding box center [709, 16] width 1277 height 32
click at [267, 15] on div "F(t) Examples" at bounding box center [263, 18] width 50 height 14
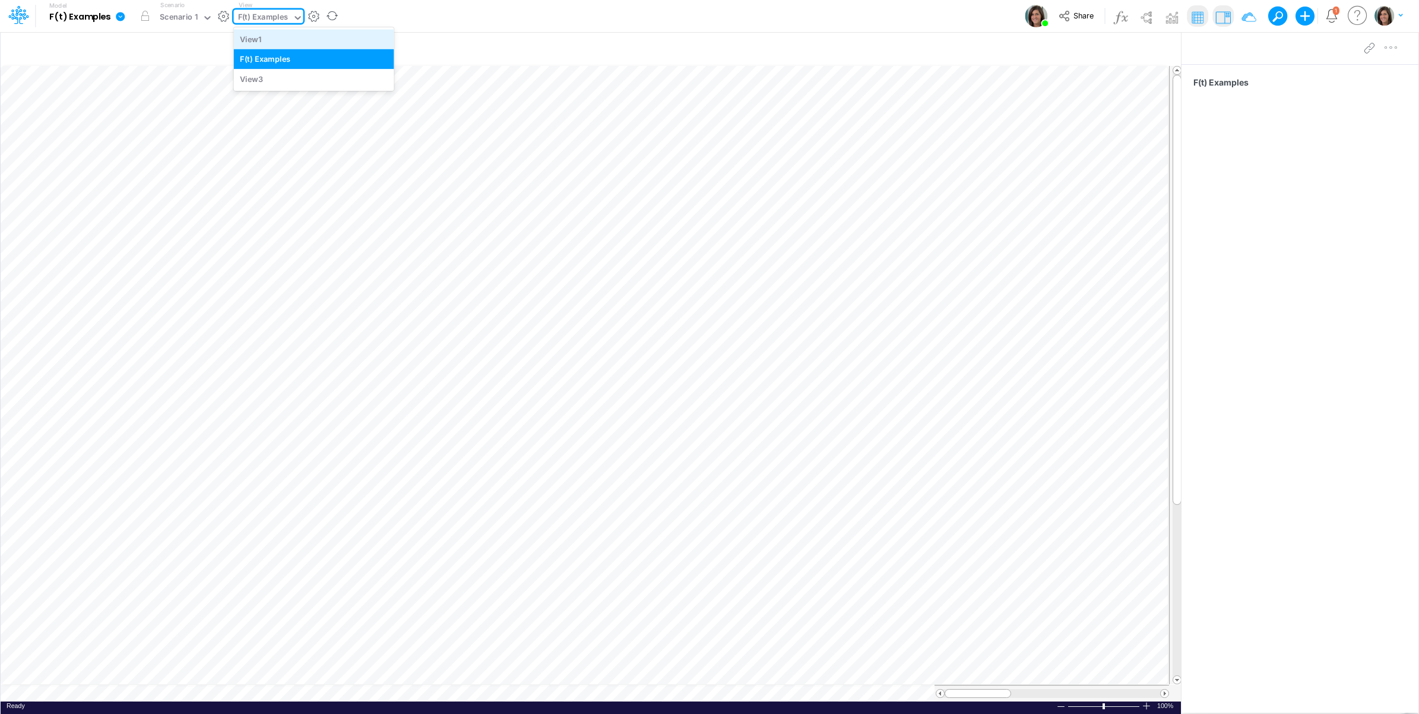
click at [274, 31] on div "View1" at bounding box center [314, 39] width 160 height 20
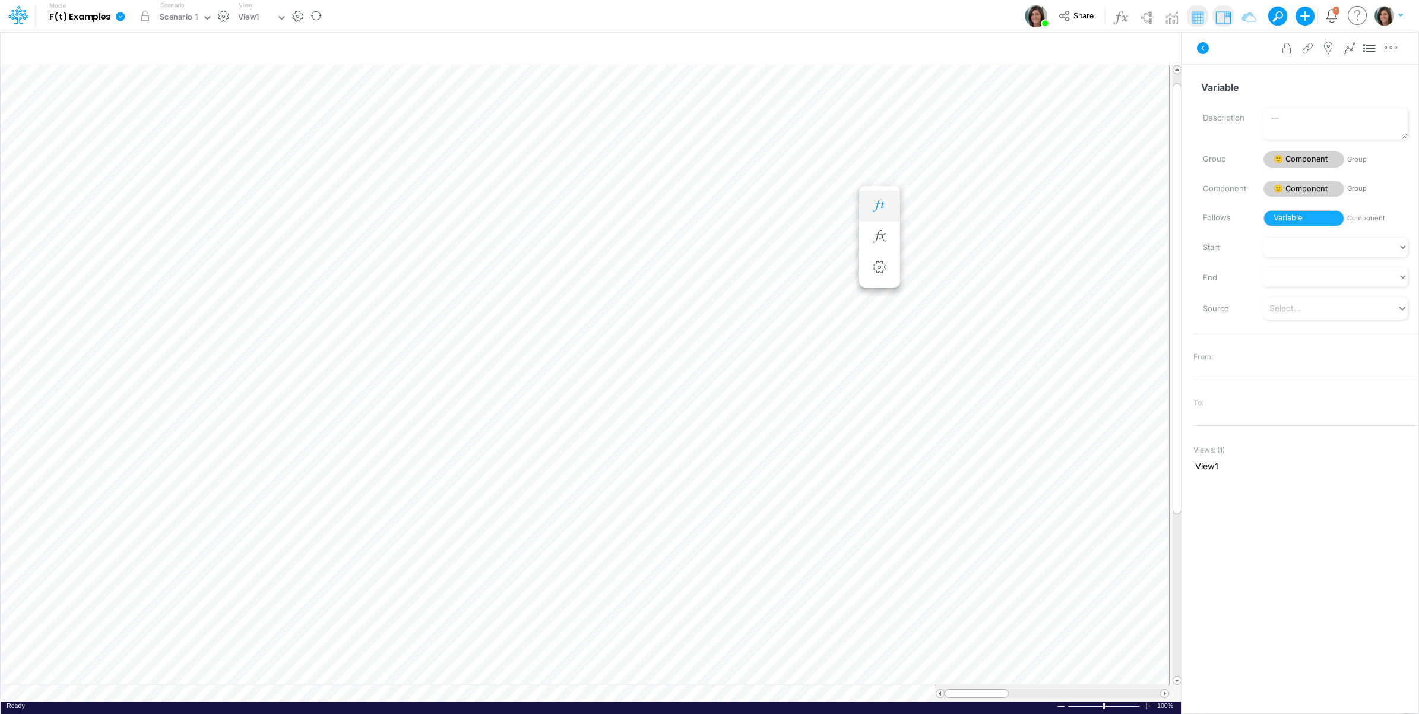
click at [876, 202] on icon "button" at bounding box center [879, 205] width 18 height 12
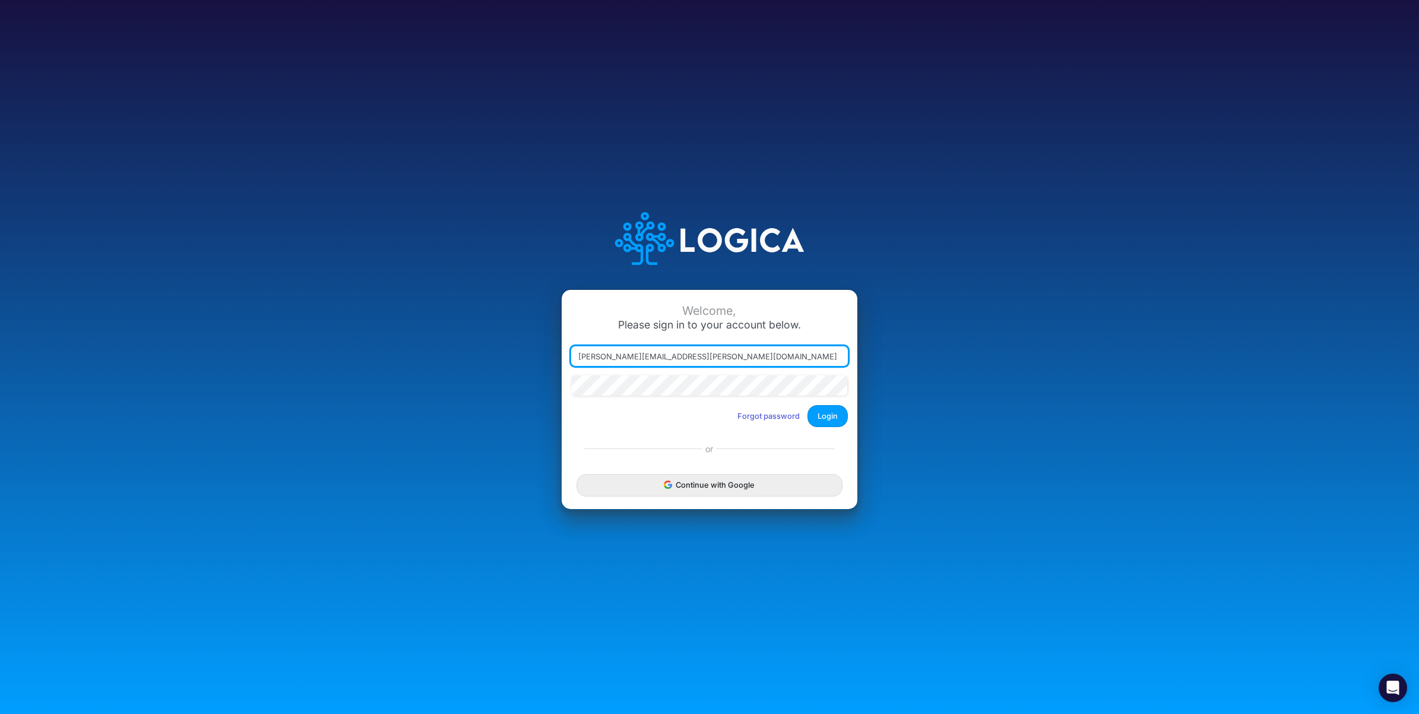
drag, startPoint x: 631, startPoint y: 354, endPoint x: 906, endPoint y: 344, distance: 275.1
click at [906, 344] on div "Welcome, Please sign in to your account below. [PERSON_NAME][EMAIL_ADDRESS][PER…" at bounding box center [709, 357] width 946 height 338
type input "[PERSON_NAME][EMAIL_ADDRESS][PERSON_NAME][DOMAIN_NAME]"
drag, startPoint x: 820, startPoint y: 413, endPoint x: 824, endPoint y: 404, distance: 9.6
click at [821, 414] on button "Login" at bounding box center [827, 416] width 40 height 22
